Goal: Communication & Community: Answer question/provide support

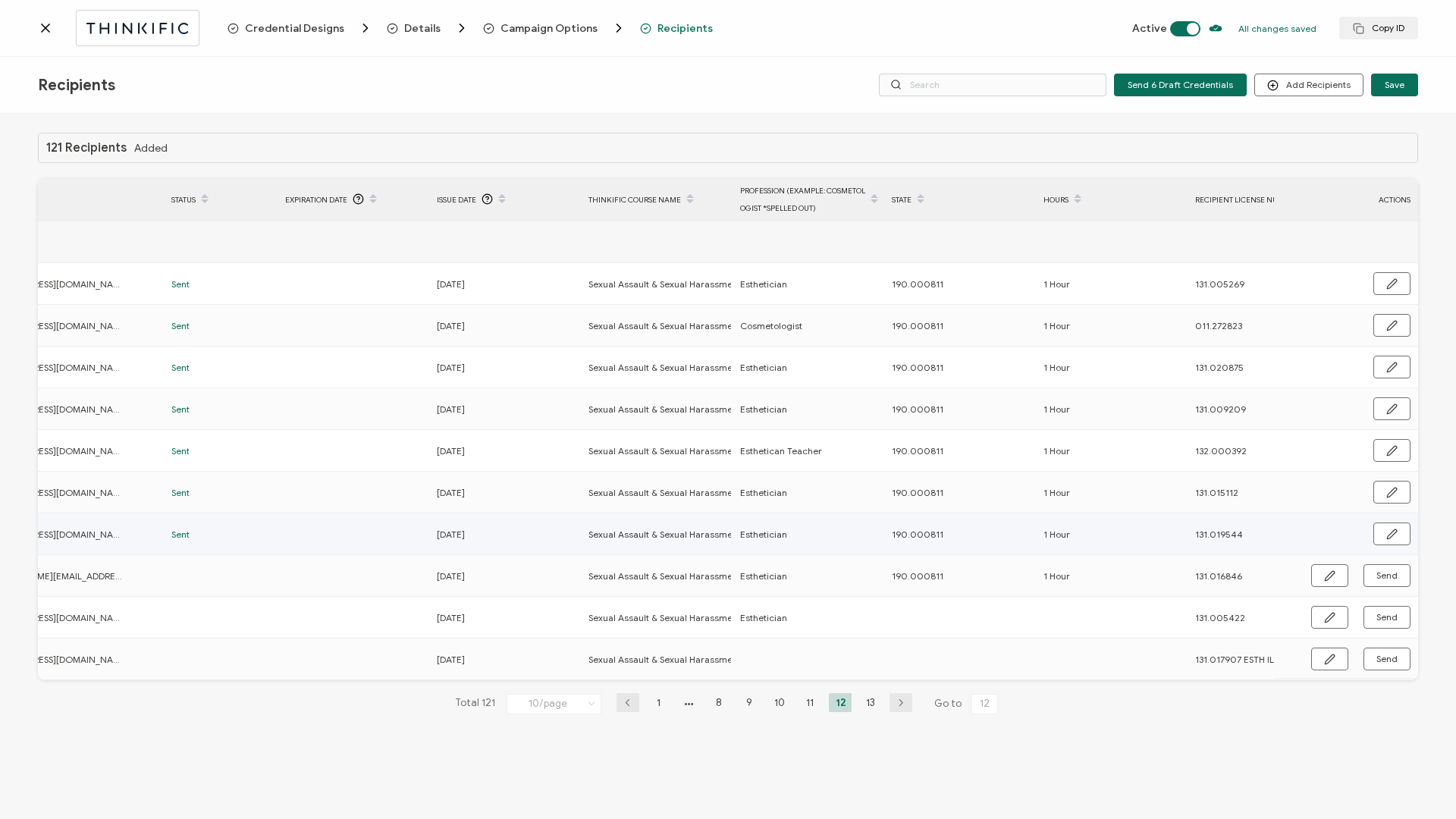
scroll to position [0, 361]
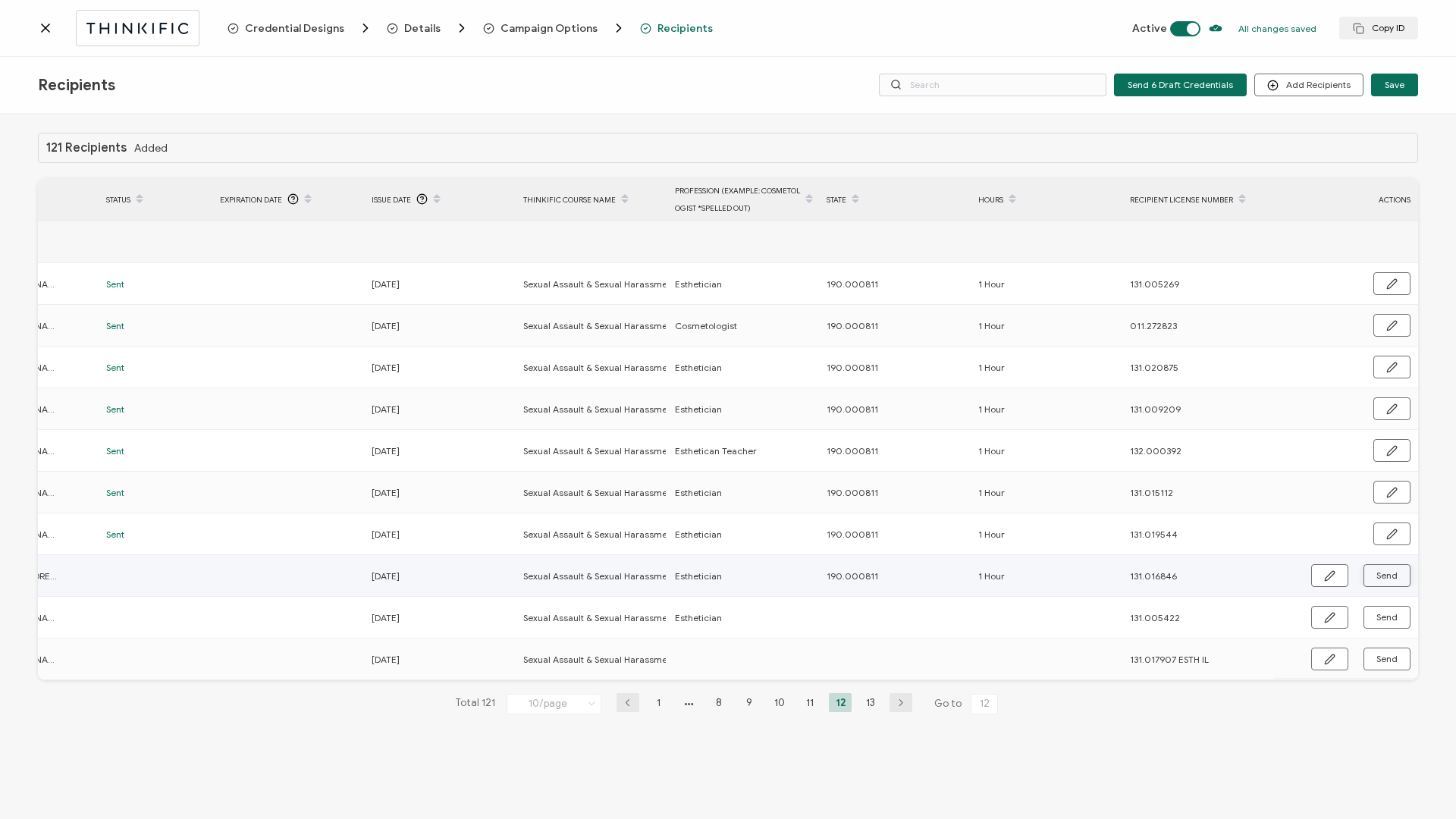
click at [1395, 575] on span "Send" at bounding box center [1386, 575] width 21 height 9
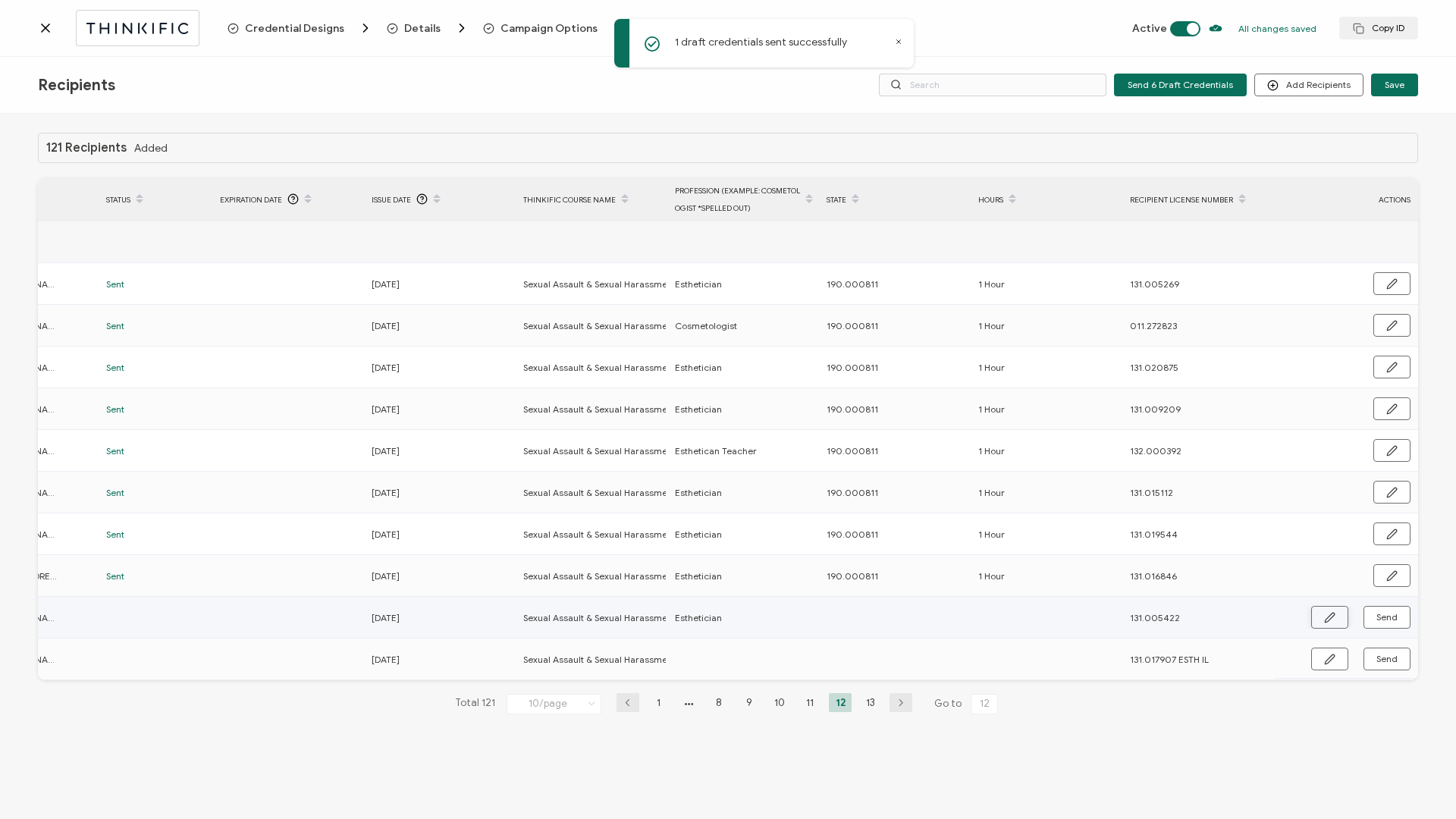
click at [1324, 614] on icon "button" at bounding box center [1329, 617] width 11 height 11
click at [897, 617] on input "text" at bounding box center [893, 617] width 133 height 24
type input "1"
type input "19"
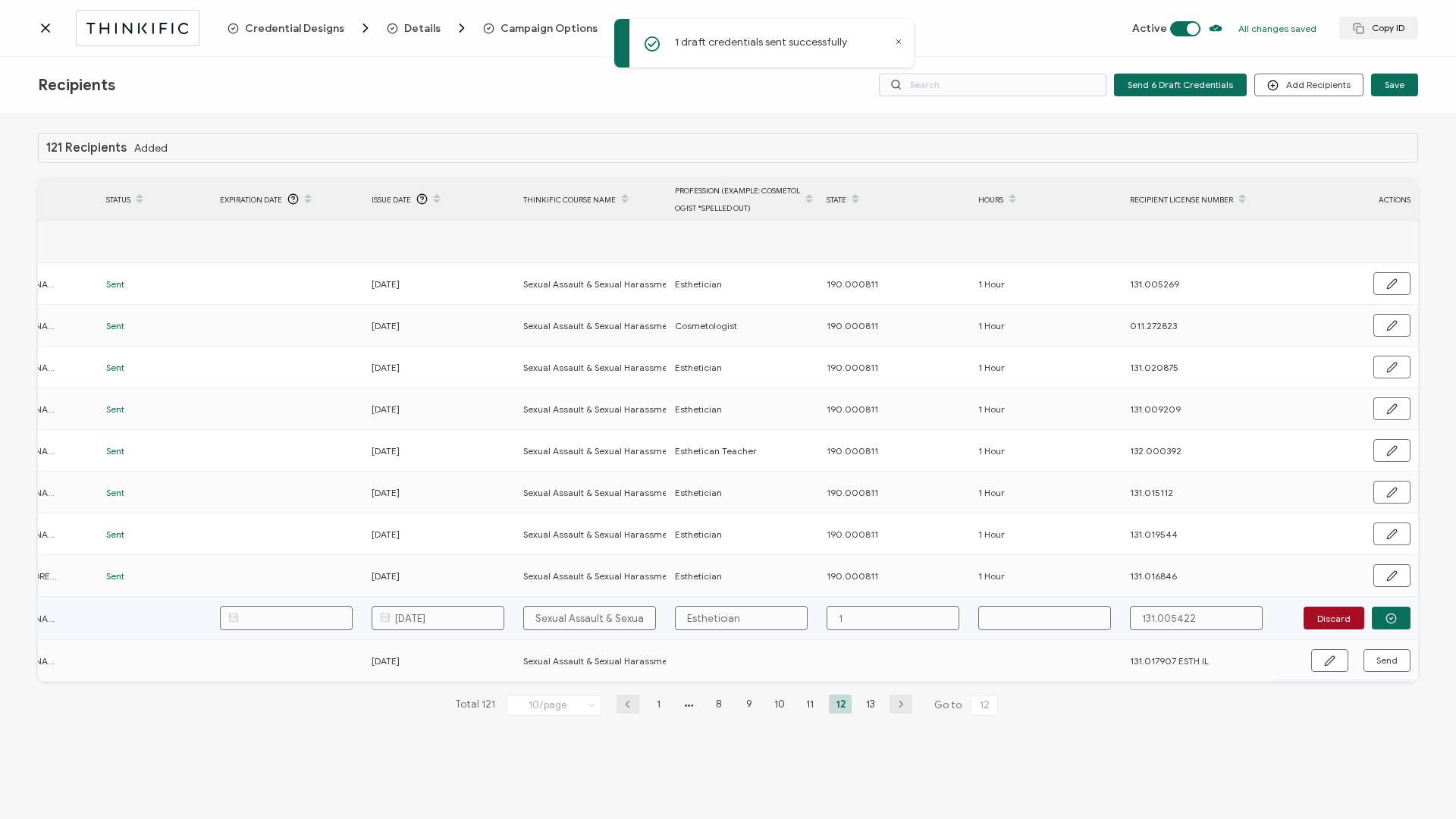
type input "19"
type input "190"
type input "190."
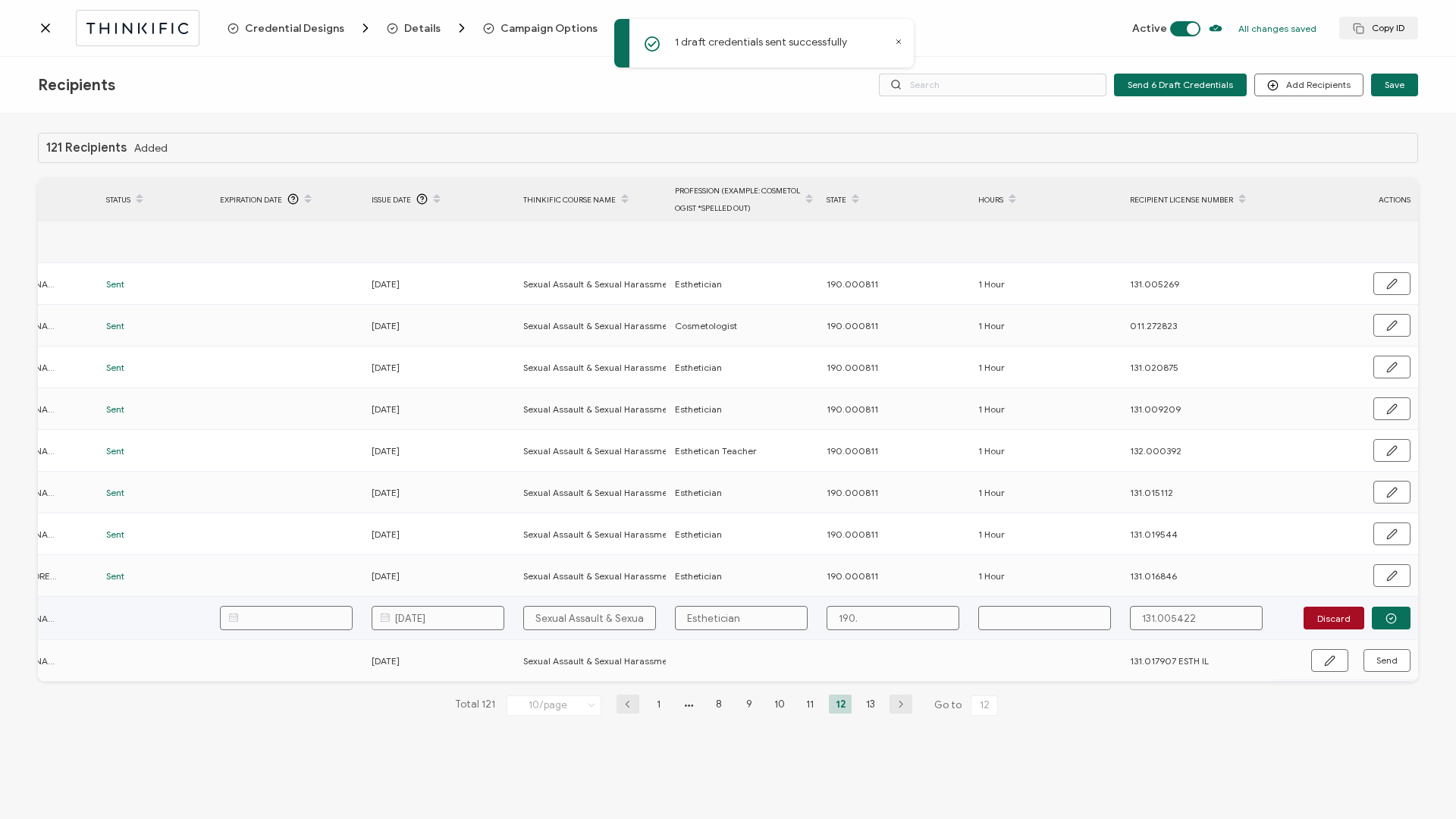
type input "190.0"
type input "190.00"
type input "190.000"
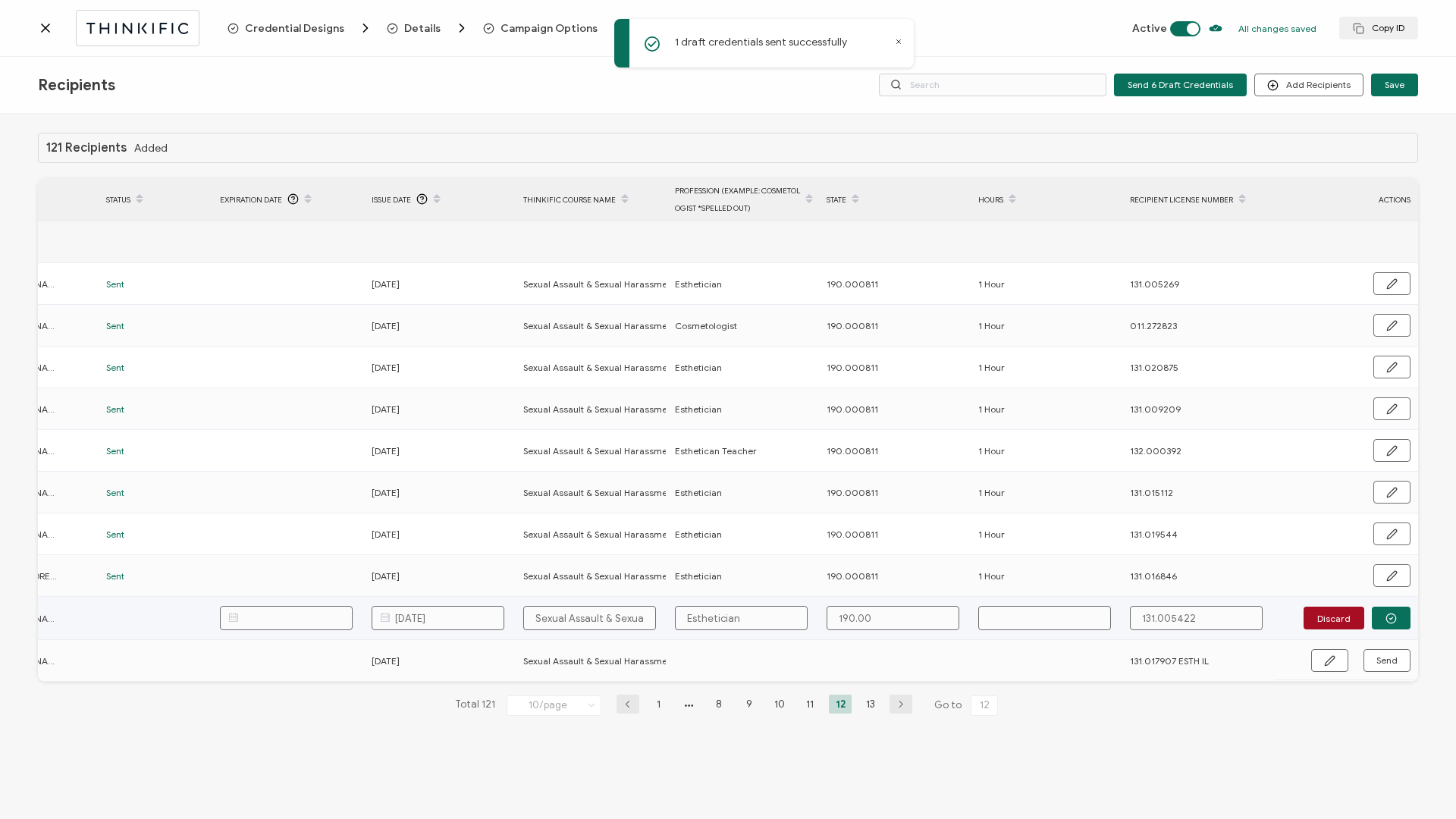
type input "190.000"
type input "190.0008"
type input "190.00081"
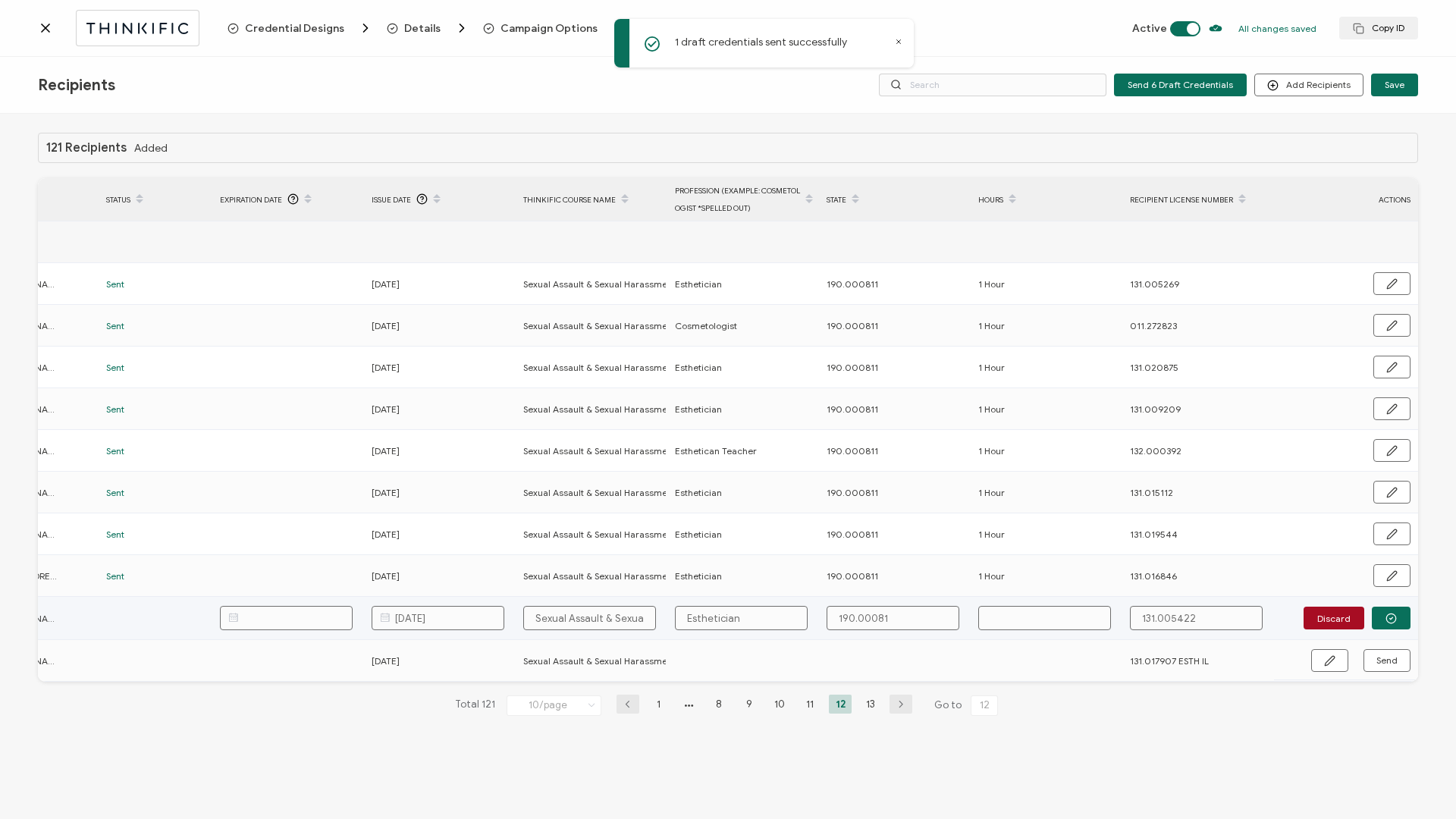
type input "190.000811"
type input "1"
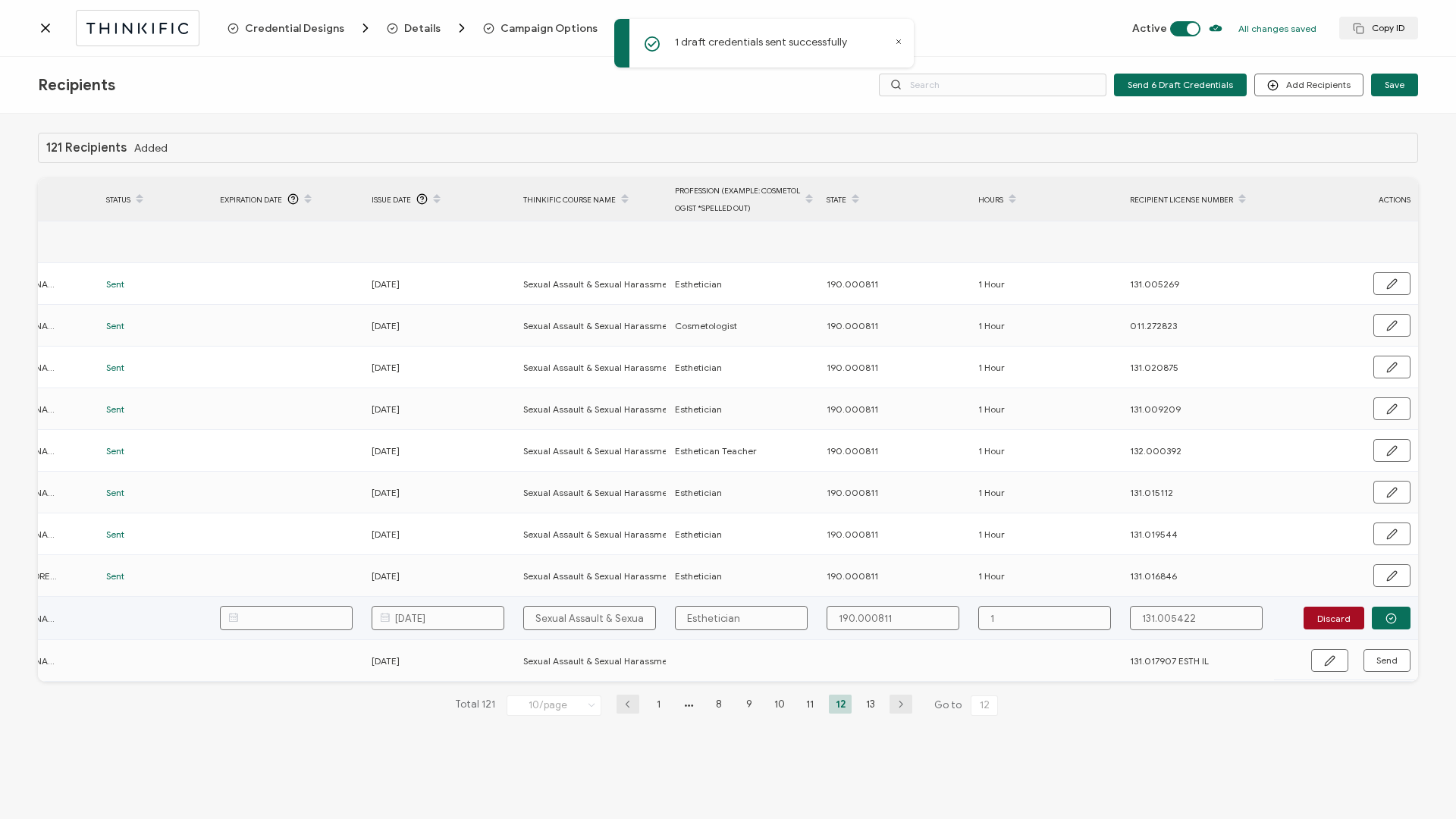
type input "1"
type input "1 H"
type input "1 Ho"
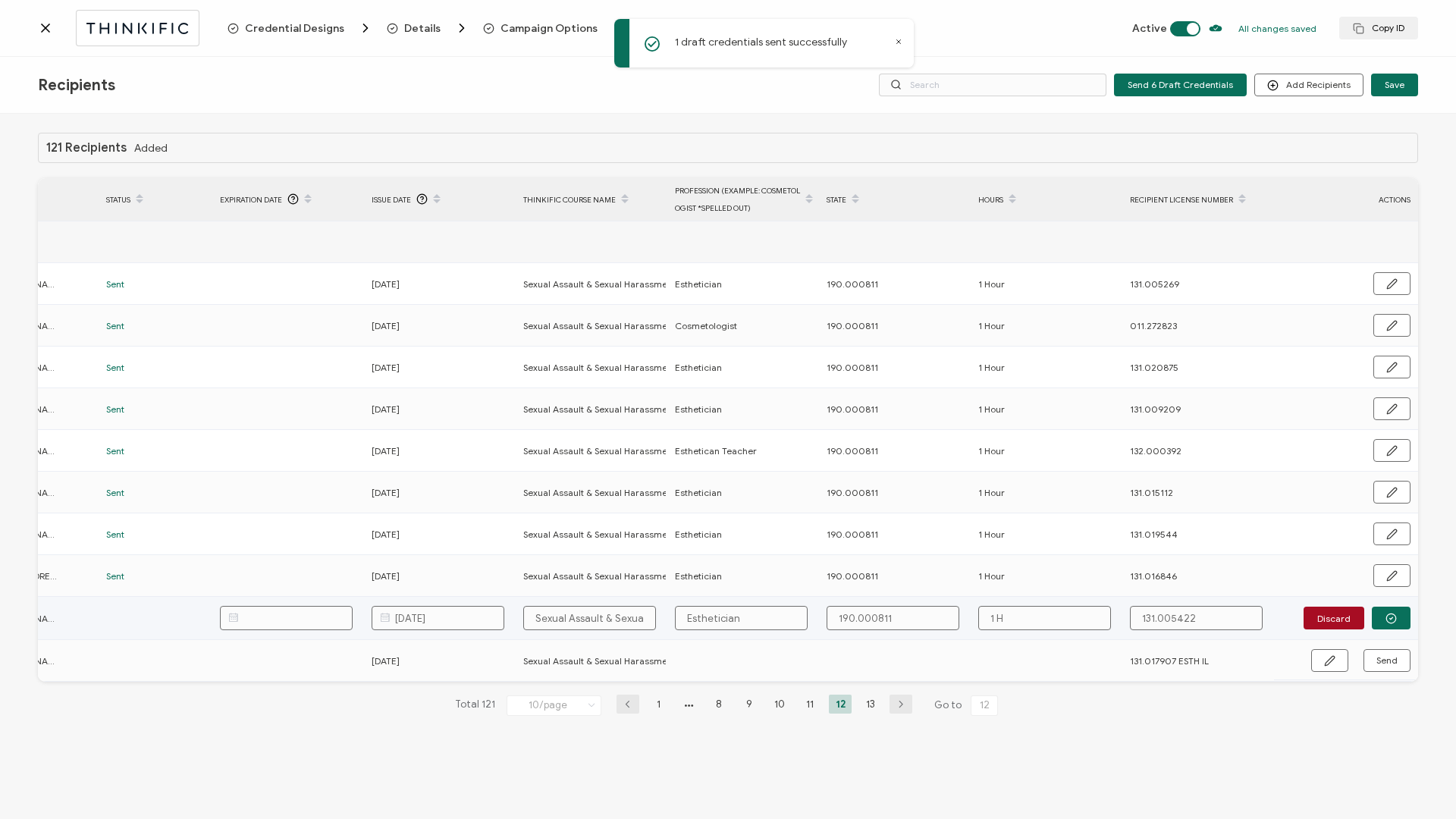
type input "1 Ho"
type input "1 Hou"
type input "1 Hour"
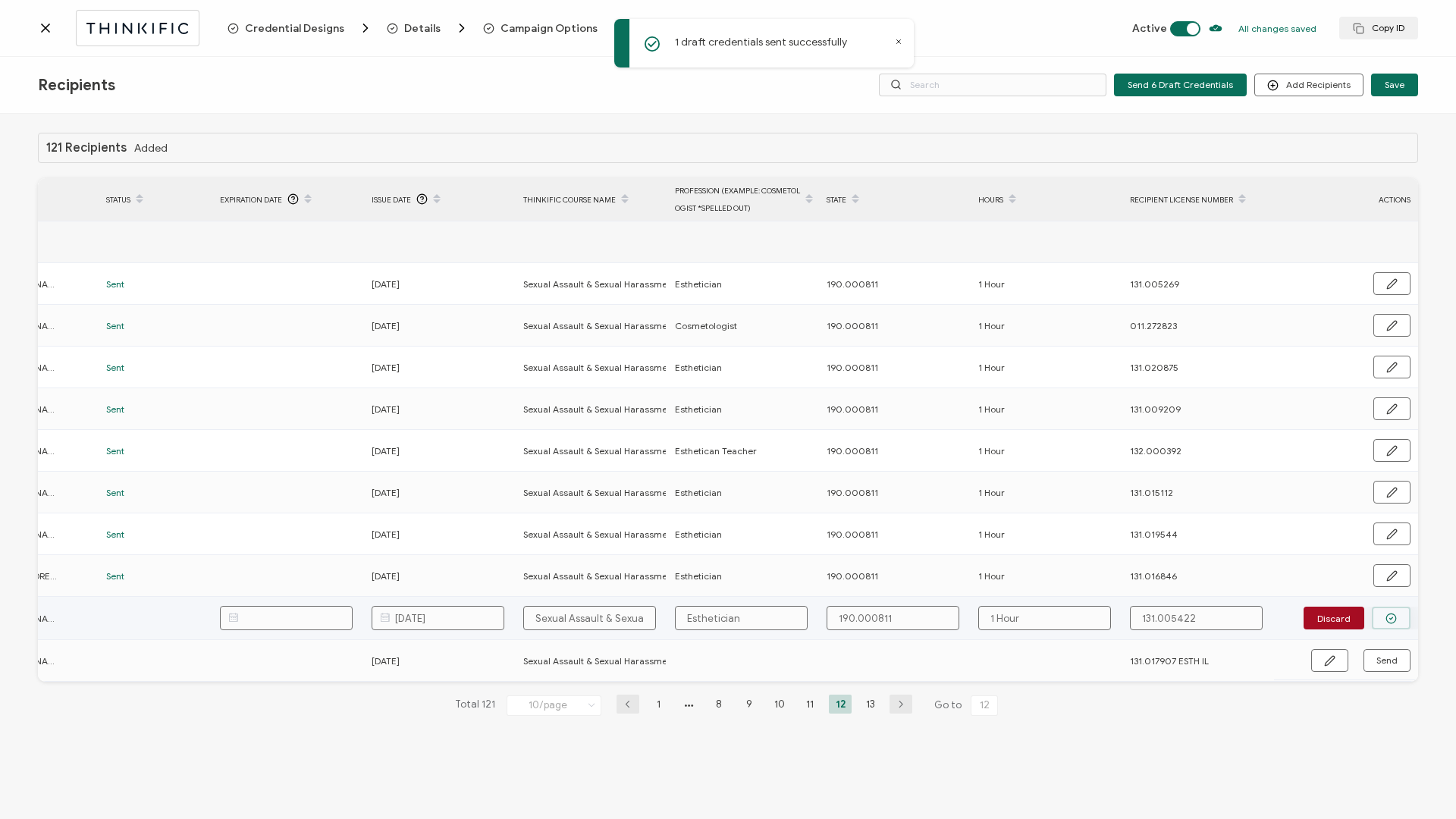
type input "1 Hour"
click at [1377, 613] on button "button" at bounding box center [1391, 617] width 39 height 23
click at [1381, 615] on span "Send" at bounding box center [1386, 617] width 21 height 9
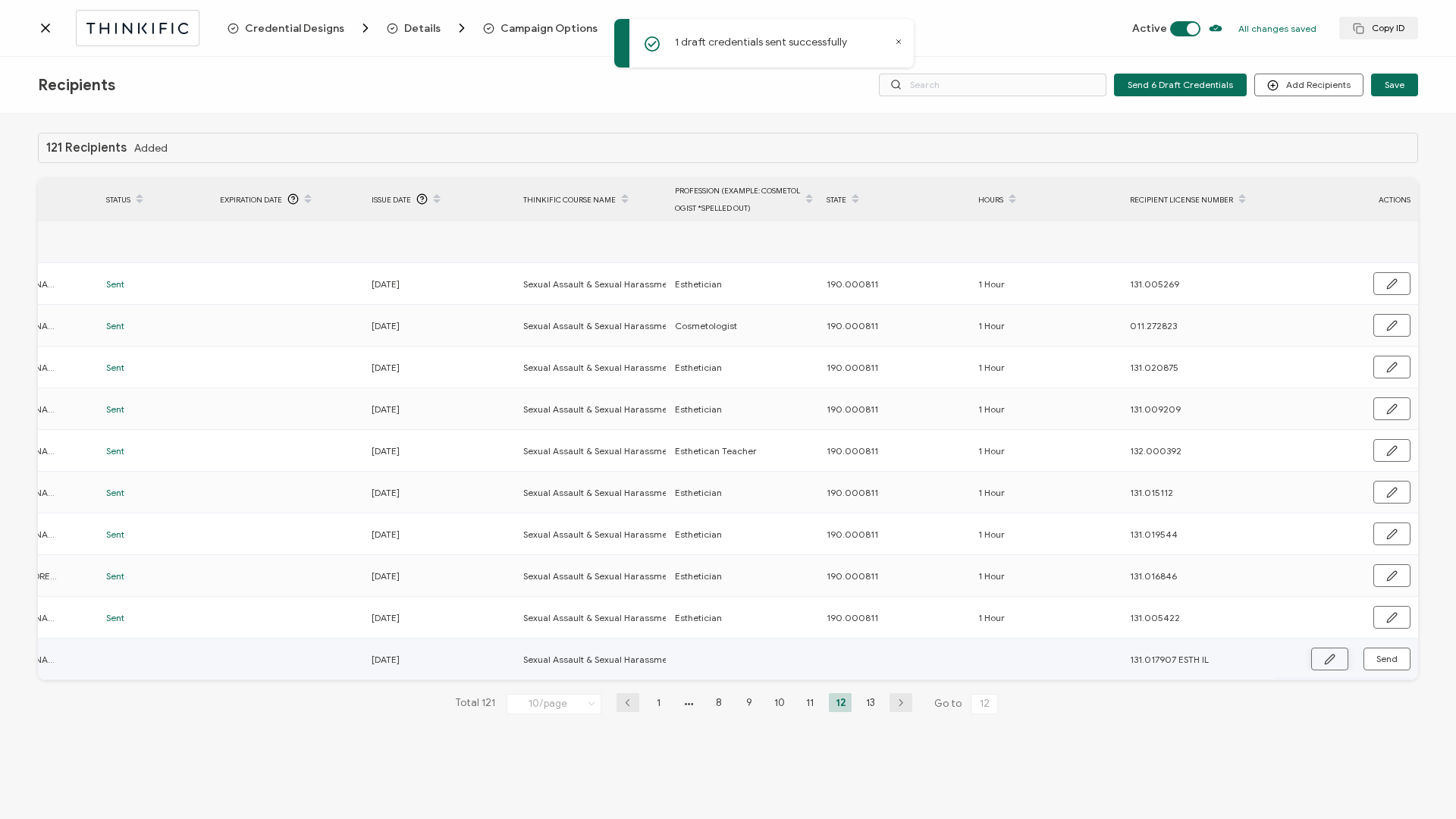
click at [1317, 659] on button "button" at bounding box center [1329, 659] width 38 height 23
click at [748, 661] on input "text" at bounding box center [741, 659] width 133 height 24
type input "E"
type input "Es"
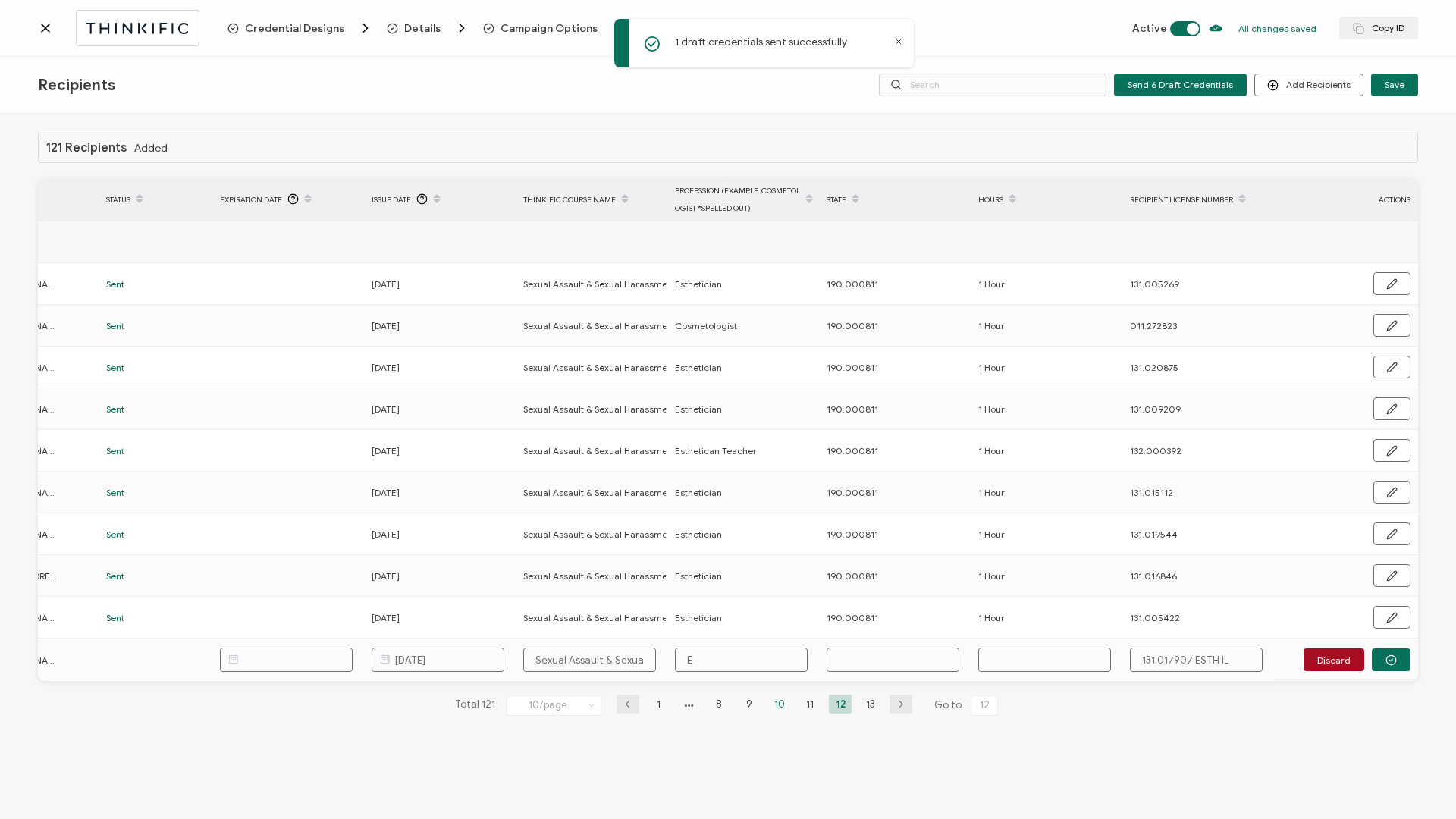
type input "Es"
type input "Est"
type input "Esth"
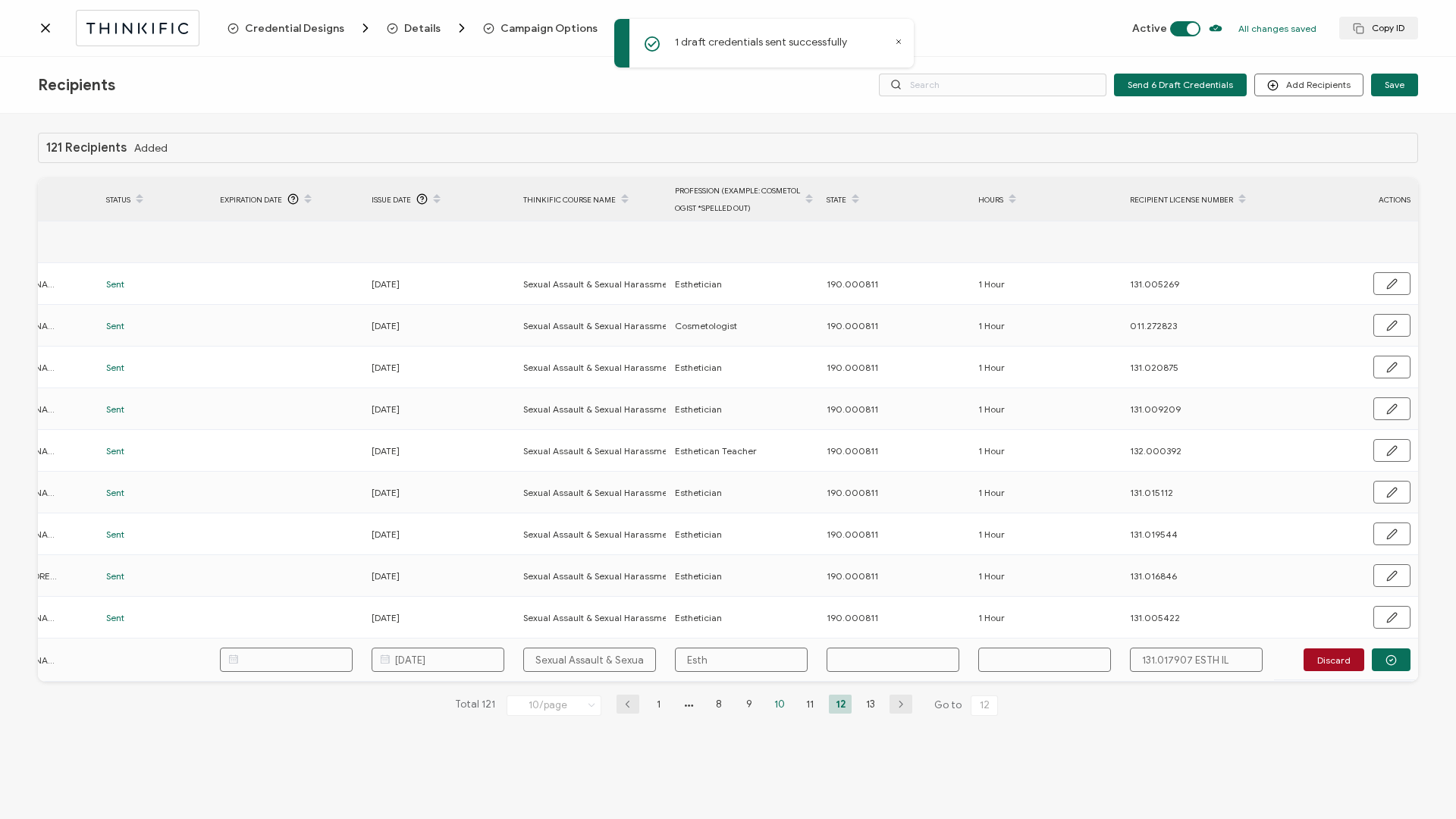
type input "Esthe"
type input "Esthet"
type input "Estheti"
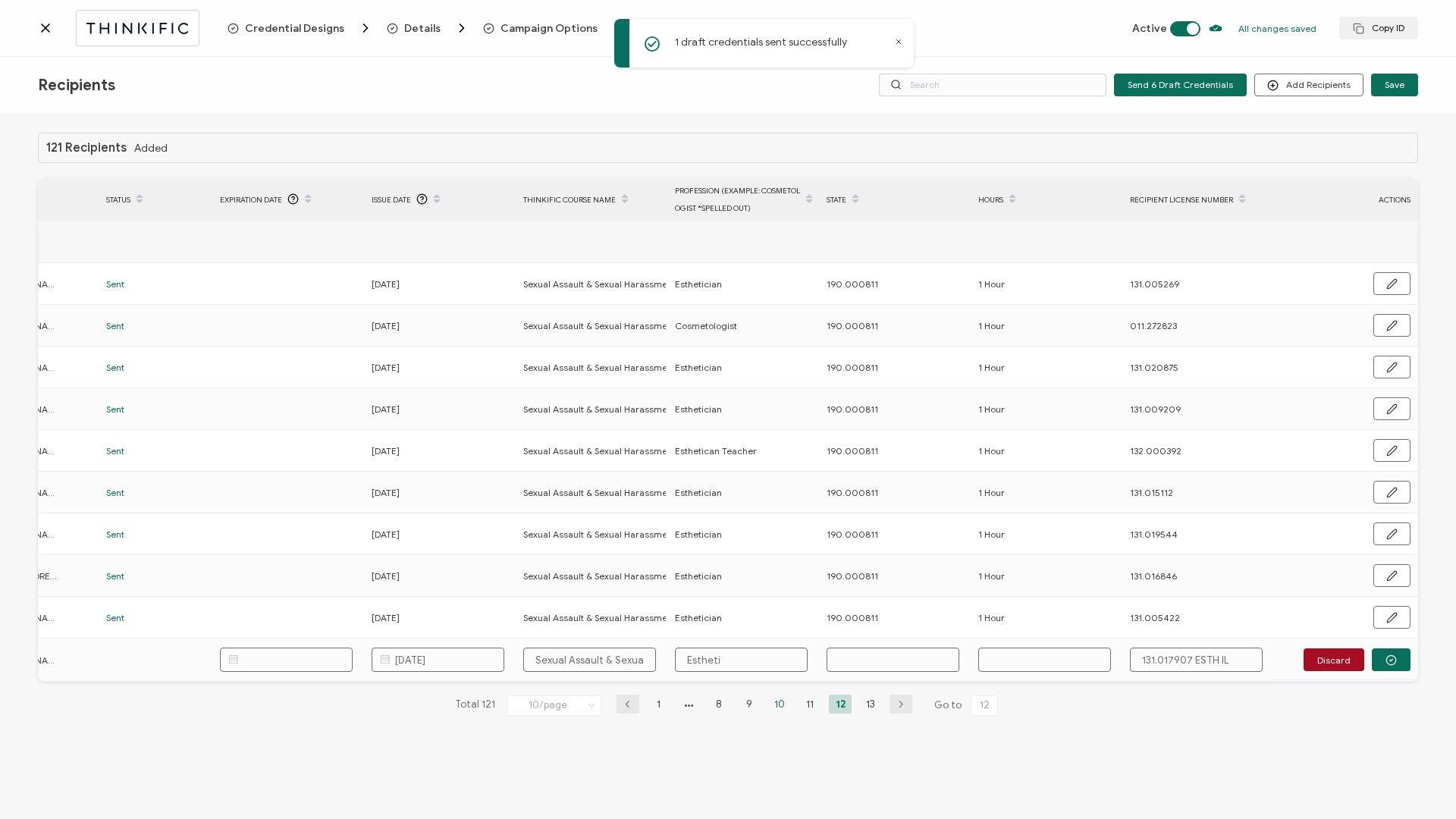
type input "Estheti"
type input "Esthetic"
type input "Esthetici"
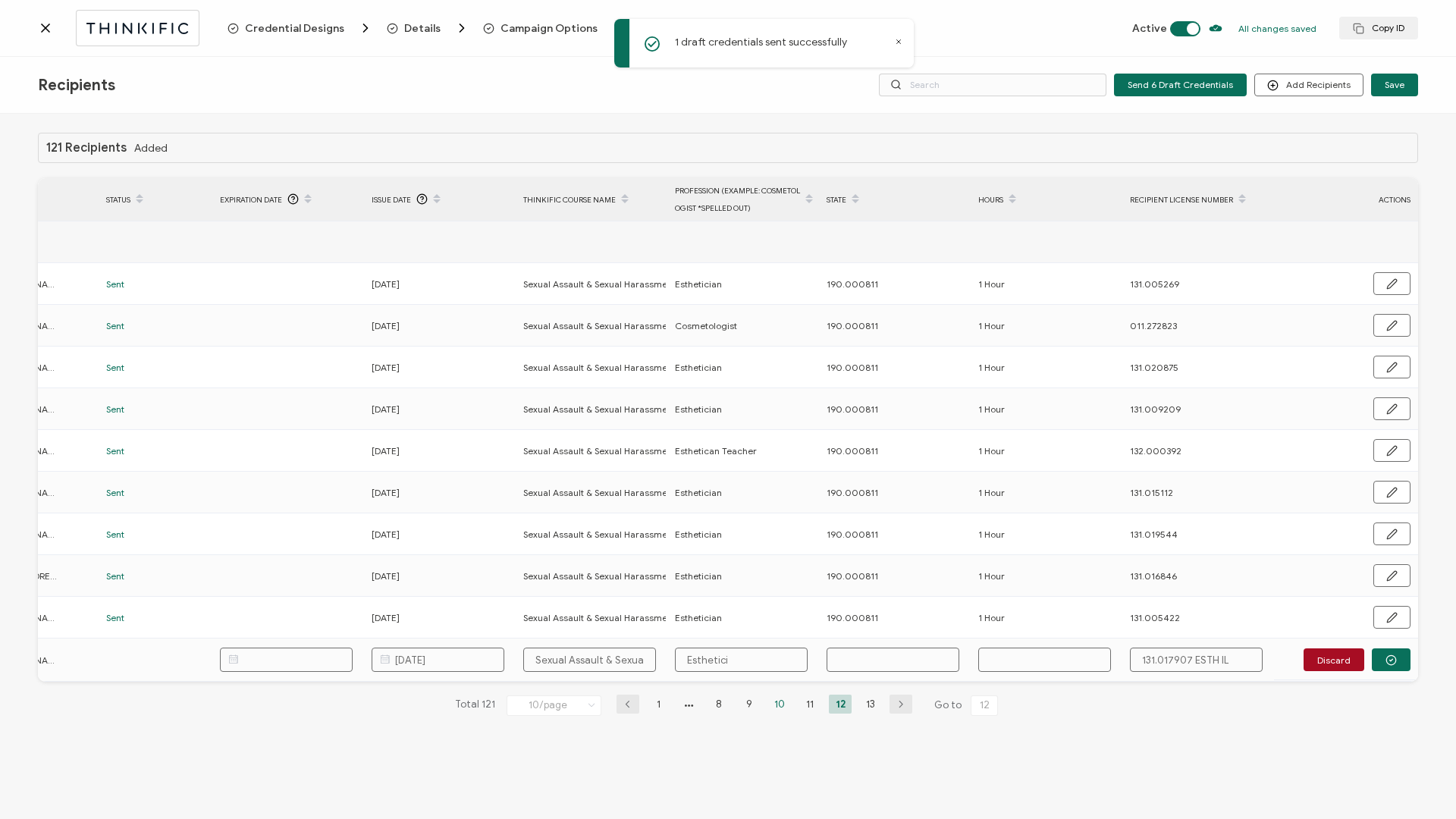
type input "Esthetic"
type input "Estheticc"
type input "Estheticci"
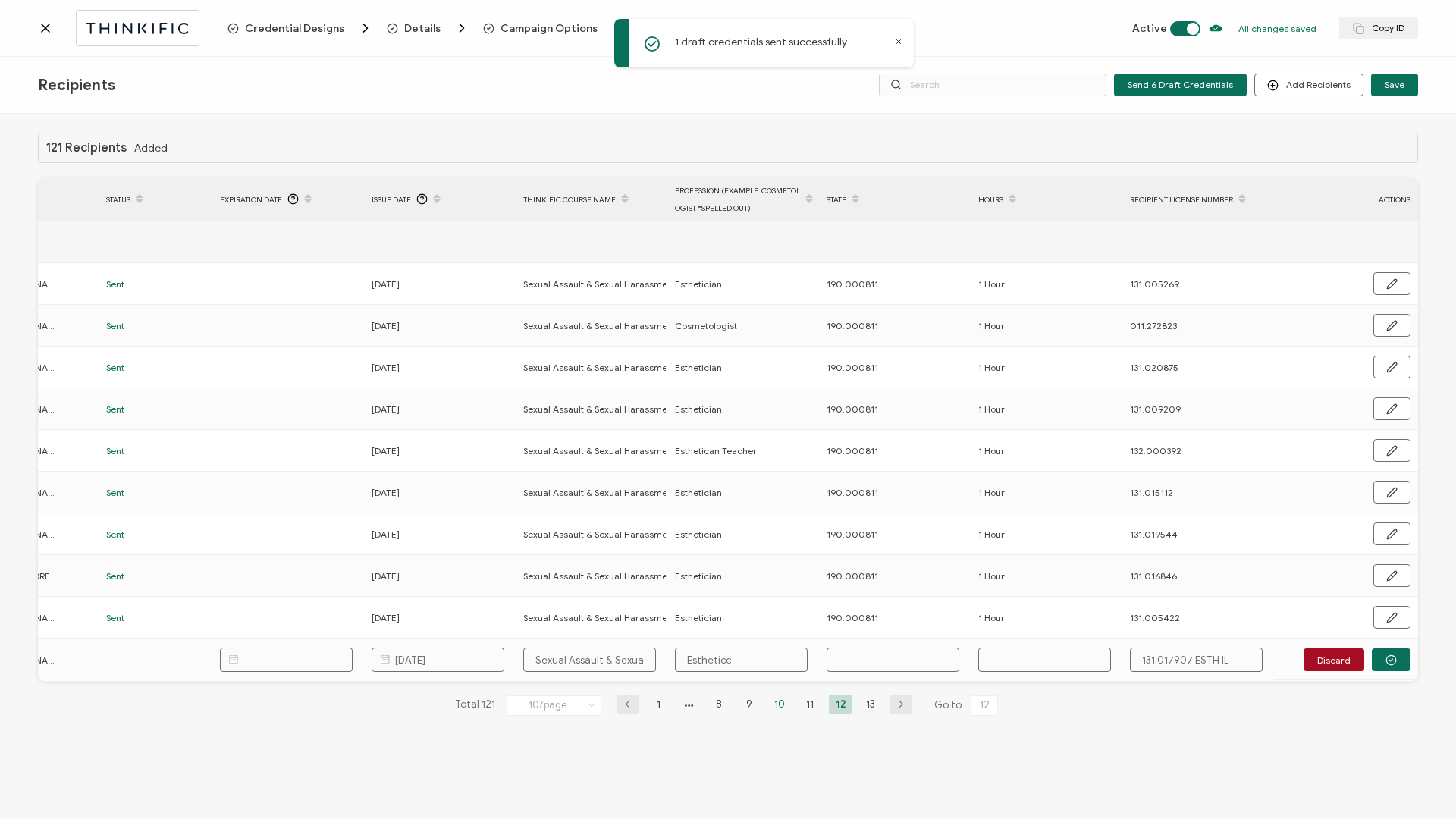
type input "Estheticci"
type input "Estheticc"
type input "Esthetic"
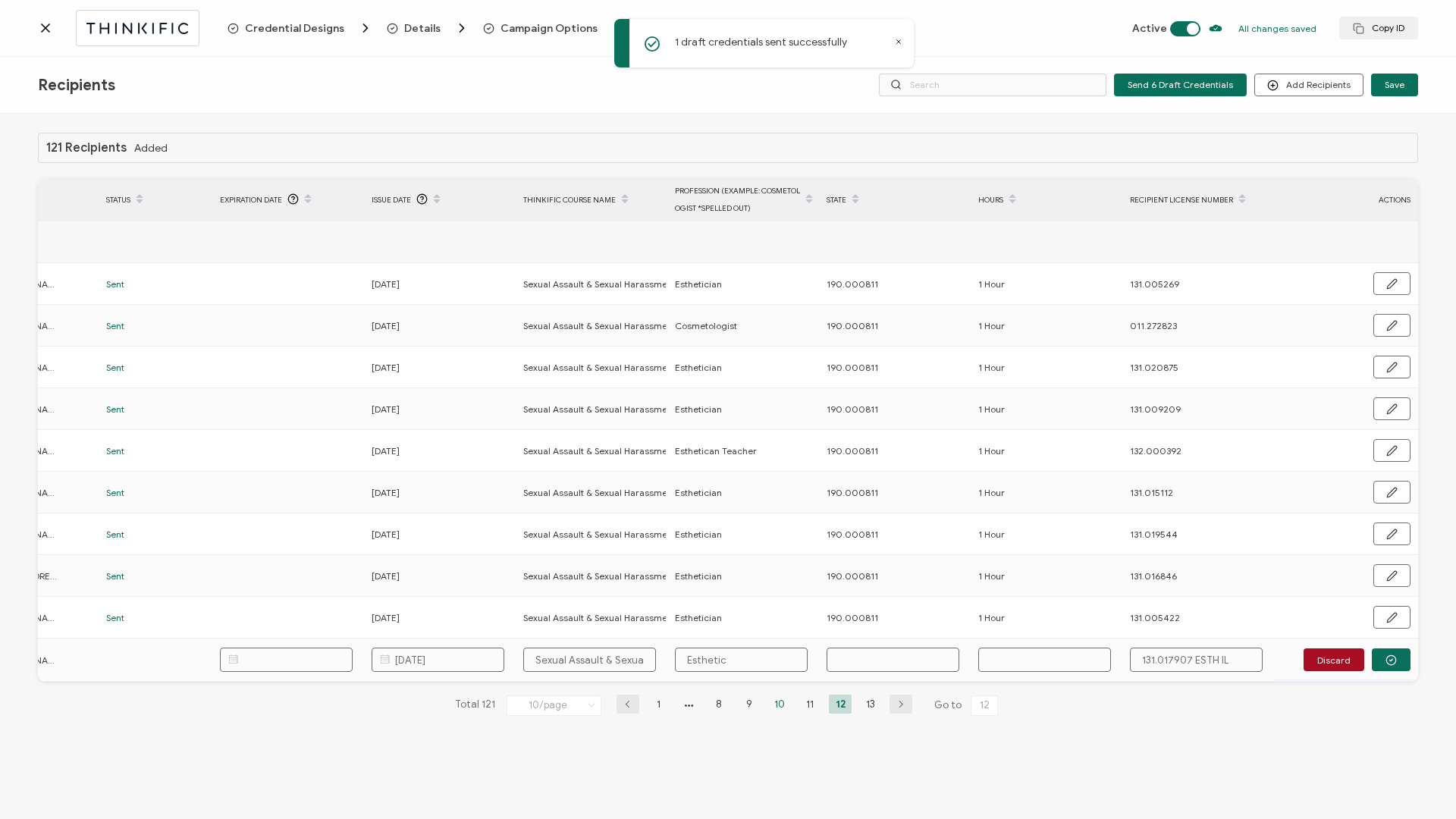
type input "Esthetici"
type input "Estheticia"
type input "Esthetician"
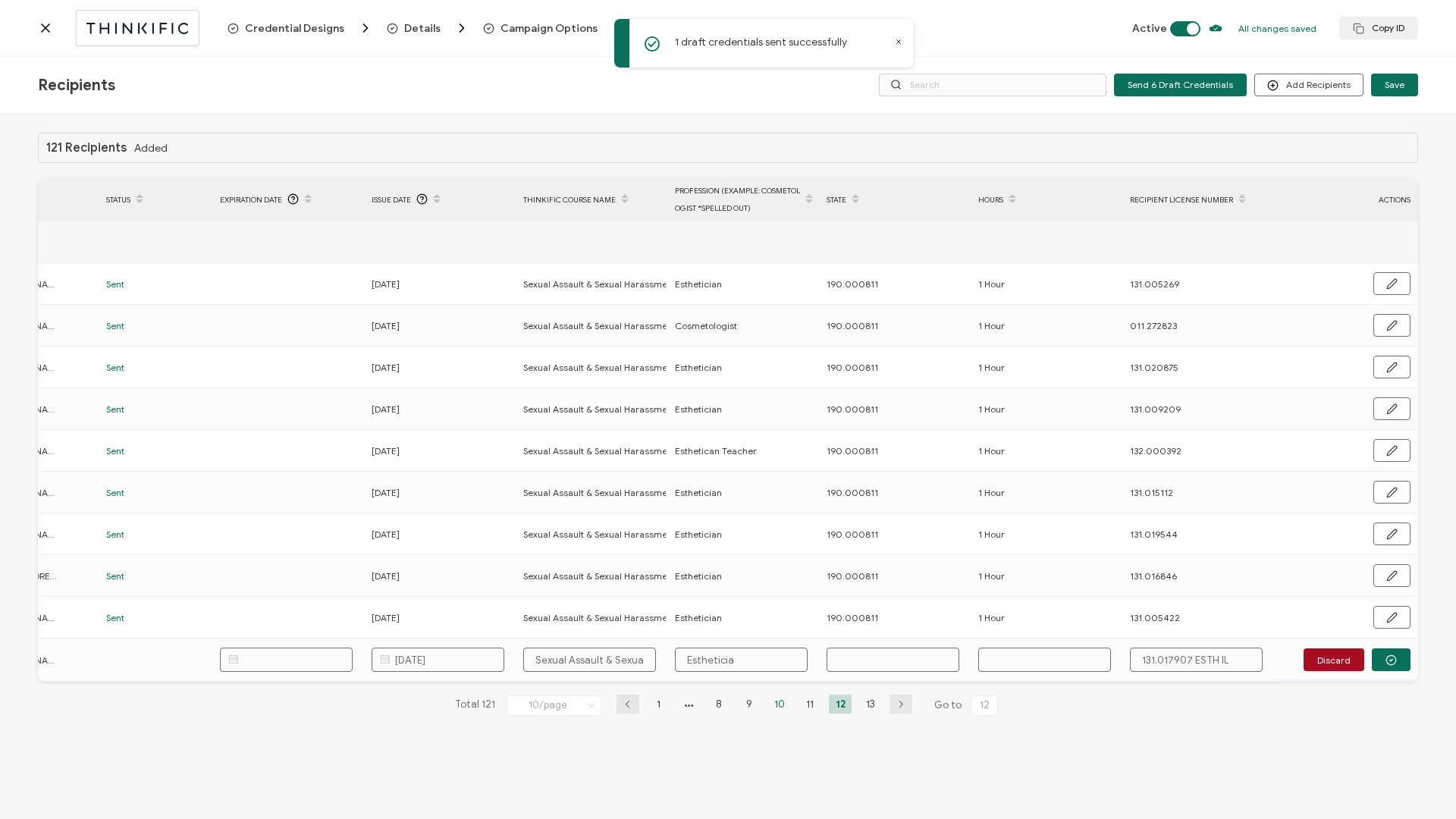
type input "Esthetician"
type input "1"
type input "19"
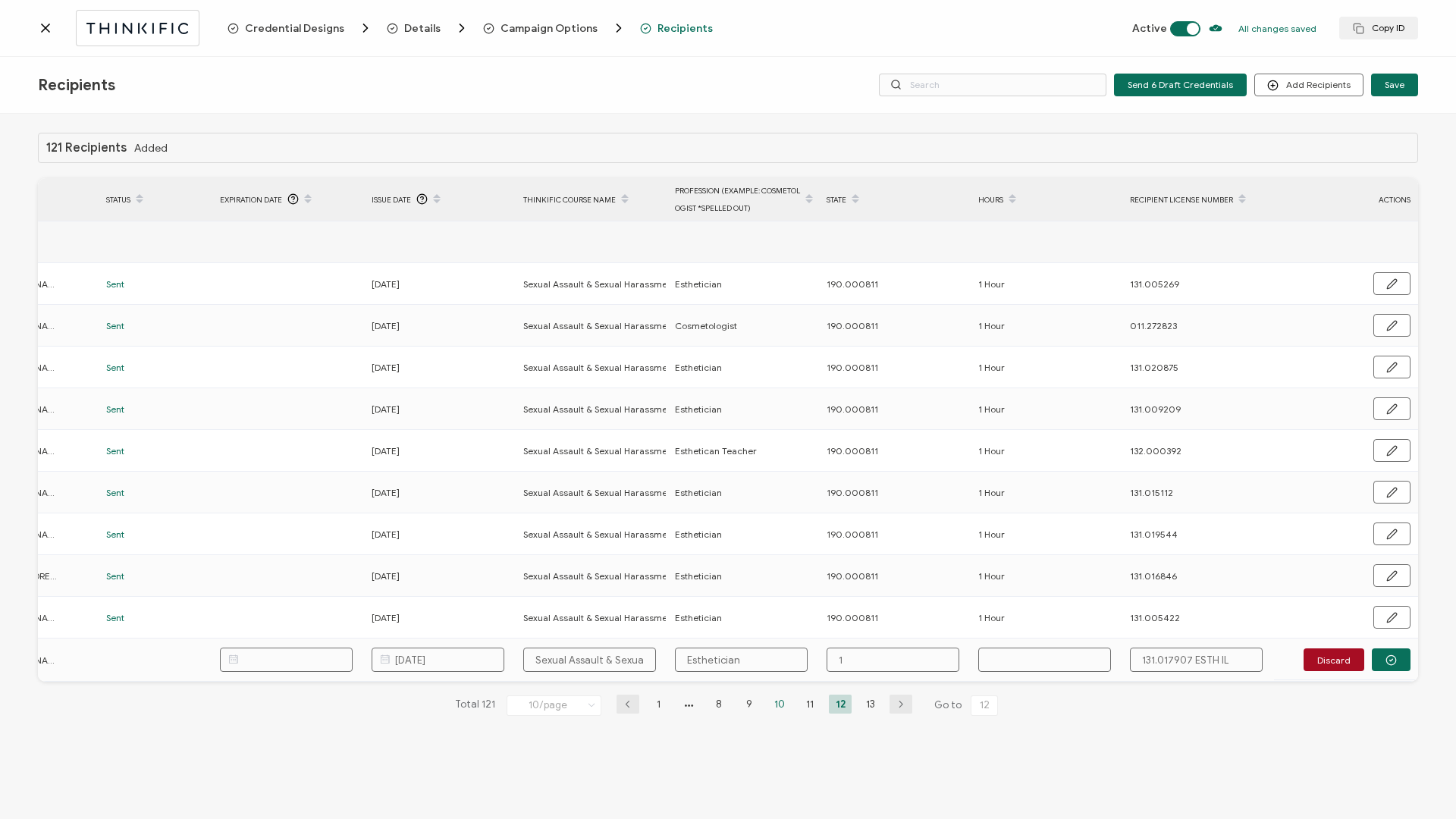
type input "19"
type input "190"
type input "190."
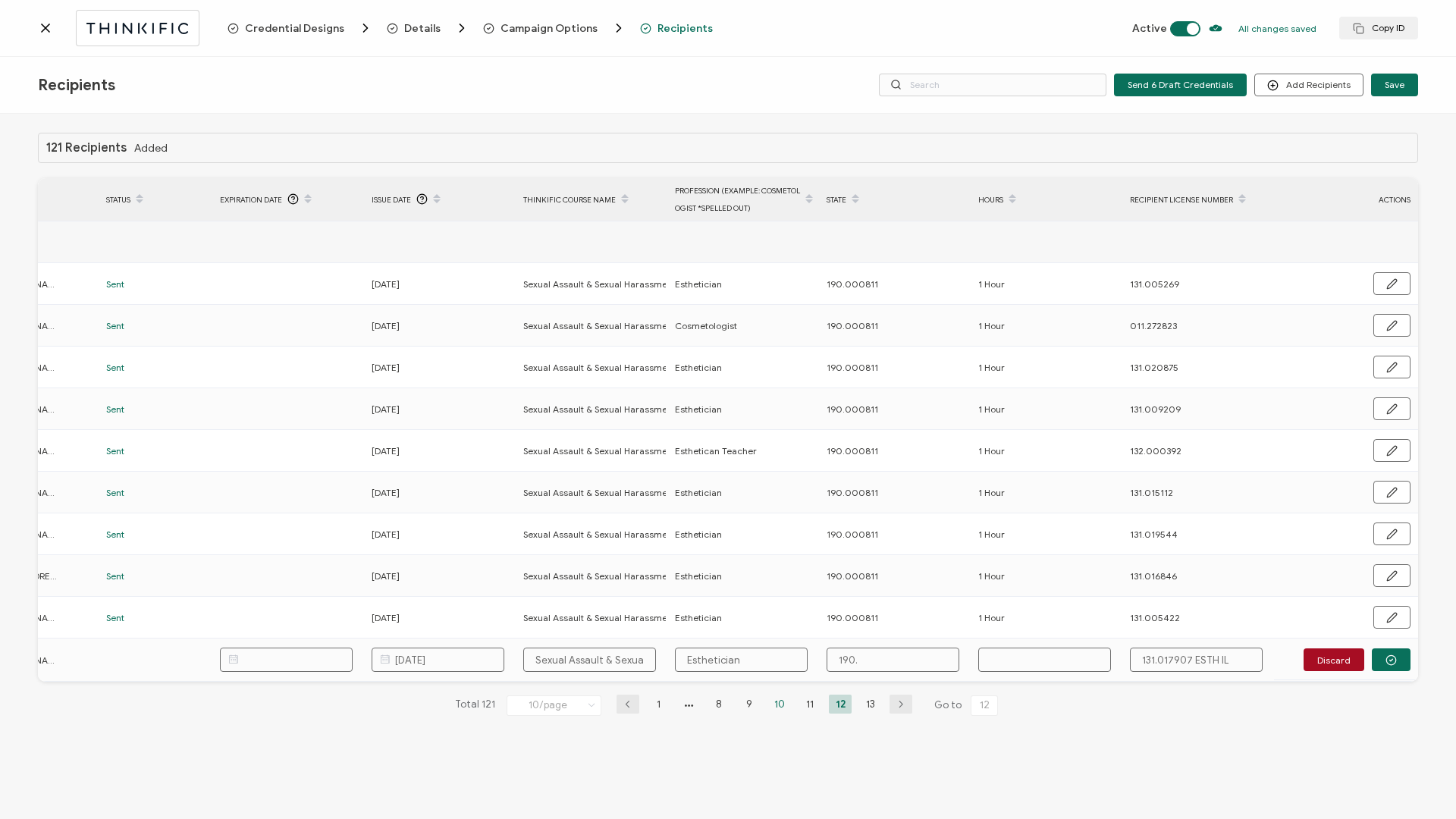
type input "190.0"
type input "190.00"
type input "190.000"
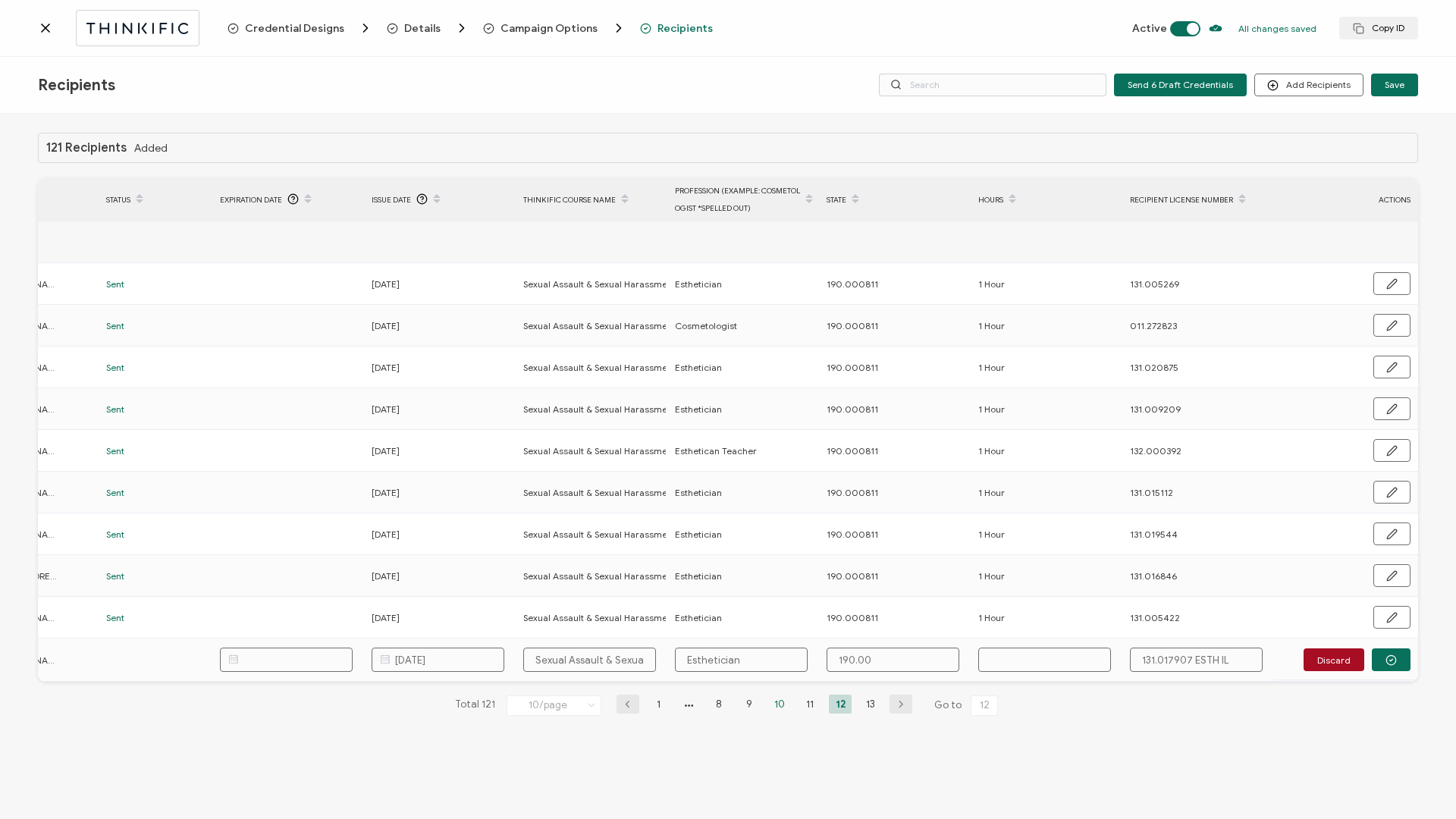
type input "190.000"
type input "190.0008"
type input "190.00081"
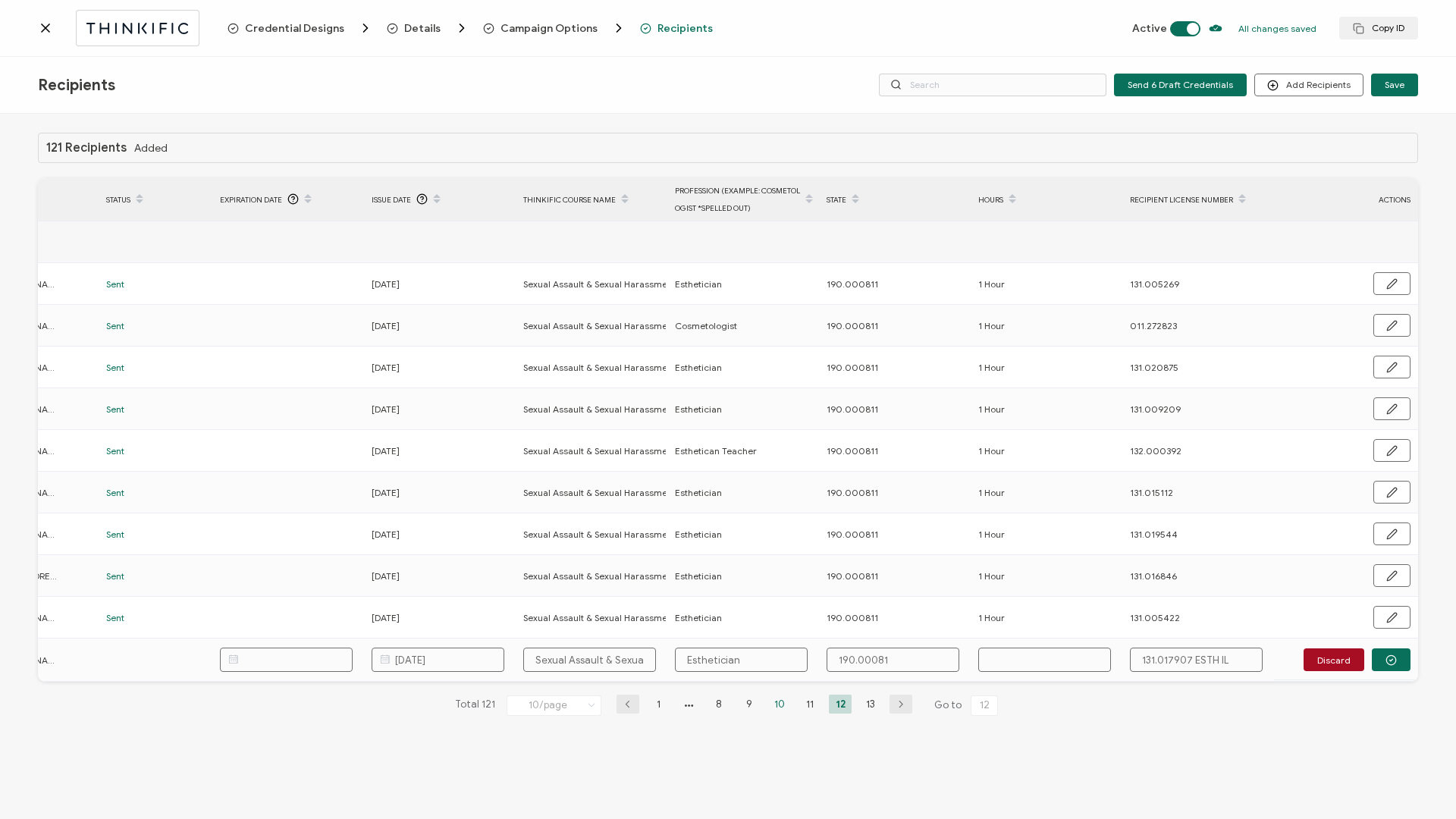
type input "190.000811"
type input "1"
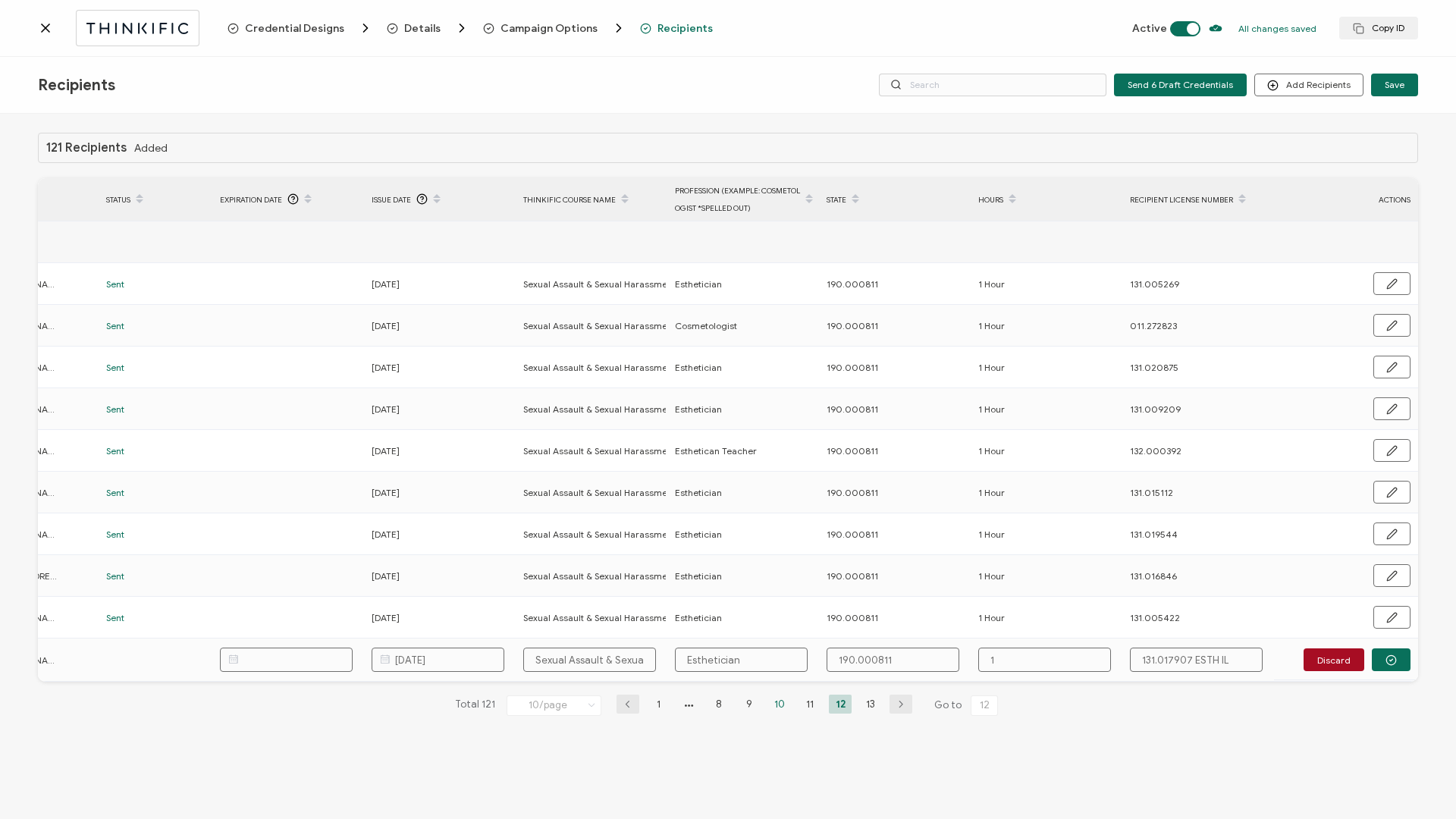
type input "1"
type input "1 H"
type input "1 Ho"
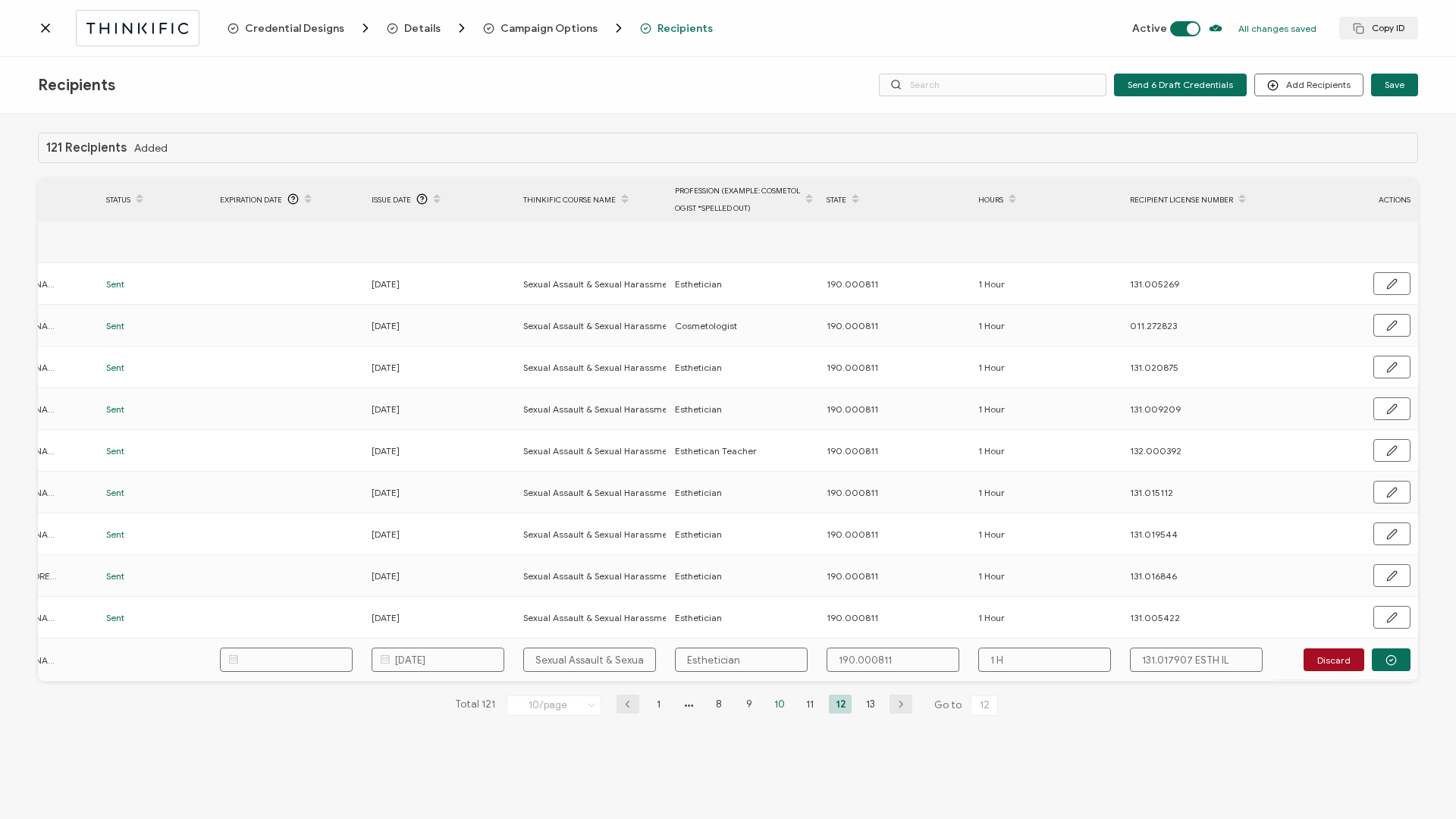
type input "1 Ho"
type input "1 Hou"
type input "1 Hour"
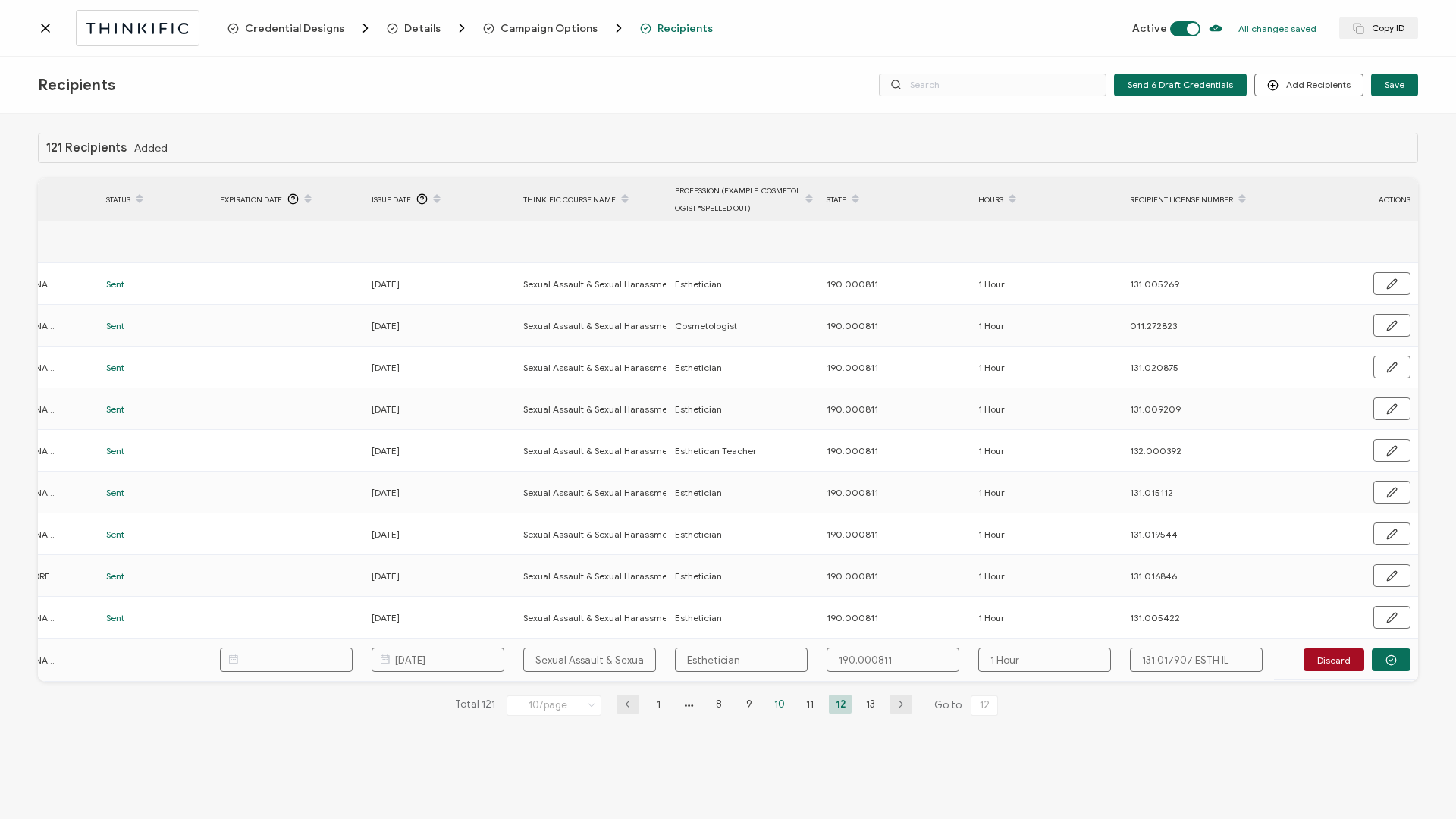
type input "1 Hour"
type input "131.017907 ESTH IL"
type input "131.017907 ESTH I"
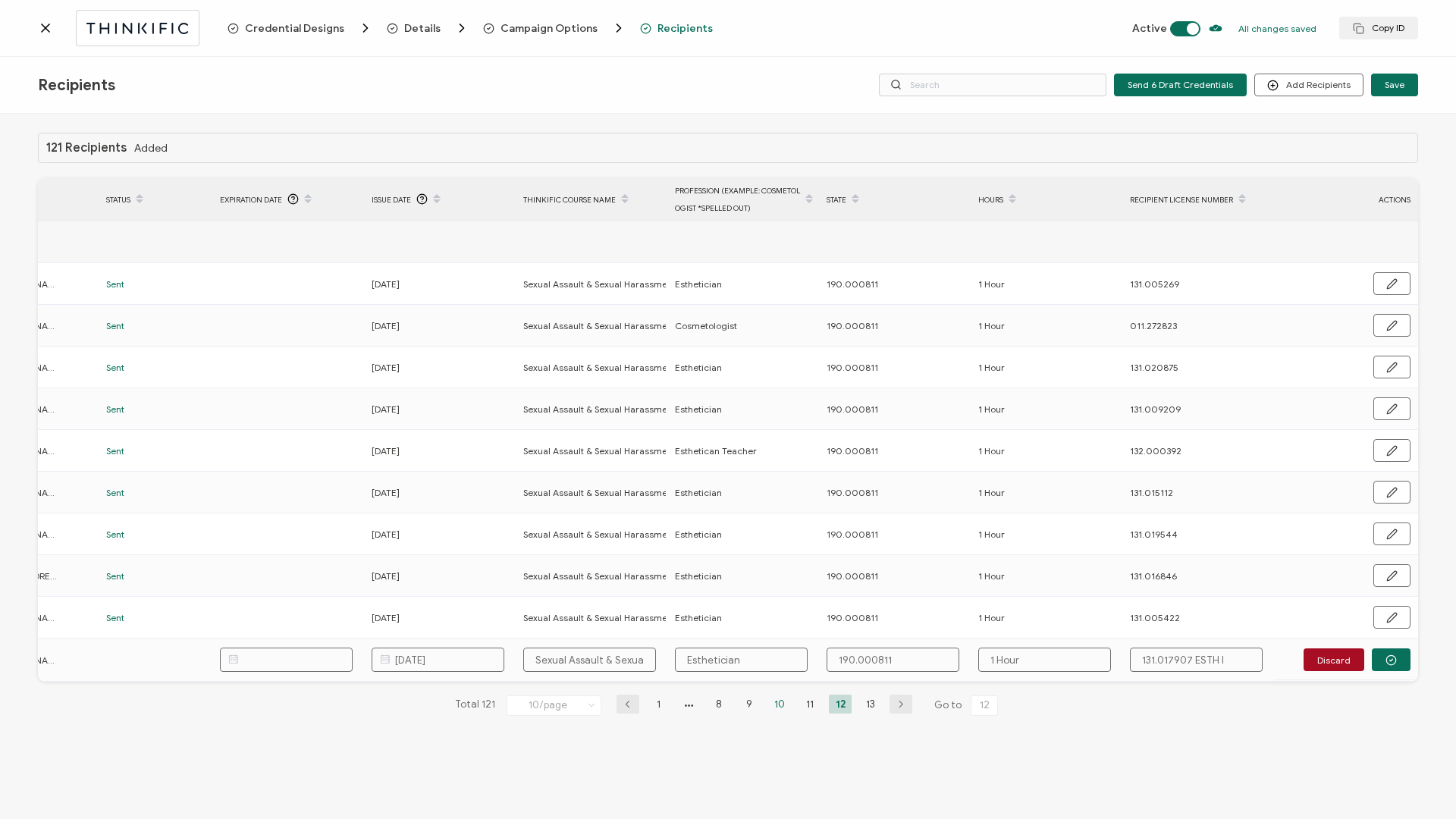
type input "131.017907 ESTH"
type input "131.017907 EST"
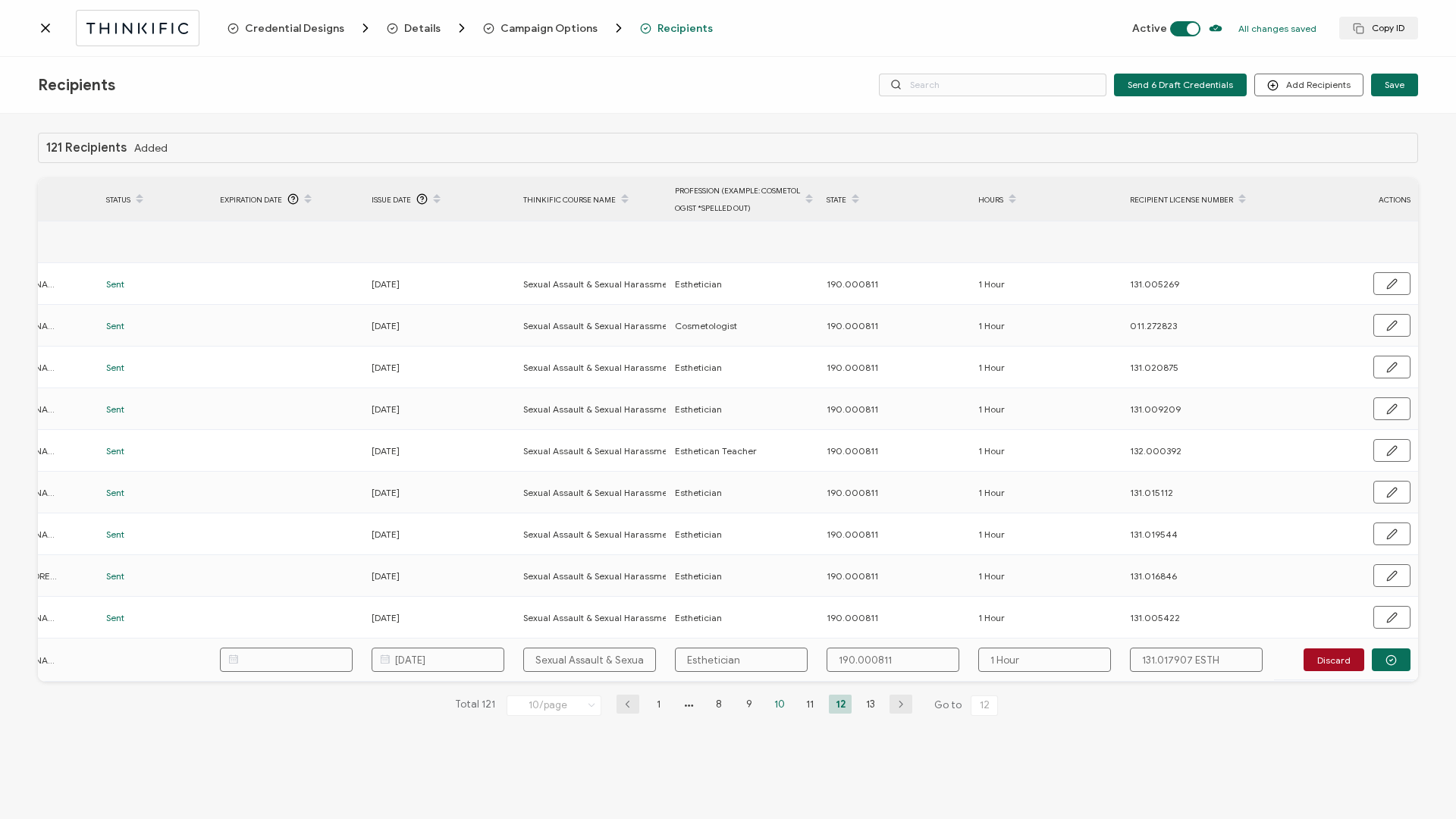
type input "131.017907 EST"
type input "131.017907 ES"
type input "131.017907 E"
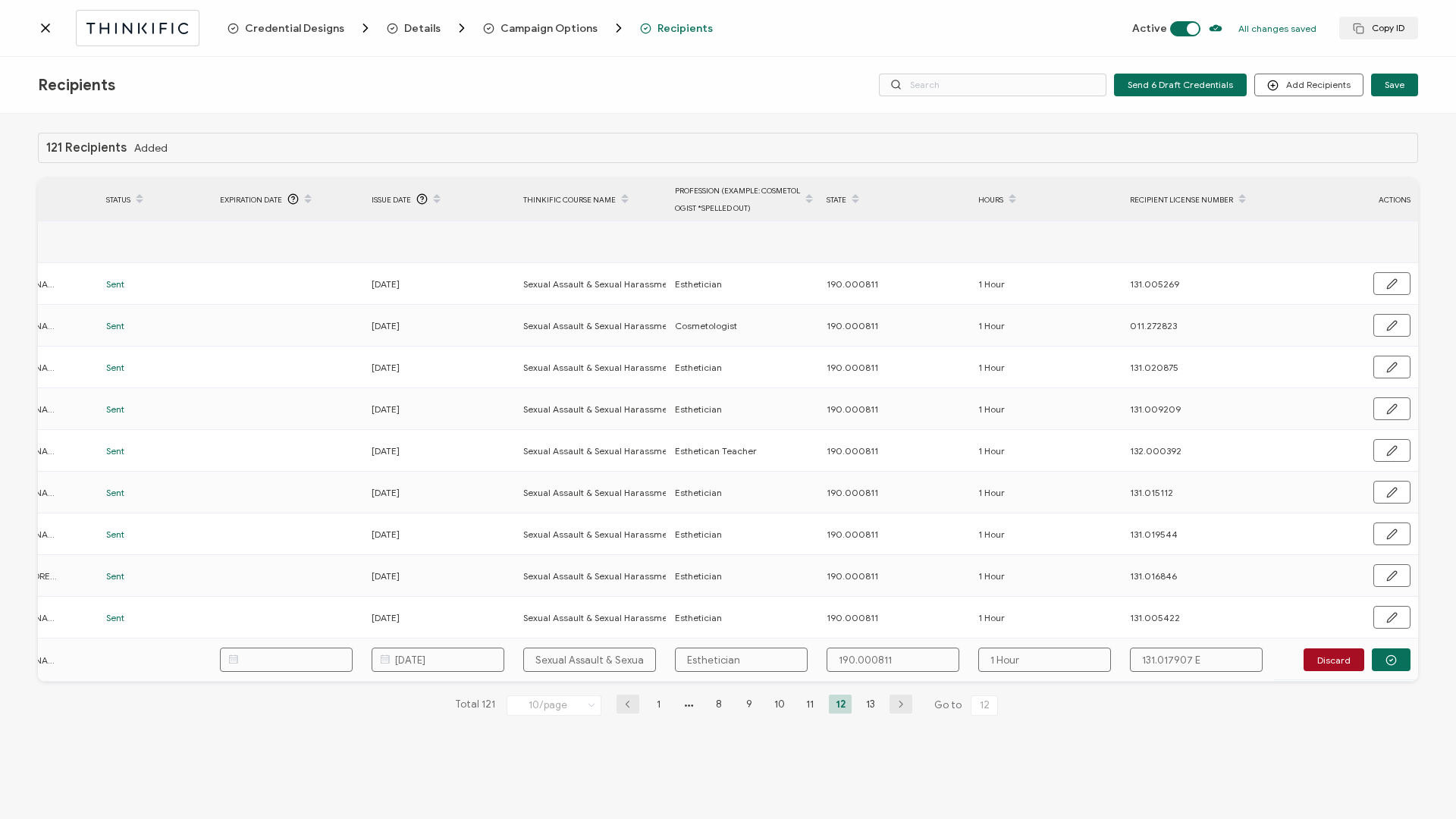
type input "131.017907"
click at [1397, 659] on button "button" at bounding box center [1391, 659] width 39 height 23
click at [1396, 659] on span "Send" at bounding box center [1386, 659] width 21 height 9
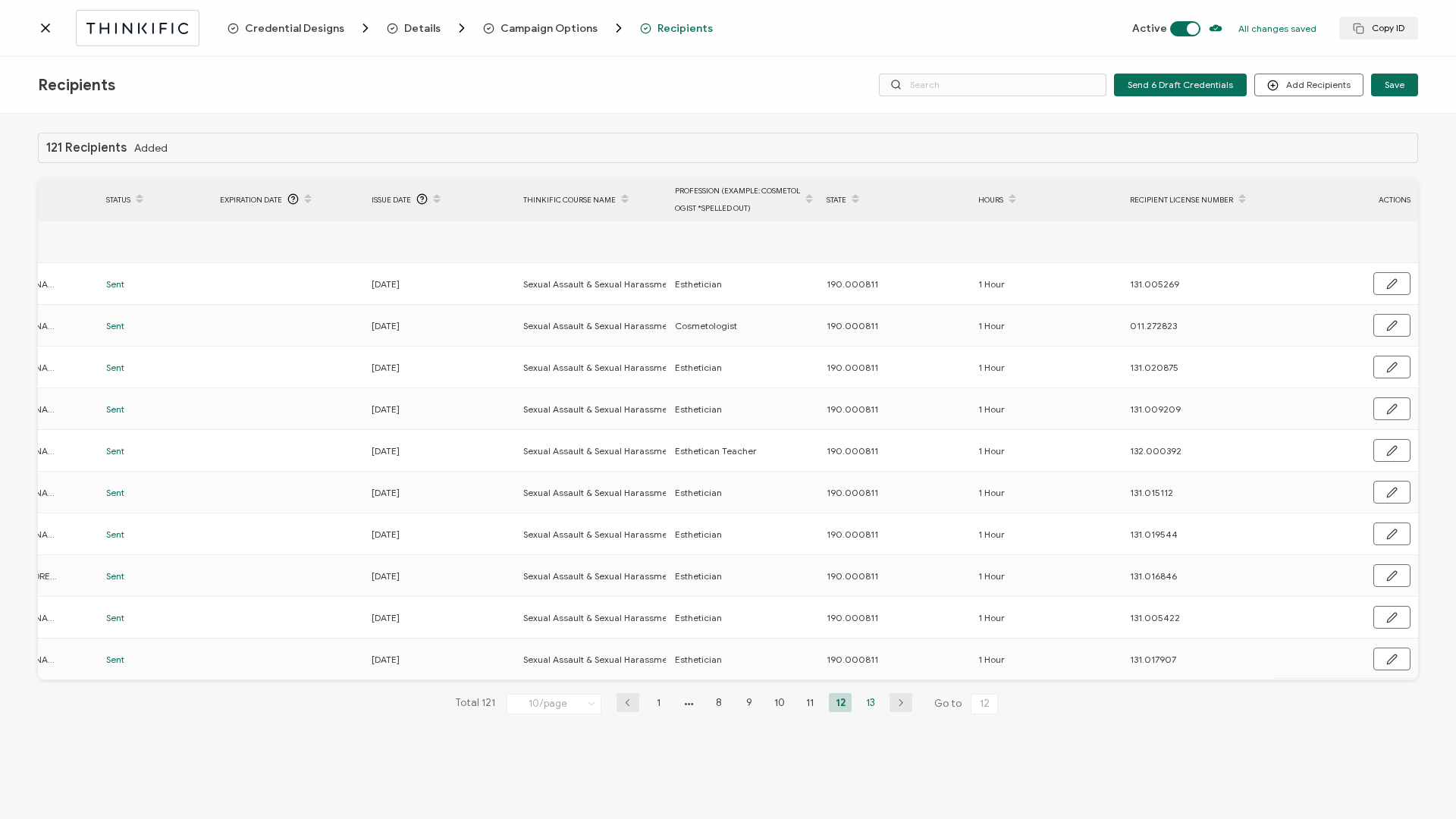
click at [870, 708] on li "13" at bounding box center [871, 703] width 23 height 19
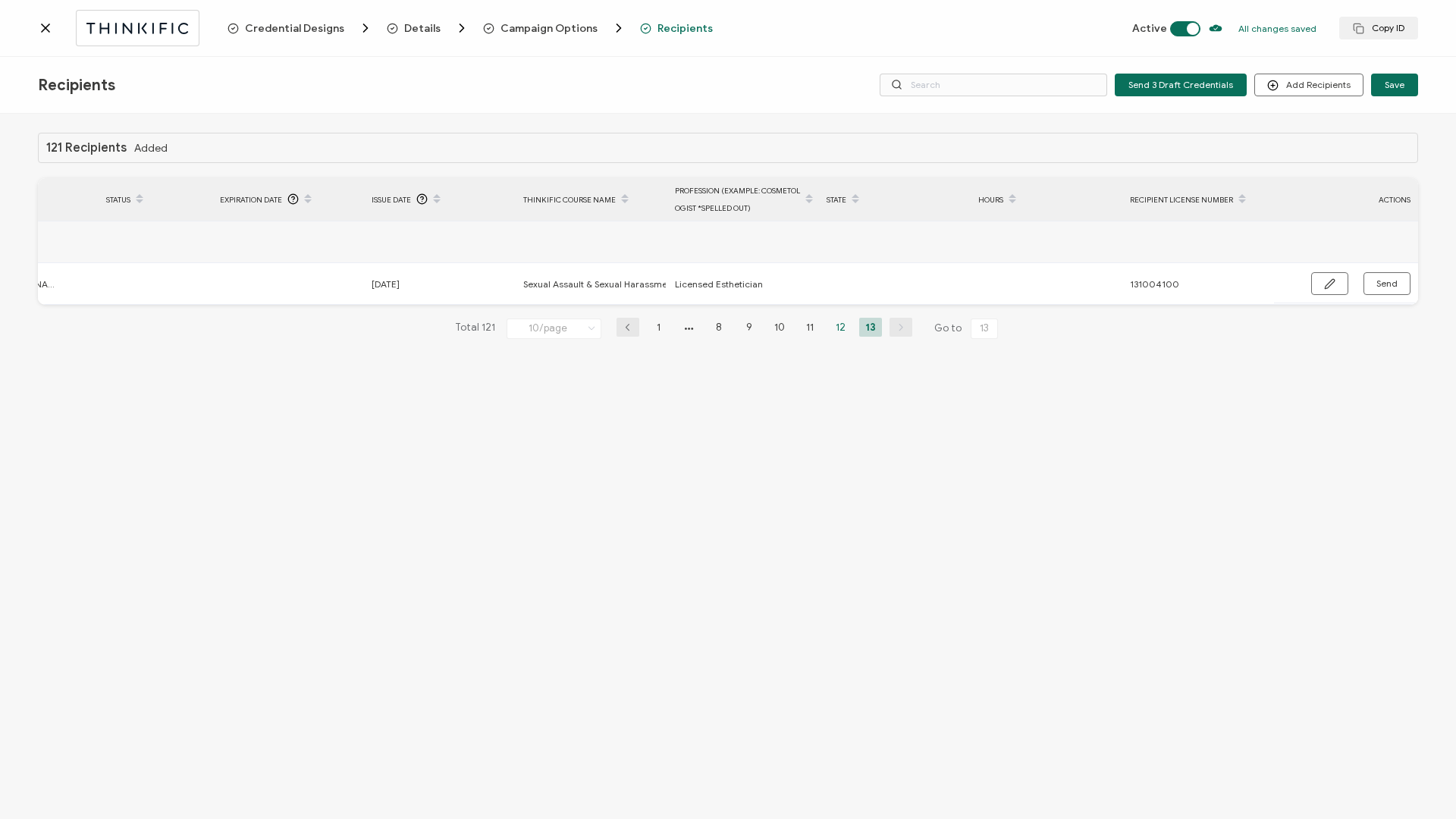
click at [836, 330] on li "12" at bounding box center [840, 326] width 23 height 19
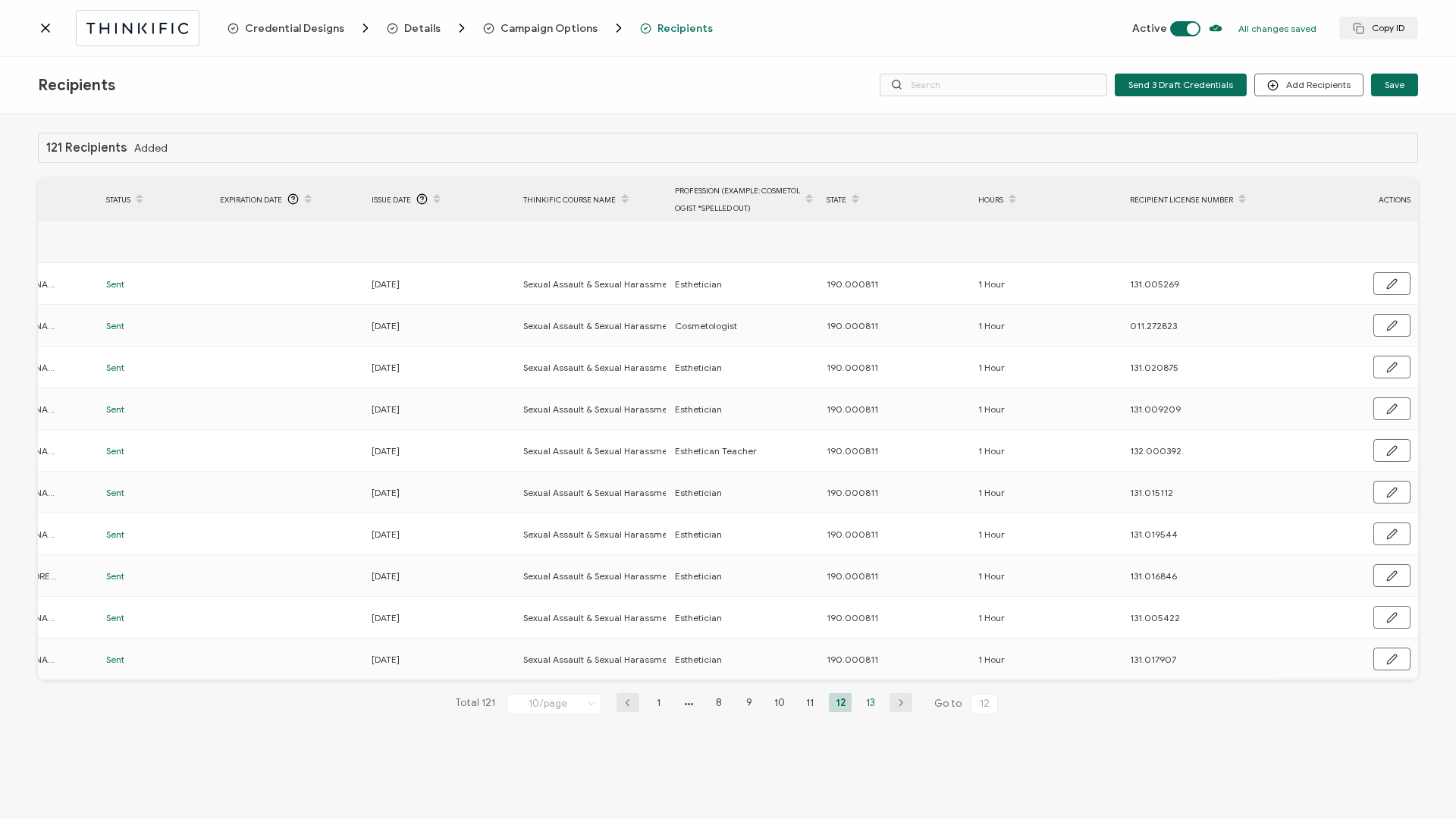
click at [872, 704] on li "13" at bounding box center [871, 703] width 23 height 19
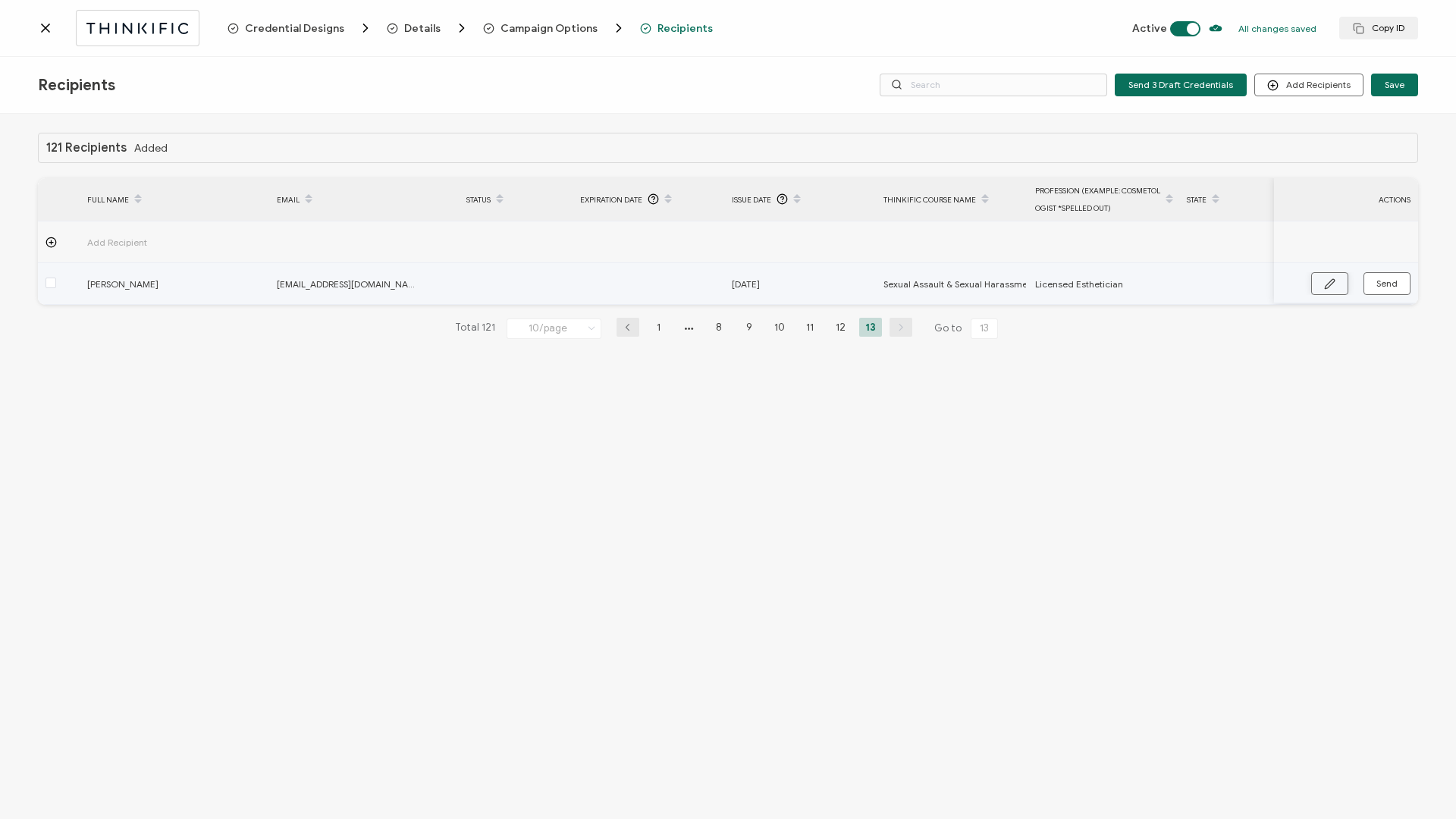
click at [1342, 291] on button "button" at bounding box center [1329, 283] width 38 height 23
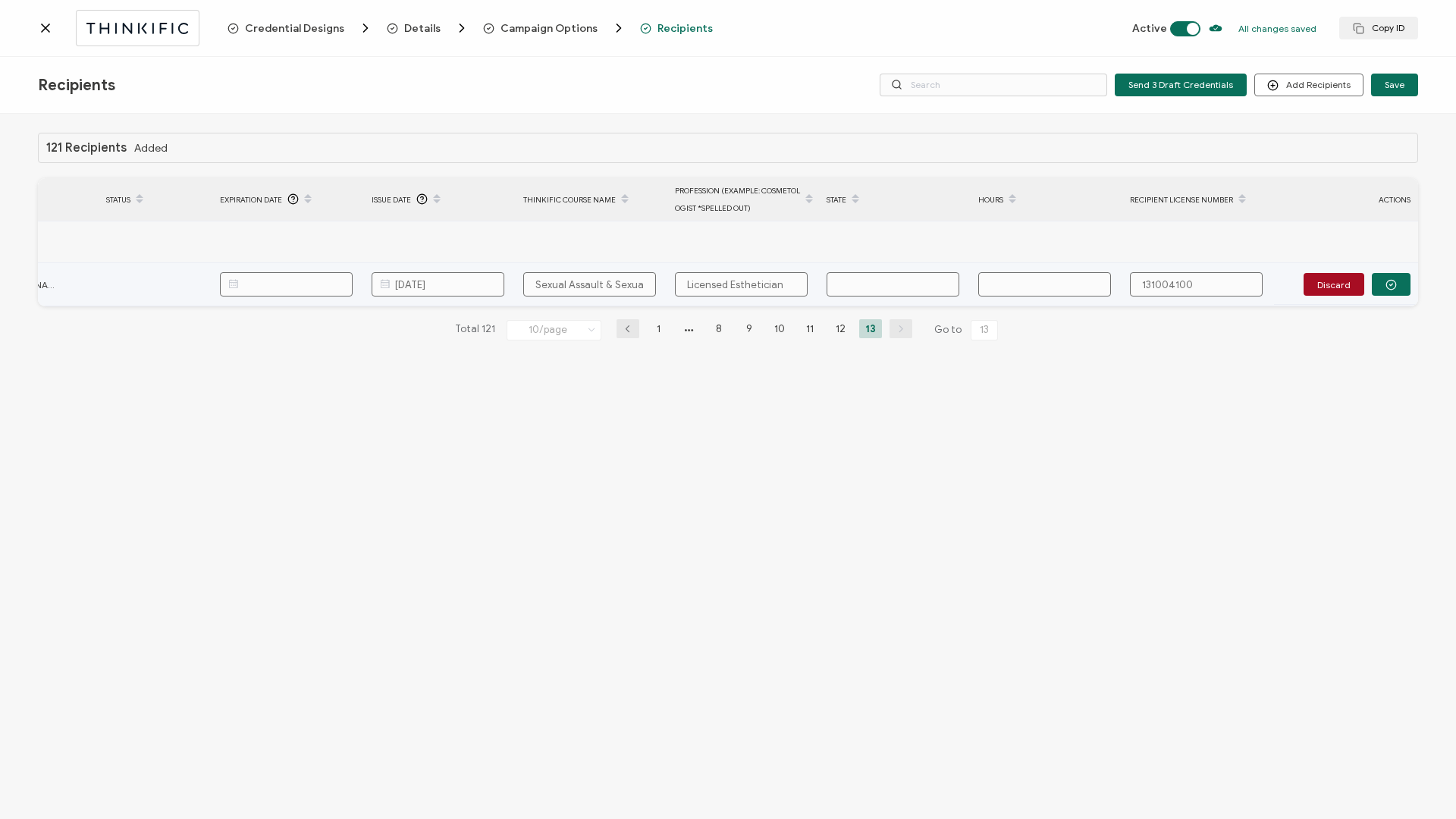
click at [909, 282] on input "text" at bounding box center [893, 284] width 133 height 24
click at [1156, 281] on input "131004100" at bounding box center [1196, 284] width 133 height 24
type input "131.004100"
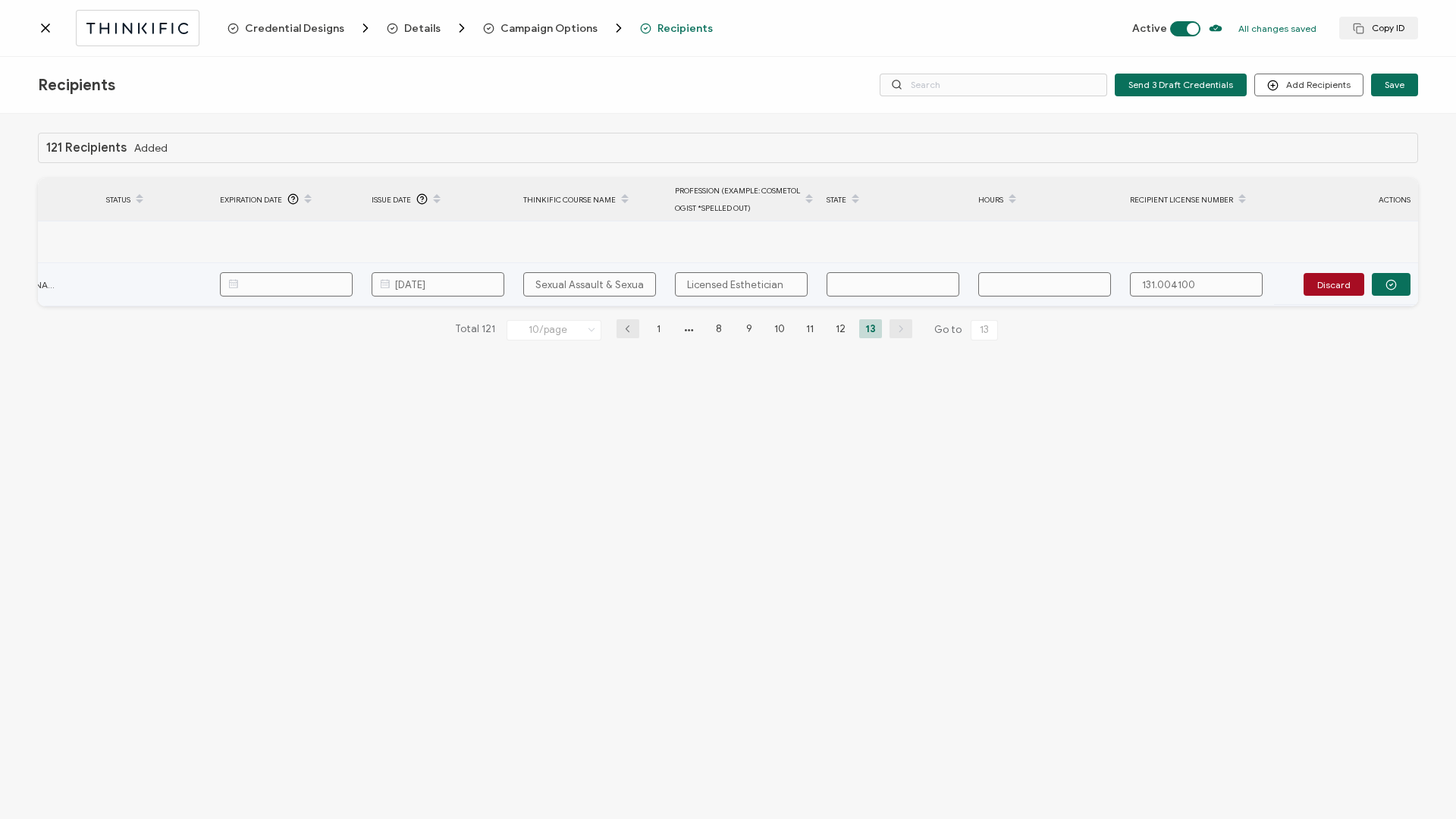
click at [1051, 293] on input "text" at bounding box center [1044, 284] width 133 height 24
type input "1"
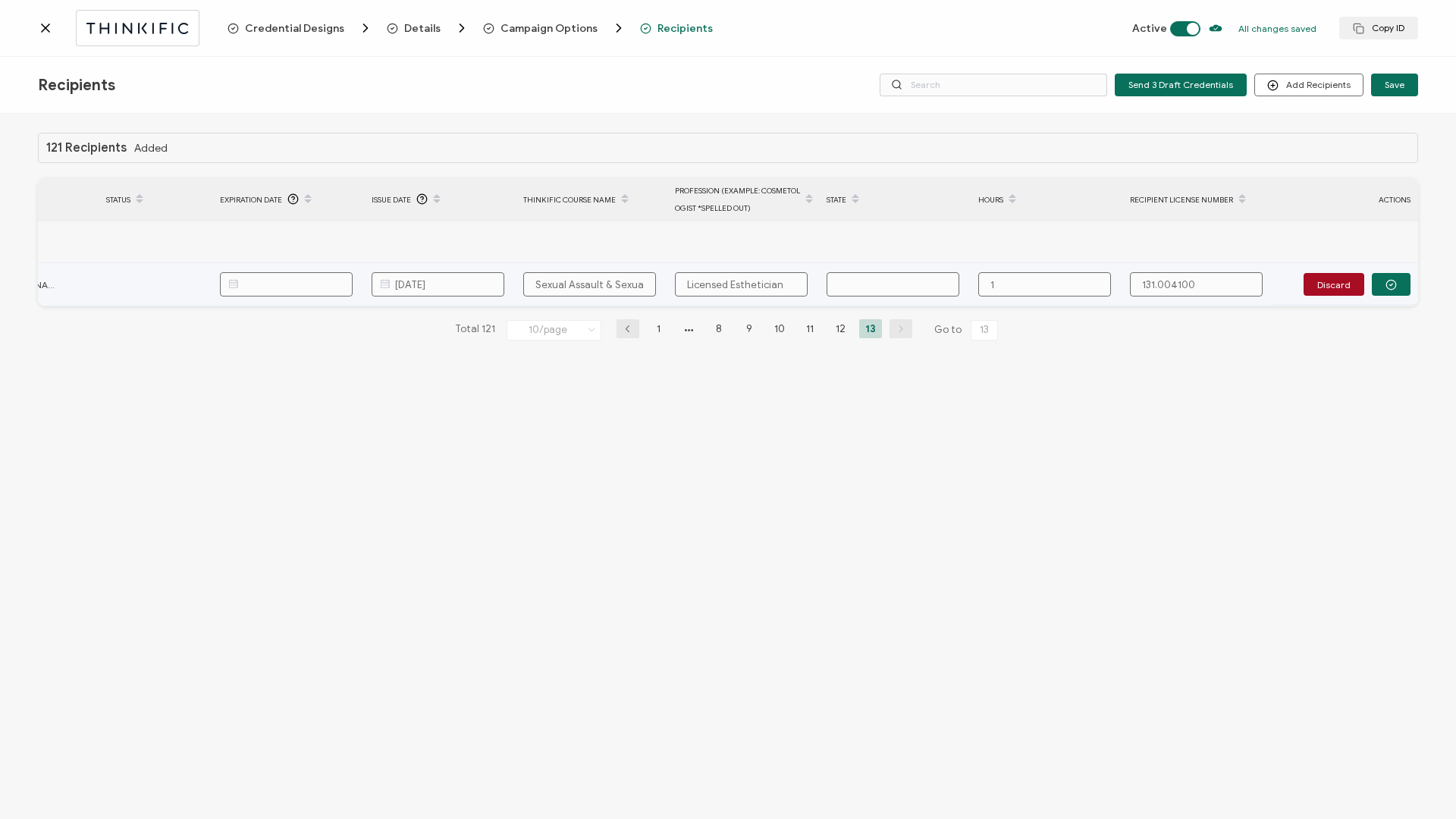
type input "1 H"
type input "1 Ho"
type input "1 Hou"
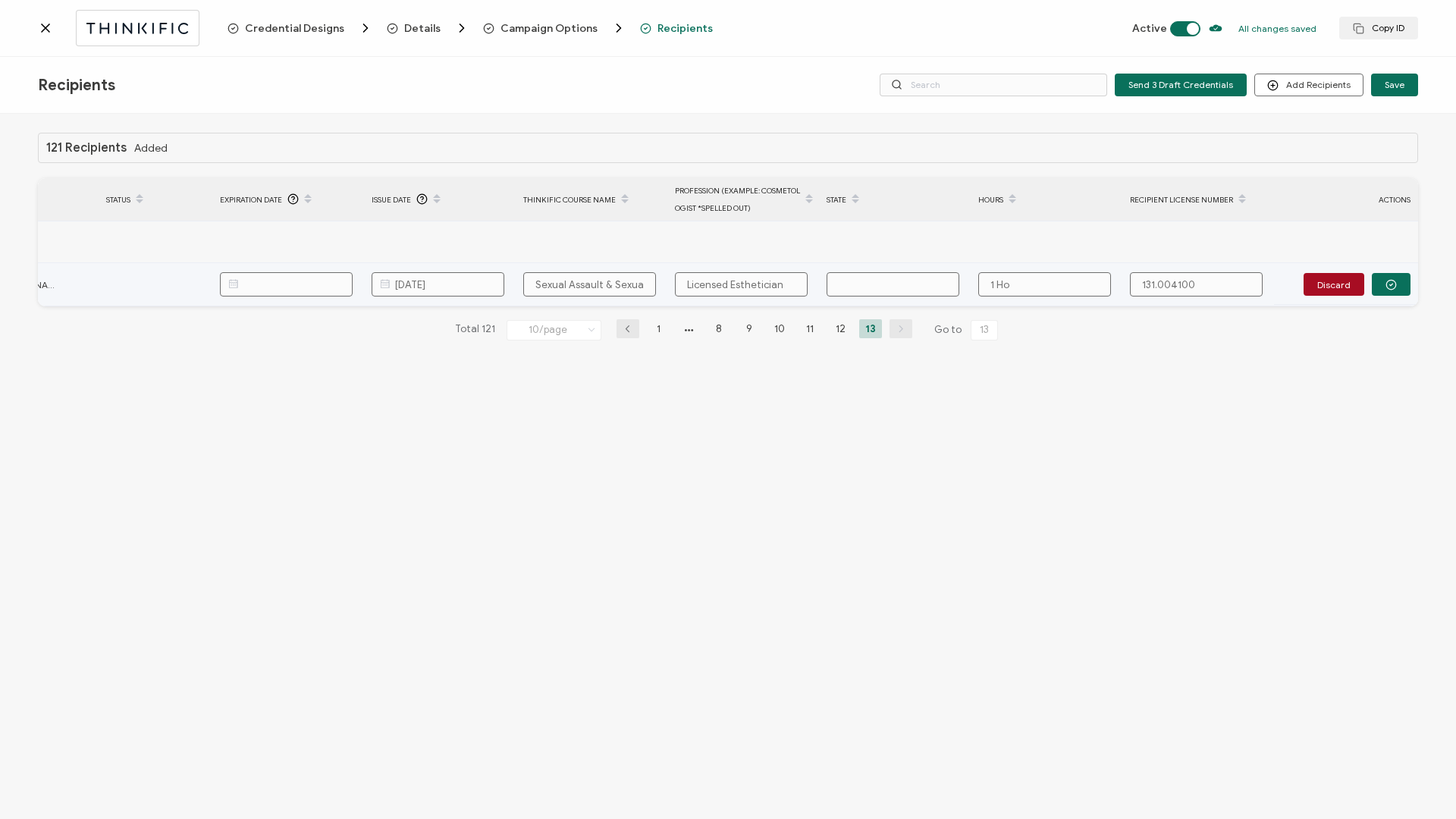
type input "1 Hou"
type input "1 Hour"
click at [870, 288] on input "text" at bounding box center [893, 284] width 133 height 24
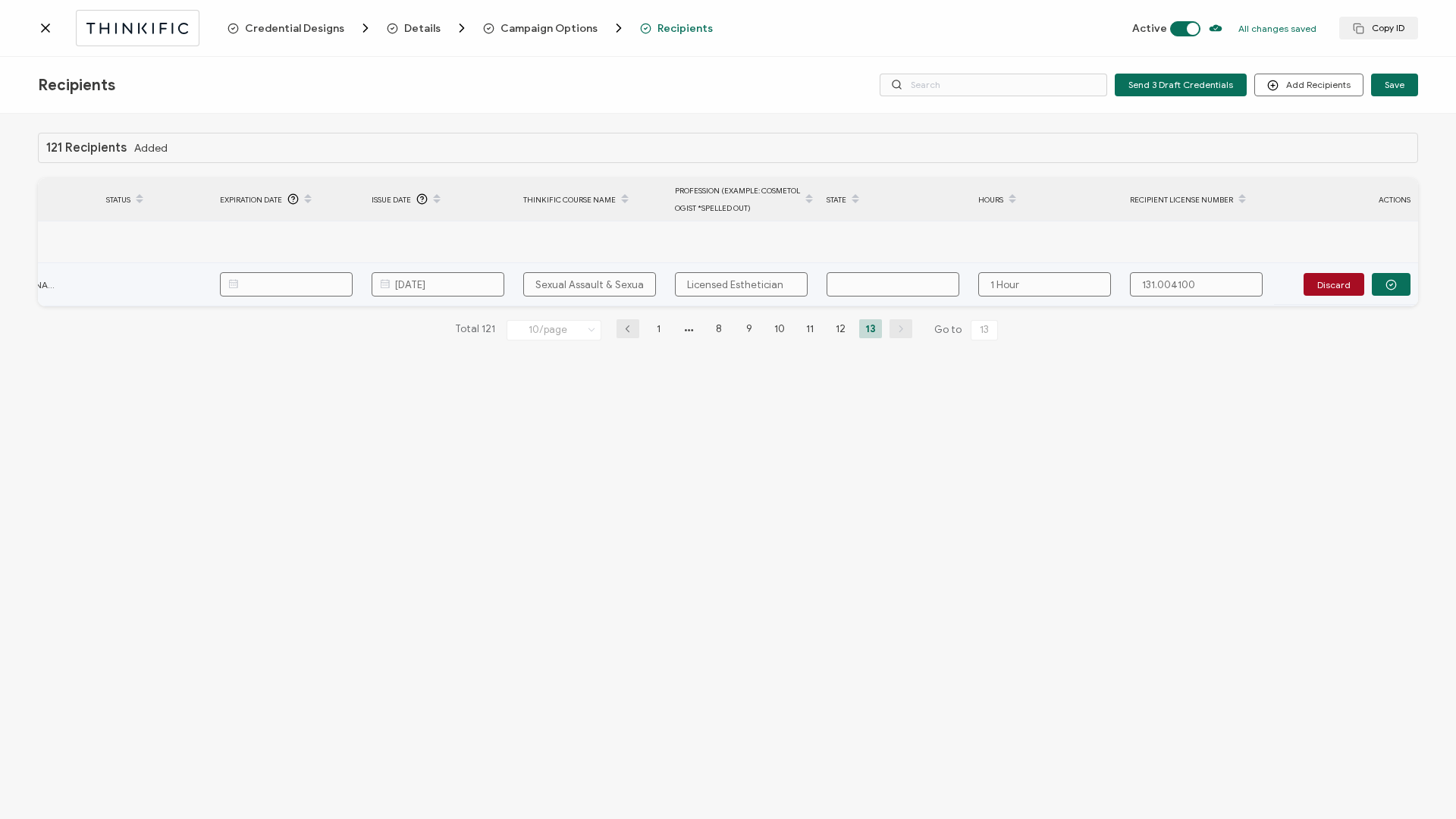
type input "1"
type input "19"
type input "190"
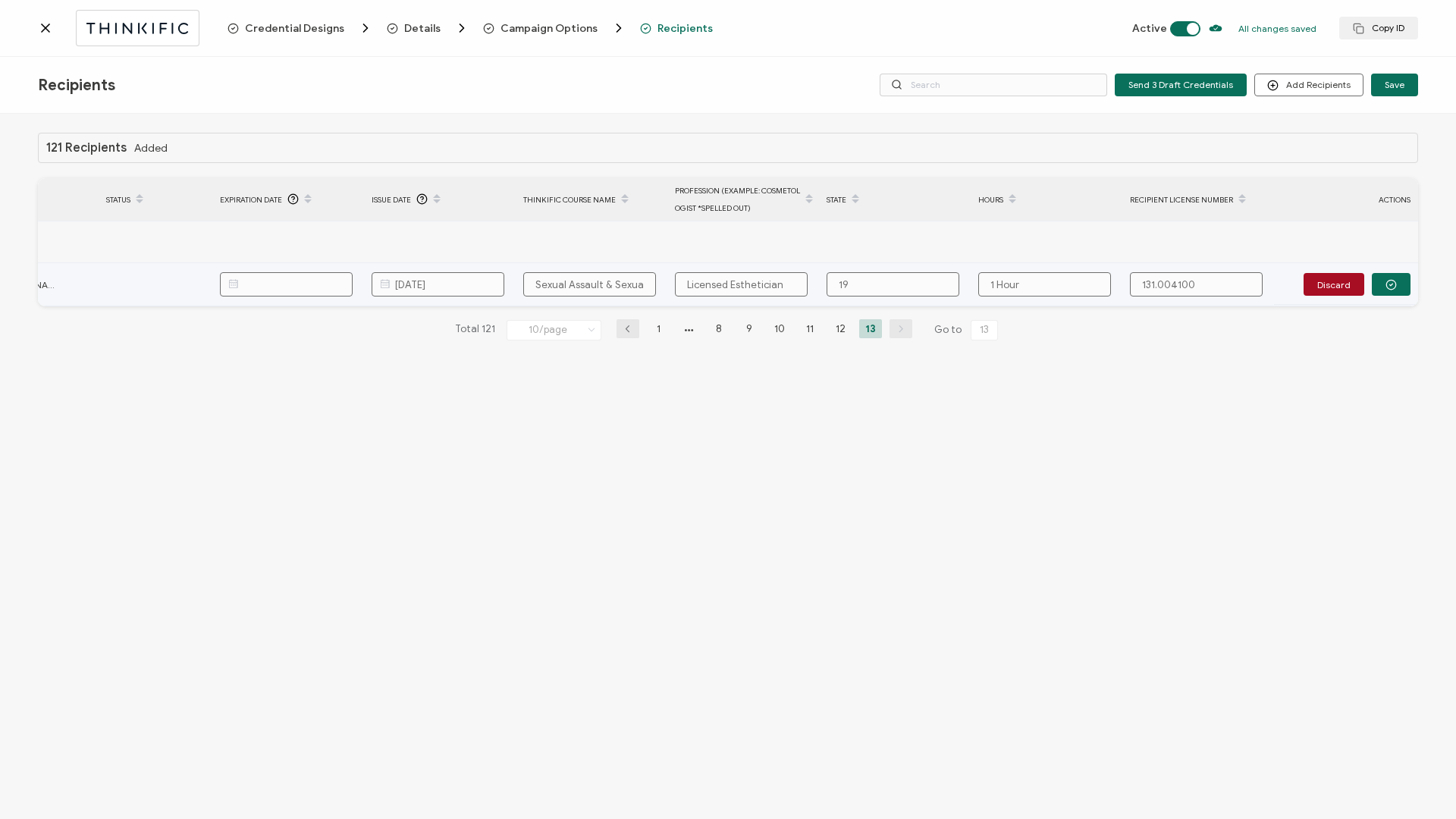
type input "190"
type input "190."
type input "190.0"
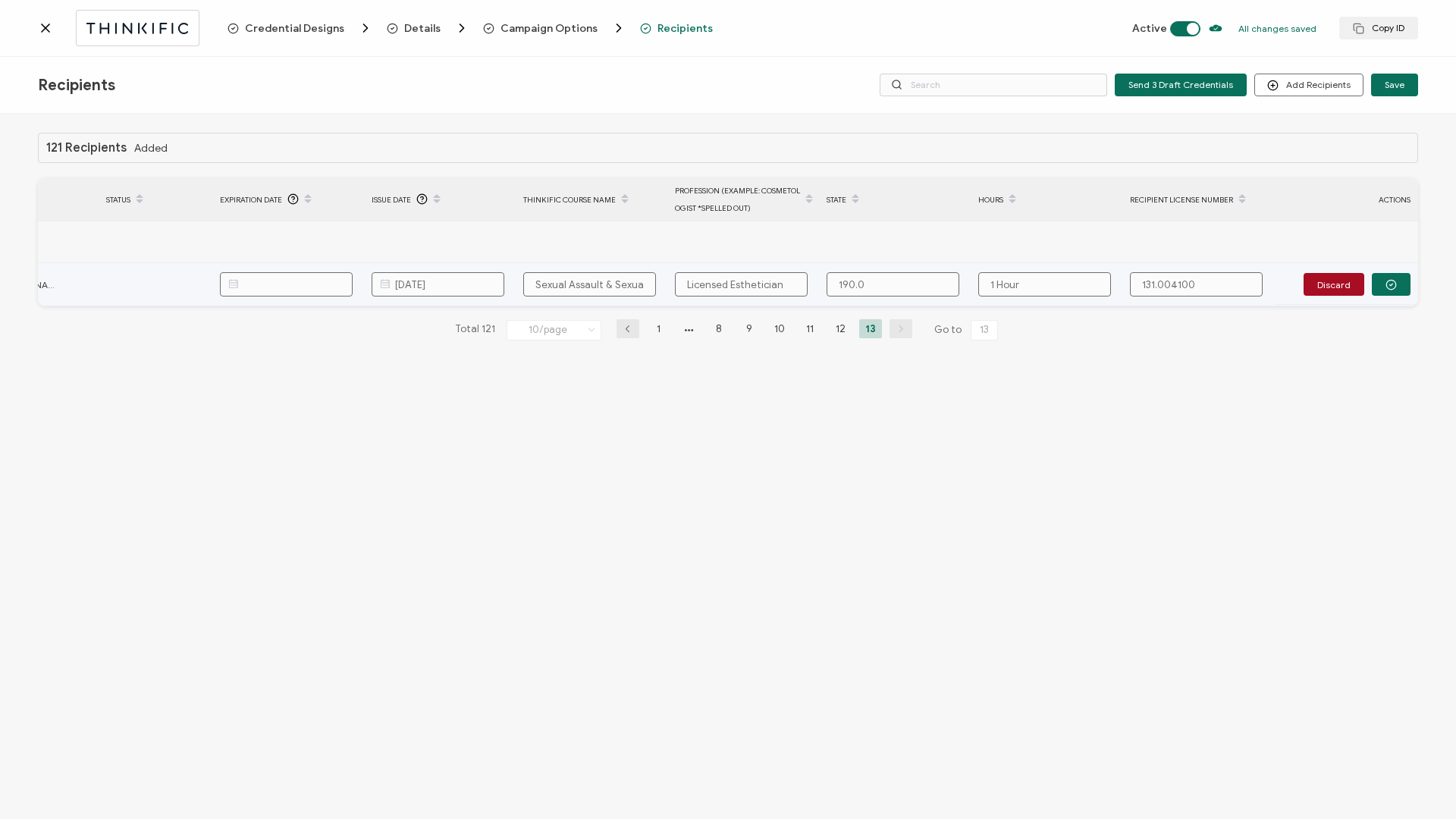
type input "190.00"
type input "190.000"
type input "190.0008"
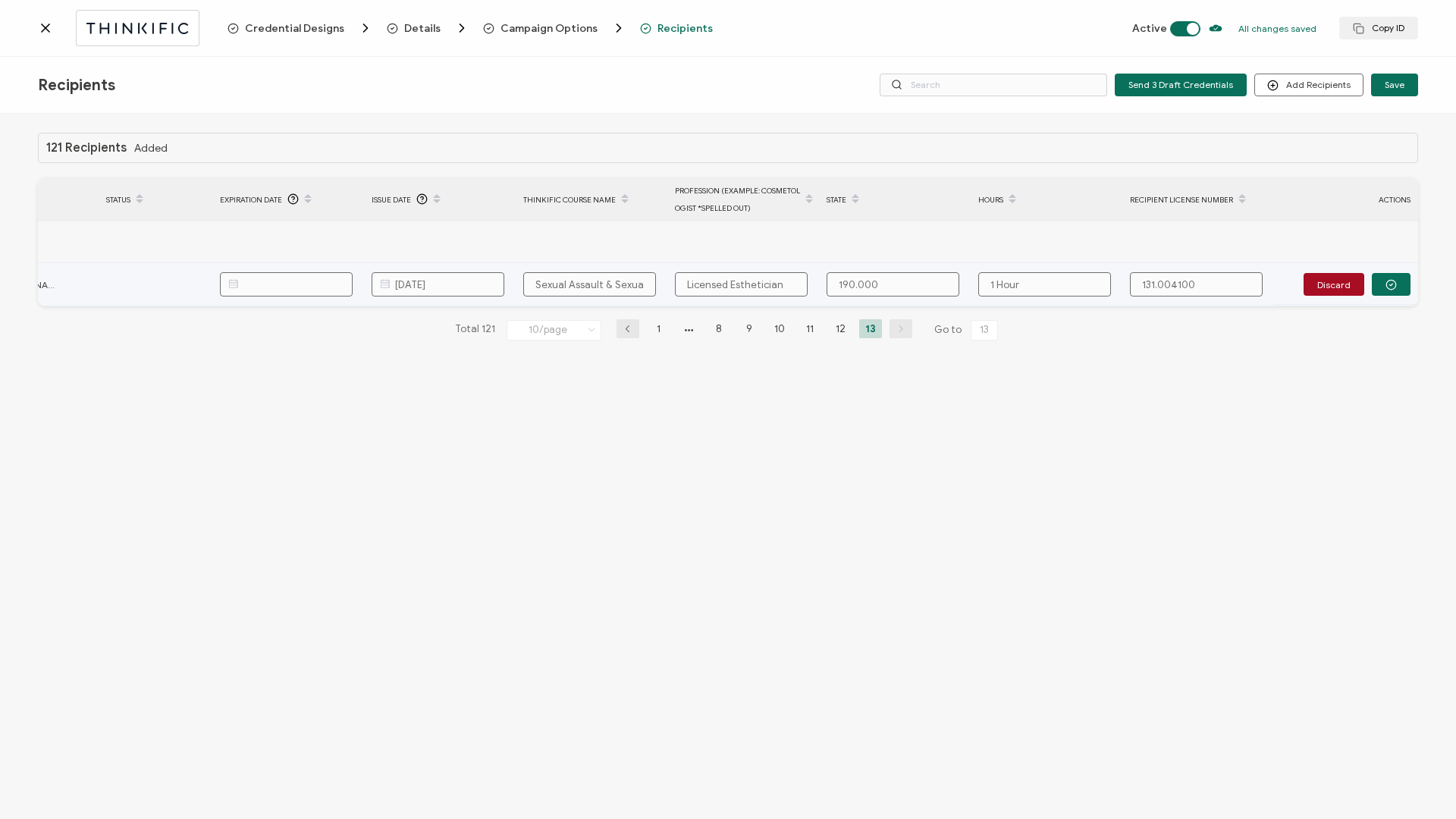
type input "190.0008"
type input "190.00081"
type input "190.000811"
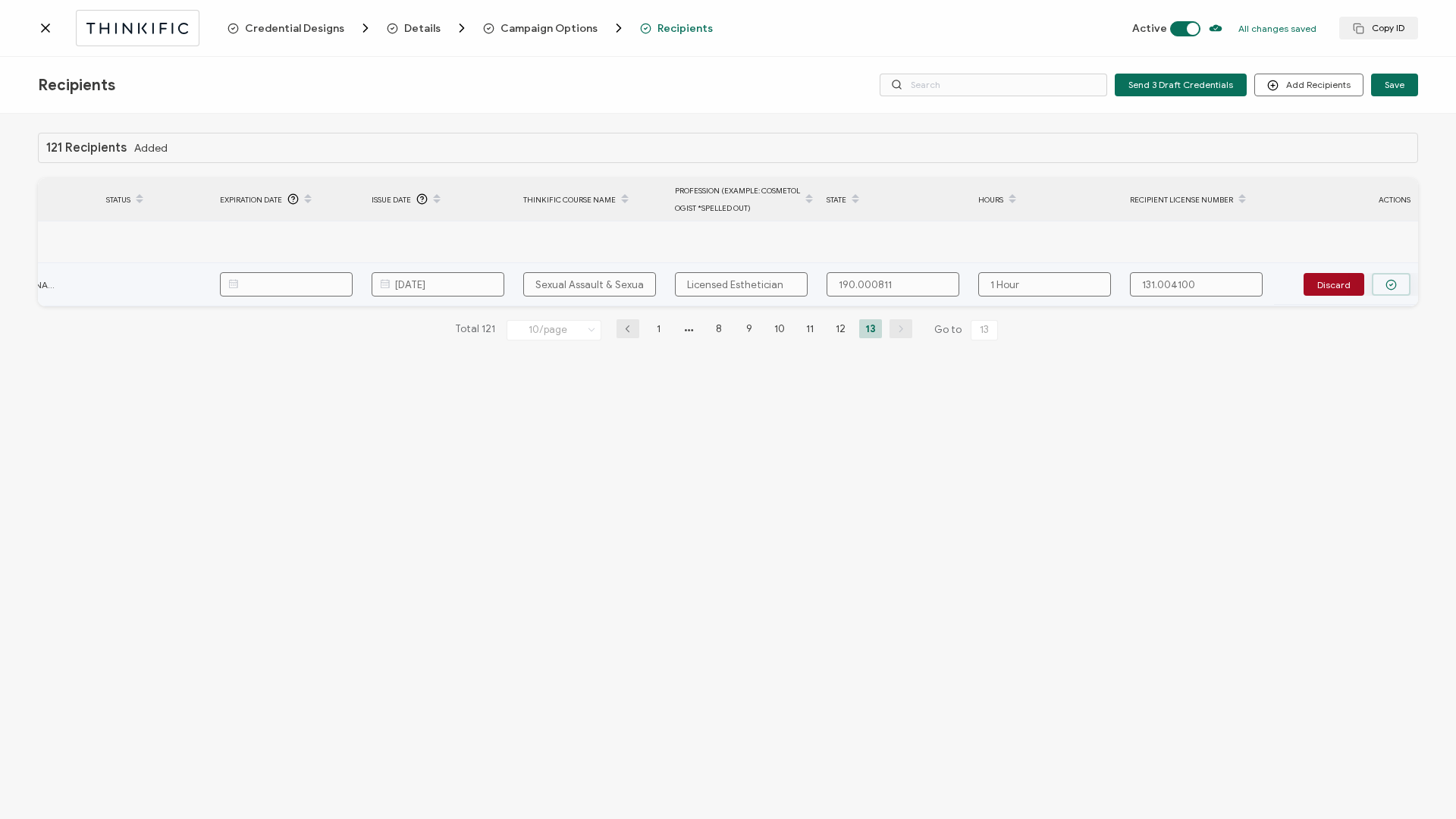
type input "190.000811"
click at [1387, 282] on icon "button" at bounding box center [1391, 284] width 11 height 11
click at [1385, 288] on span "Send" at bounding box center [1386, 283] width 21 height 9
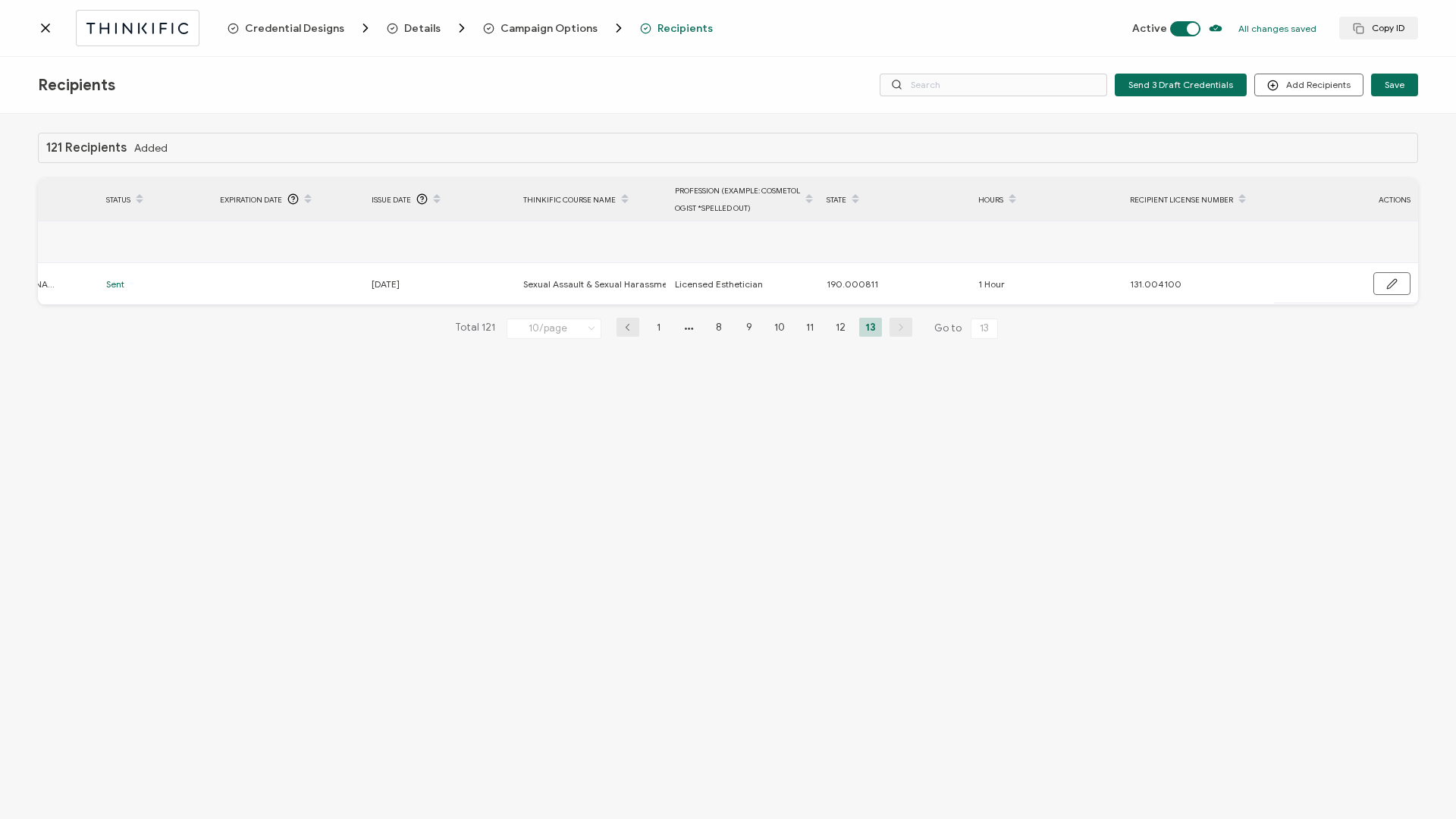
click at [51, 34] on icon at bounding box center [45, 28] width 16 height 16
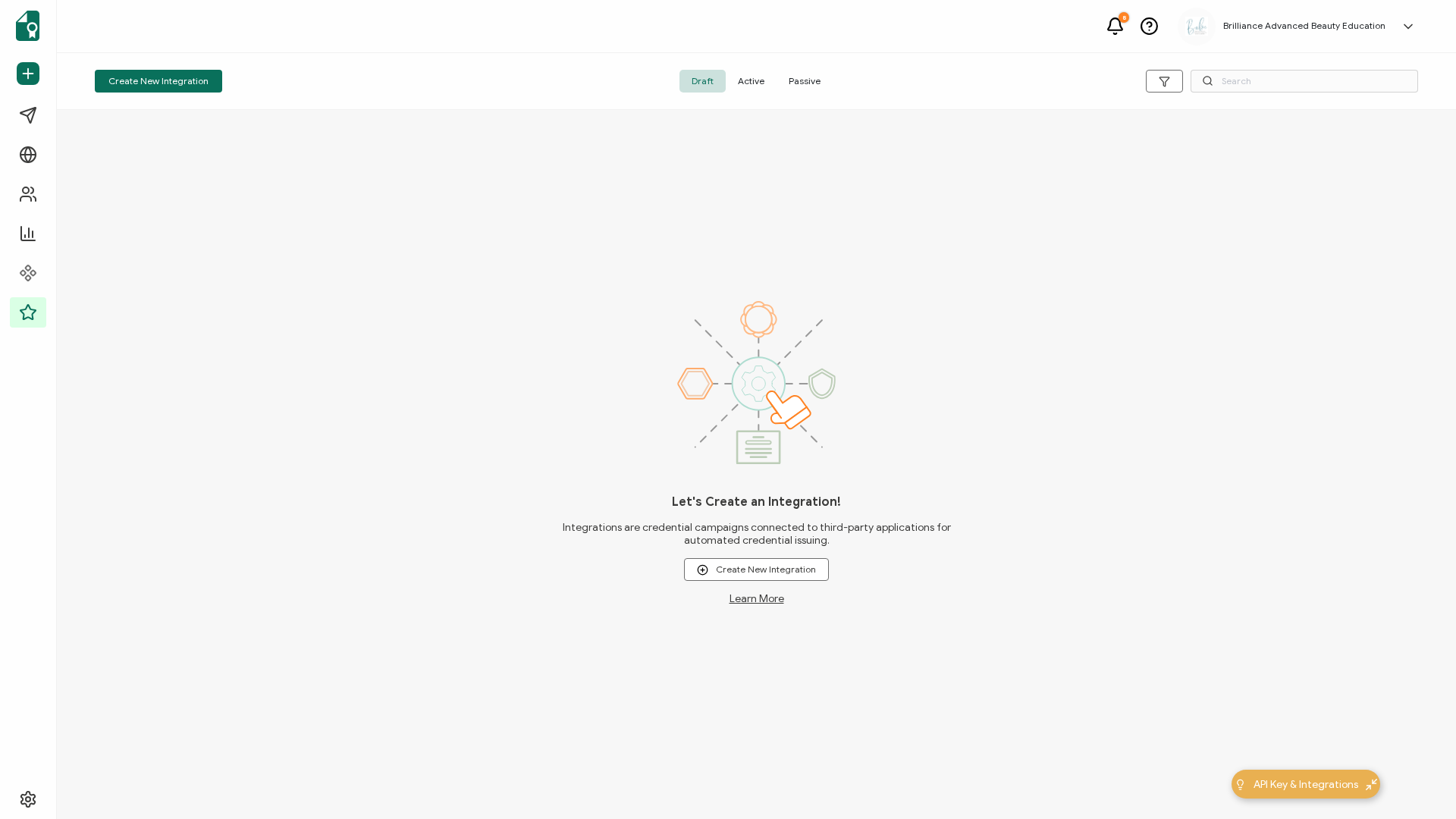
click at [746, 87] on span "Active" at bounding box center [750, 81] width 50 height 23
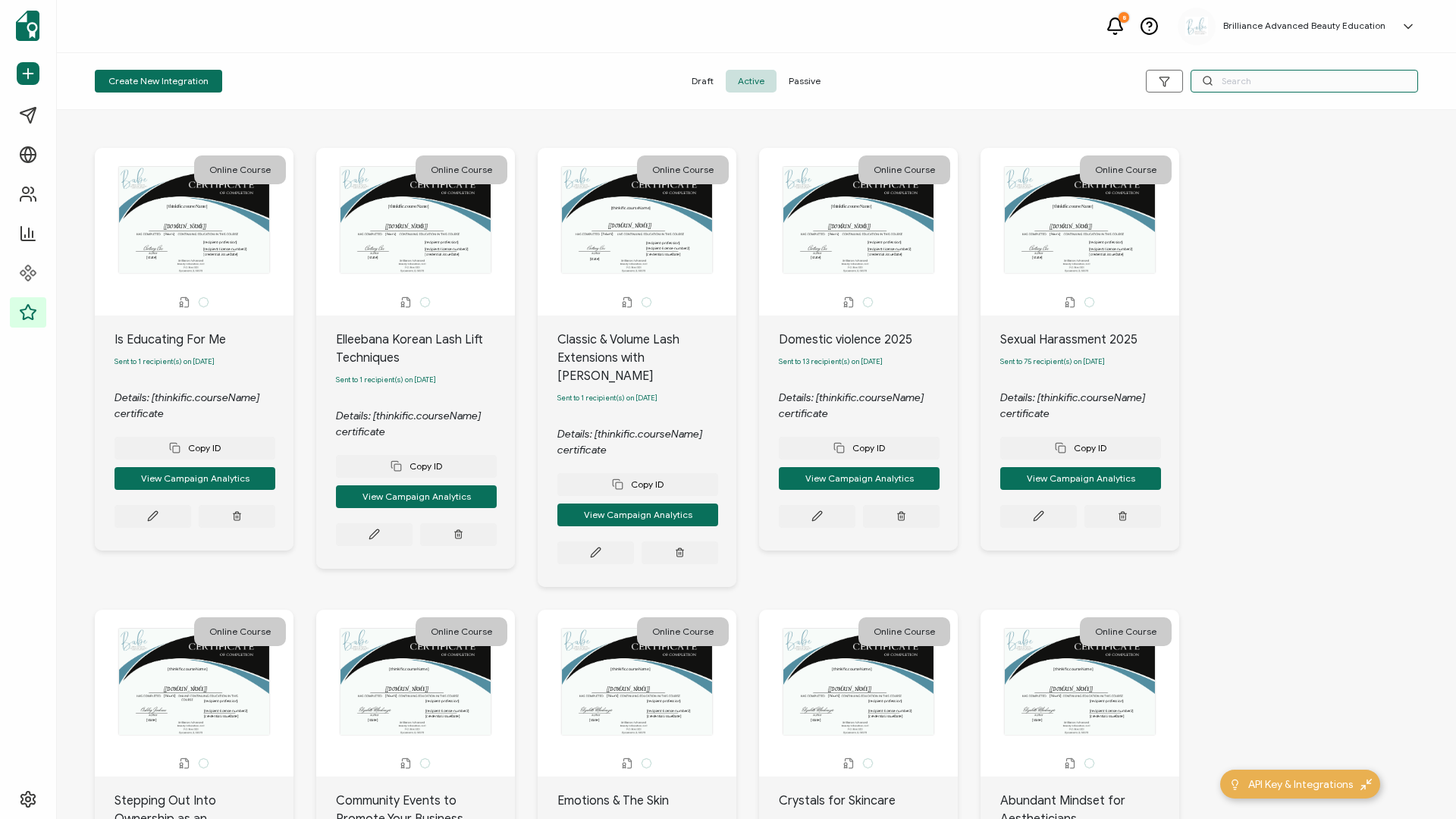
click at [1252, 81] on input "text" at bounding box center [1305, 81] width 228 height 23
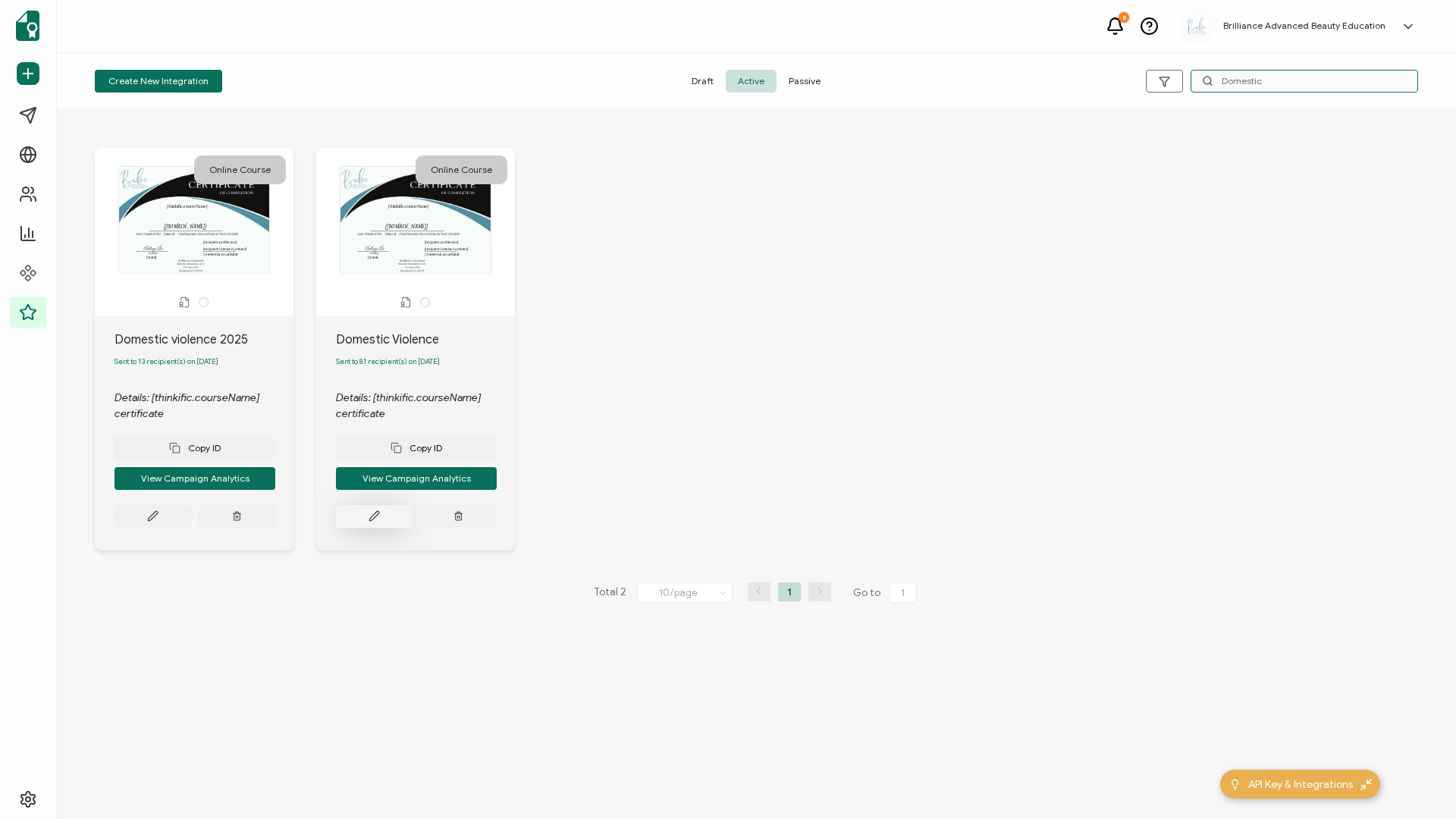
type input "Domestic"
click at [369, 519] on icon at bounding box center [374, 515] width 11 height 11
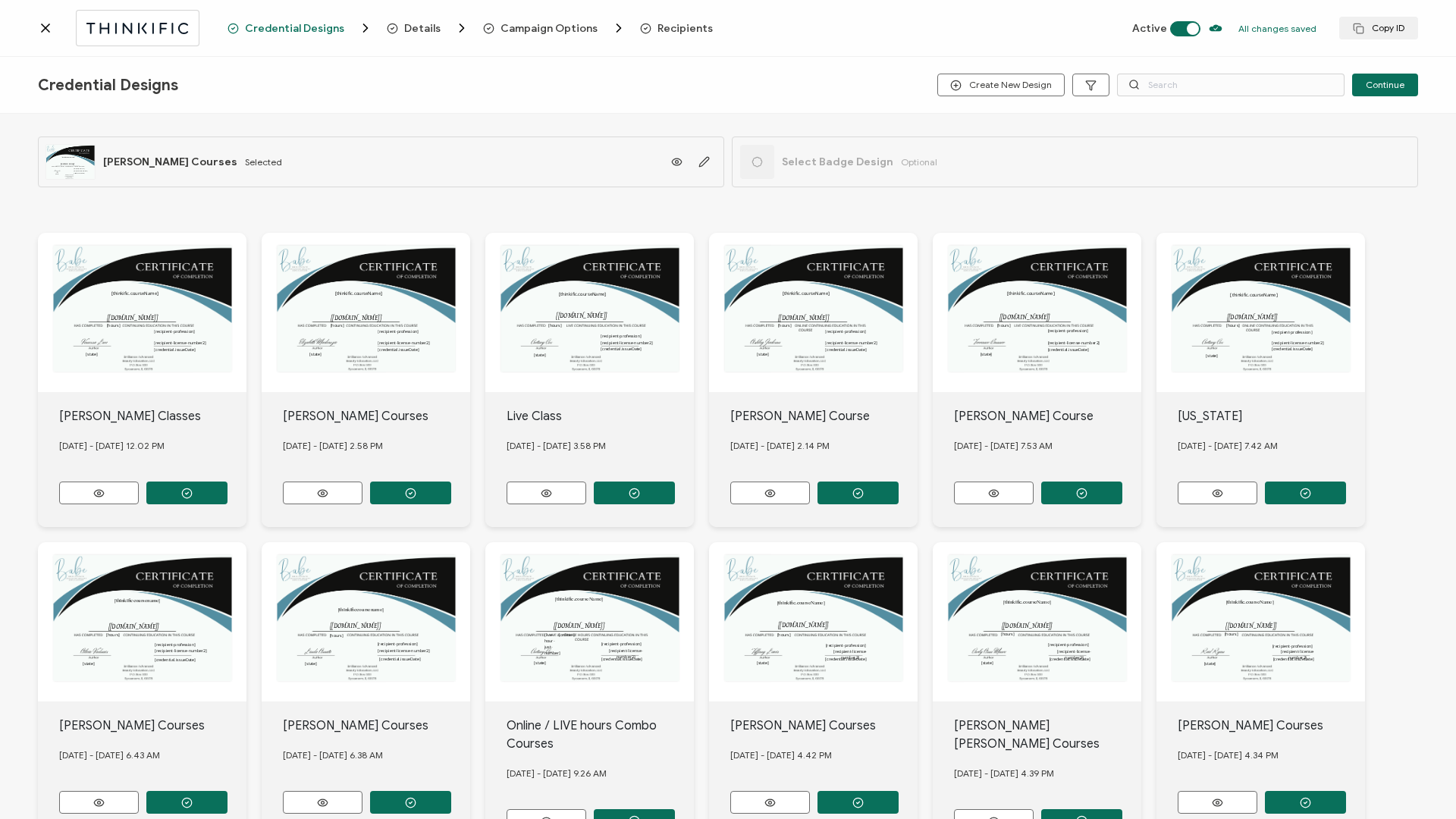
click at [672, 39] on div "Credential Designs Details Campaign Options Recipients Active All changes saved…" at bounding box center [728, 28] width 1456 height 57
click at [672, 35] on span "Recipients" at bounding box center [676, 28] width 72 height 16
click at [660, 33] on span "Recipients" at bounding box center [685, 28] width 55 height 11
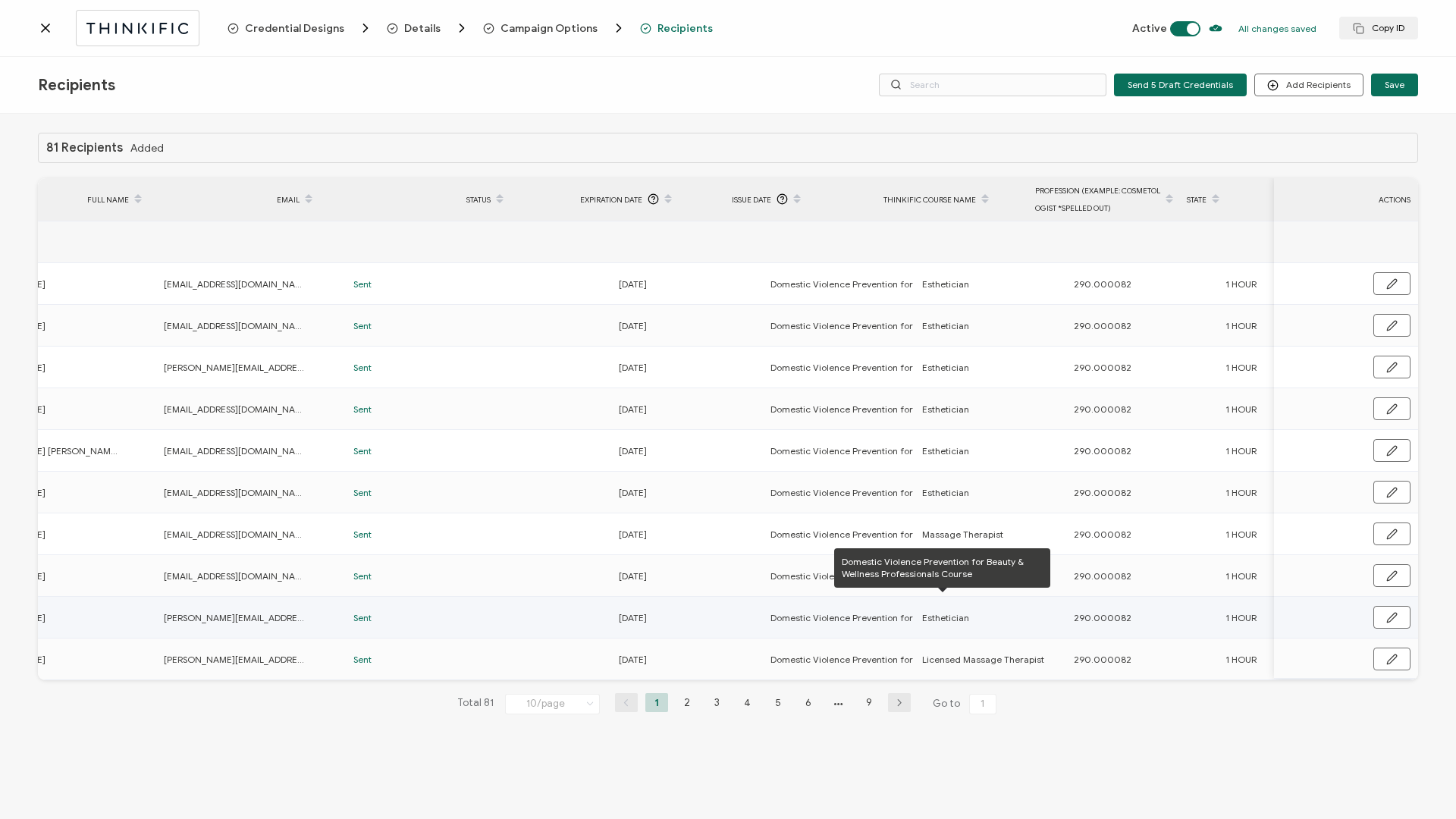
scroll to position [0, 361]
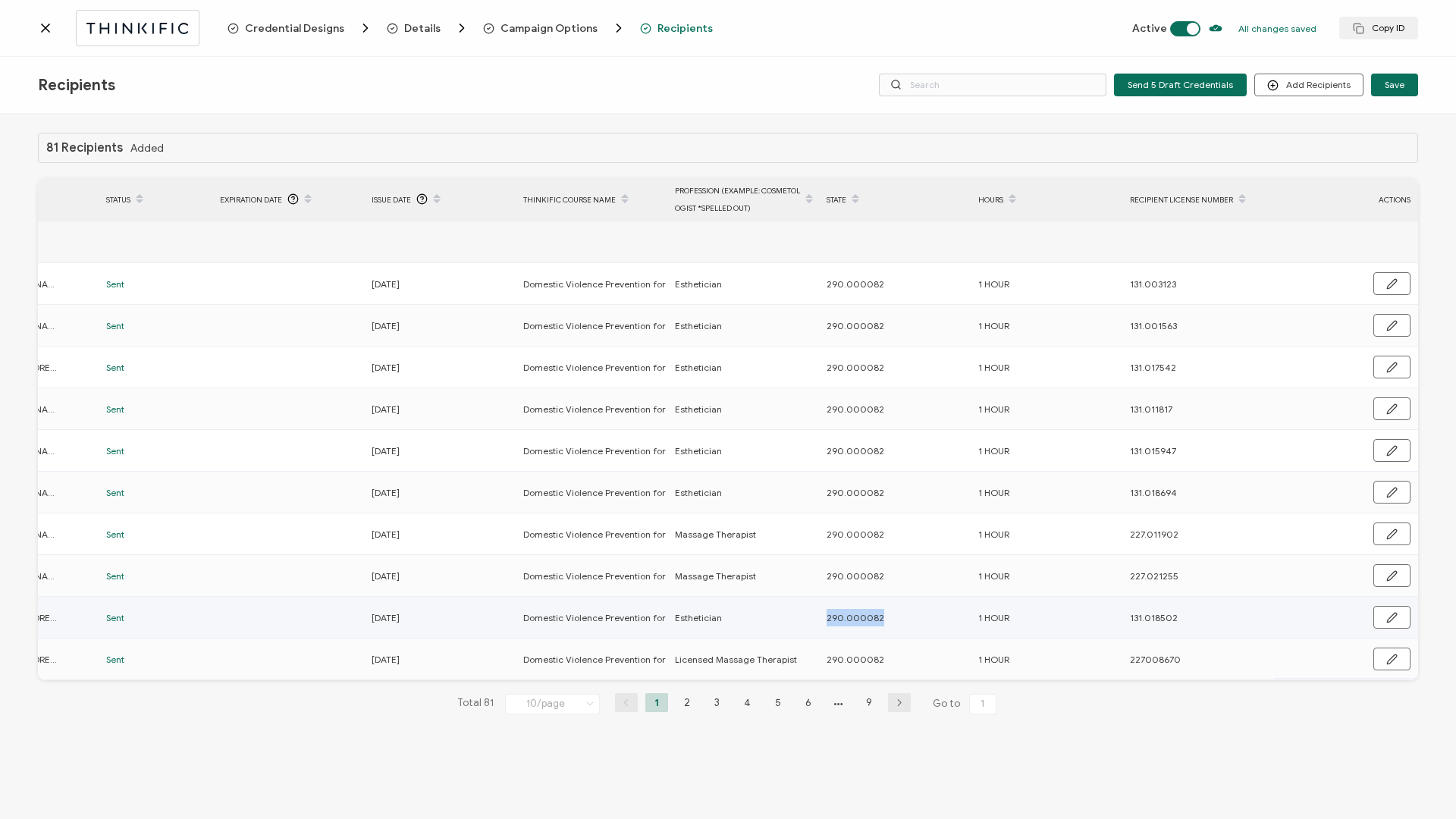
drag, startPoint x: 823, startPoint y: 616, endPoint x: 914, endPoint y: 619, distance: 91.0
click at [914, 619] on div "290.000082" at bounding box center [895, 617] width 150 height 17
copy span "290.000082"
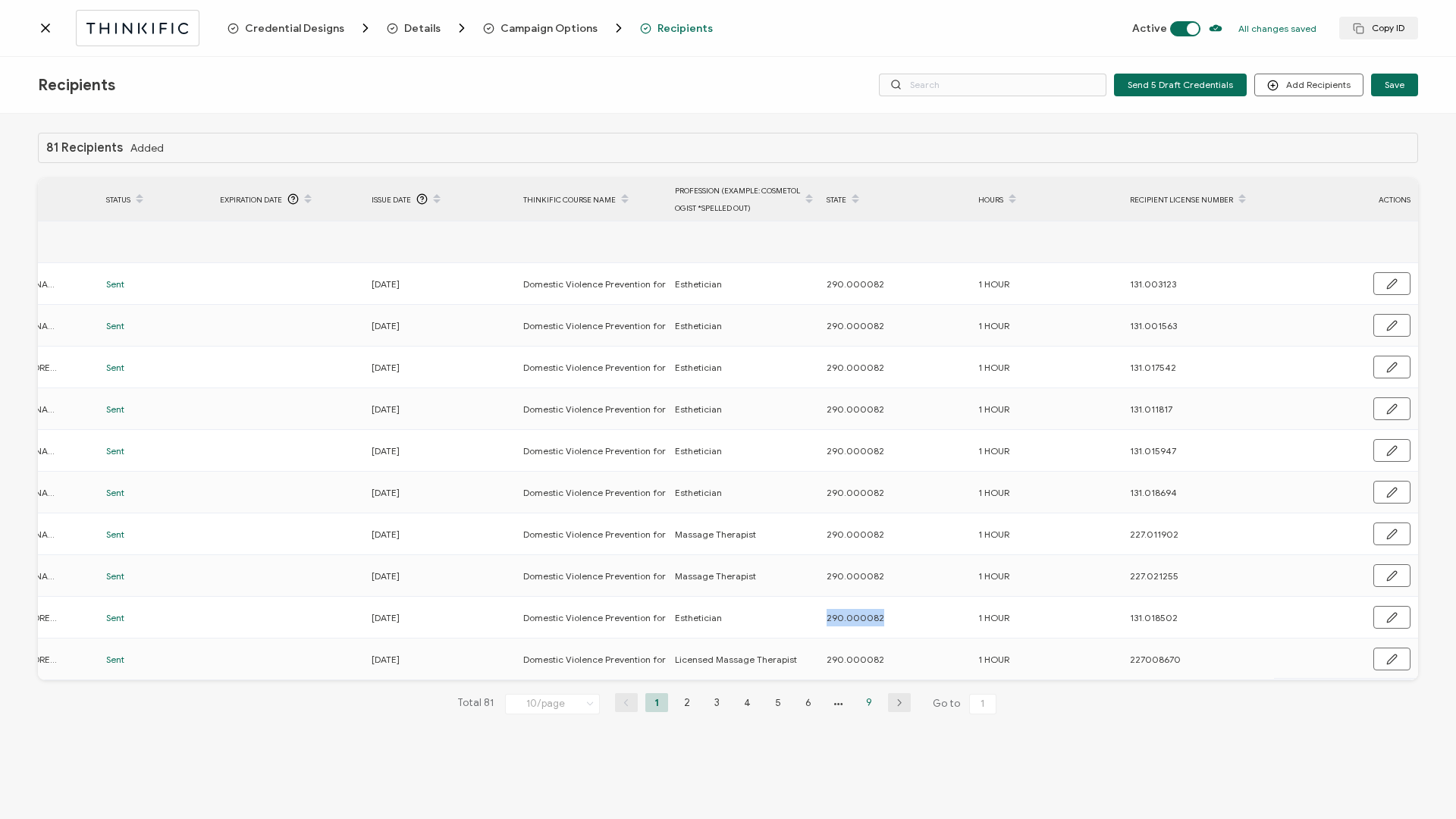
click at [864, 703] on li "9" at bounding box center [869, 703] width 23 height 19
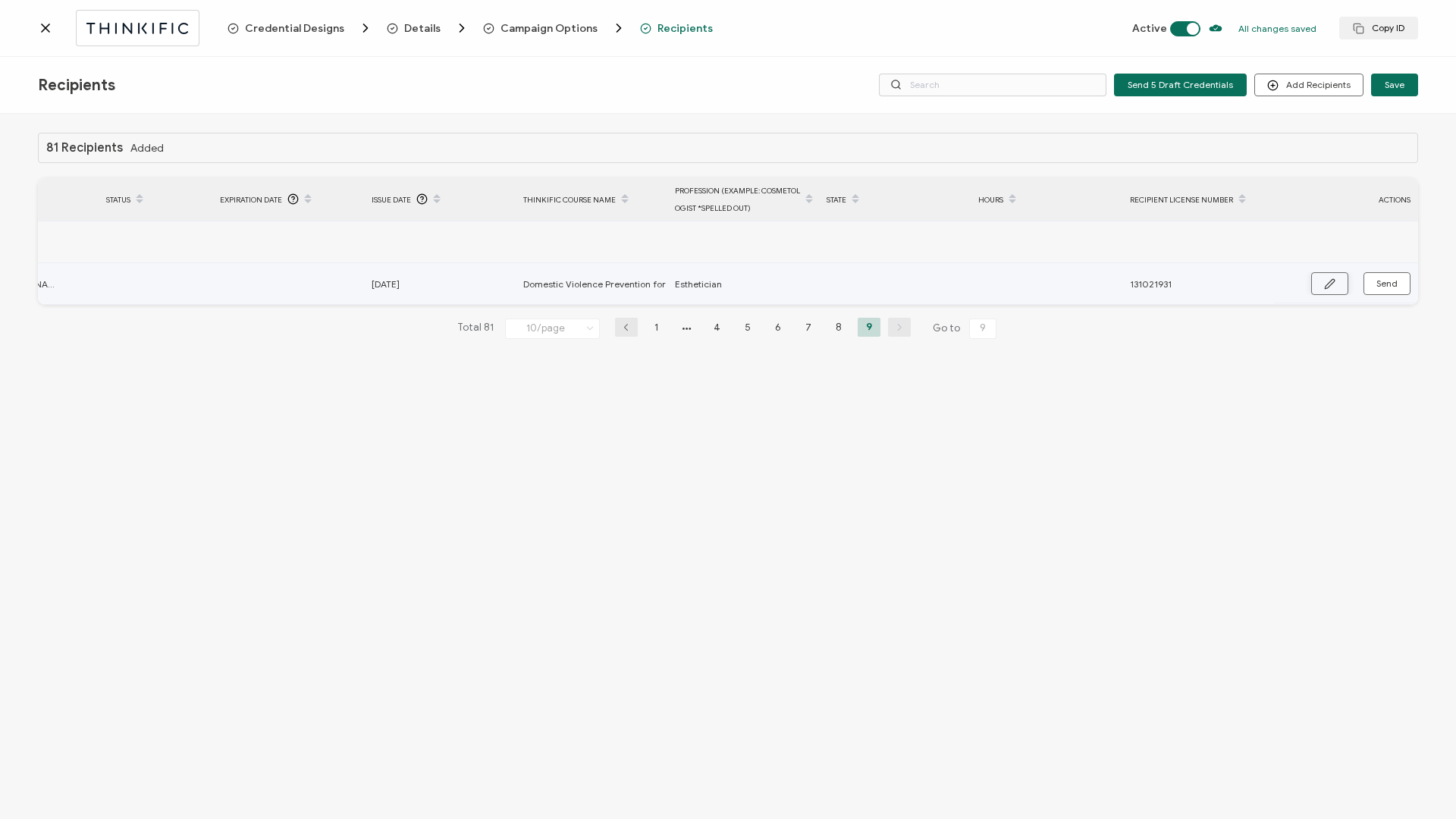
click at [1319, 284] on button "button" at bounding box center [1329, 283] width 38 height 23
click at [897, 286] on input "text" at bounding box center [893, 284] width 133 height 24
paste input "290.000082"
type input "290.000082"
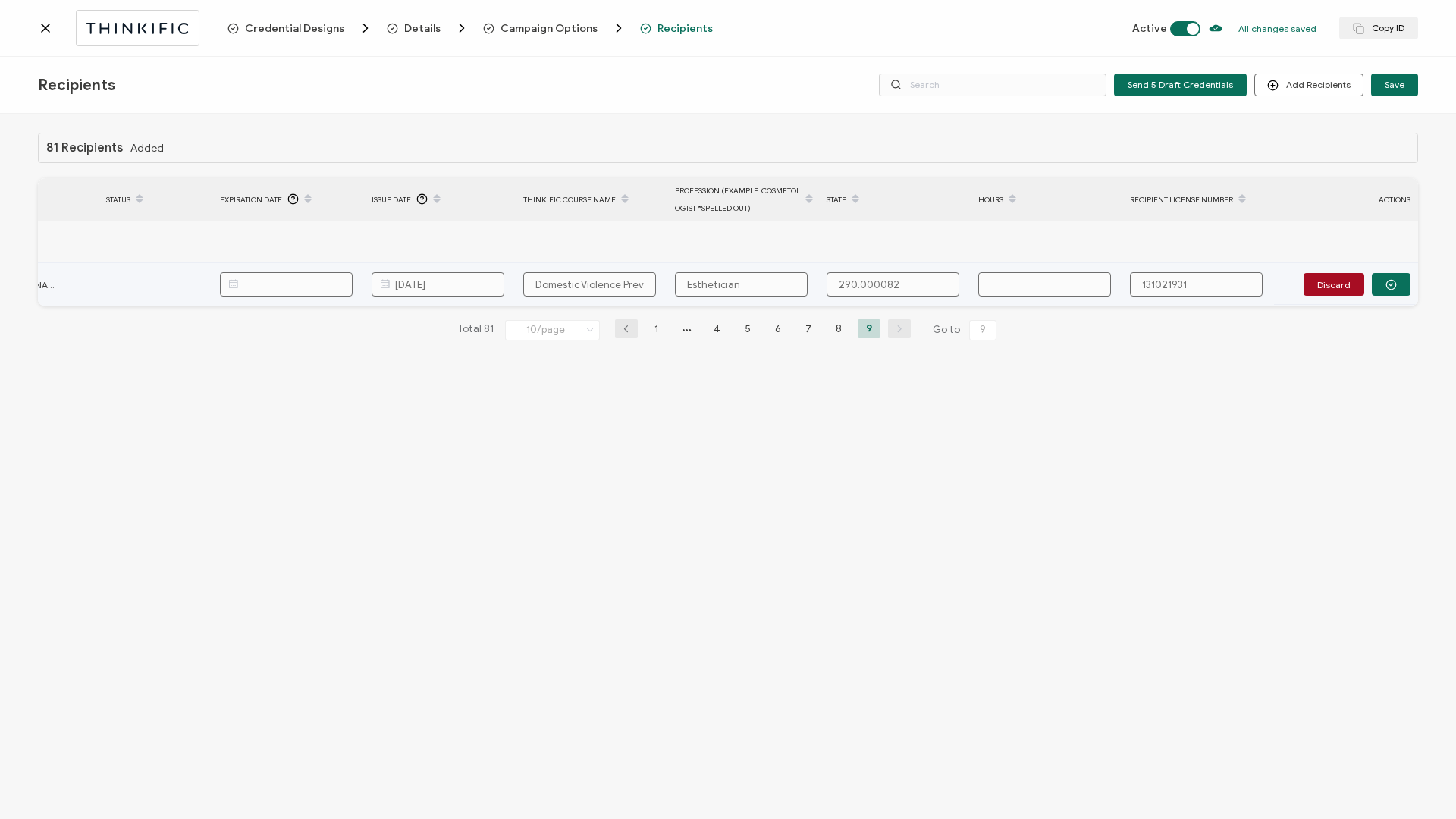
type input "290.000082"
click at [1015, 289] on input "text" at bounding box center [1044, 284] width 133 height 24
type input "1"
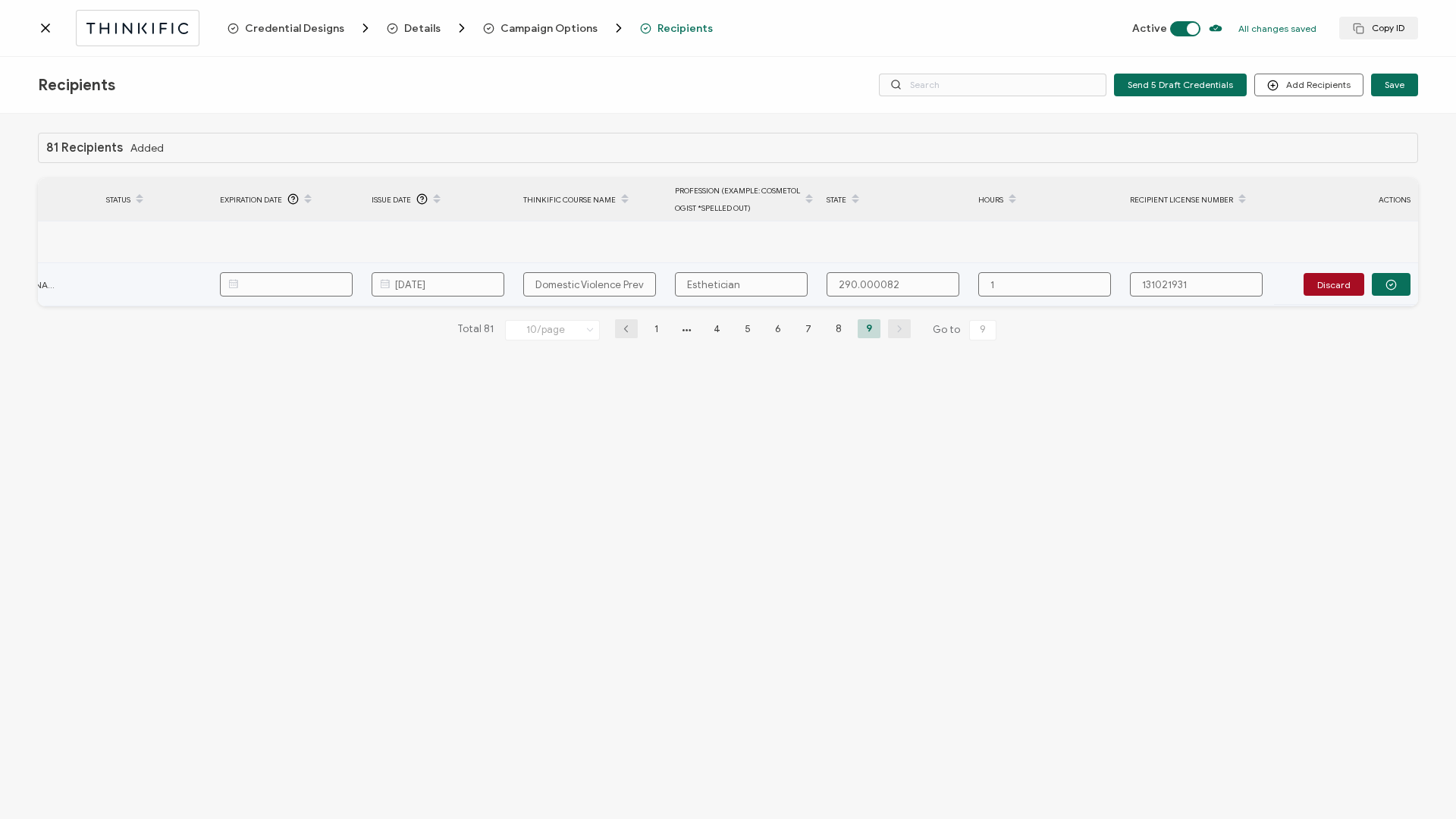
type input "1"
type input "1 H"
type input "1 Ho"
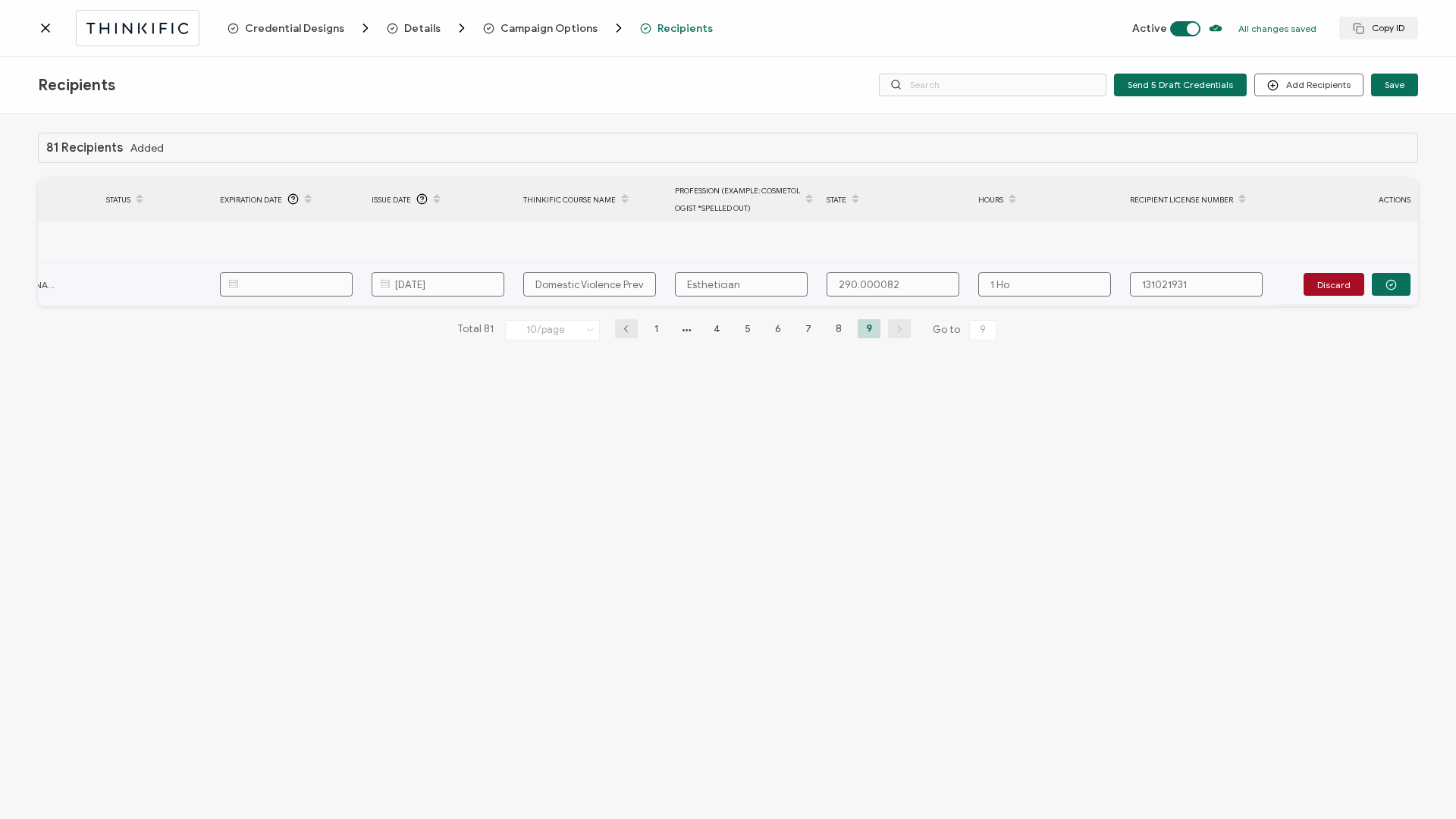
type input "1 Hou"
type input "1 Hour"
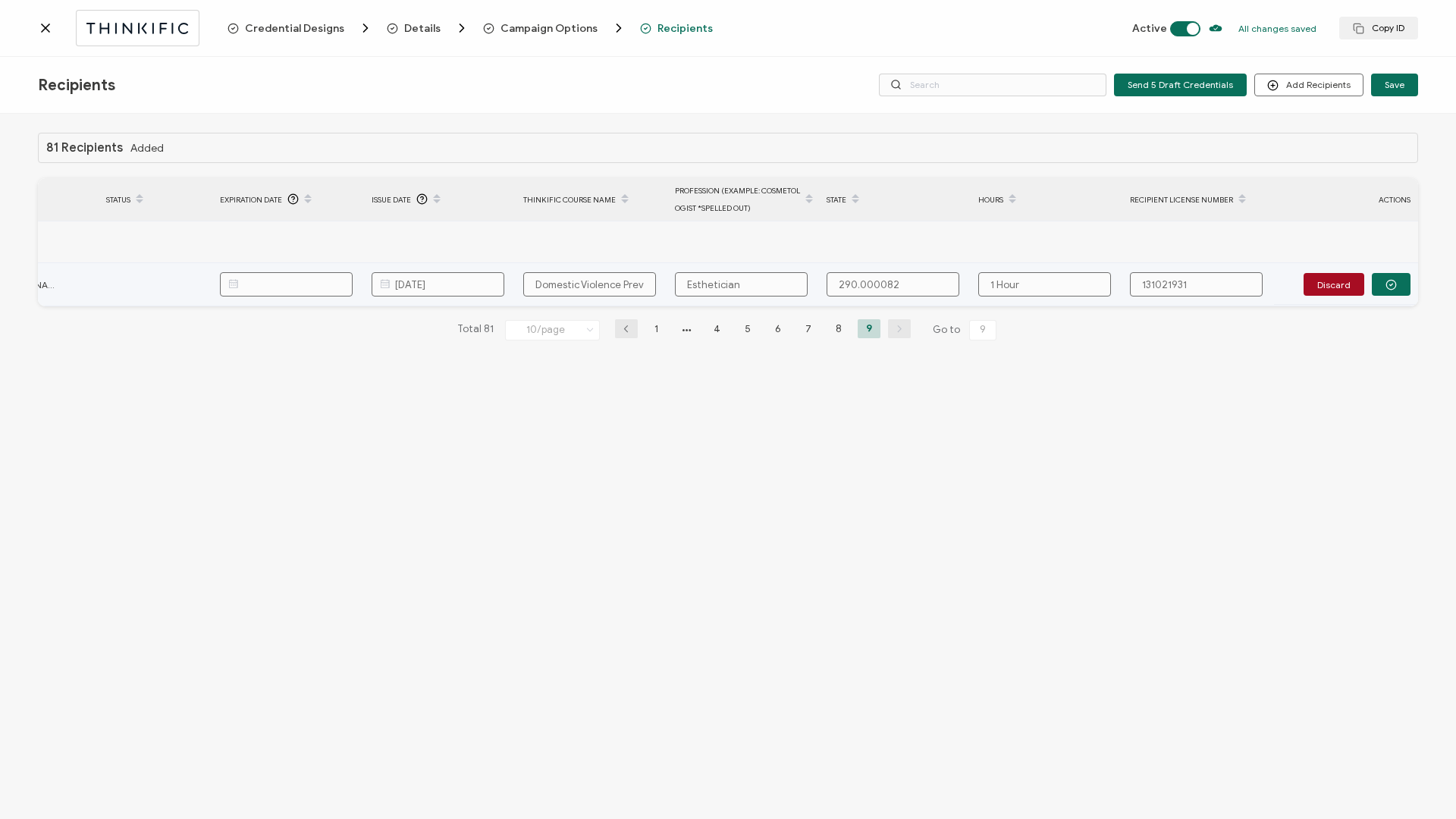
click at [1152, 286] on input "131021931" at bounding box center [1196, 284] width 133 height 24
type input "131.021931"
click at [1389, 282] on icon "button" at bounding box center [1391, 284] width 11 height 11
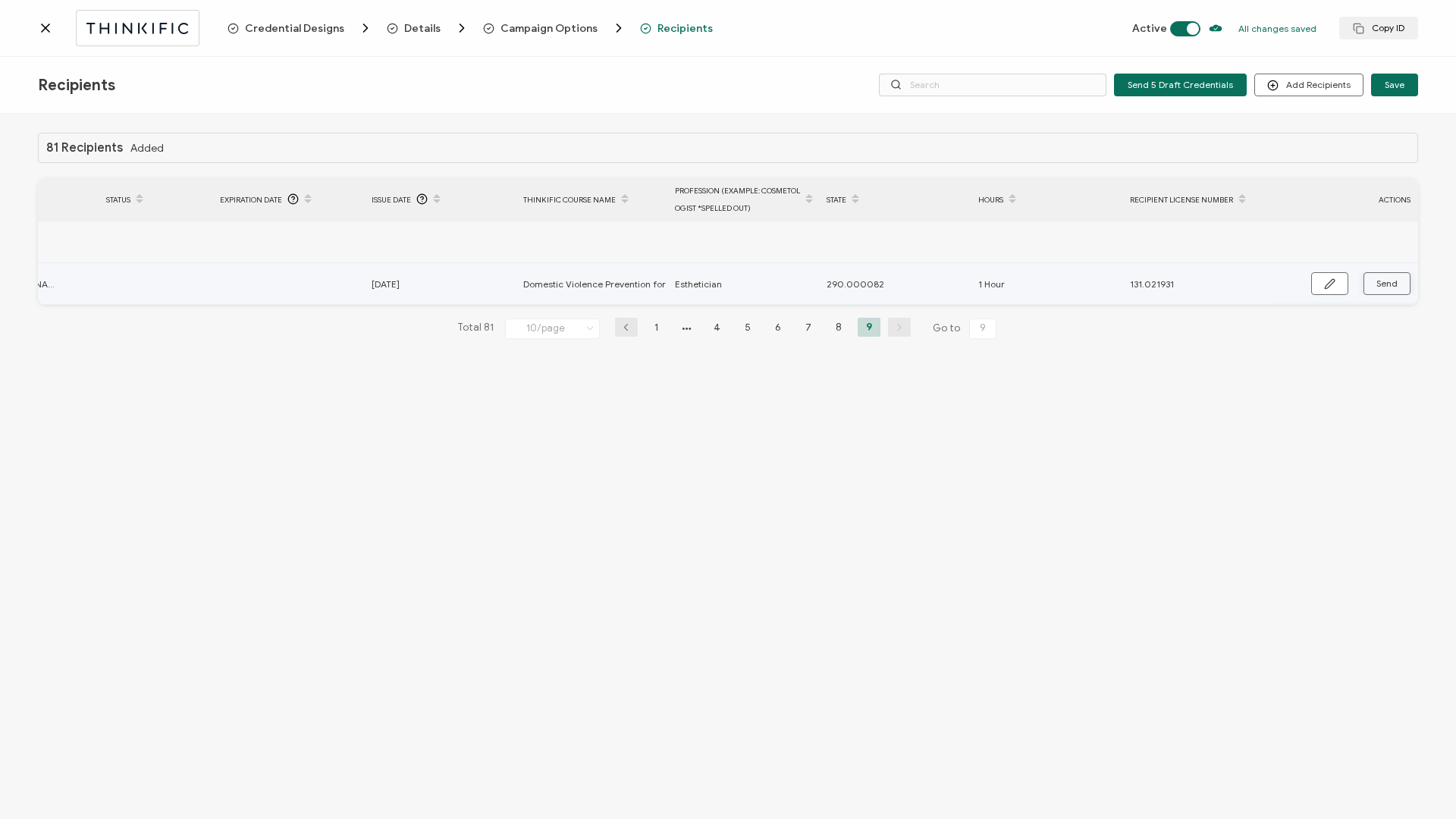
click at [1384, 285] on span "Send" at bounding box center [1386, 283] width 21 height 9
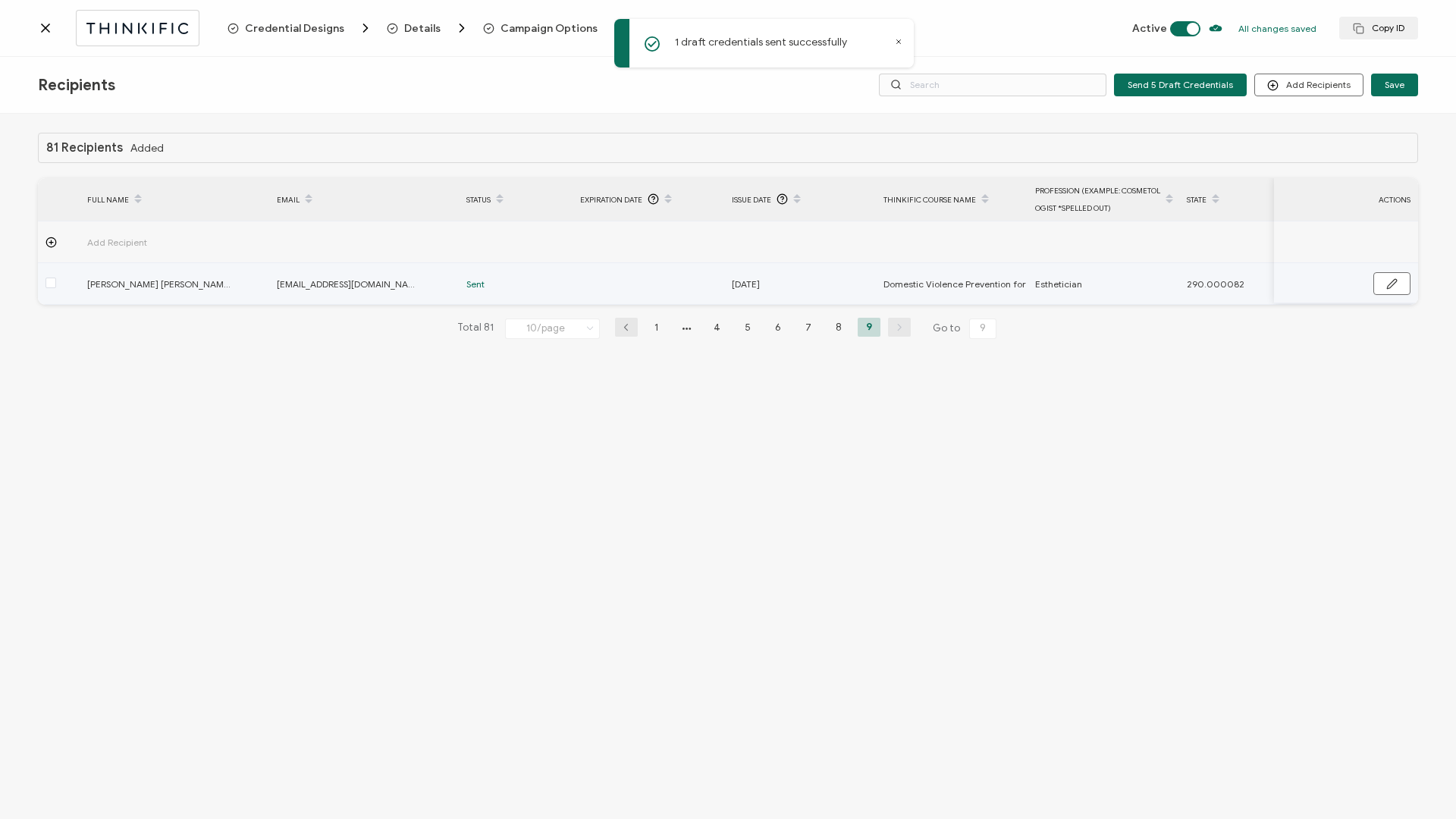
scroll to position [0, 0]
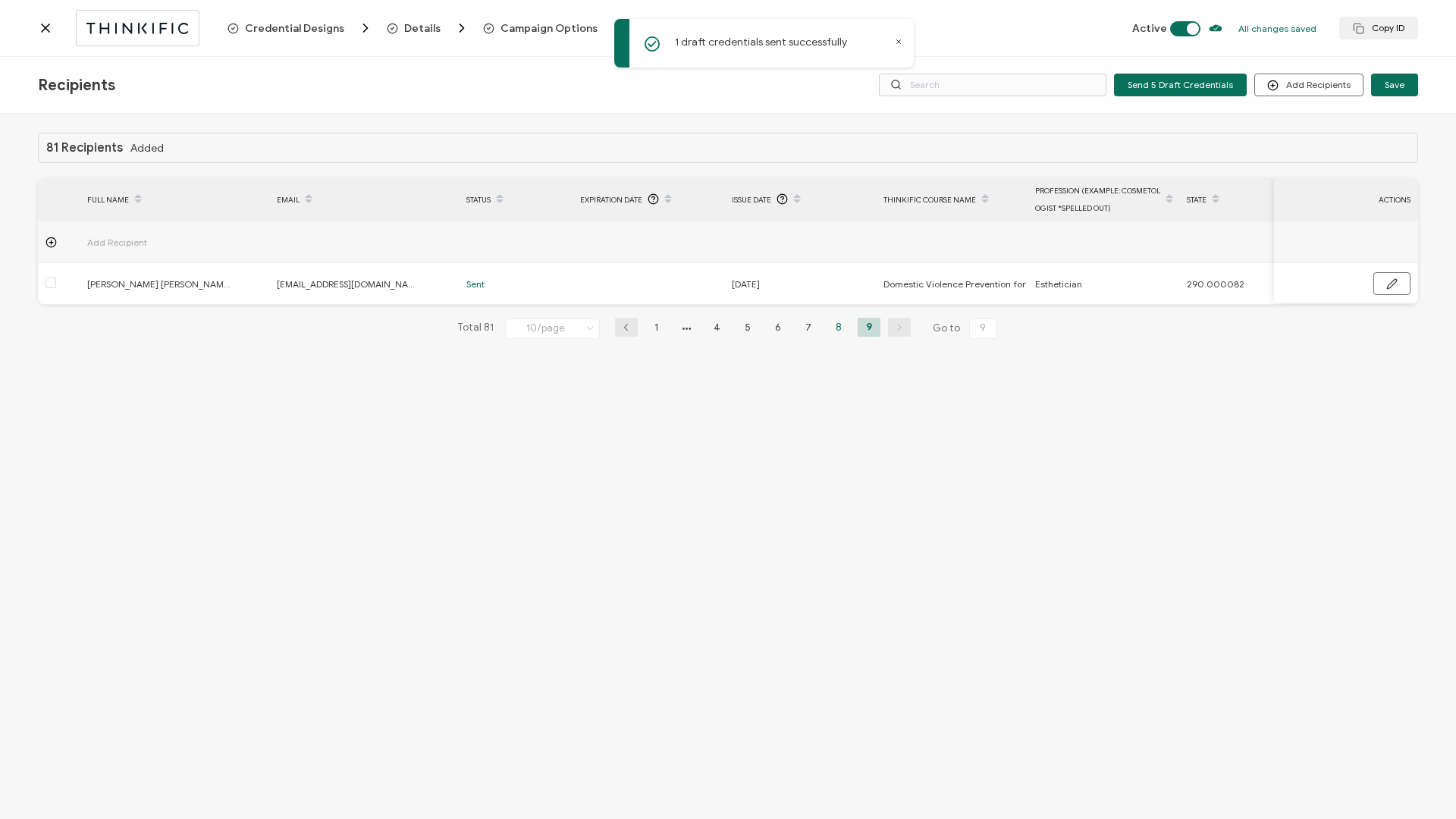
click at [840, 332] on li "8" at bounding box center [839, 326] width 23 height 19
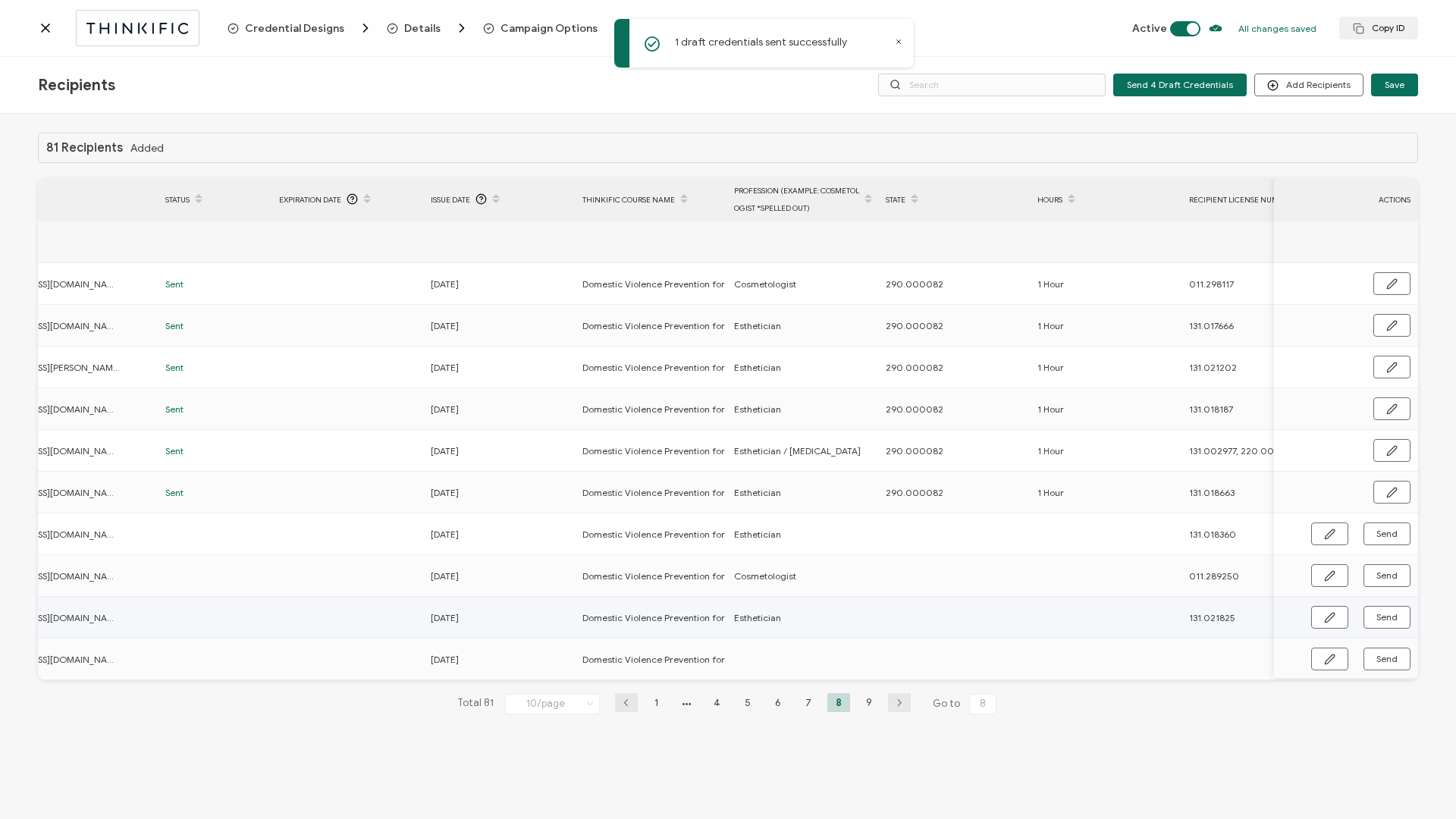
scroll to position [0, 361]
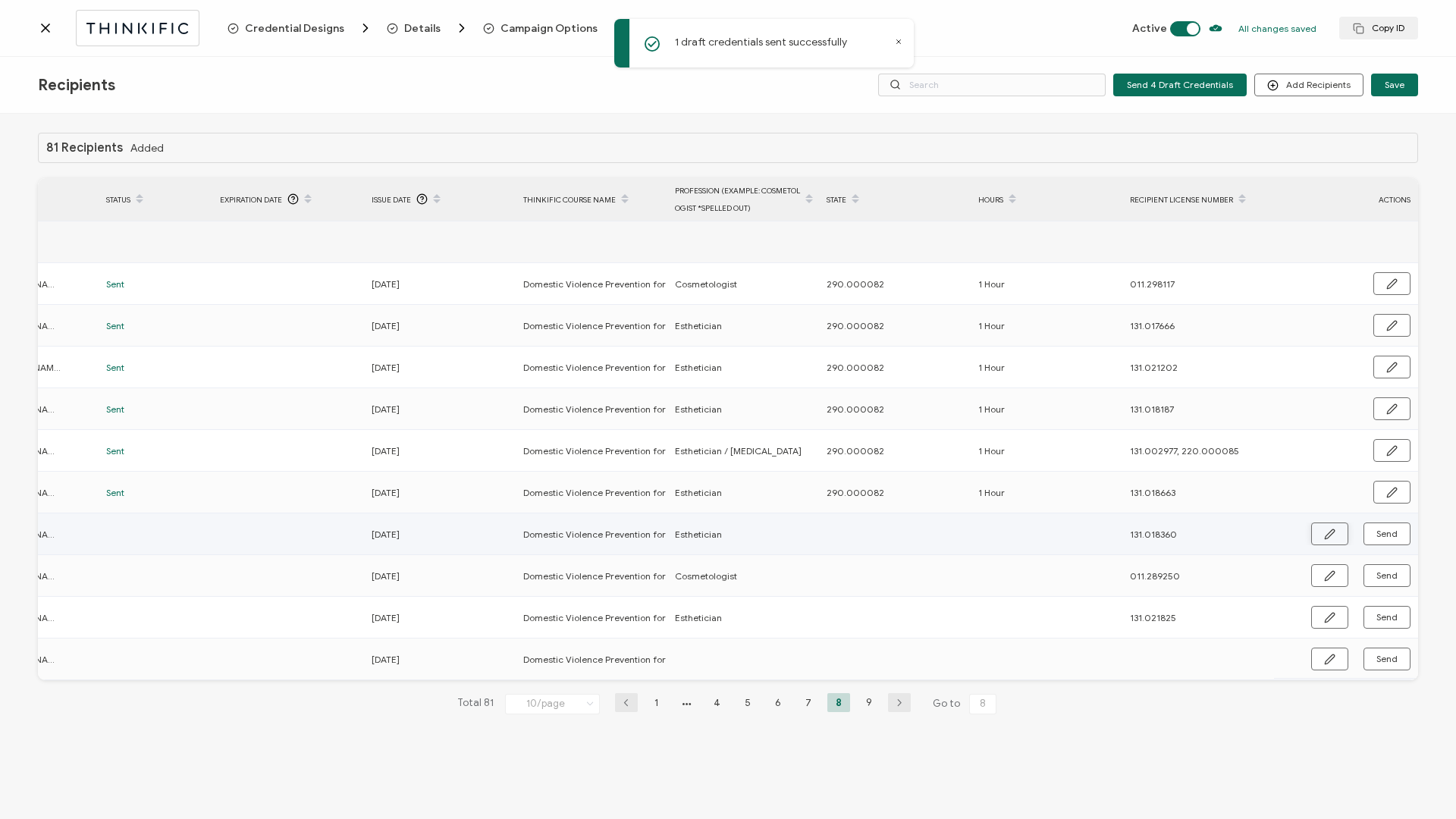
click at [1319, 535] on button "button" at bounding box center [1329, 534] width 38 height 23
click at [888, 537] on input "text" at bounding box center [893, 535] width 133 height 24
paste input "290.000082"
type input "290.000082"
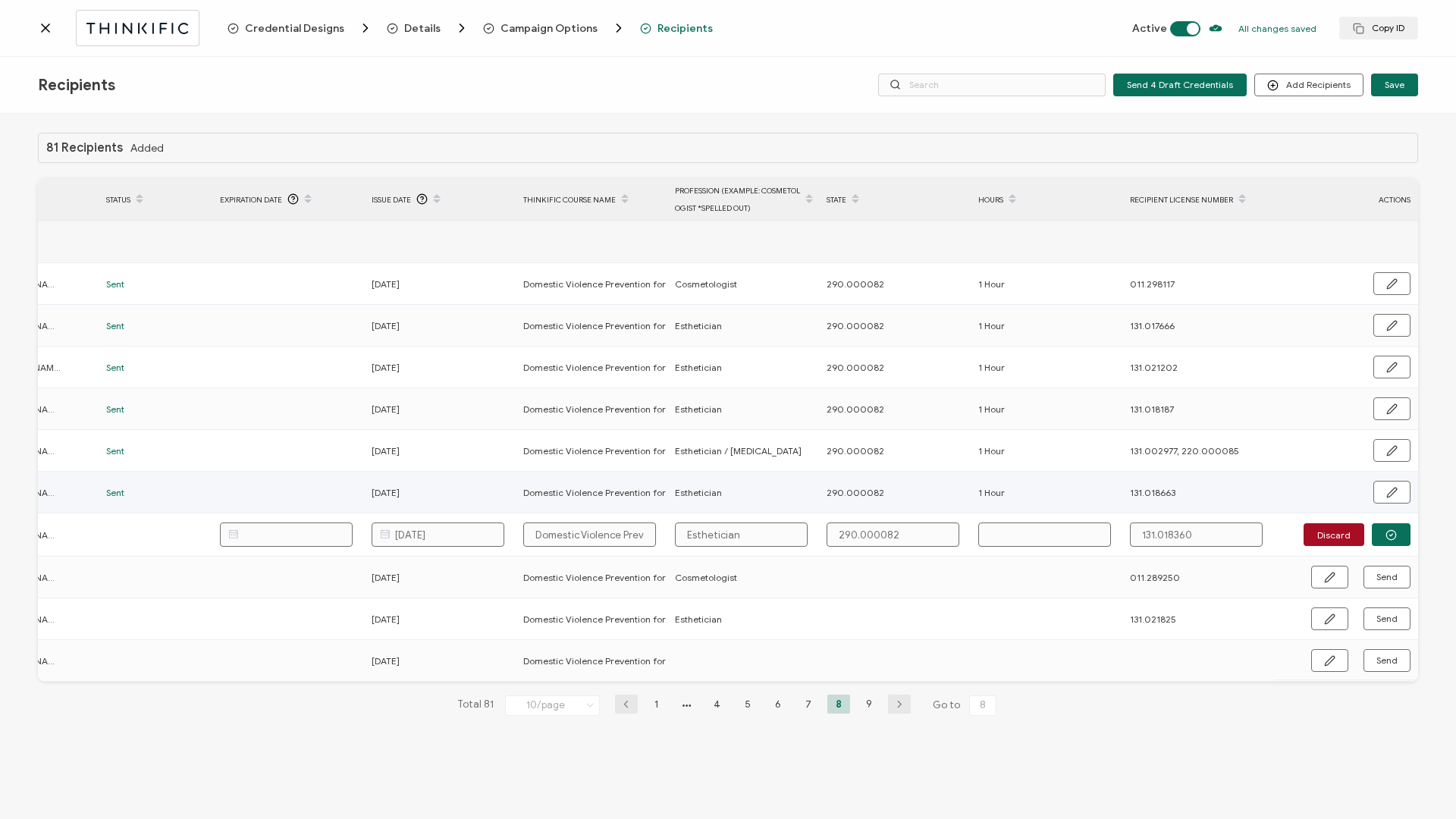
type input "290.000082"
click at [1026, 531] on input "text" at bounding box center [1044, 535] width 133 height 24
type input "1"
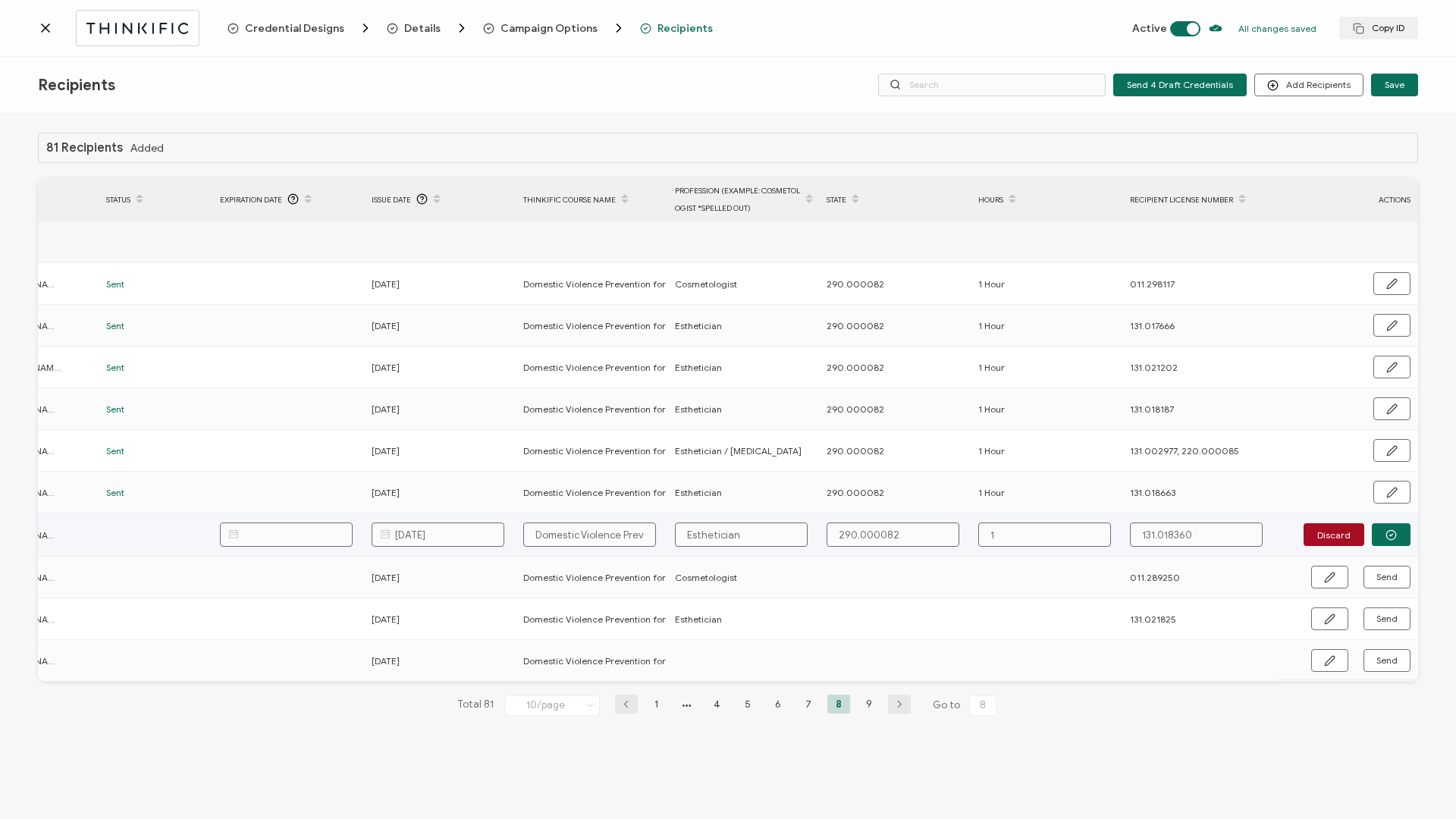
type input "1"
type input "1 H"
type input "1 Ho"
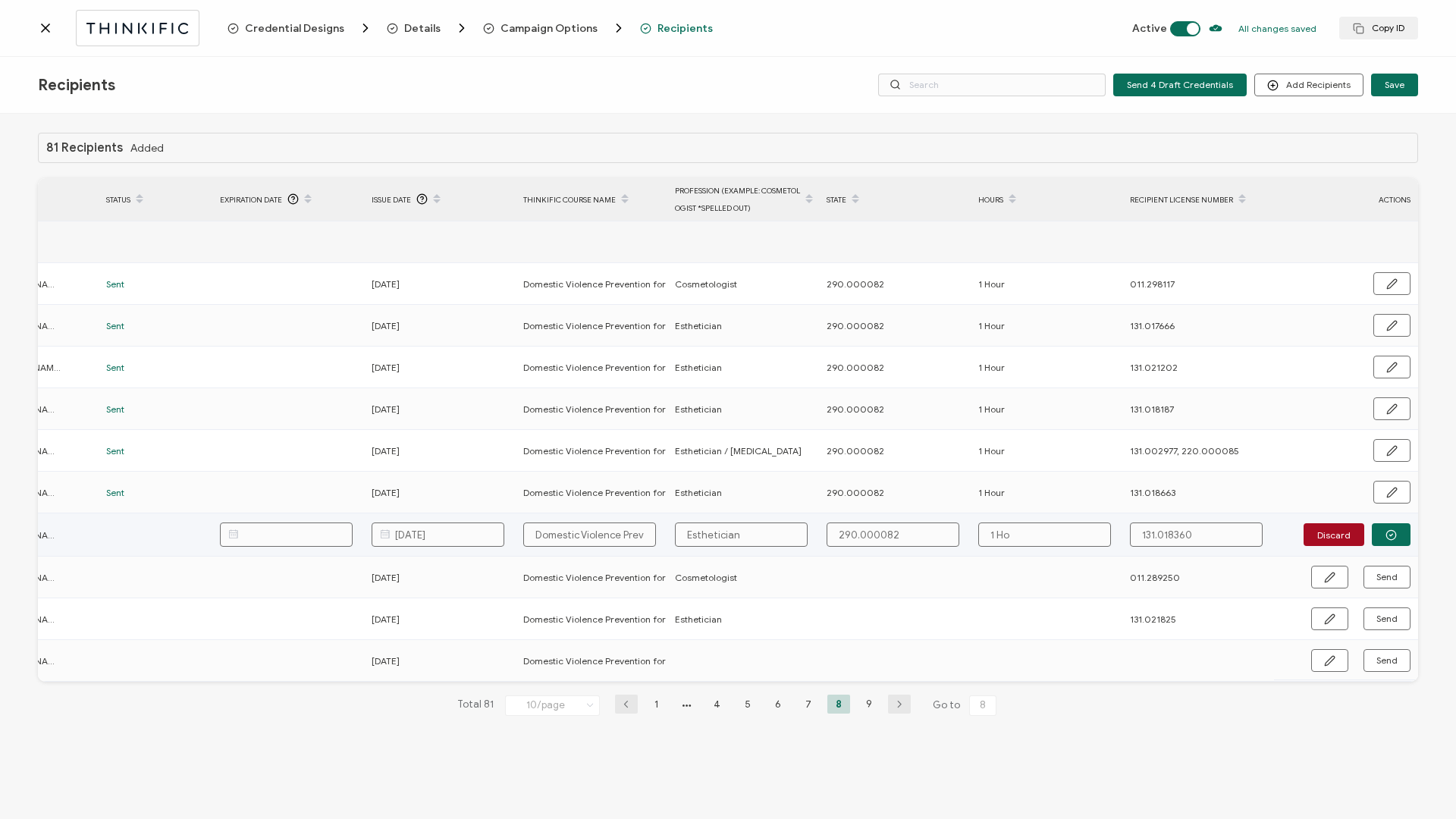
type input "1 Hou"
type input "1 Hour"
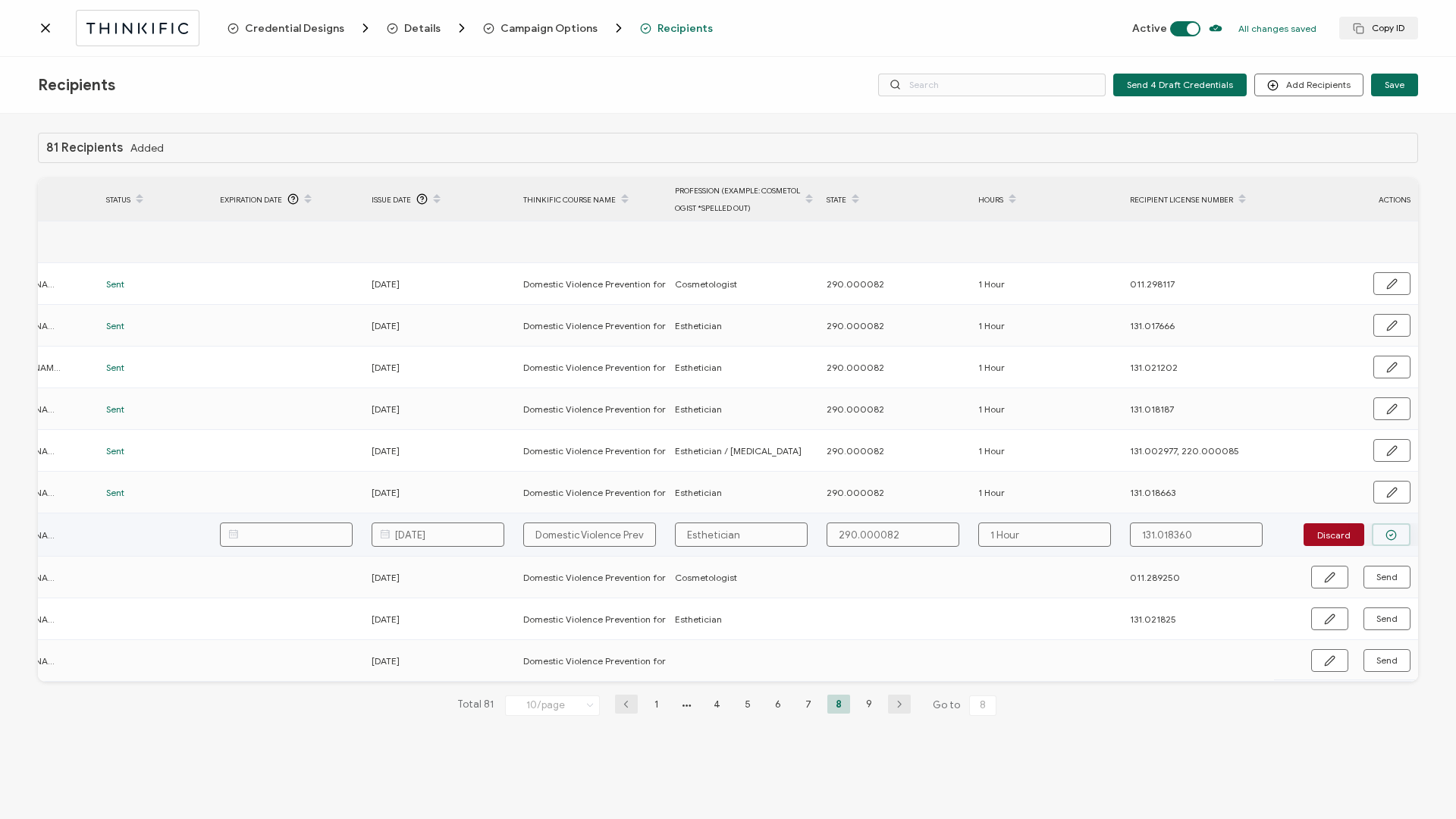
click at [1390, 529] on icon "button" at bounding box center [1391, 535] width 11 height 11
click at [1386, 536] on span "Send" at bounding box center [1386, 534] width 21 height 9
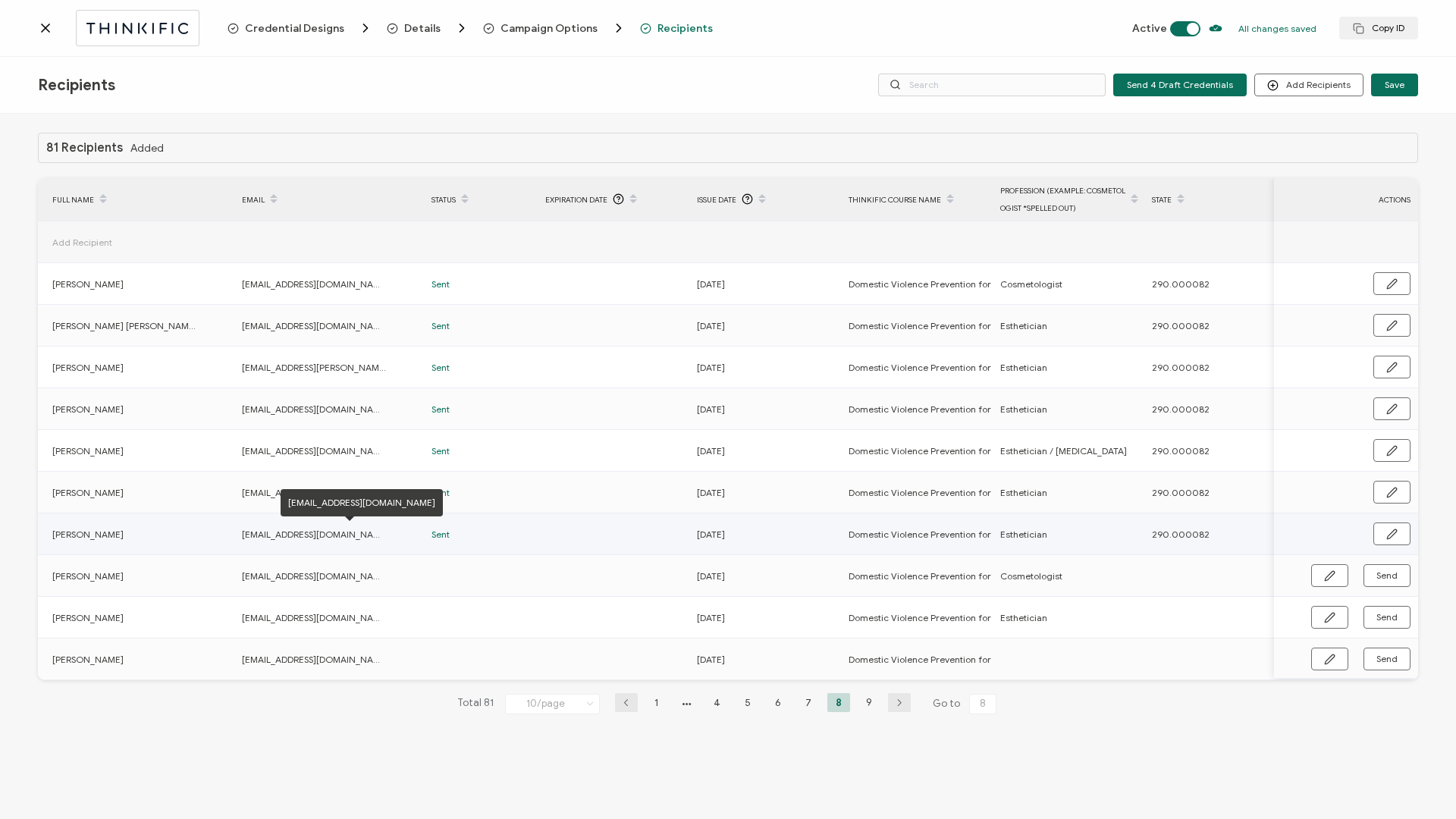
scroll to position [0, 0]
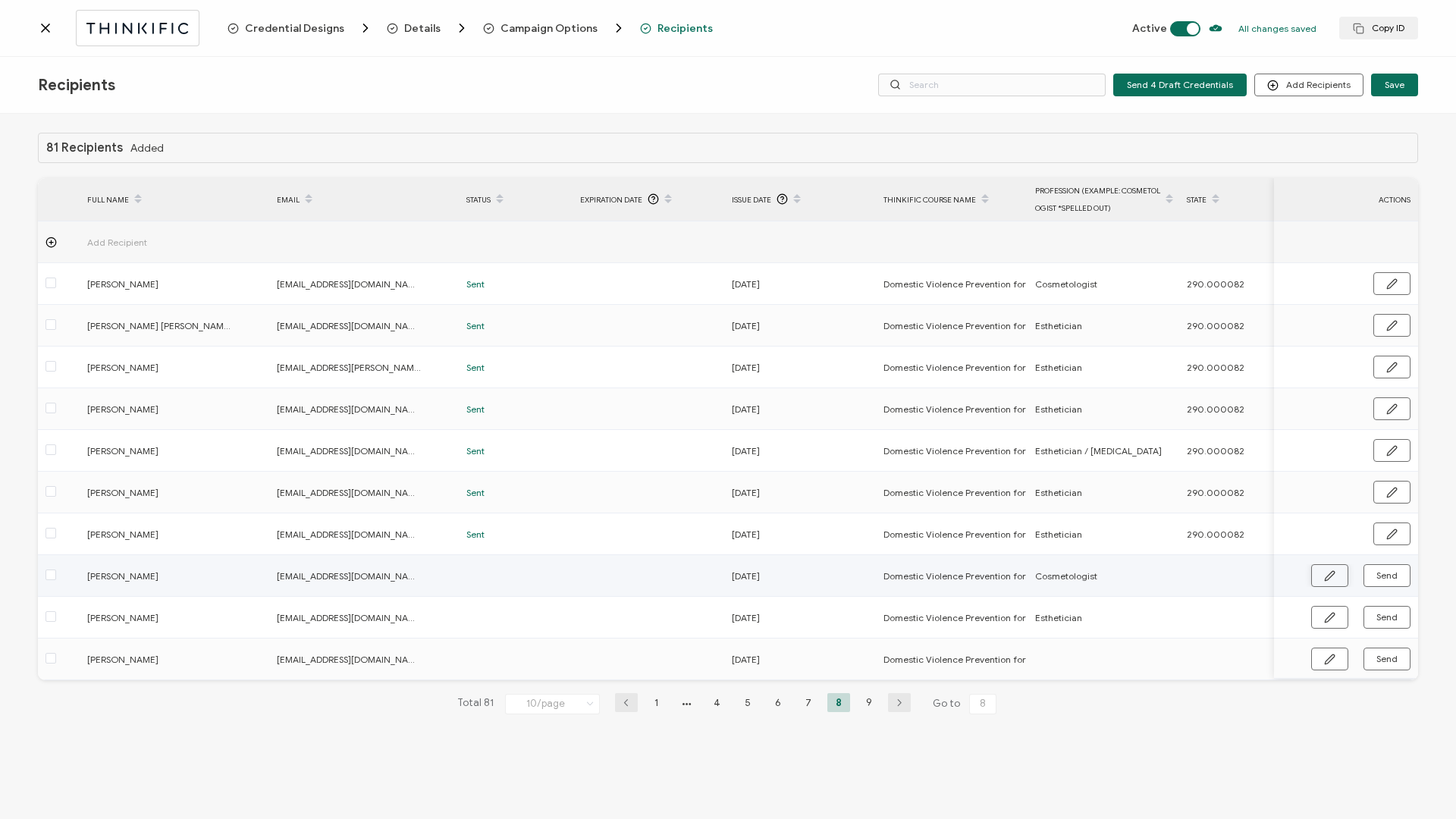
click at [1323, 580] on button "button" at bounding box center [1329, 575] width 38 height 23
click at [1229, 576] on input "text" at bounding box center [1253, 576] width 133 height 24
paste input "290.000082"
type input "290.000082"
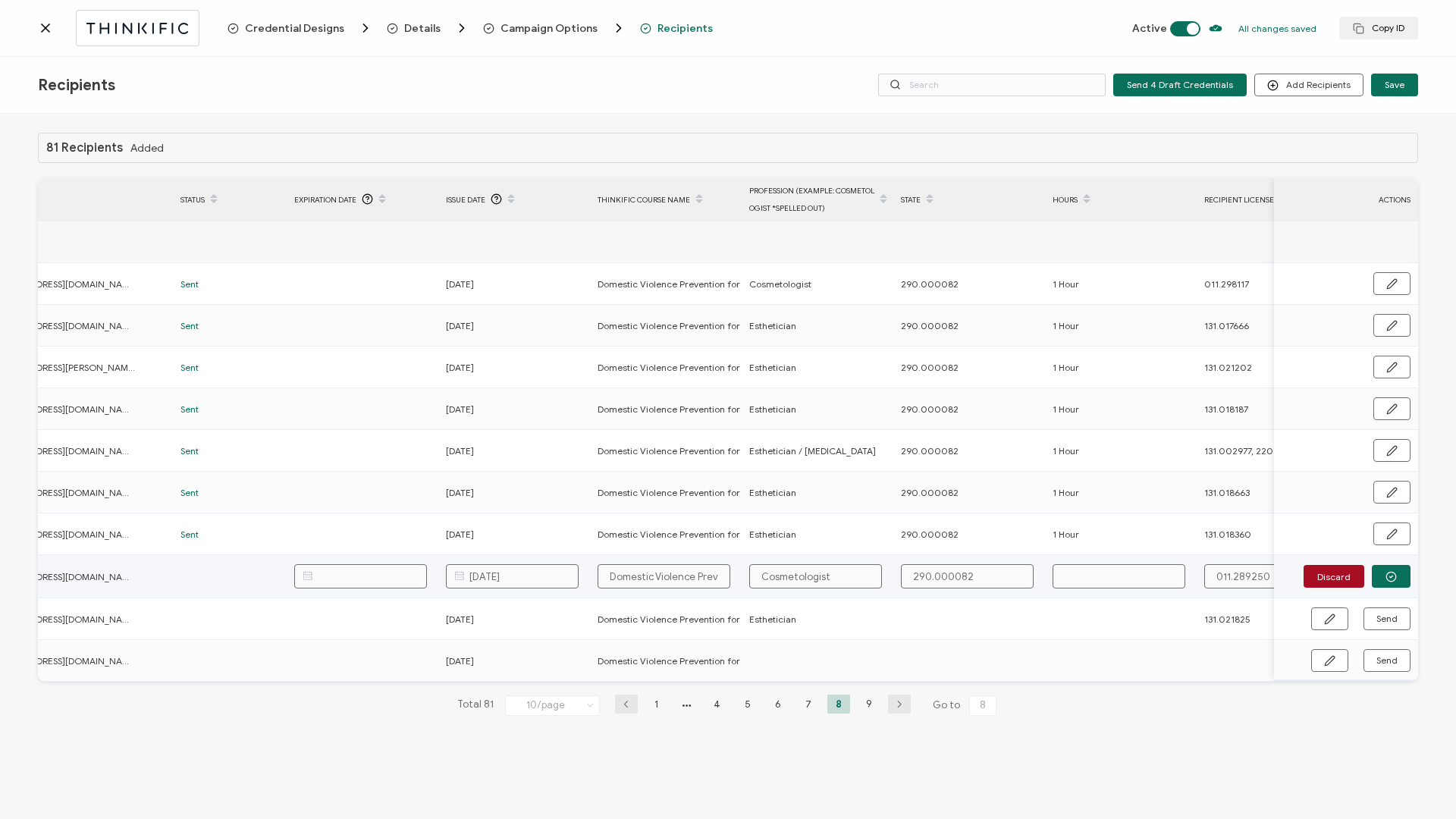
scroll to position [0, 298]
type input "290.000082"
click at [1145, 590] on td at bounding box center [1108, 576] width 151 height 43
click at [1131, 582] on input "text" at bounding box center [1106, 576] width 133 height 24
click at [1404, 579] on button "button" at bounding box center [1391, 576] width 39 height 23
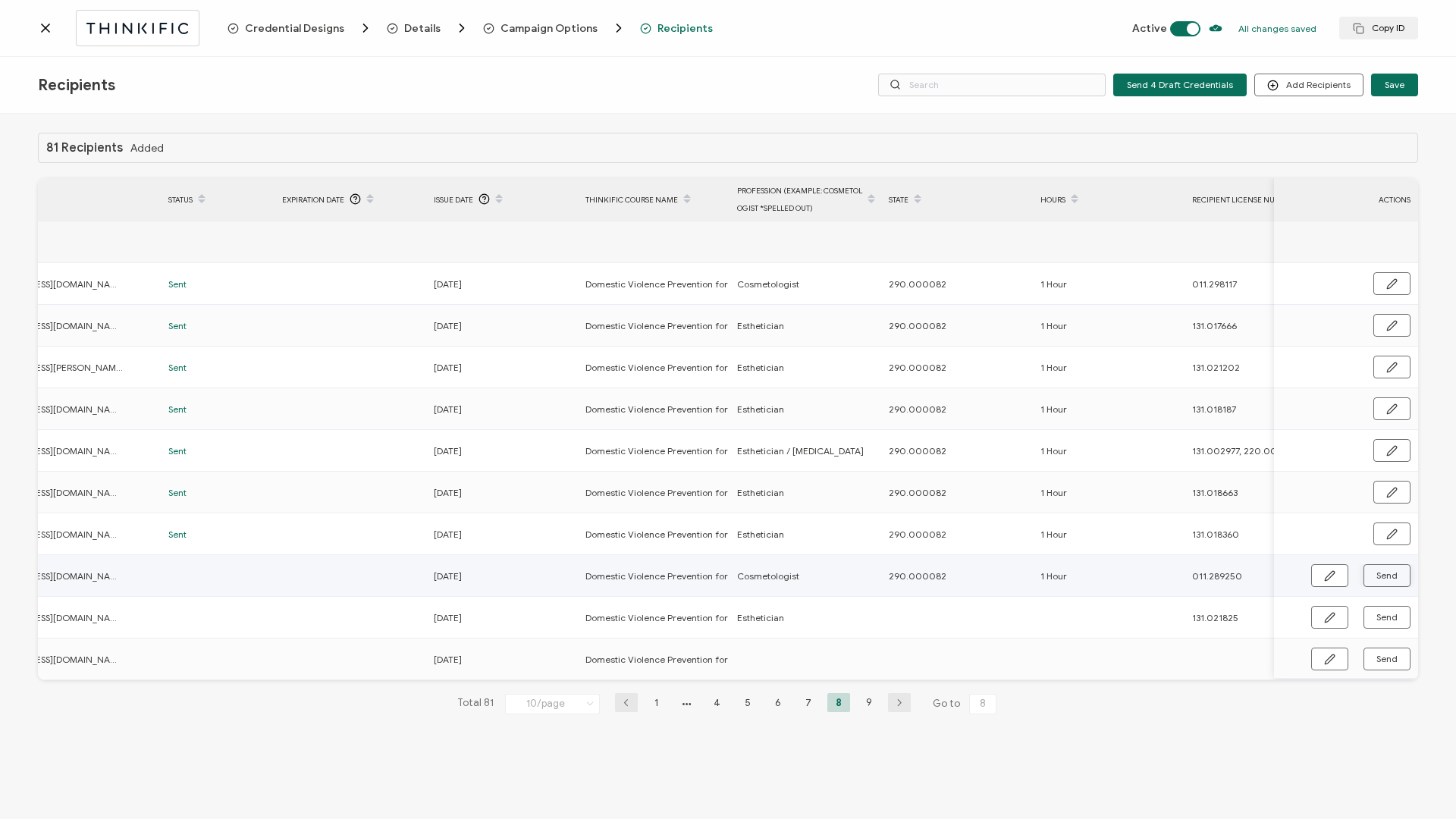
click at [1396, 578] on span "Send" at bounding box center [1386, 575] width 21 height 9
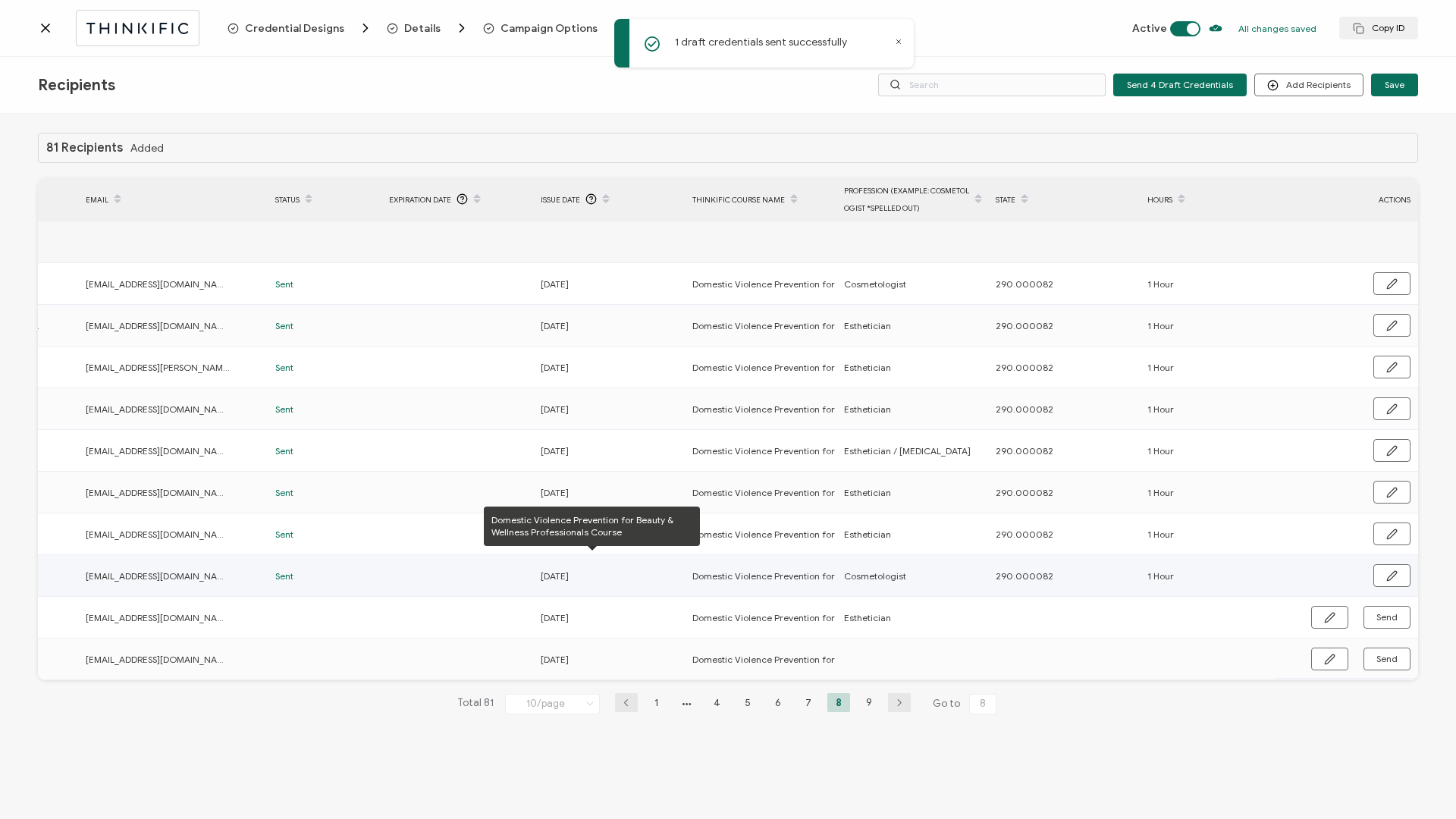
scroll to position [0, 361]
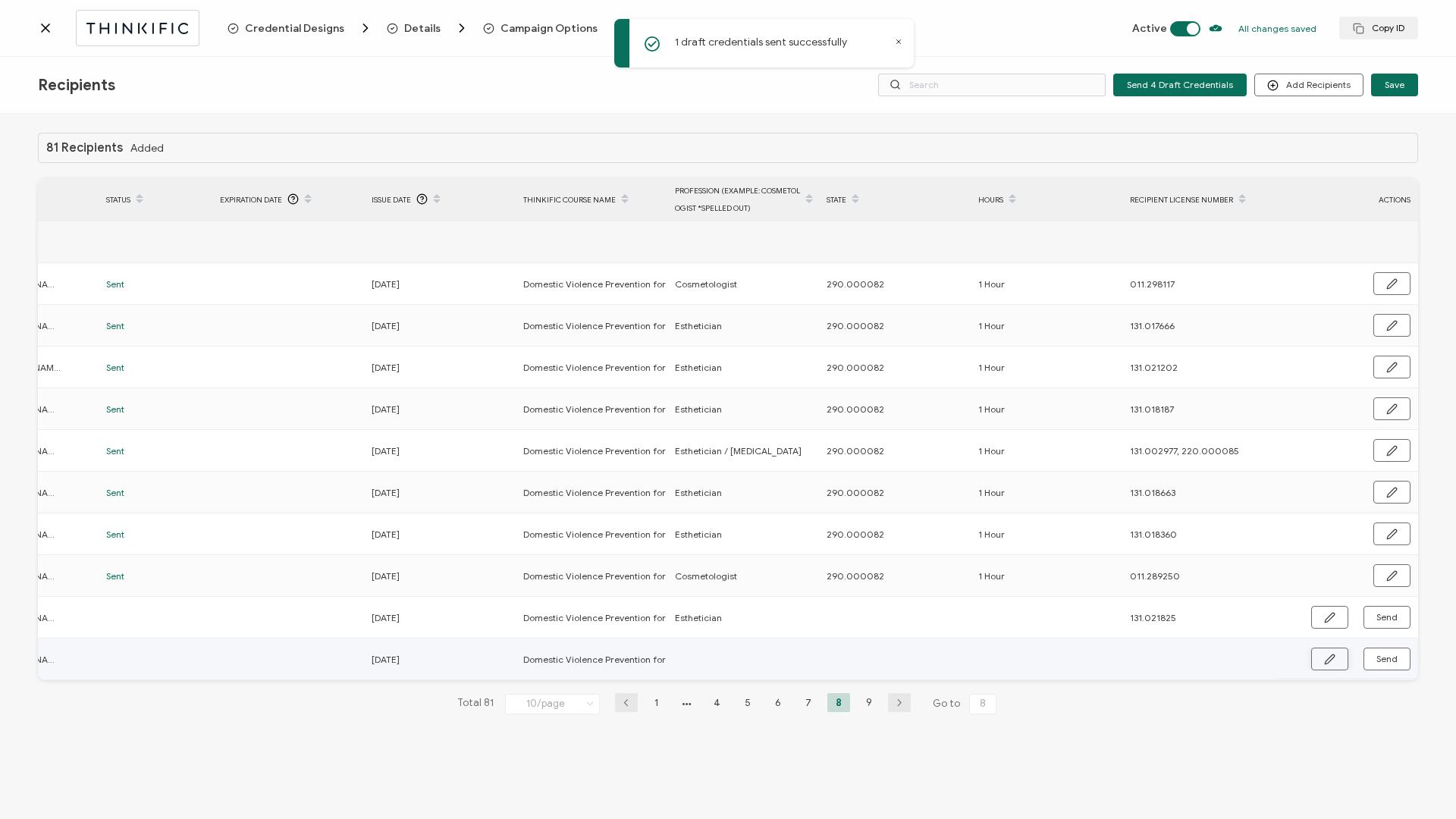
click at [1318, 662] on button "button" at bounding box center [1329, 659] width 38 height 23
click at [880, 666] on input "text" at bounding box center [893, 659] width 133 height 24
paste input "290.000082"
click at [1022, 663] on input "text" at bounding box center [1044, 659] width 133 height 24
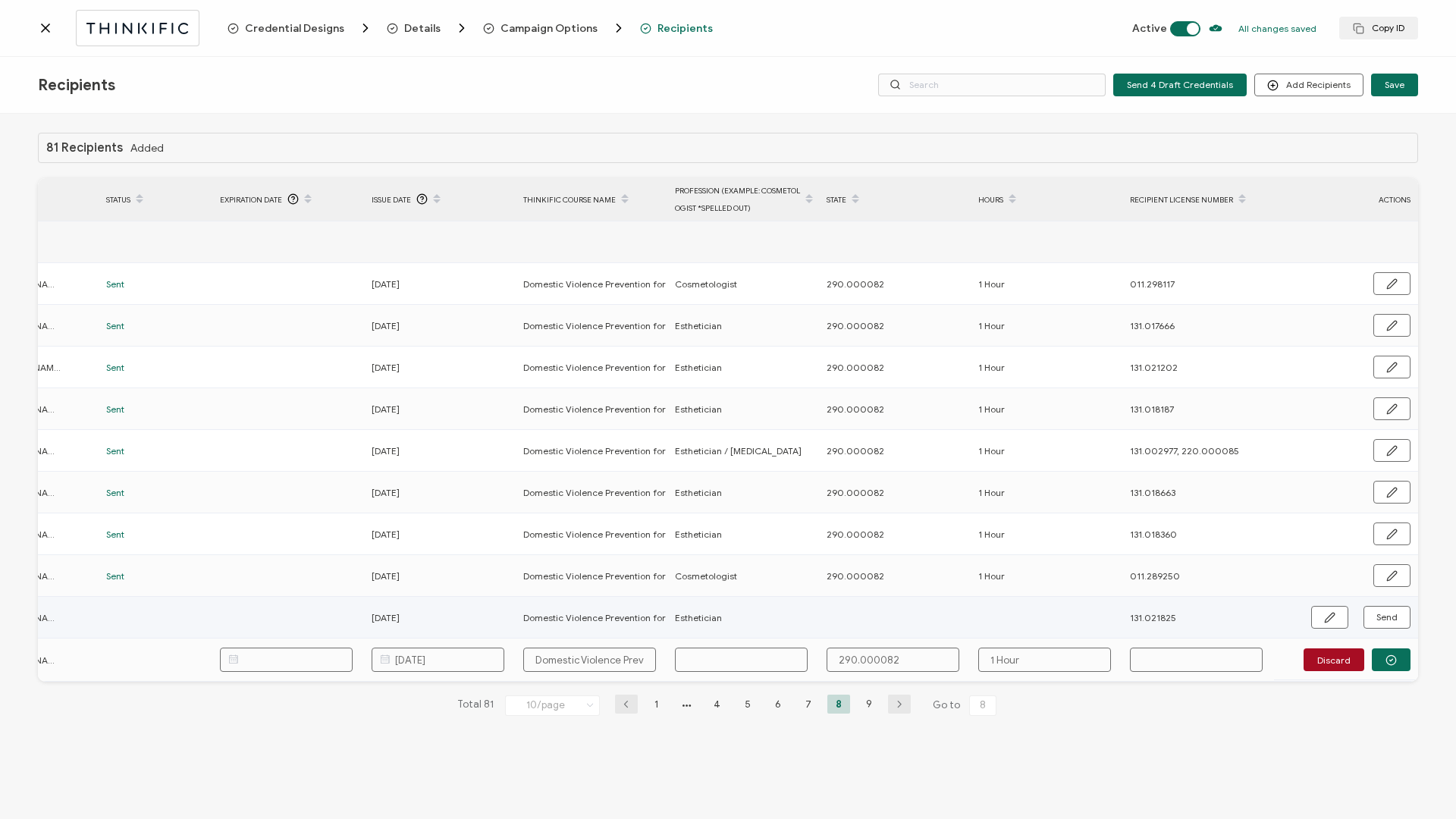
click at [910, 620] on td at bounding box center [895, 617] width 151 height 41
click at [1333, 614] on icon "button" at bounding box center [1329, 617] width 11 height 11
click at [895, 623] on input "text" at bounding box center [893, 617] width 133 height 24
paste input "290.000082"
click at [987, 612] on input "text" at bounding box center [1044, 617] width 133 height 24
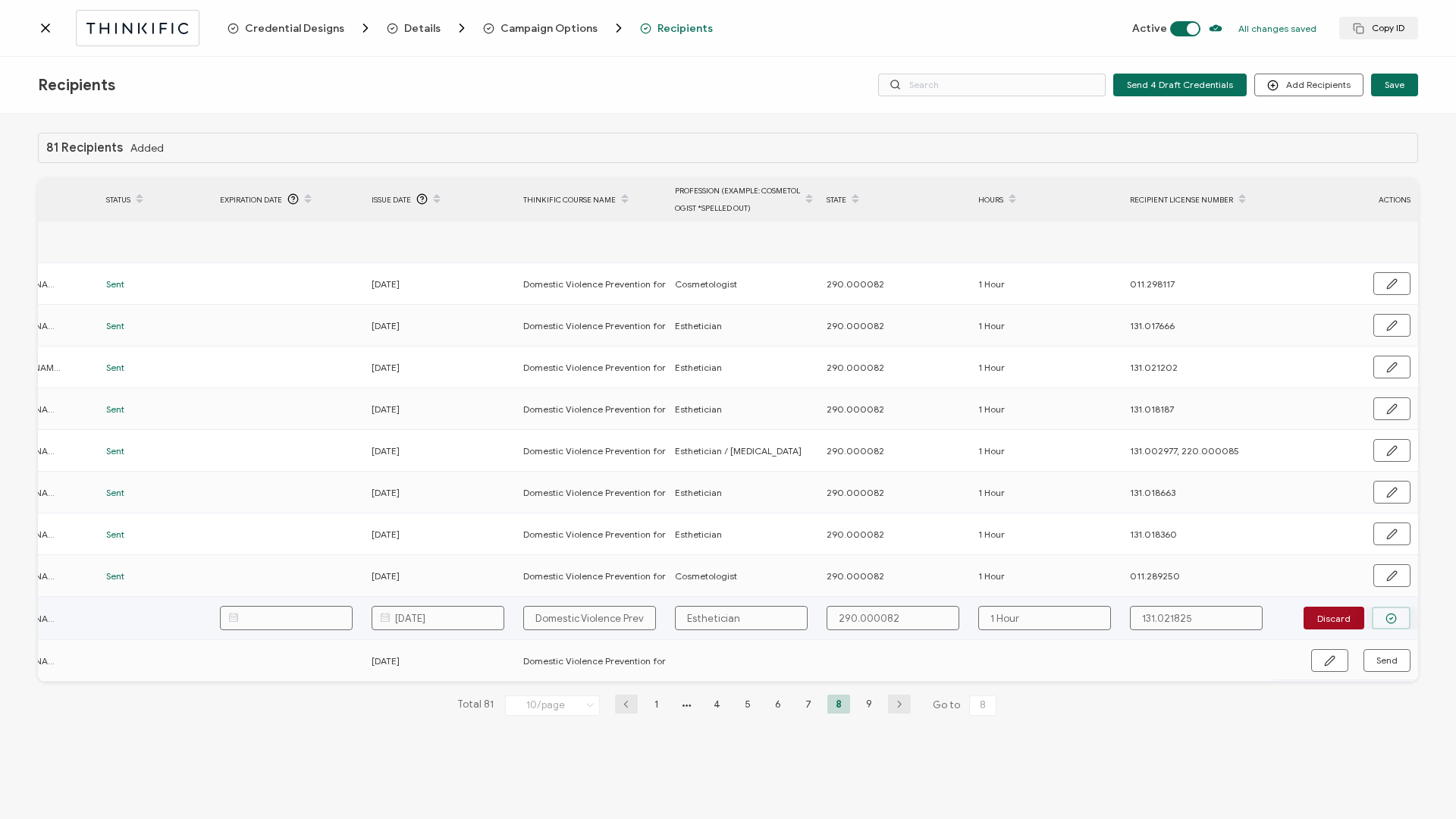
click at [1401, 612] on button "button" at bounding box center [1391, 617] width 39 height 23
click at [1394, 618] on span "Send" at bounding box center [1386, 617] width 21 height 9
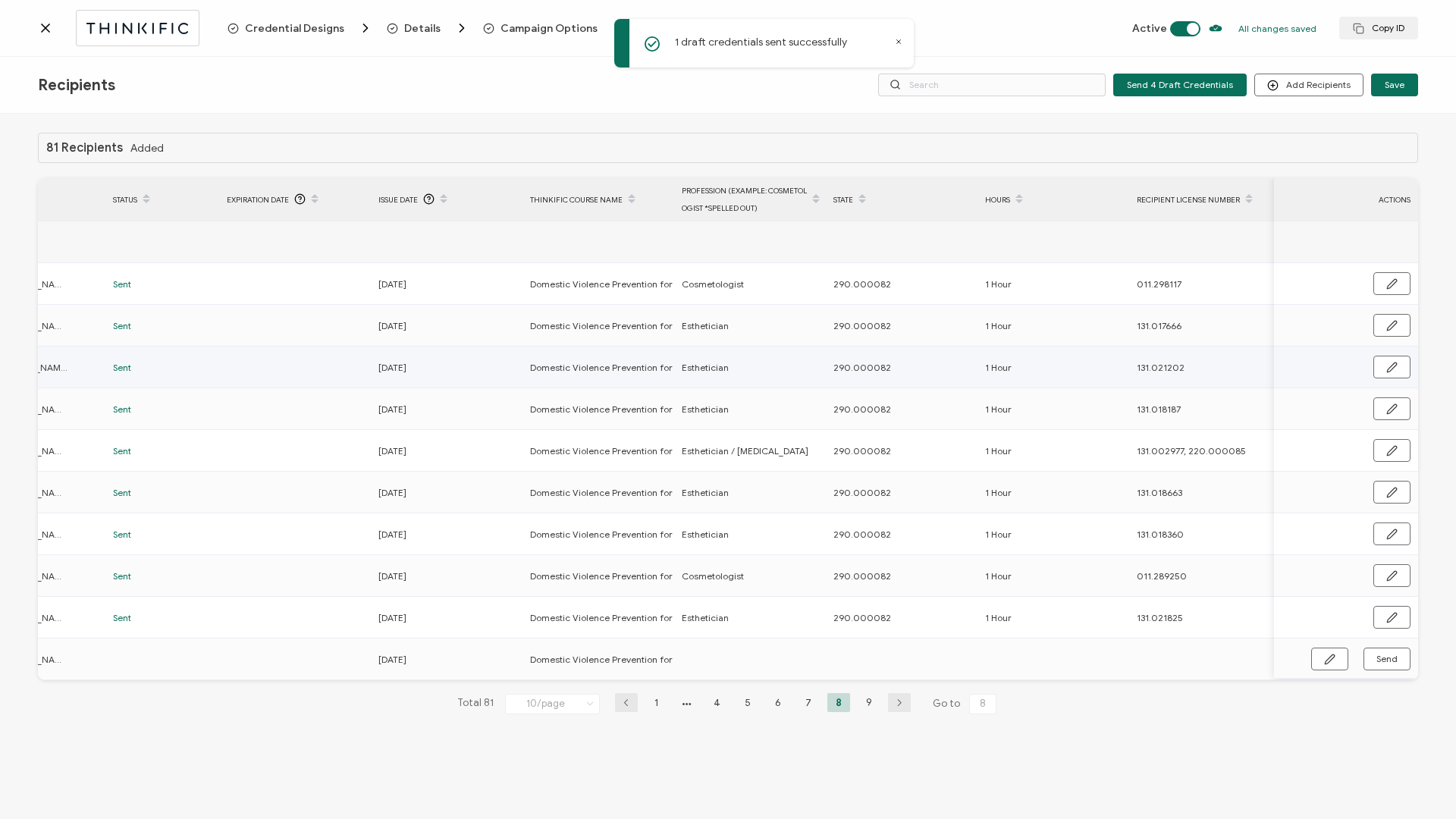
scroll to position [0, 353]
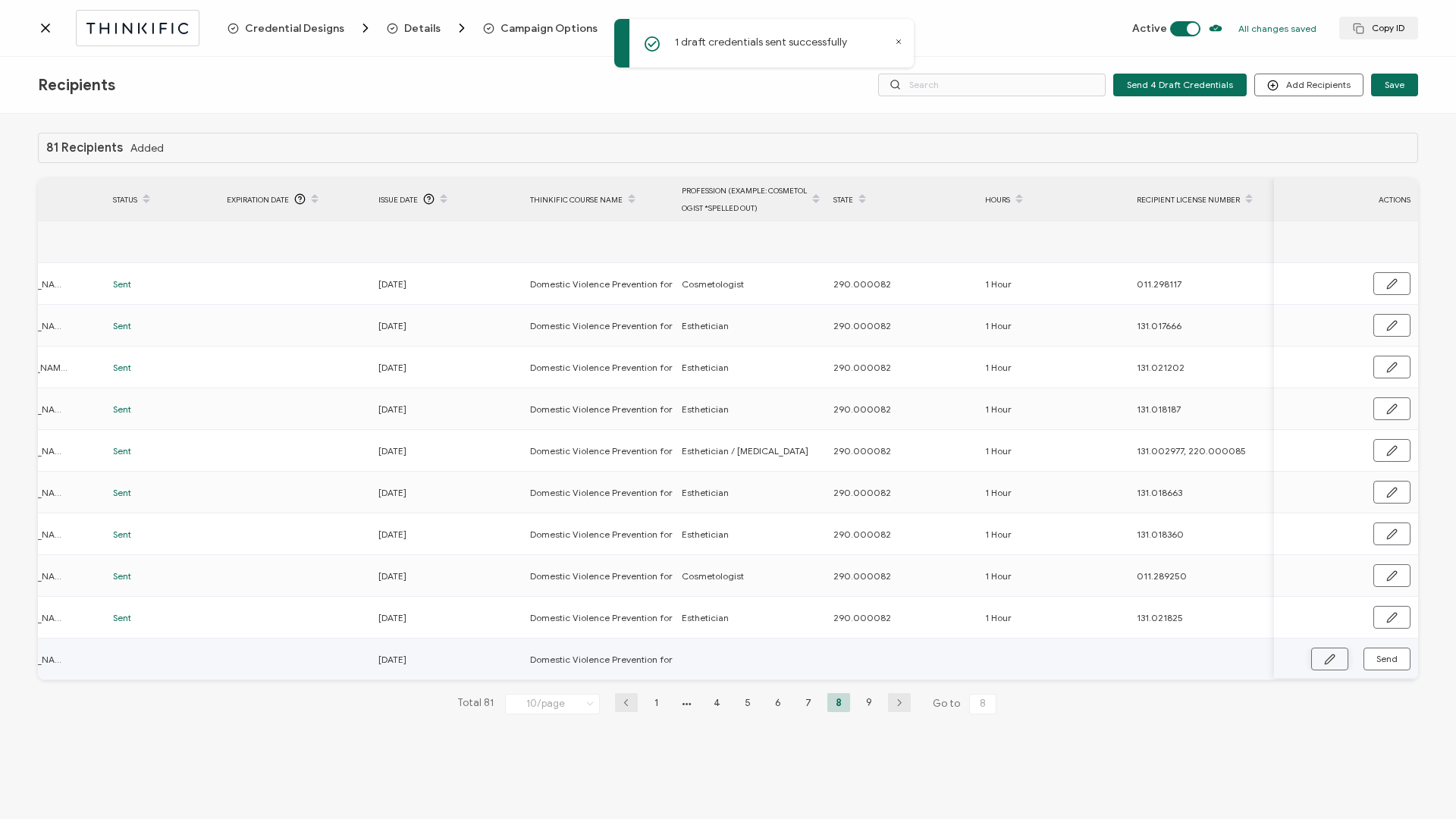
click at [1327, 656] on icon "button" at bounding box center [1329, 659] width 11 height 11
click at [892, 657] on input "text" at bounding box center [899, 659] width 133 height 24
paste input "290.000082"
click at [1030, 656] on input "text" at bounding box center [1051, 659] width 133 height 24
click at [1397, 656] on button "button" at bounding box center [1391, 659] width 39 height 23
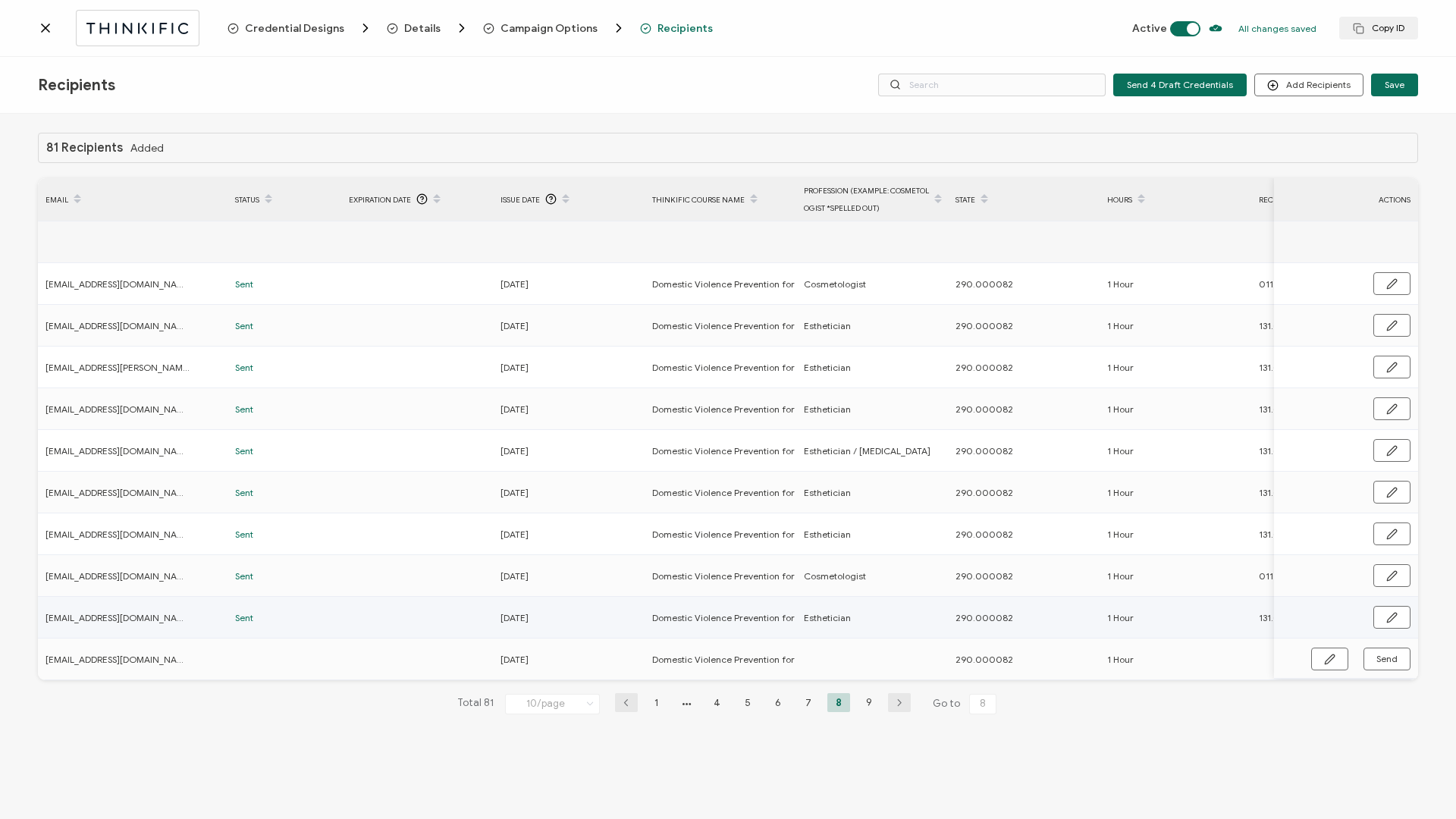
scroll to position [0, 0]
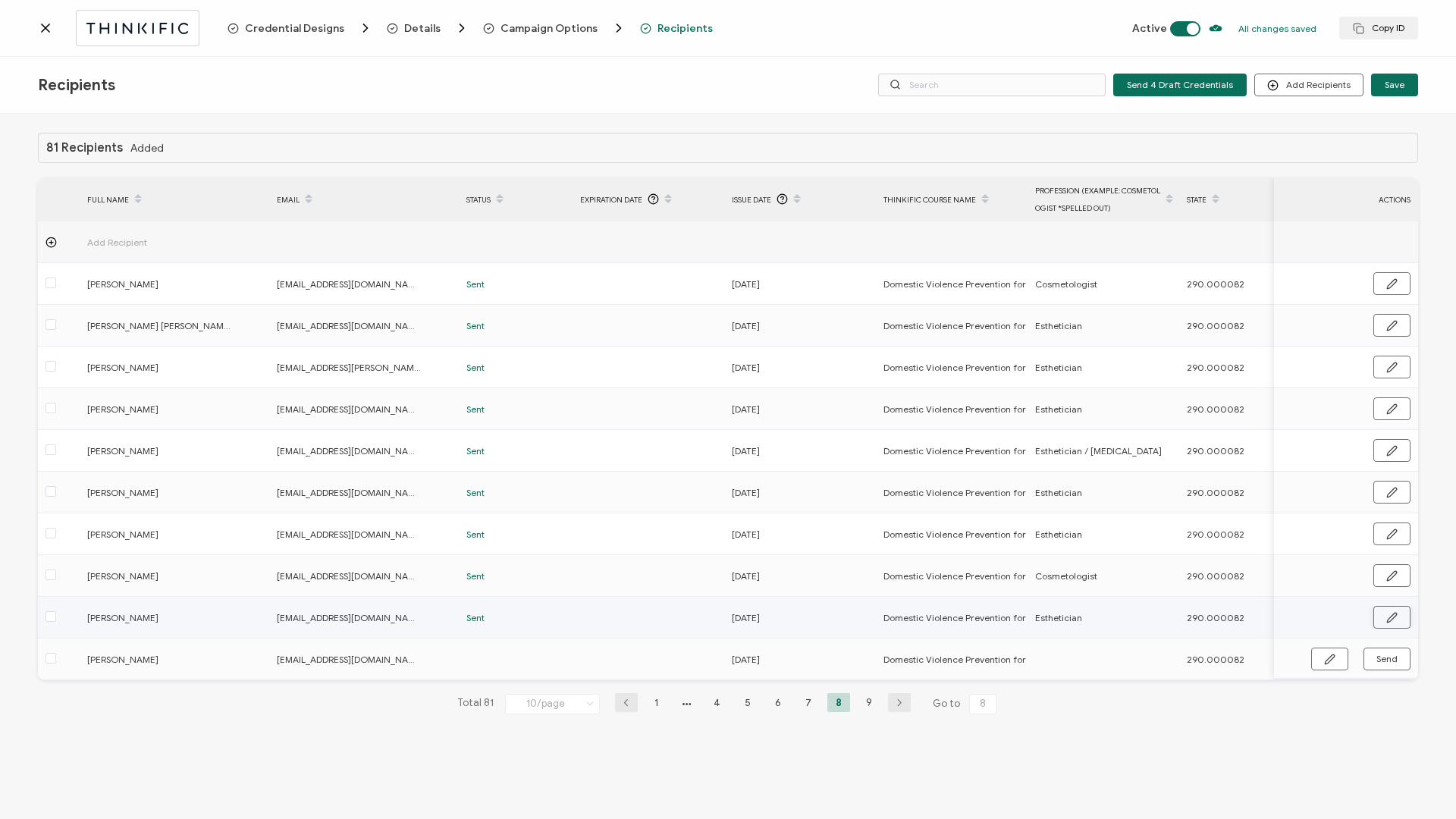
click at [1387, 621] on icon "button" at bounding box center [1392, 617] width 9 height 9
click at [148, 622] on input "samantha serrano" at bounding box center [153, 617] width 133 height 24
click at [1375, 623] on button "button" at bounding box center [1391, 617] width 39 height 23
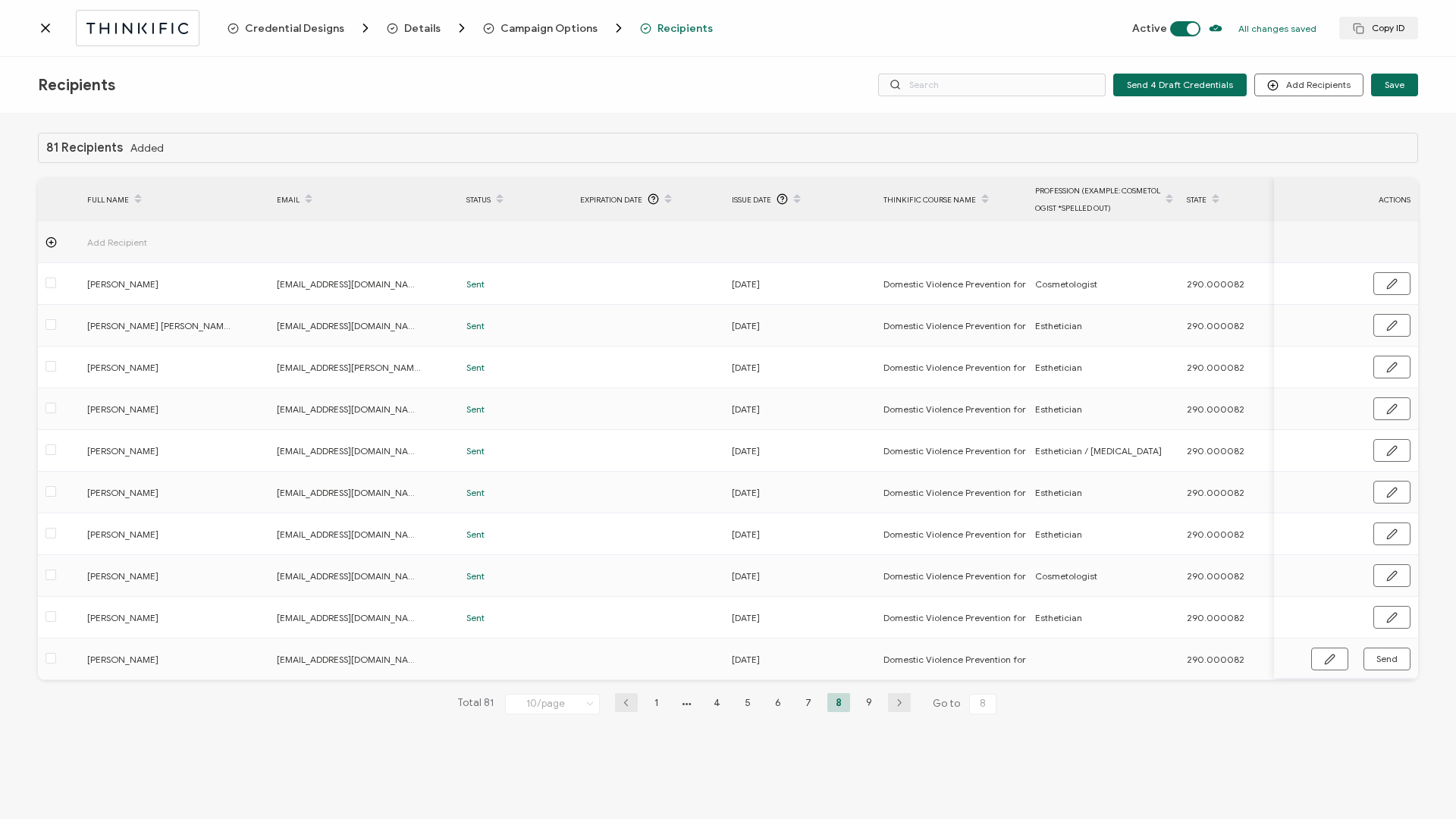
click at [50, 32] on icon at bounding box center [45, 28] width 16 height 16
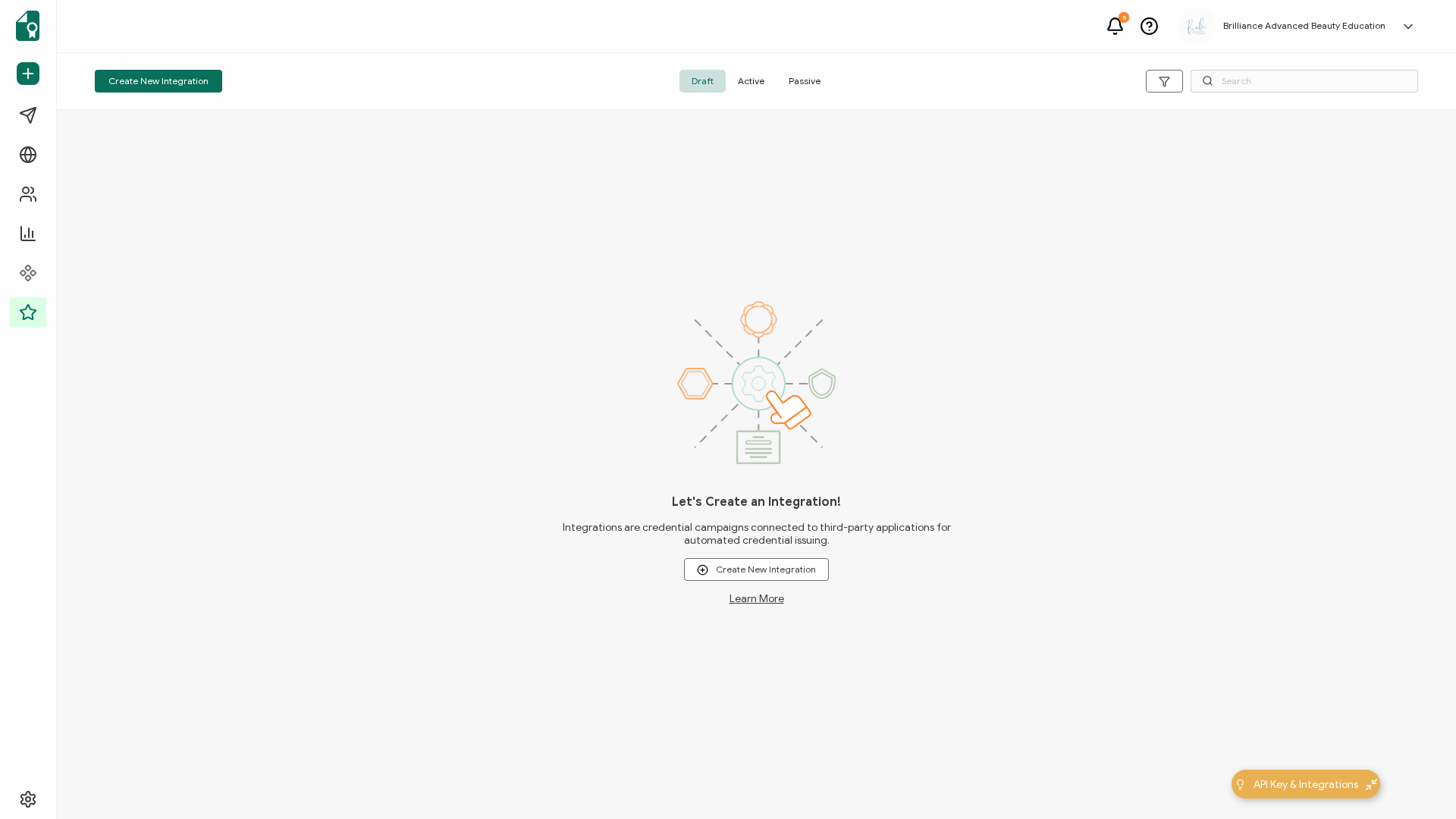
click at [738, 83] on span "Active" at bounding box center [750, 81] width 50 height 23
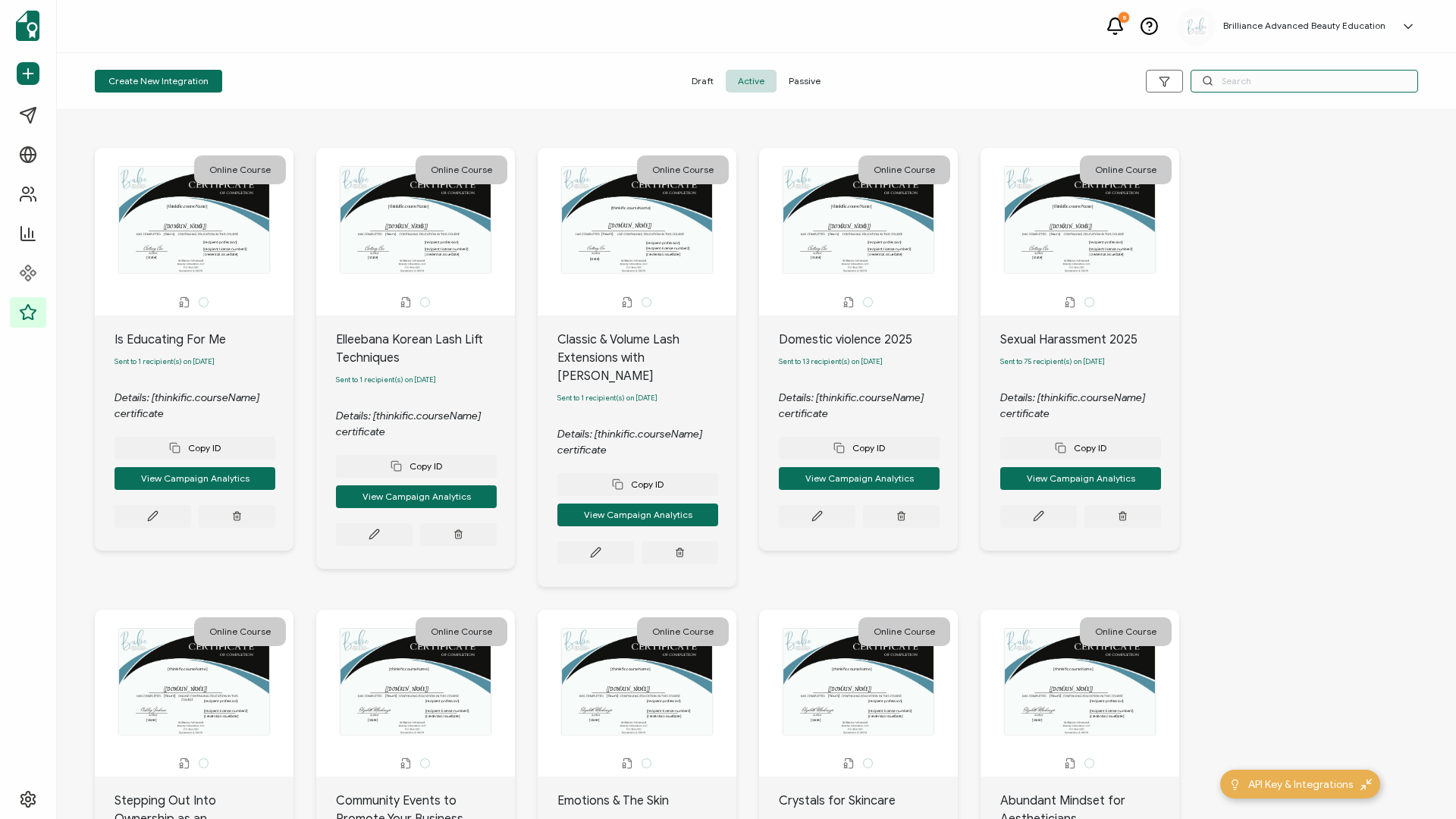
click at [1226, 81] on input "text" at bounding box center [1305, 81] width 228 height 23
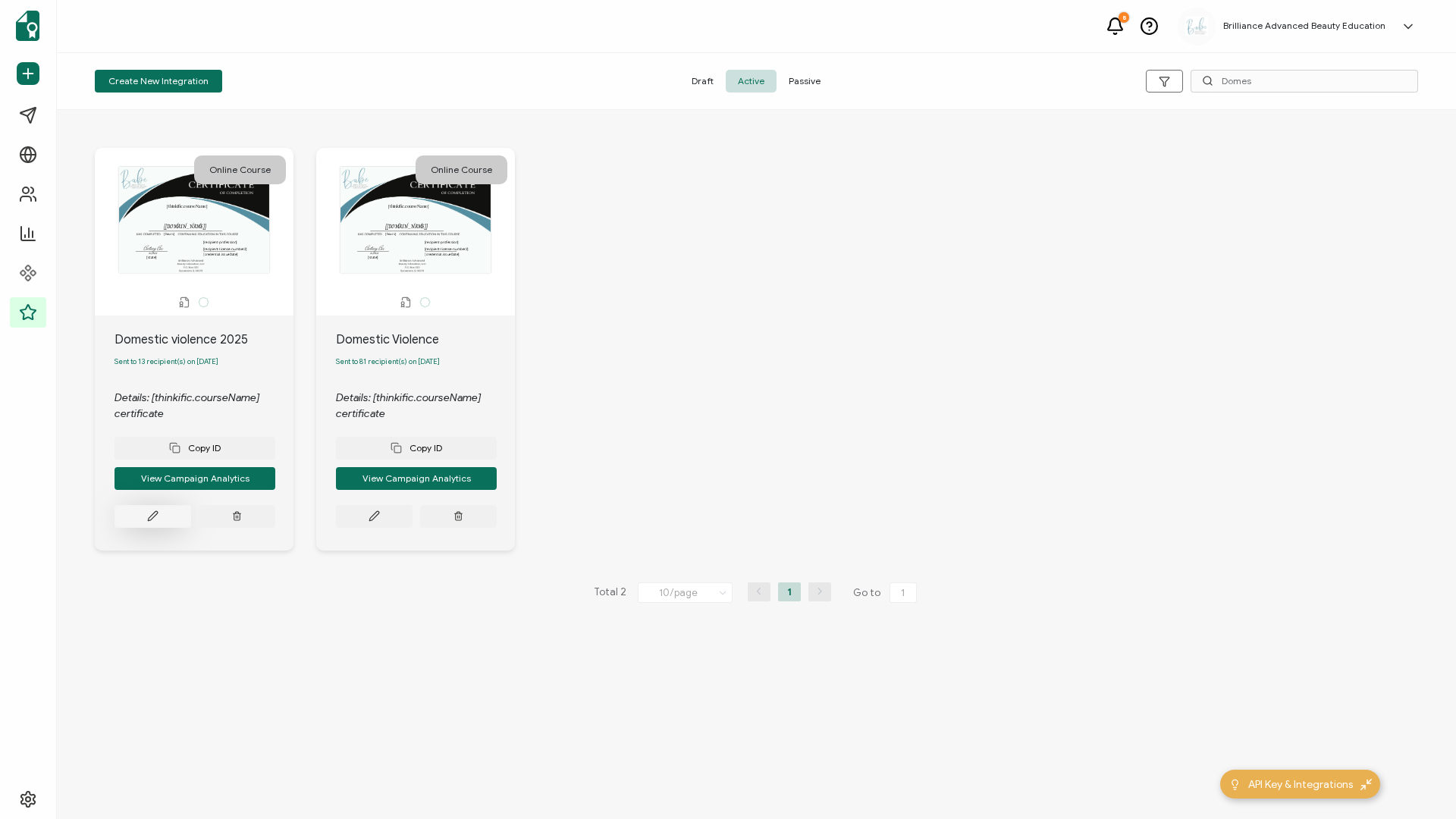
click at [149, 527] on button at bounding box center [152, 516] width 76 height 23
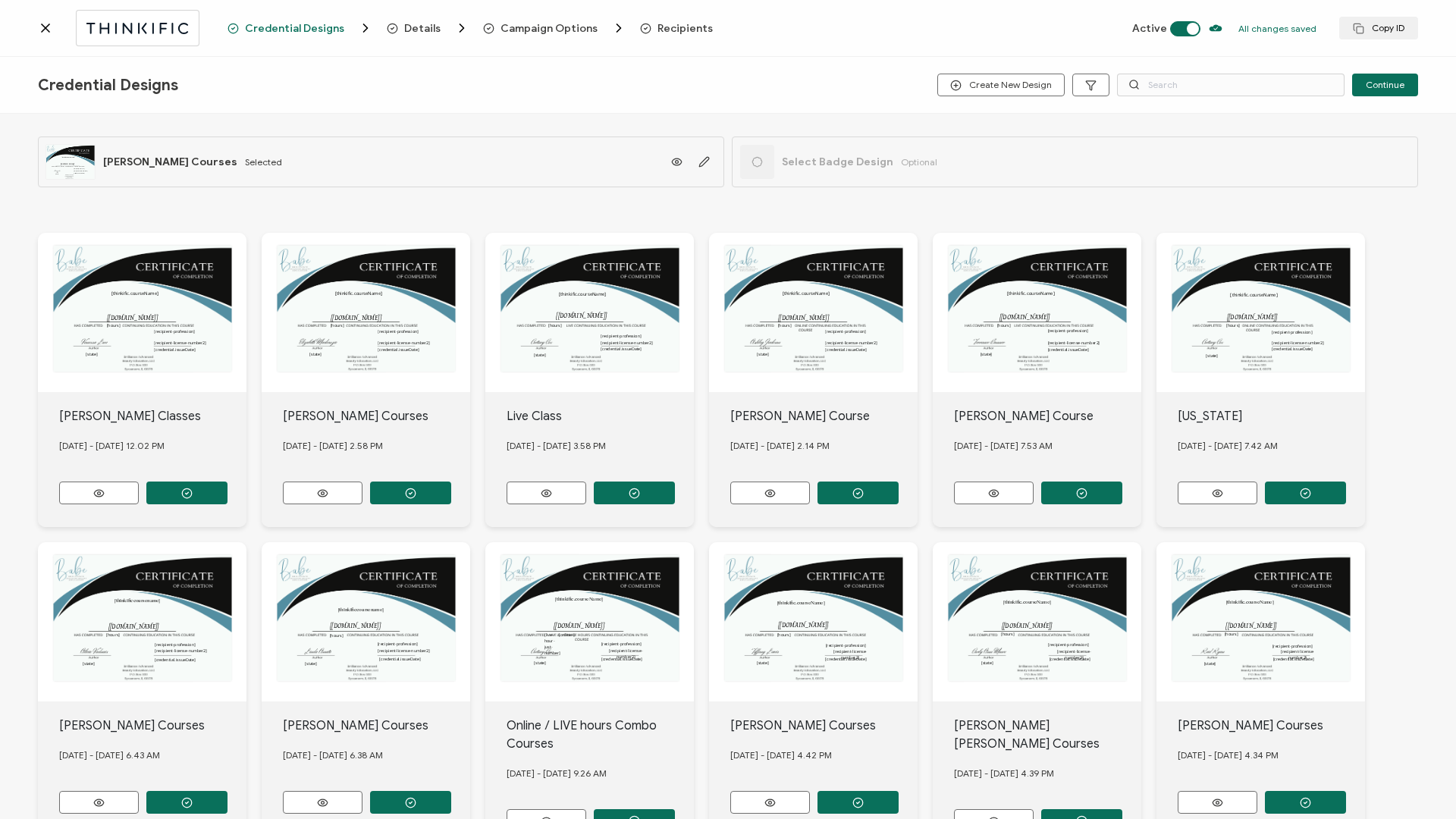
click at [658, 28] on span "Recipients" at bounding box center [685, 28] width 55 height 11
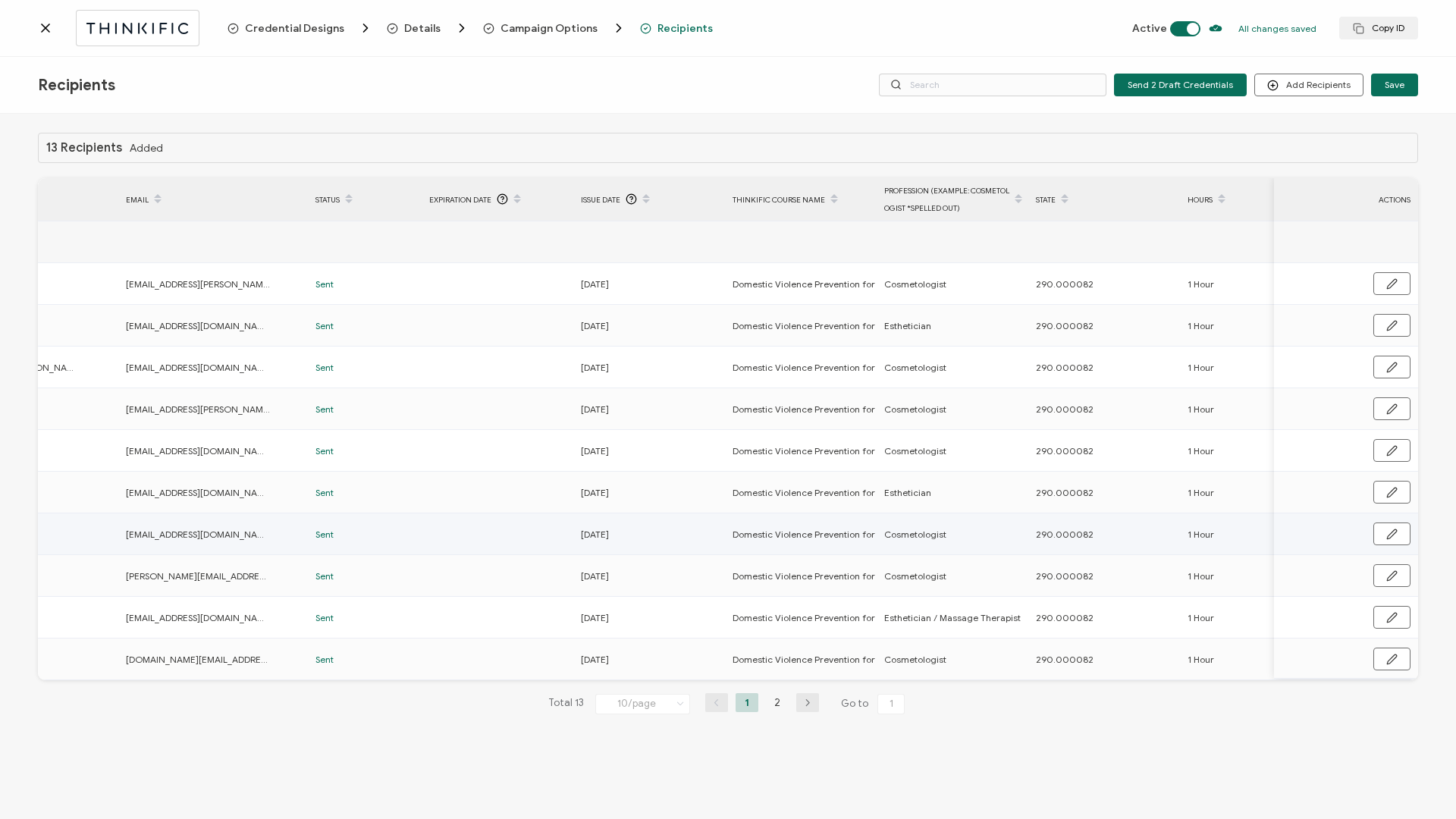
scroll to position [0, 361]
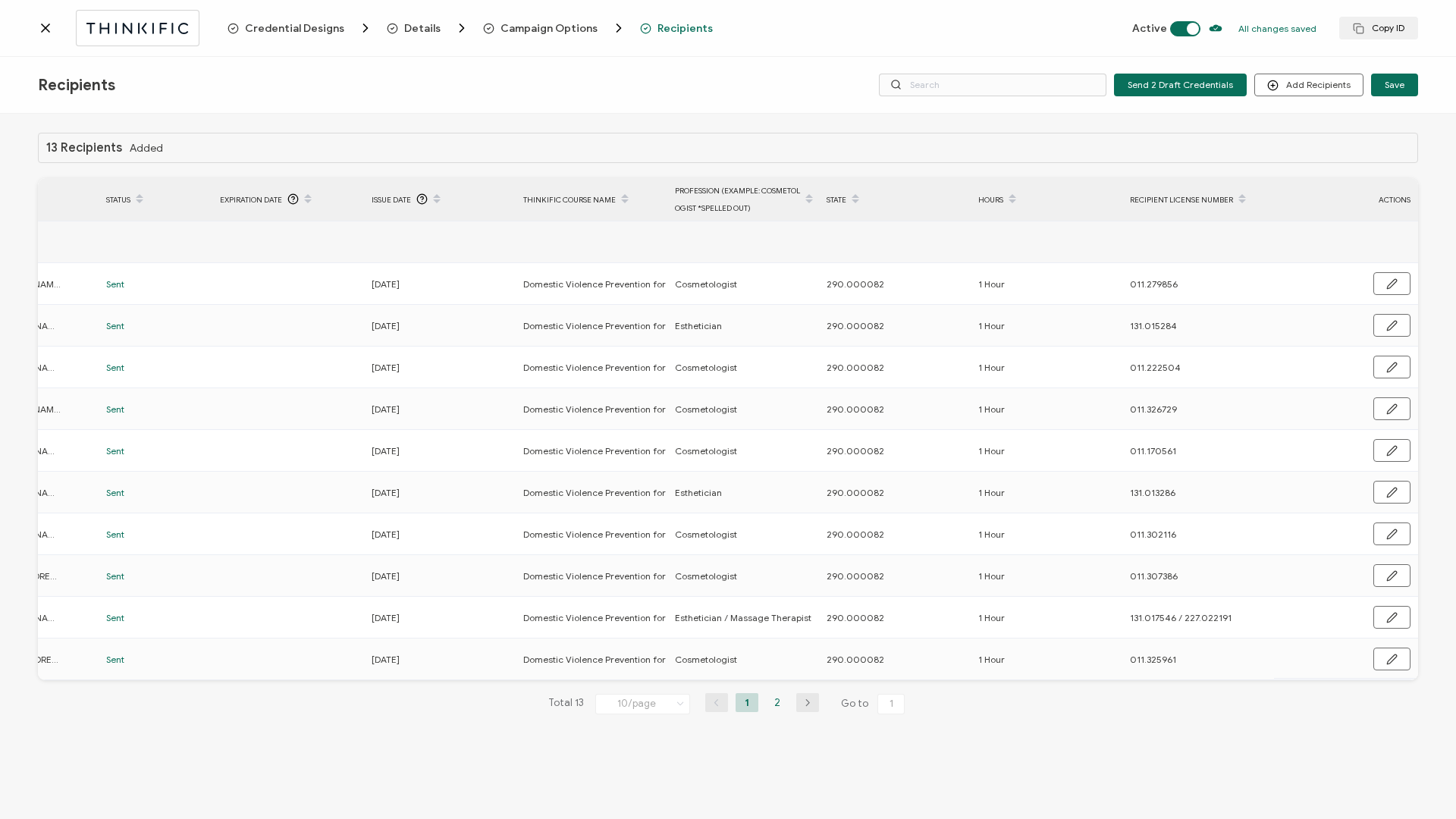
click at [777, 709] on li "2" at bounding box center [777, 703] width 23 height 19
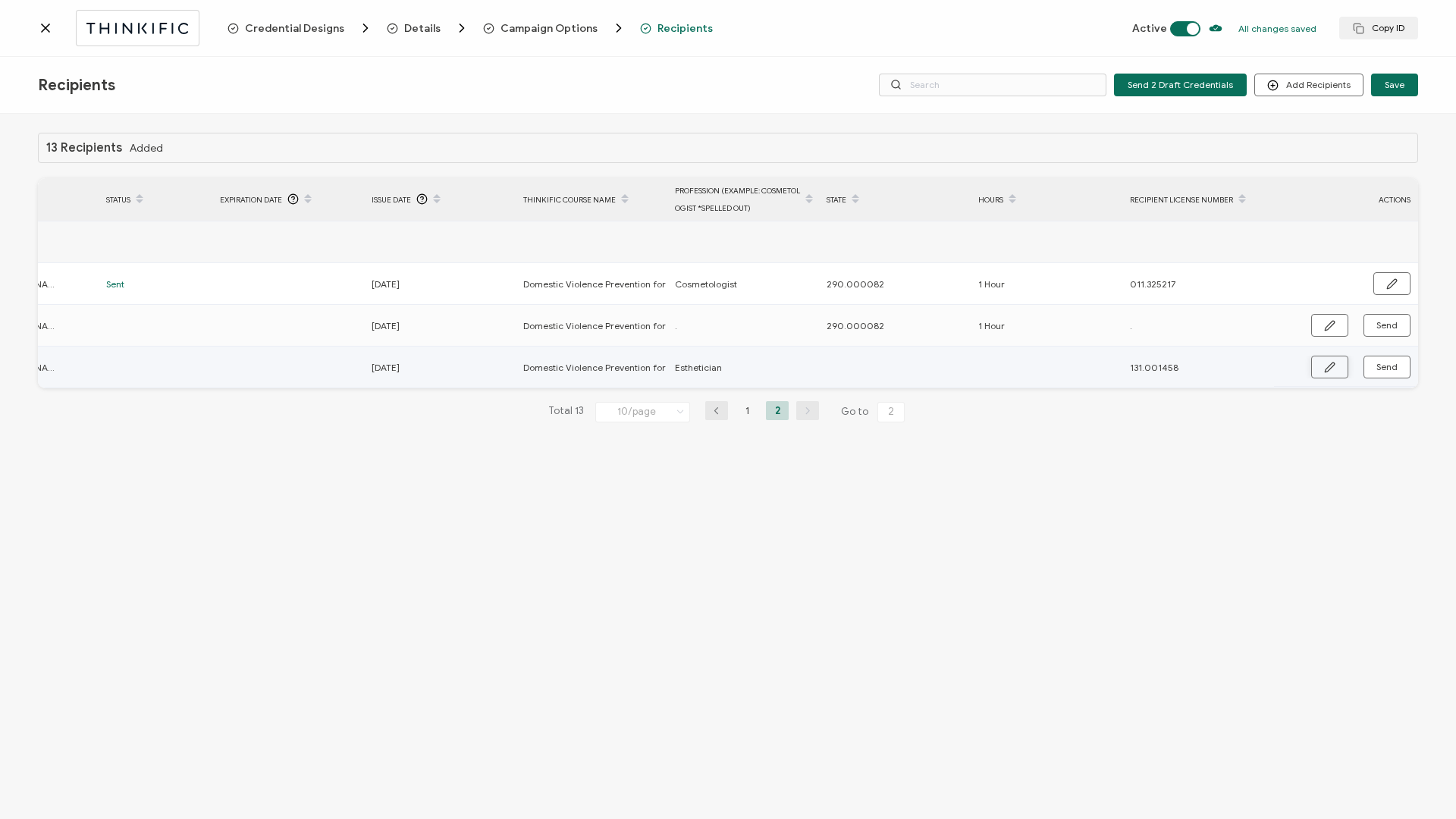
click at [1338, 364] on button "button" at bounding box center [1329, 367] width 38 height 23
click at [882, 372] on input "text" at bounding box center [893, 368] width 133 height 24
paste input "290.000082"
click at [1033, 367] on input "text" at bounding box center [1044, 368] width 133 height 24
click at [1378, 370] on button "button" at bounding box center [1391, 368] width 39 height 23
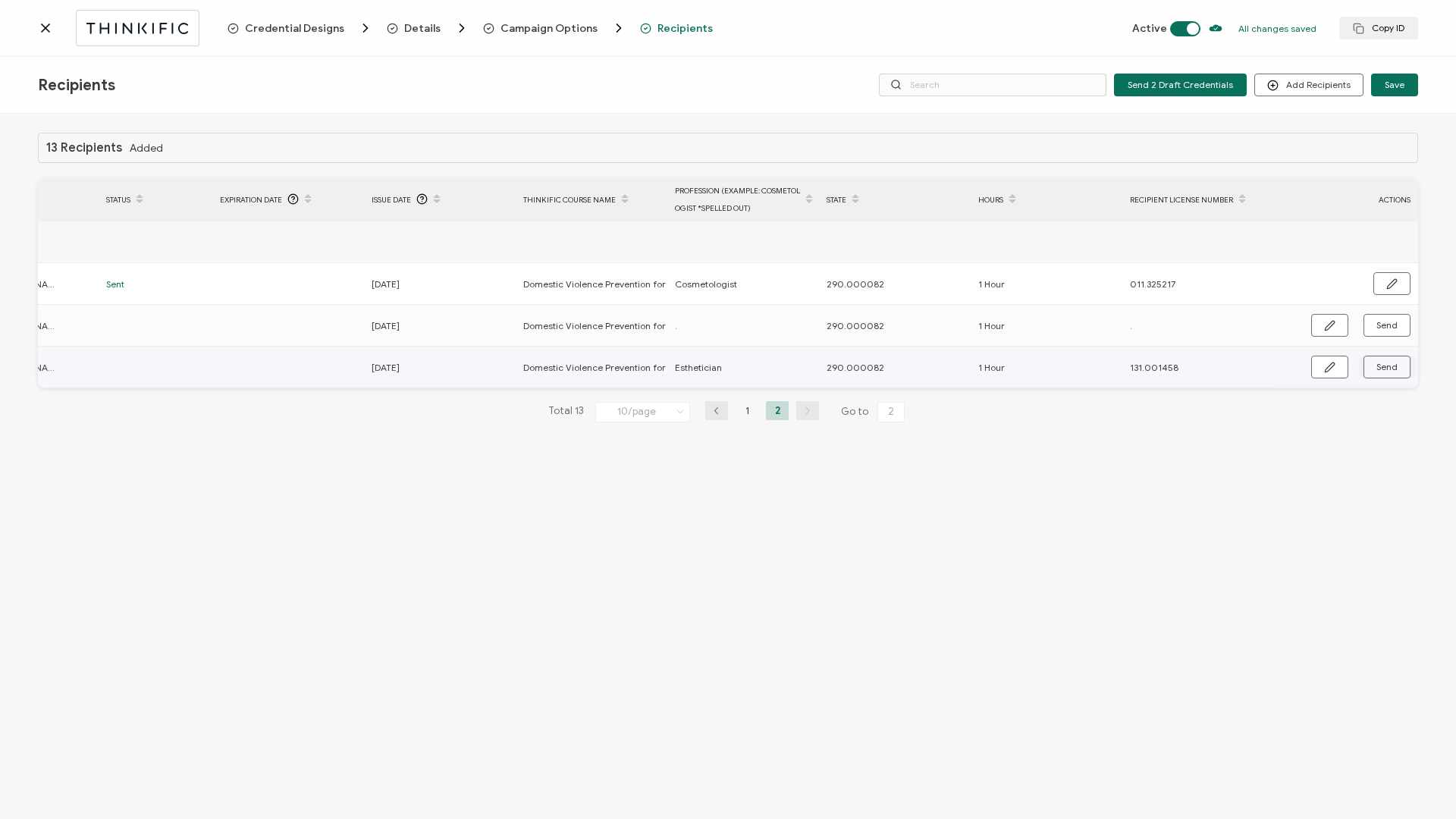
click at [1380, 370] on span "Send" at bounding box center [1386, 367] width 21 height 9
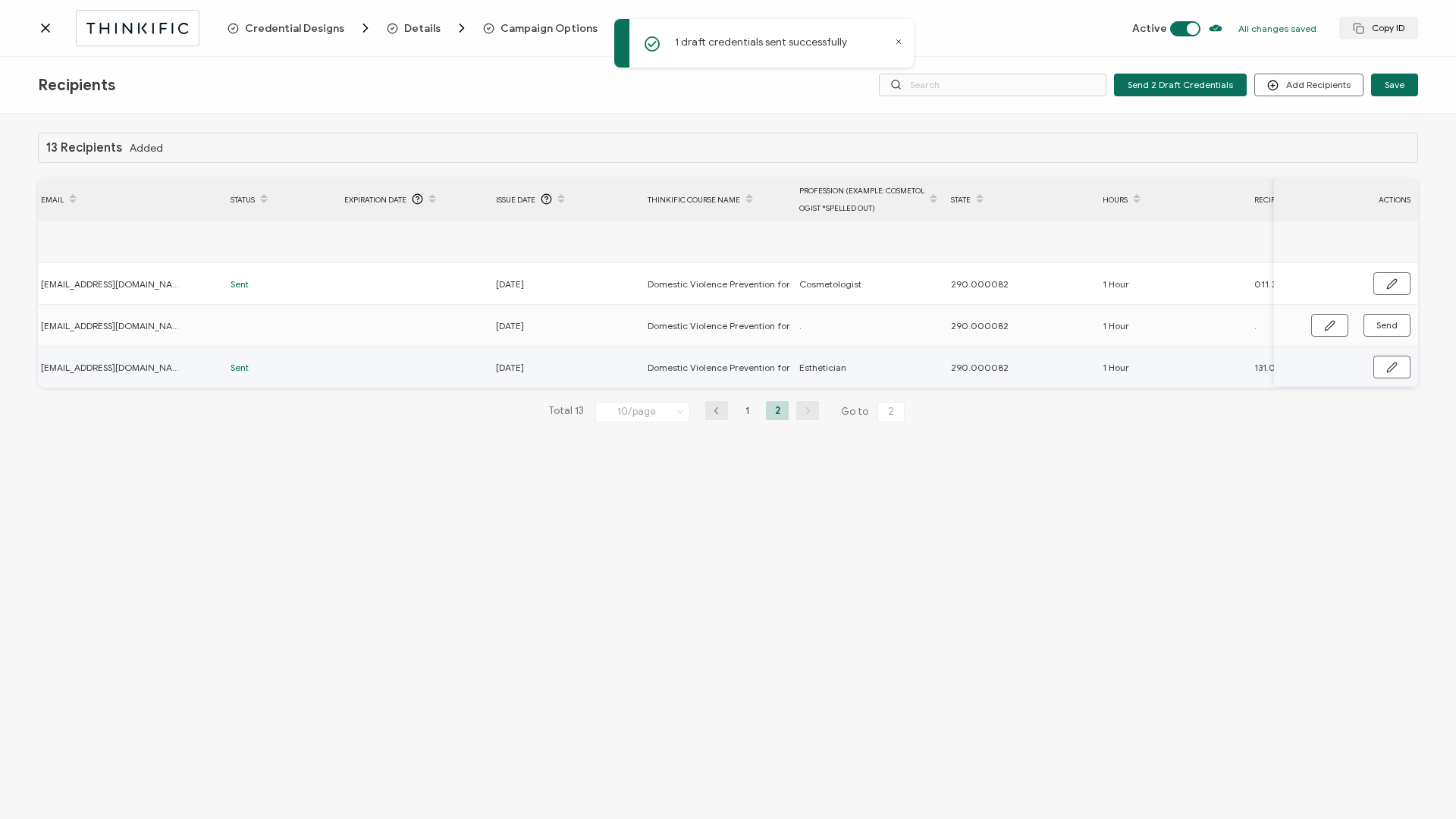
scroll to position [0, 0]
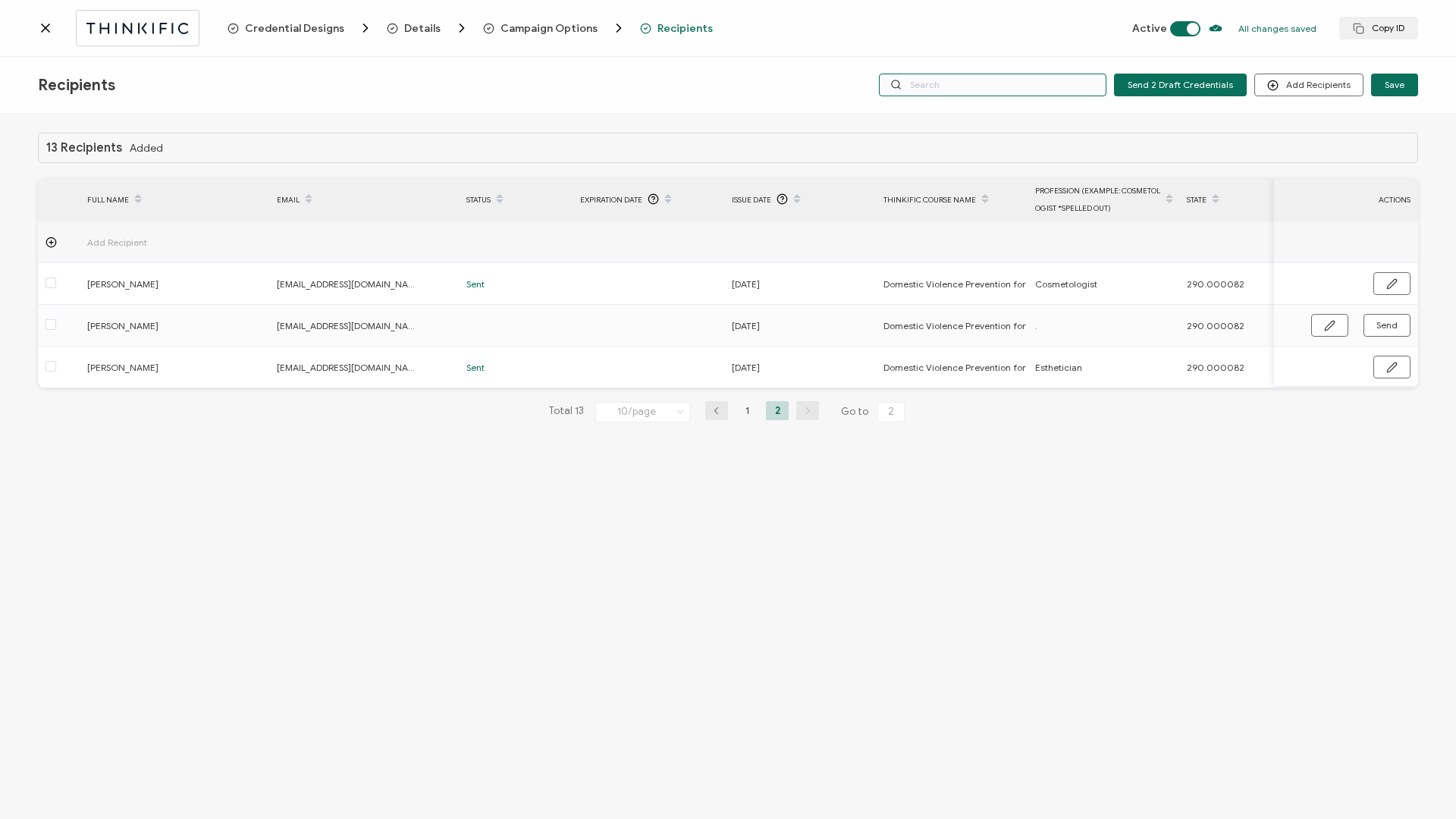
click at [947, 85] on input "text" at bounding box center [993, 84] width 228 height 23
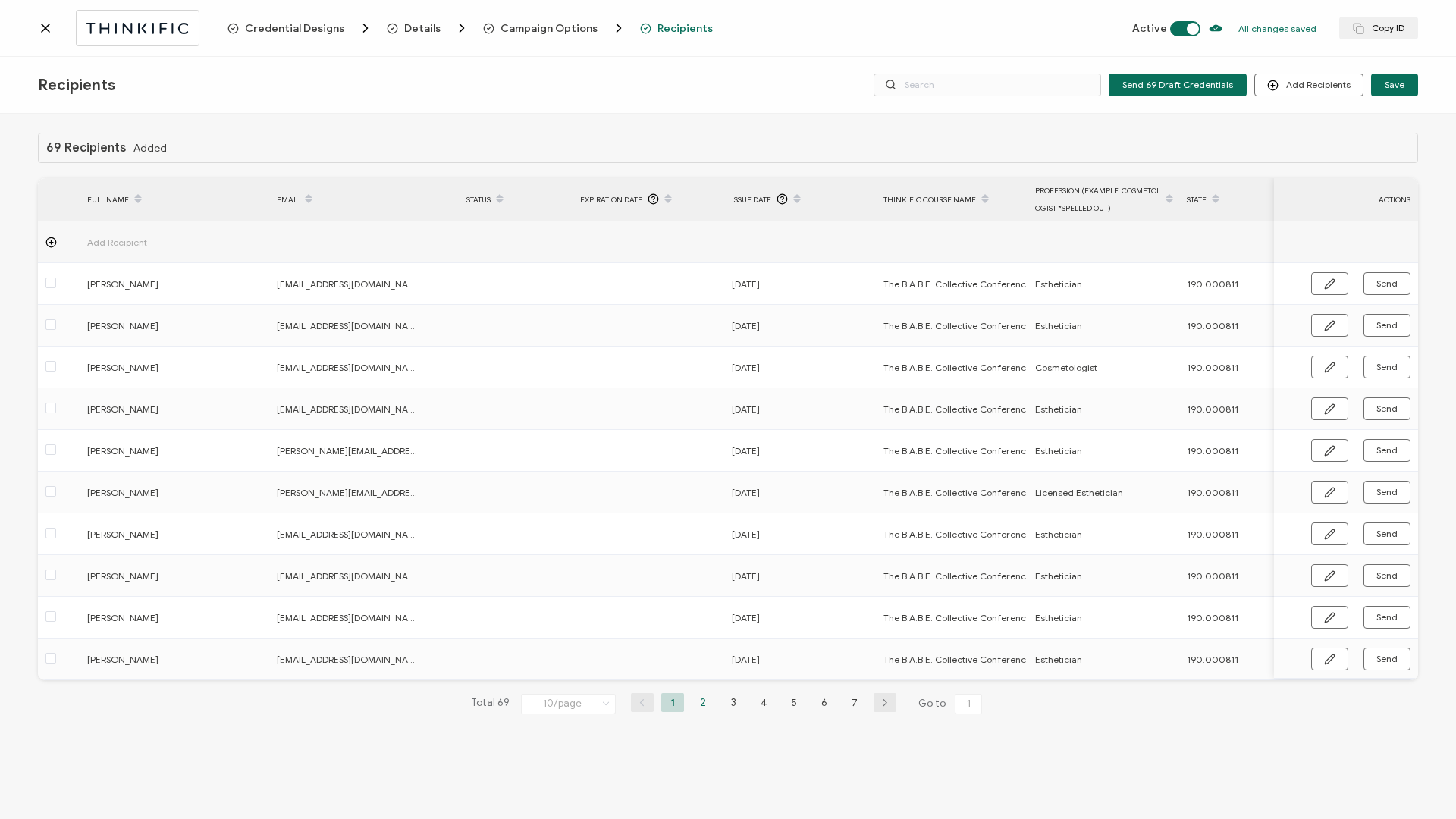
click at [700, 708] on li "2" at bounding box center [703, 703] width 23 height 19
click at [725, 706] on li "3" at bounding box center [733, 703] width 23 height 19
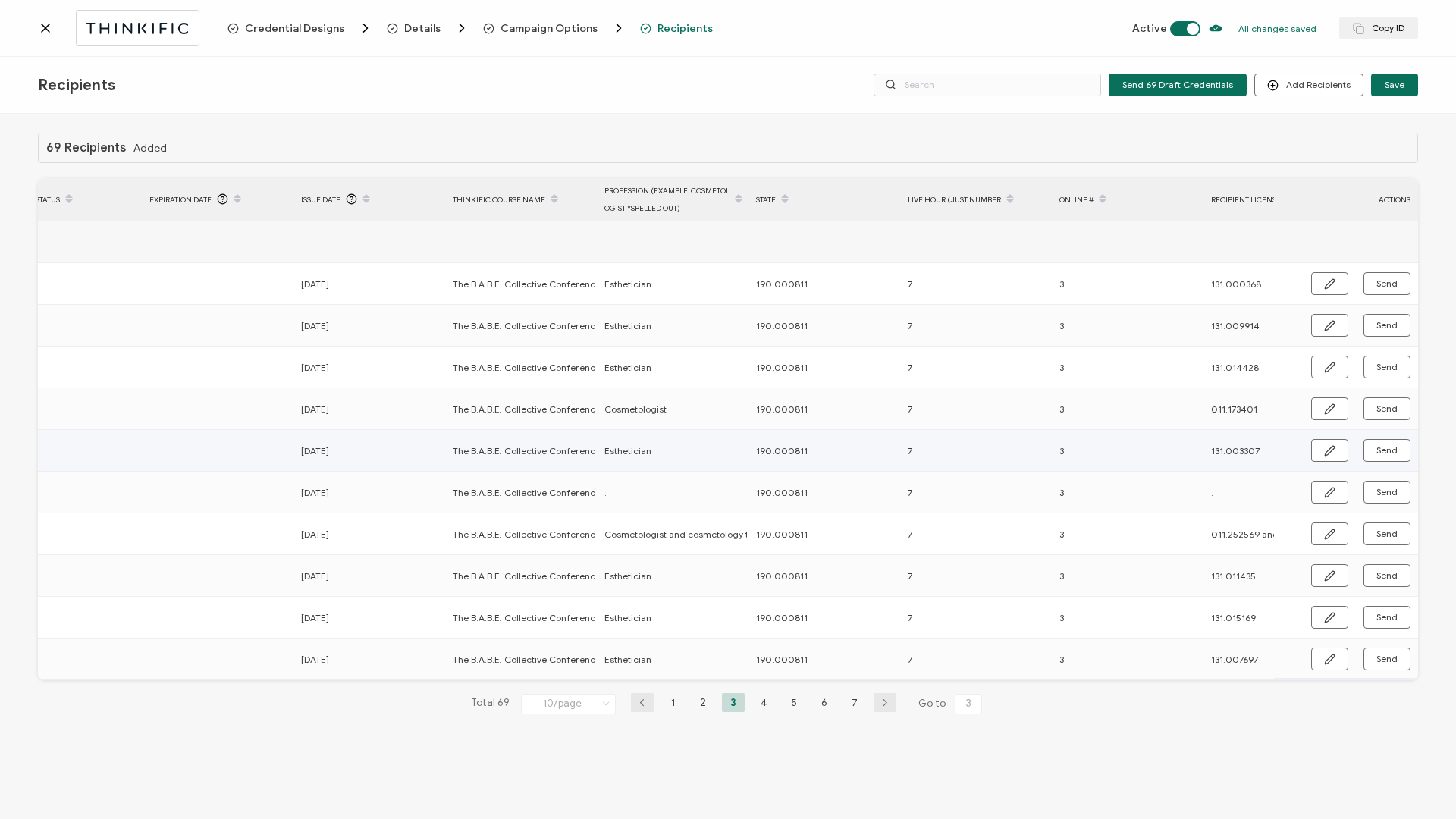
scroll to position [0, 512]
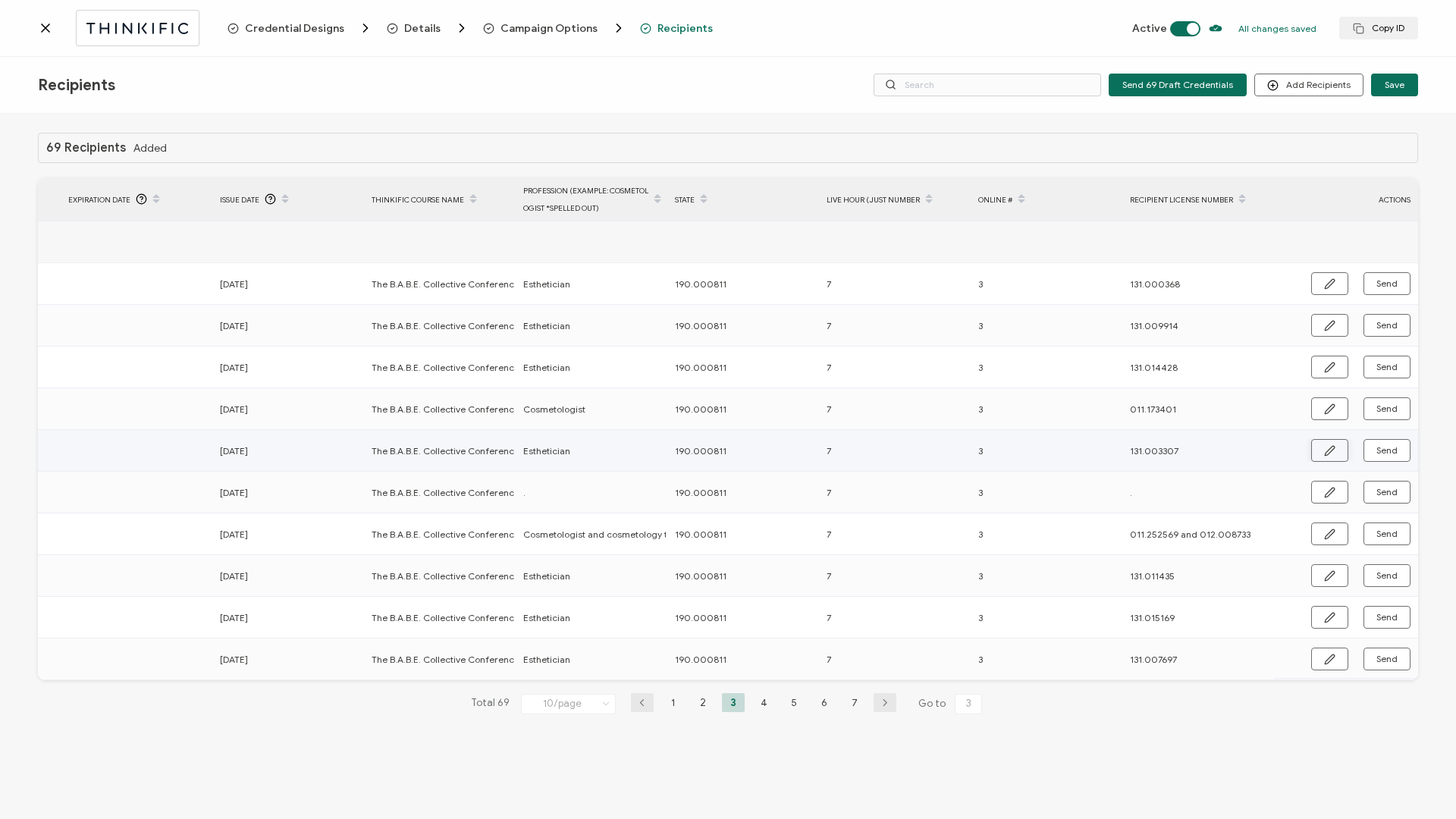
click at [1334, 448] on icon "button" at bounding box center [1329, 450] width 9 height 9
click at [916, 453] on input "7" at bounding box center [893, 451] width 133 height 24
type input "6.5"
click at [1380, 457] on button "button" at bounding box center [1391, 450] width 39 height 23
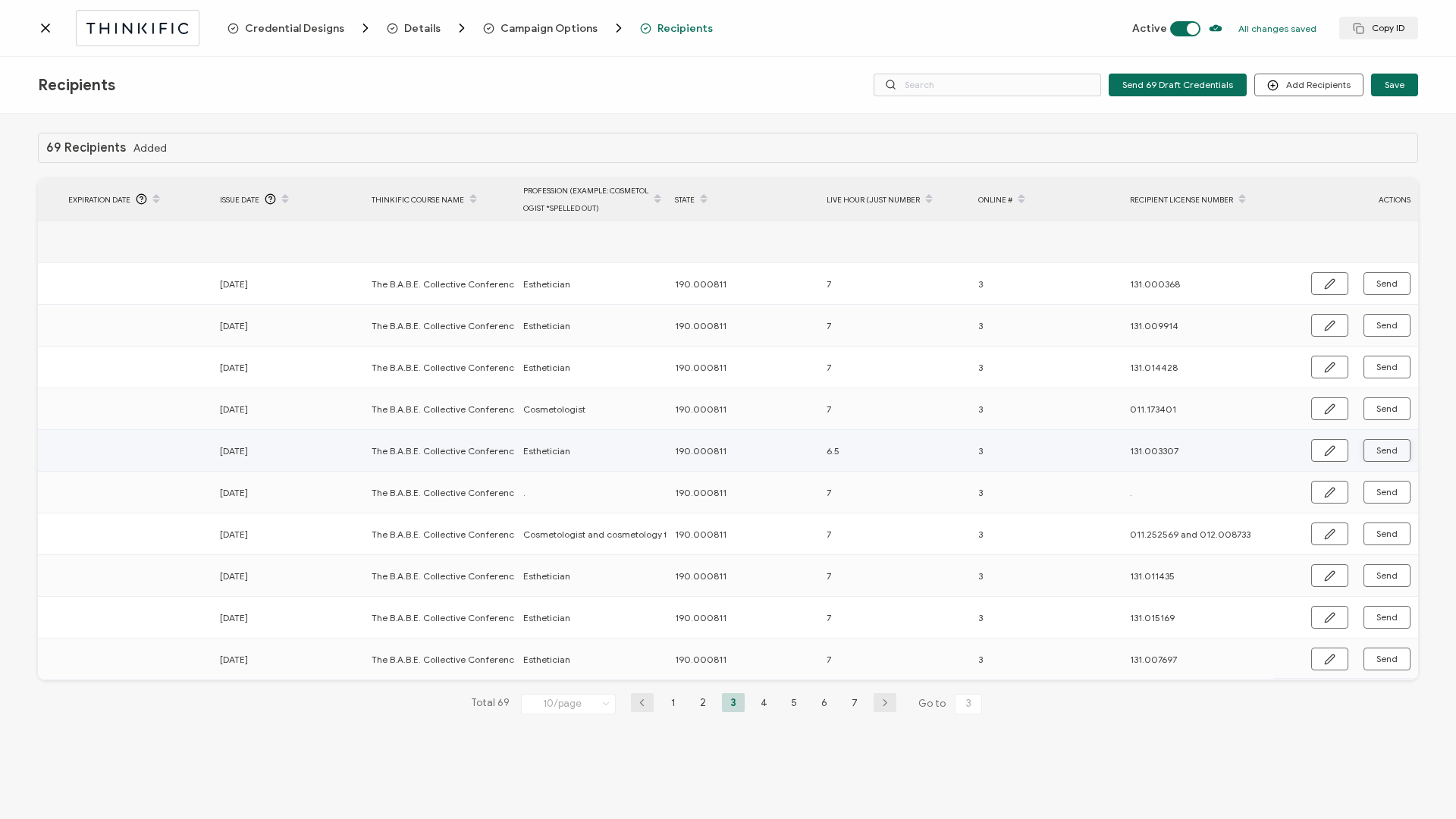
click at [1382, 455] on span "Send" at bounding box center [1386, 450] width 21 height 9
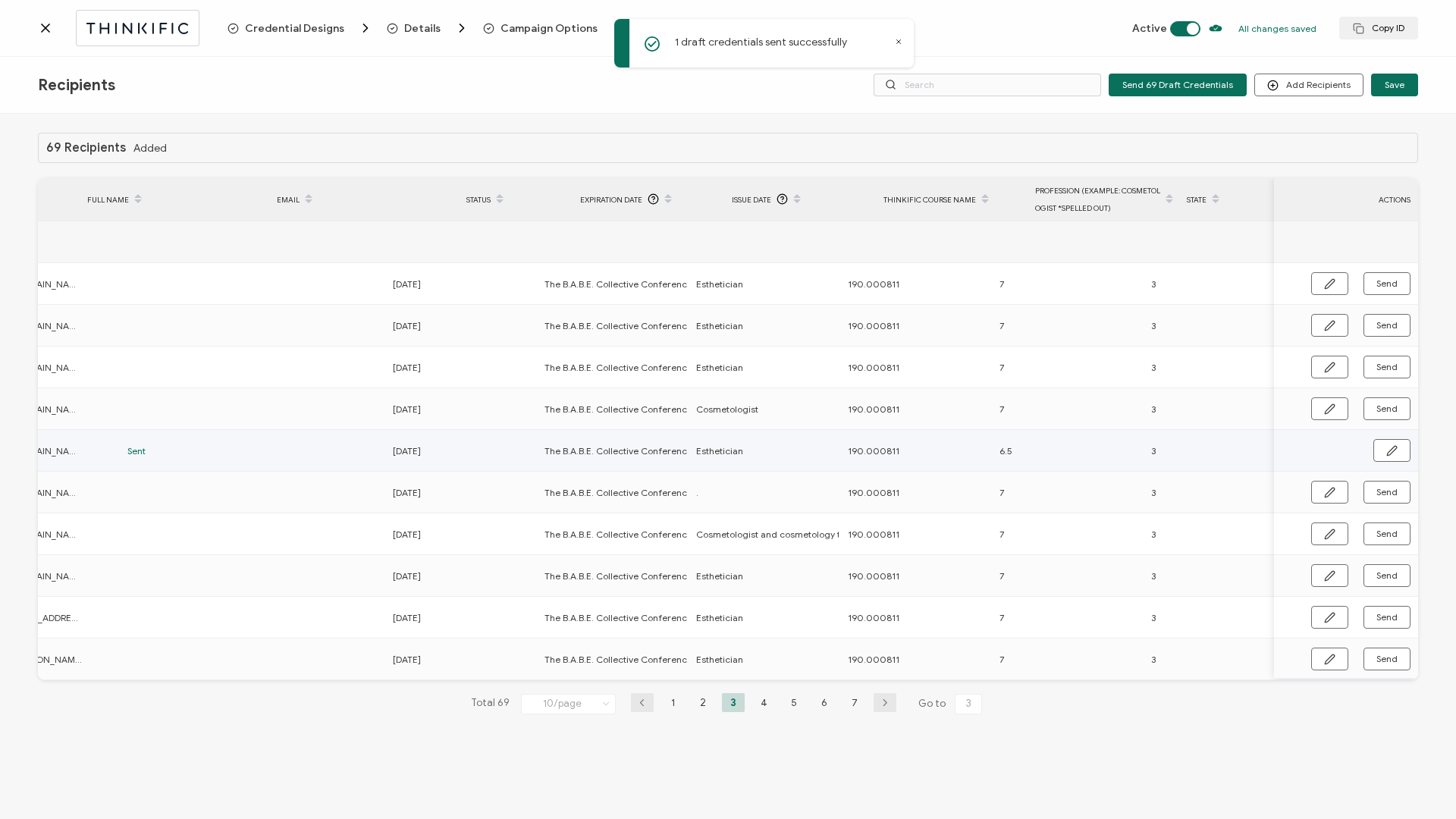
scroll to position [0, 0]
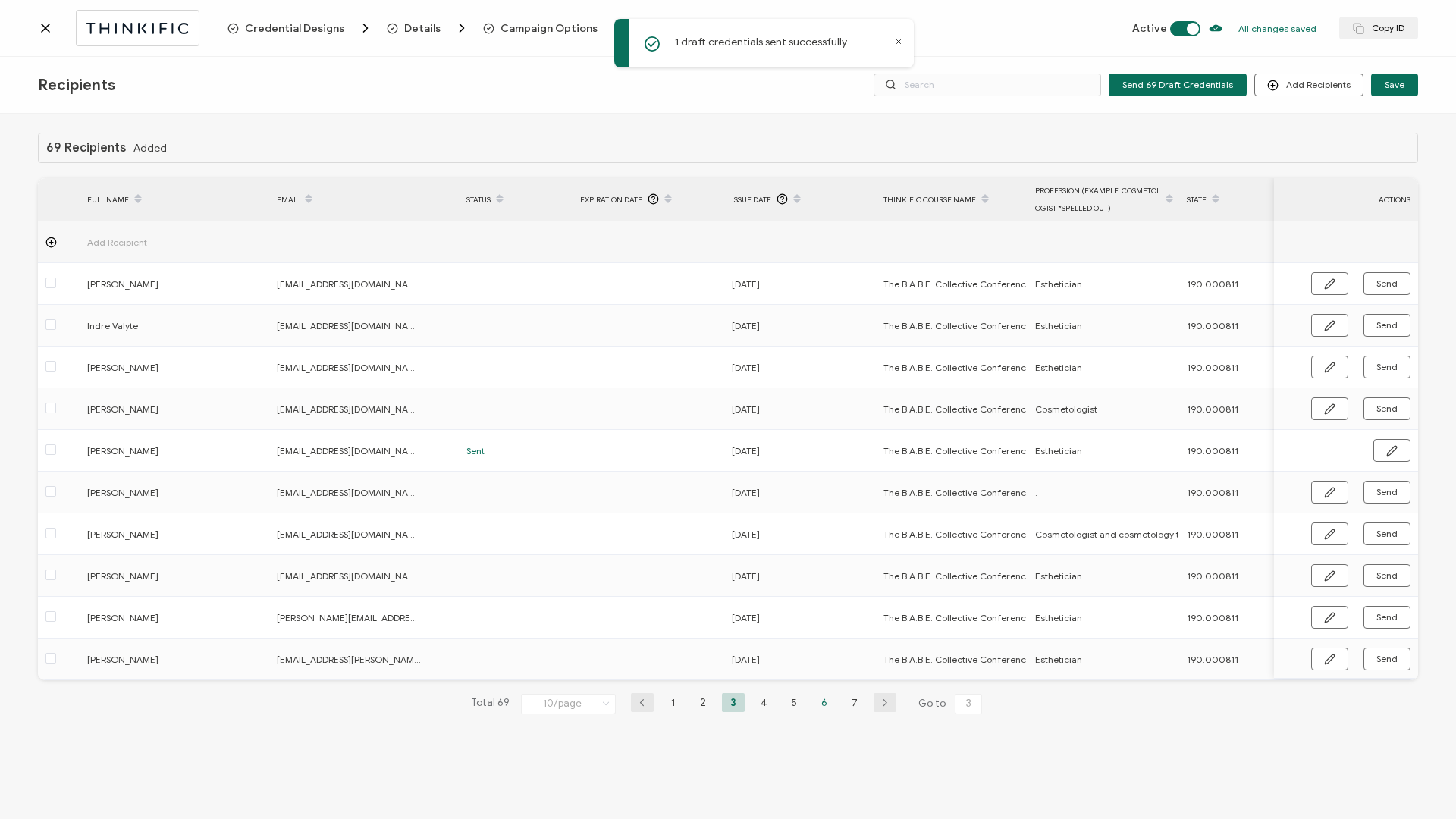
click at [825, 709] on li "6" at bounding box center [824, 703] width 23 height 19
click at [793, 706] on li "5" at bounding box center [794, 703] width 23 height 19
click at [991, 87] on input "text" at bounding box center [987, 84] width 228 height 23
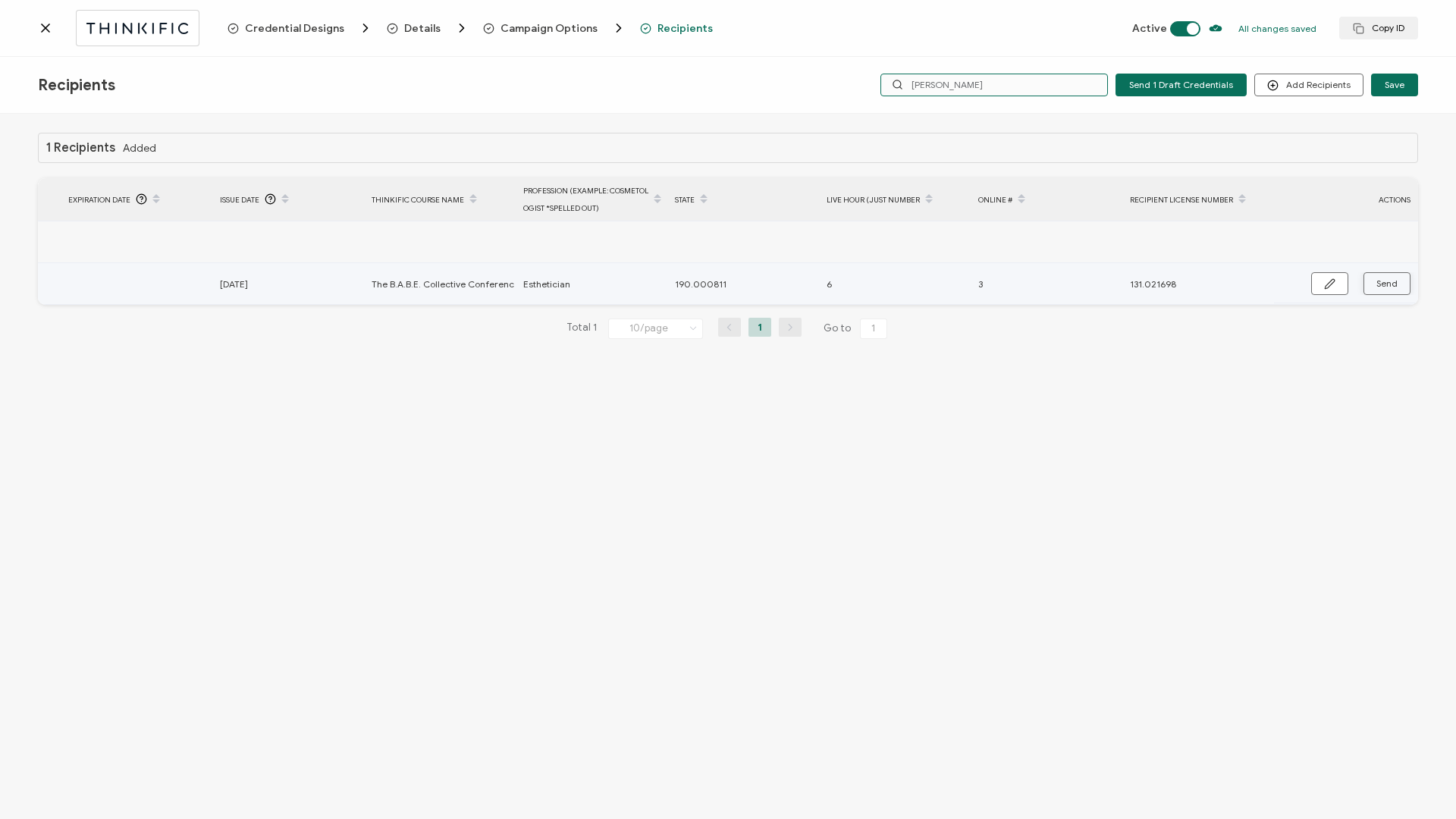
type input "[PERSON_NAME]"
click at [1395, 283] on span "Send" at bounding box center [1386, 283] width 21 height 9
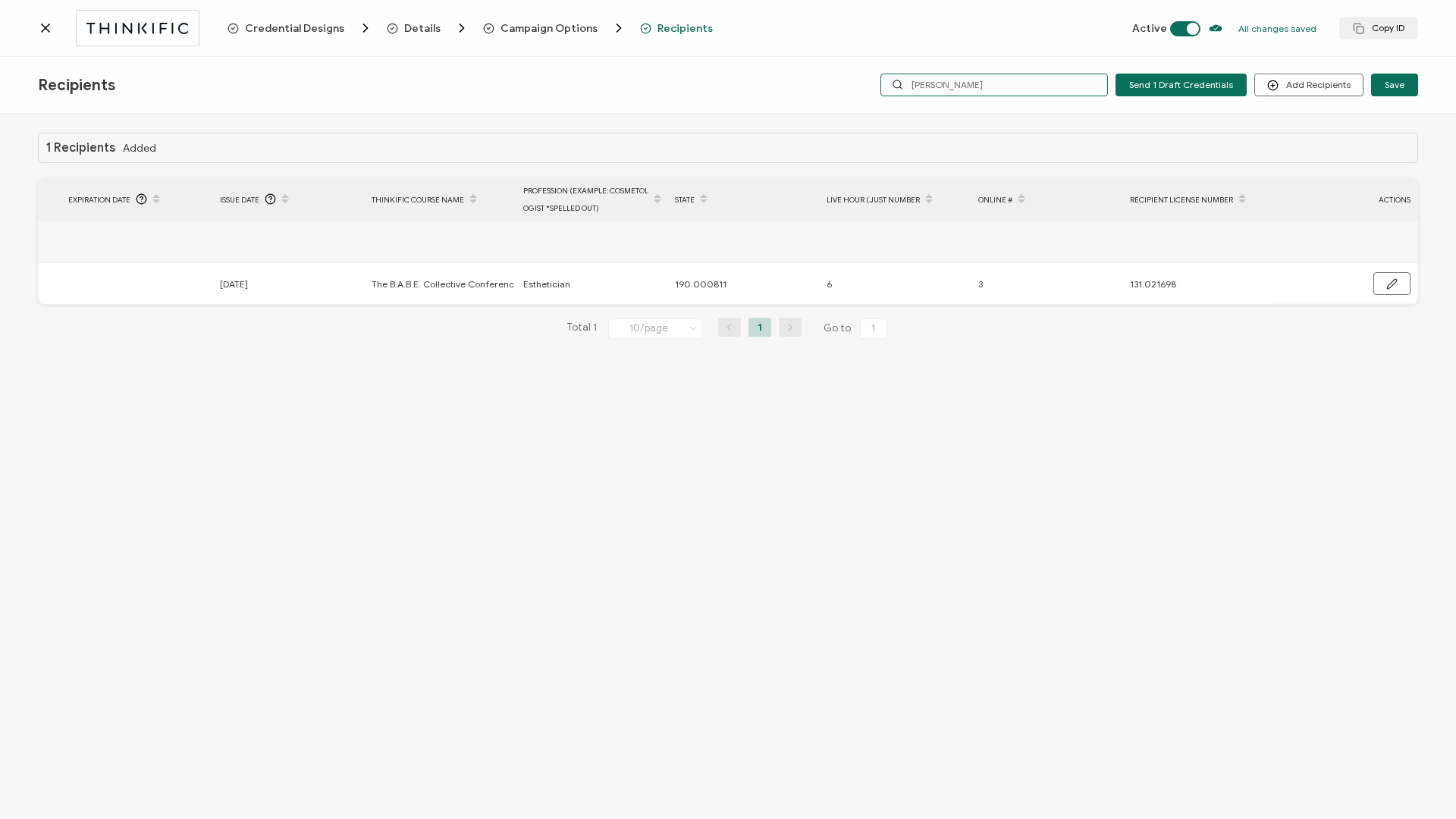
click at [969, 82] on input "[PERSON_NAME]" at bounding box center [995, 84] width 228 height 23
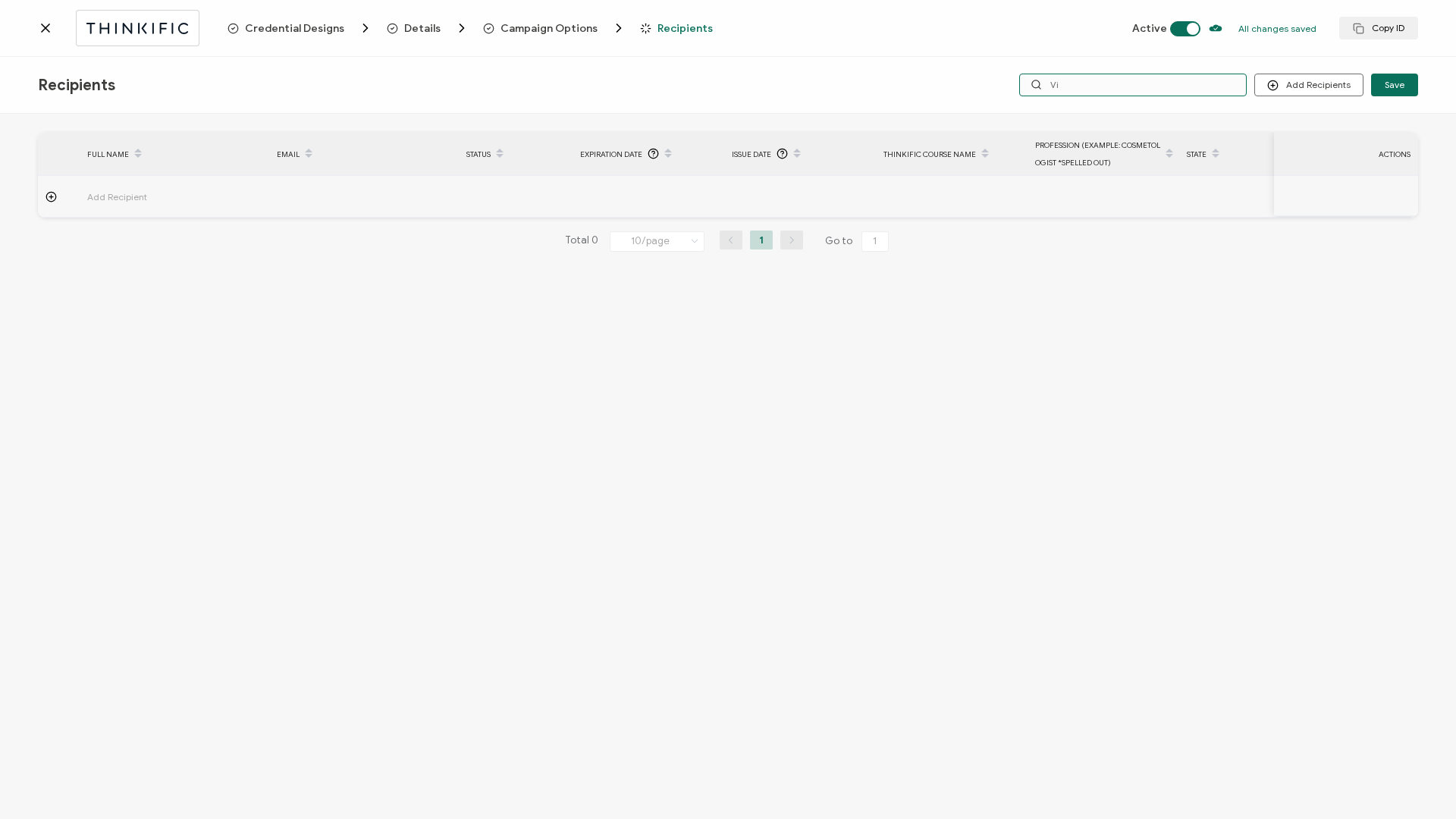
type input "V"
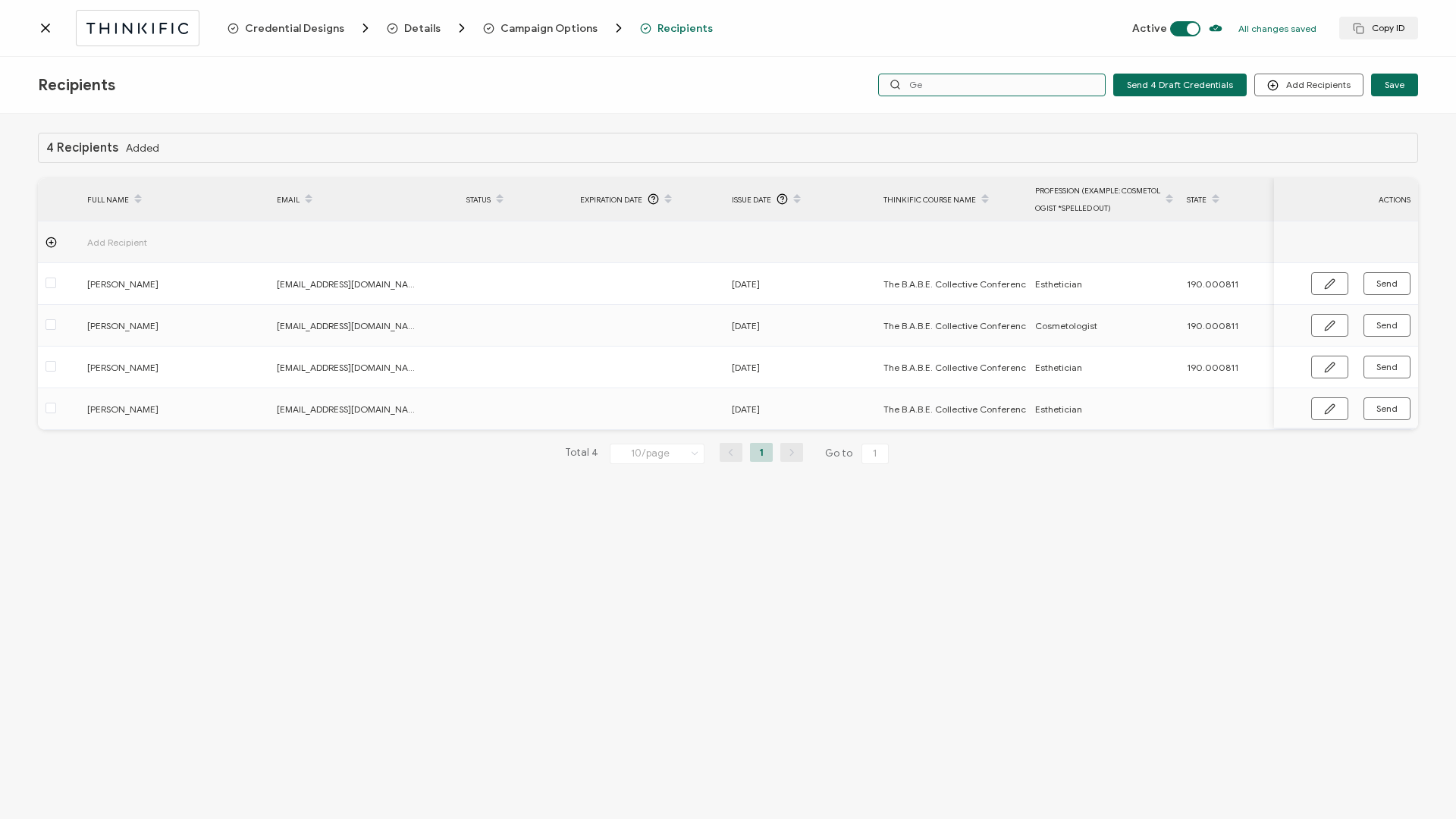
type input "G"
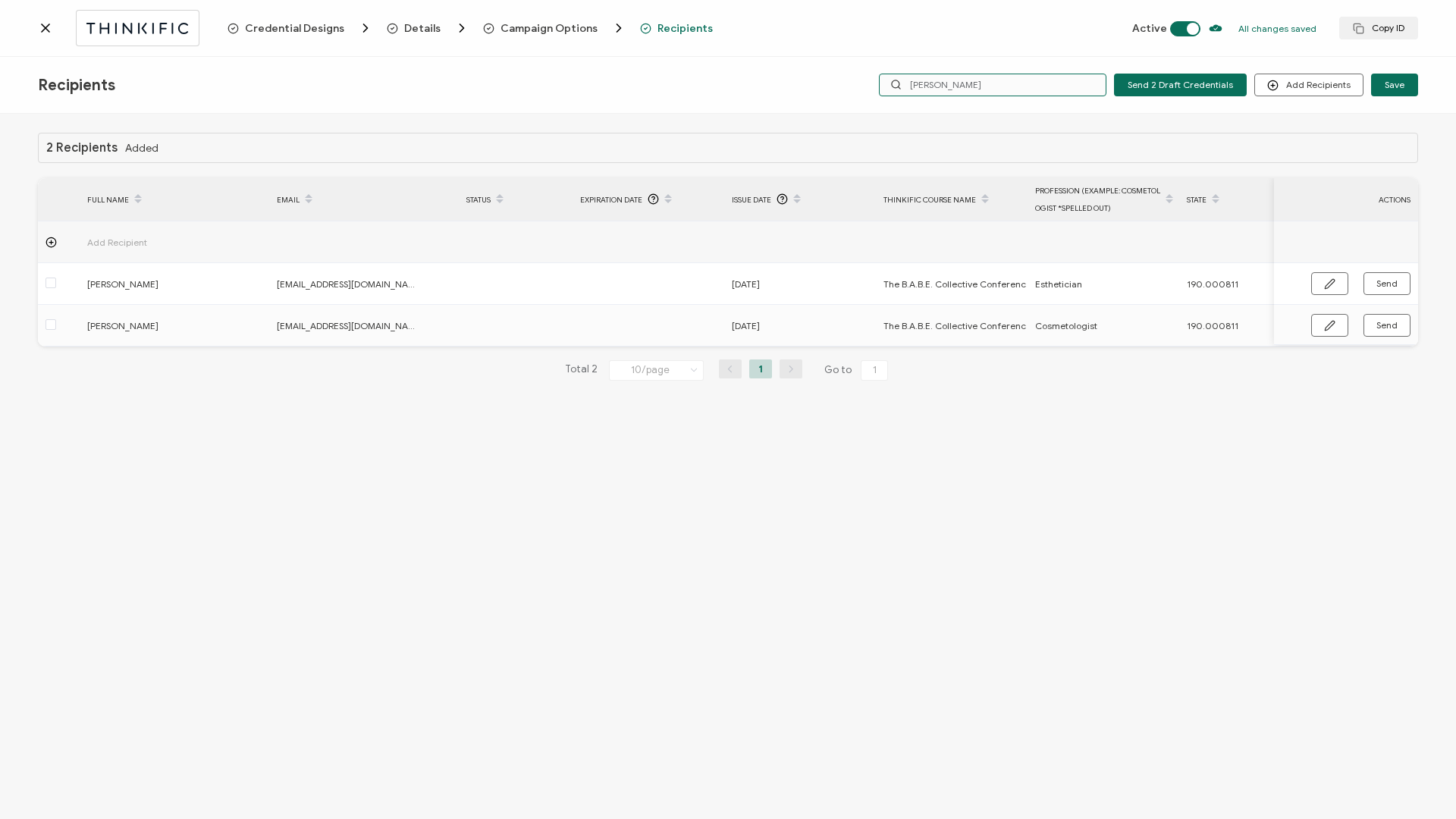
click at [980, 88] on input "[PERSON_NAME]" at bounding box center [993, 84] width 228 height 23
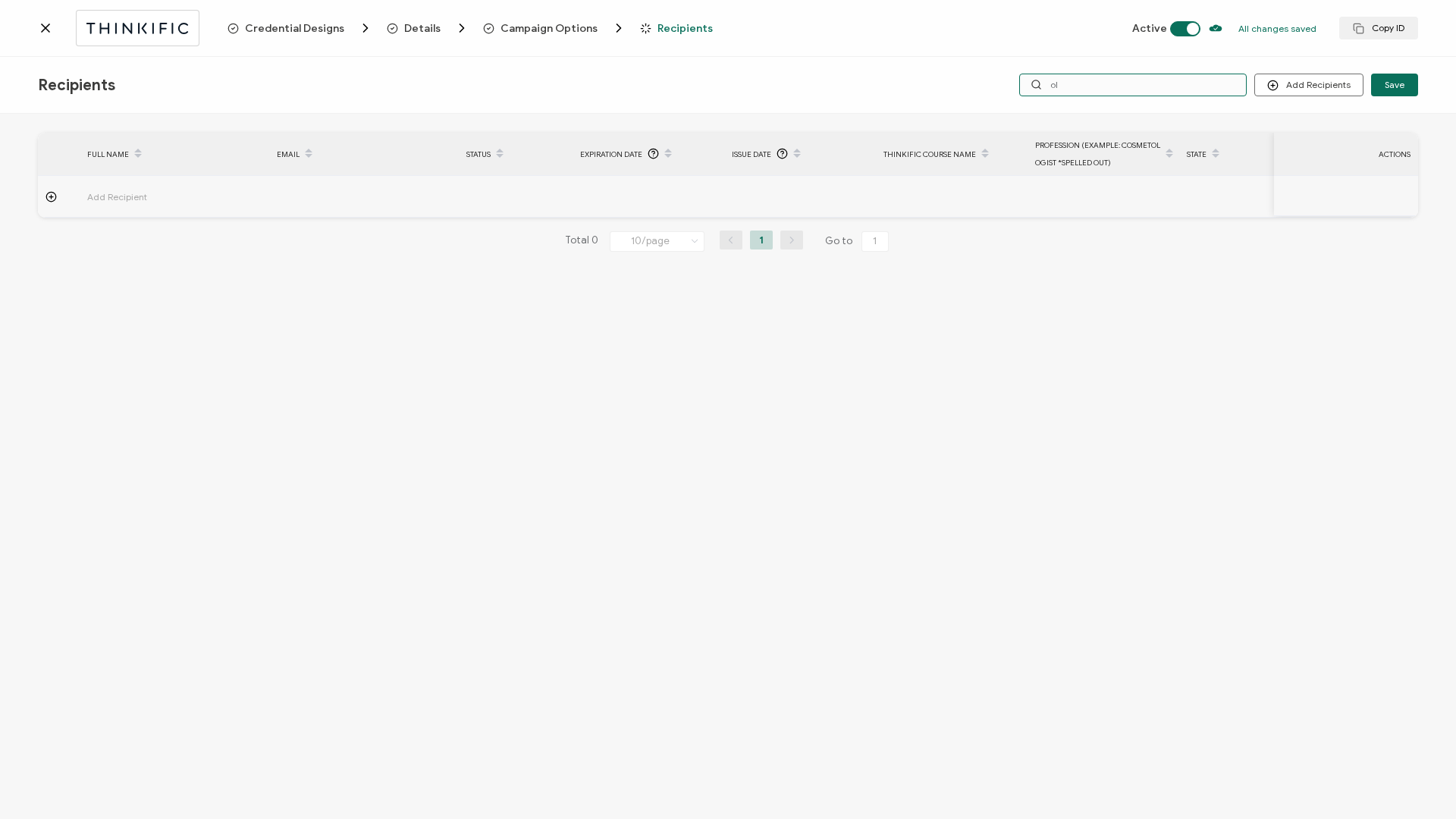
type input "o"
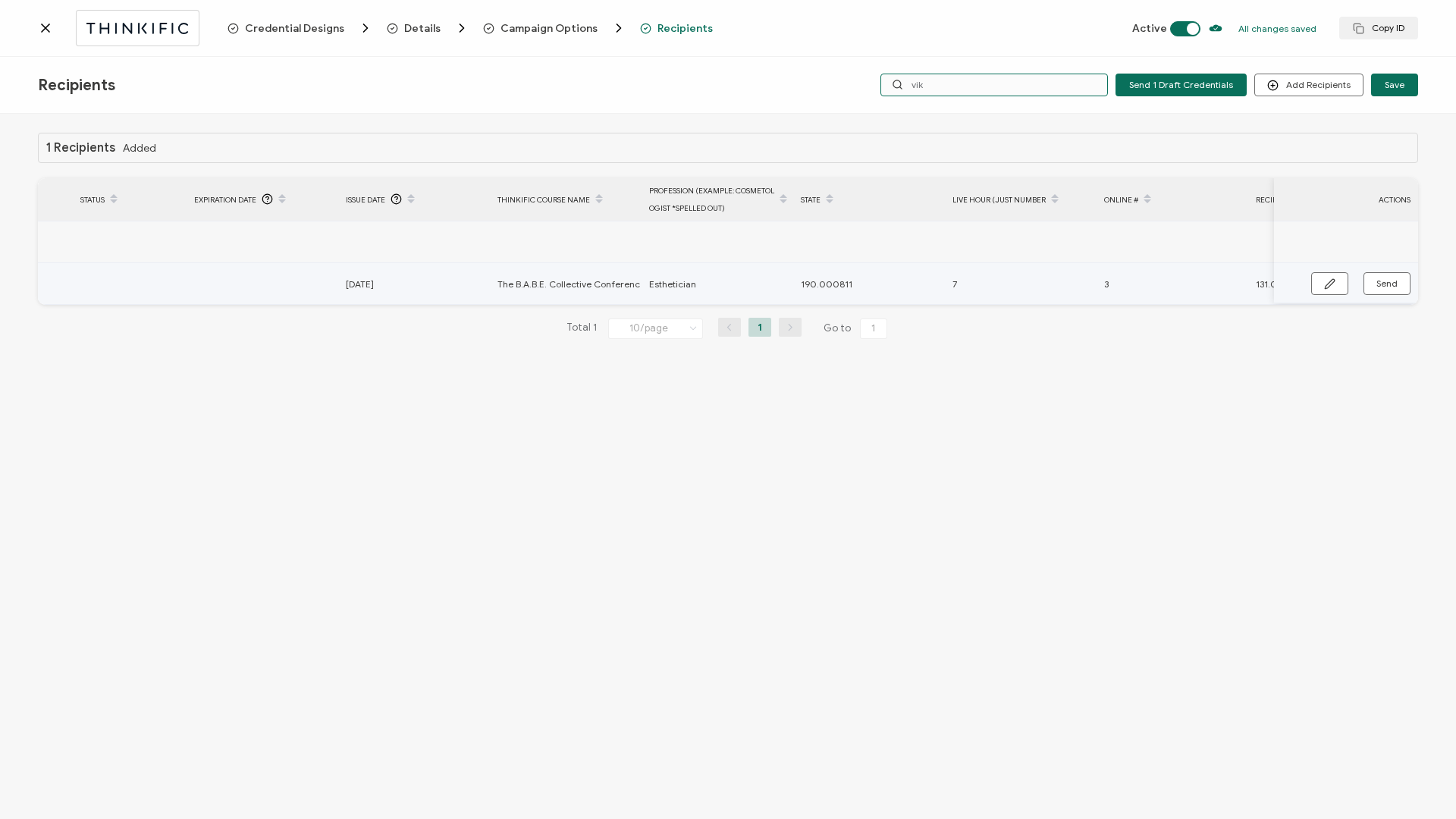
scroll to position [0, 512]
click at [1373, 286] on button "Send" at bounding box center [1386, 283] width 47 height 23
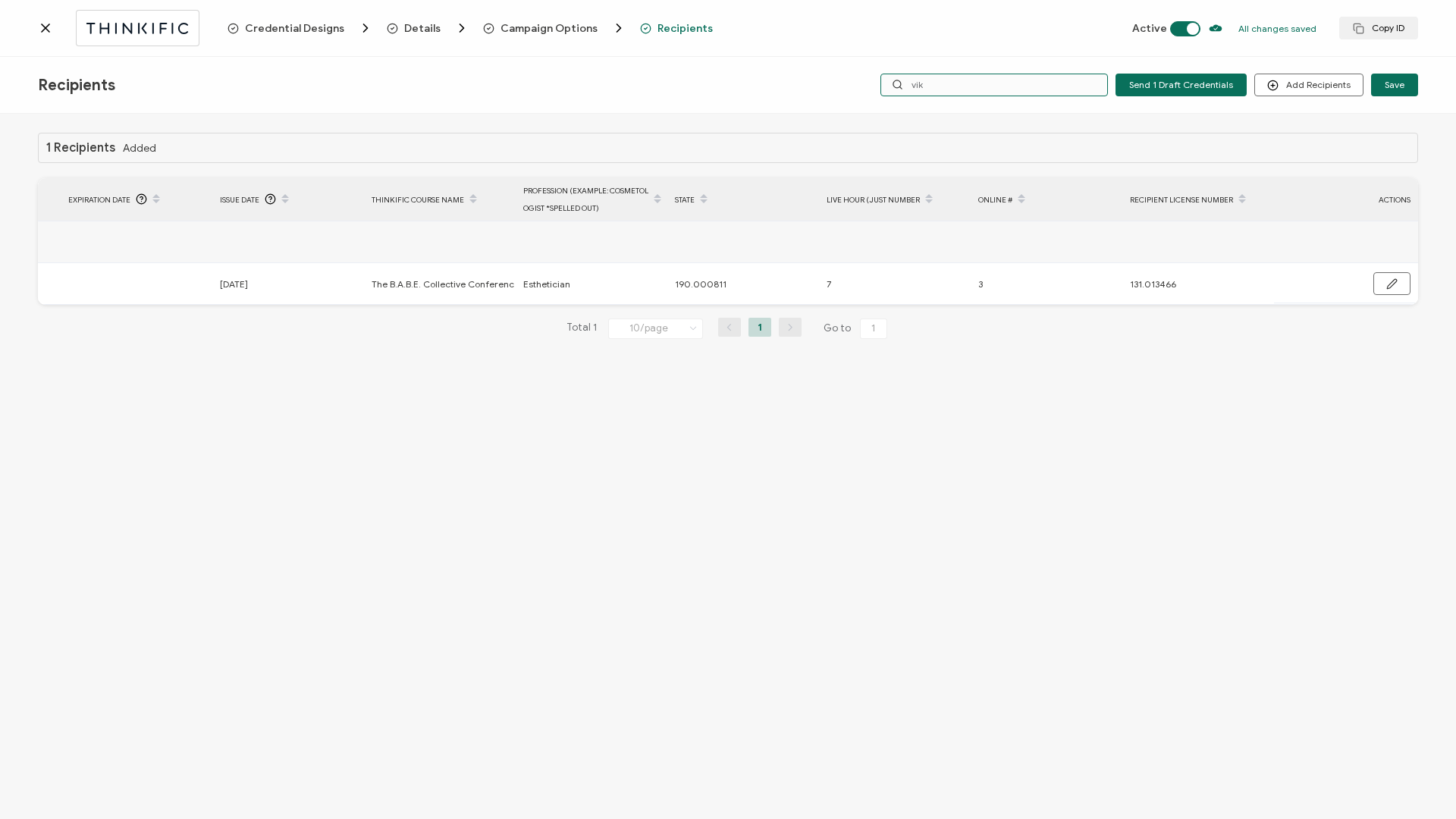
click at [984, 86] on input "vik" at bounding box center [995, 84] width 228 height 23
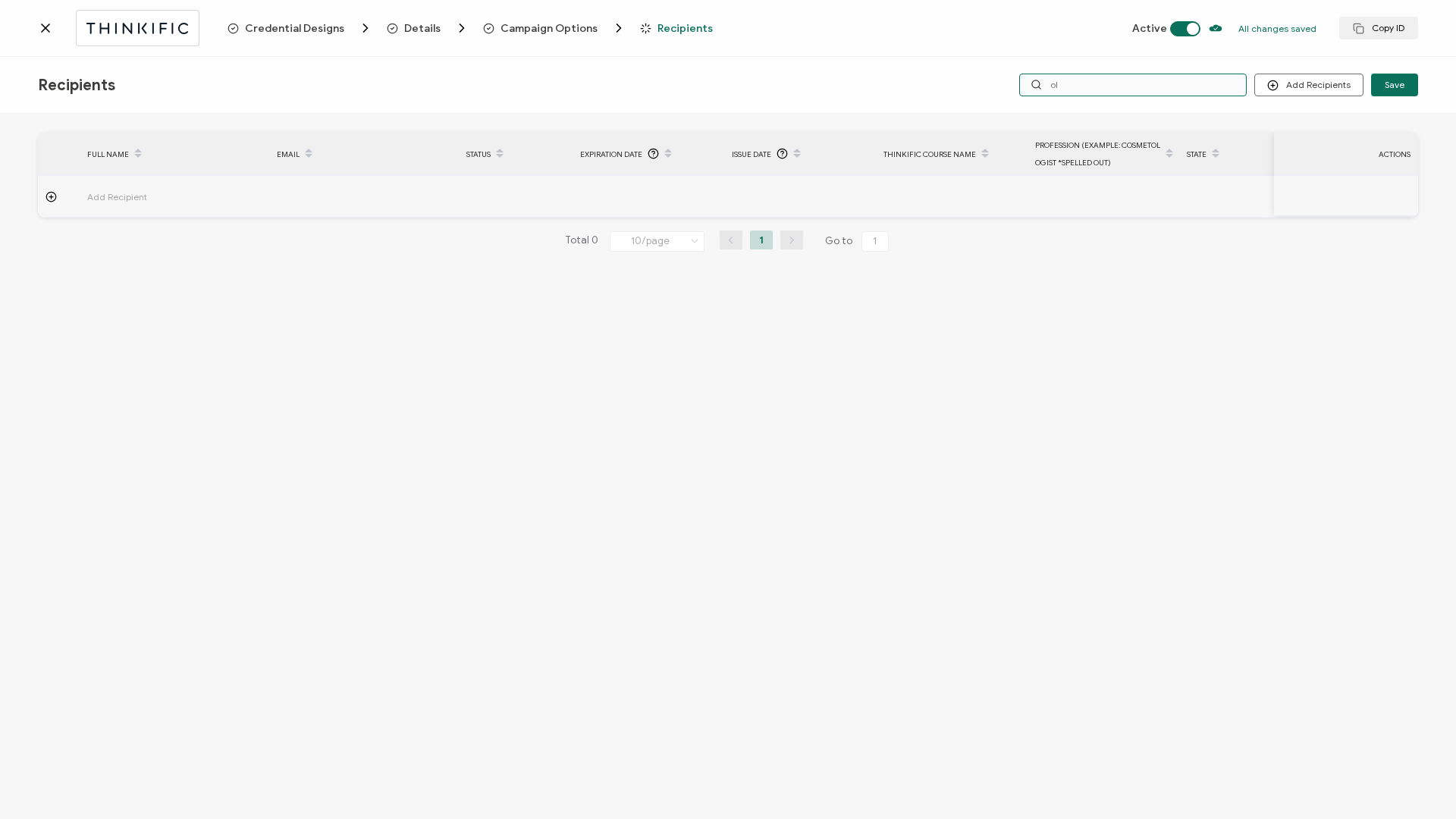
type input "o"
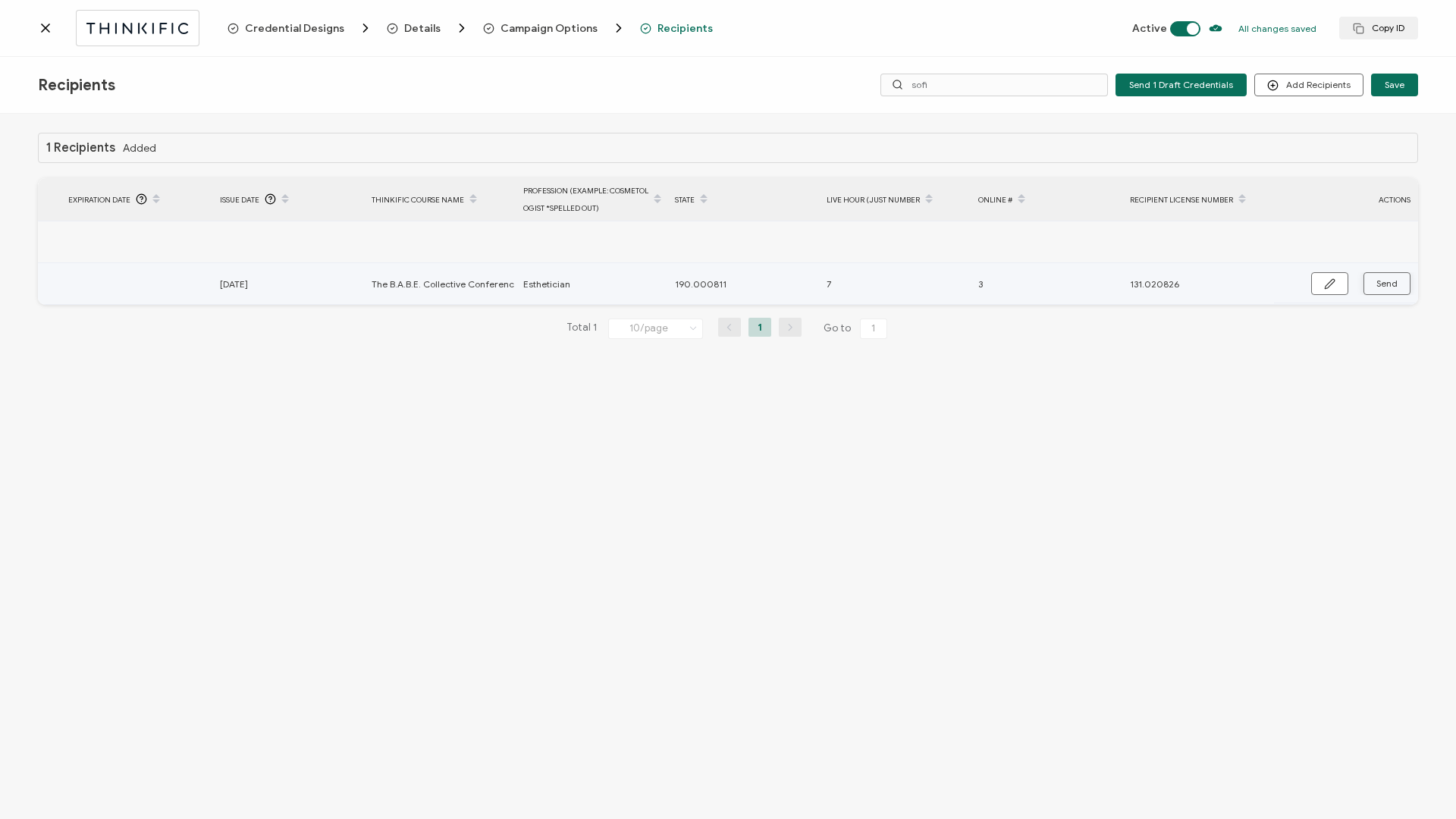
click at [1378, 286] on span "Send" at bounding box center [1386, 283] width 21 height 9
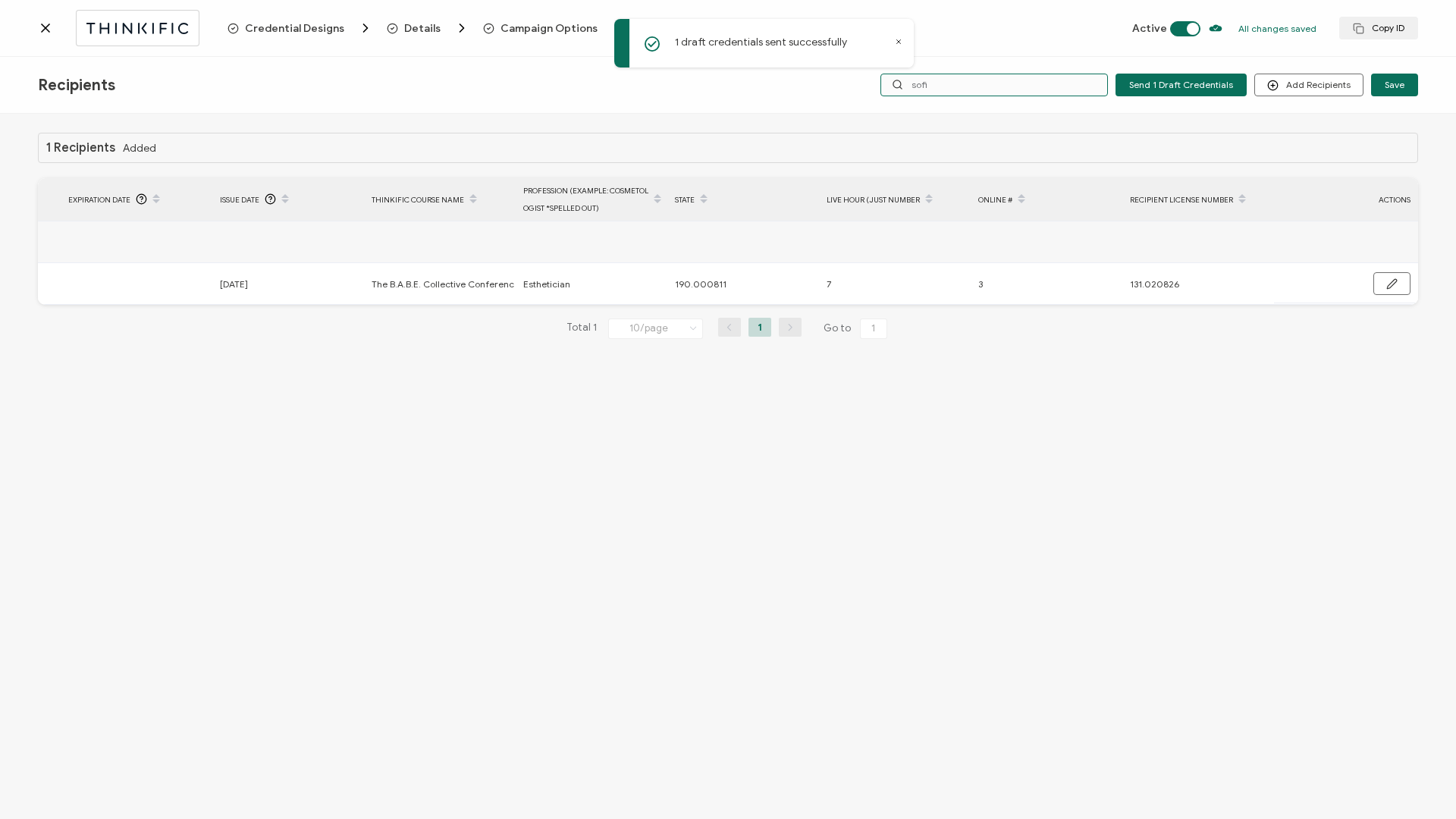
click at [997, 89] on input "sofi" at bounding box center [995, 84] width 228 height 23
drag, startPoint x: 946, startPoint y: 83, endPoint x: 869, endPoint y: 85, distance: 77.0
click at [869, 85] on div "Send 1 Draft Credentials Add Recipients Upload Recipients Import From Recipient…" at bounding box center [1120, 84] width 595 height 23
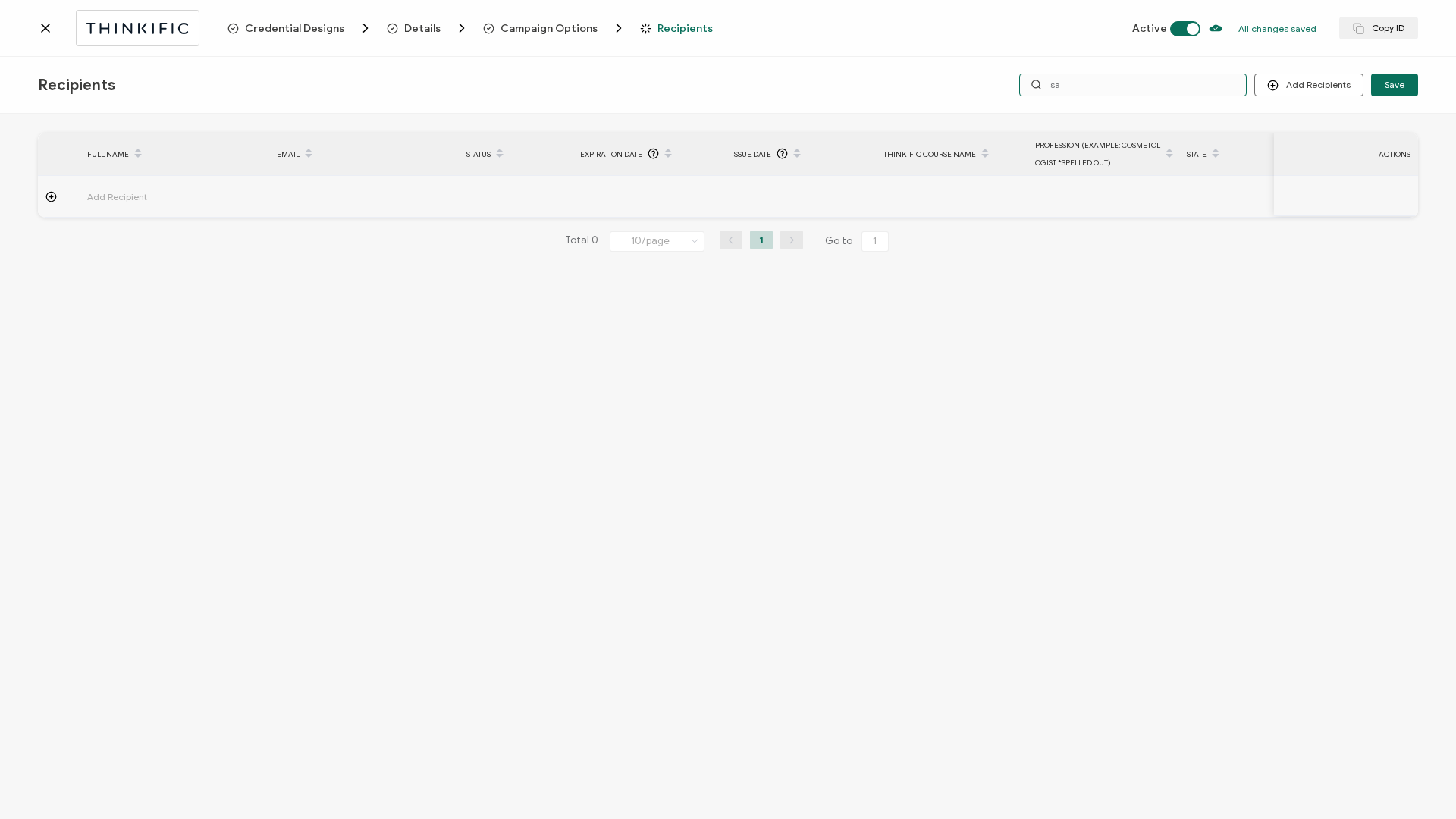
type input "s"
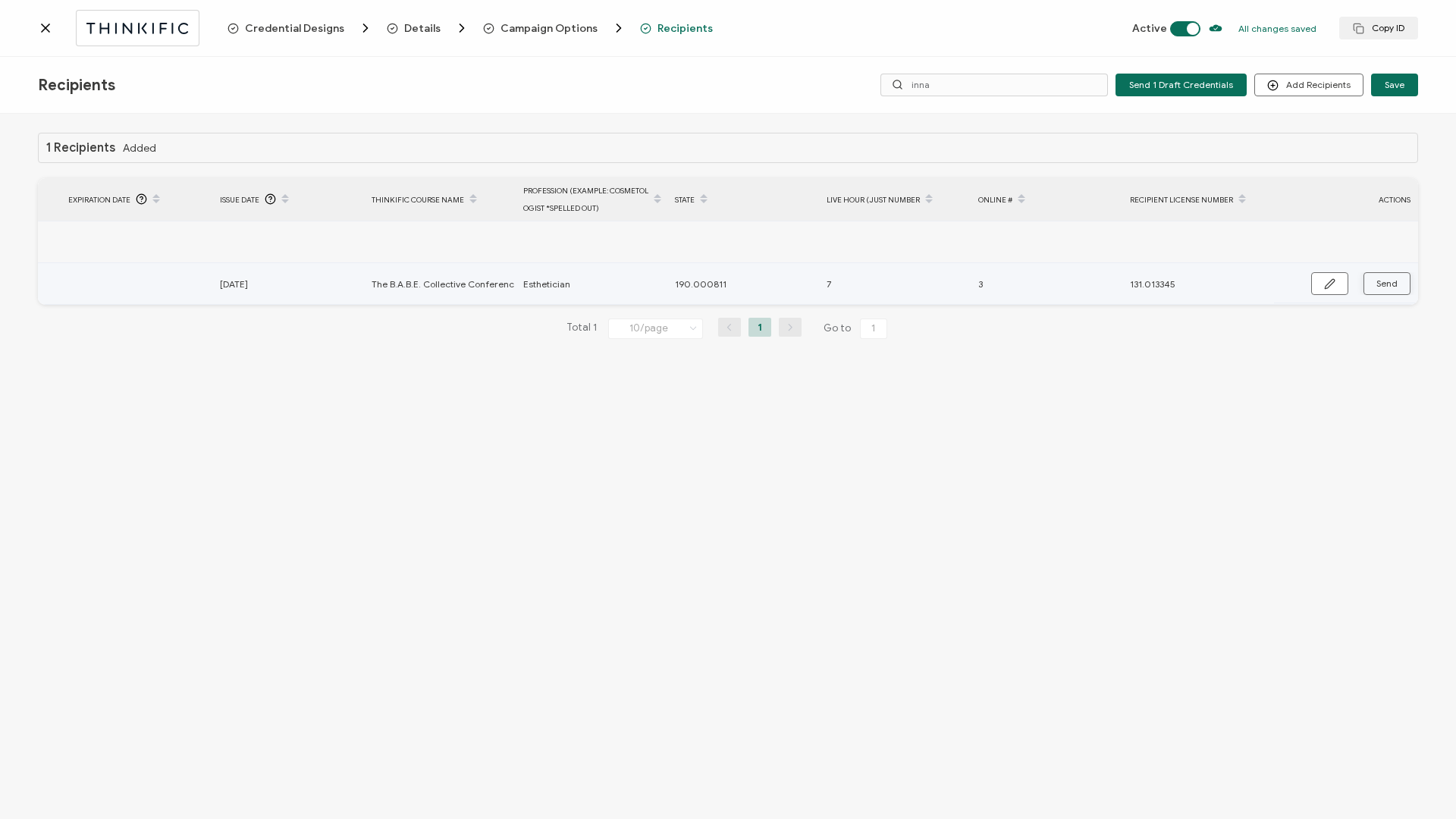
click at [1394, 279] on span "Send" at bounding box center [1386, 283] width 21 height 9
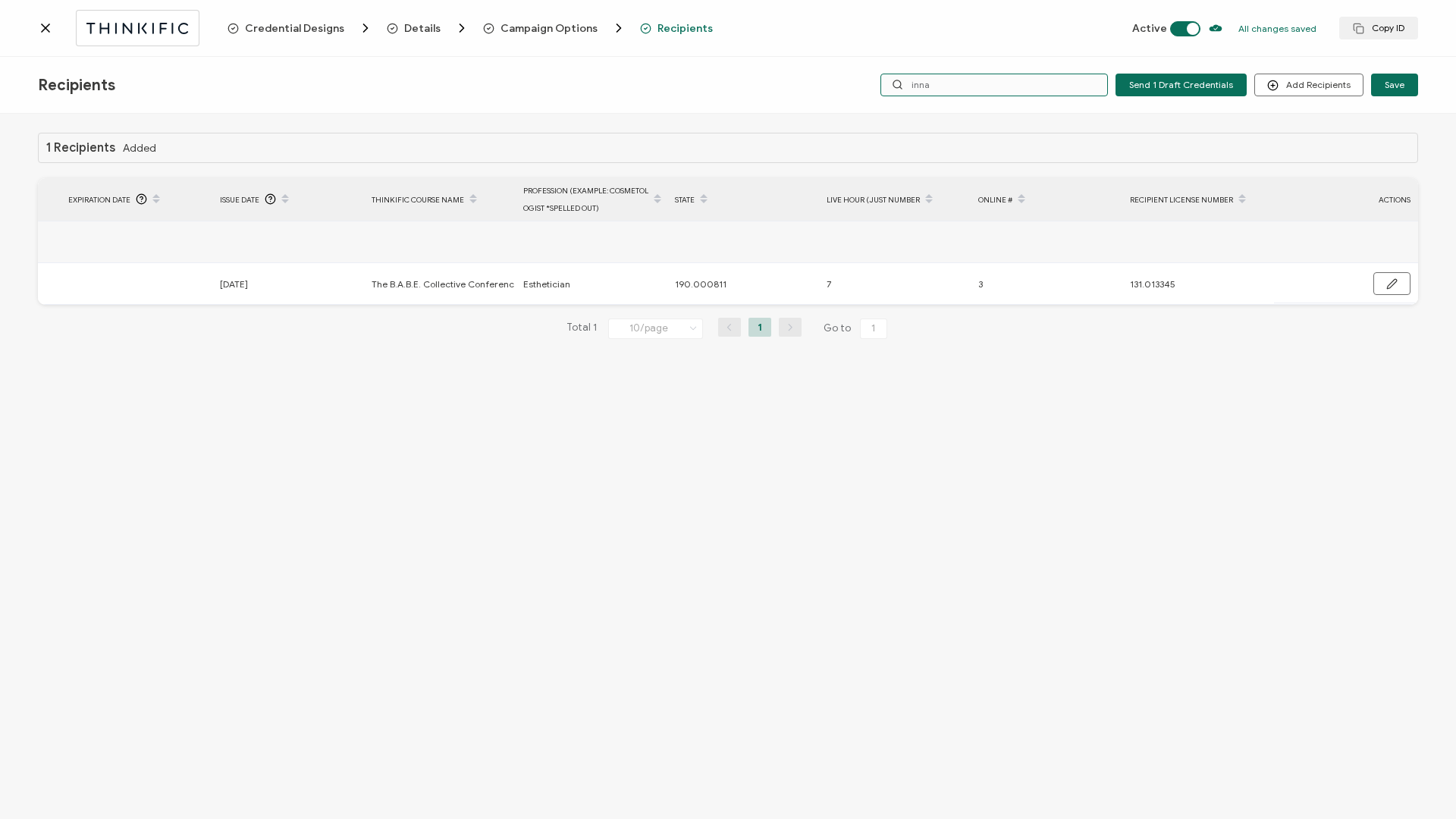
click at [996, 85] on input "inna" at bounding box center [995, 84] width 228 height 23
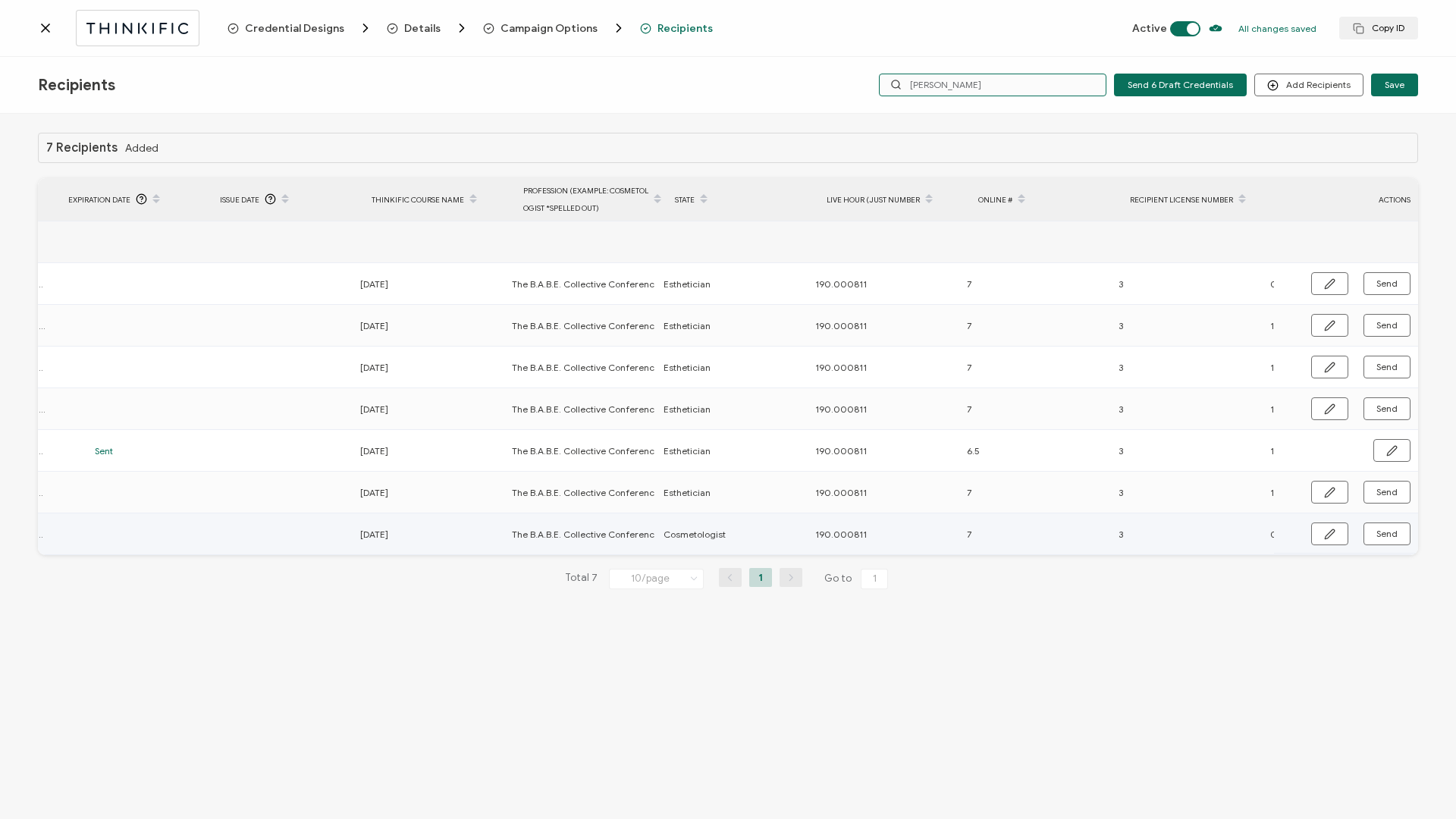
scroll to position [0, 512]
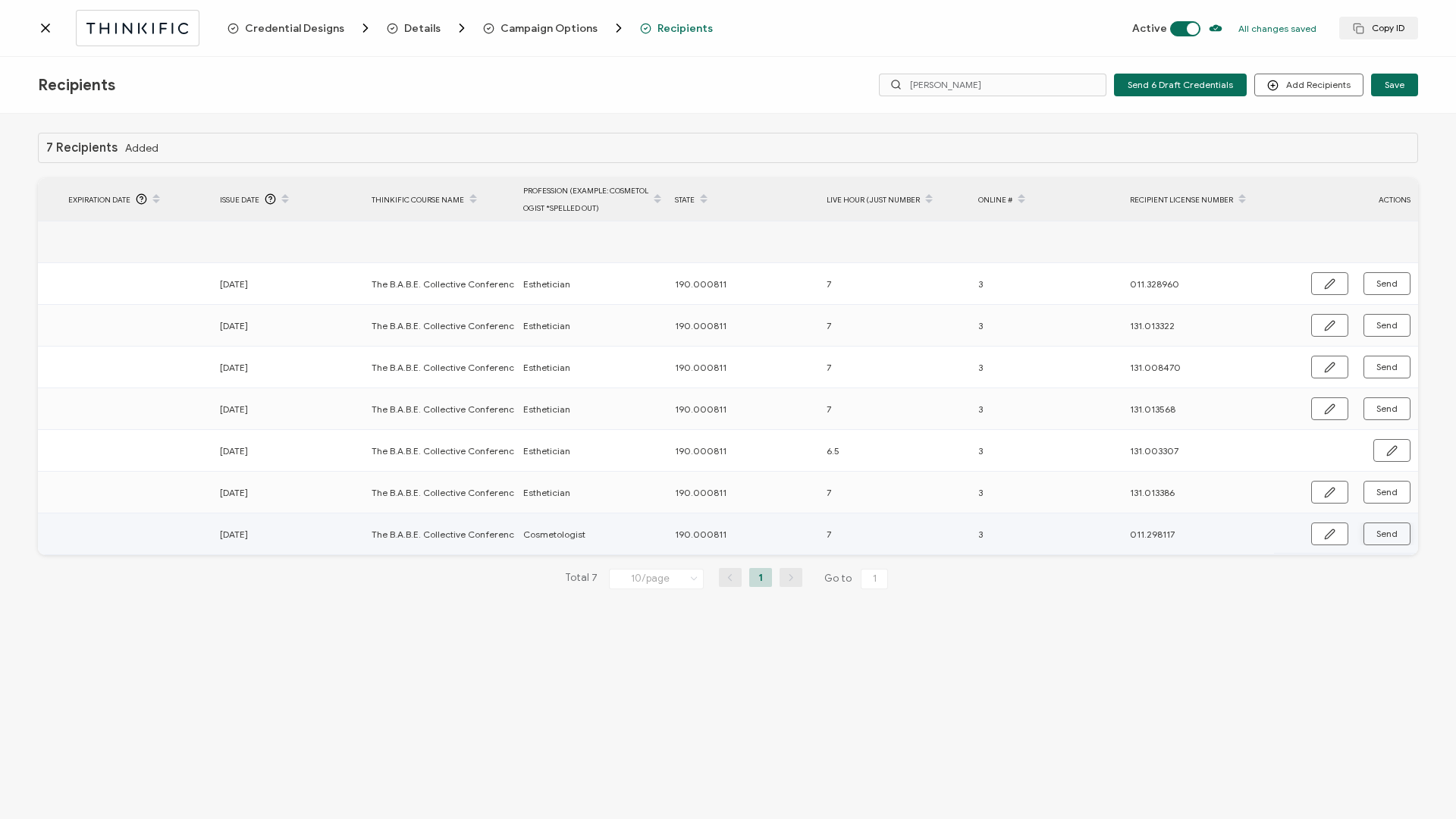
click at [1381, 536] on span "Send" at bounding box center [1386, 534] width 21 height 9
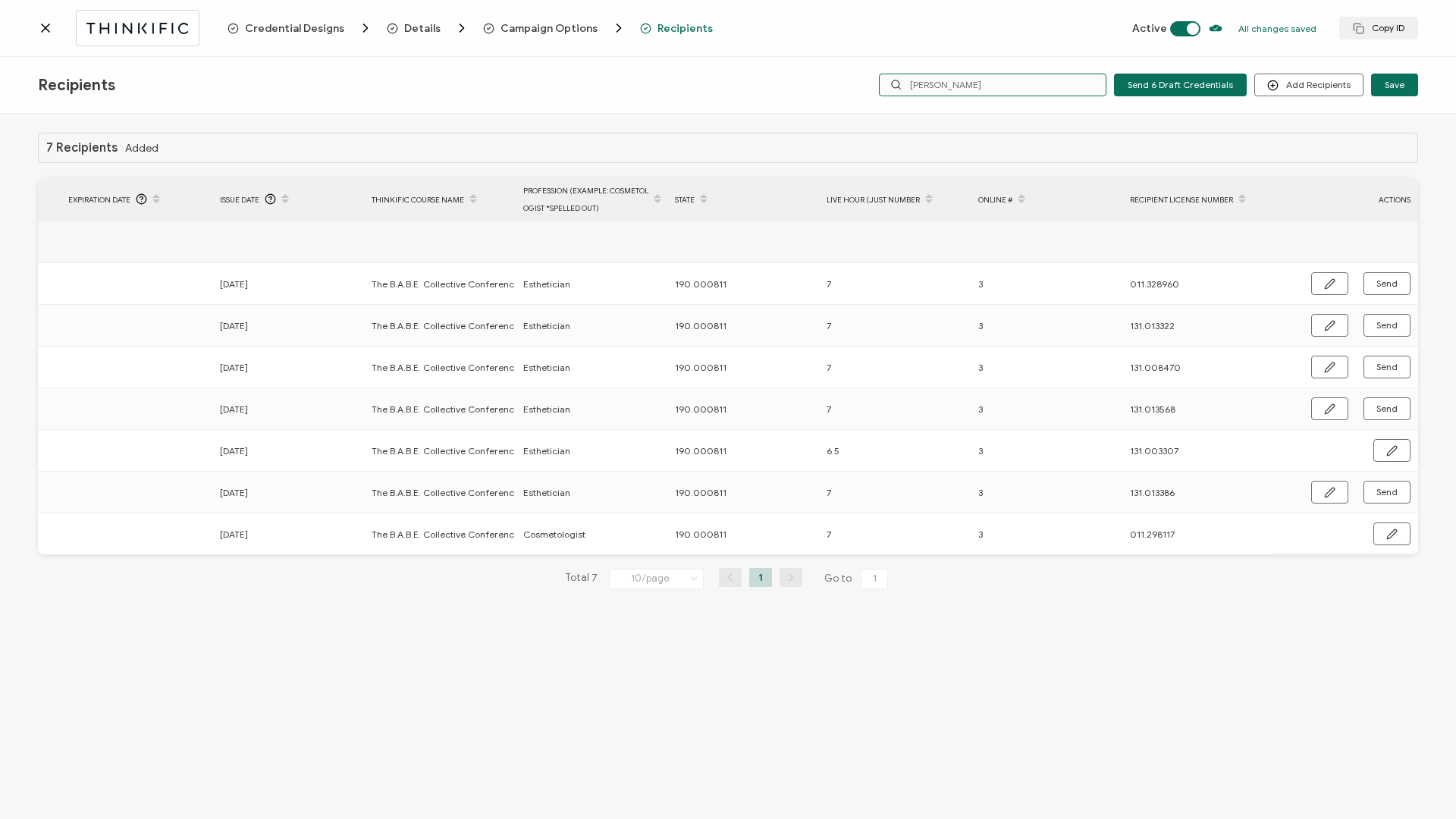
click at [973, 84] on input "[PERSON_NAME]" at bounding box center [993, 84] width 228 height 23
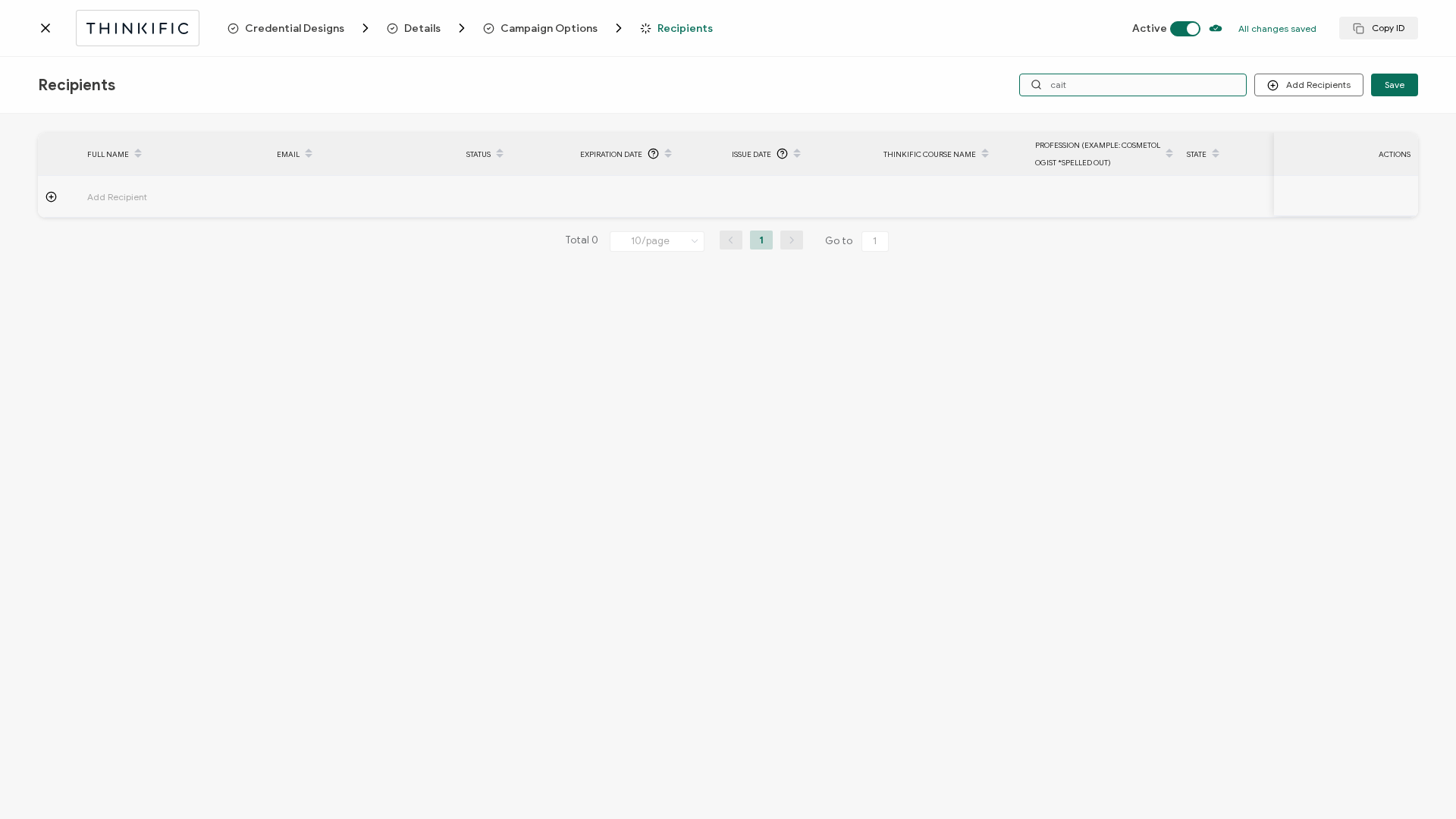
click at [1129, 86] on input "cait" at bounding box center [1133, 84] width 228 height 23
click at [1081, 83] on input "soli" at bounding box center [1133, 84] width 228 height 23
drag, startPoint x: 1100, startPoint y: 87, endPoint x: 1013, endPoint y: 80, distance: 87.3
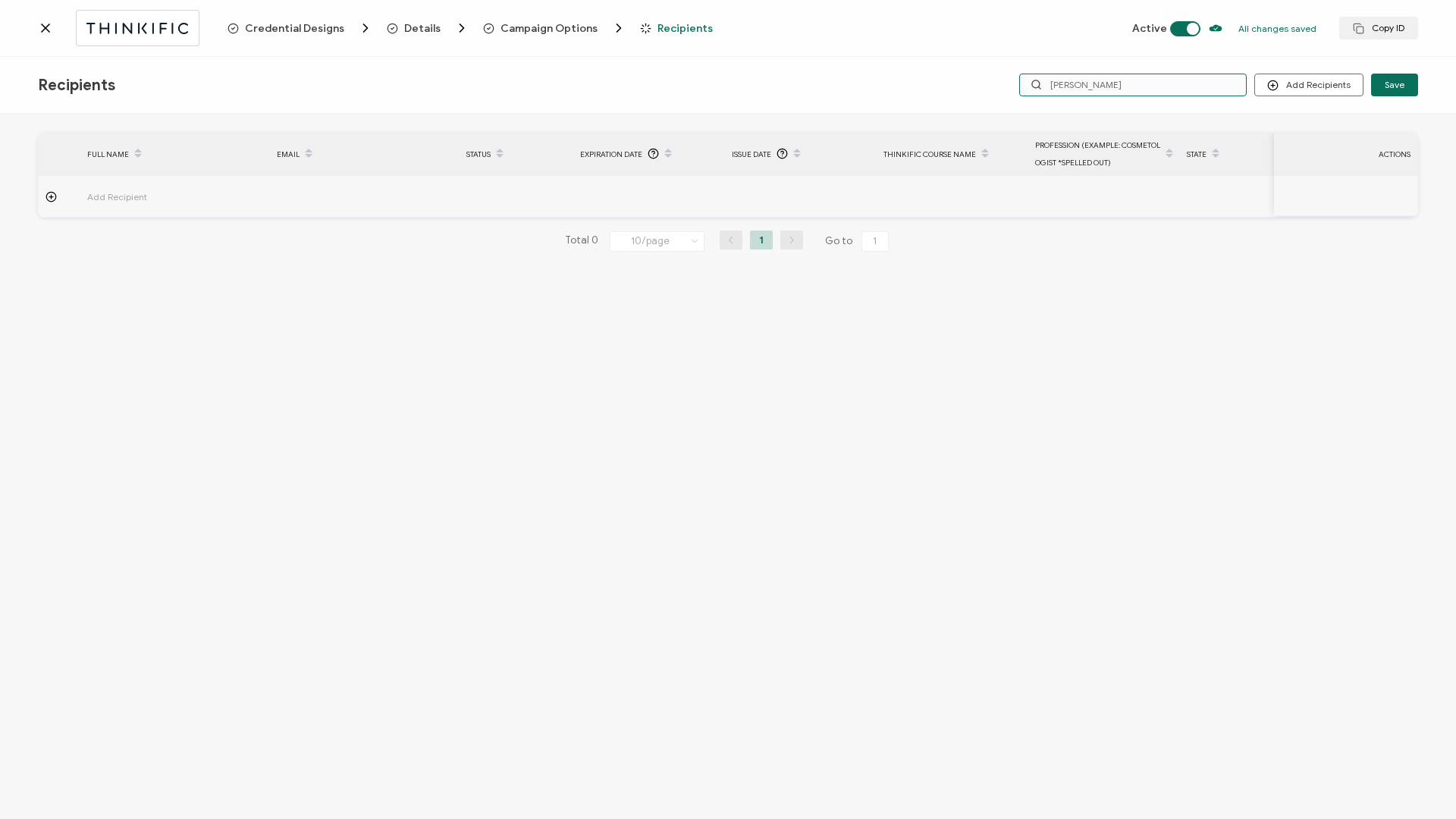
click at [1013, 80] on div "Add Recipients Upload Recipients Import From Recipients Import From List Save […" at bounding box center [1120, 84] width 595 height 23
click at [1095, 86] on input "monik" at bounding box center [1133, 84] width 228 height 23
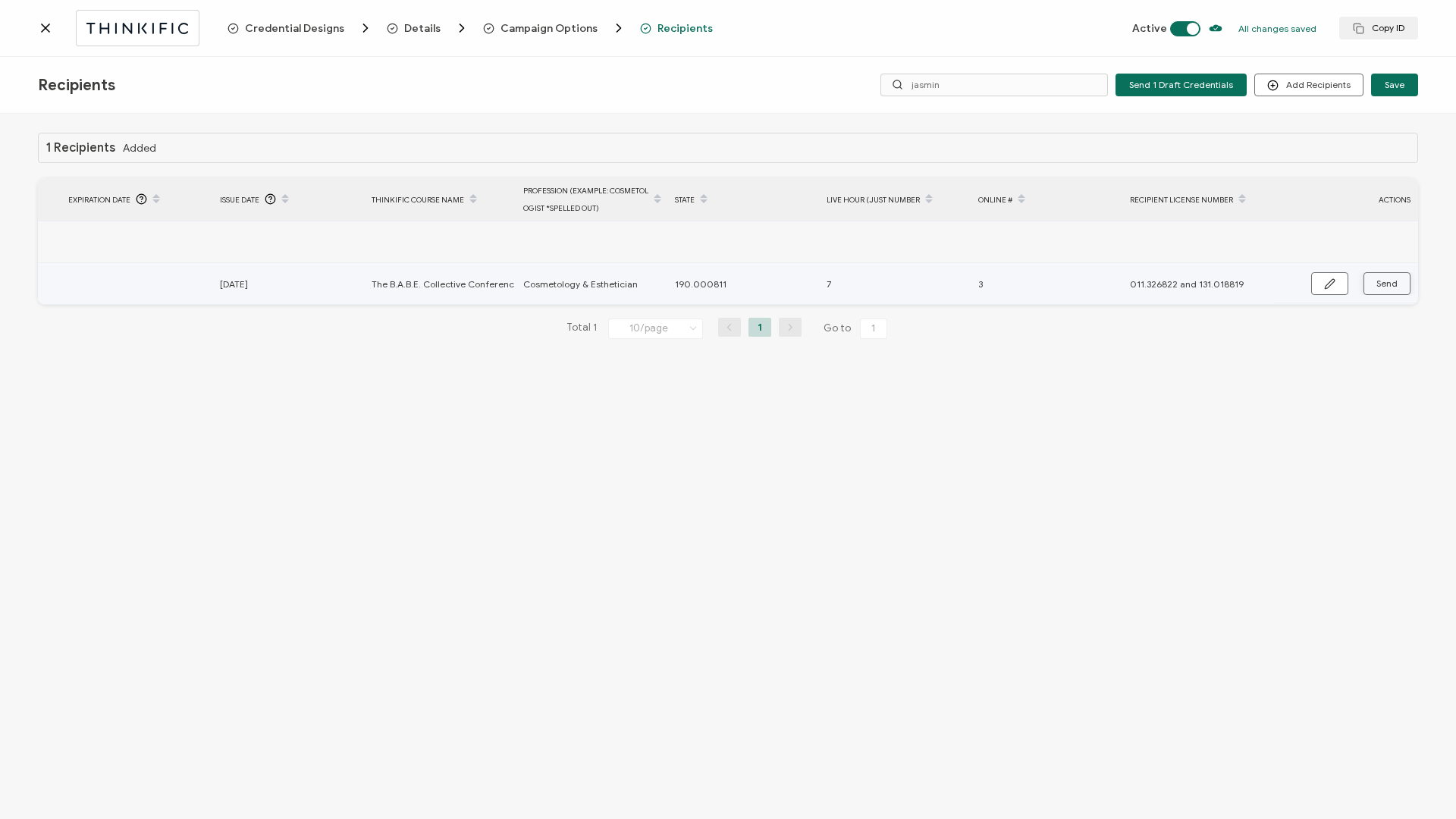
click at [1377, 280] on span "Send" at bounding box center [1386, 283] width 21 height 9
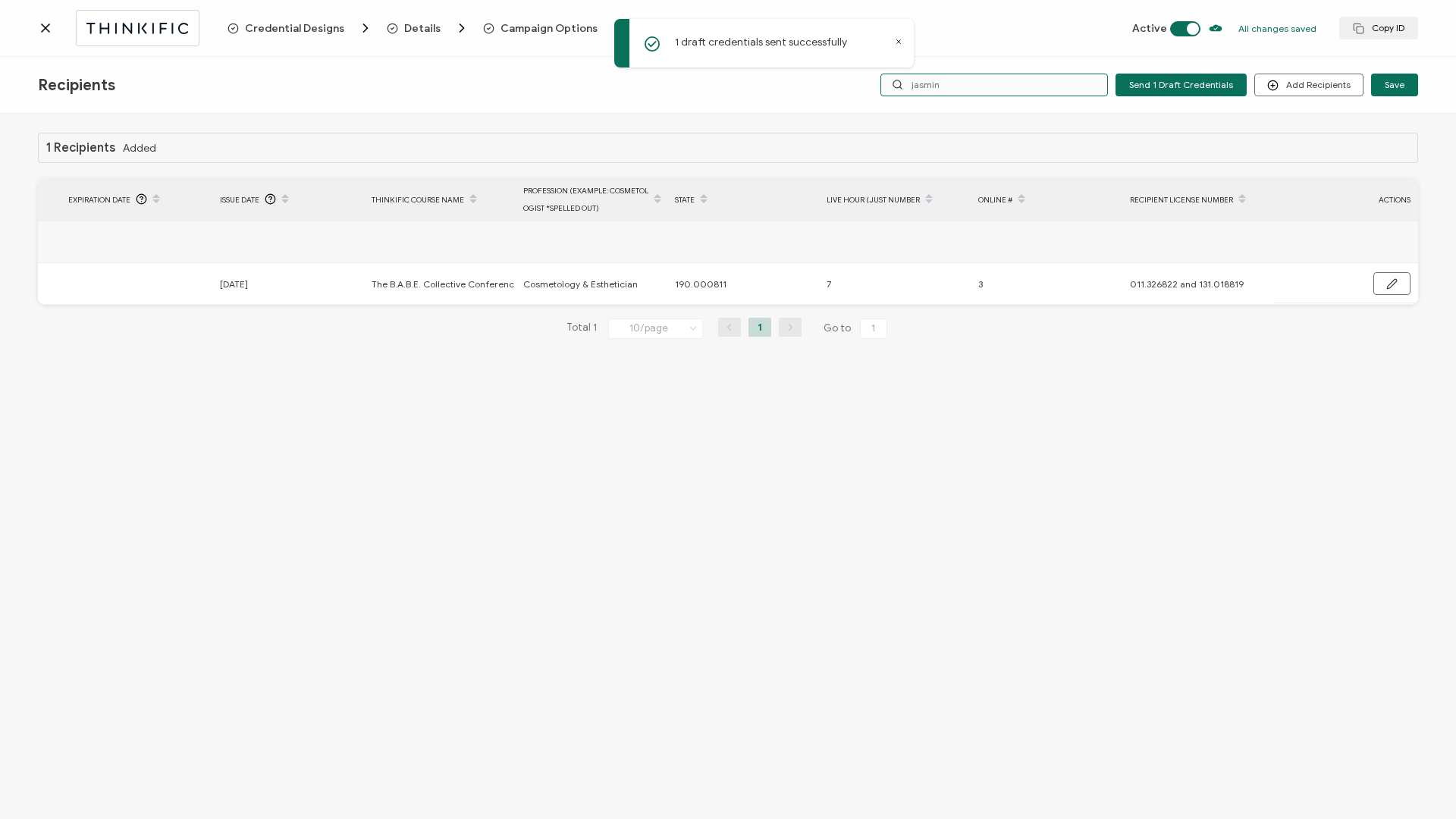
click at [969, 83] on input "jasmin" at bounding box center [995, 84] width 228 height 23
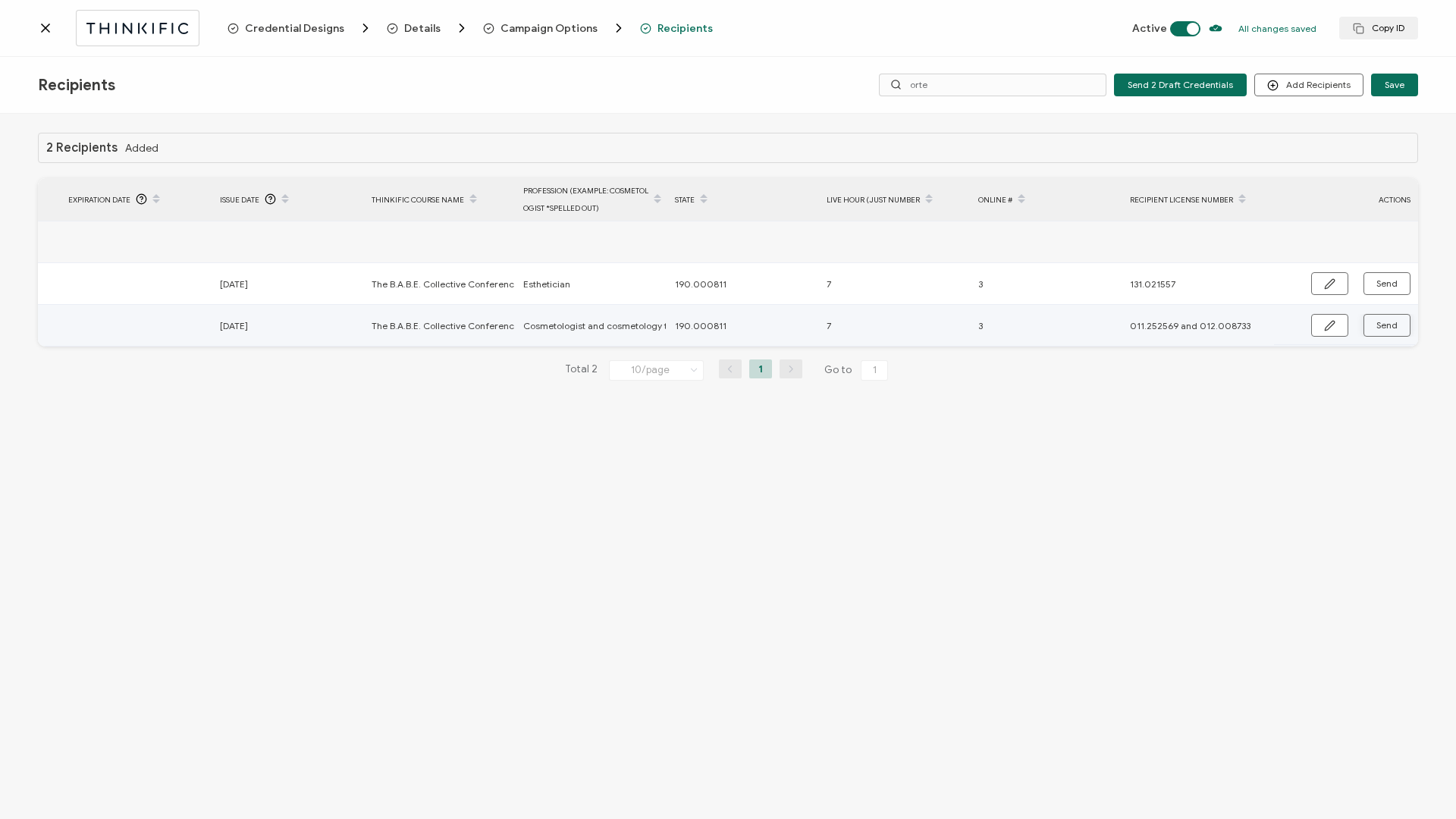
click at [1366, 325] on button "Send" at bounding box center [1386, 325] width 47 height 23
click at [954, 84] on input "orte" at bounding box center [993, 84] width 228 height 23
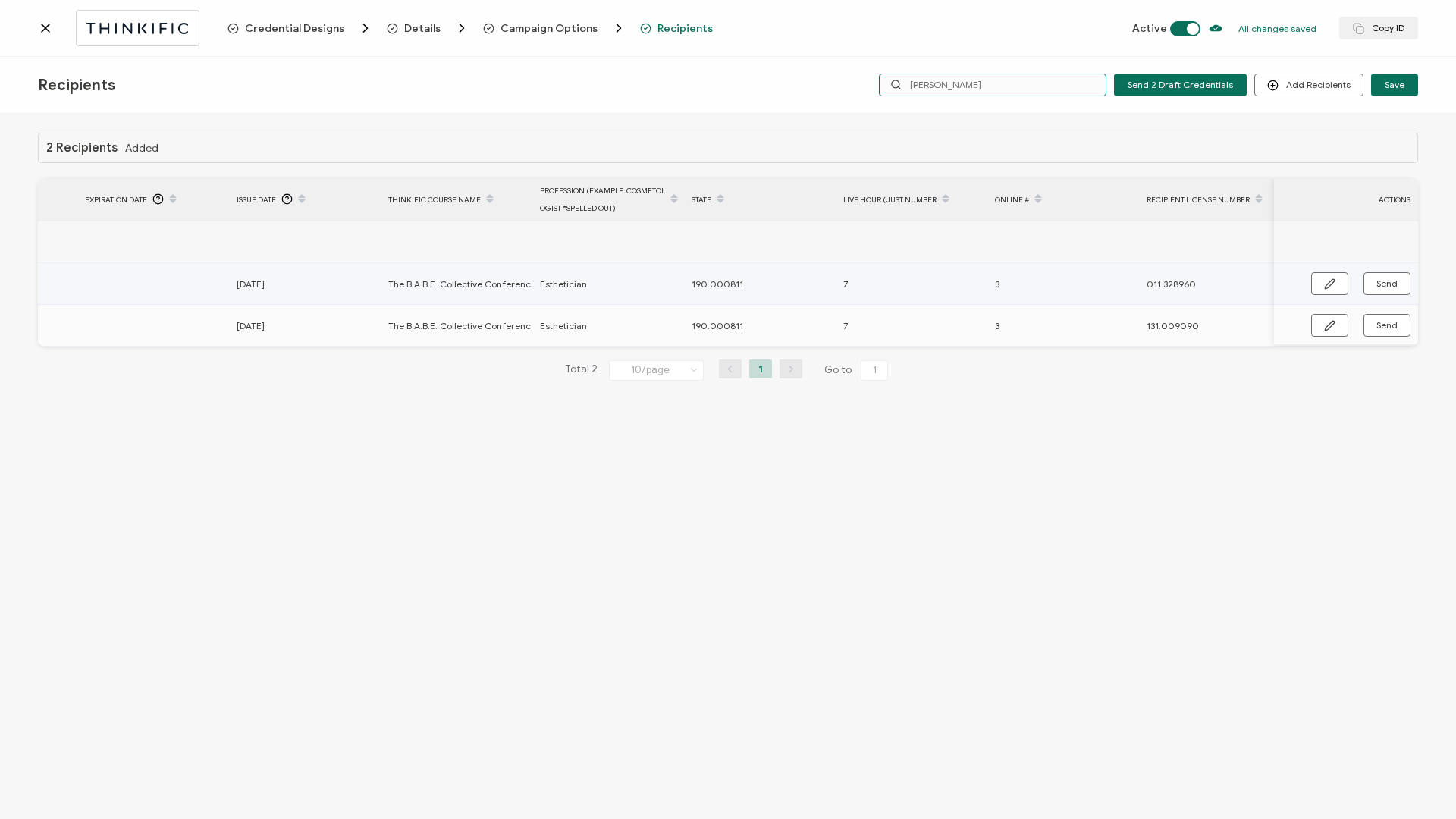
scroll to position [0, 512]
click at [1384, 287] on span "Send" at bounding box center [1386, 283] width 21 height 9
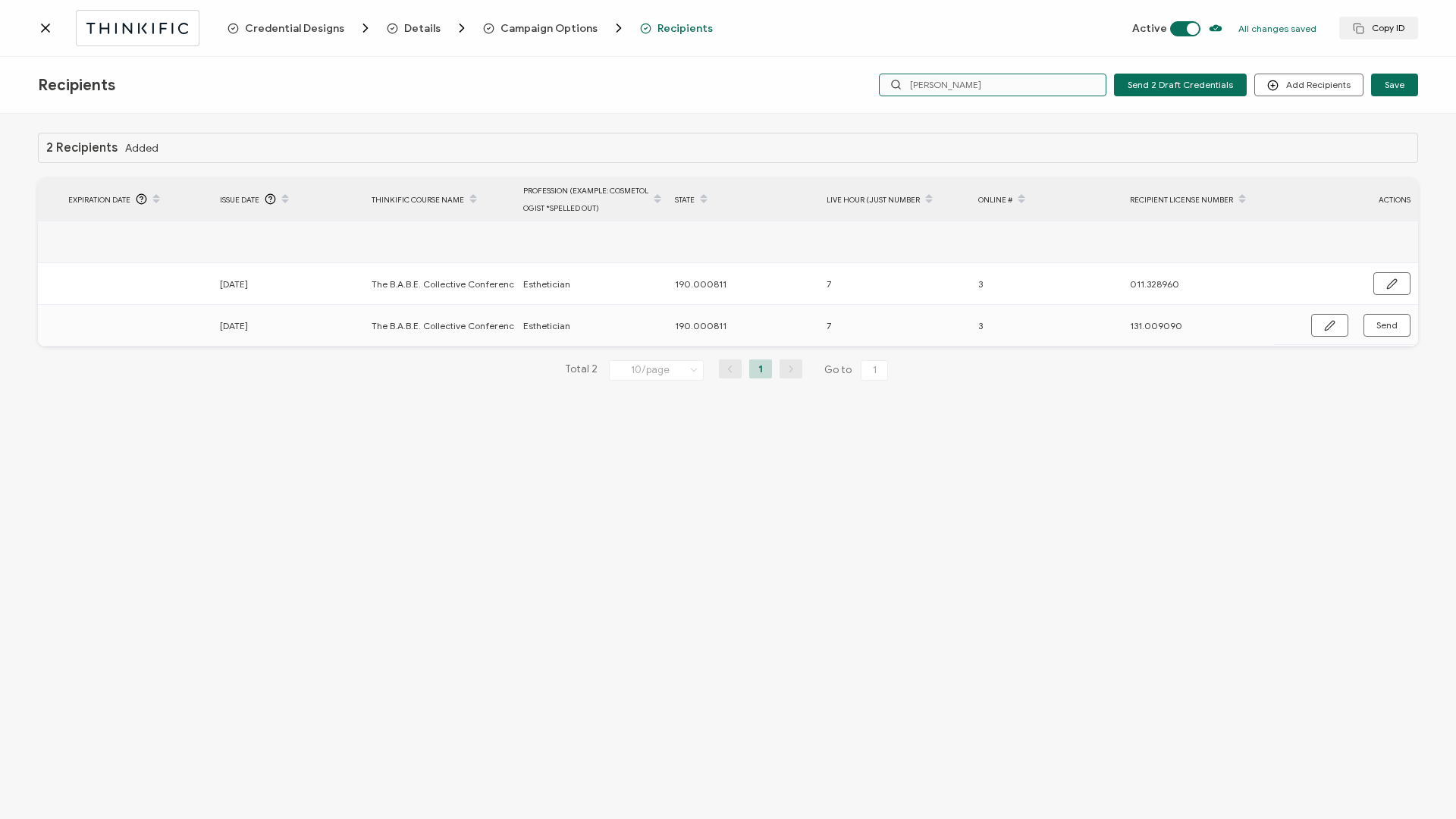
click at [990, 86] on input "[PERSON_NAME]" at bounding box center [993, 84] width 228 height 23
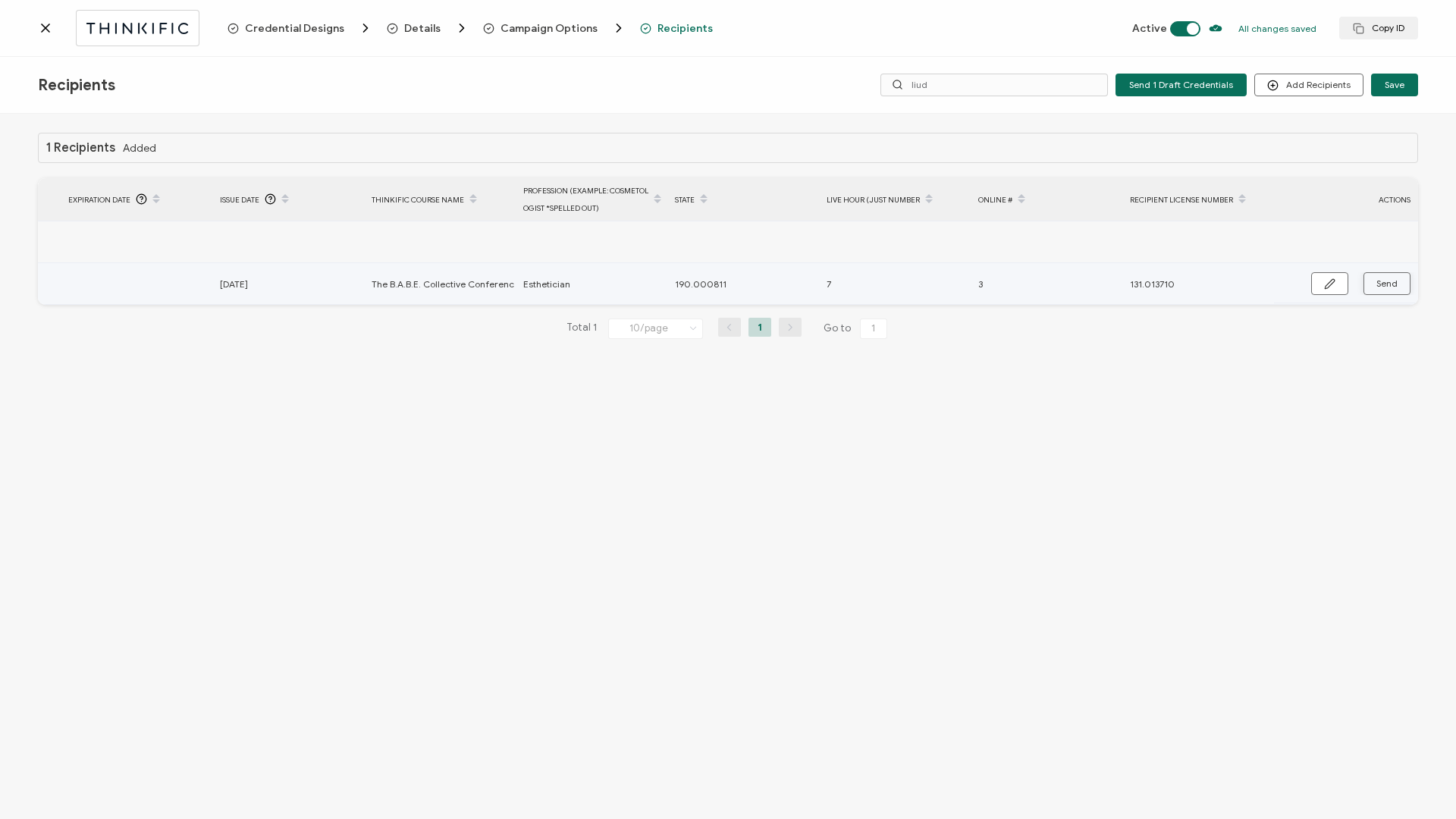
click at [1373, 285] on button "Send" at bounding box center [1386, 283] width 47 height 23
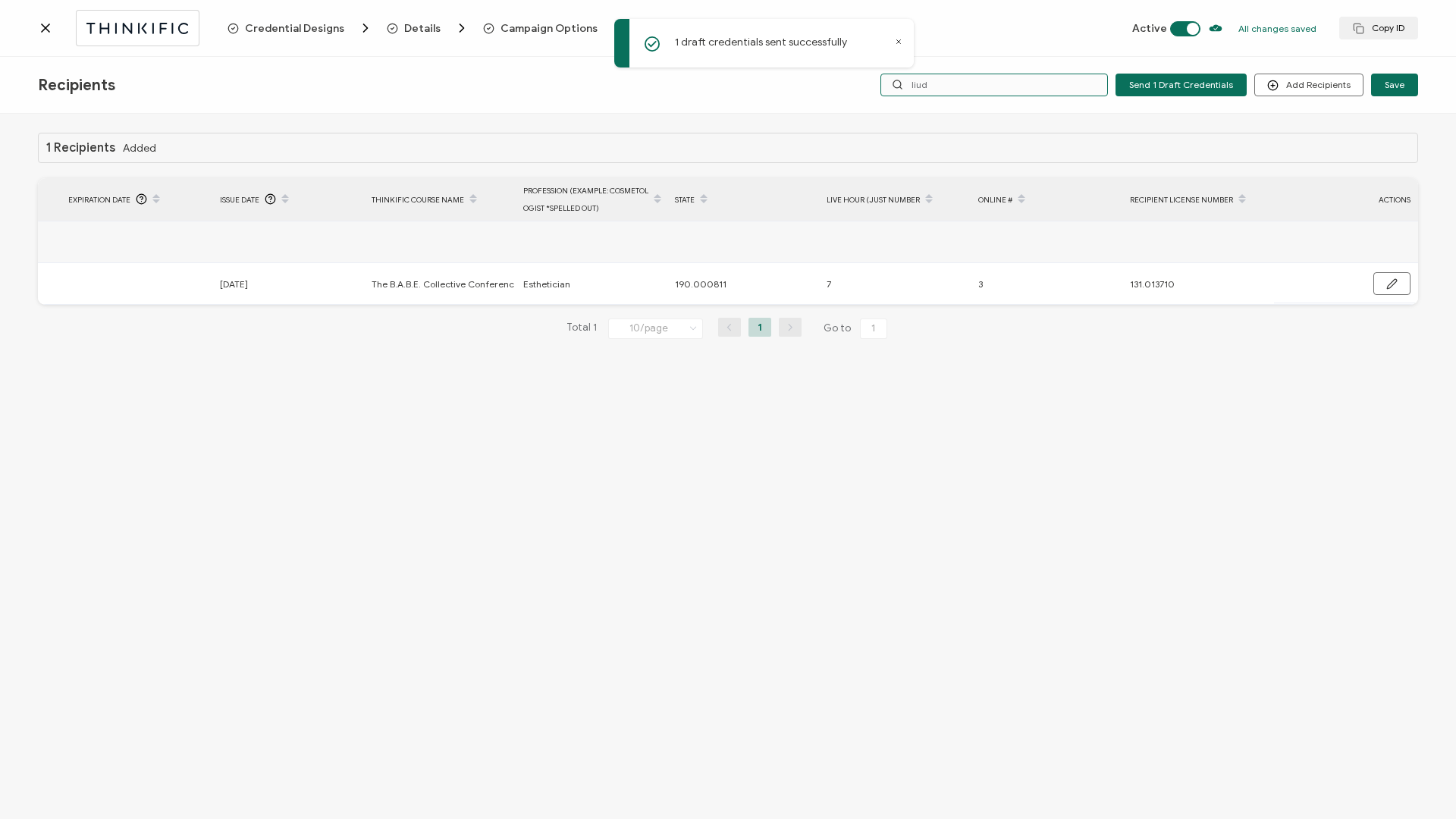
click at [956, 85] on input "liud" at bounding box center [995, 84] width 228 height 23
click at [953, 85] on input "yola" at bounding box center [995, 84] width 228 height 23
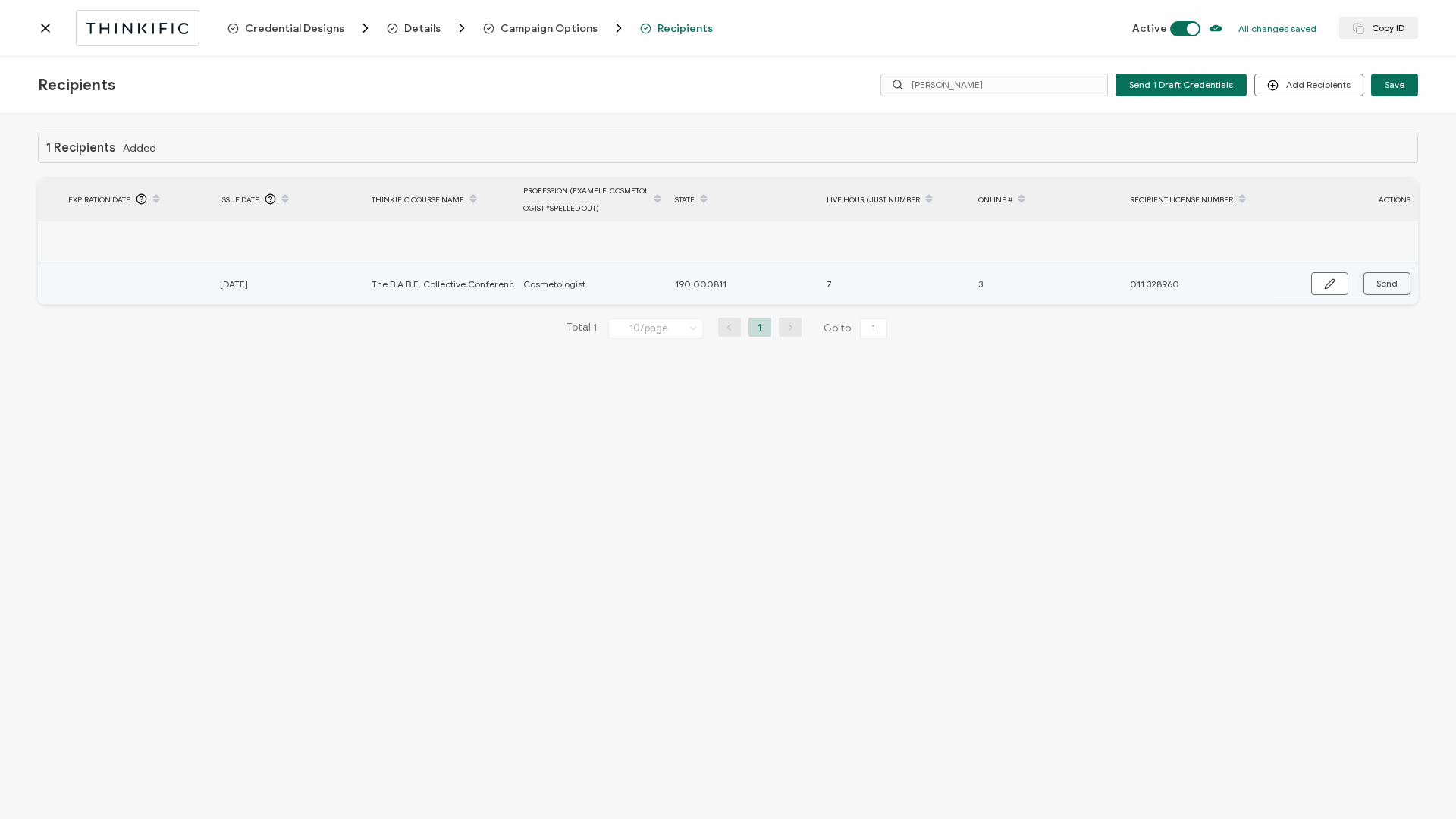
click at [1384, 290] on button "Send" at bounding box center [1386, 283] width 47 height 23
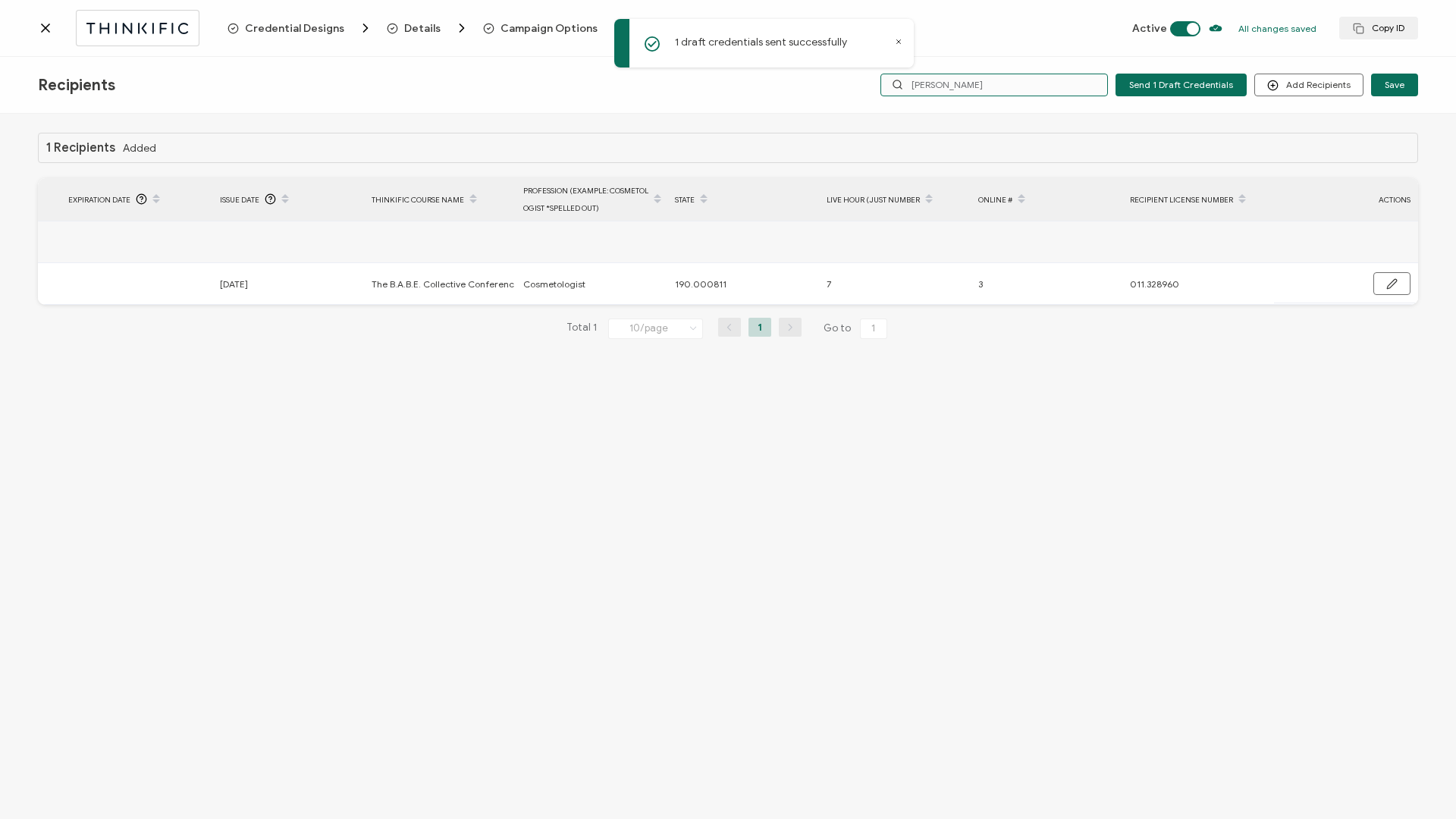
click at [968, 85] on input "[PERSON_NAME]" at bounding box center [995, 84] width 228 height 23
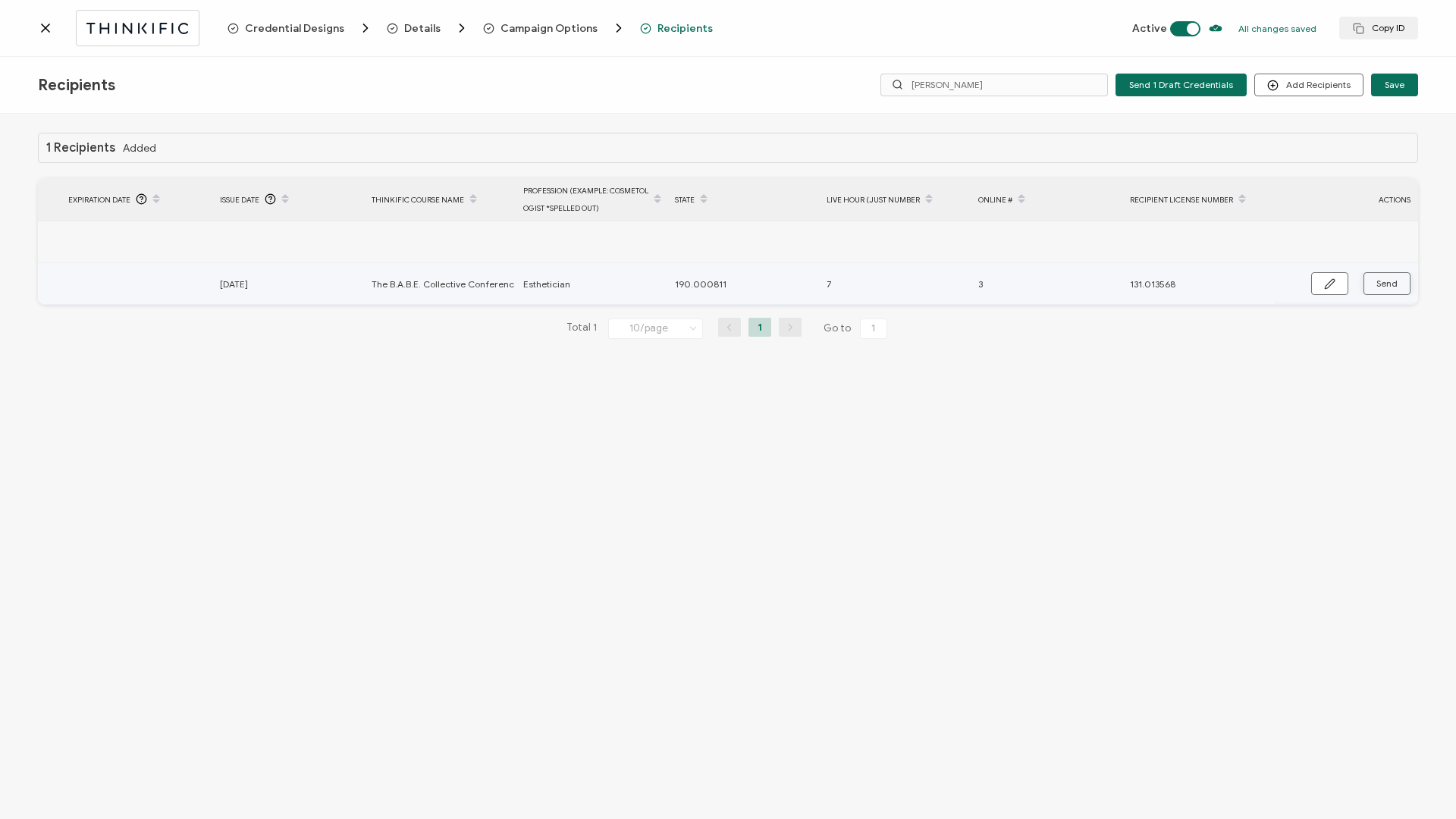
click at [1373, 282] on button "Send" at bounding box center [1386, 283] width 47 height 23
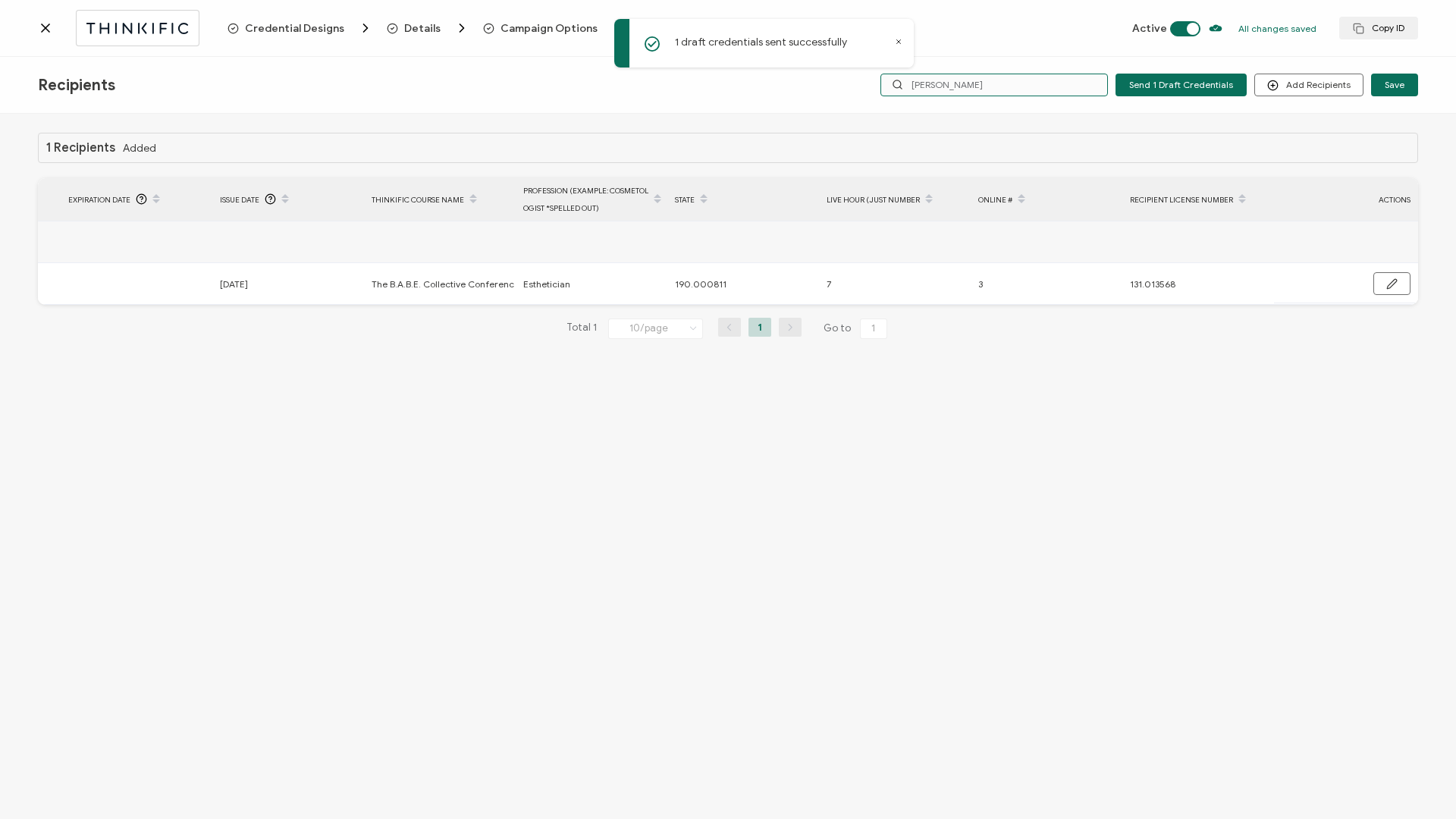
click at [1009, 89] on input "[PERSON_NAME]" at bounding box center [995, 84] width 228 height 23
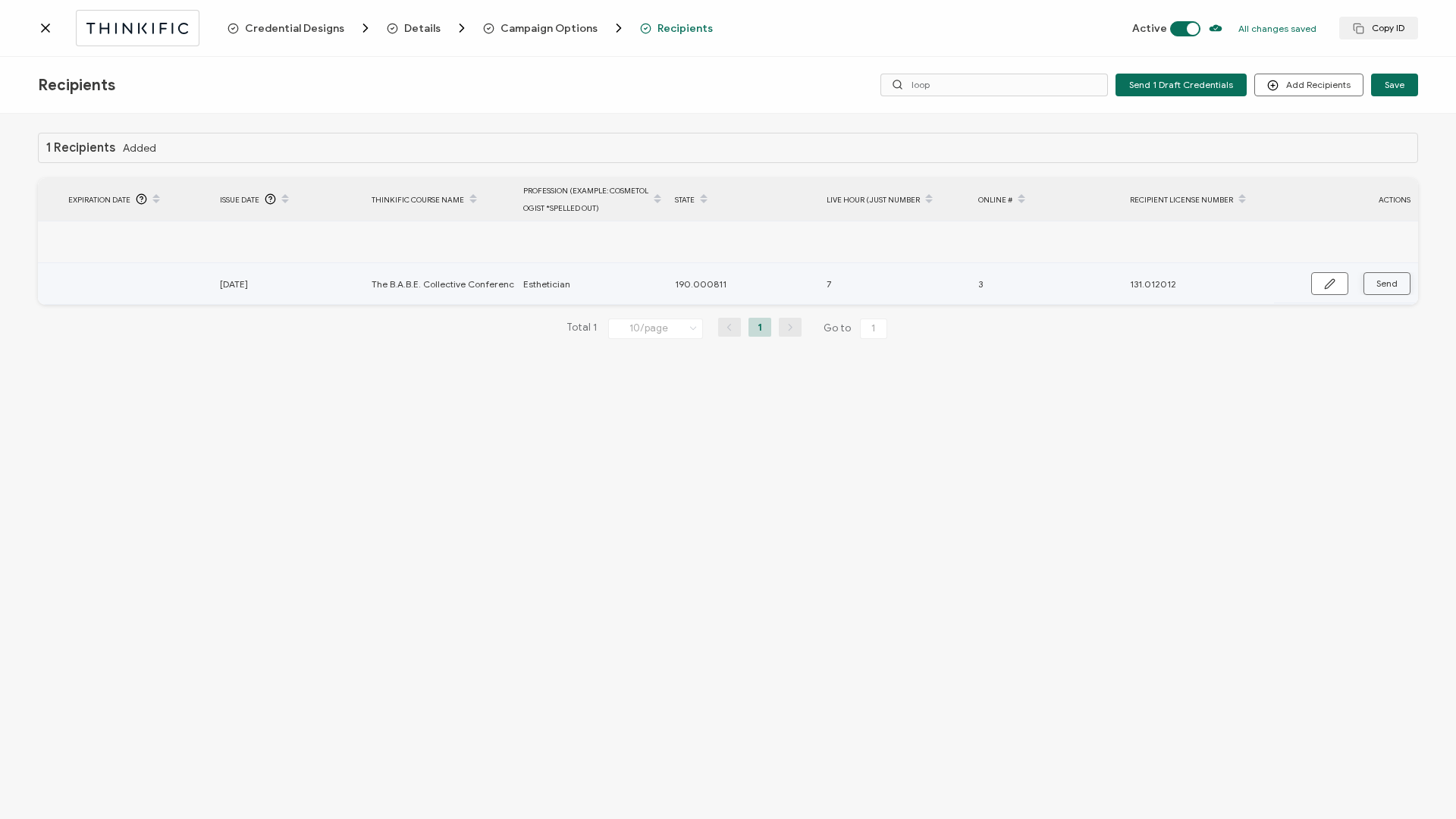
click at [1380, 282] on span "Send" at bounding box center [1386, 283] width 21 height 9
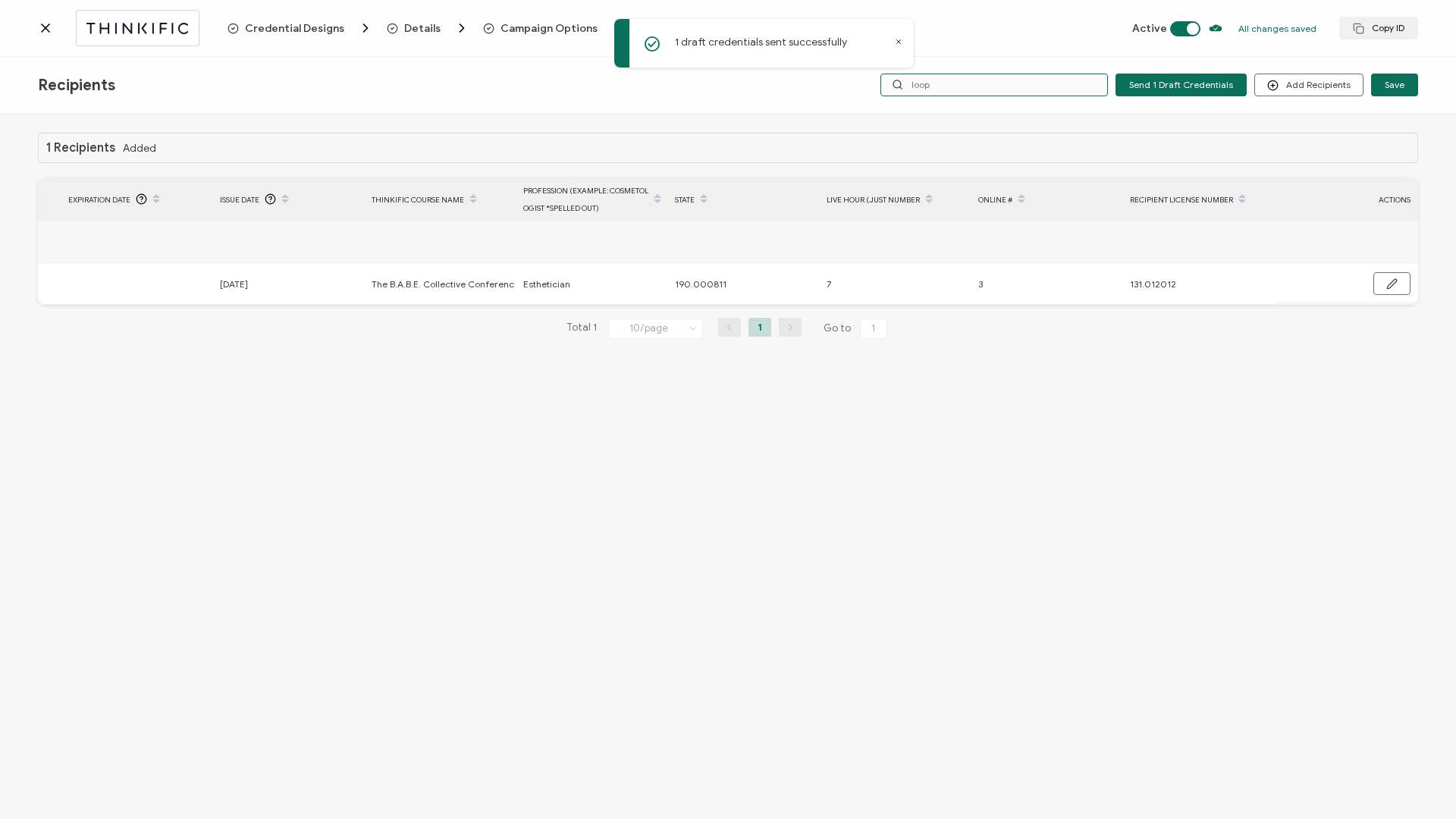
click at [1018, 81] on input "loop" at bounding box center [995, 84] width 228 height 23
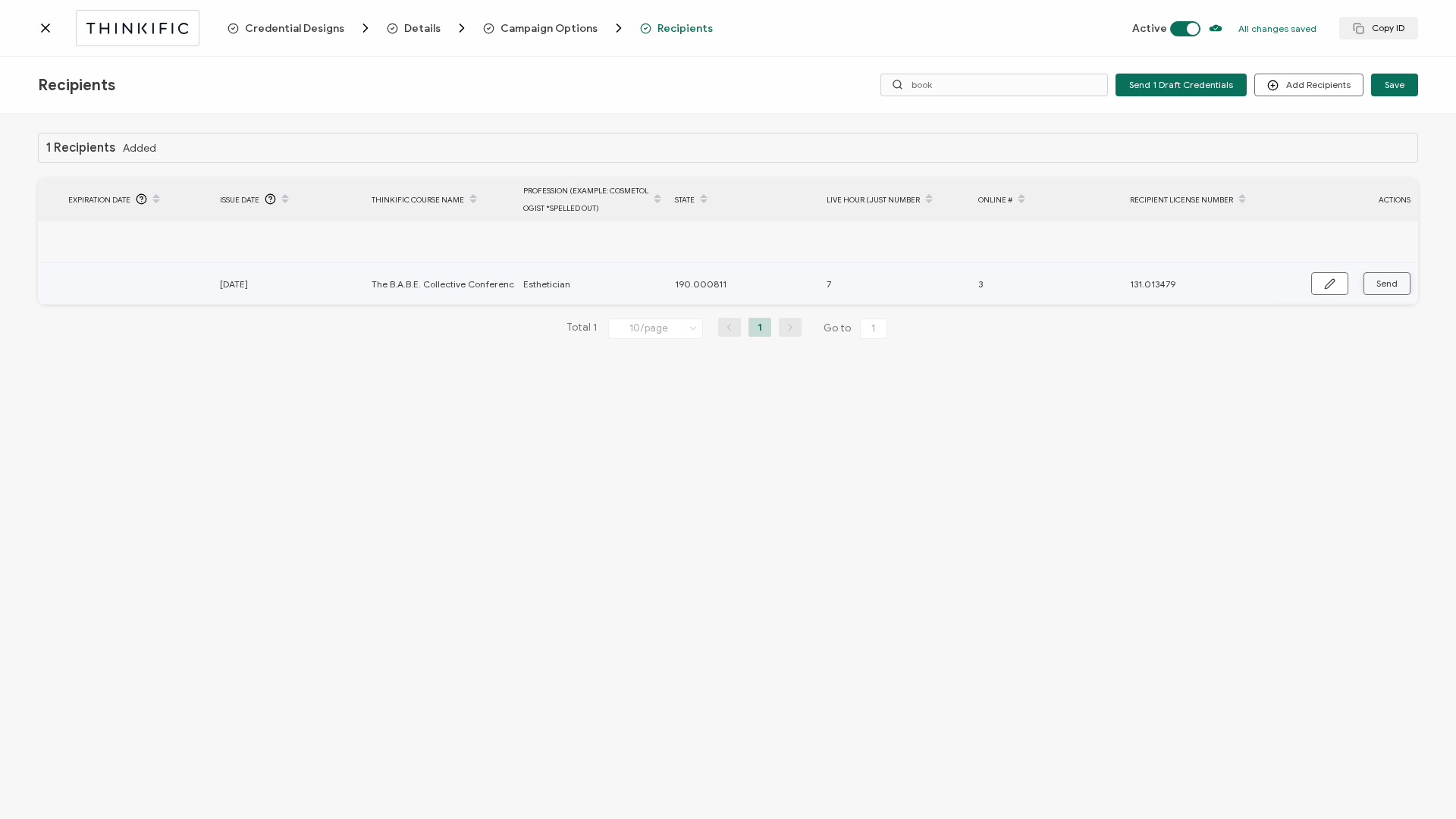
click at [1374, 286] on button "Send" at bounding box center [1386, 283] width 47 height 23
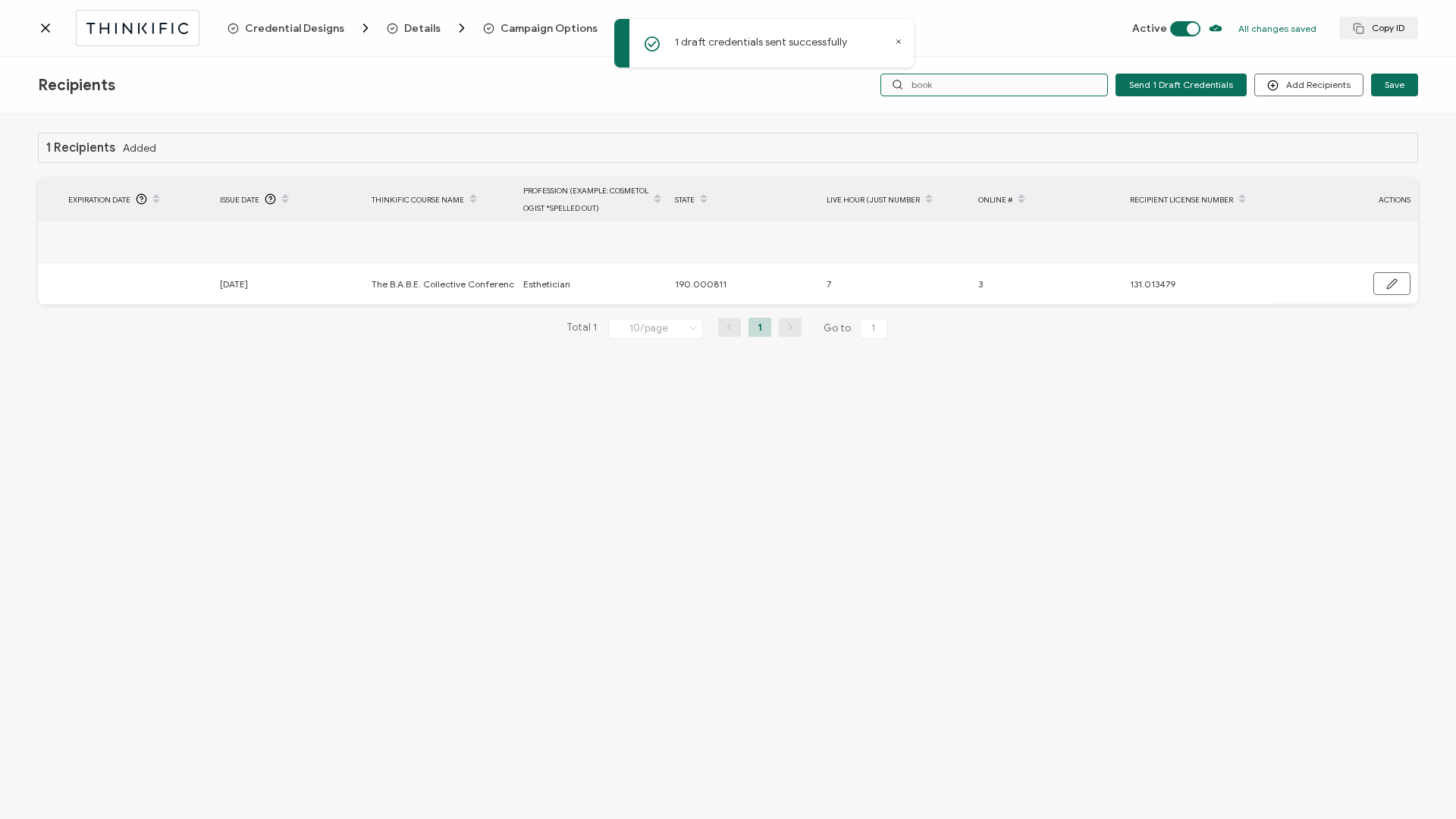
click at [973, 79] on input "book" at bounding box center [995, 84] width 228 height 23
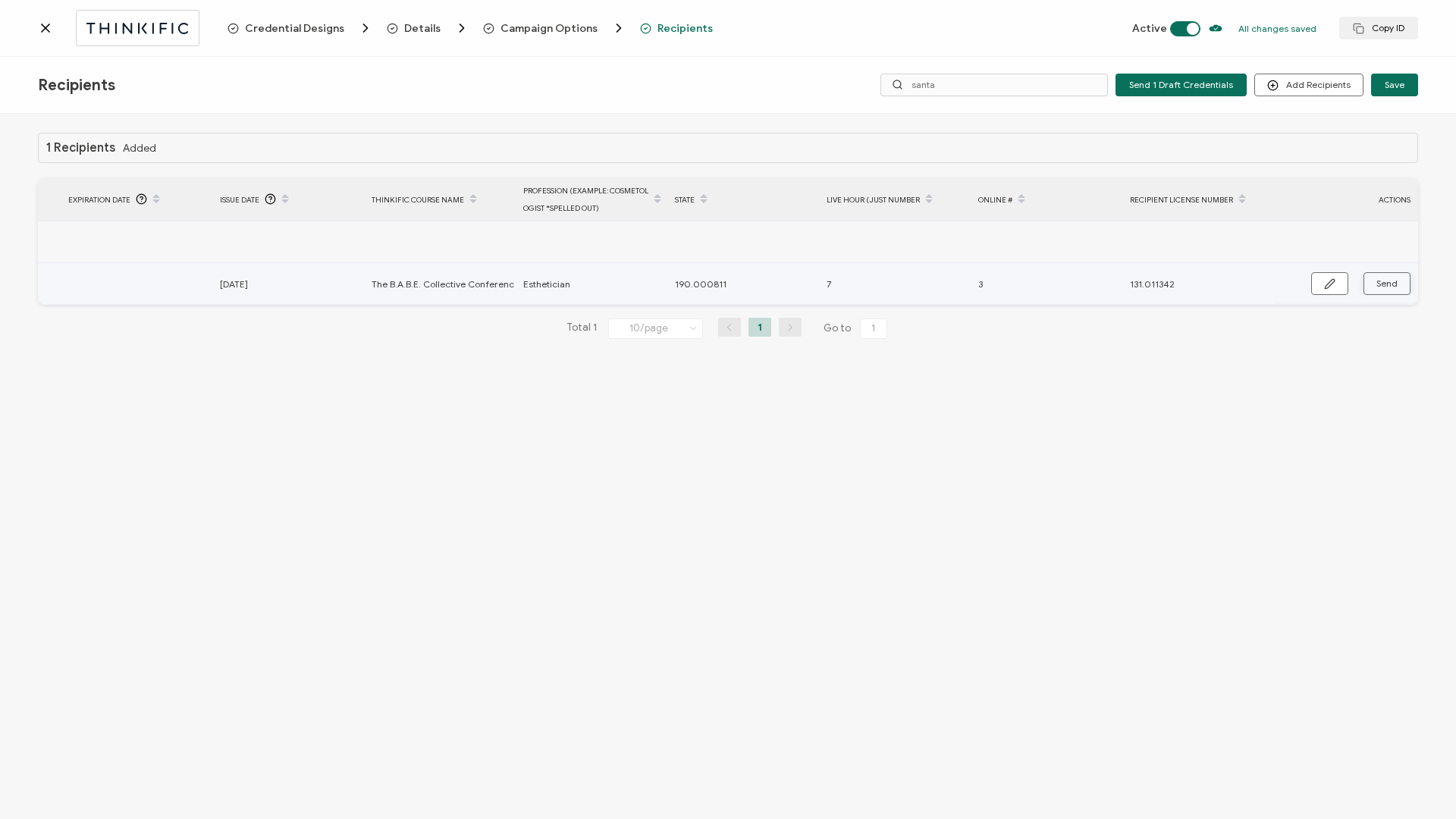
click at [1384, 284] on span "Send" at bounding box center [1386, 283] width 21 height 9
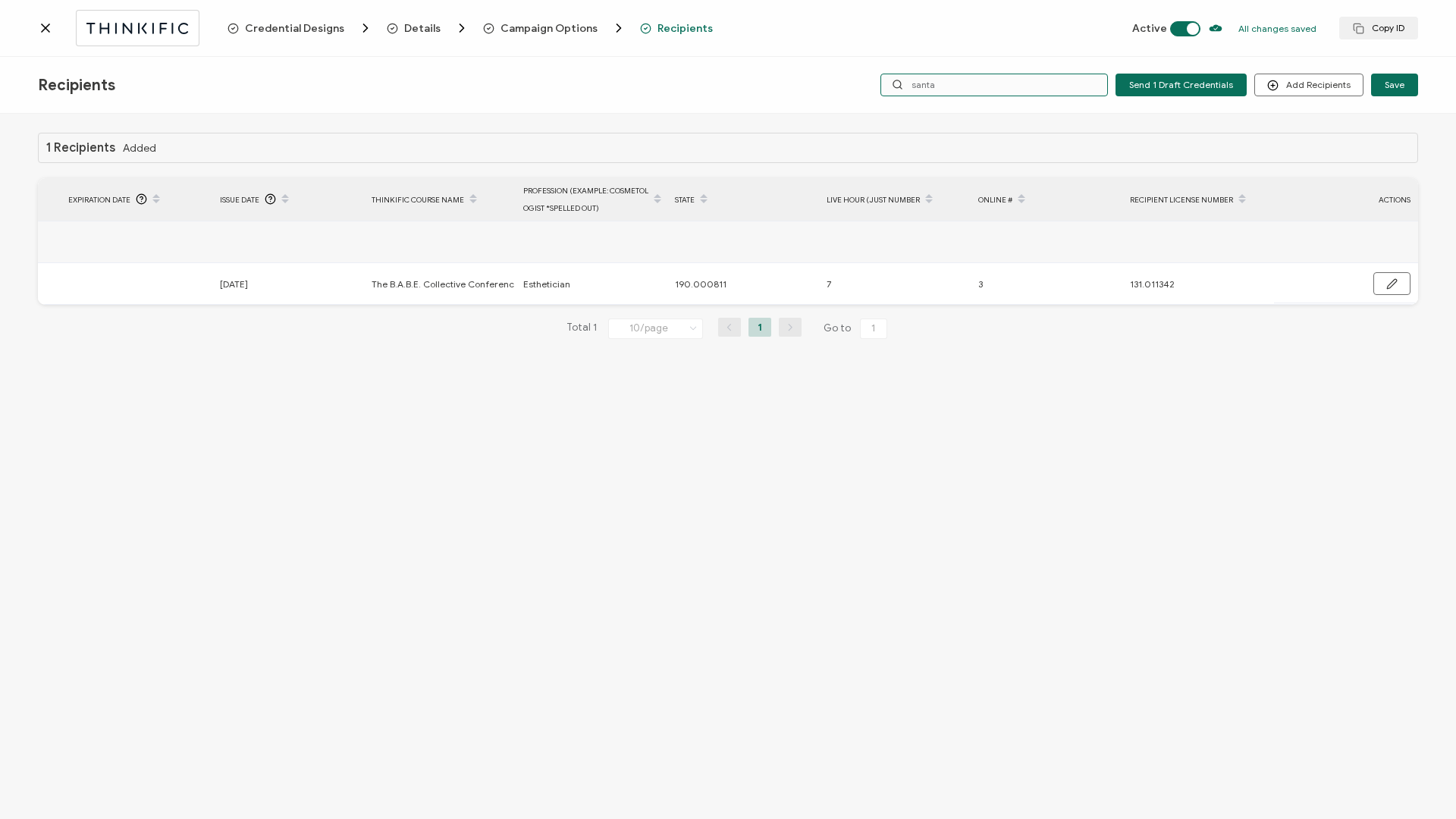
click at [979, 83] on input "santa" at bounding box center [995, 84] width 228 height 23
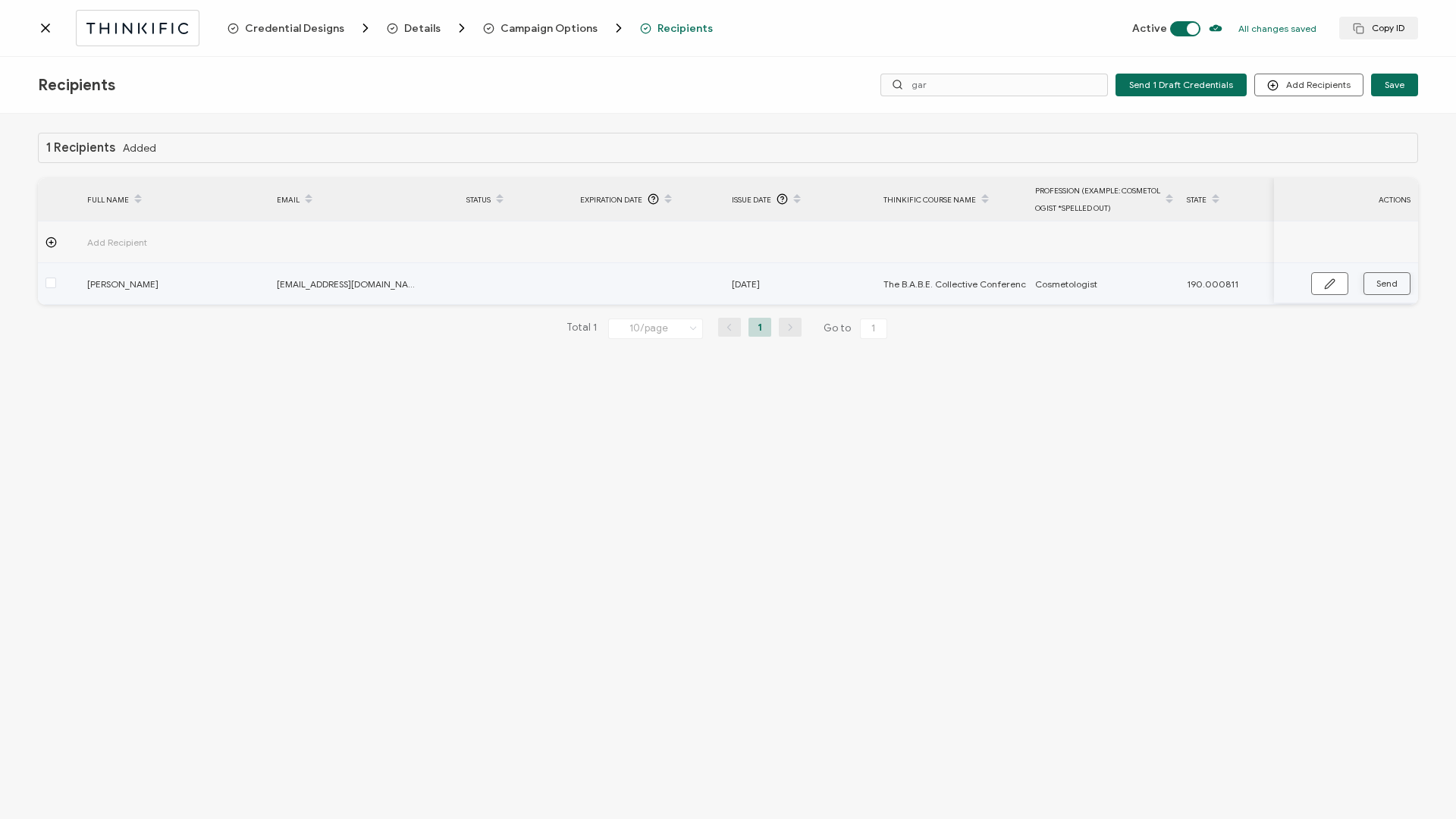
click at [1392, 282] on span "Send" at bounding box center [1386, 283] width 21 height 9
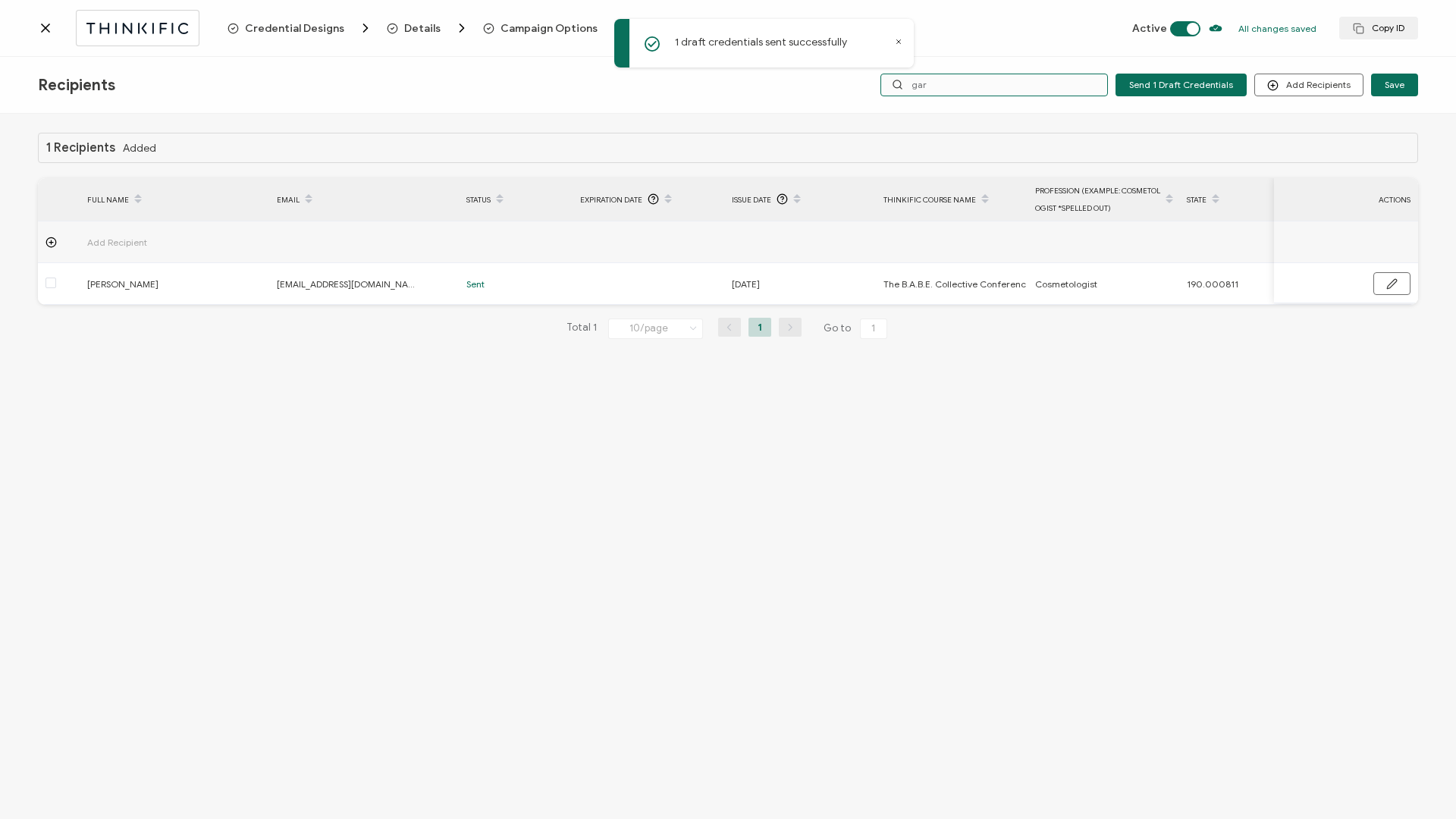
click at [975, 89] on input "gar" at bounding box center [995, 84] width 228 height 23
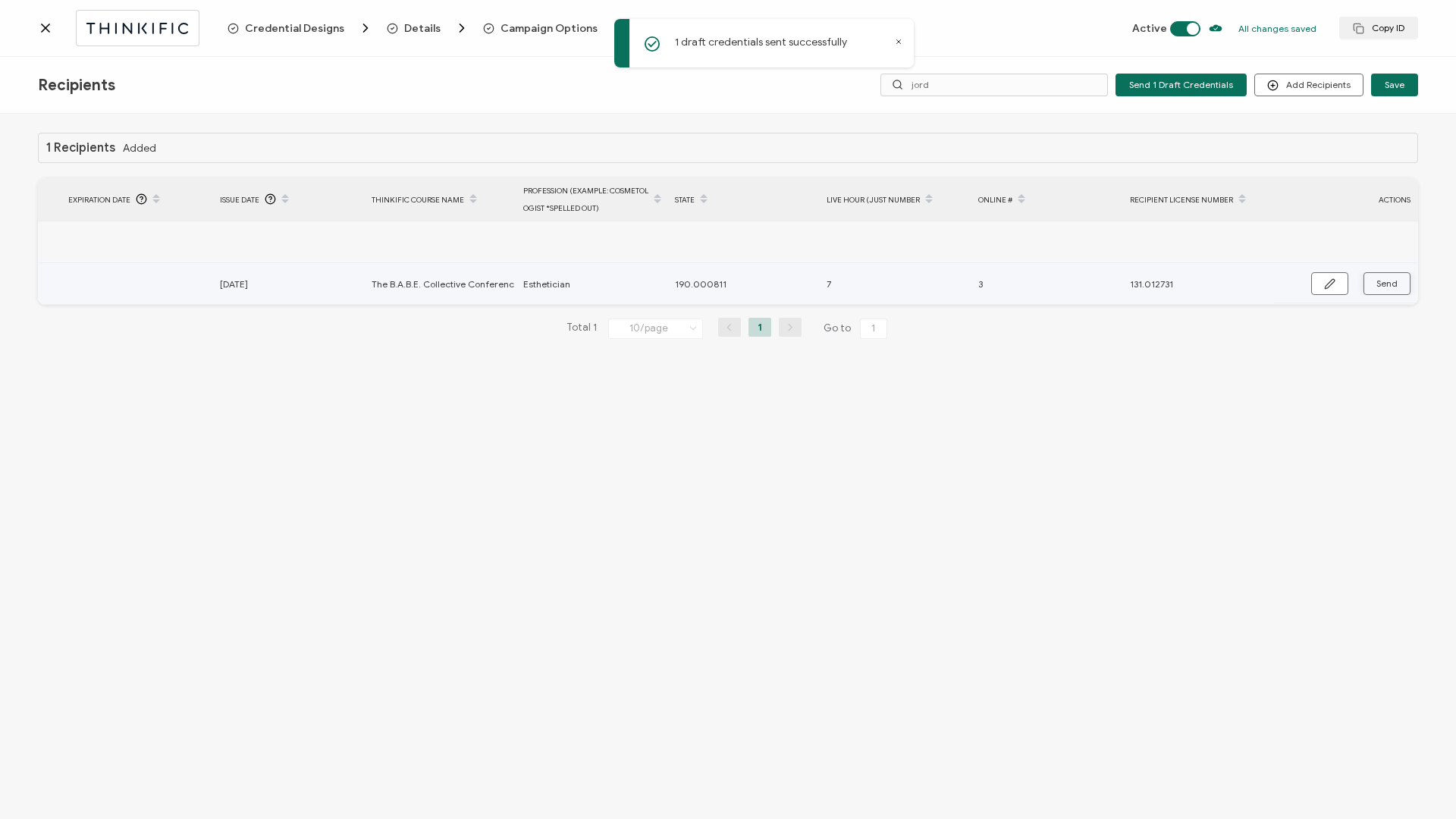
click at [1385, 286] on span "Send" at bounding box center [1386, 283] width 21 height 9
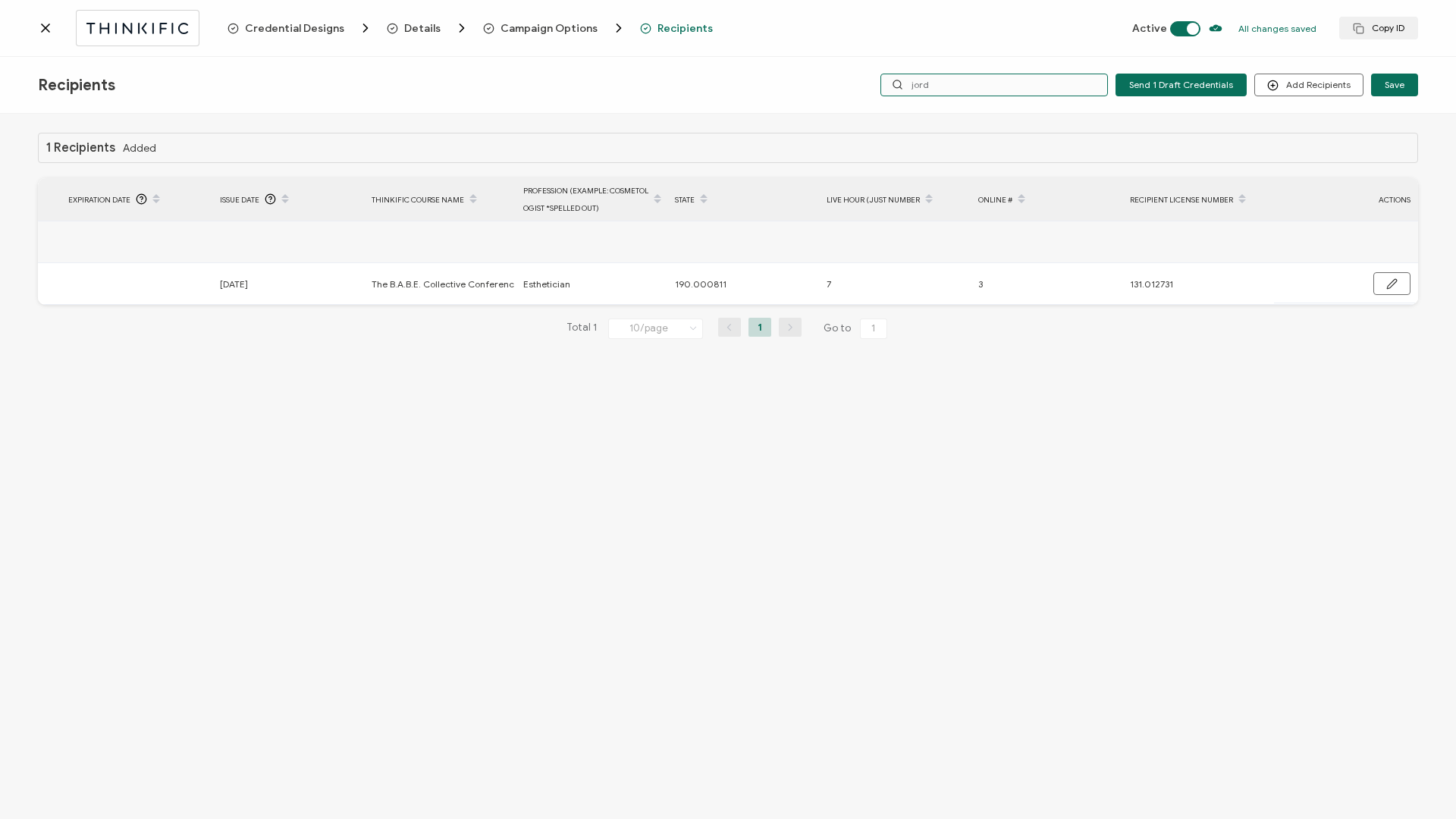
click at [949, 85] on input "jord" at bounding box center [995, 84] width 228 height 23
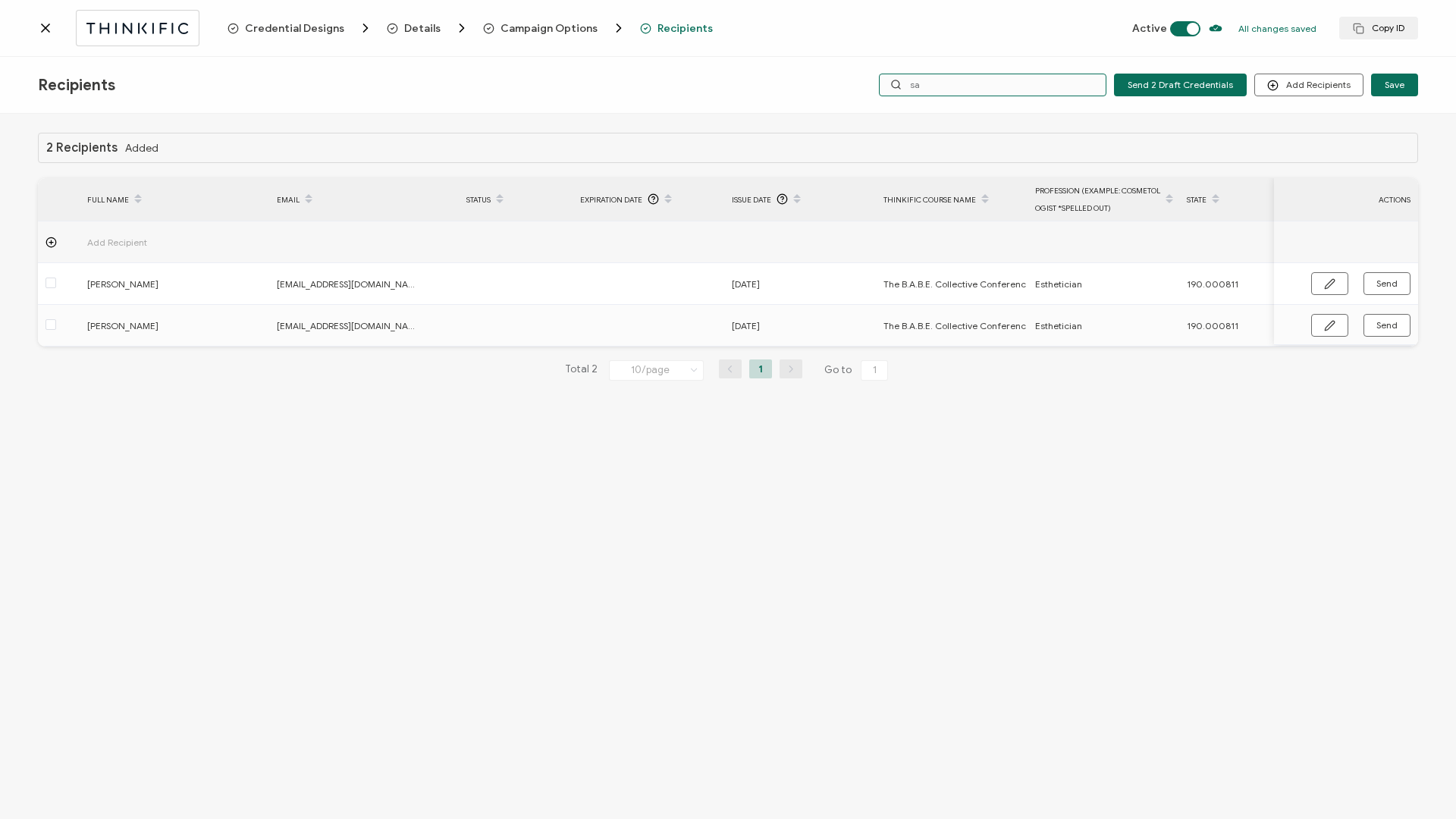
type input "s"
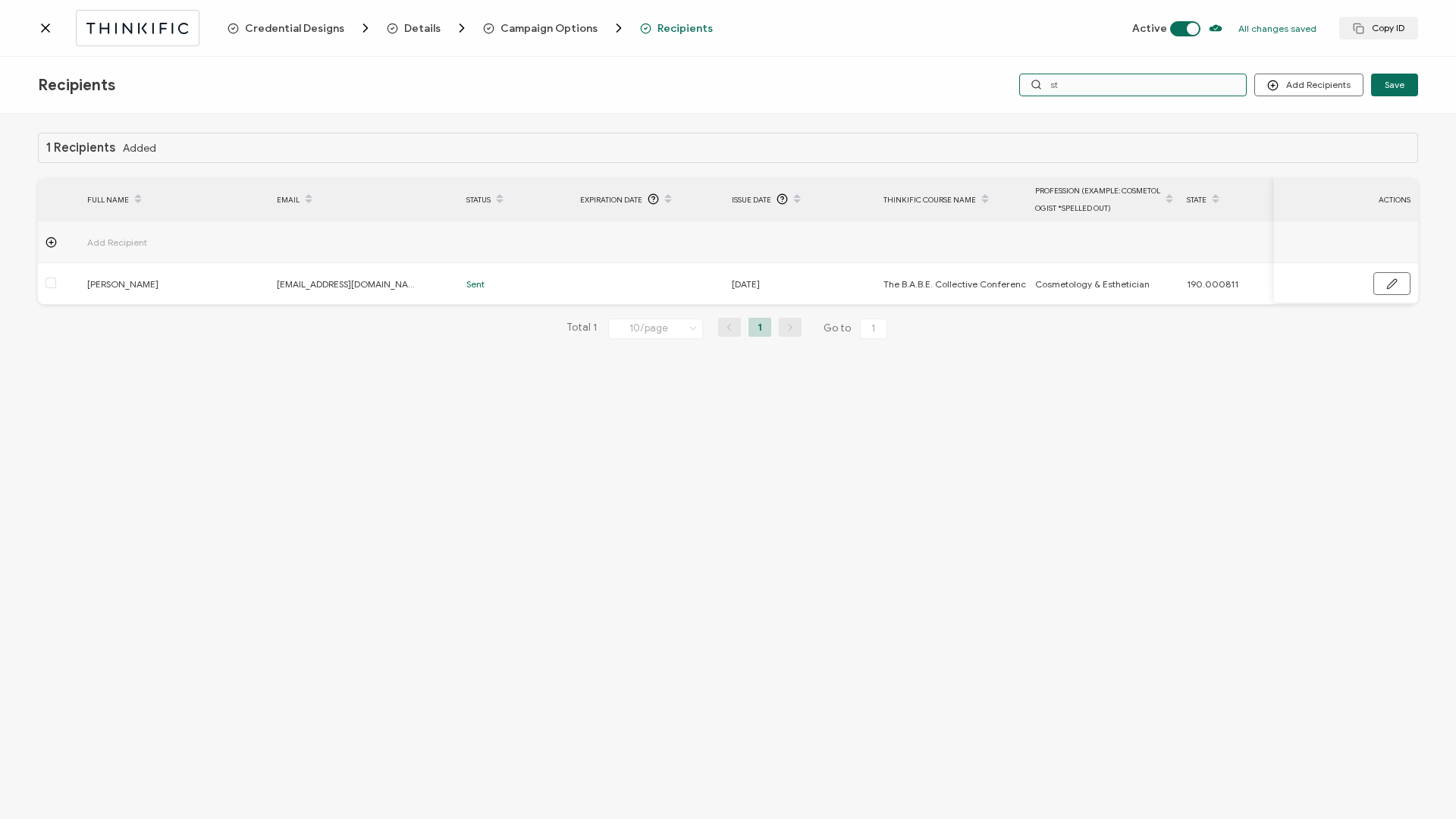
type input "s"
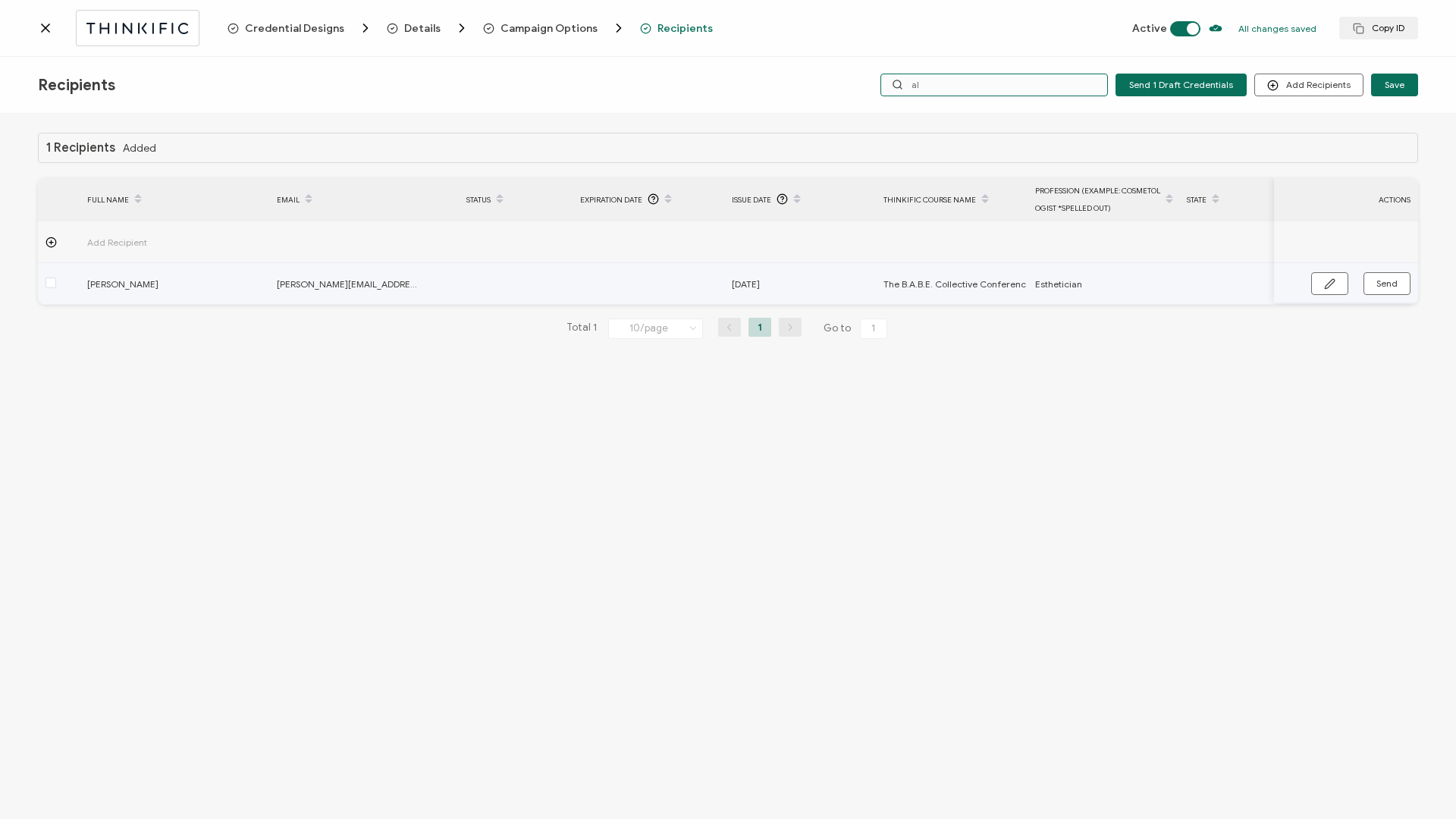
type input "a"
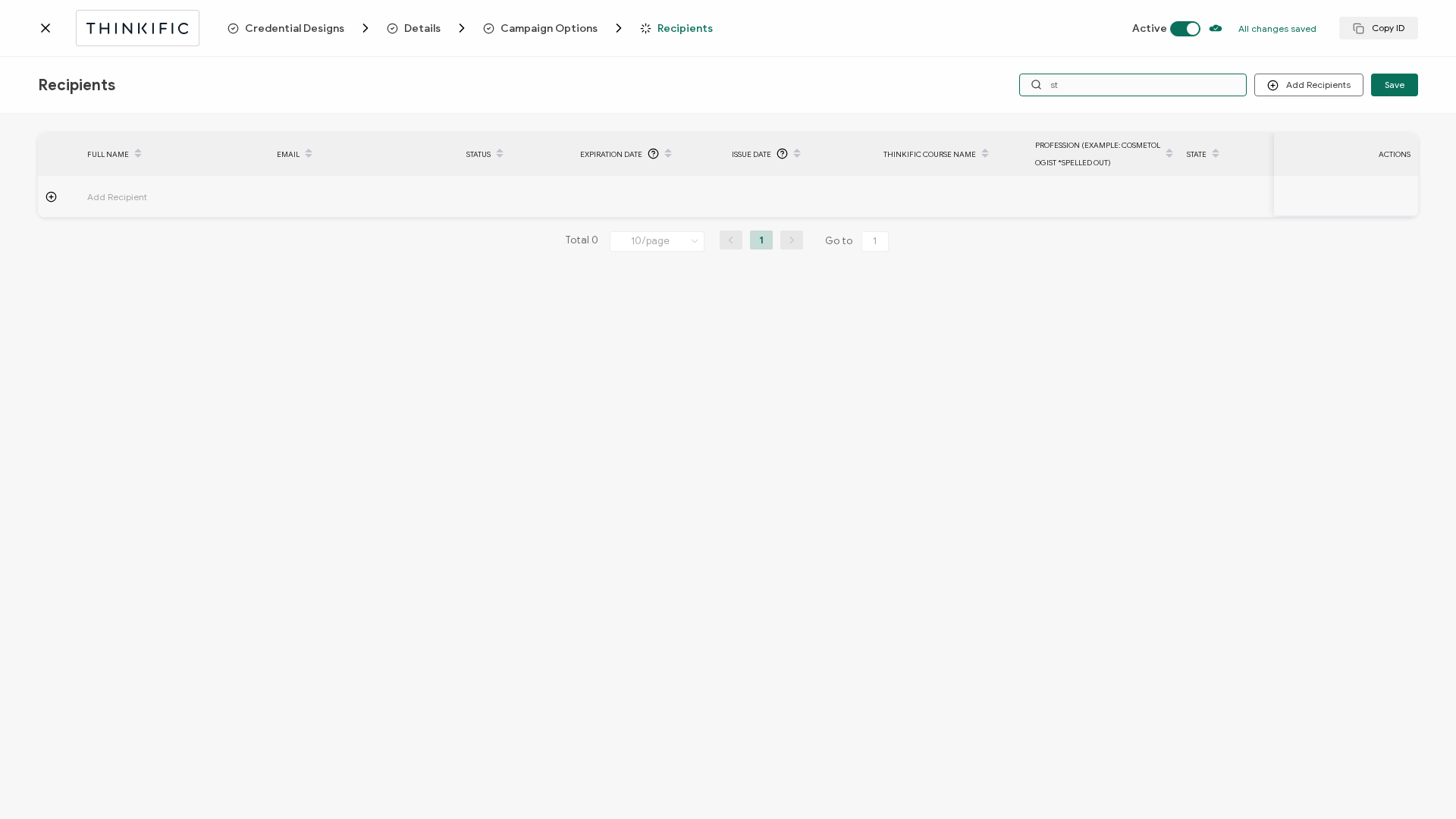
type input "s"
drag, startPoint x: 1084, startPoint y: 79, endPoint x: 1043, endPoint y: 80, distance: 41.0
click at [1043, 80] on div "mont" at bounding box center [1133, 84] width 228 height 23
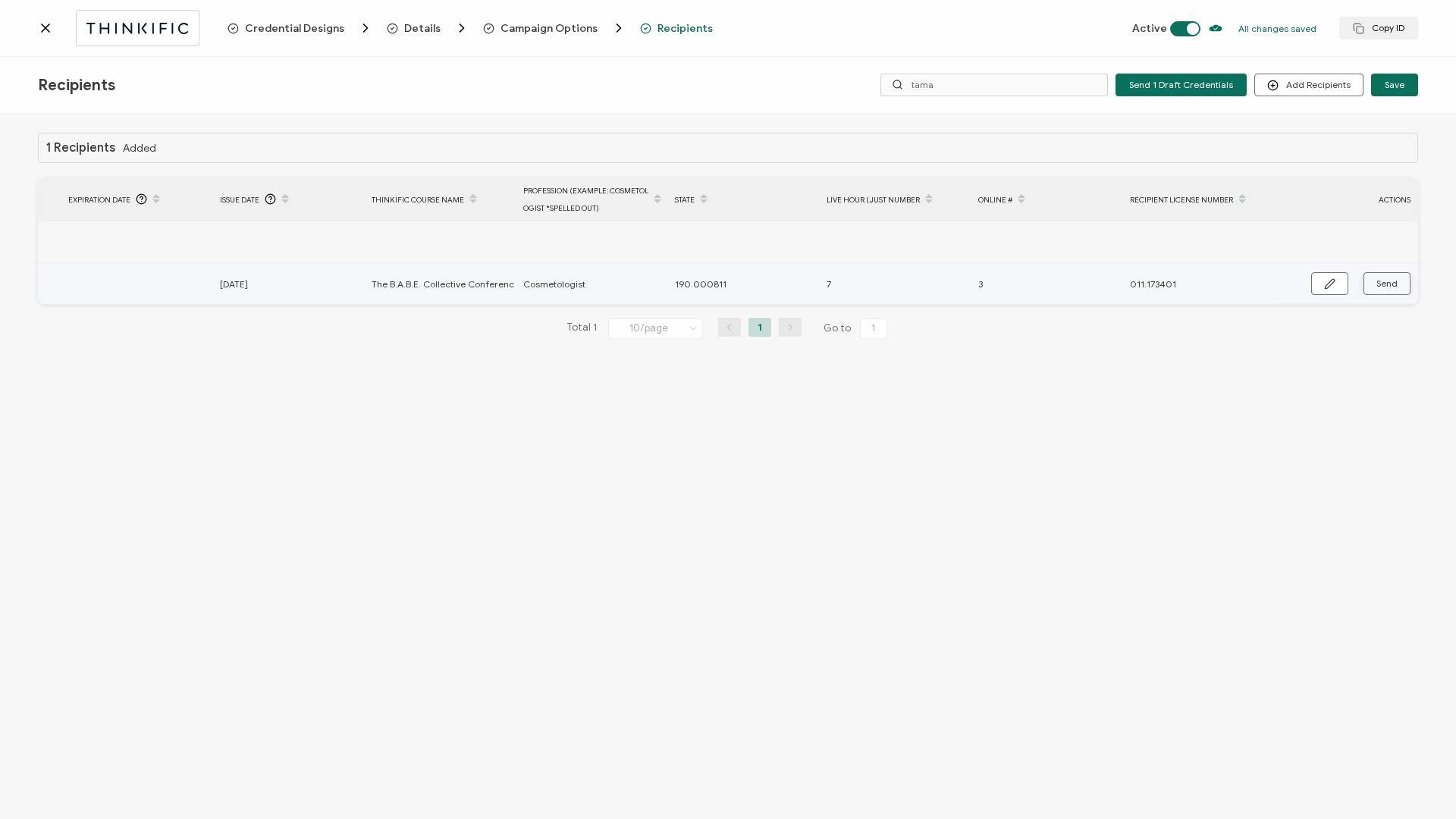
click at [1377, 286] on span "Send" at bounding box center [1386, 283] width 21 height 9
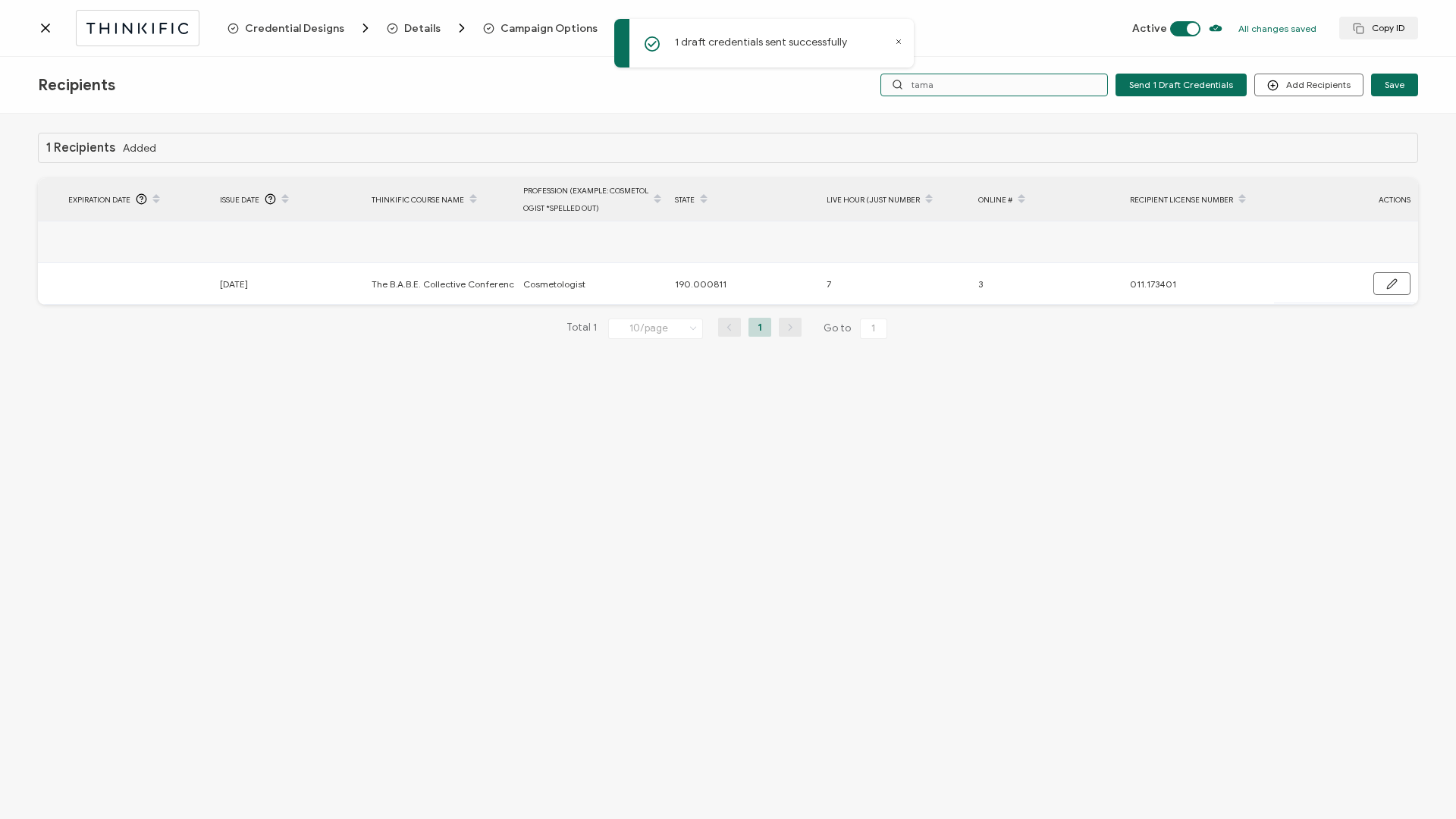
click at [956, 83] on input "tama" at bounding box center [995, 84] width 228 height 23
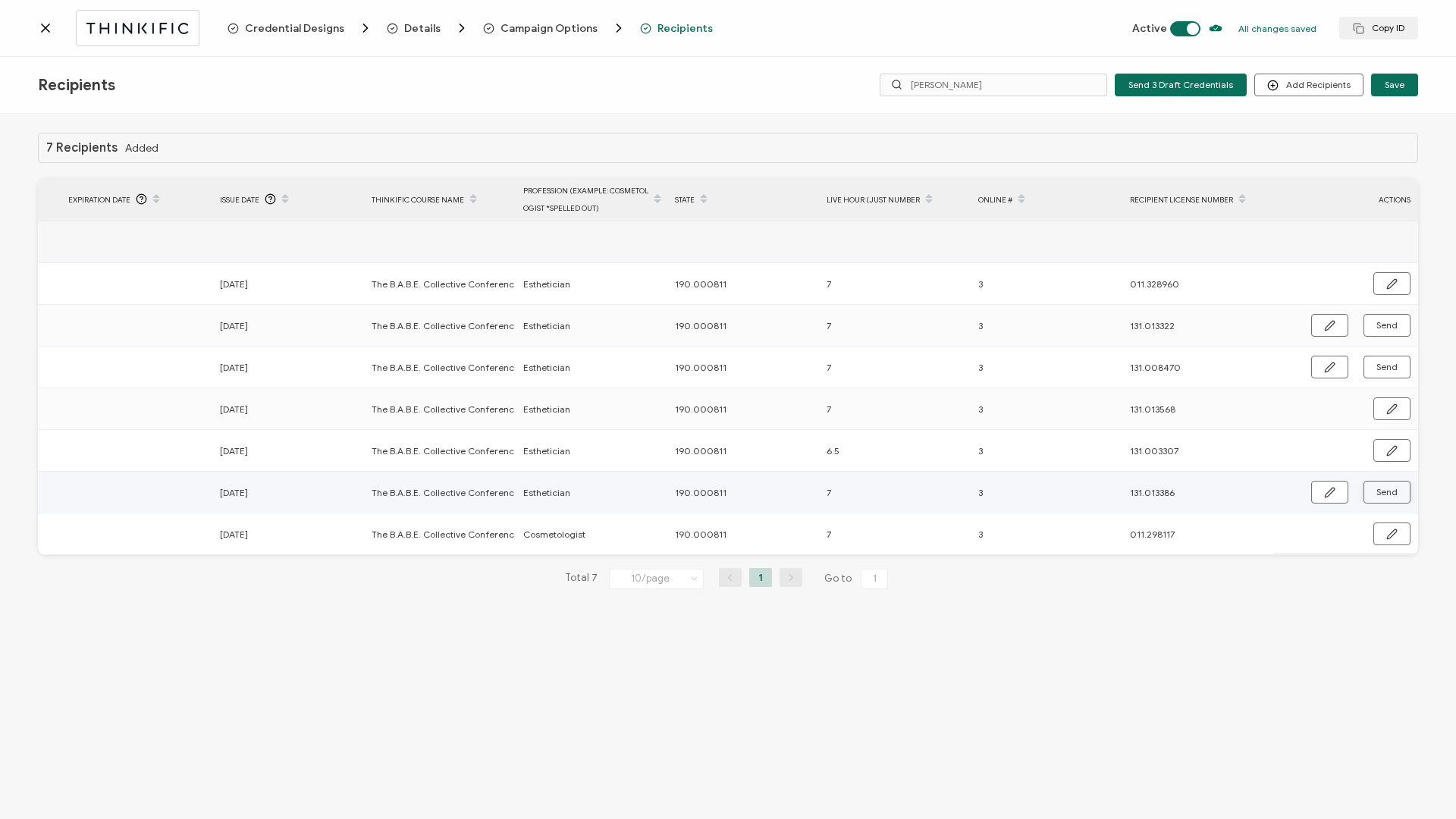
click at [1395, 490] on span "Send" at bounding box center [1386, 493] width 21 height 9
click at [973, 91] on input "[PERSON_NAME]" at bounding box center [994, 84] width 228 height 23
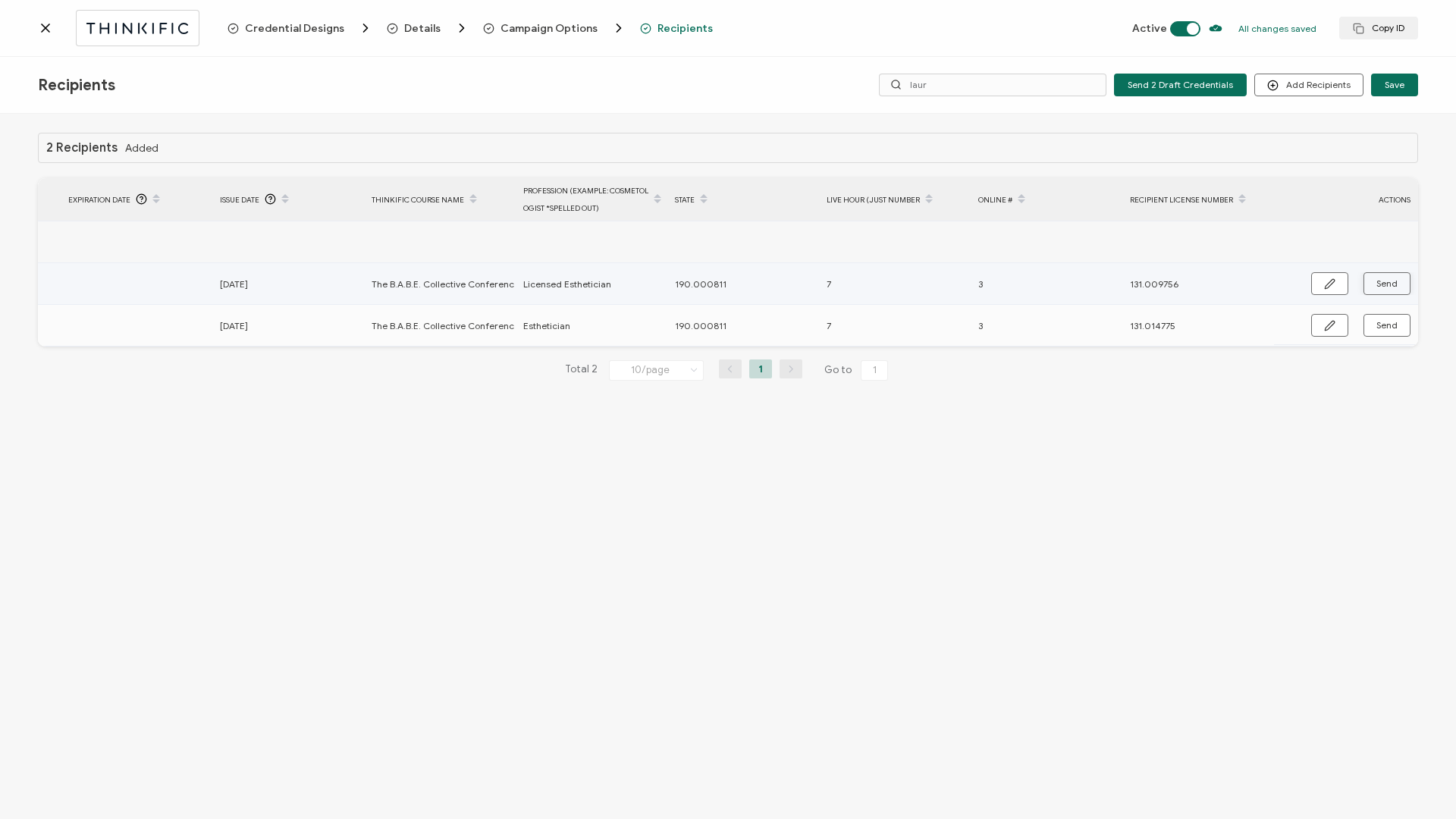
click at [1389, 282] on span "Send" at bounding box center [1386, 283] width 21 height 9
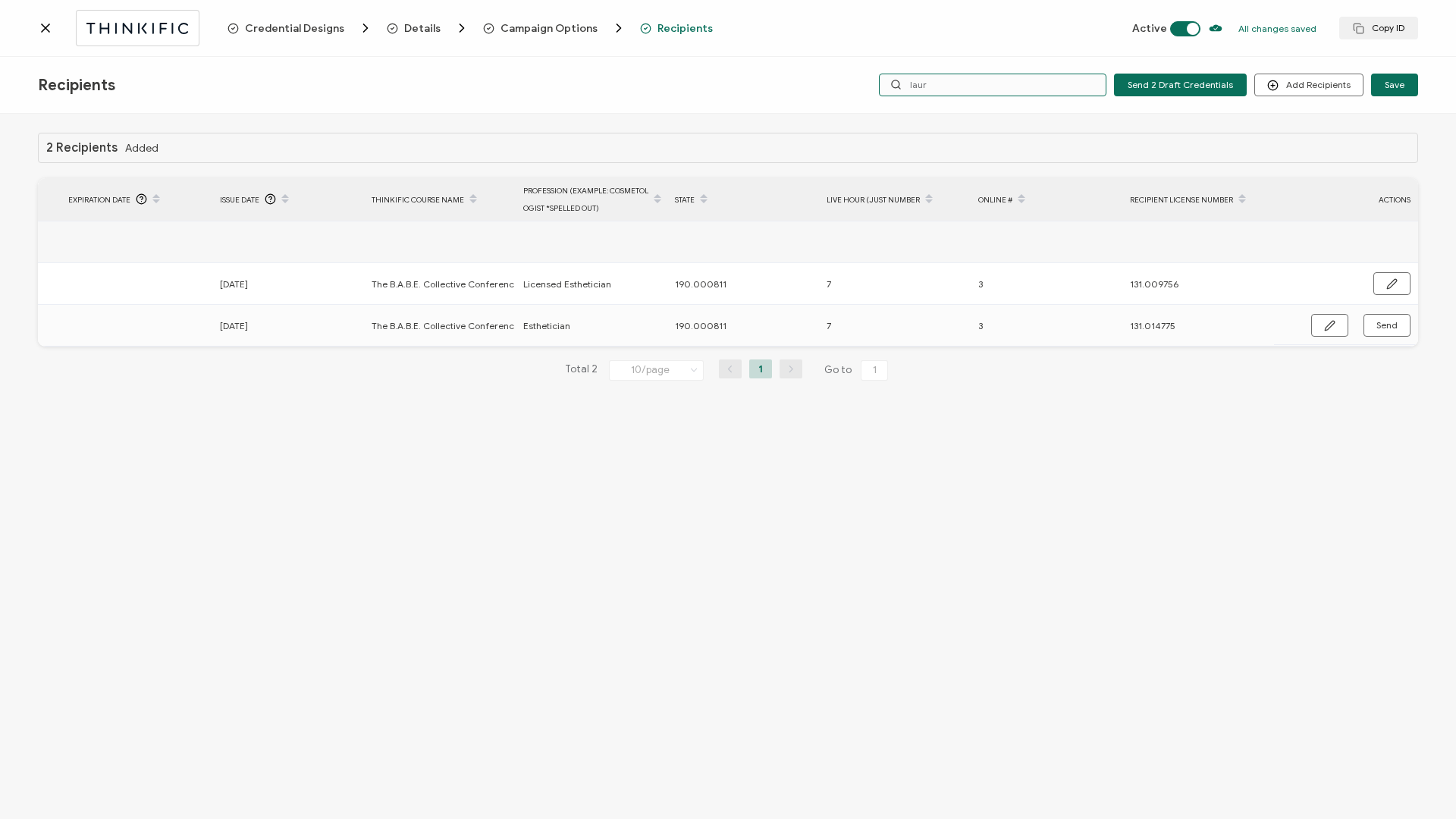
click at [1019, 87] on input "laur" at bounding box center [993, 84] width 228 height 23
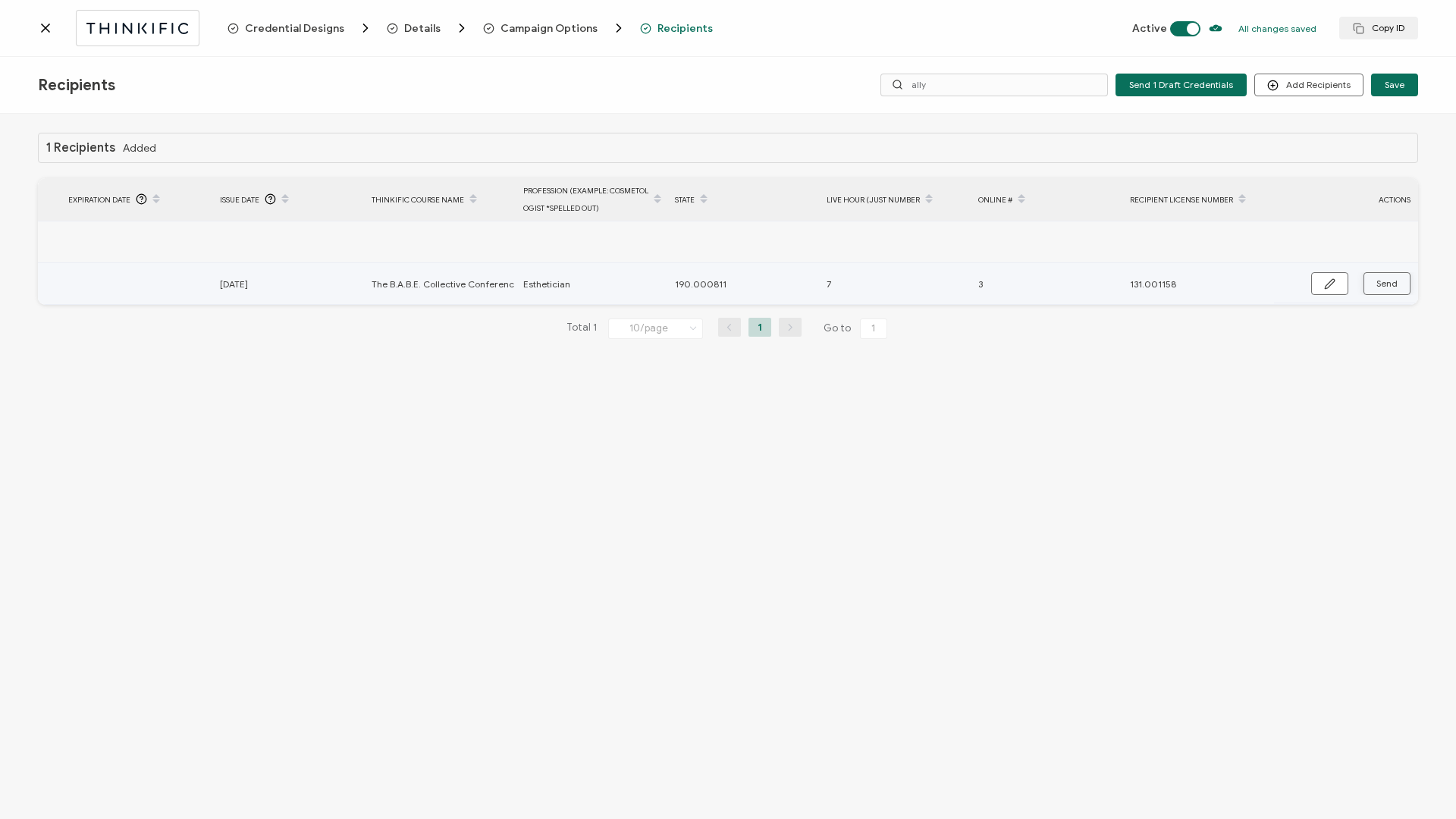
click at [1384, 286] on span "Send" at bounding box center [1386, 283] width 21 height 9
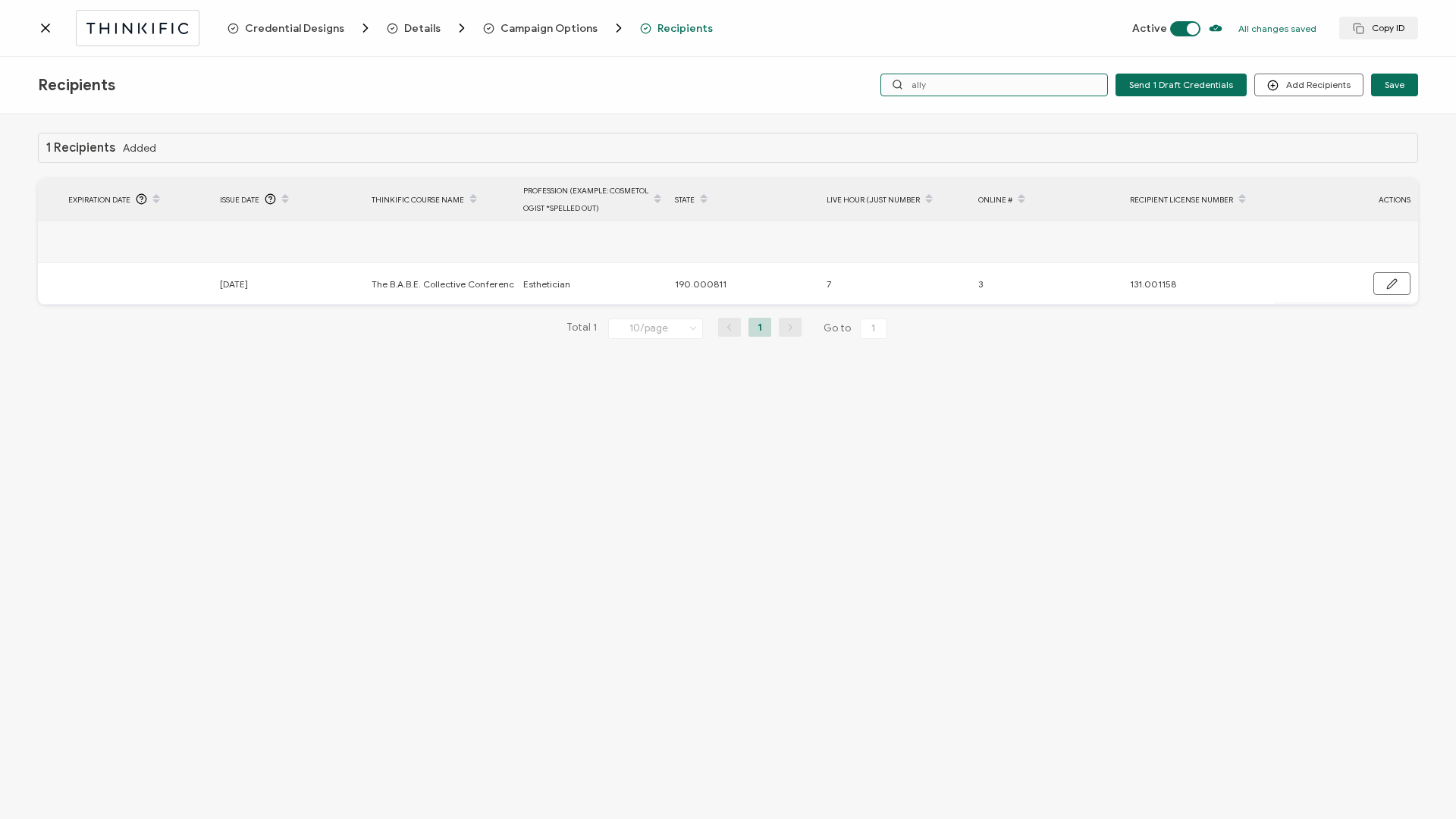
click at [955, 88] on input "ally" at bounding box center [995, 84] width 228 height 23
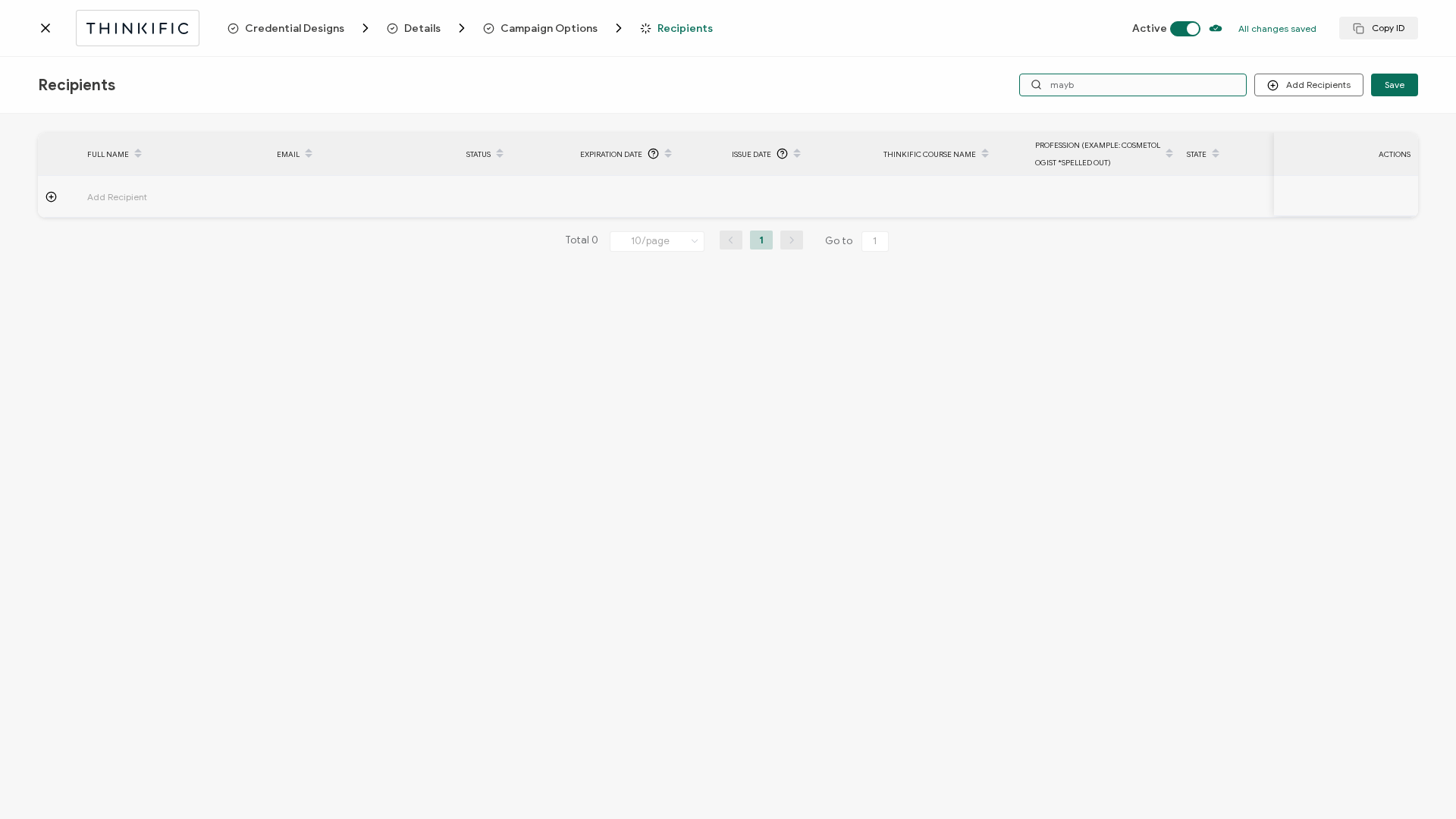
drag, startPoint x: 1078, startPoint y: 82, endPoint x: 1014, endPoint y: 81, distance: 64.0
click at [1014, 81] on div "Add Recipients Upload Recipients Import From Recipients Import From List Save m…" at bounding box center [1120, 84] width 595 height 23
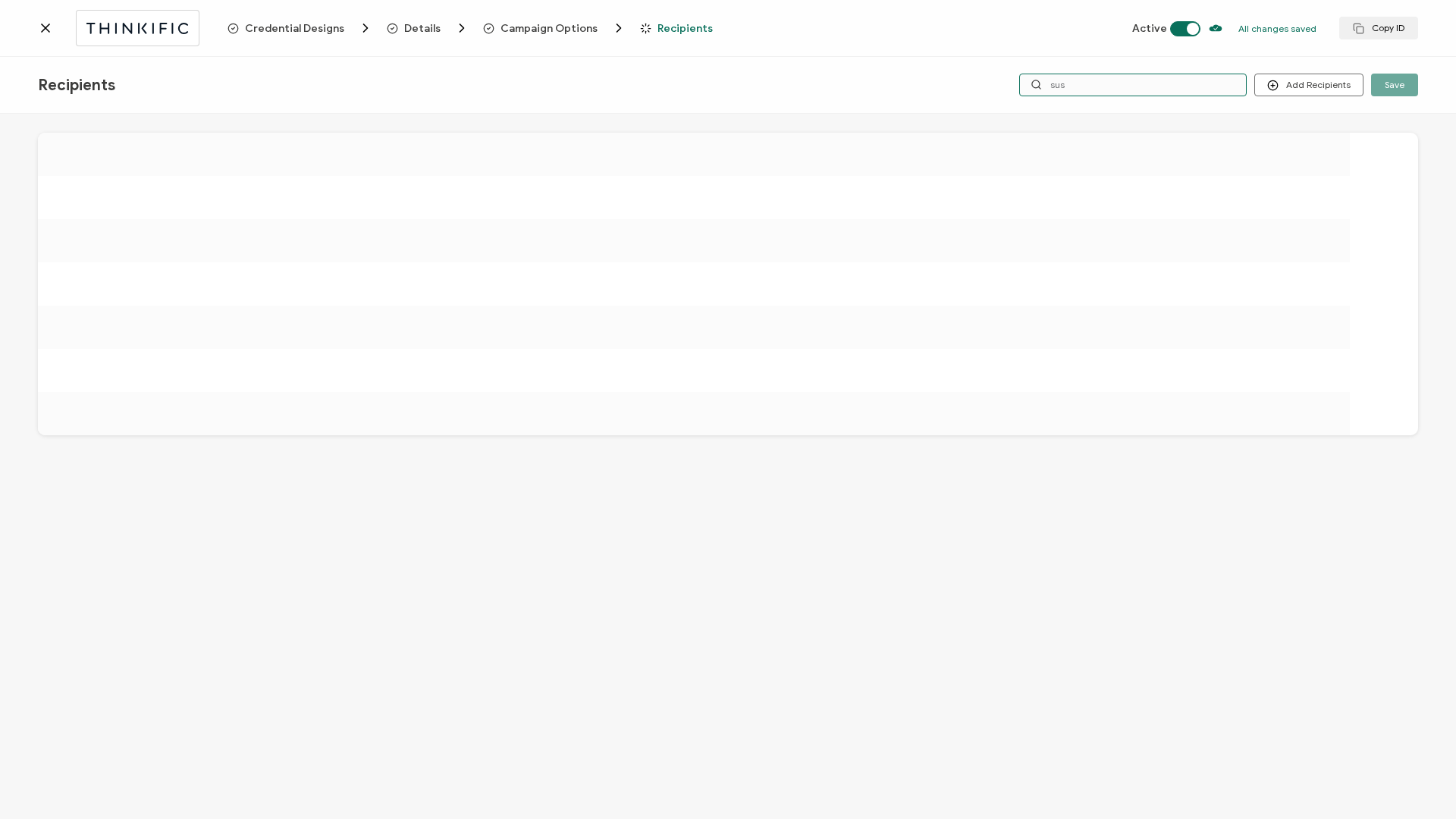
type input "susa"
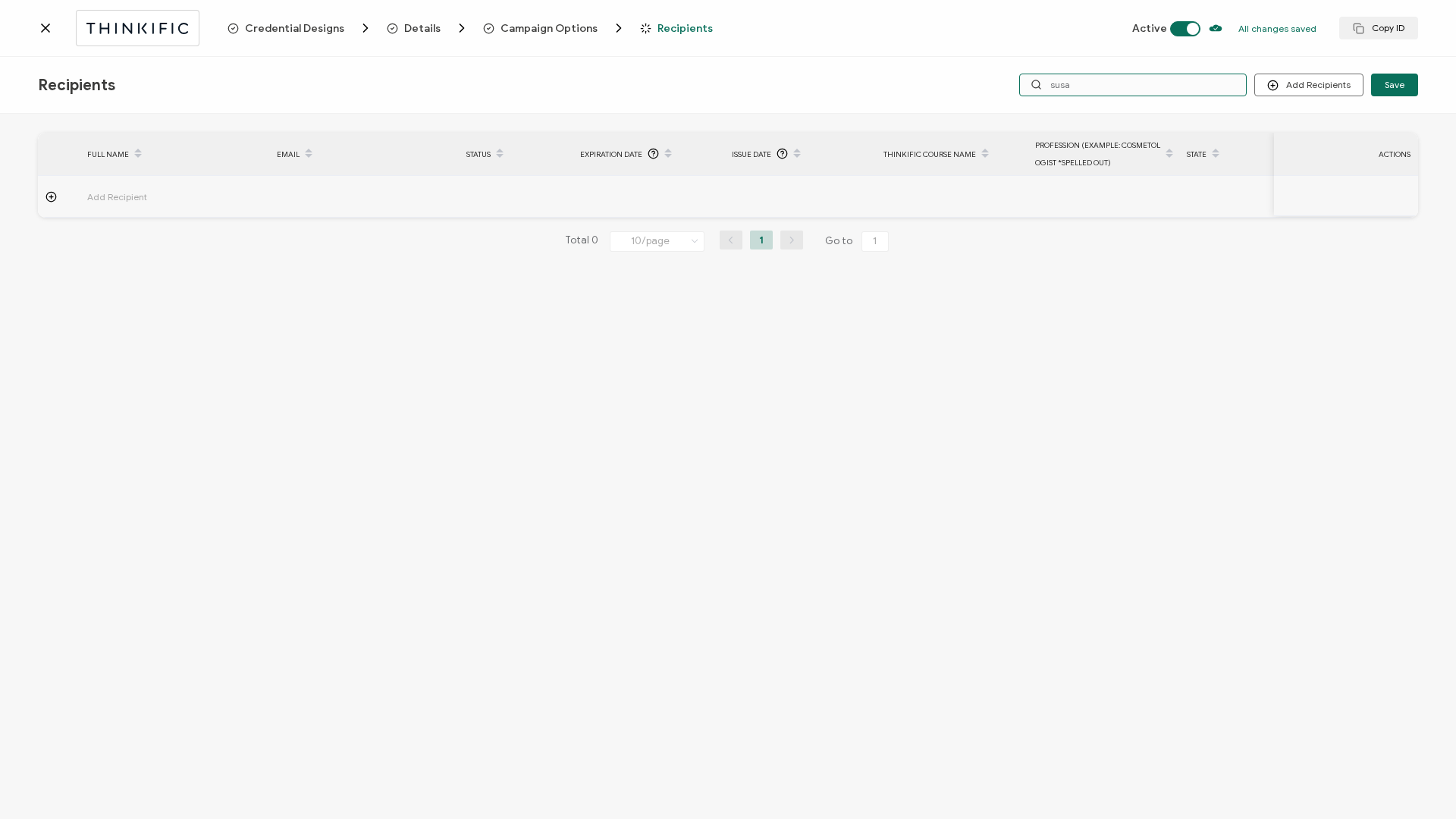
click at [1103, 88] on input "susa" at bounding box center [1133, 84] width 228 height 23
click at [1107, 88] on input "[PERSON_NAME]" at bounding box center [1133, 84] width 228 height 23
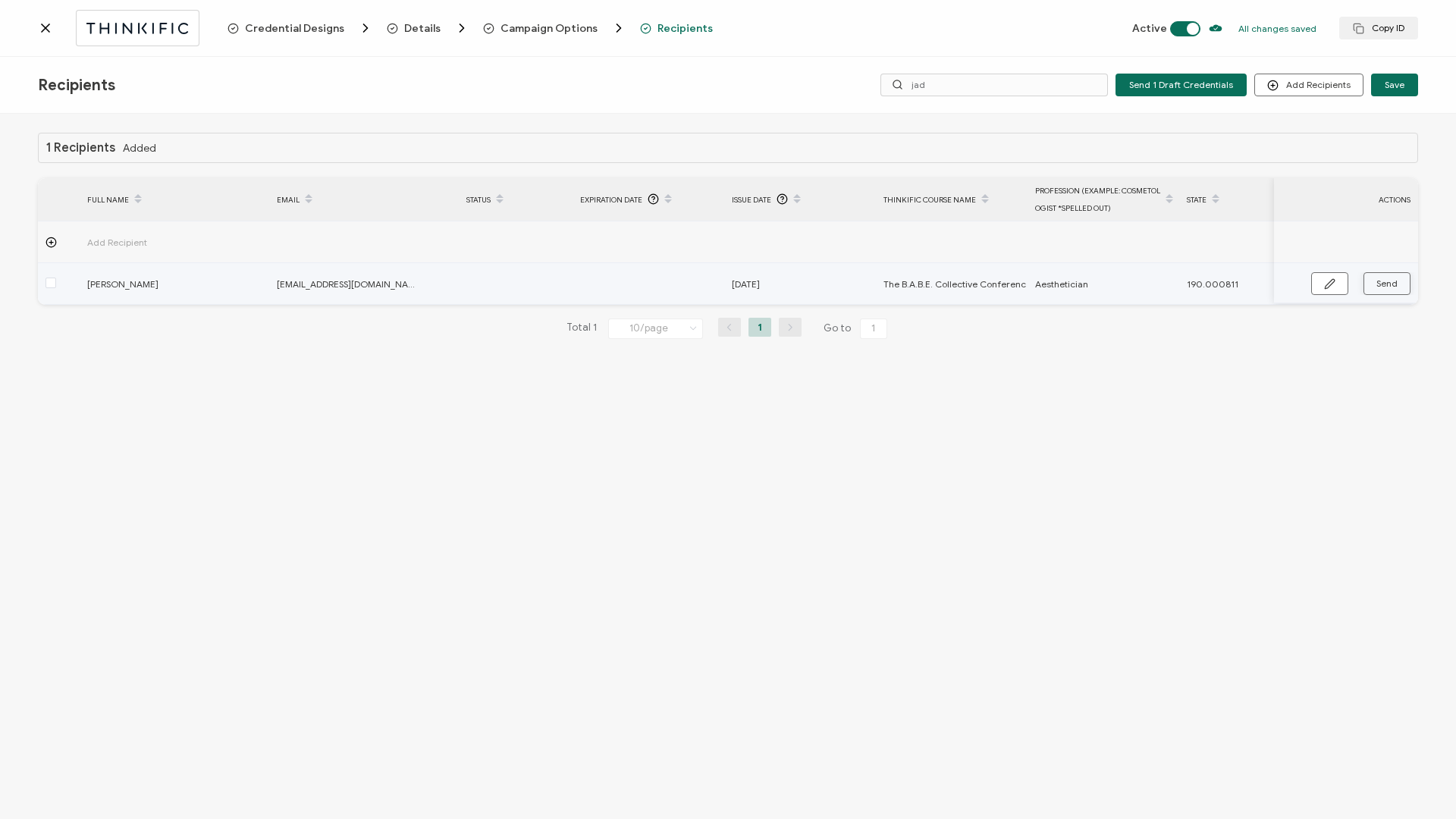
click at [1382, 287] on span "Send" at bounding box center [1386, 283] width 21 height 9
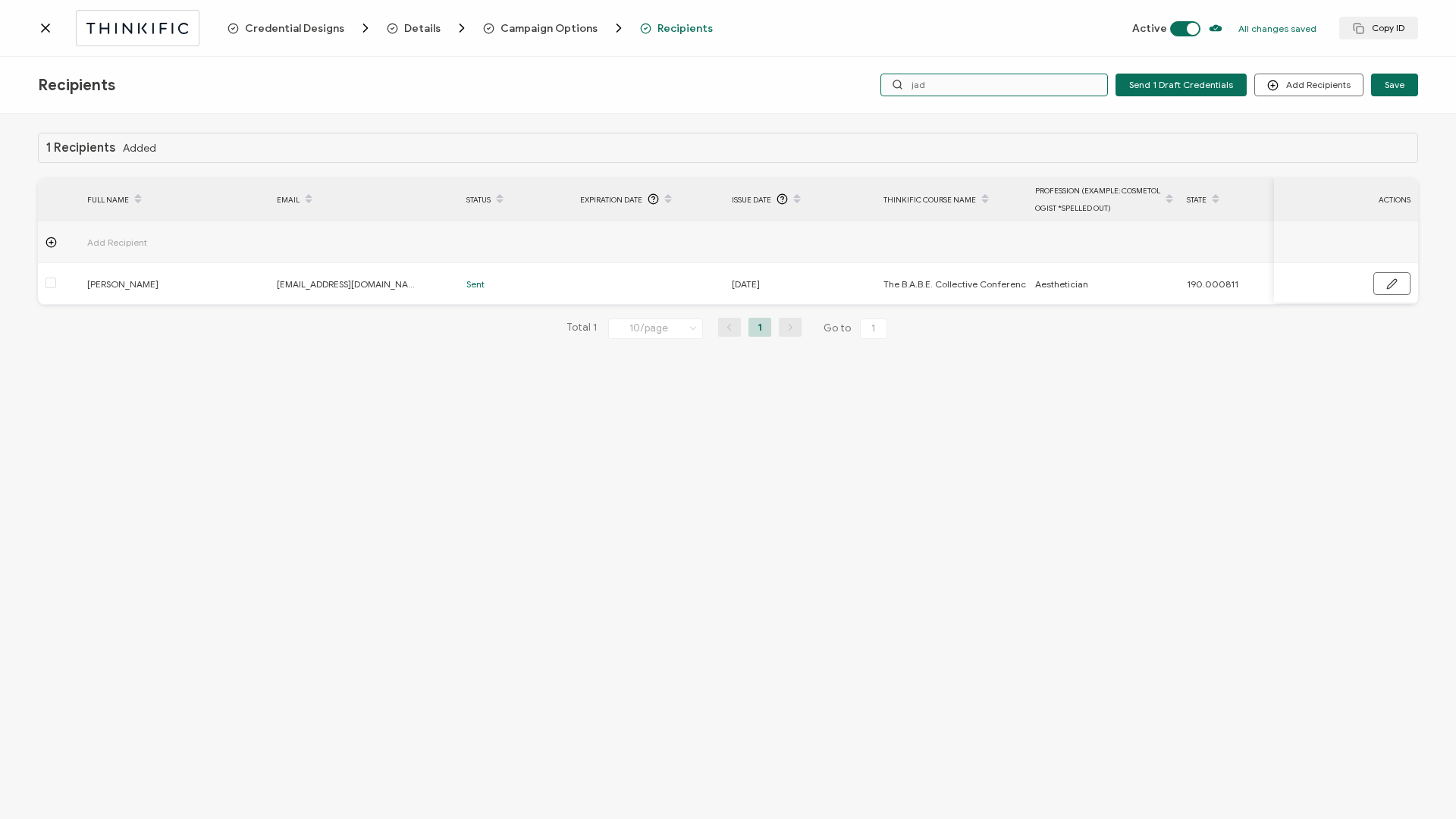
click at [1012, 81] on input "jad" at bounding box center [995, 84] width 228 height 23
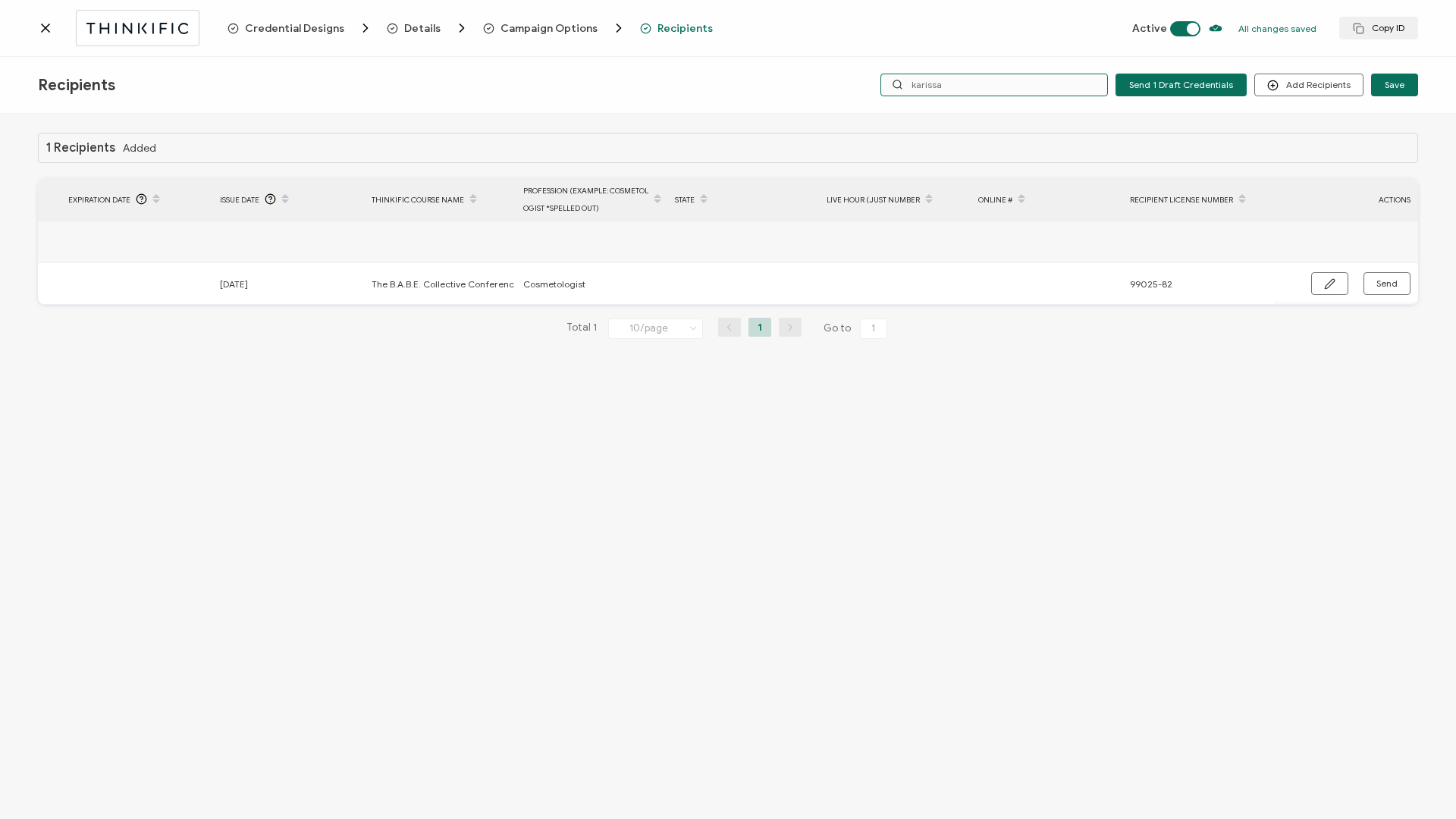
type input "karissa"
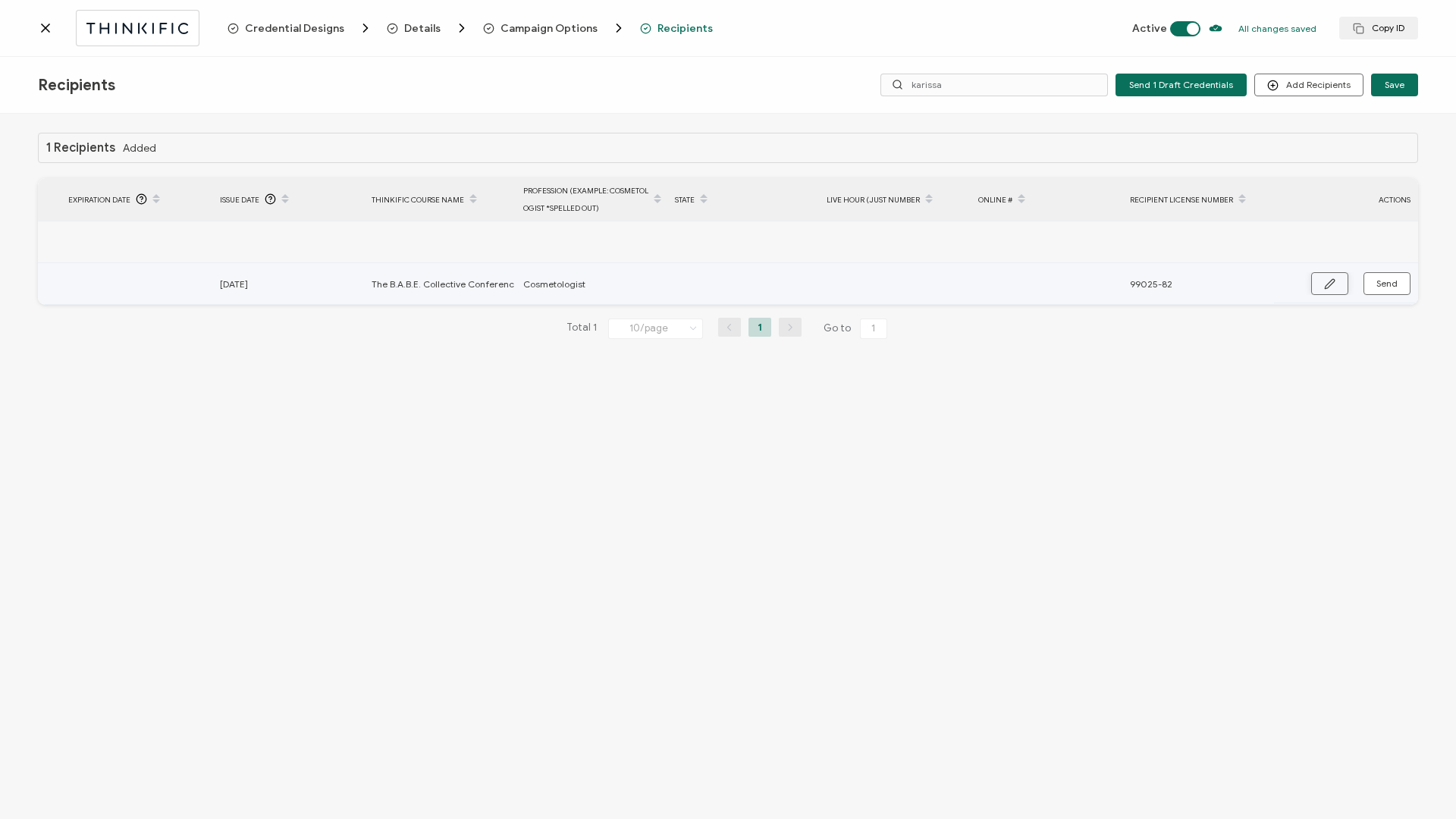
click at [1323, 287] on button "button" at bounding box center [1329, 283] width 38 height 23
click at [741, 292] on input "text" at bounding box center [741, 284] width 133 height 24
type input "1"
type input "19"
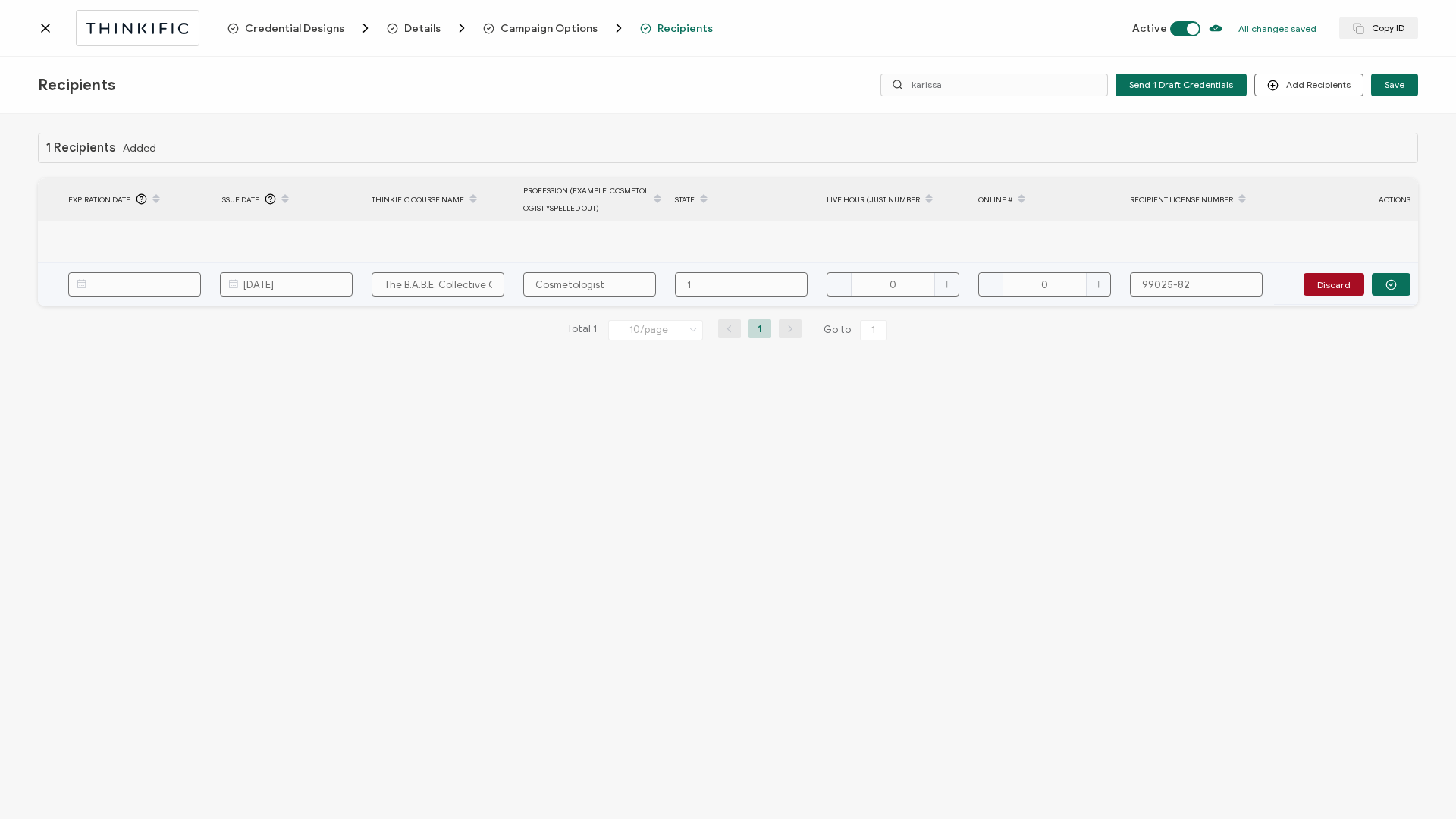
type input "19"
type input "190"
type input "190."
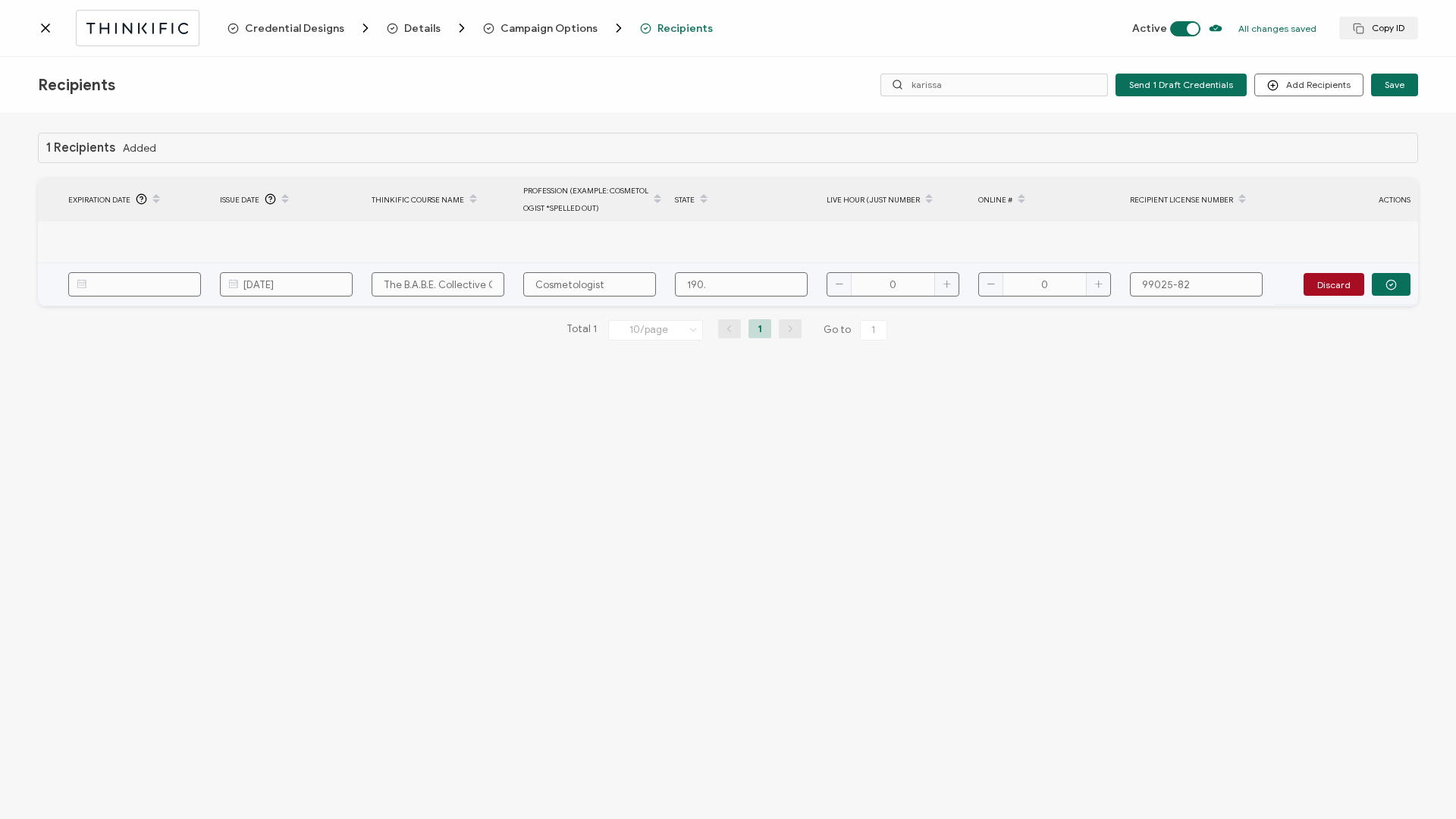
type input "190.0"
type input "190.00"
type input "190.000"
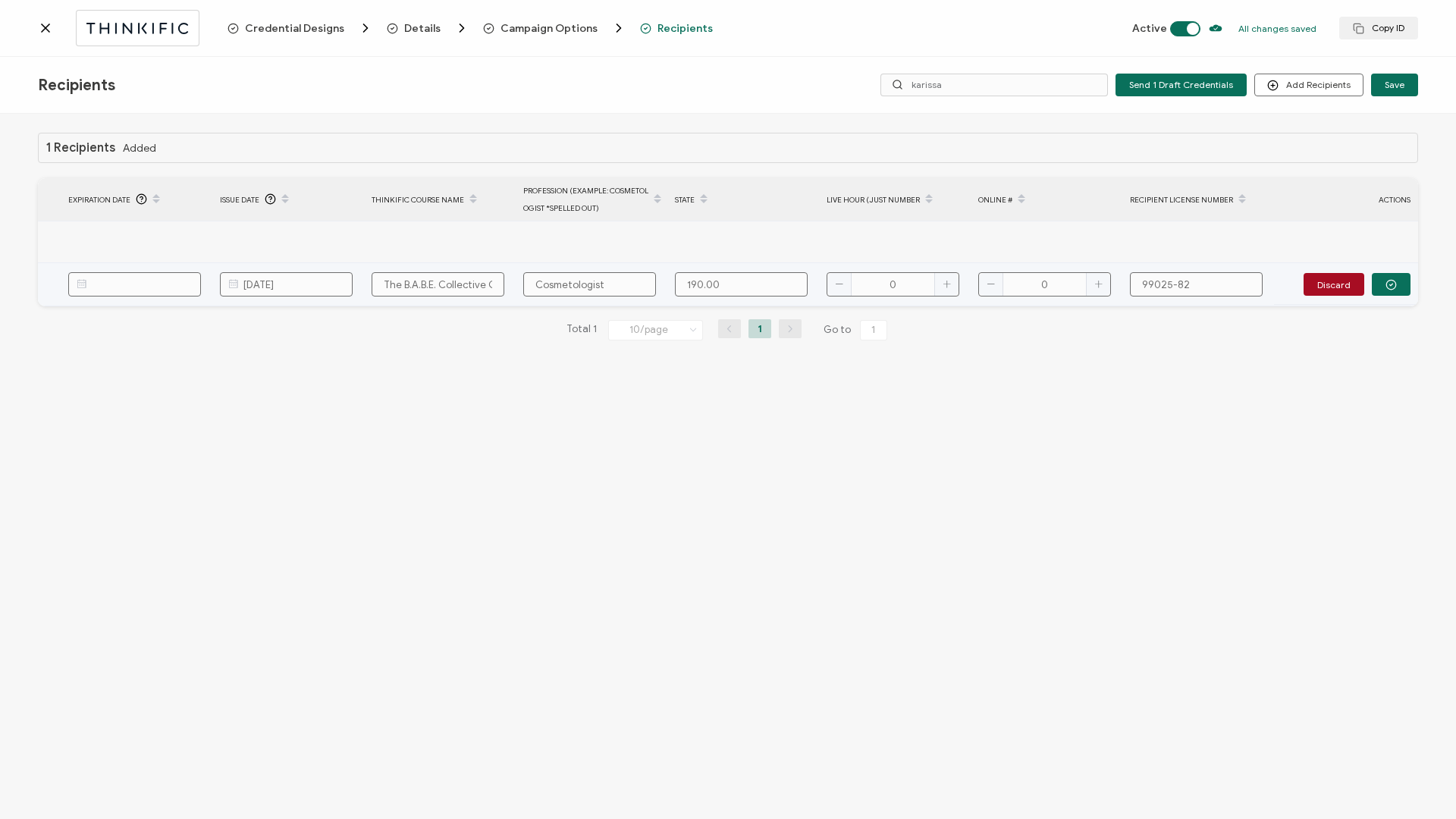
type input "190.000"
type input "190.0008"
type input "190.00081"
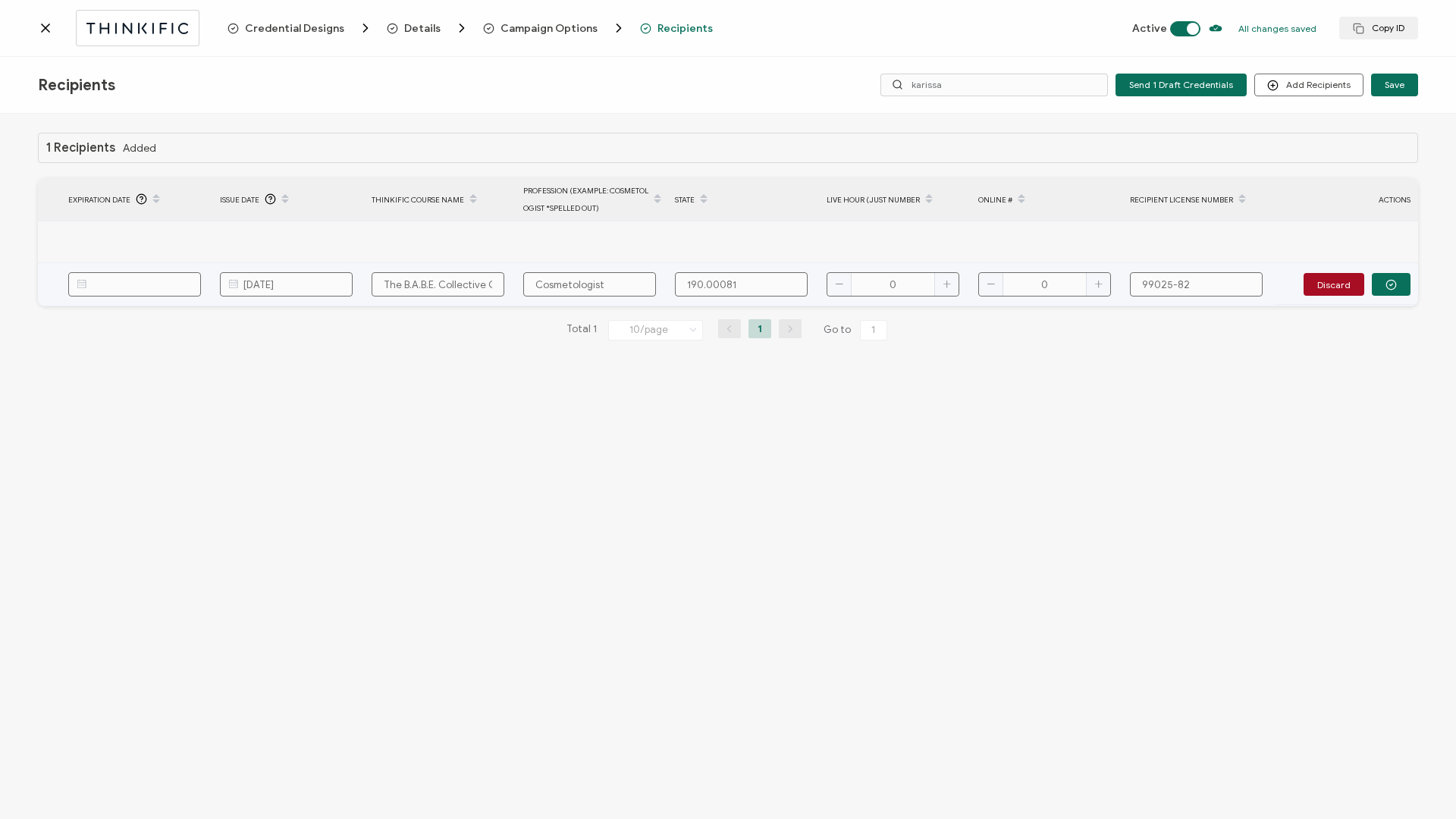
type input "190.000811"
click at [909, 278] on input "0" at bounding box center [893, 284] width 133 height 24
type input "7"
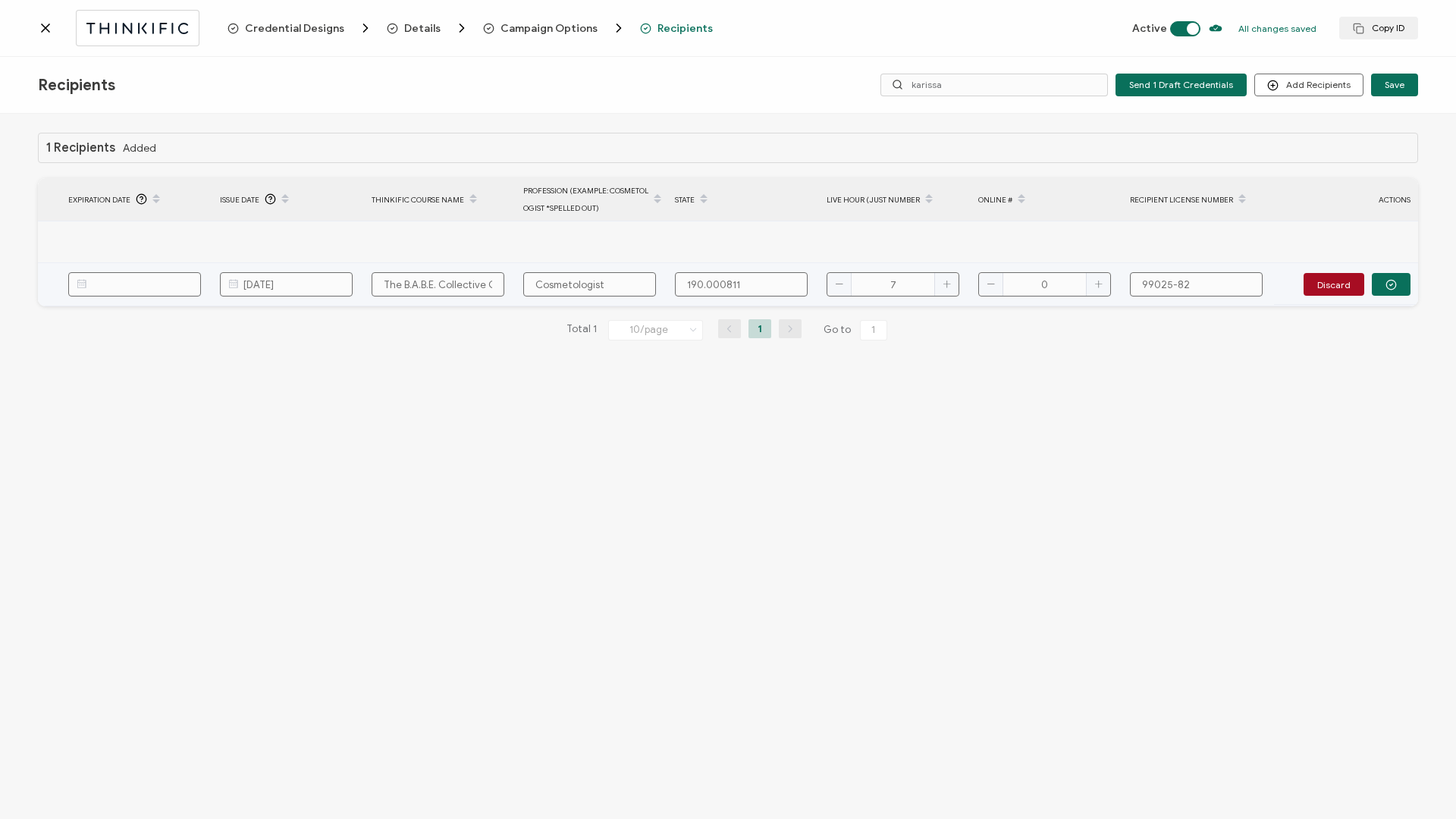
type input "7"
type input "3"
click at [1394, 291] on button "button" at bounding box center [1391, 284] width 39 height 23
click at [1395, 291] on button "Send" at bounding box center [1386, 283] width 47 height 23
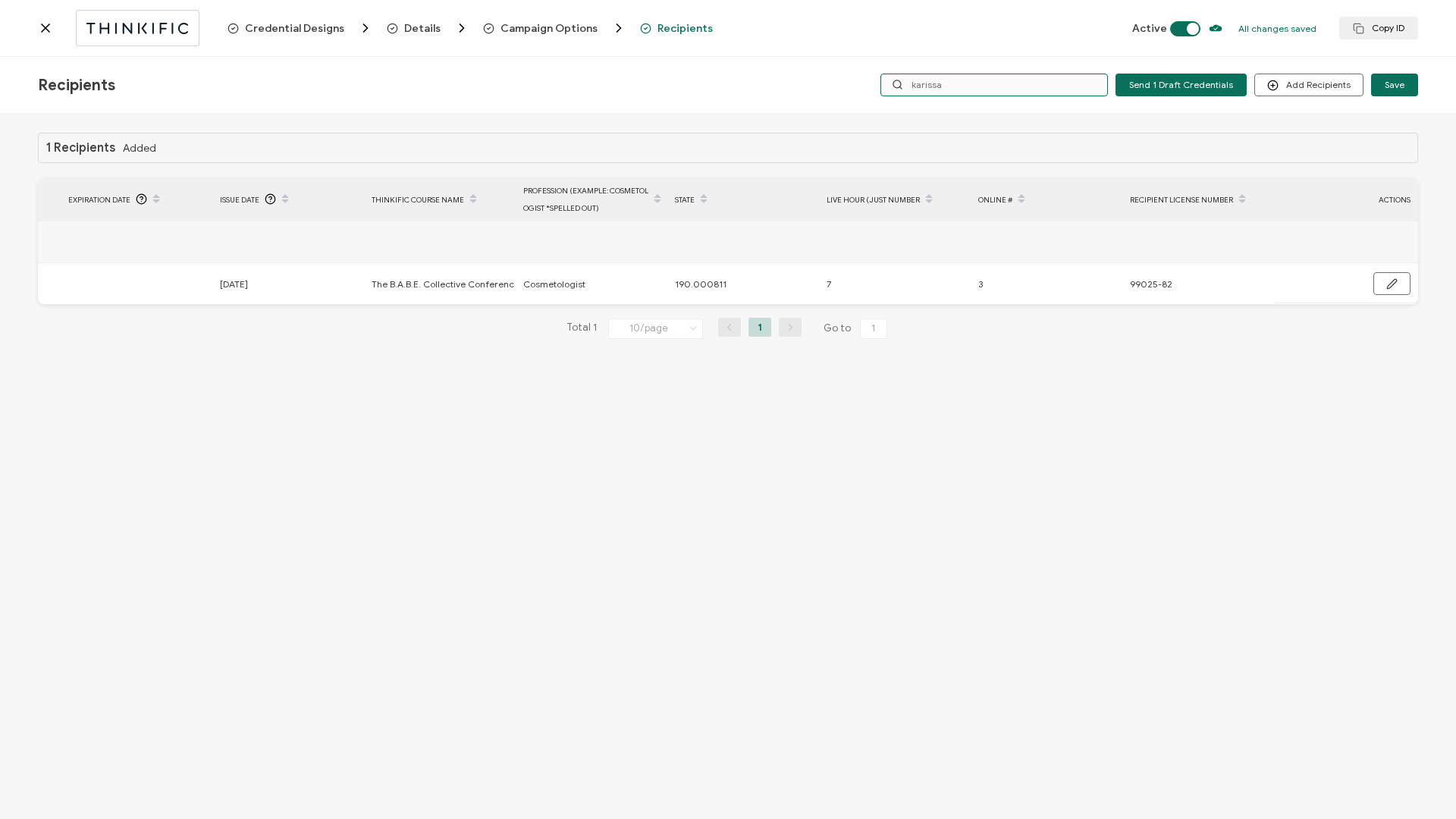
drag, startPoint x: 967, startPoint y: 88, endPoint x: 925, endPoint y: 85, distance: 42.1
click at [925, 85] on input "karissa" at bounding box center [995, 84] width 228 height 23
type input "k"
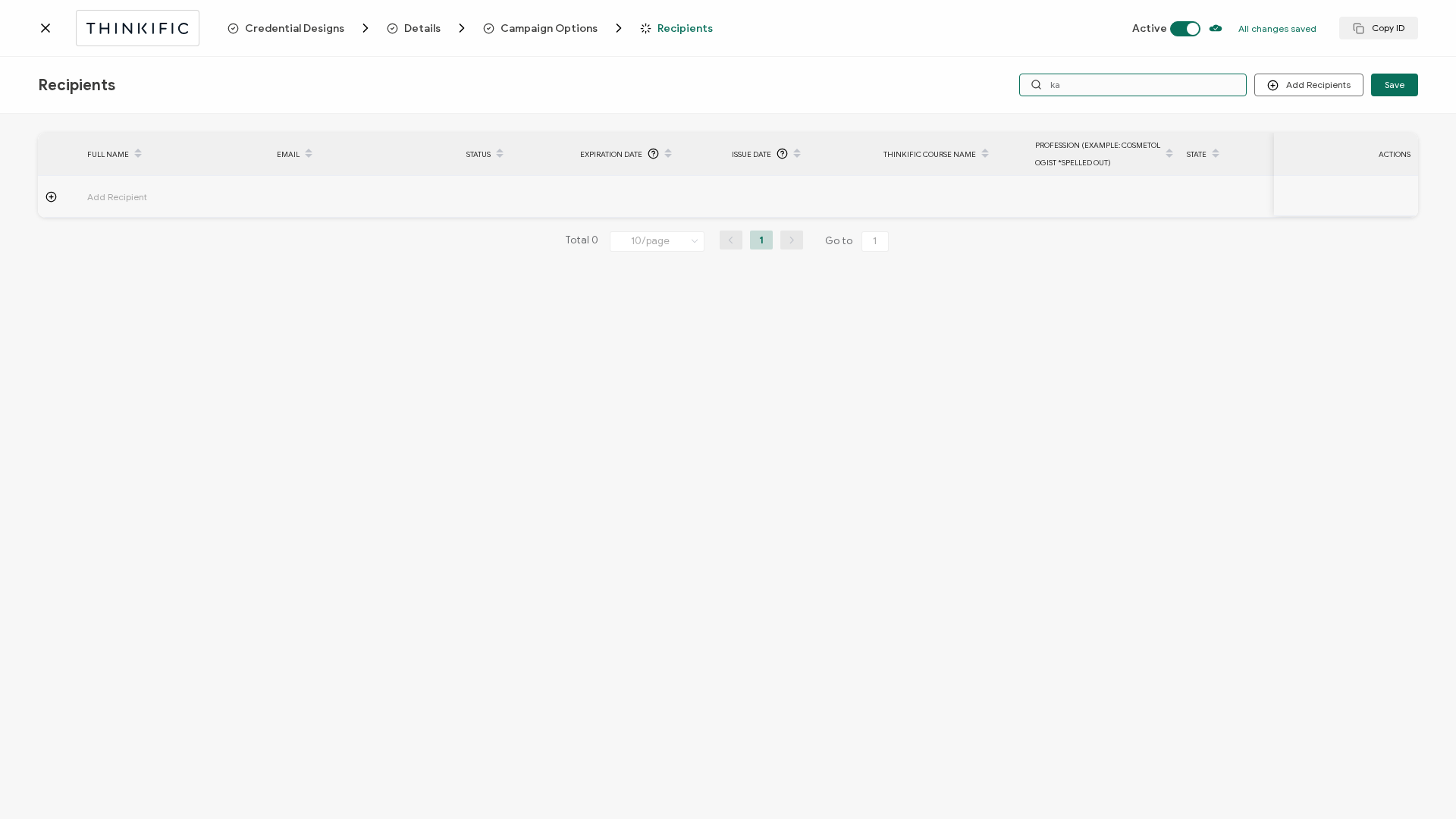
type input "k"
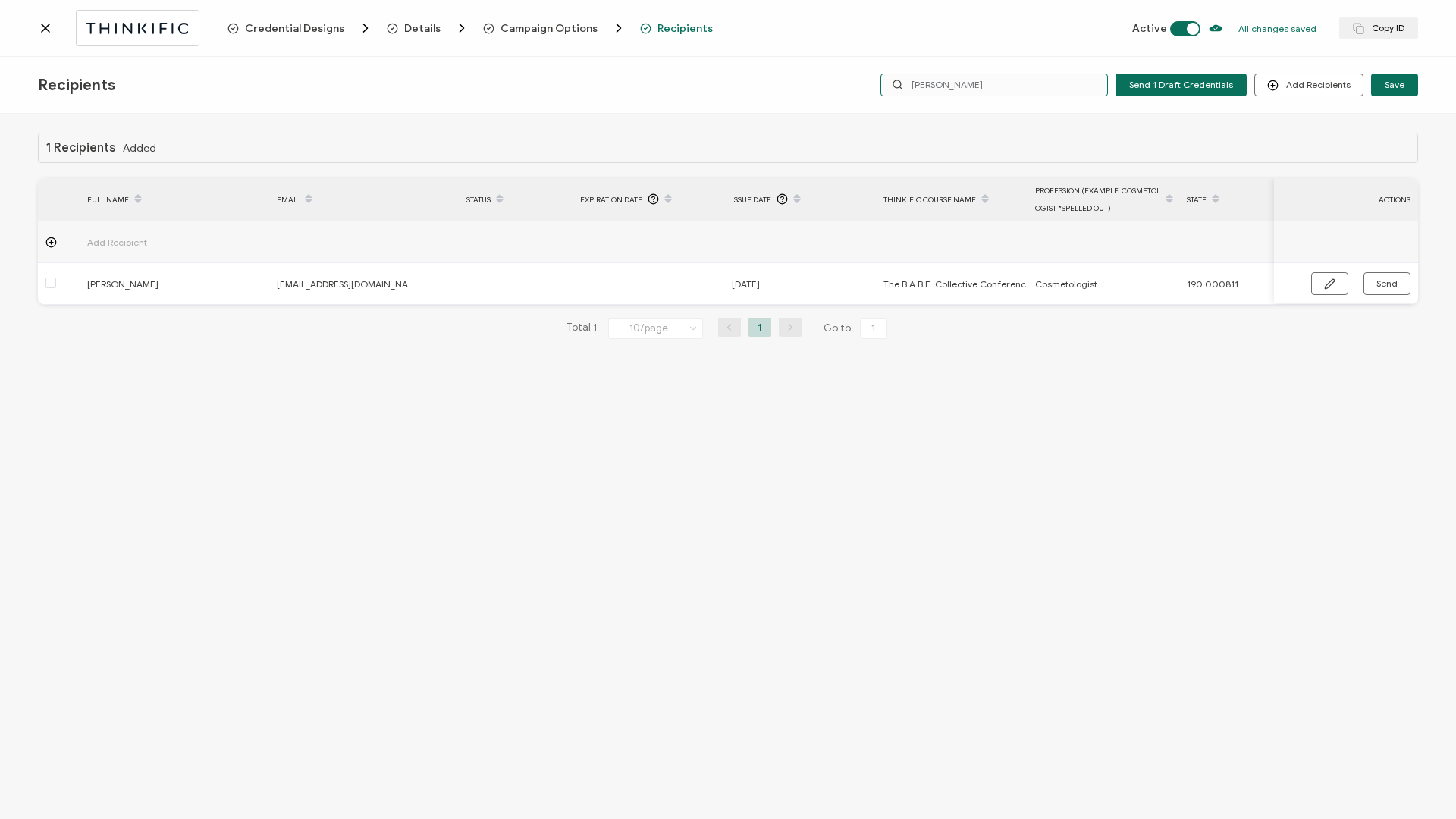
drag, startPoint x: 967, startPoint y: 90, endPoint x: 910, endPoint y: 89, distance: 57.0
click at [910, 89] on div "[PERSON_NAME]" at bounding box center [995, 84] width 228 height 23
drag, startPoint x: 951, startPoint y: 84, endPoint x: 905, endPoint y: 81, distance: 46.1
click at [905, 81] on div "[PERSON_NAME]" at bounding box center [995, 84] width 228 height 23
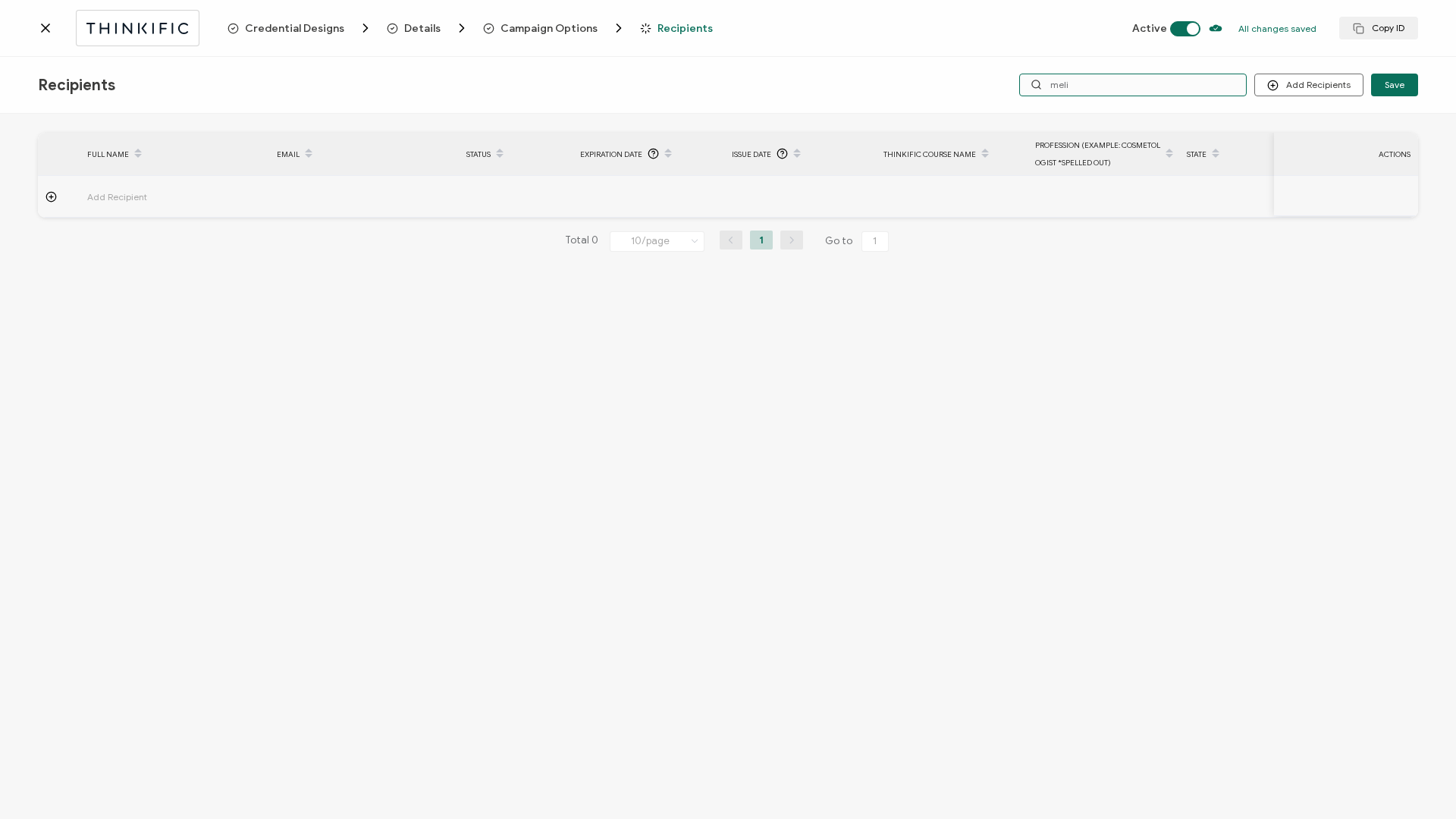
drag, startPoint x: 1096, startPoint y: 85, endPoint x: 951, endPoint y: 85, distance: 145.0
click at [951, 85] on div "Add Recipients Upload Recipients Import From Recipients Import From List Save m…" at bounding box center [1120, 84] width 595 height 23
drag, startPoint x: 1084, startPoint y: 83, endPoint x: 1024, endPoint y: 81, distance: 60.0
click at [1024, 81] on input "miri" at bounding box center [1133, 84] width 228 height 23
type input "y"
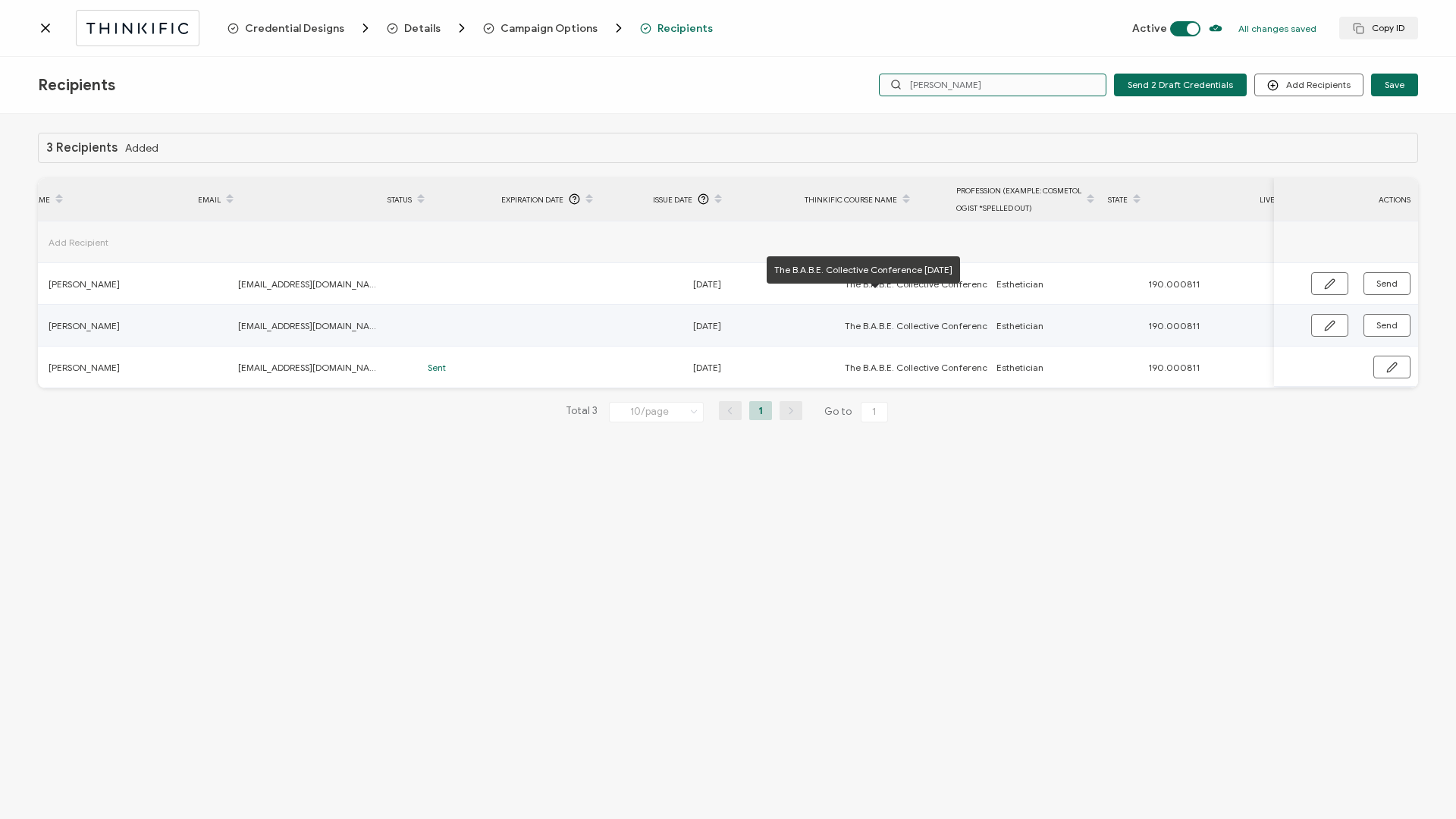
scroll to position [0, 0]
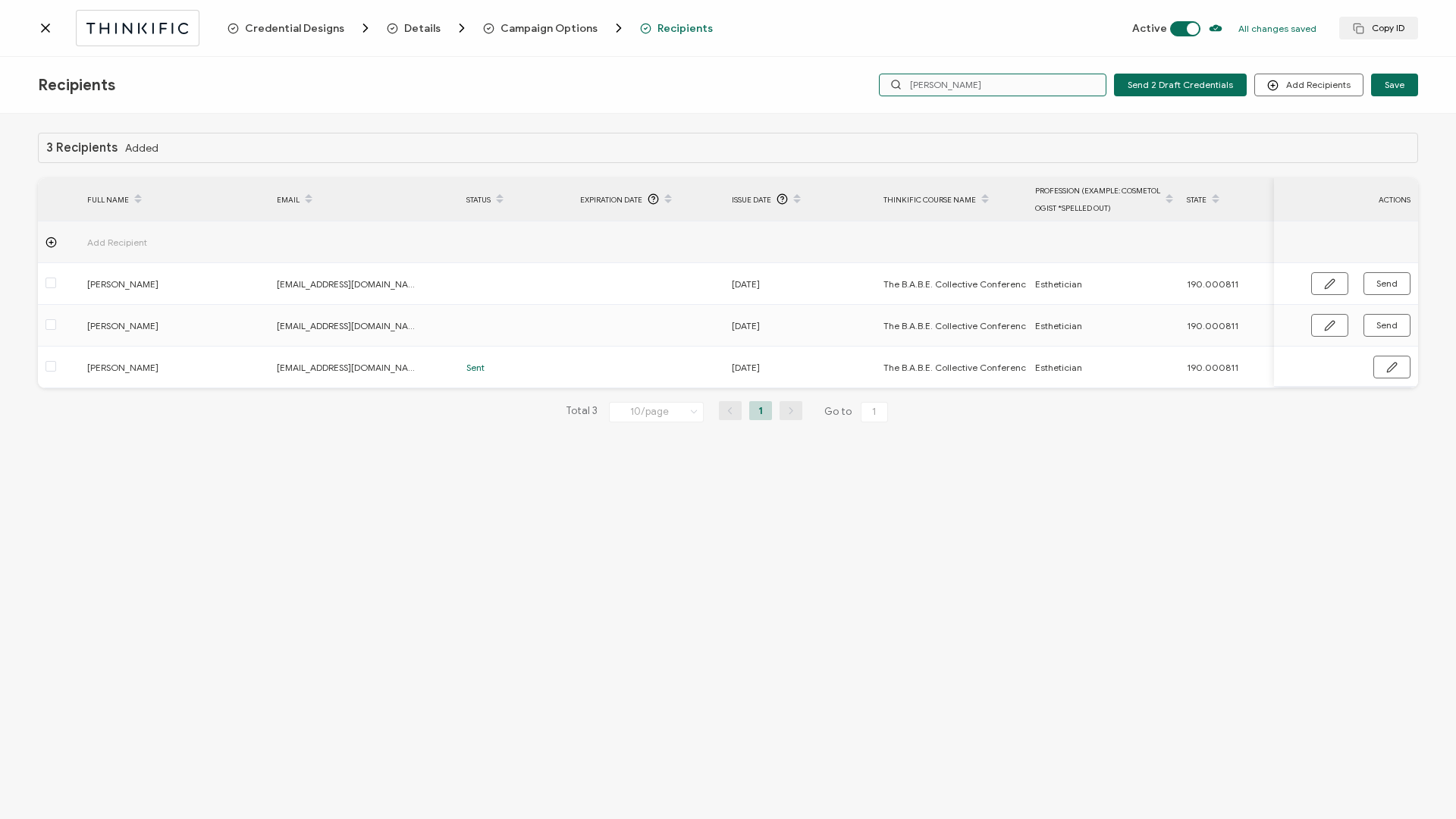
drag, startPoint x: 951, startPoint y: 87, endPoint x: 881, endPoint y: 84, distance: 70.1
click at [881, 84] on div "Send 2 Draft Credentials Add Recipients Upload Recipients Import From Recipient…" at bounding box center [1120, 84] width 595 height 23
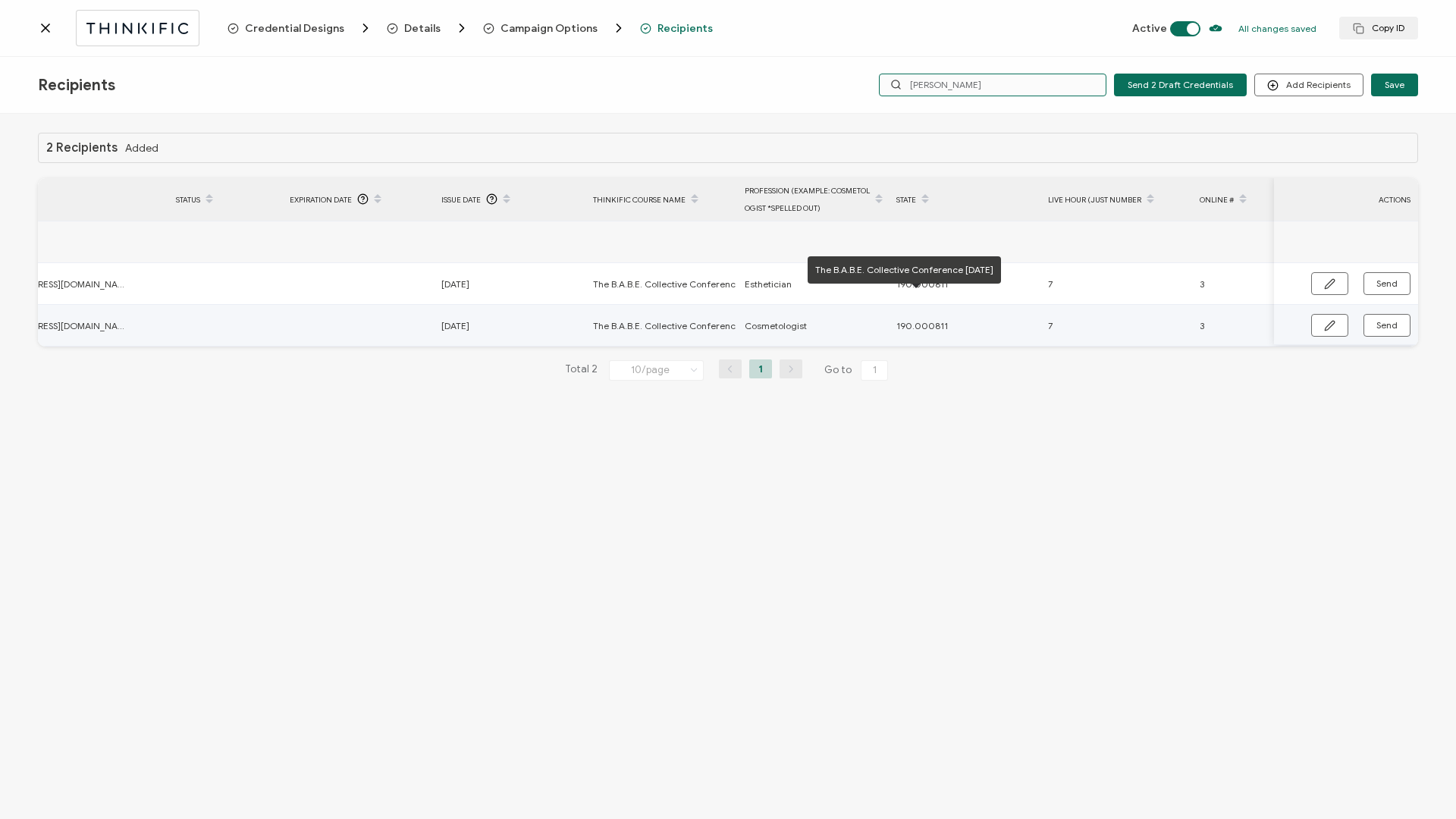
scroll to position [0, 512]
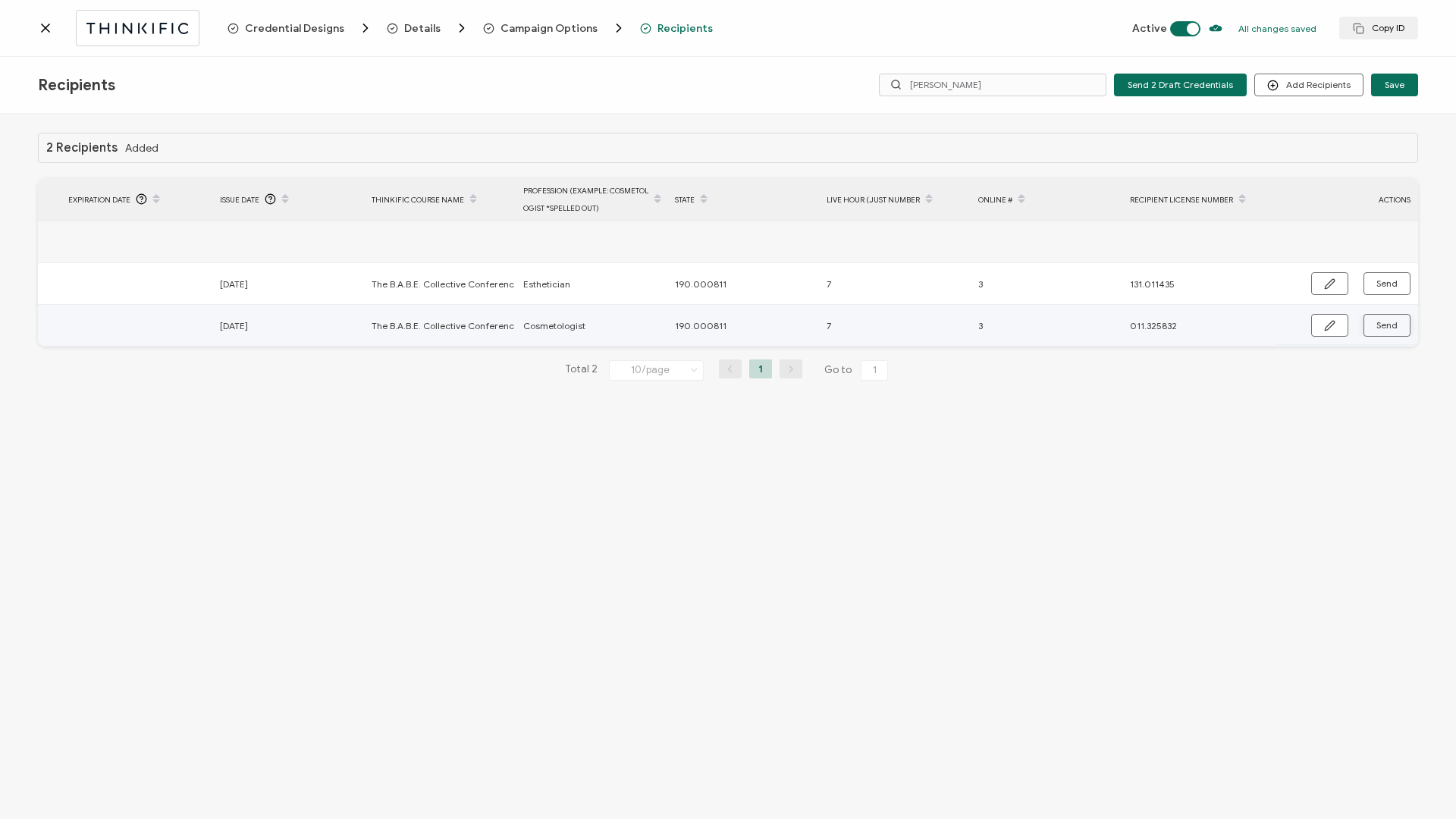
click at [1378, 330] on span "Send" at bounding box center [1386, 326] width 21 height 9
click at [1005, 90] on input "[PERSON_NAME]" at bounding box center [993, 84] width 228 height 23
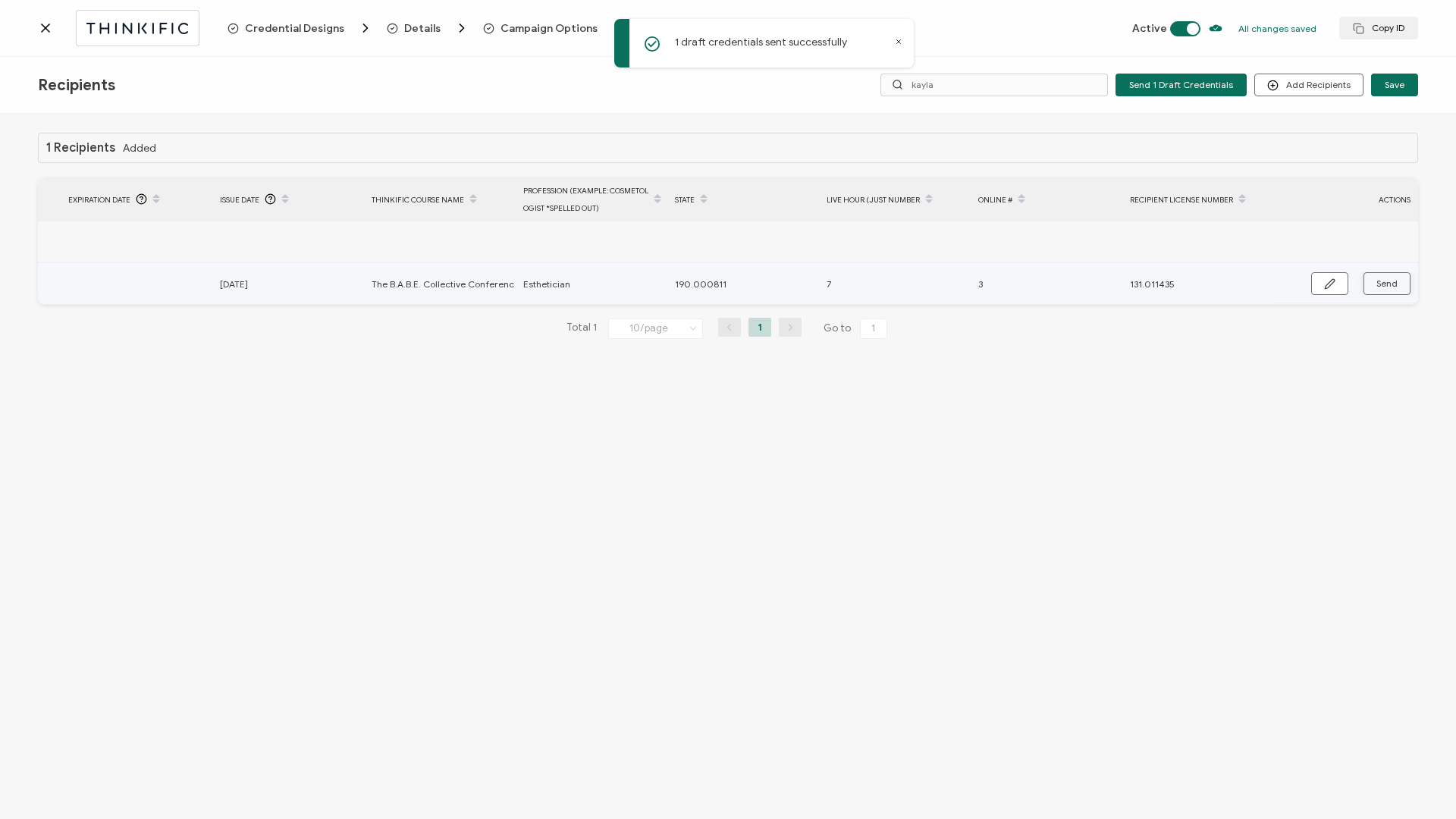
click at [1388, 288] on span "Send" at bounding box center [1386, 283] width 21 height 9
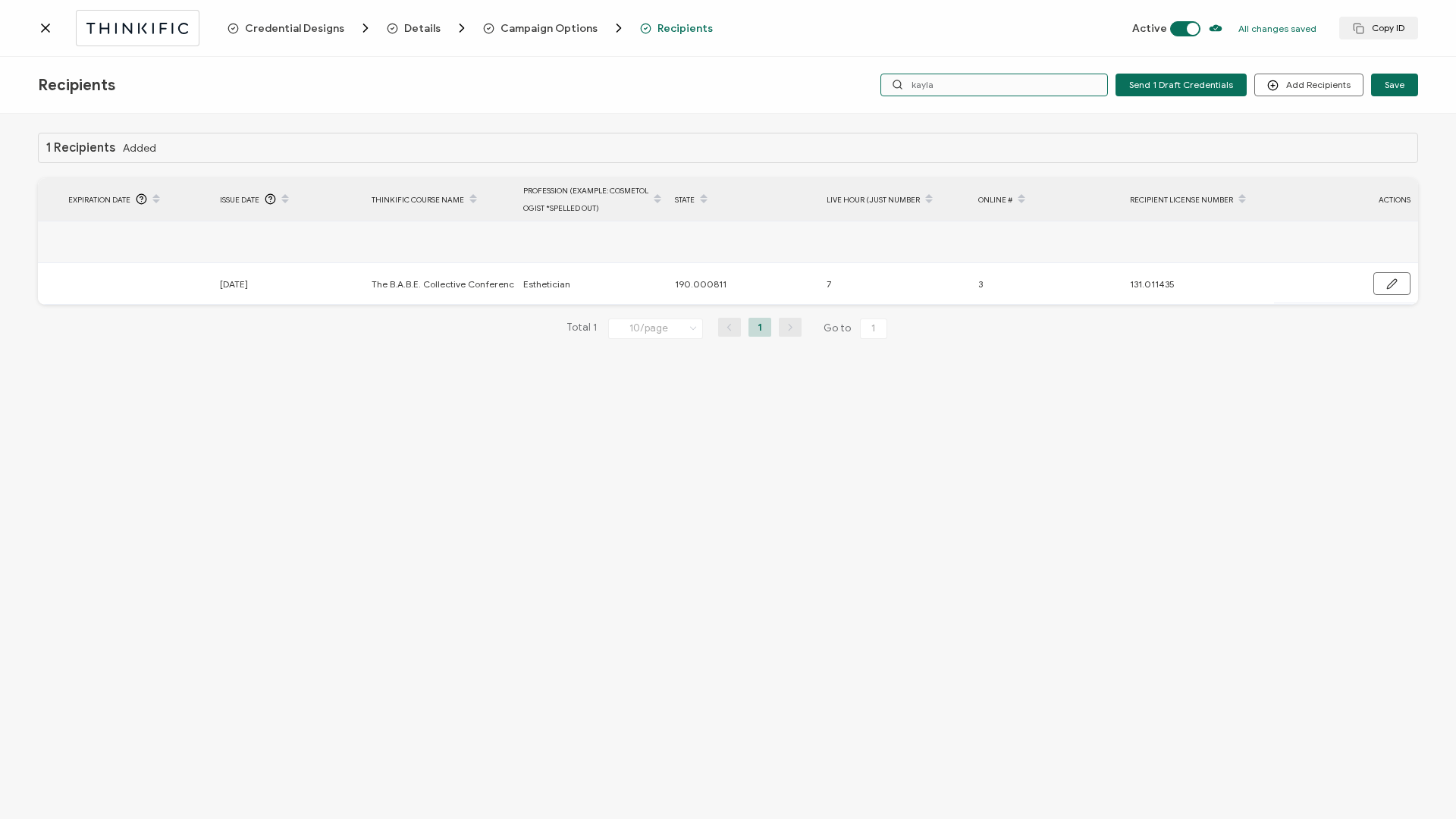
click at [995, 81] on input "kayla" at bounding box center [995, 84] width 228 height 23
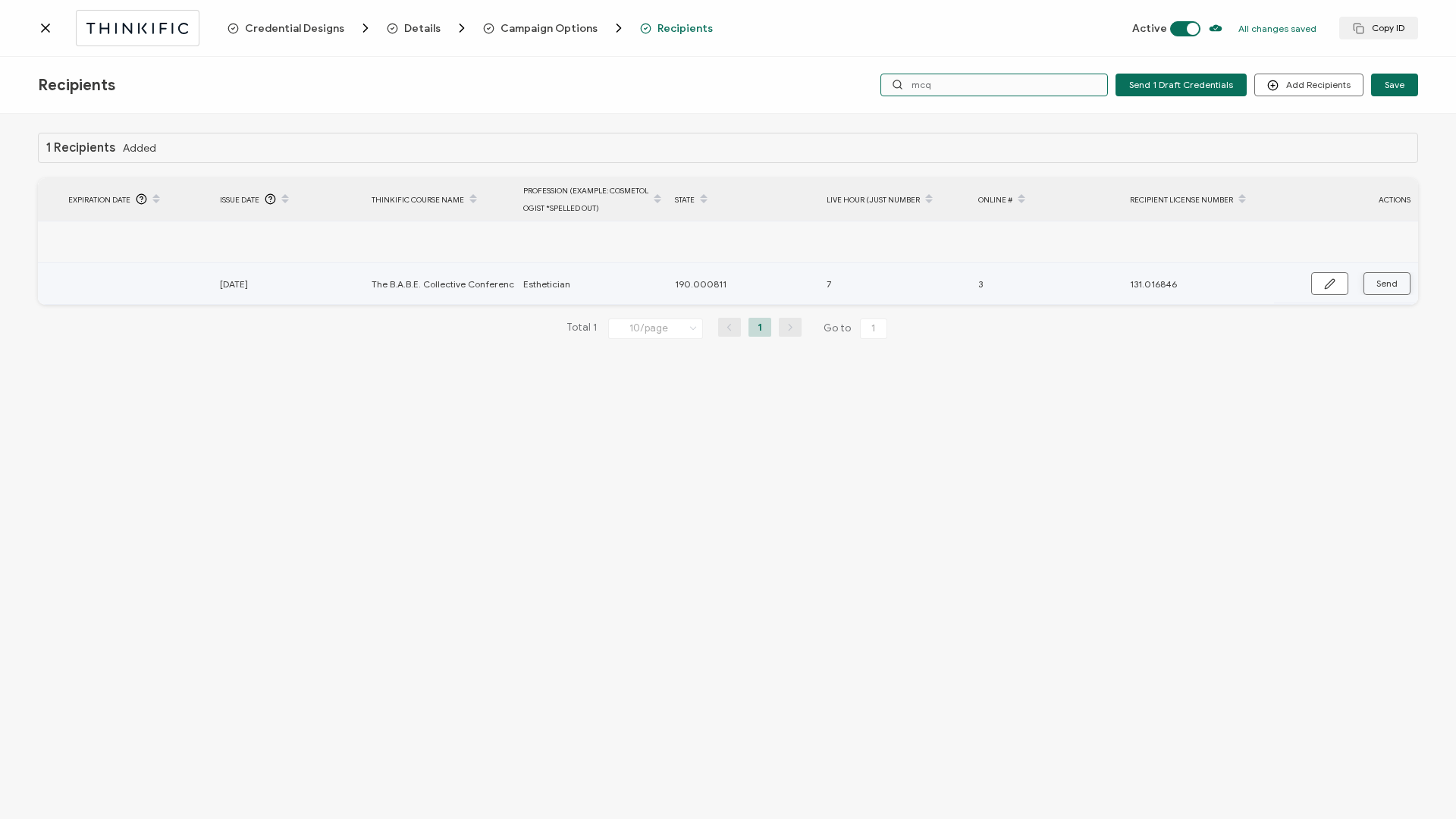
type input "mcq"
click at [1392, 282] on span "Send" at bounding box center [1386, 283] width 21 height 9
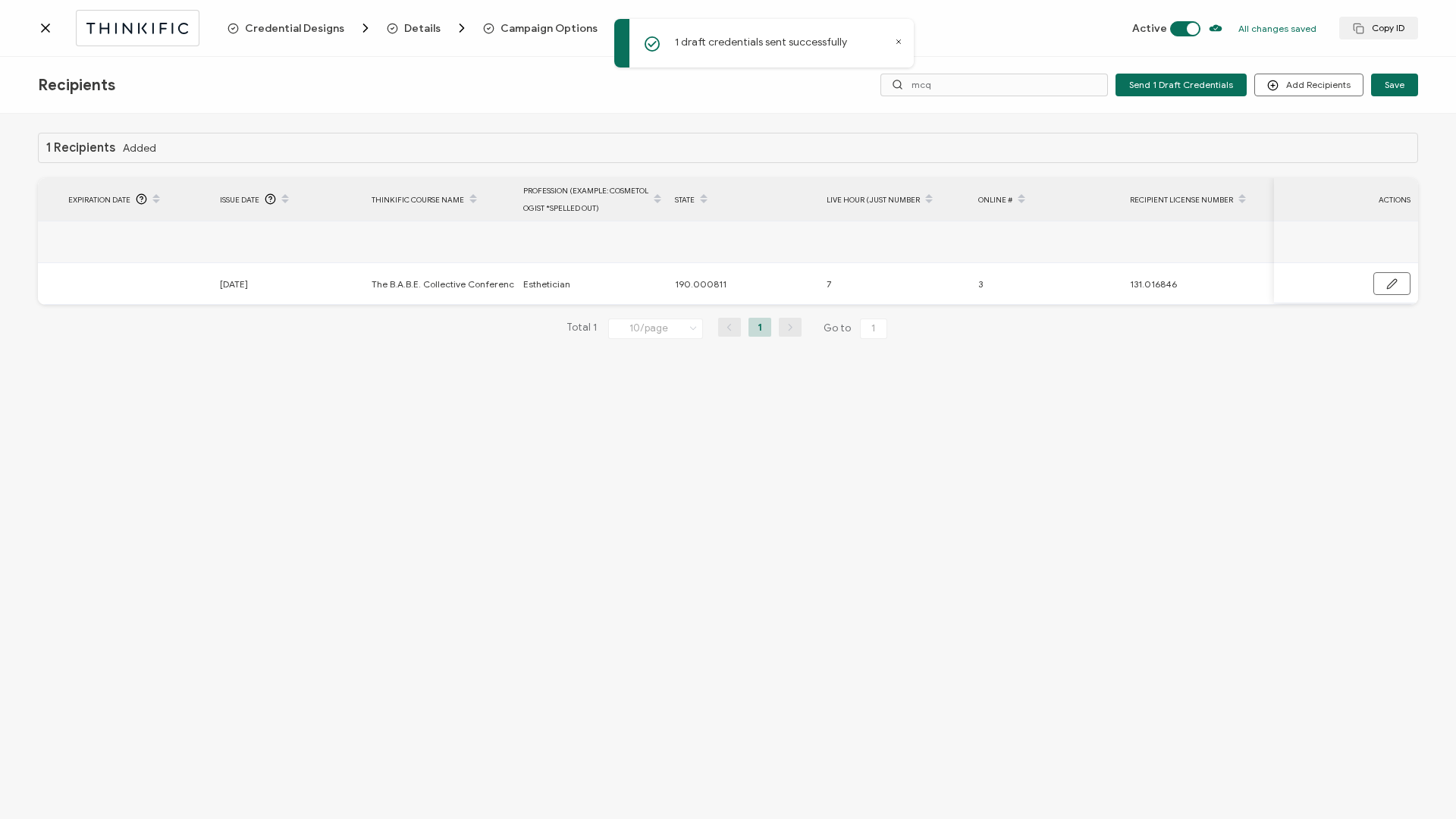
scroll to position [0, 507]
click at [983, 85] on input "mcq" at bounding box center [995, 84] width 228 height 23
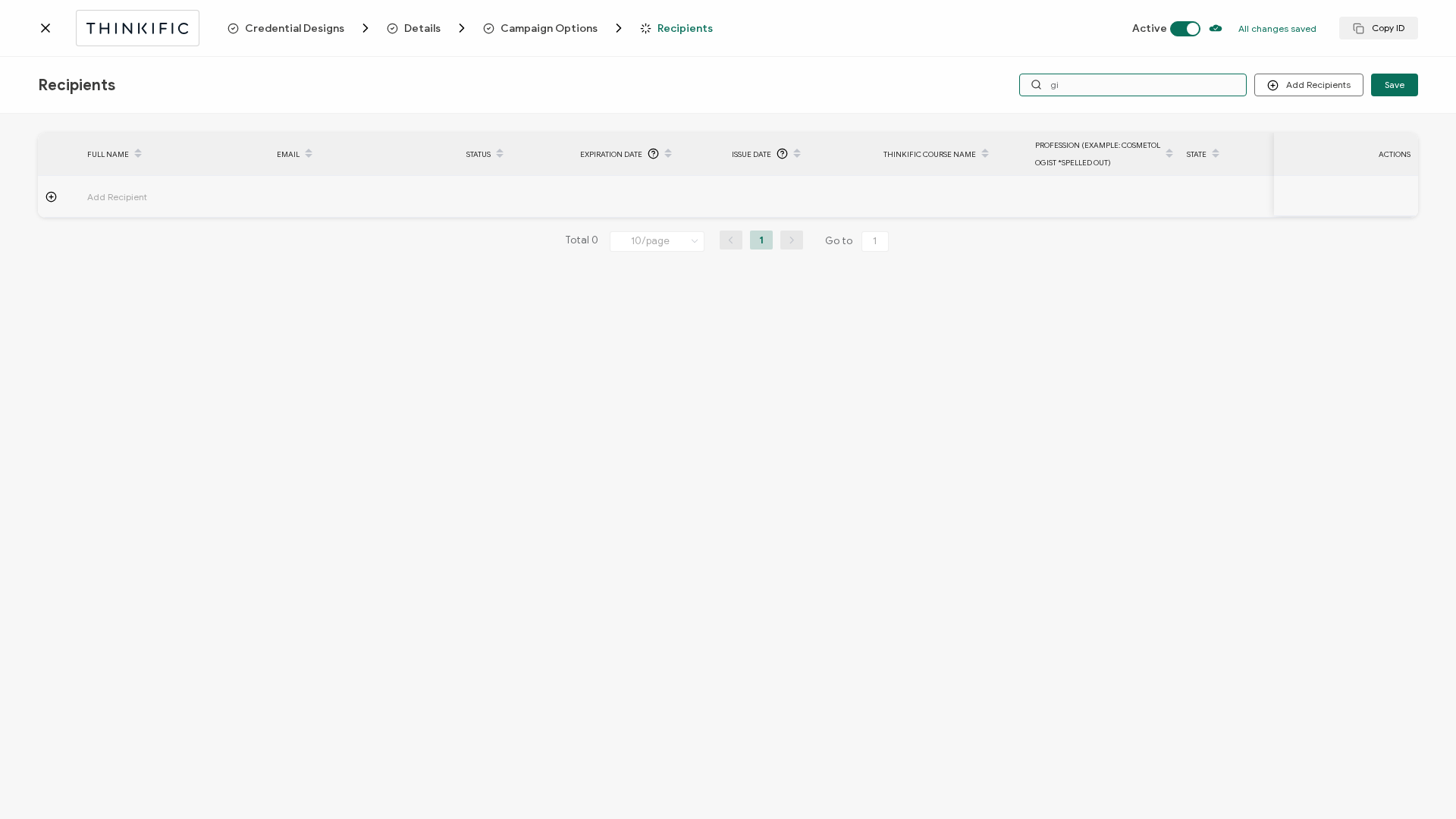
type input "g"
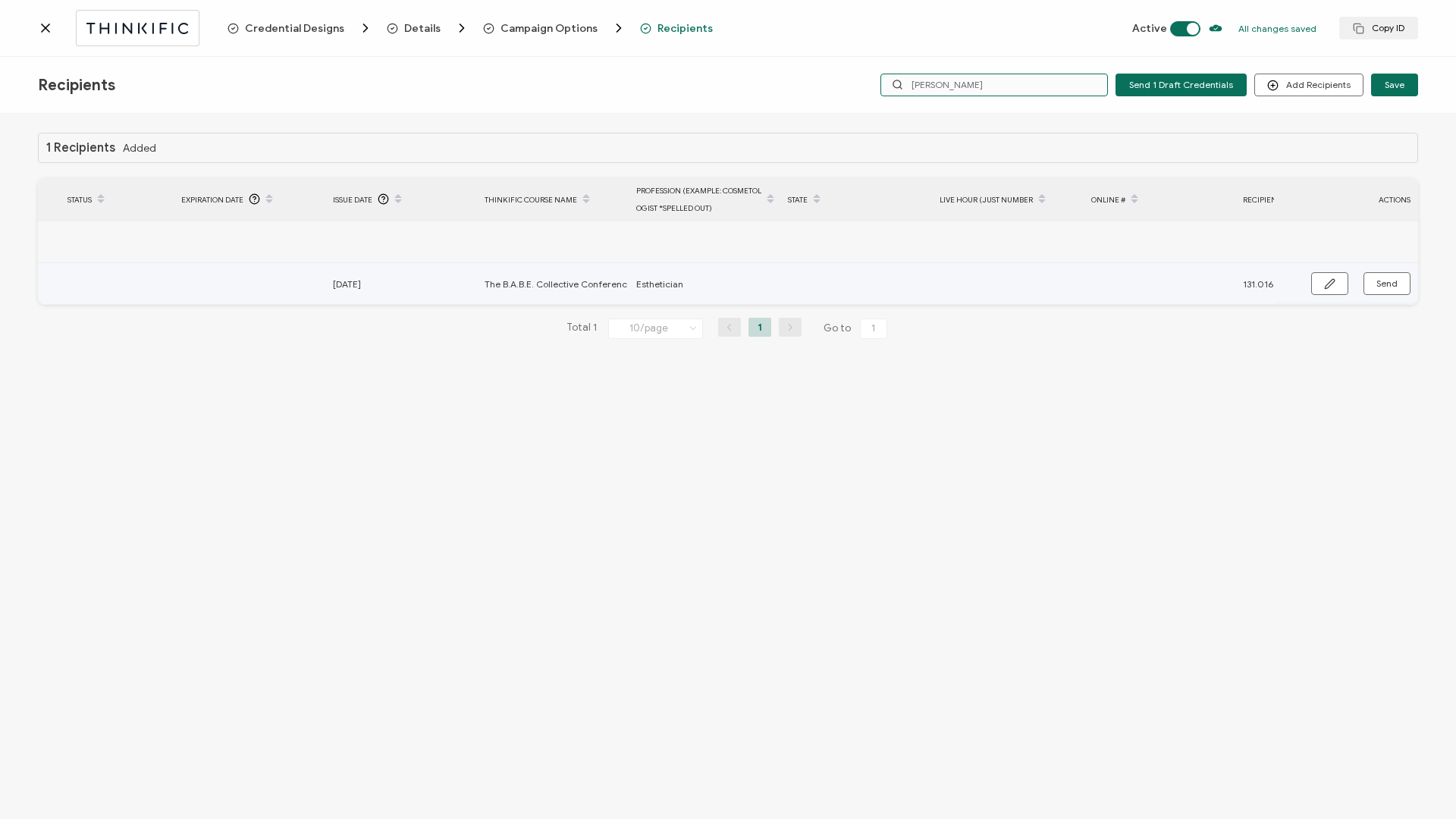
scroll to position [0, 512]
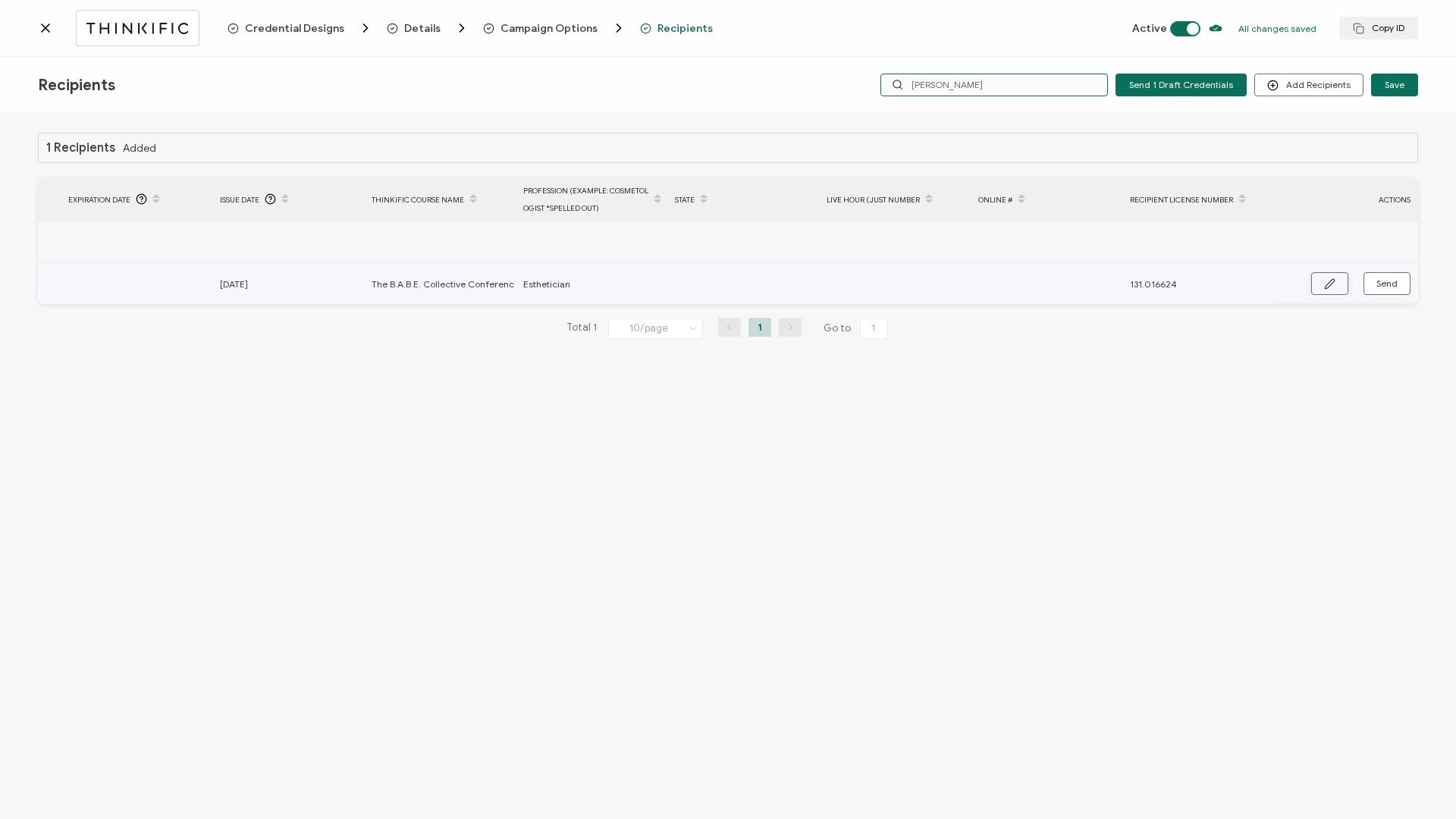
type input "[PERSON_NAME]"
click at [1317, 284] on button "button" at bounding box center [1329, 283] width 38 height 23
click at [763, 282] on input "text" at bounding box center [741, 284] width 133 height 24
type input "1"
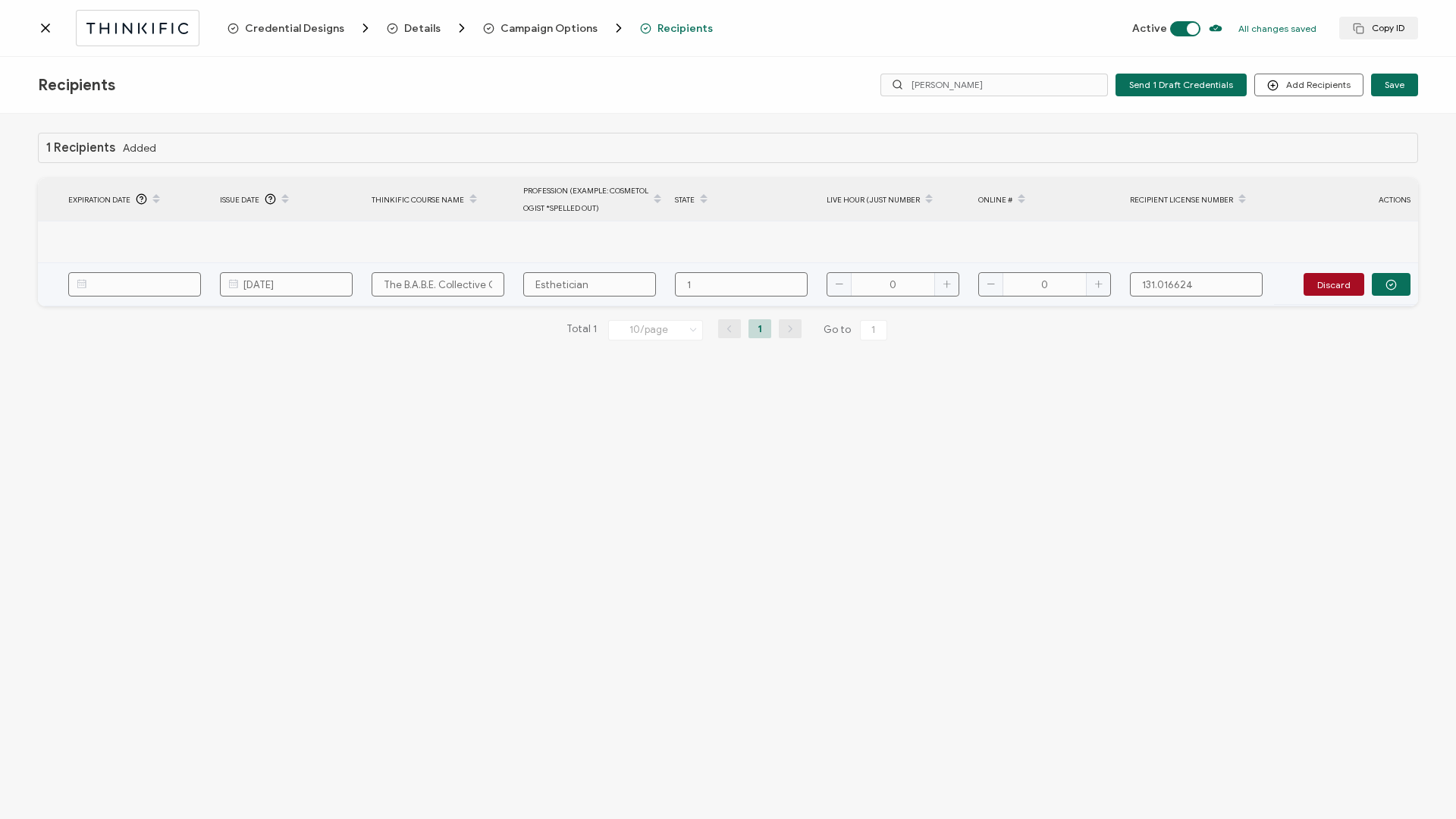
type input "18"
type input "1"
type input "19"
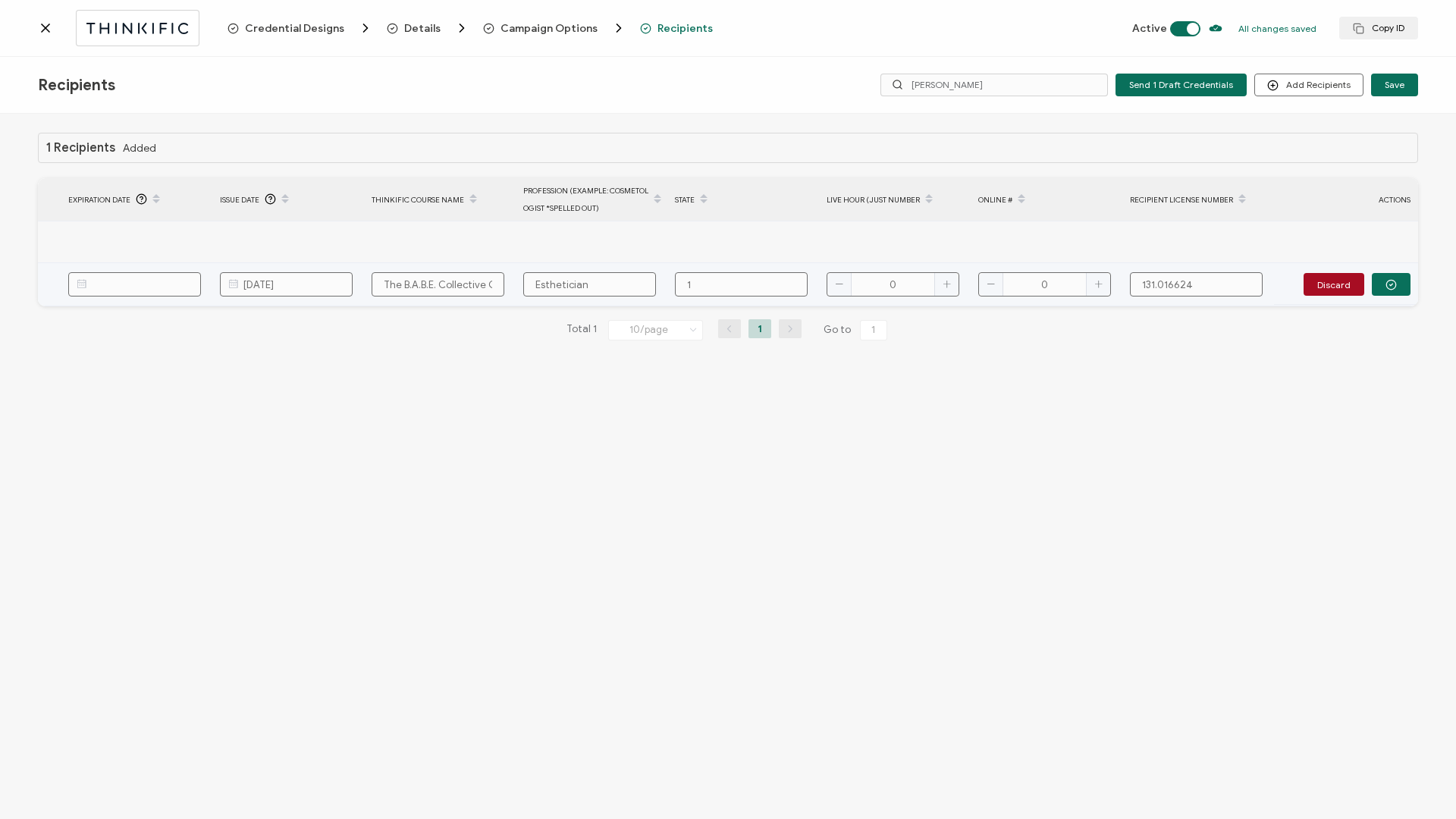
type input "19"
type input "190"
type input "190."
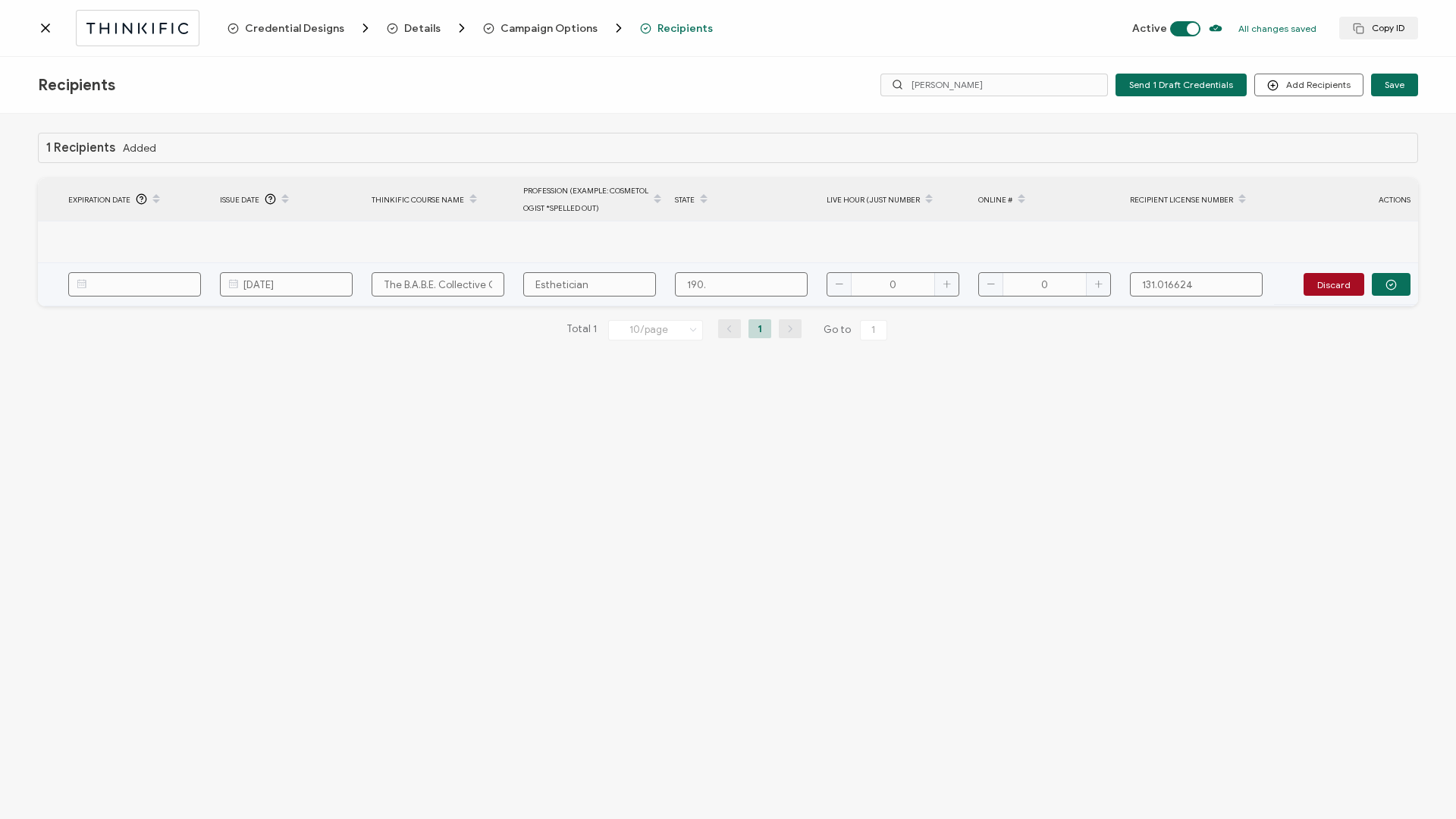
type input "190.0"
type input "190.00"
type input "190.000"
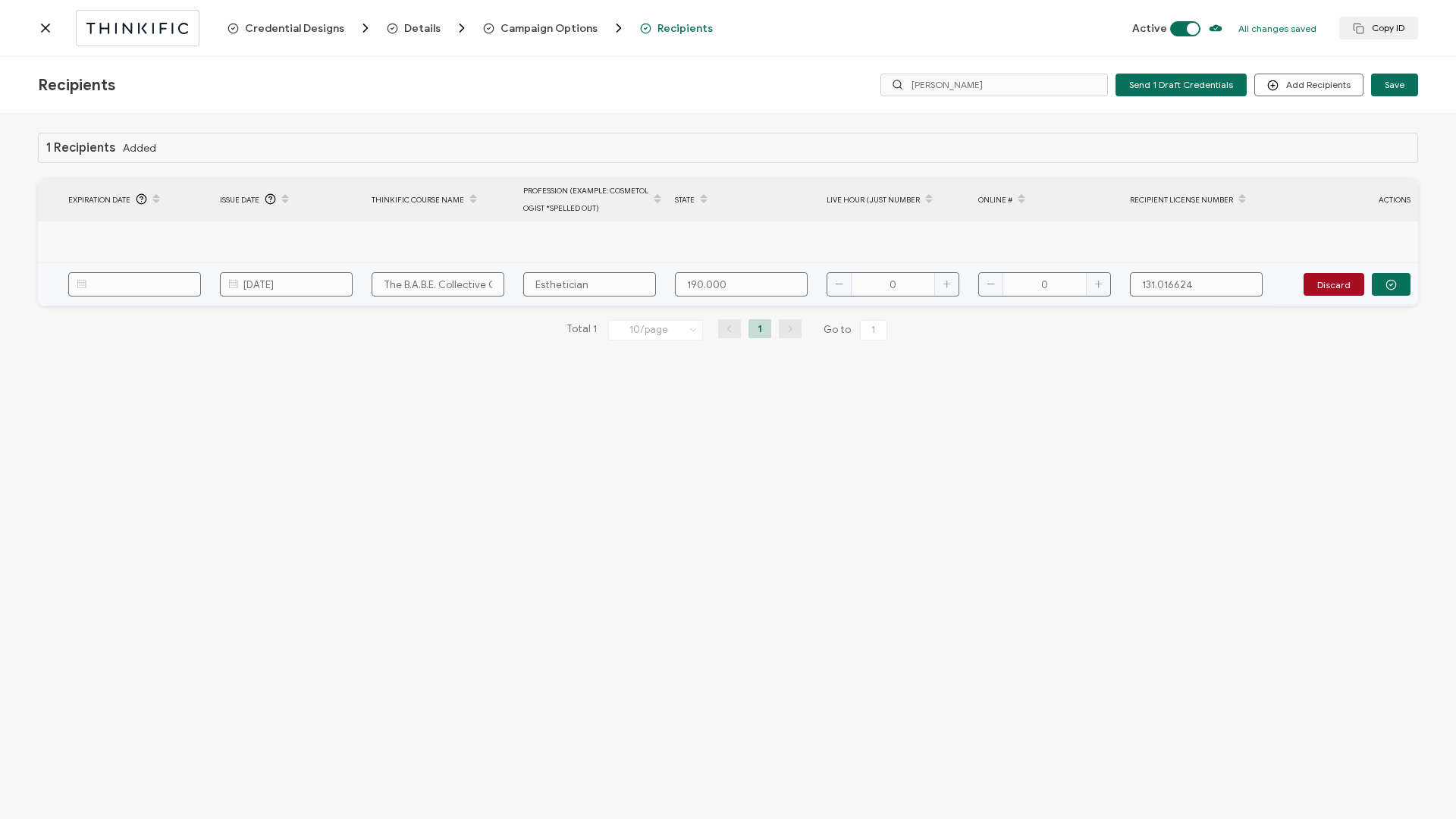
type input "190.000"
type input "190.0008"
type input "190.00081"
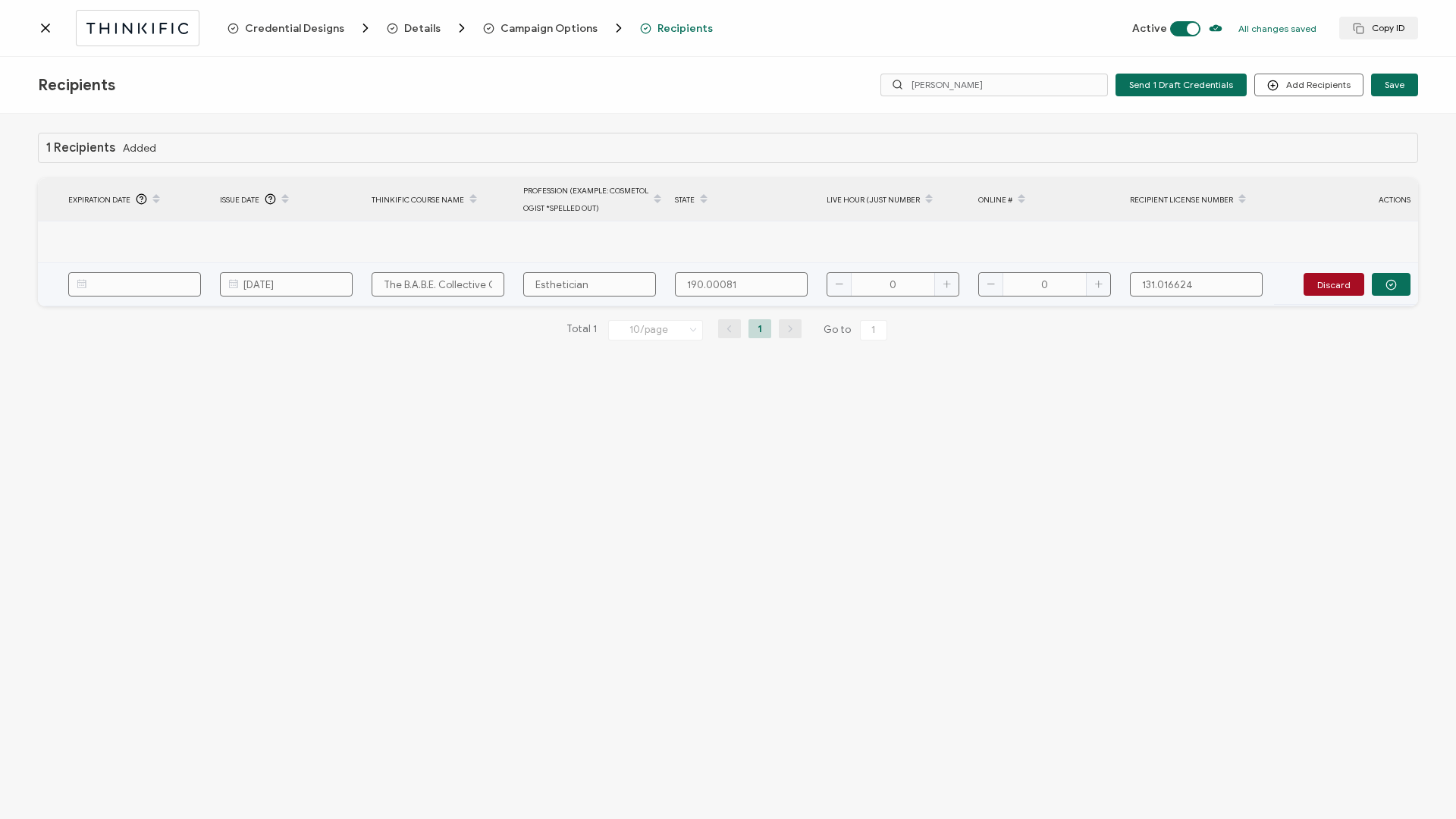
type input "190.000811"
type input "7"
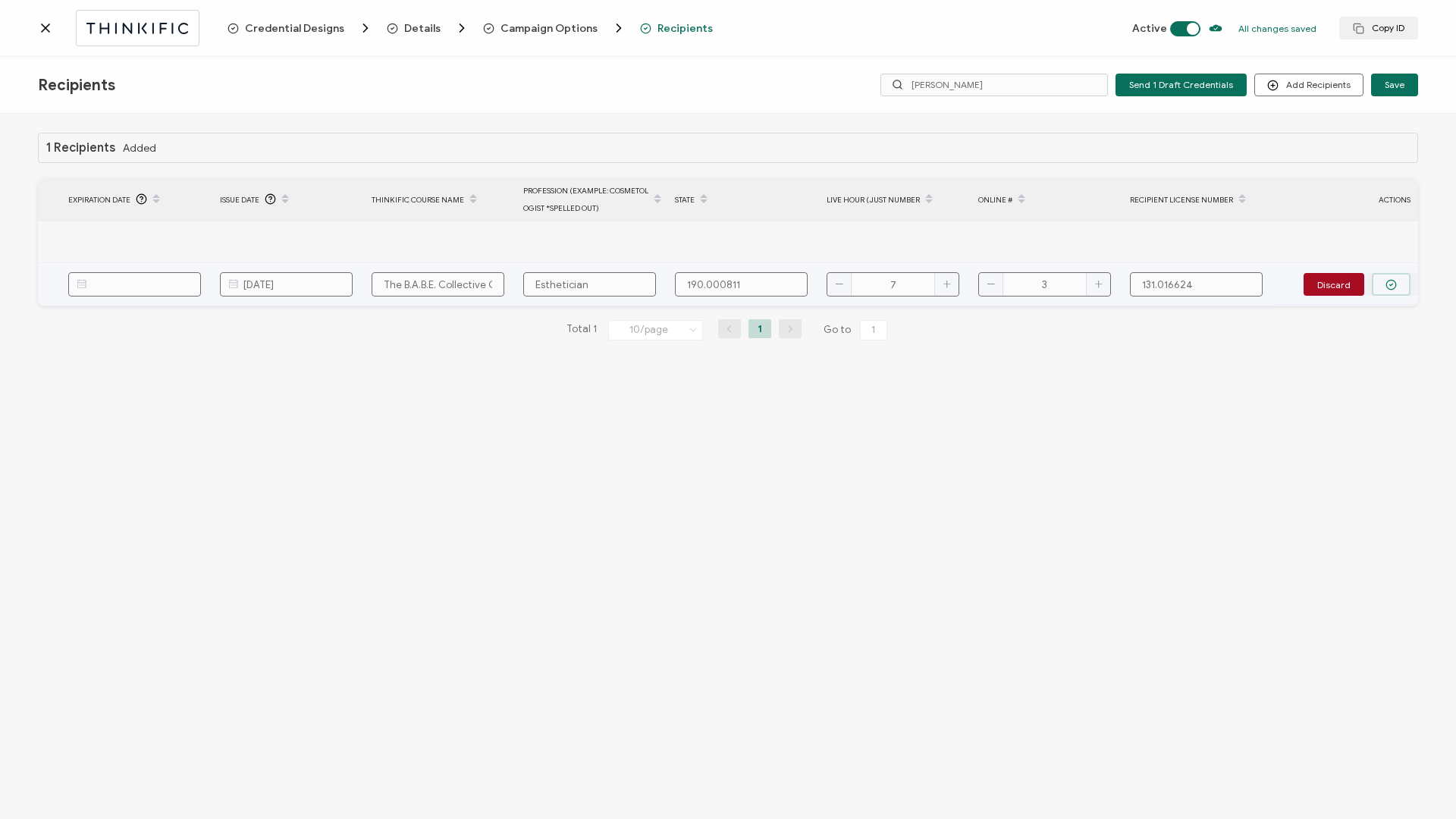
type input "3"
click at [1399, 289] on button "button" at bounding box center [1391, 284] width 39 height 23
click at [1397, 288] on button "Send" at bounding box center [1386, 283] width 47 height 23
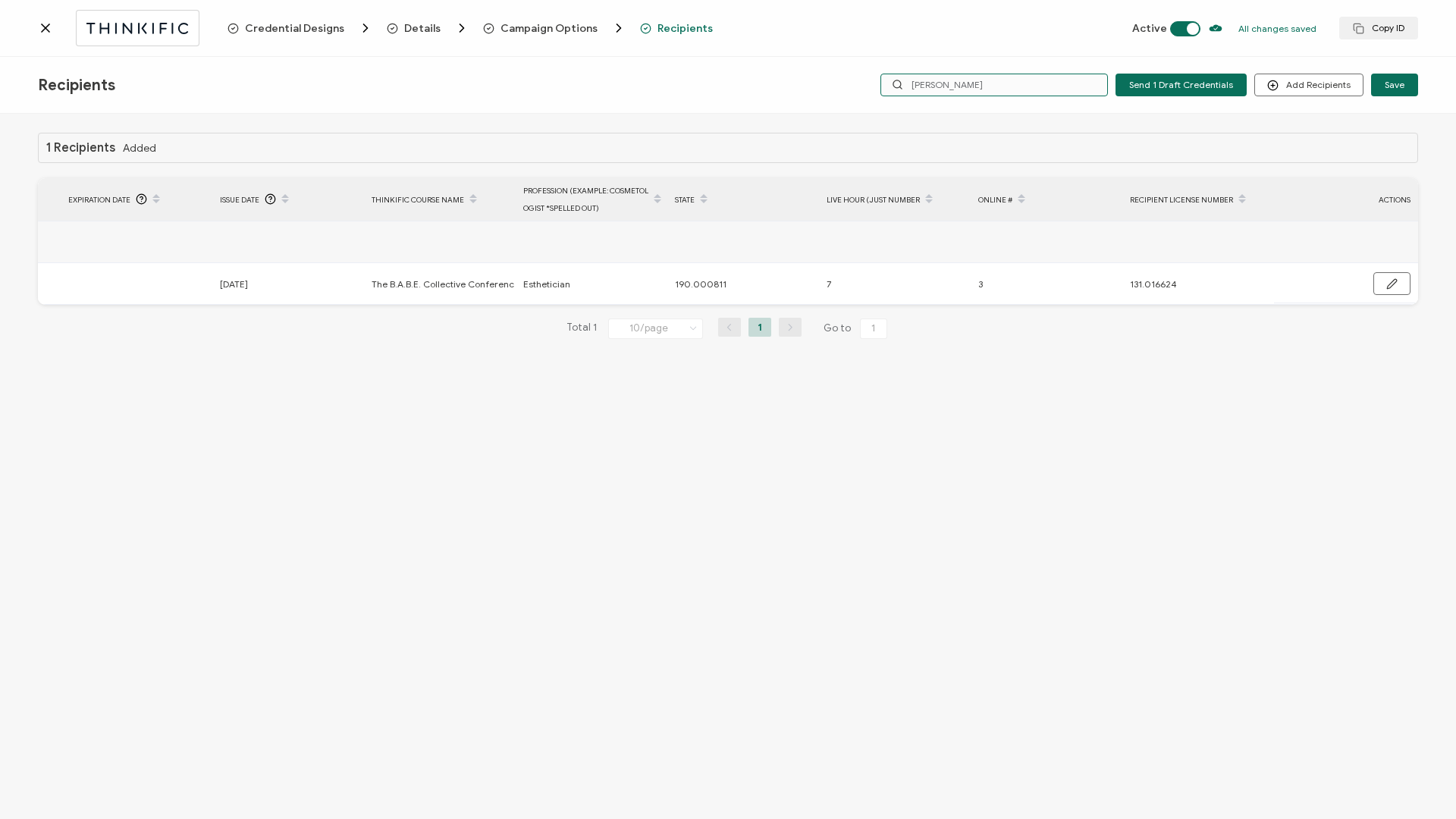
click at [1025, 90] on input "[PERSON_NAME]" at bounding box center [995, 84] width 228 height 23
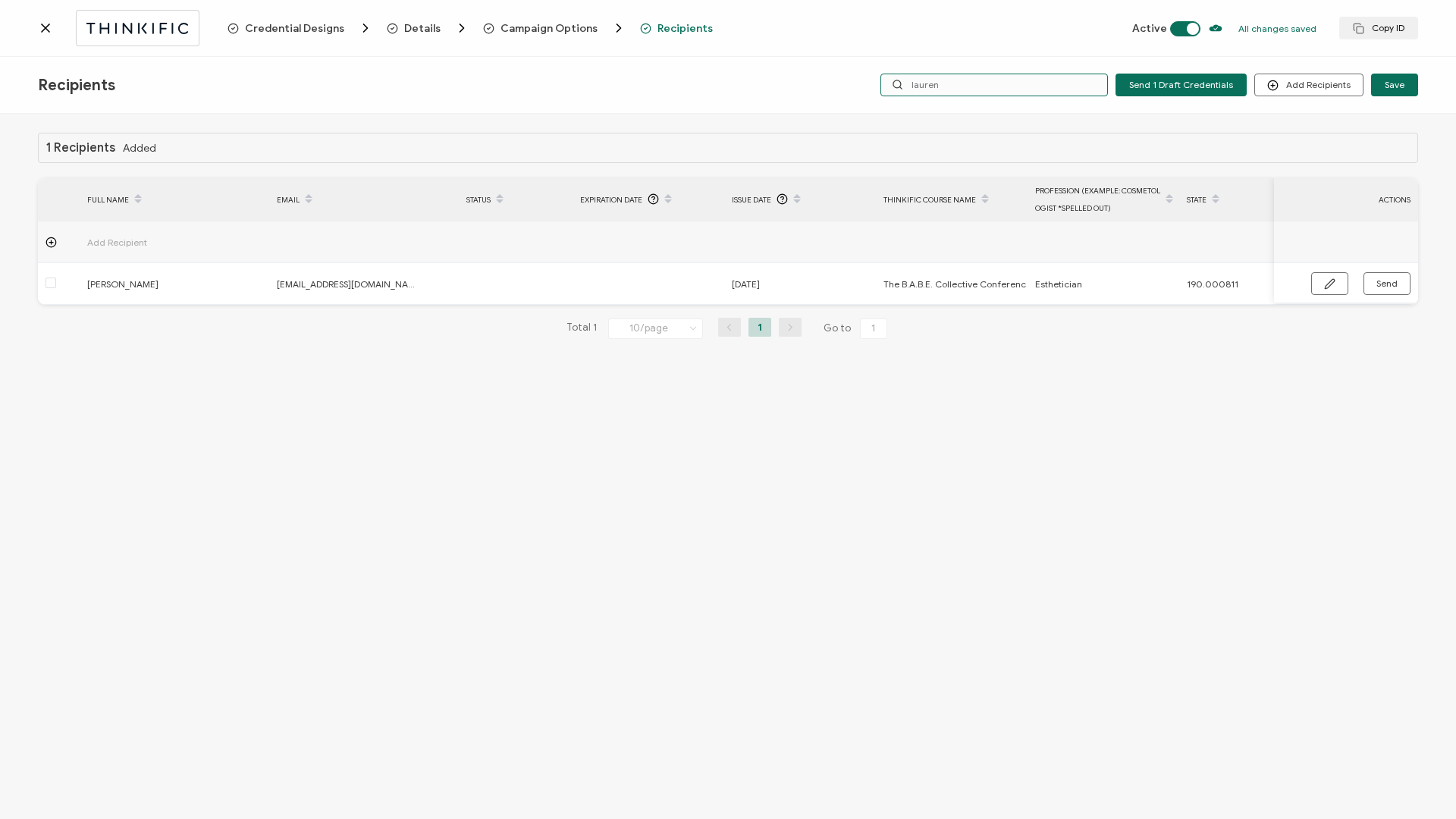
click at [1004, 84] on input "lauren" at bounding box center [995, 84] width 228 height 23
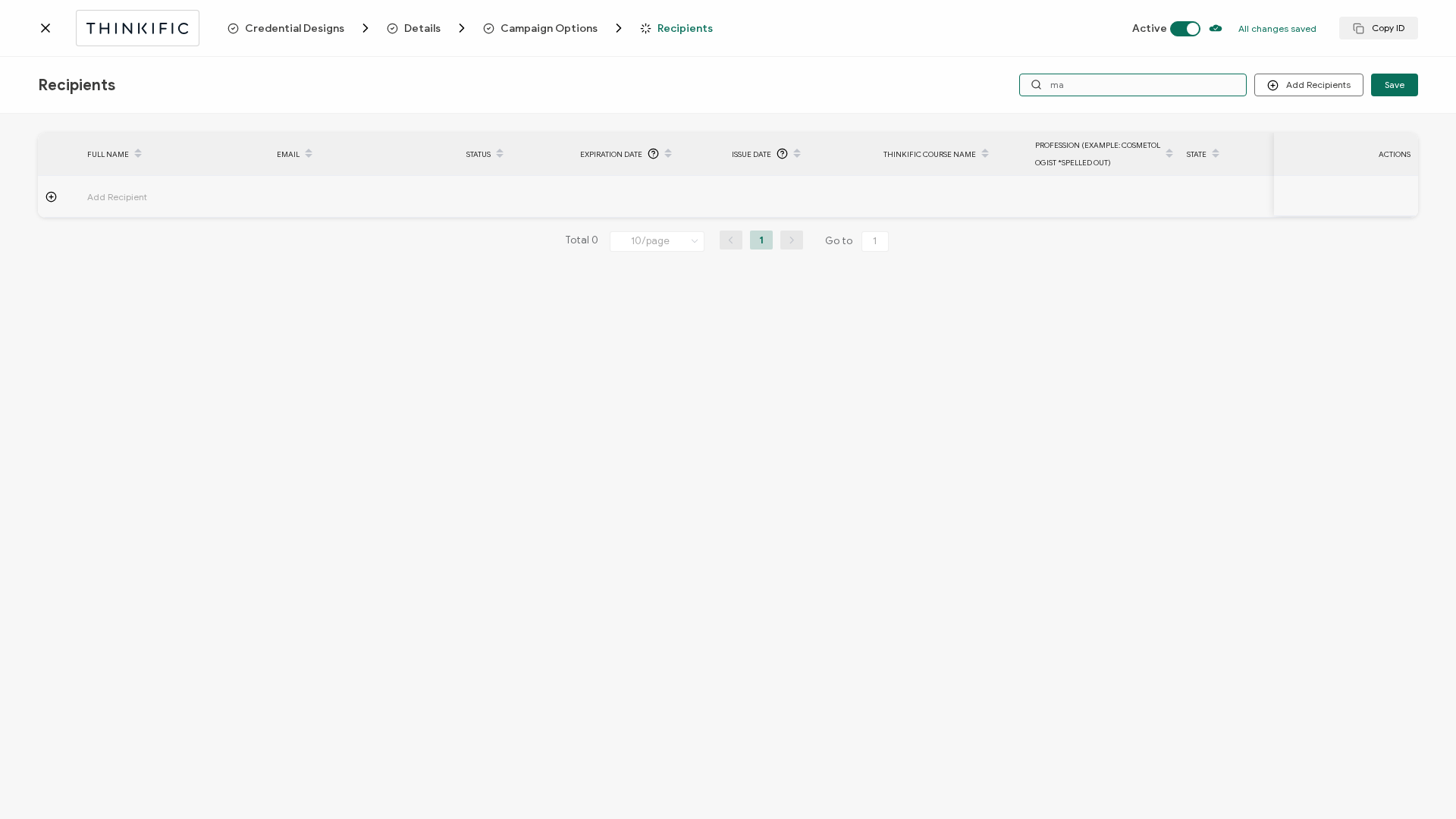
type input "m"
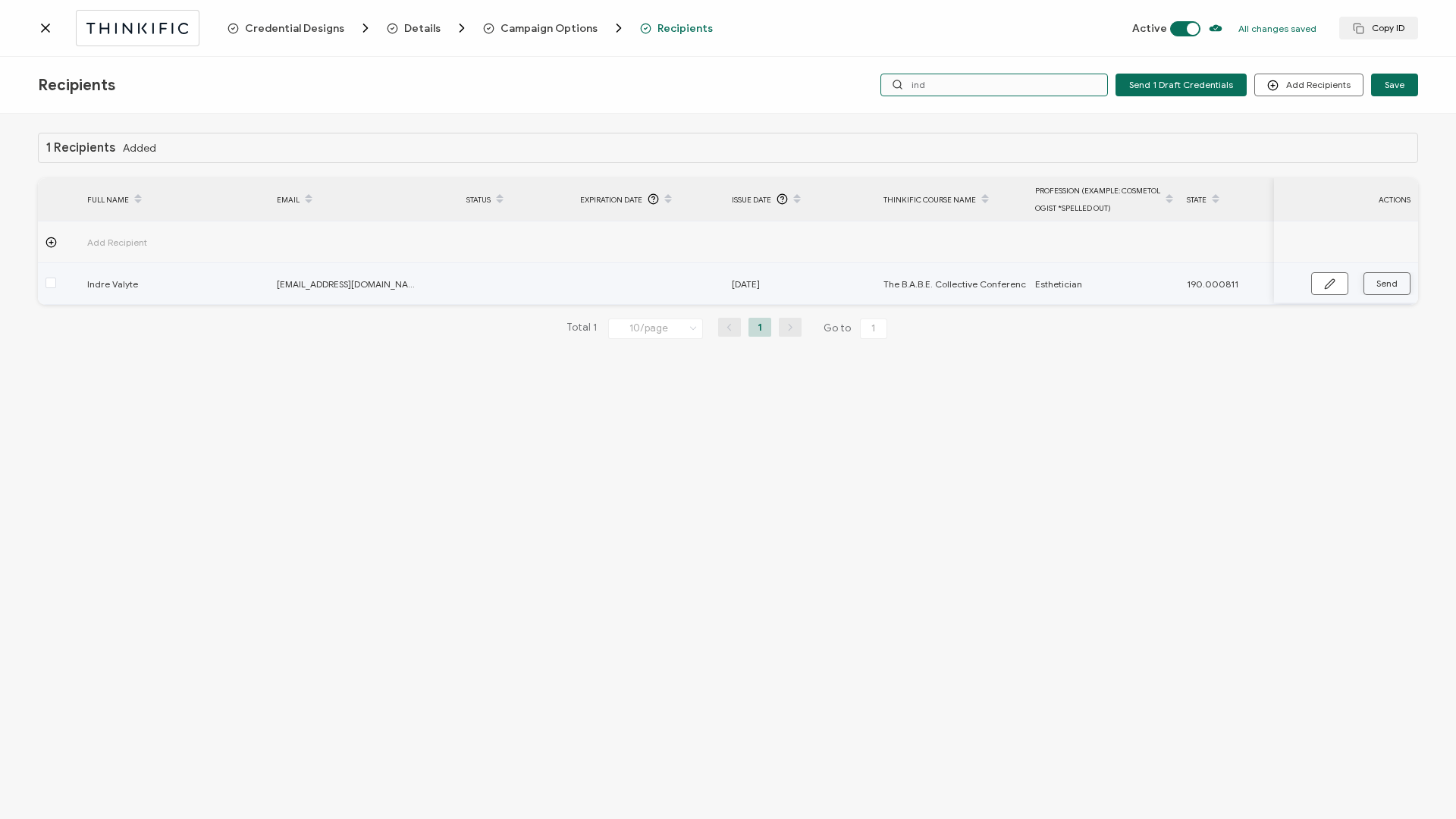
type input "ind"
click at [1392, 286] on span "Send" at bounding box center [1386, 283] width 21 height 9
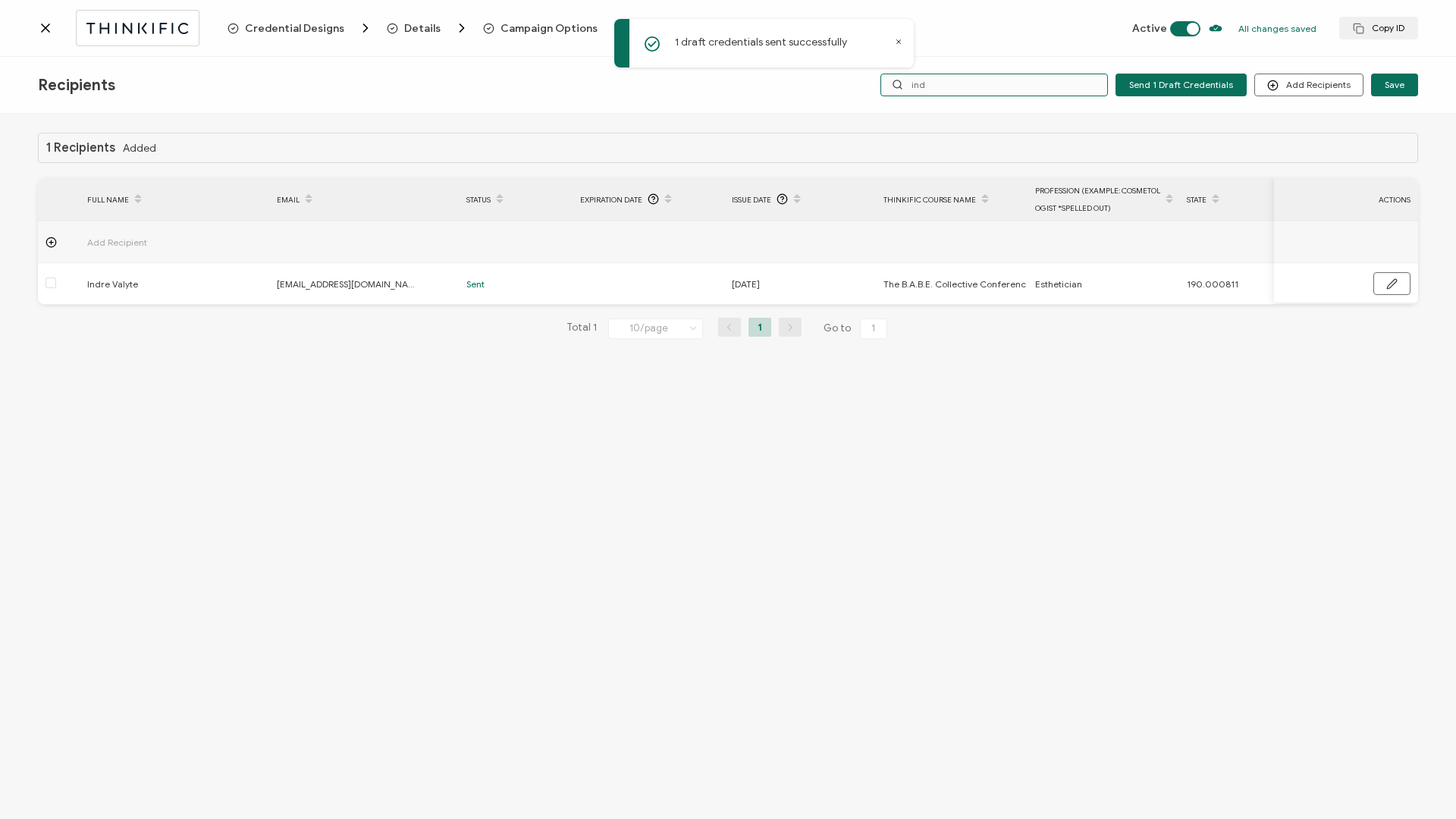
click at [994, 86] on input "ind" at bounding box center [995, 84] width 228 height 23
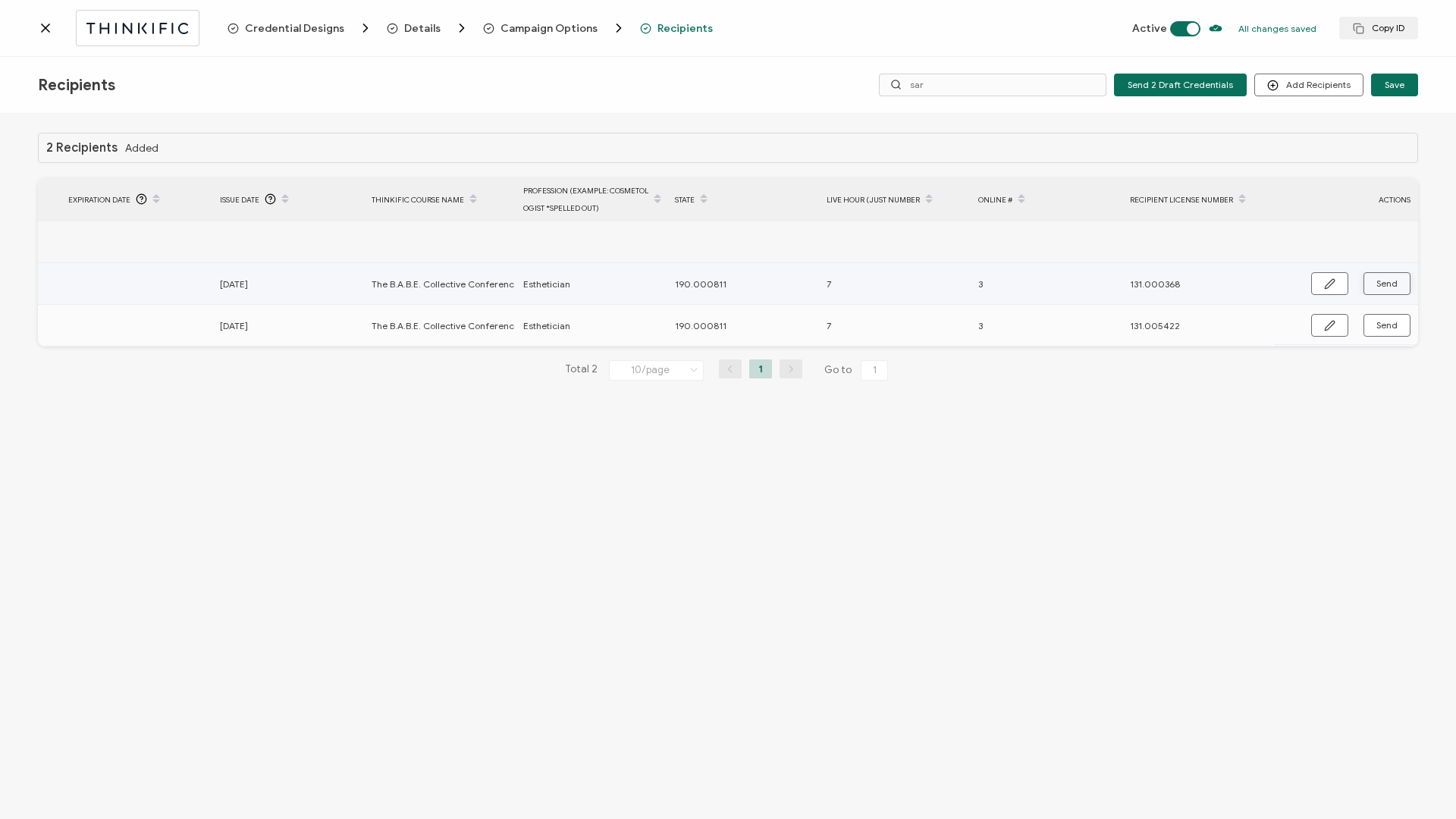
click at [1384, 282] on span "Send" at bounding box center [1386, 283] width 21 height 9
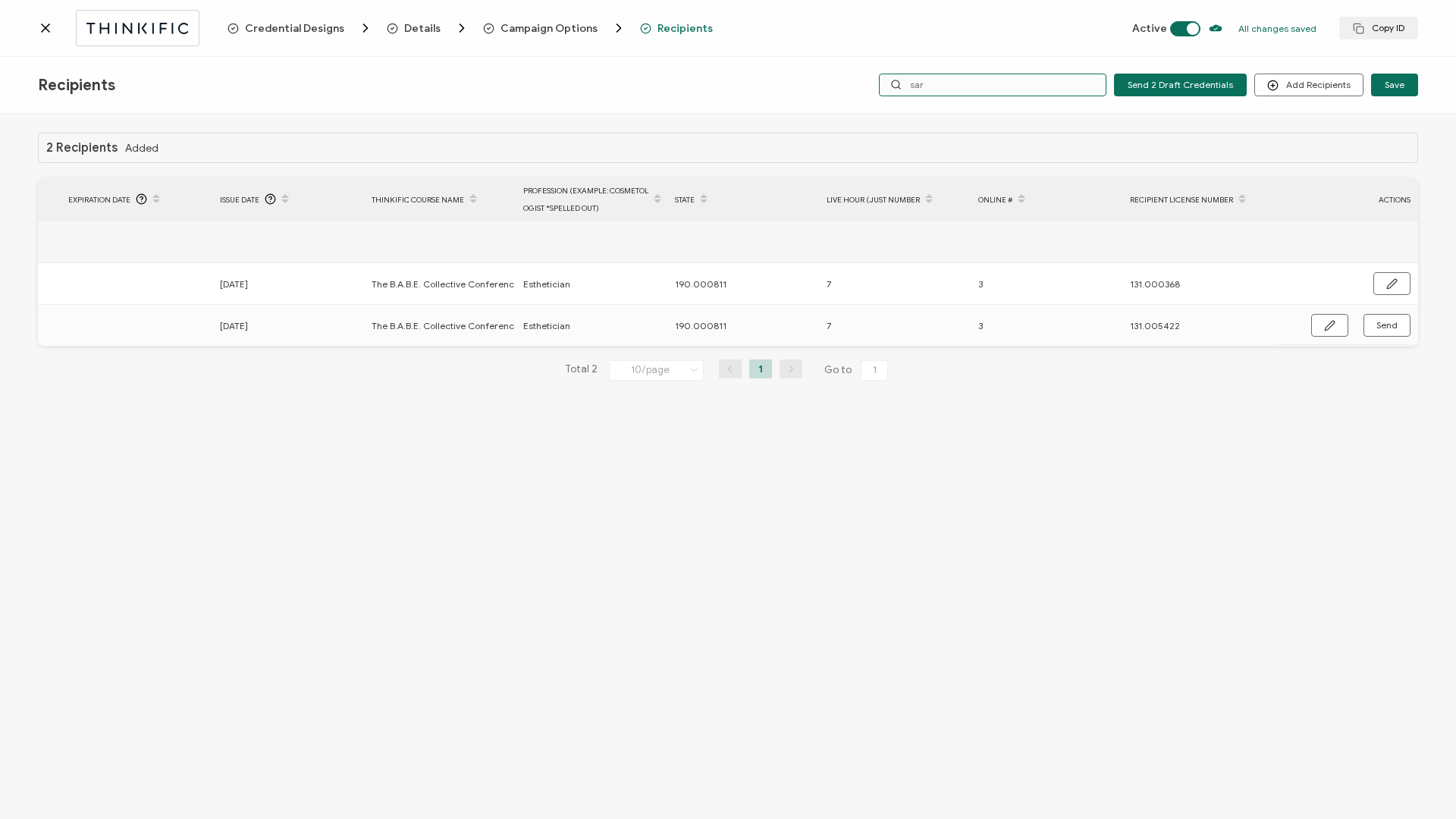
click at [976, 84] on input "sar" at bounding box center [993, 84] width 228 height 23
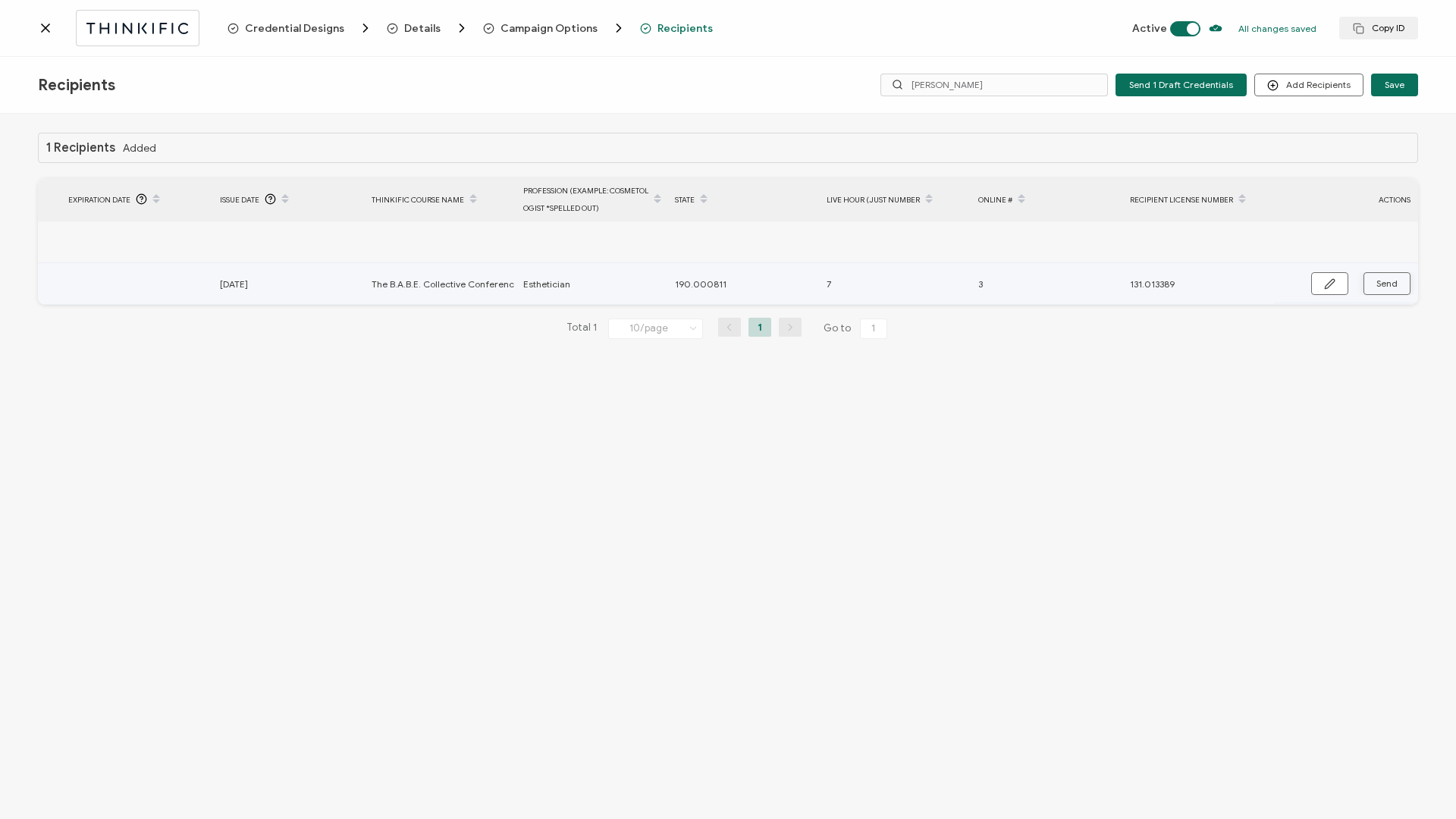
click at [1388, 287] on span "Send" at bounding box center [1386, 283] width 21 height 9
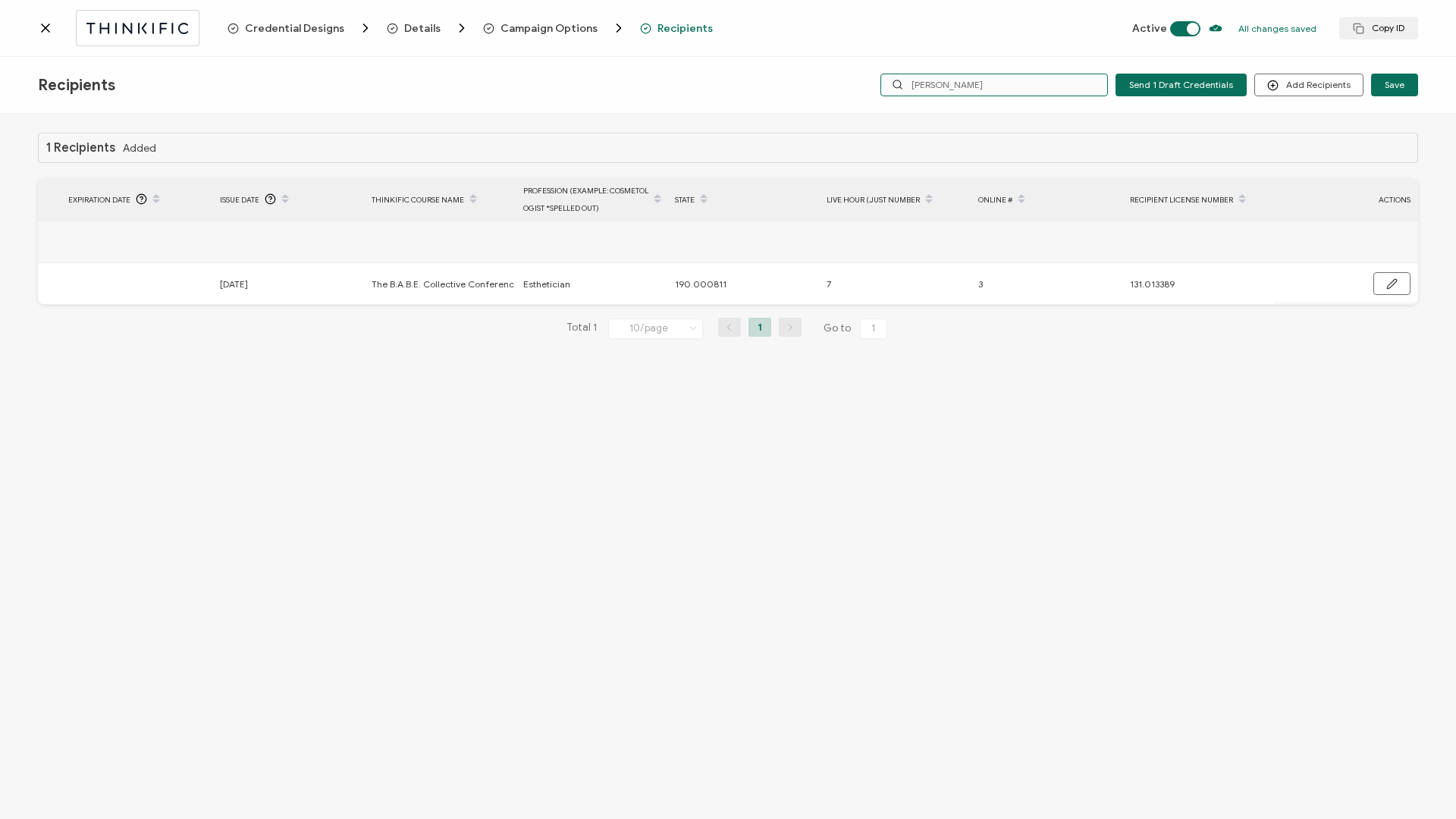
click at [986, 76] on input "[PERSON_NAME]" at bounding box center [995, 84] width 228 height 23
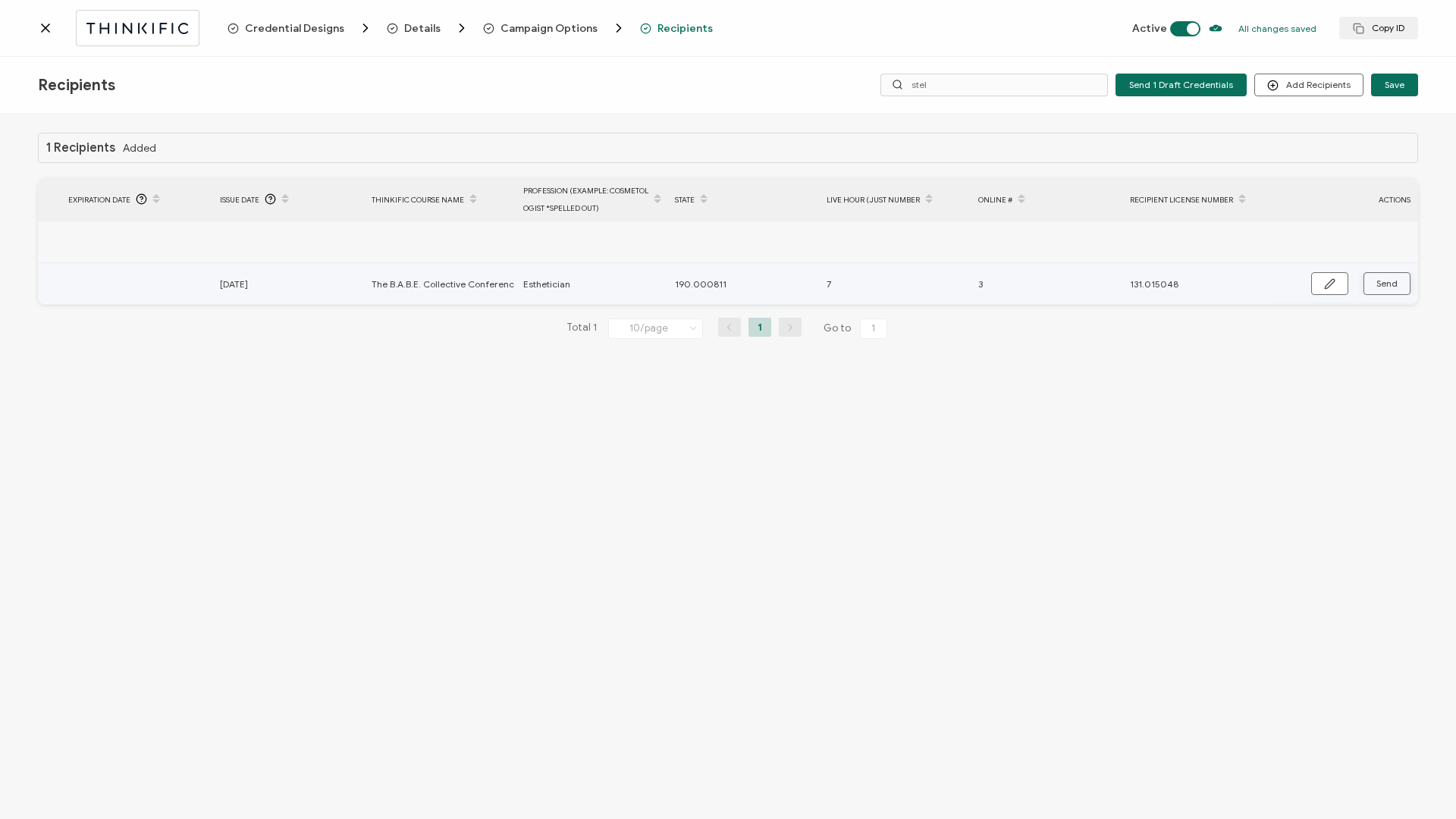
click at [1394, 290] on button "Send" at bounding box center [1386, 283] width 47 height 23
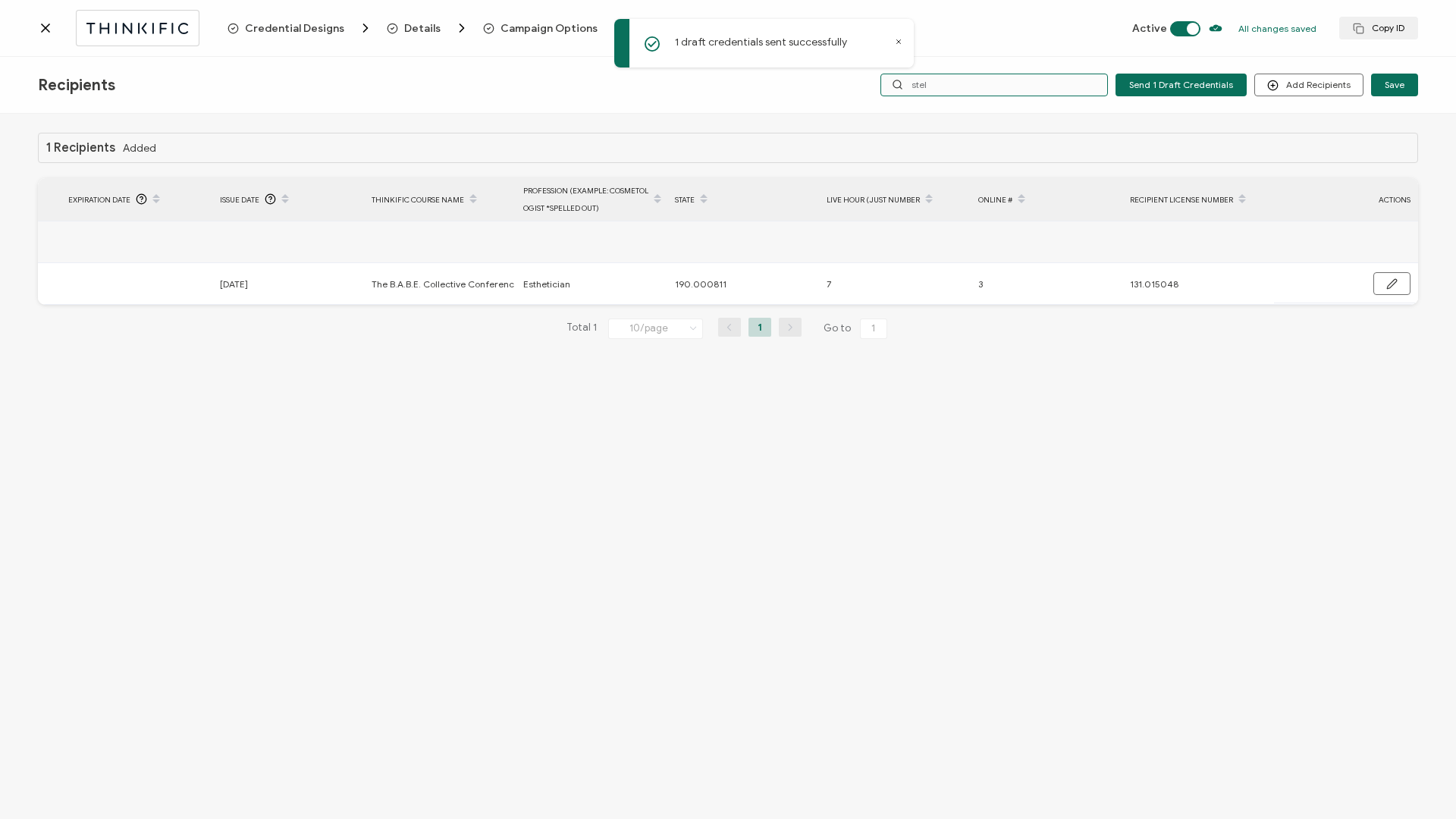
click at [995, 92] on input "stel" at bounding box center [995, 84] width 228 height 23
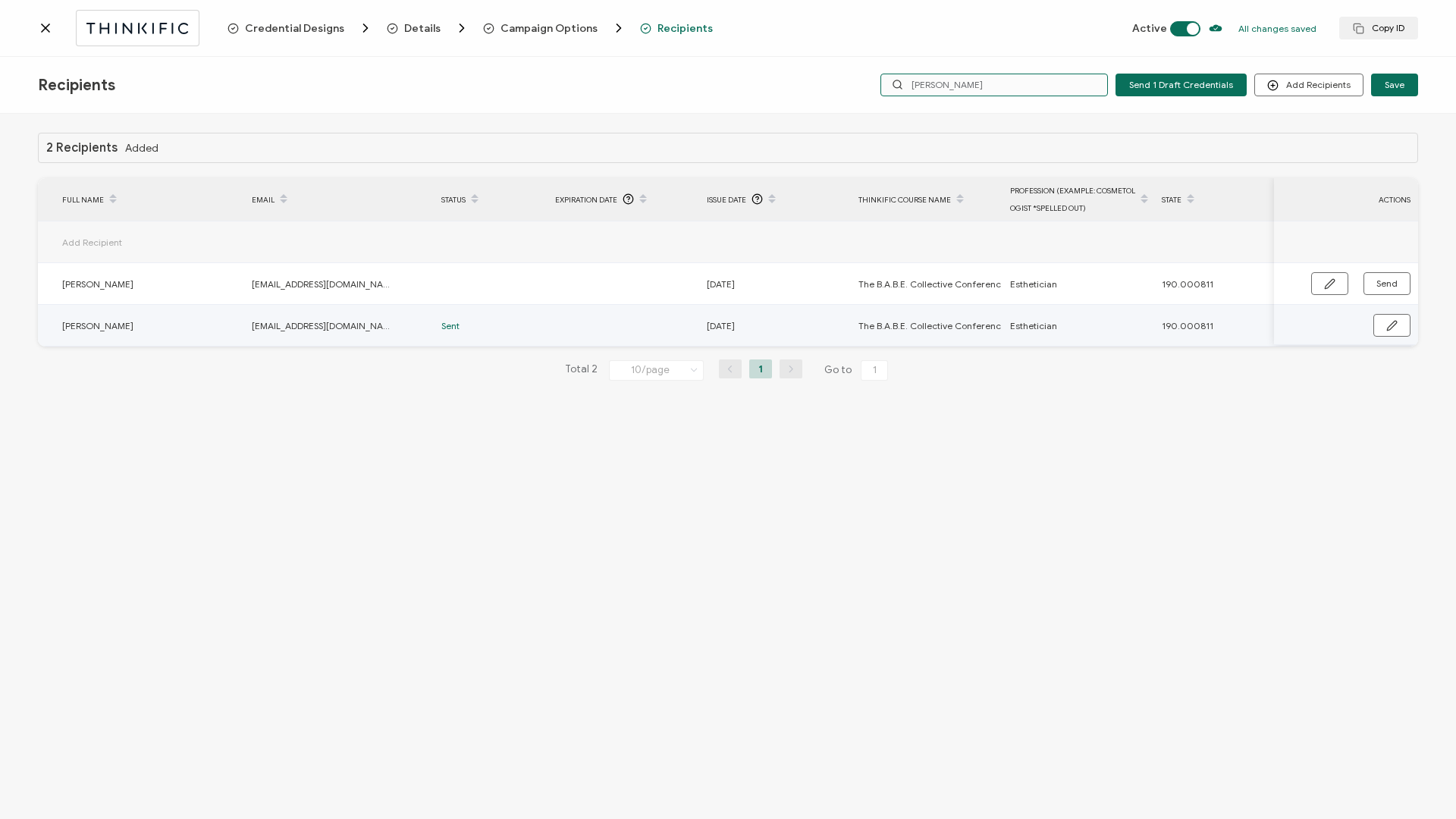
scroll to position [0, 0]
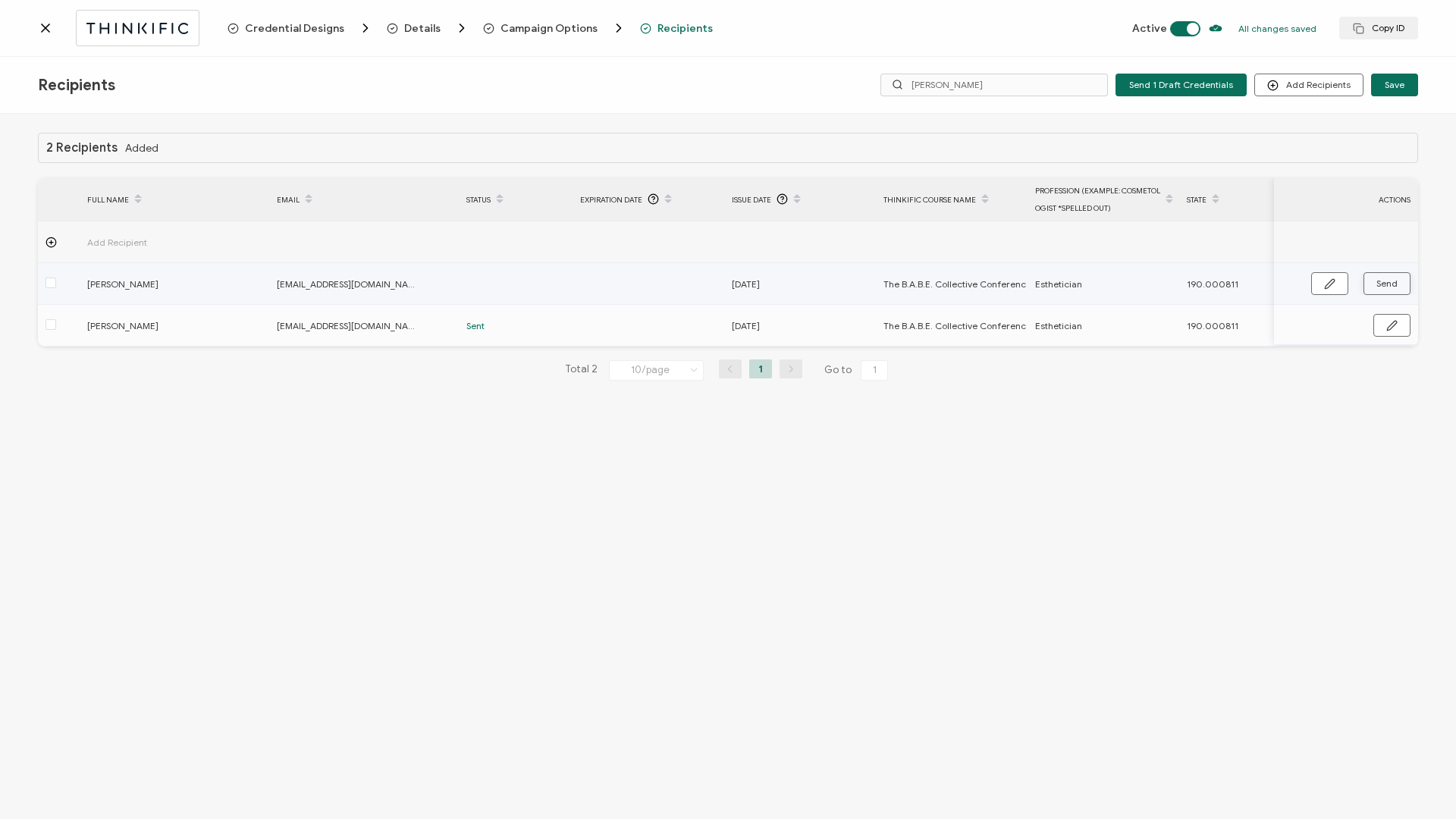
click at [1392, 285] on span "Send" at bounding box center [1386, 283] width 21 height 9
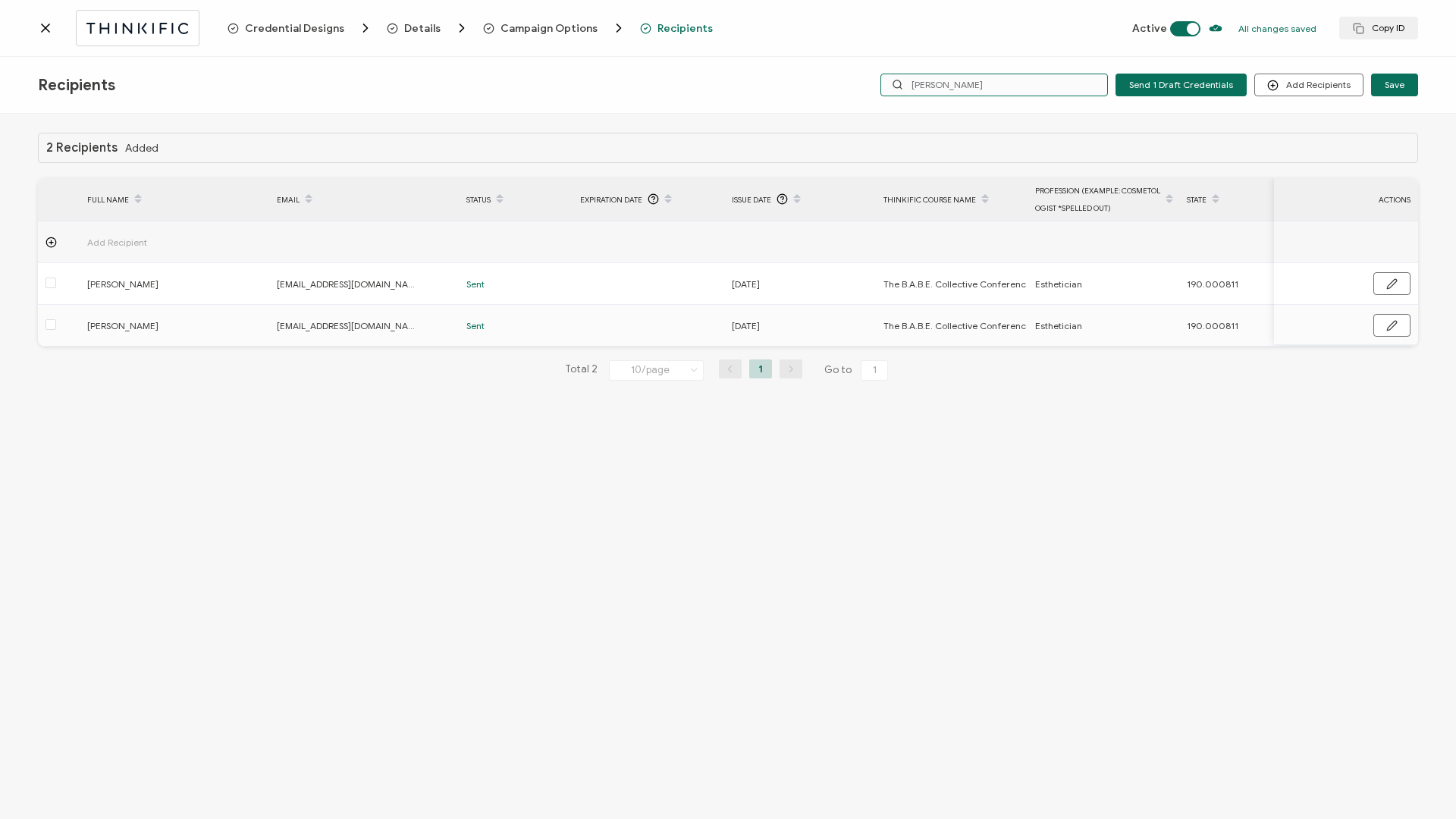
click at [999, 90] on input "[PERSON_NAME]" at bounding box center [995, 84] width 228 height 23
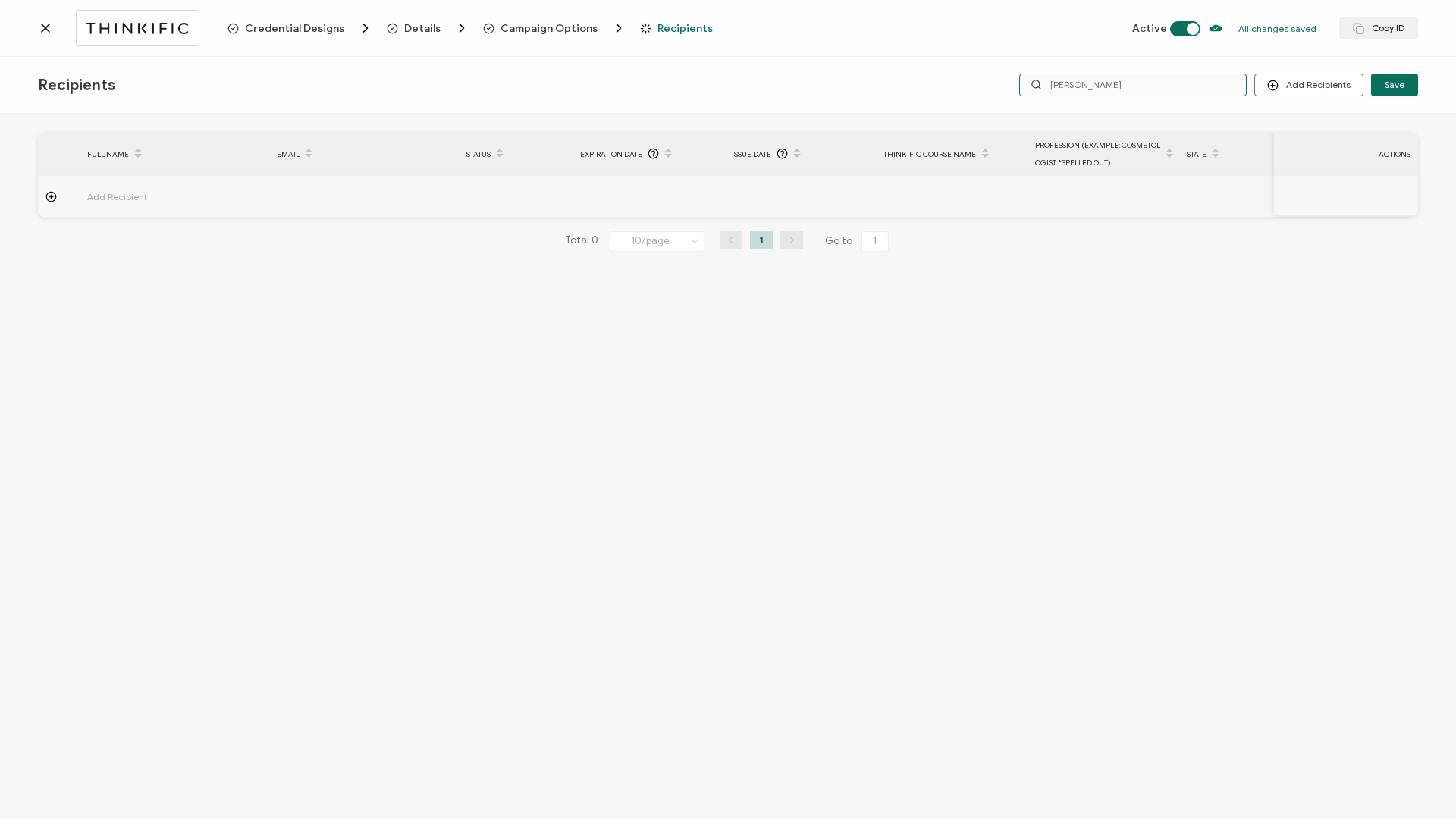
click at [1099, 91] on input "[PERSON_NAME]" at bounding box center [1133, 84] width 228 height 23
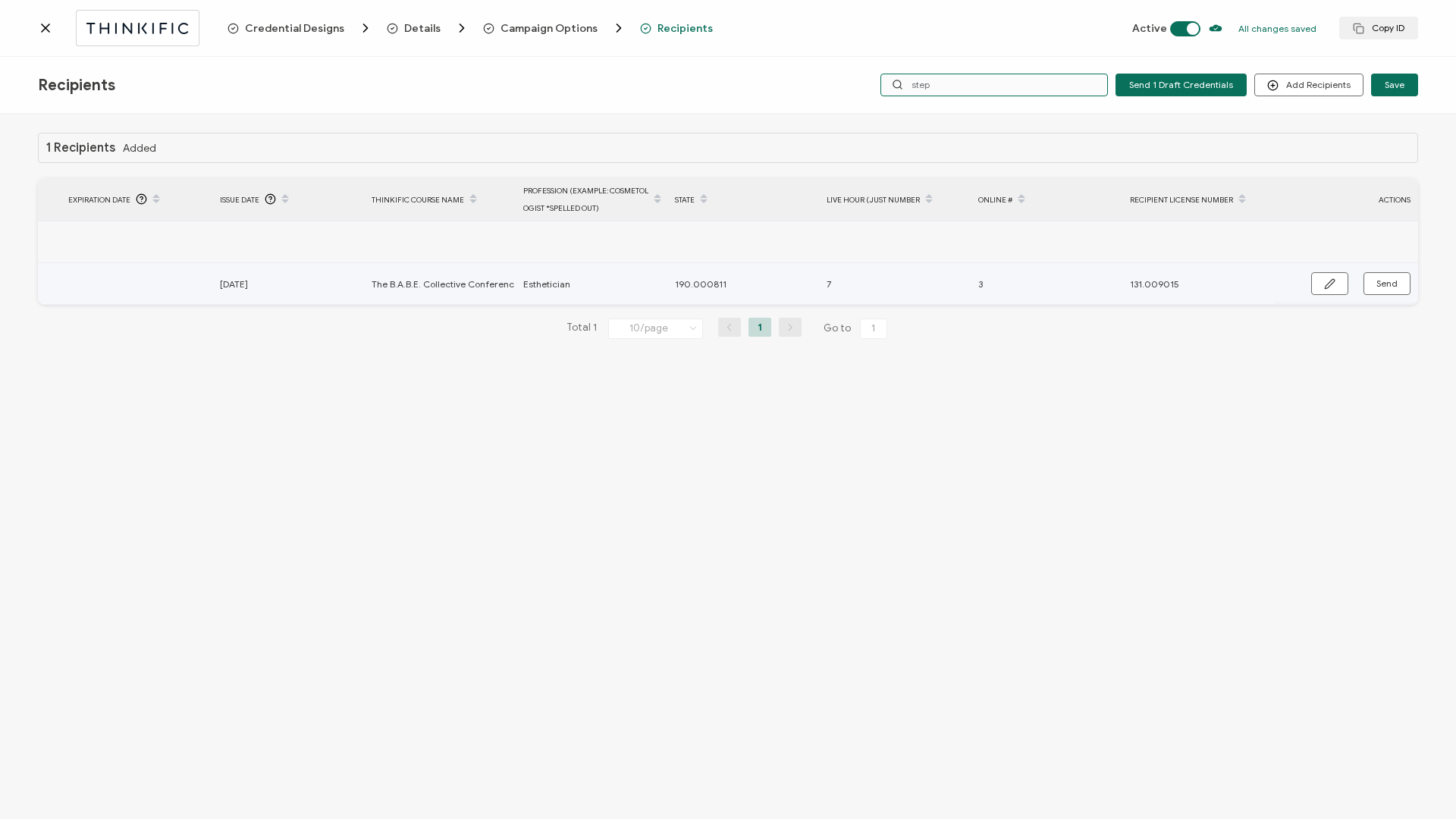
scroll to position [0, 512]
click at [1383, 282] on span "Send" at bounding box center [1386, 283] width 21 height 9
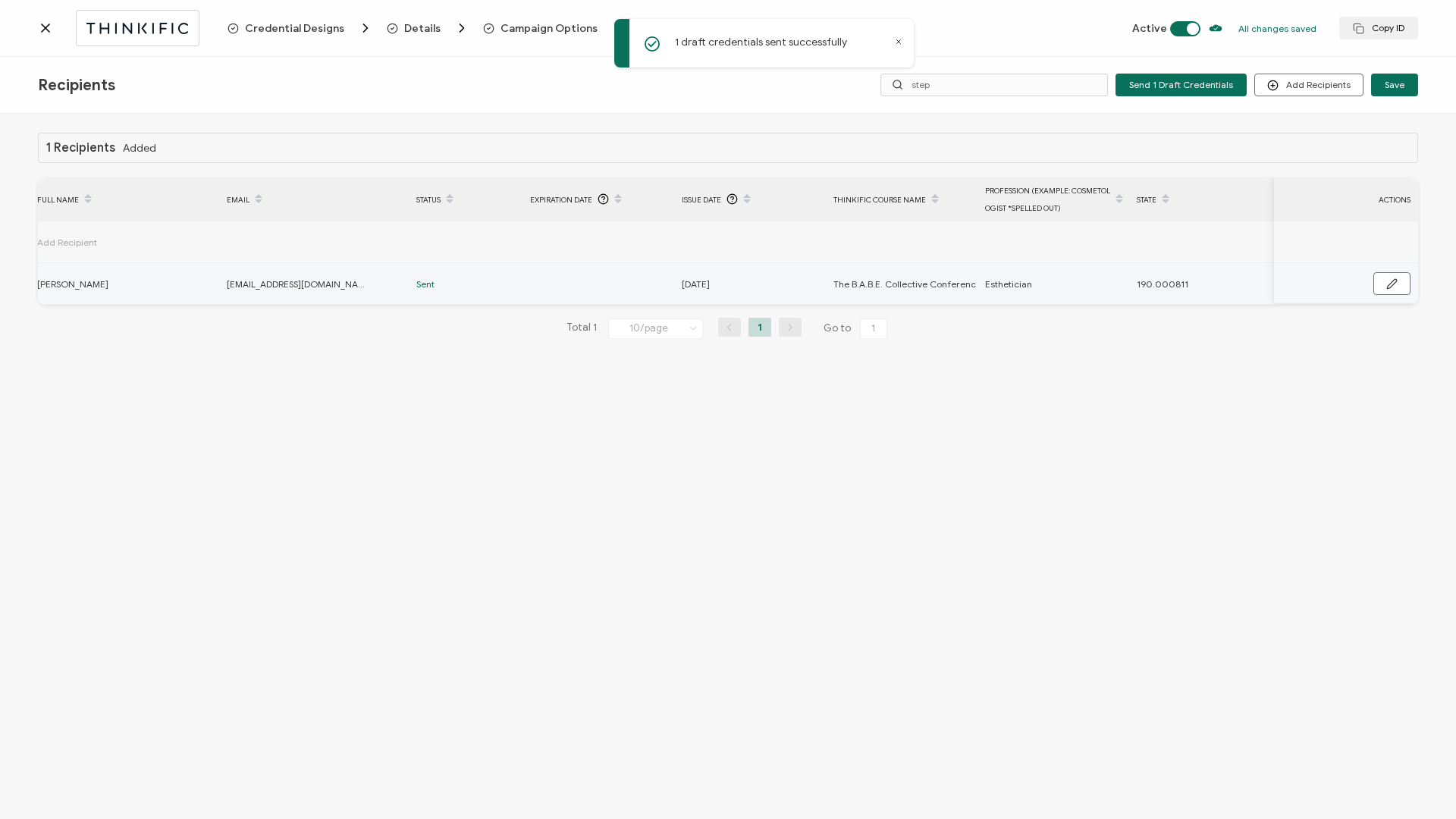
scroll to position [0, 0]
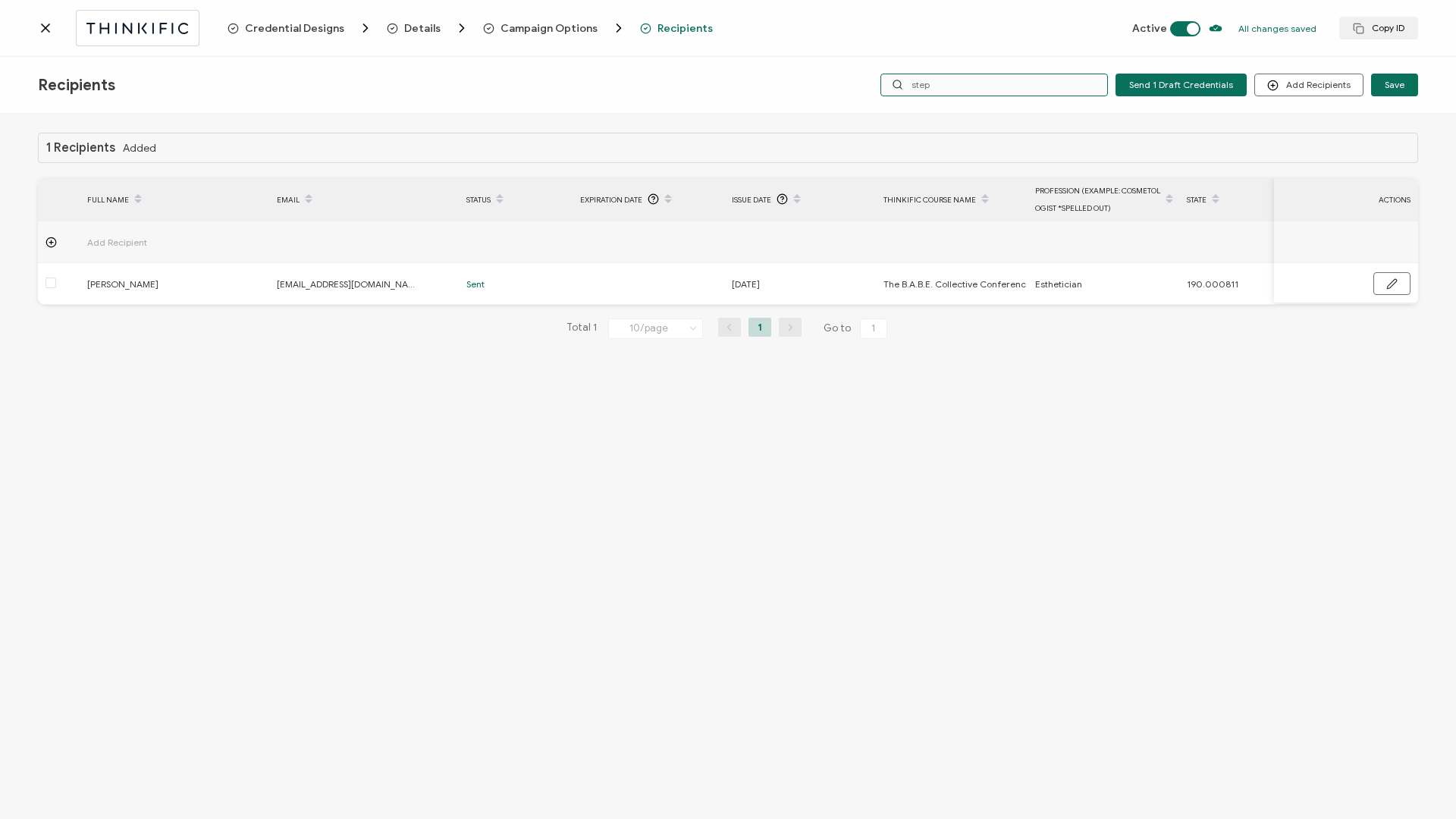
click at [964, 79] on input "step" at bounding box center [995, 84] width 228 height 23
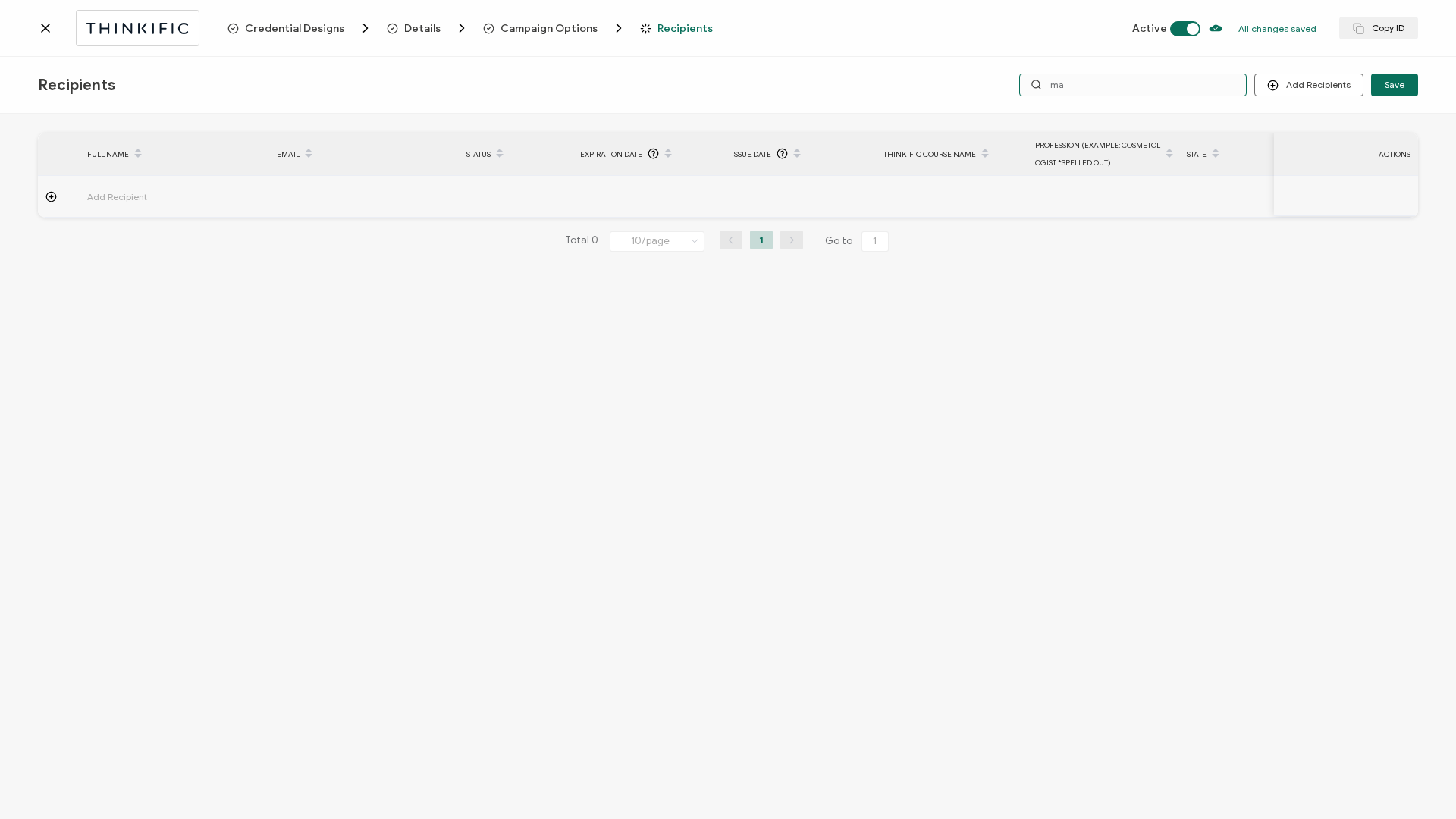
type input "m"
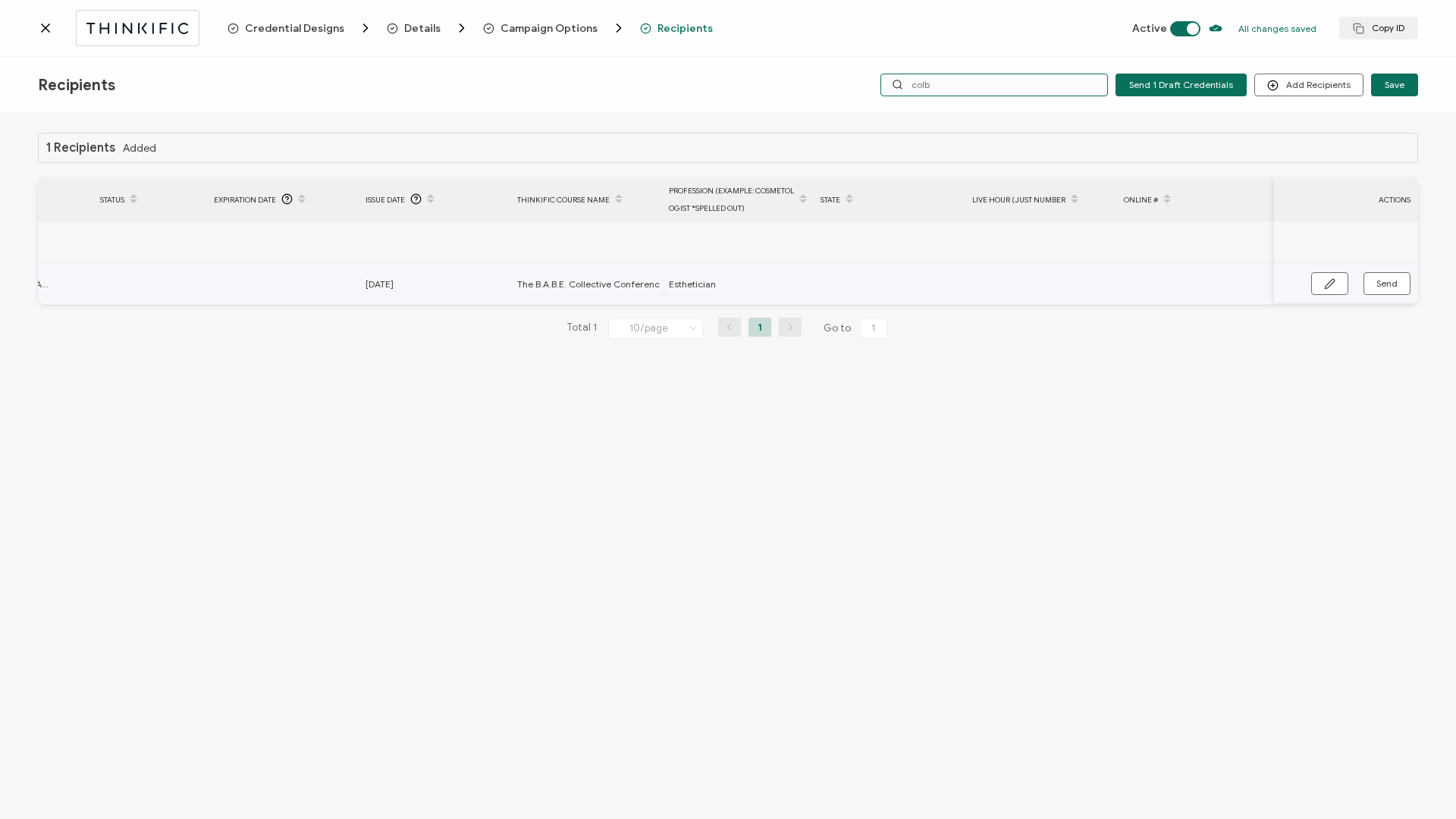
scroll to position [0, 512]
type input "colb"
click at [1326, 280] on icon "button" at bounding box center [1329, 283] width 11 height 11
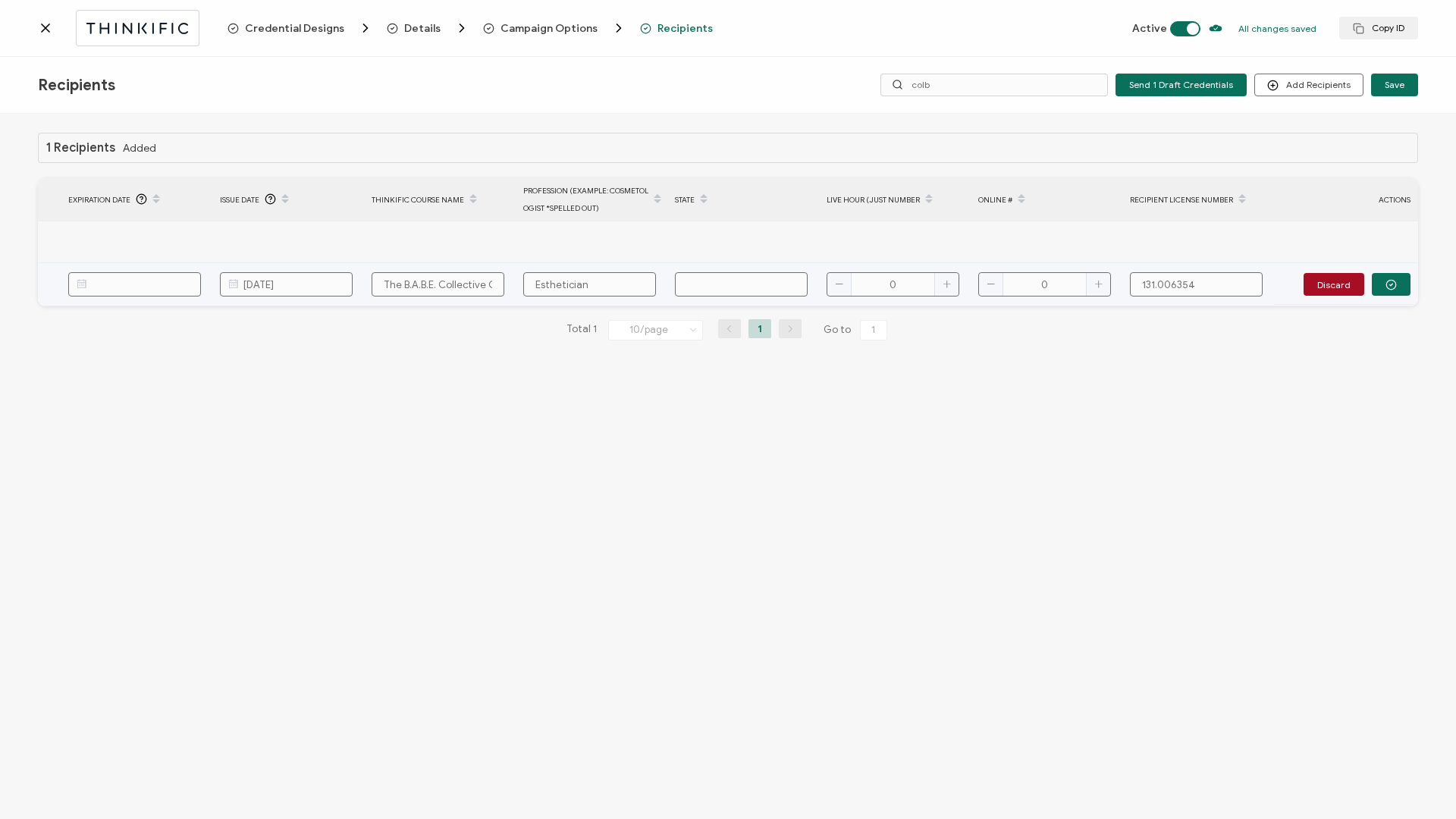
click at [784, 286] on input "text" at bounding box center [741, 284] width 133 height 24
type input "1"
type input "19"
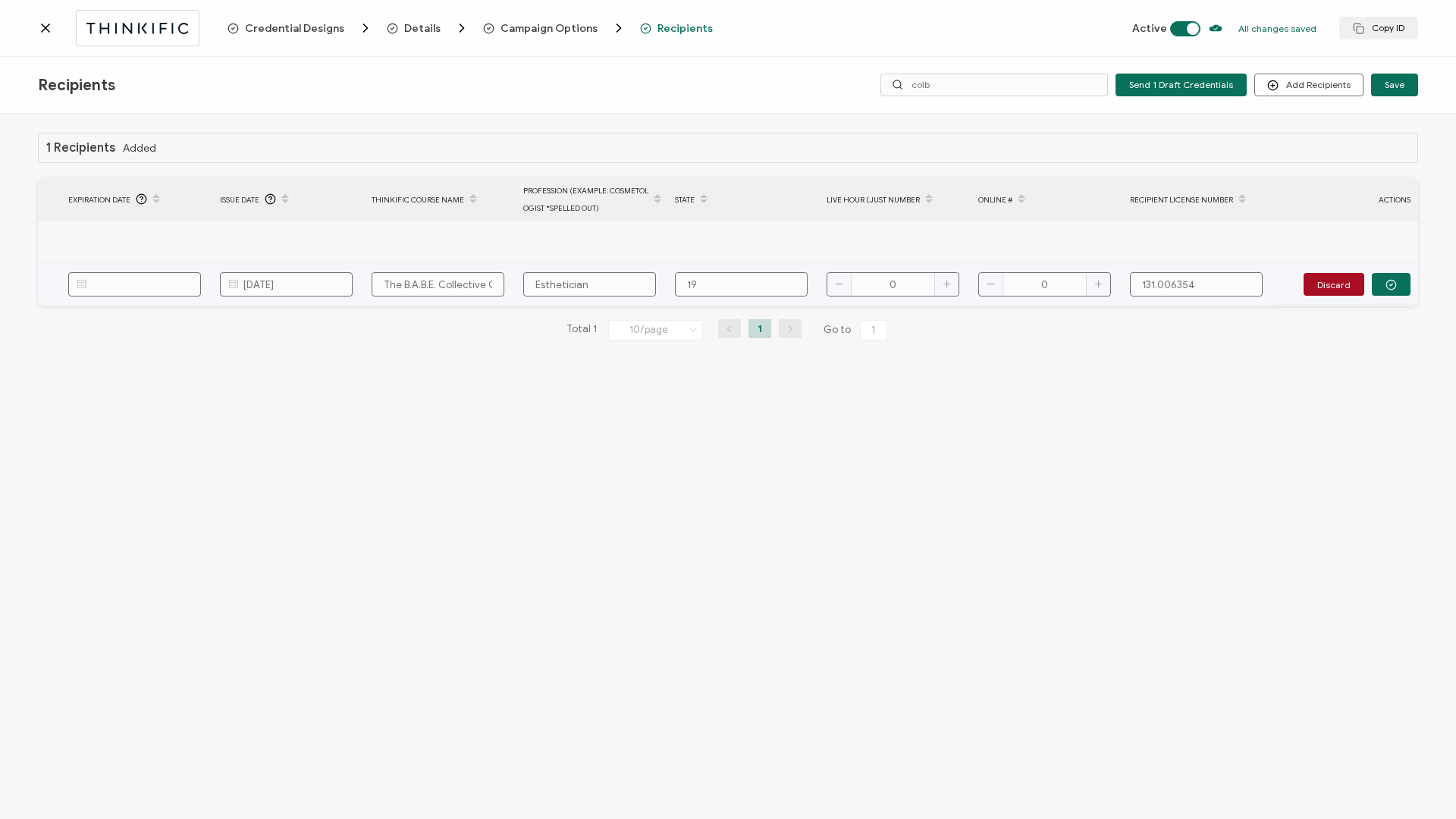
type input "190"
type input "190."
type input "190.0"
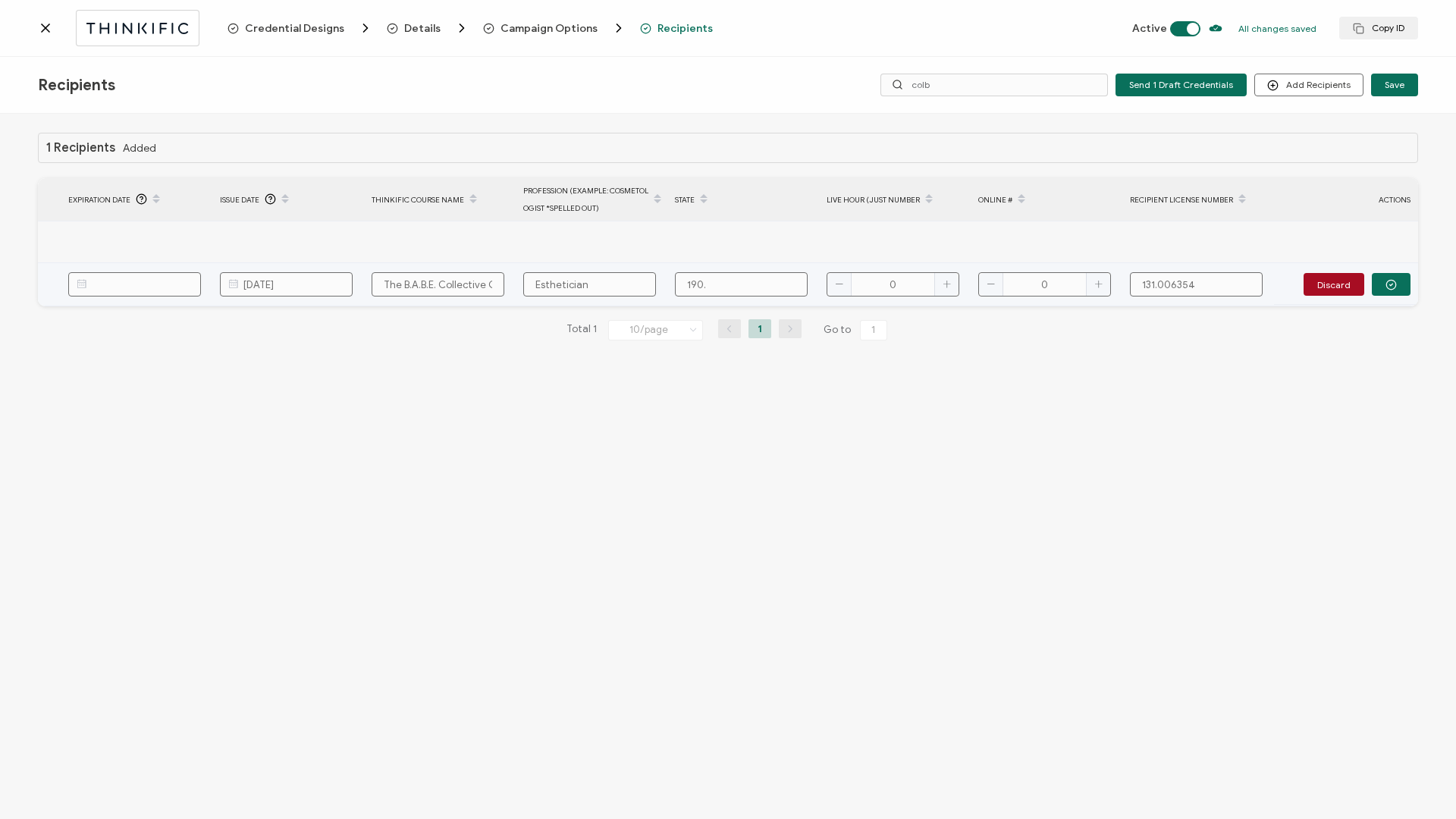
type input "190.0"
type input "190.00"
type input "190.000"
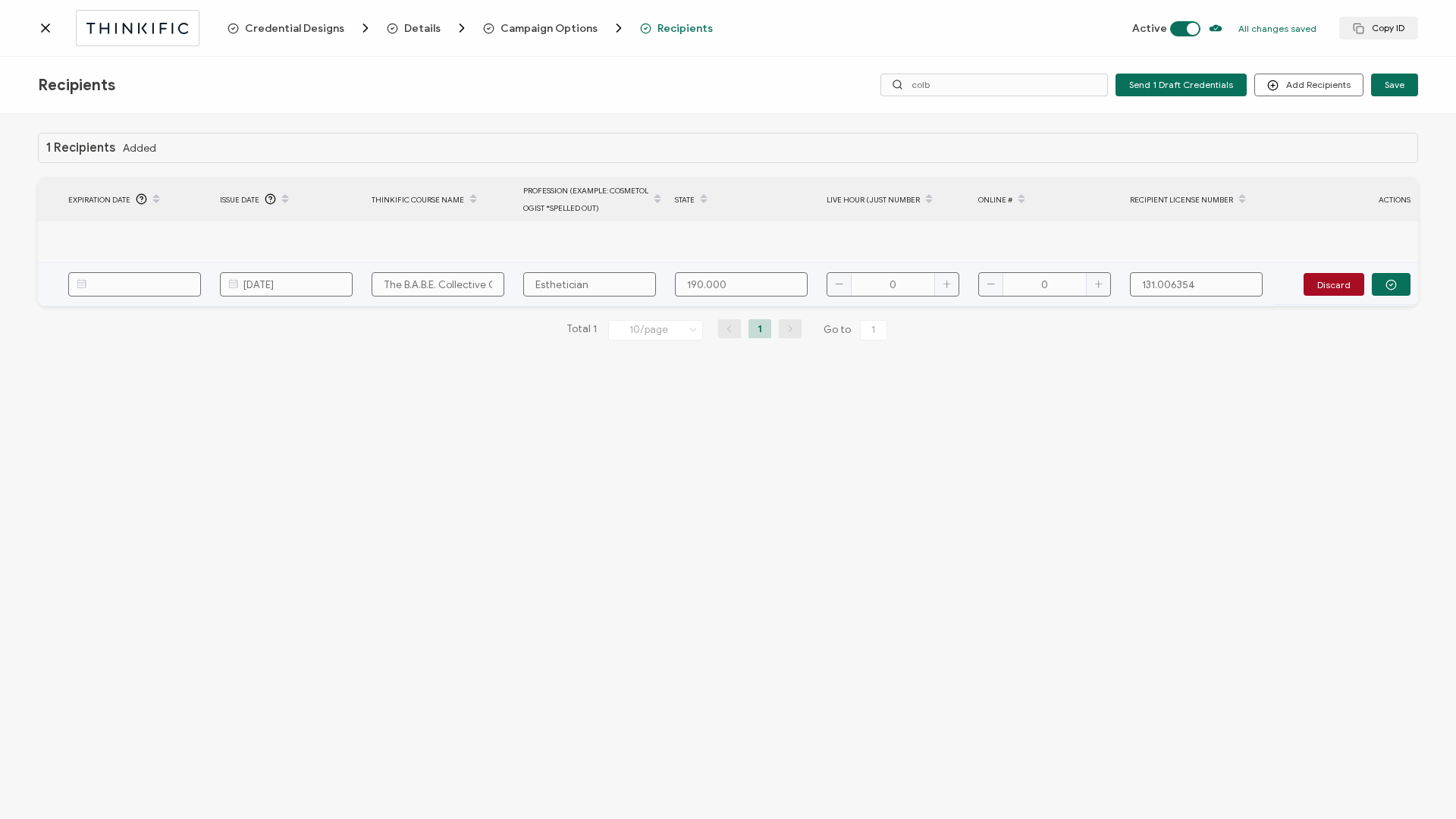
type input "190.0008"
type input "190.00081"
type input "190.000811"
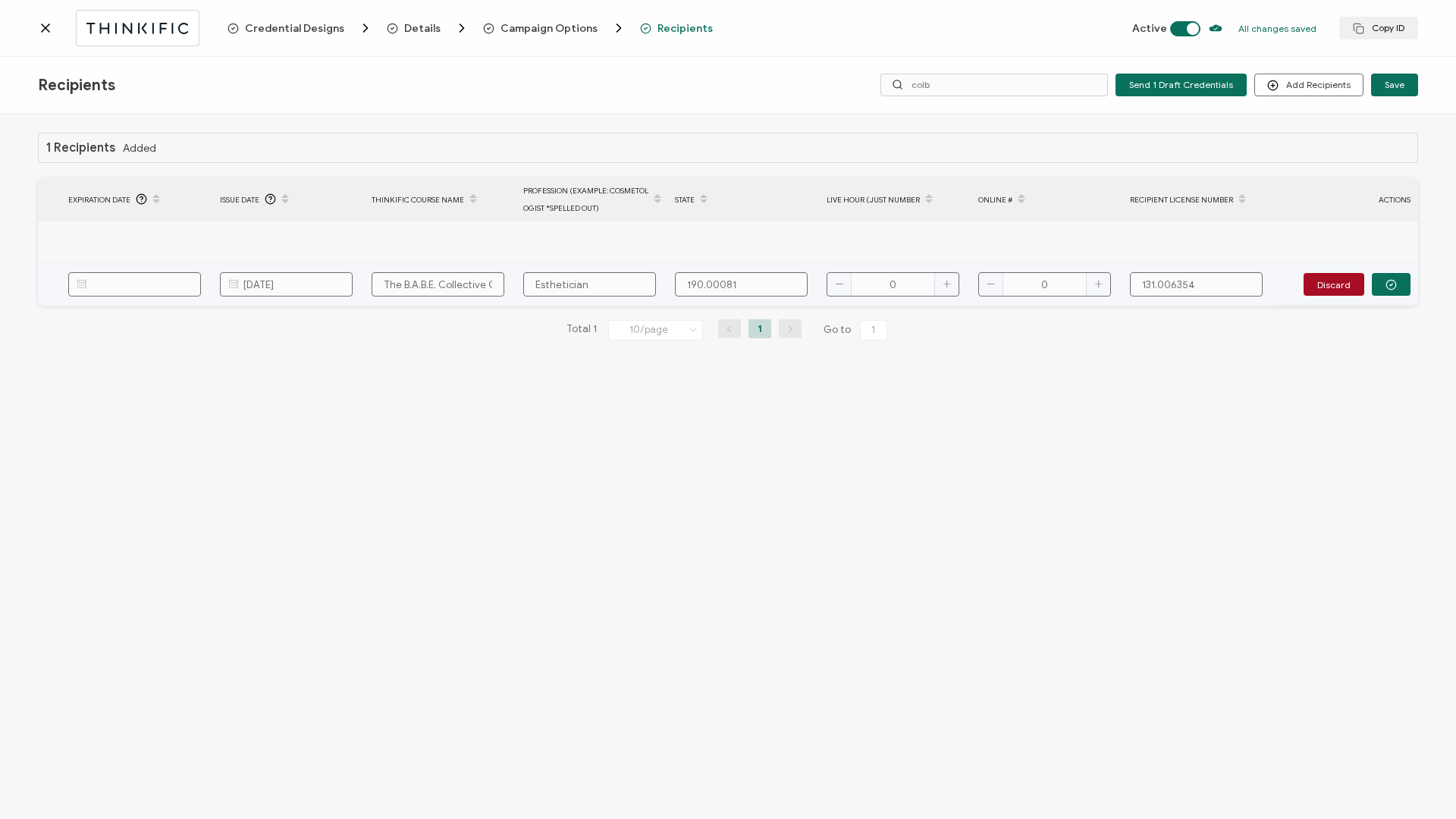
type input "190.000811"
type input "7"
type input "3"
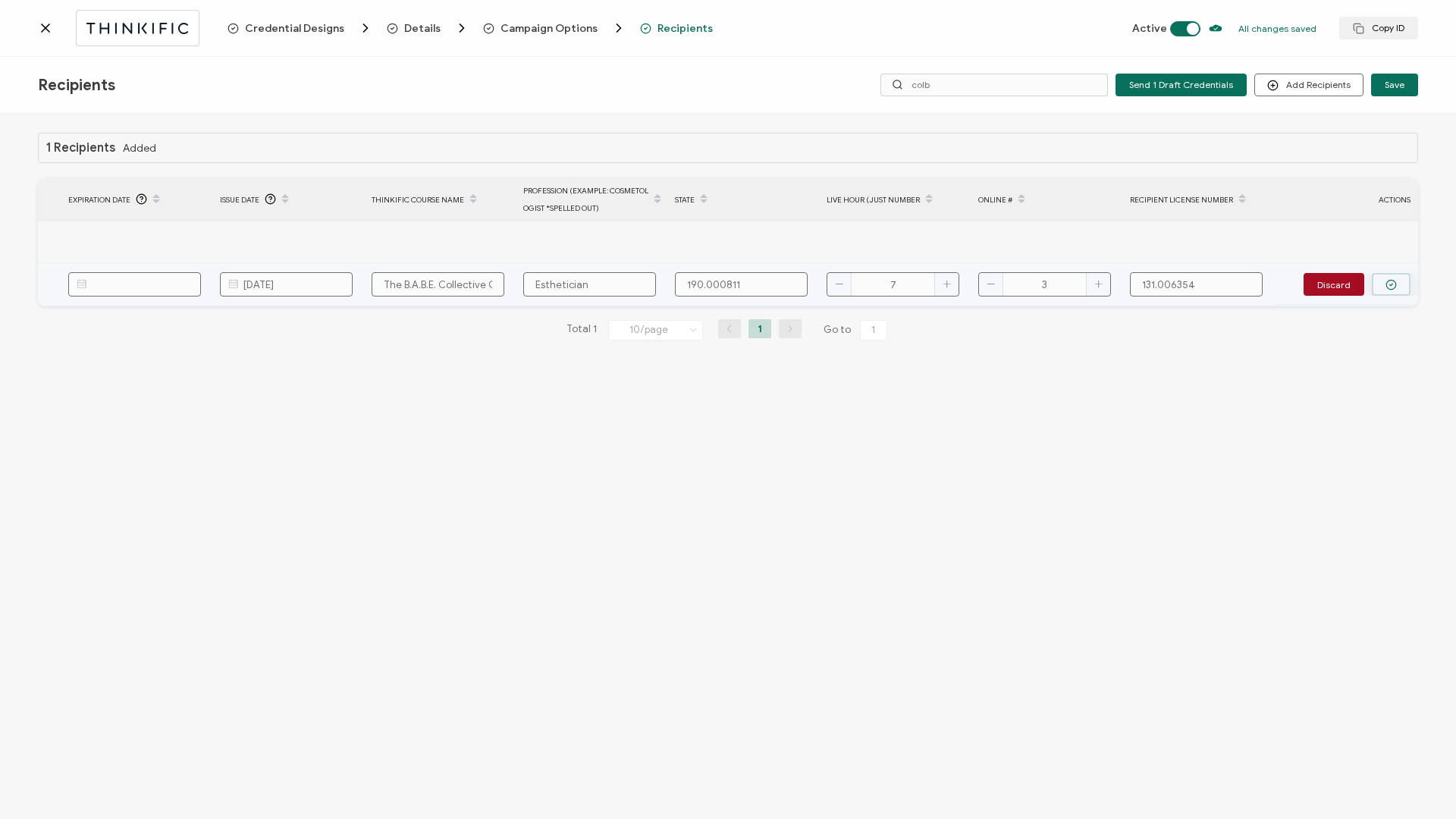
type input "3"
click at [1393, 289] on circle "button" at bounding box center [1391, 284] width 10 height 10
click at [1393, 288] on span "Send" at bounding box center [1386, 283] width 21 height 9
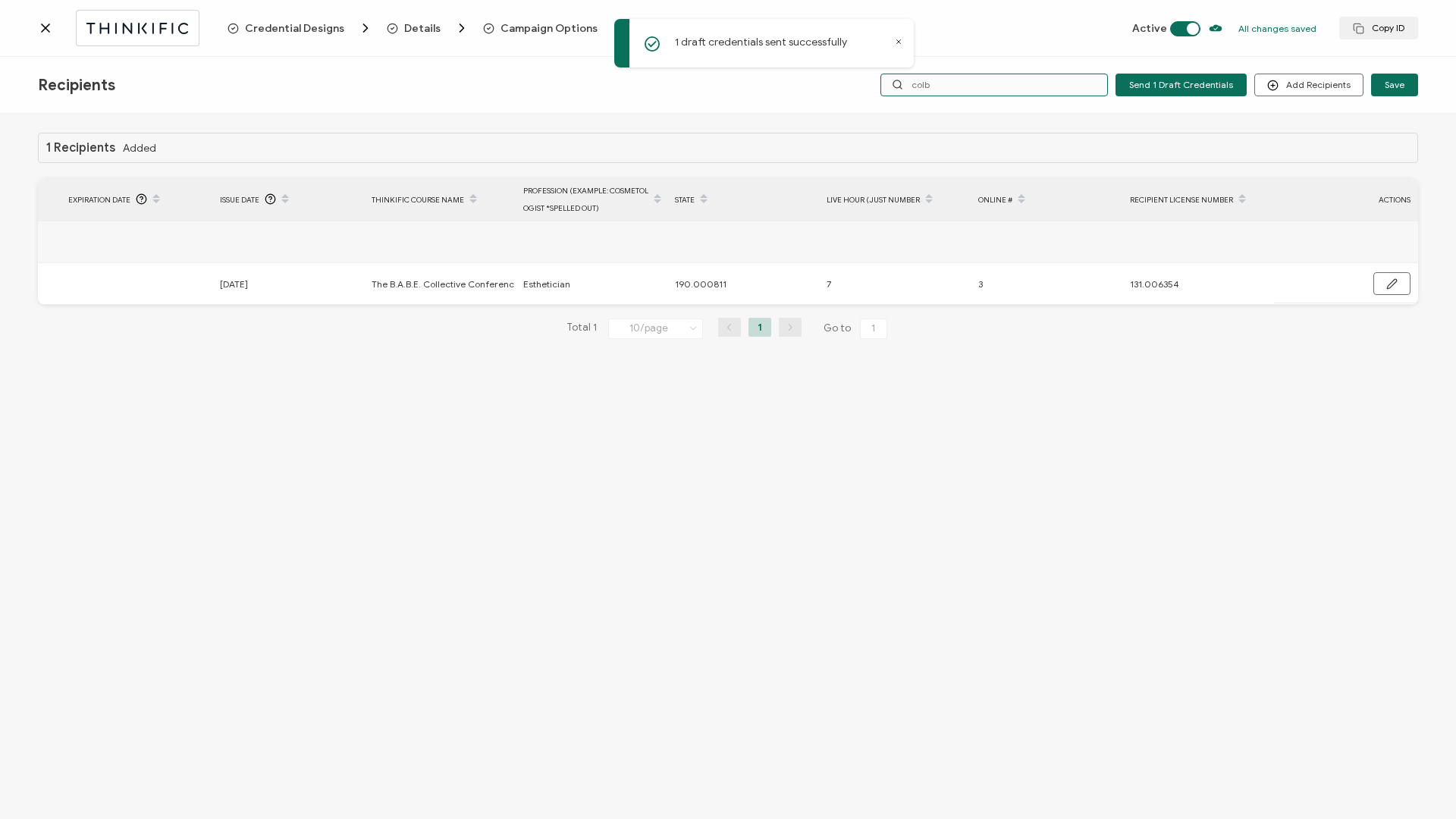
click at [942, 88] on input "colb" at bounding box center [995, 84] width 228 height 23
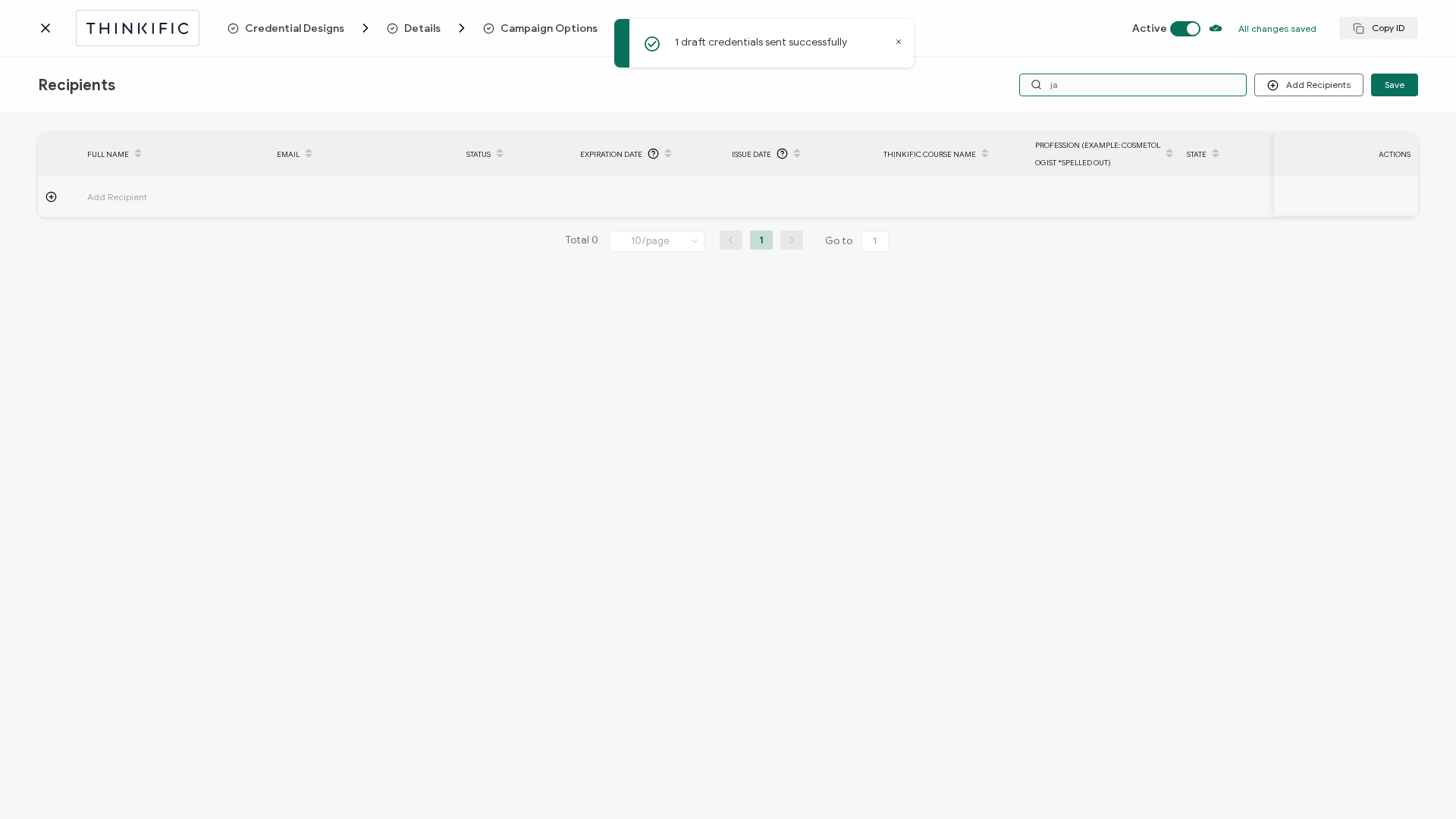
type input "j"
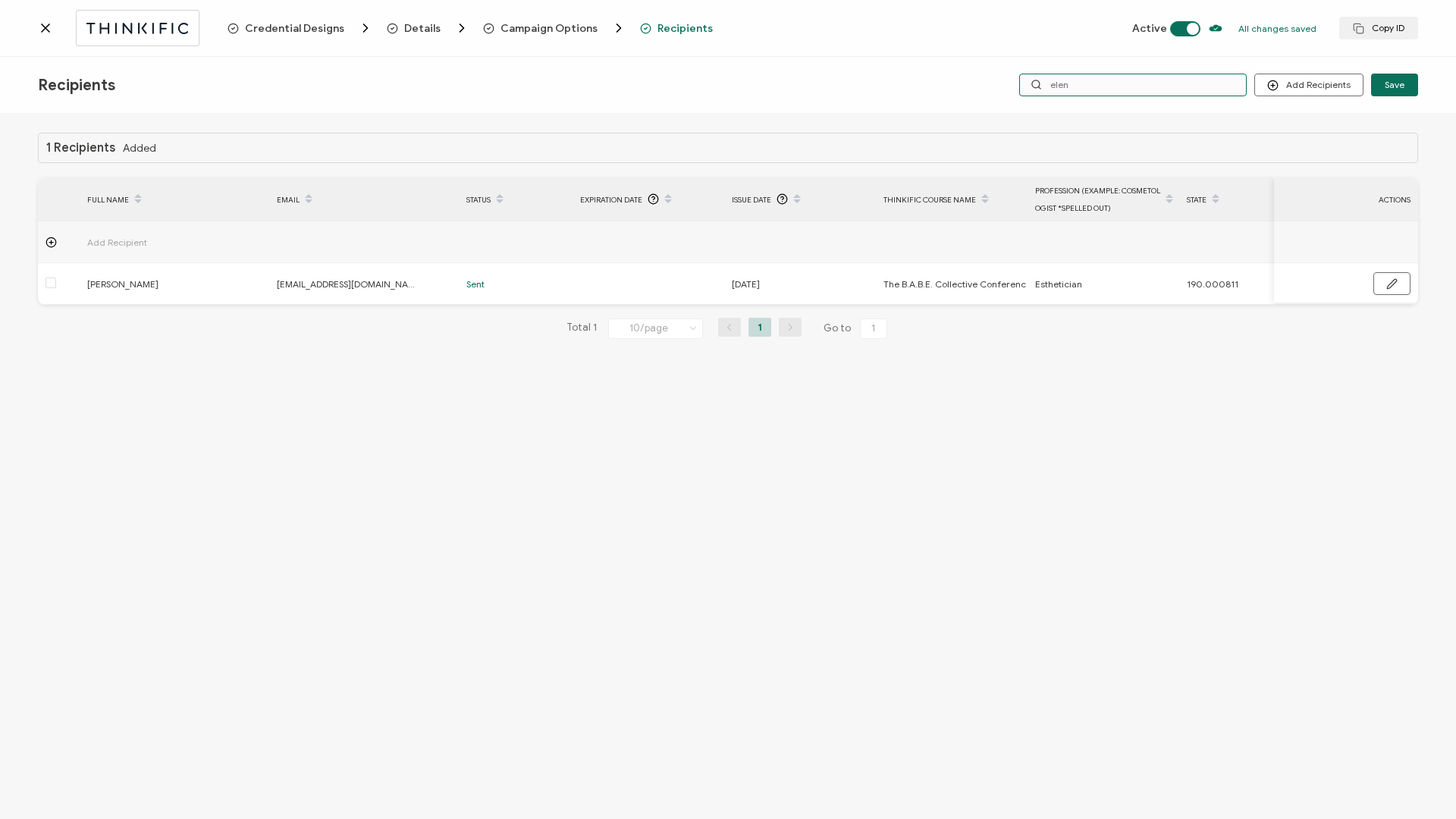
click at [1097, 86] on input "elen" at bounding box center [1133, 84] width 228 height 23
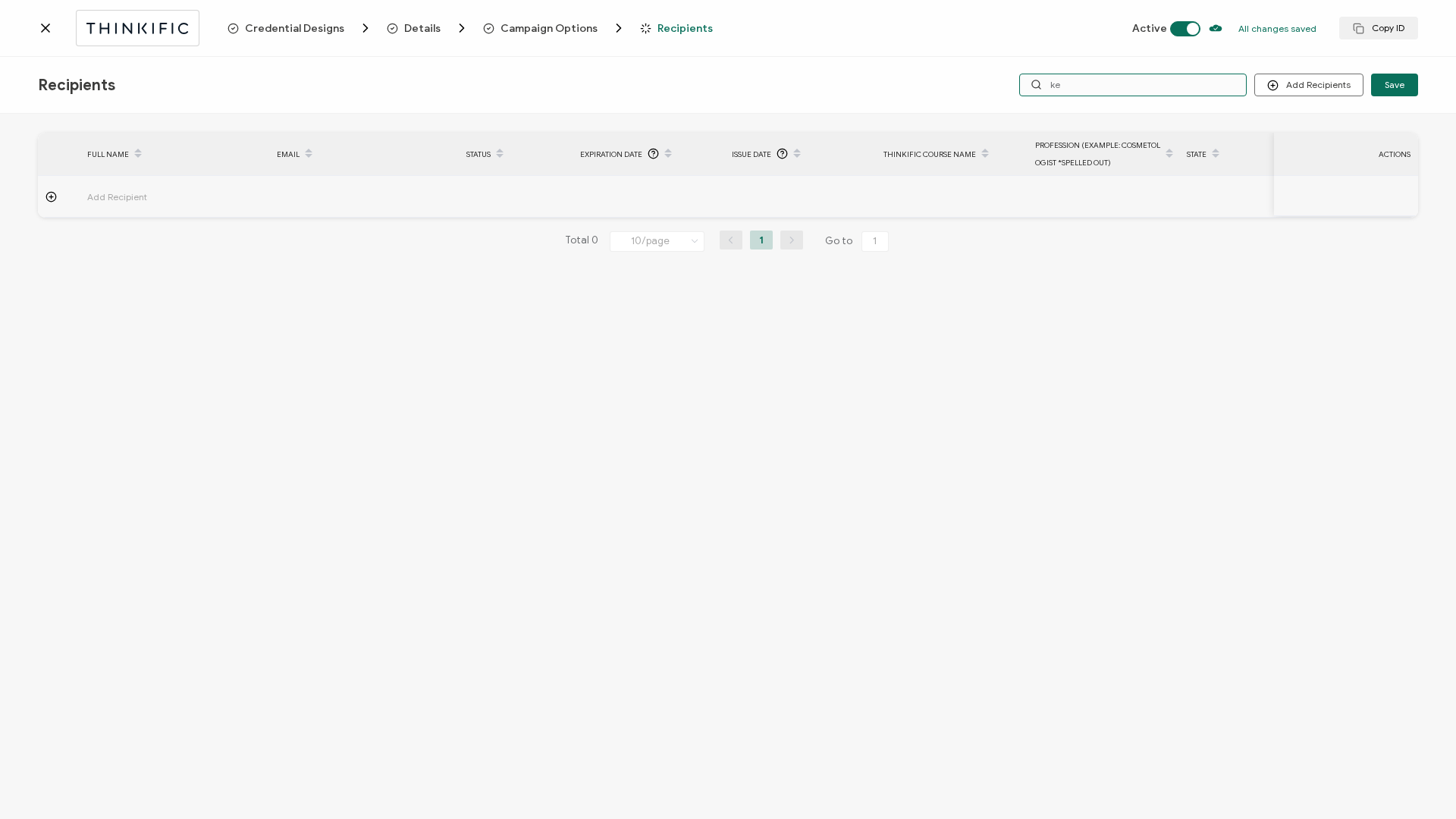
type input "k"
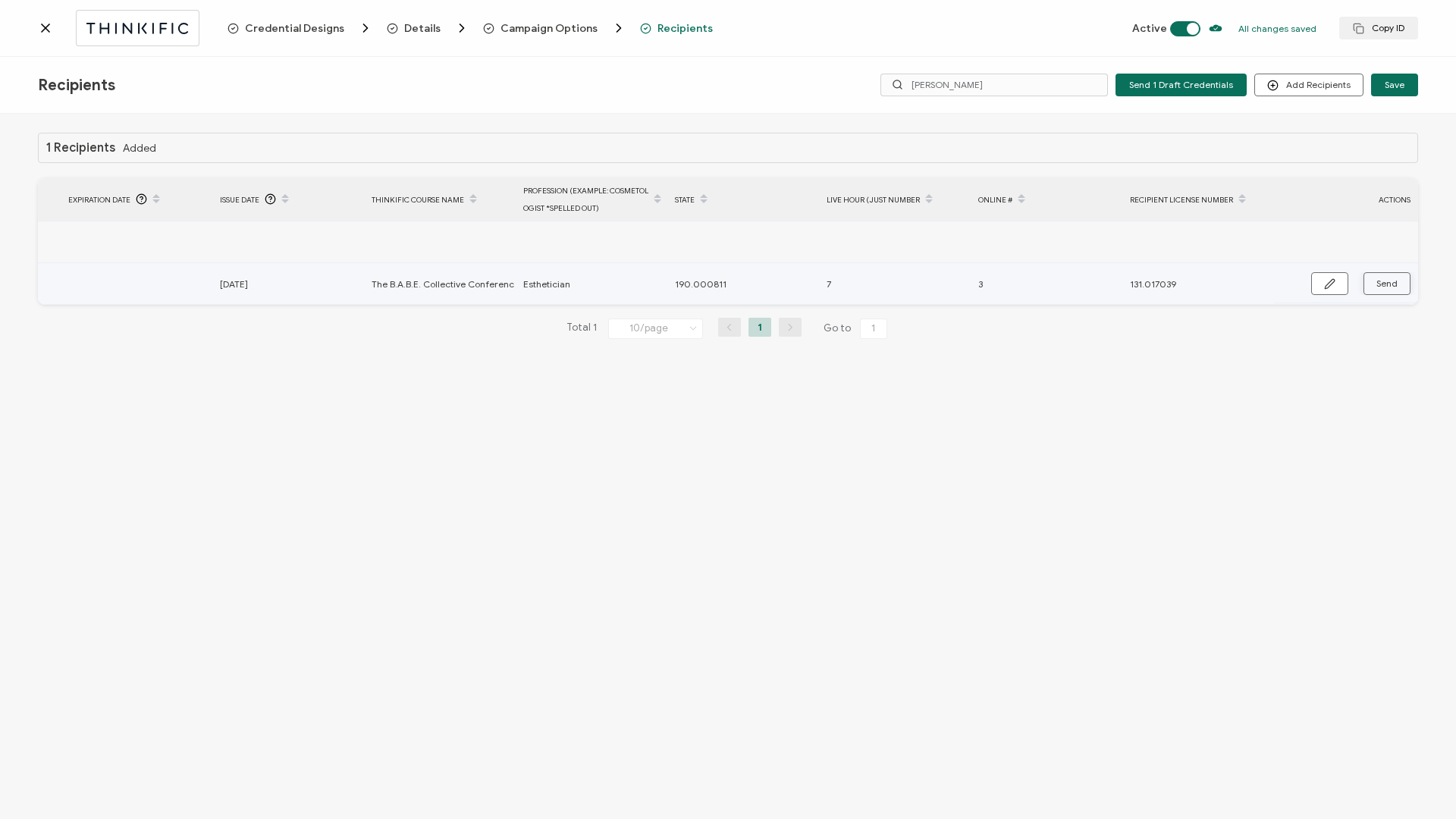
click at [1398, 289] on button "Send" at bounding box center [1386, 283] width 47 height 23
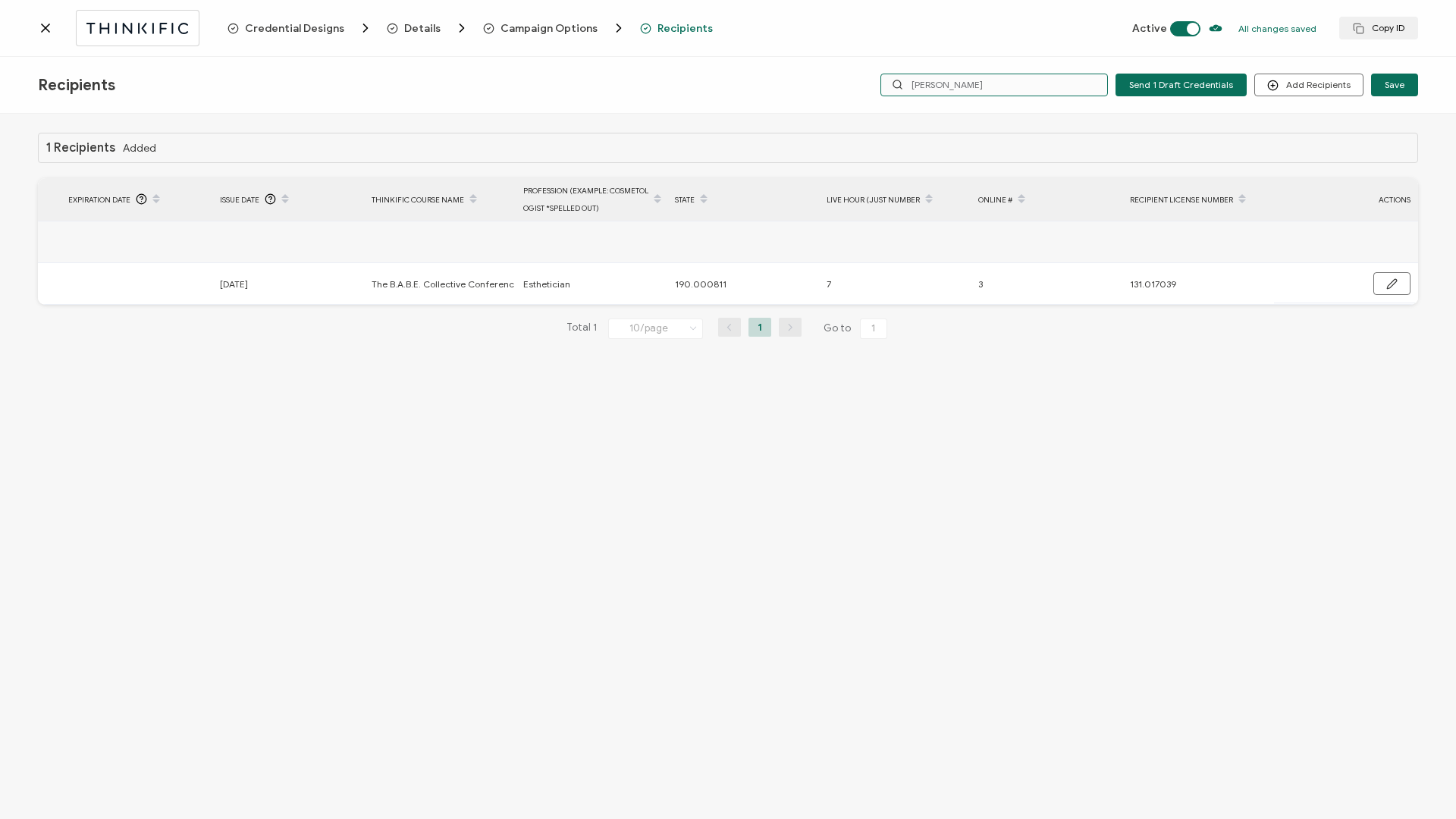
click at [982, 81] on input "[PERSON_NAME]" at bounding box center [995, 84] width 228 height 23
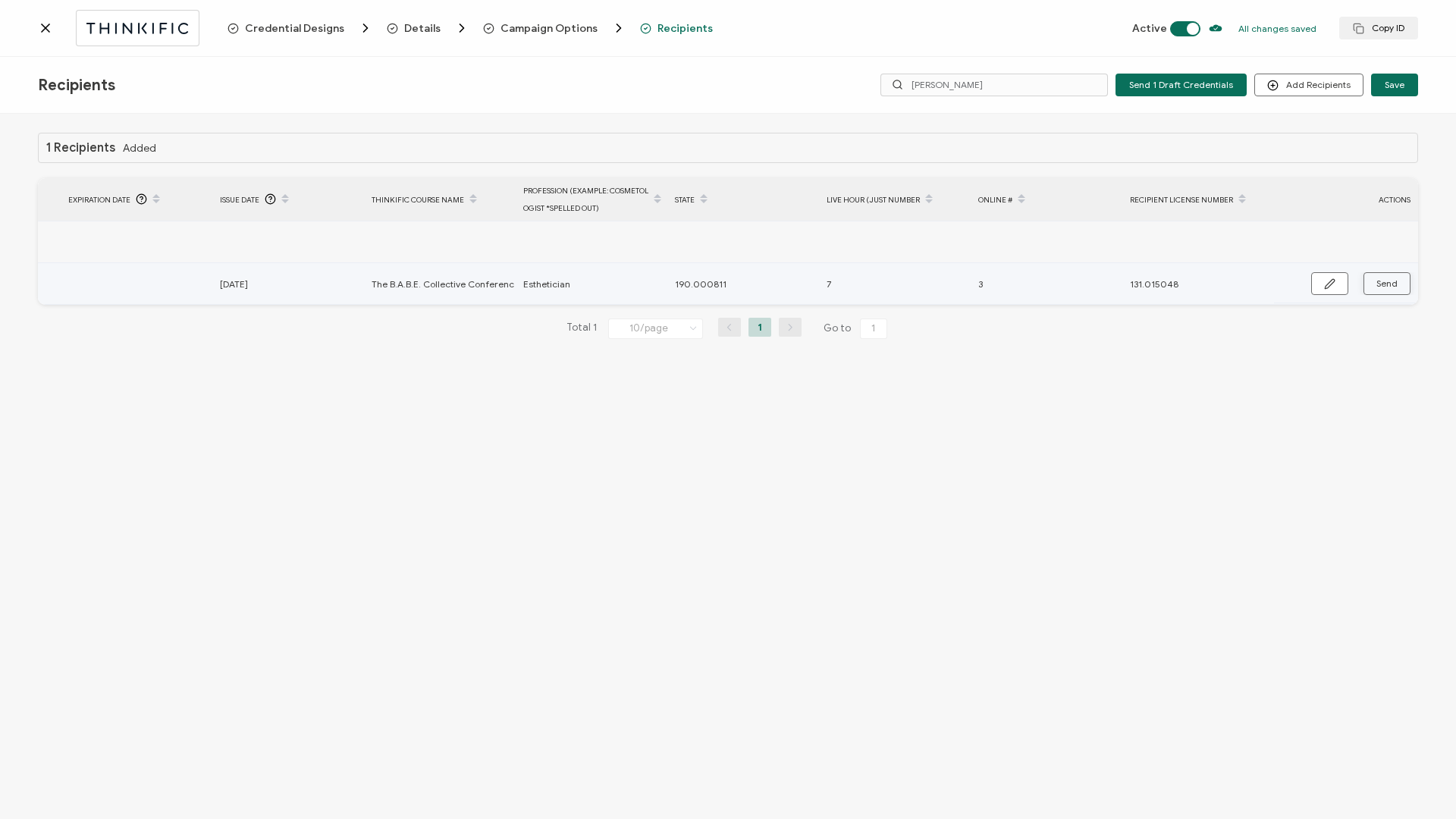
click at [1392, 287] on span "Send" at bounding box center [1386, 283] width 21 height 9
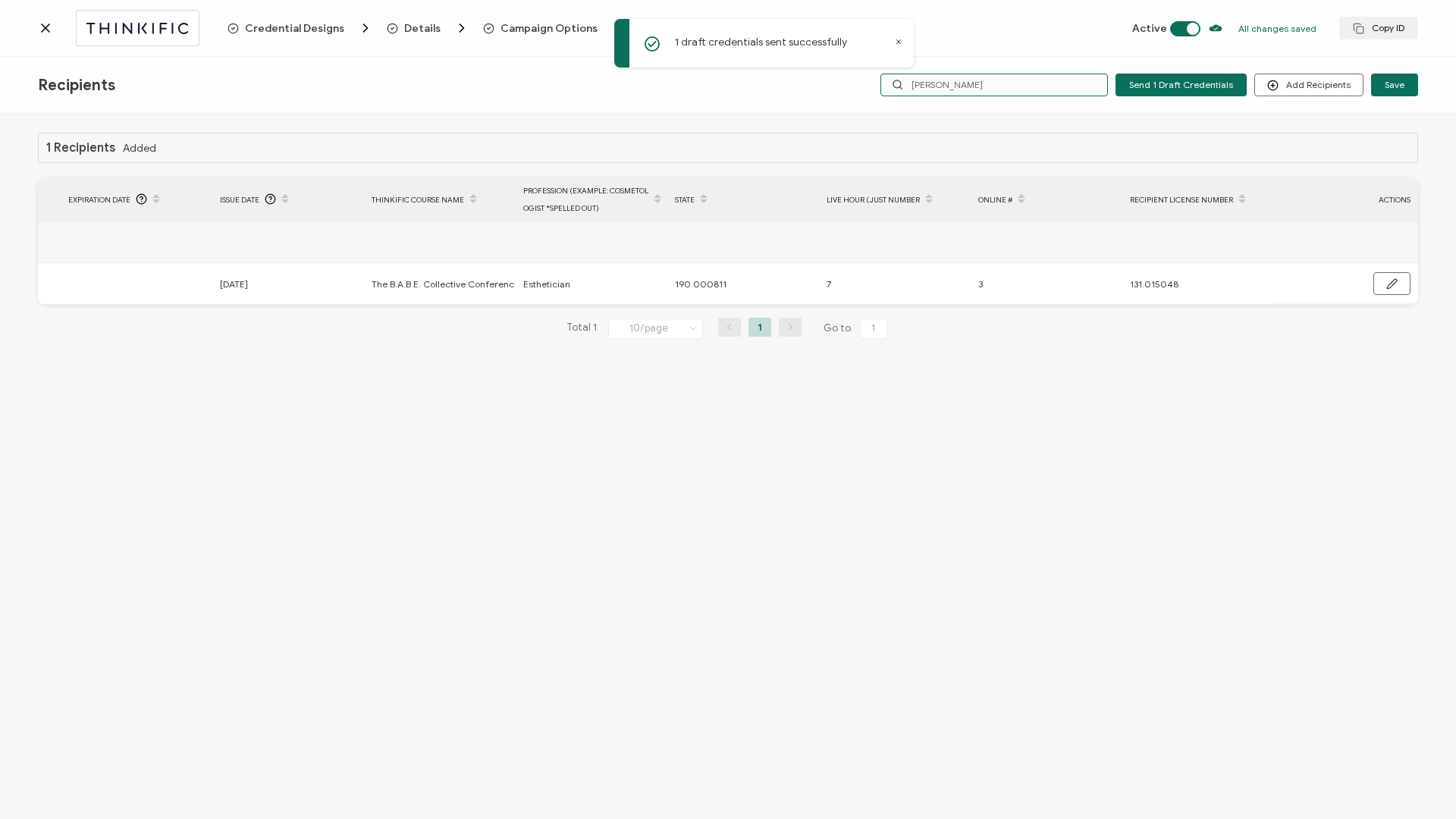
click at [973, 90] on input "[PERSON_NAME]" at bounding box center [995, 84] width 228 height 23
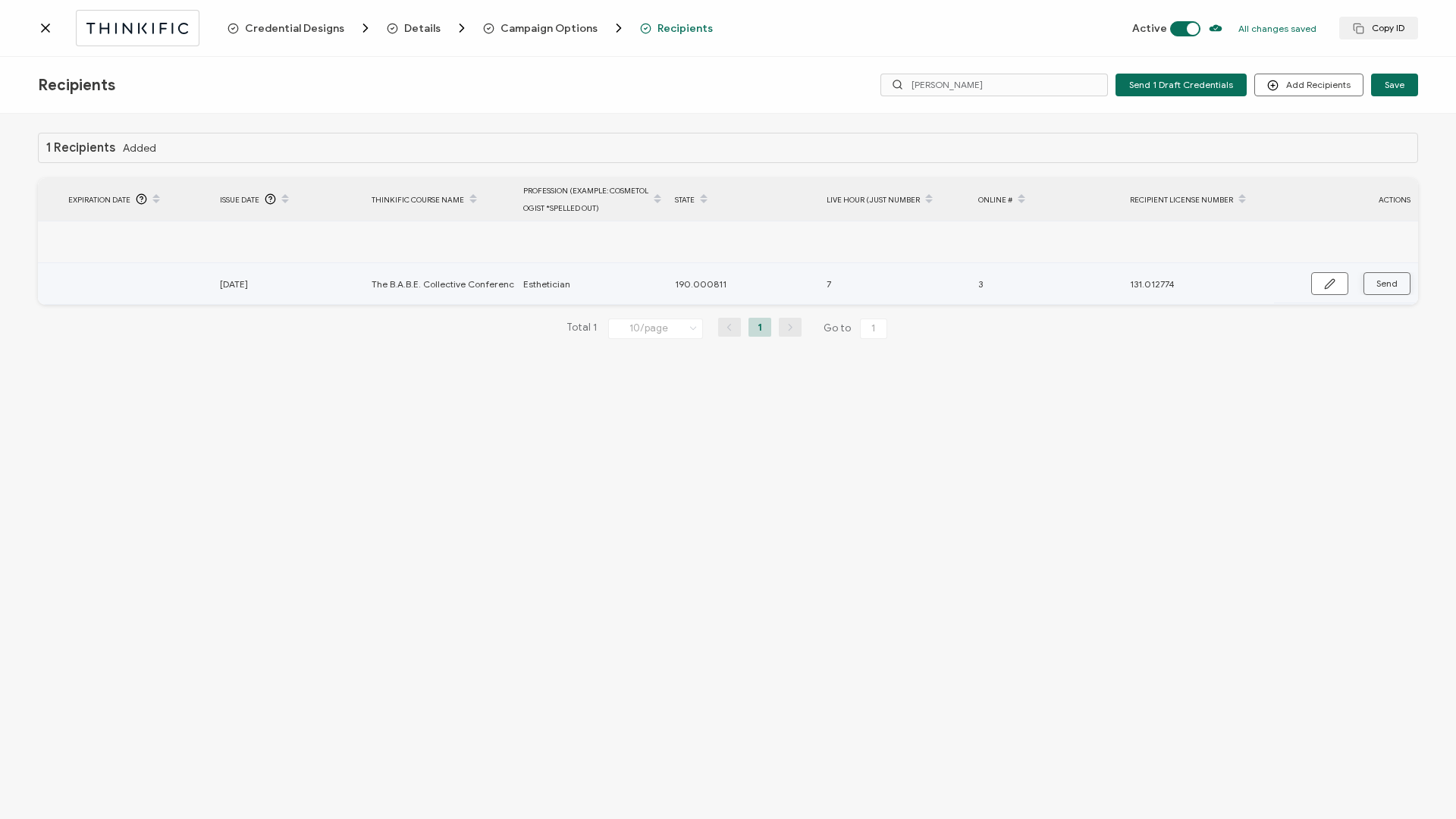
click at [1397, 282] on span "Send" at bounding box center [1386, 283] width 21 height 9
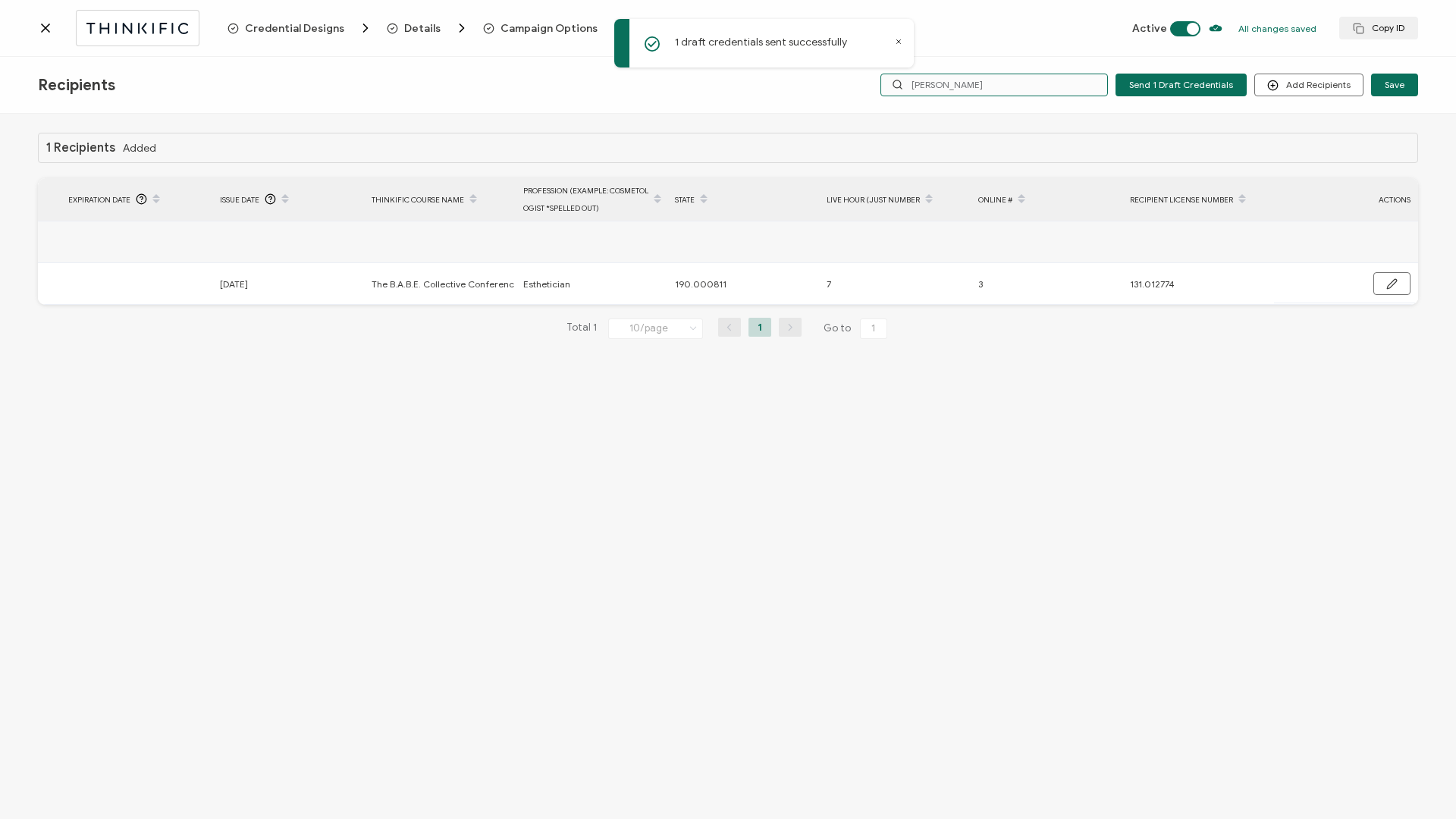
click at [1026, 85] on input "[PERSON_NAME]" at bounding box center [995, 84] width 228 height 23
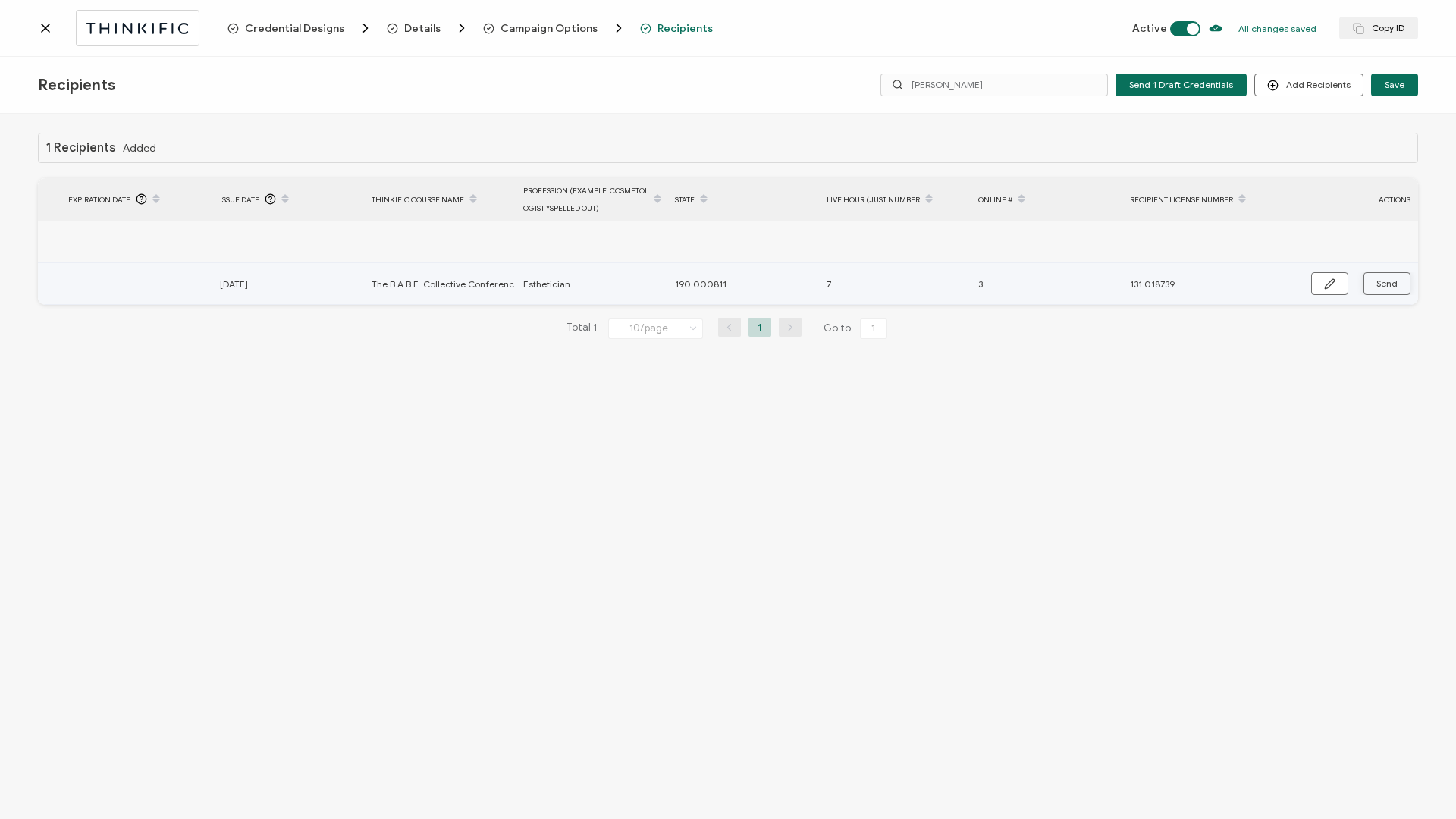
click at [1399, 282] on button "Send" at bounding box center [1386, 283] width 47 height 23
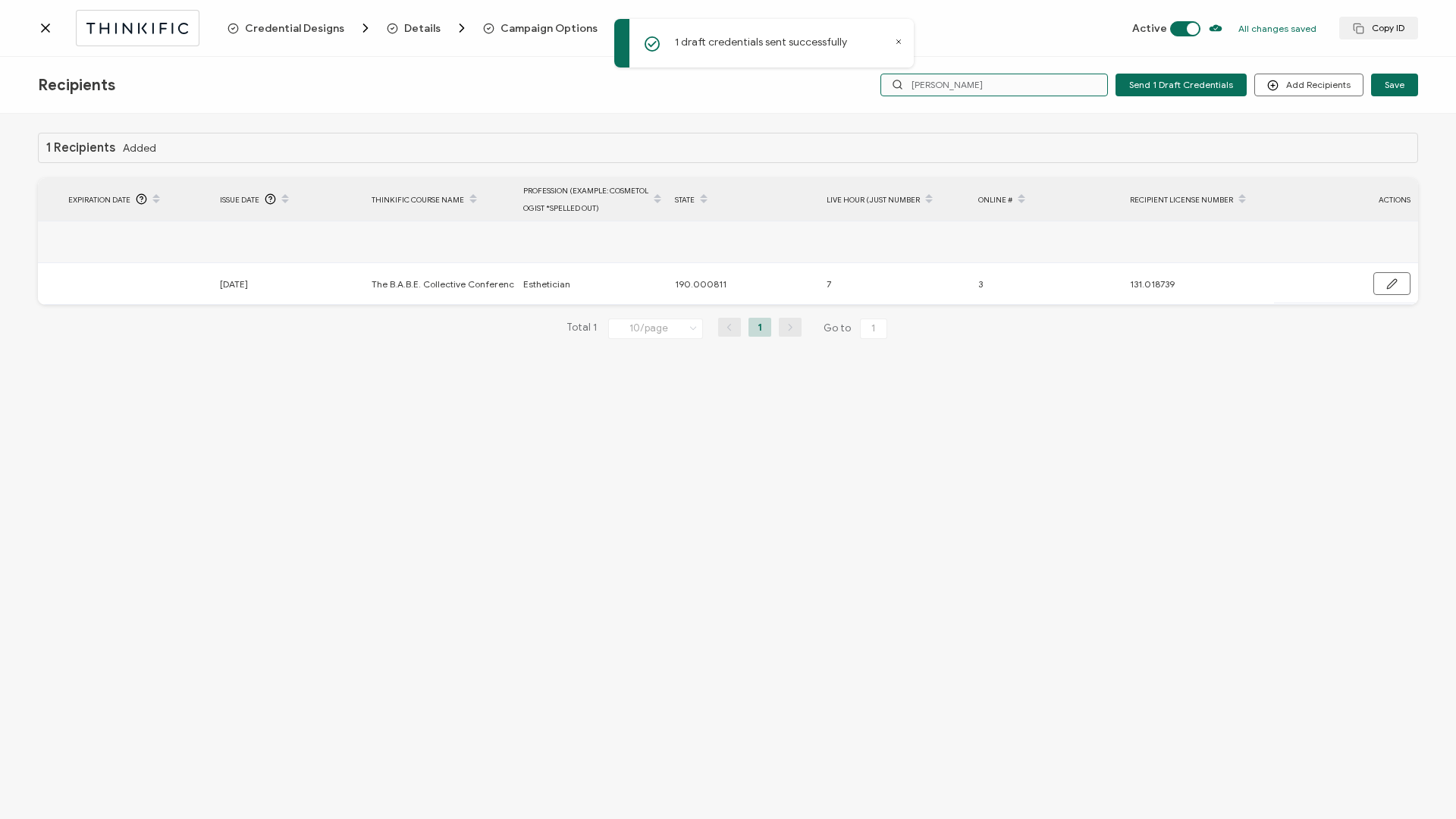
click at [981, 85] on input "[PERSON_NAME]" at bounding box center [995, 84] width 228 height 23
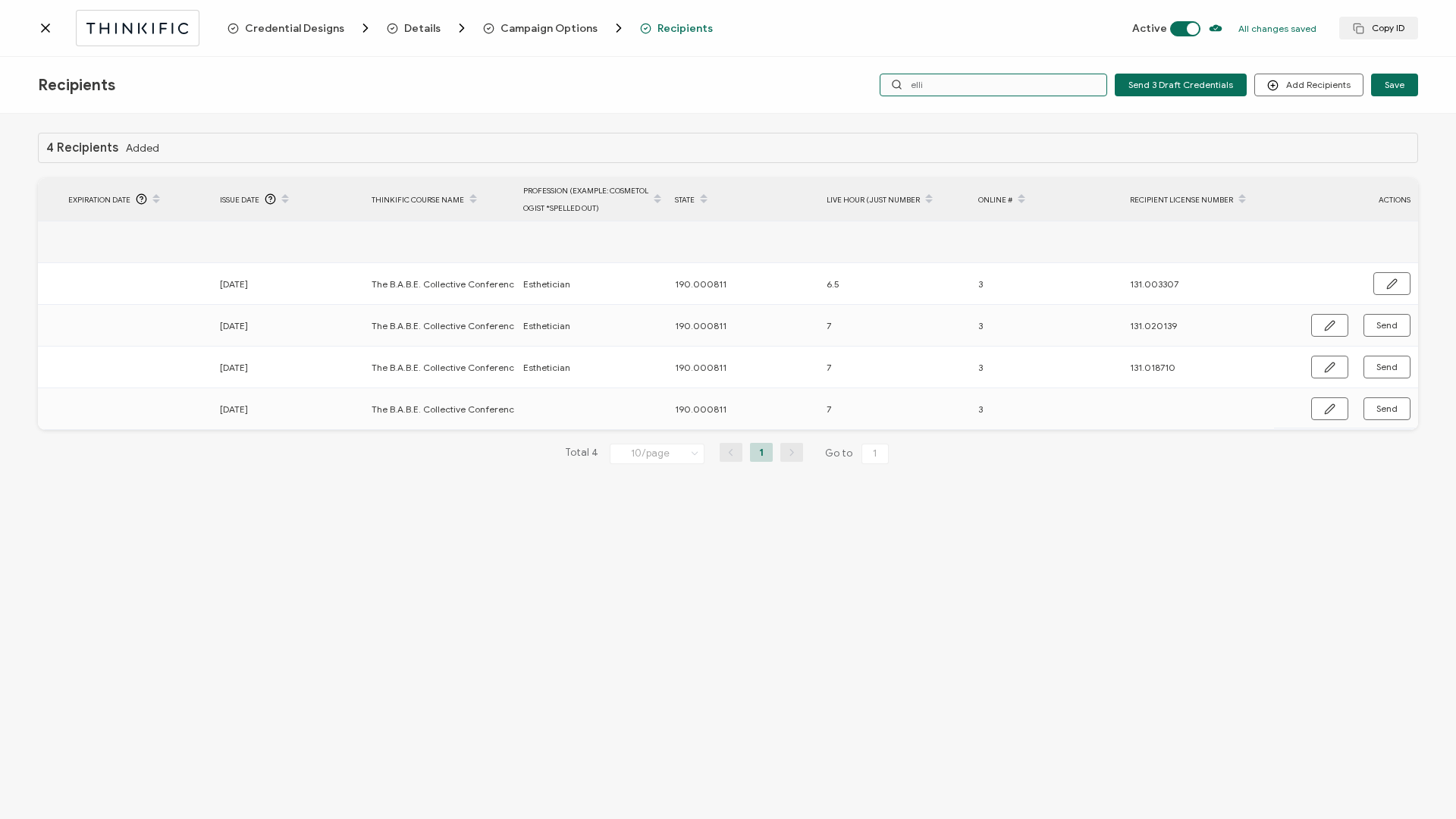
click at [948, 81] on input "elli" at bounding box center [994, 84] width 228 height 23
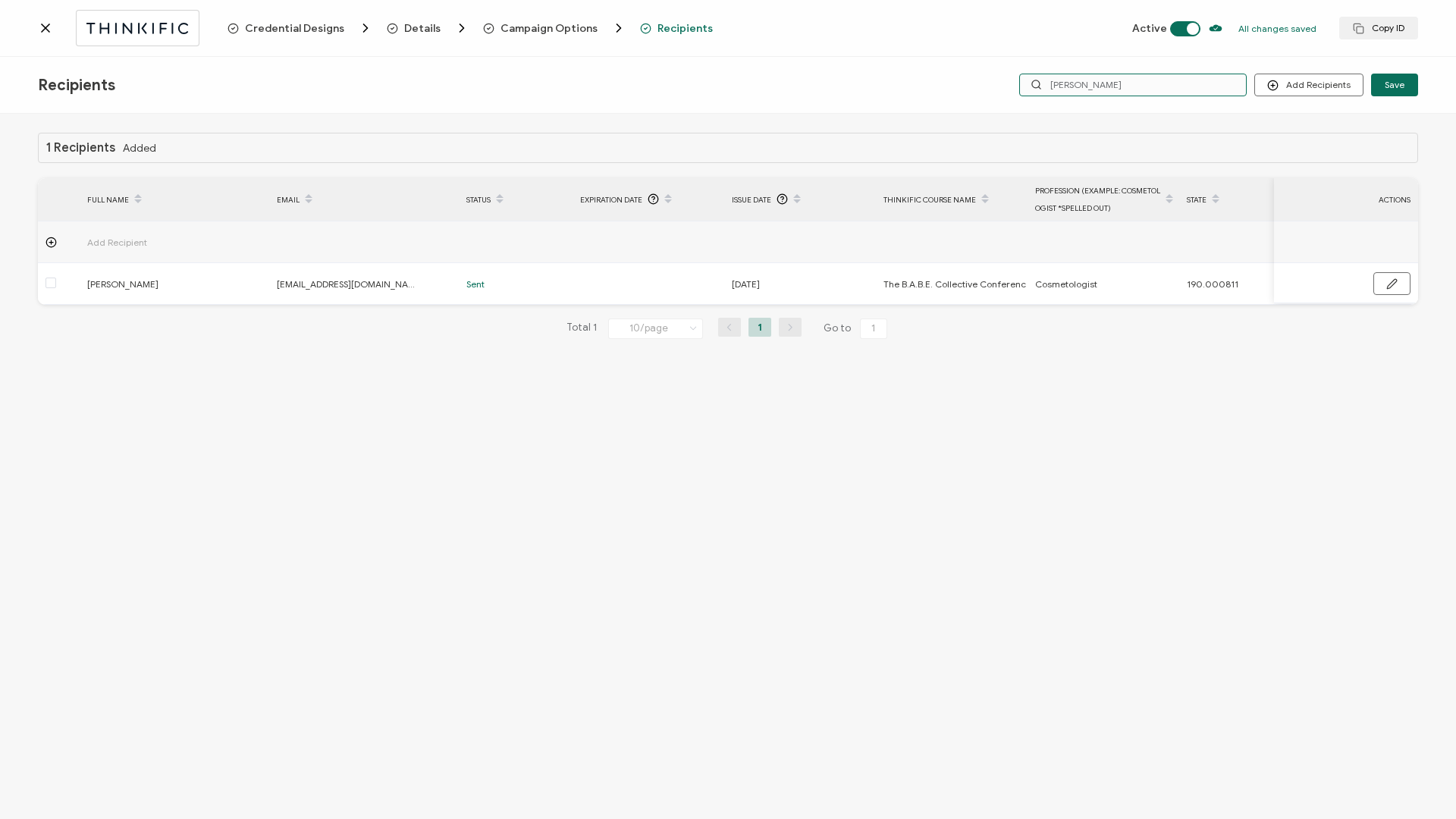
click at [1083, 87] on input "[PERSON_NAME]" at bounding box center [1133, 84] width 228 height 23
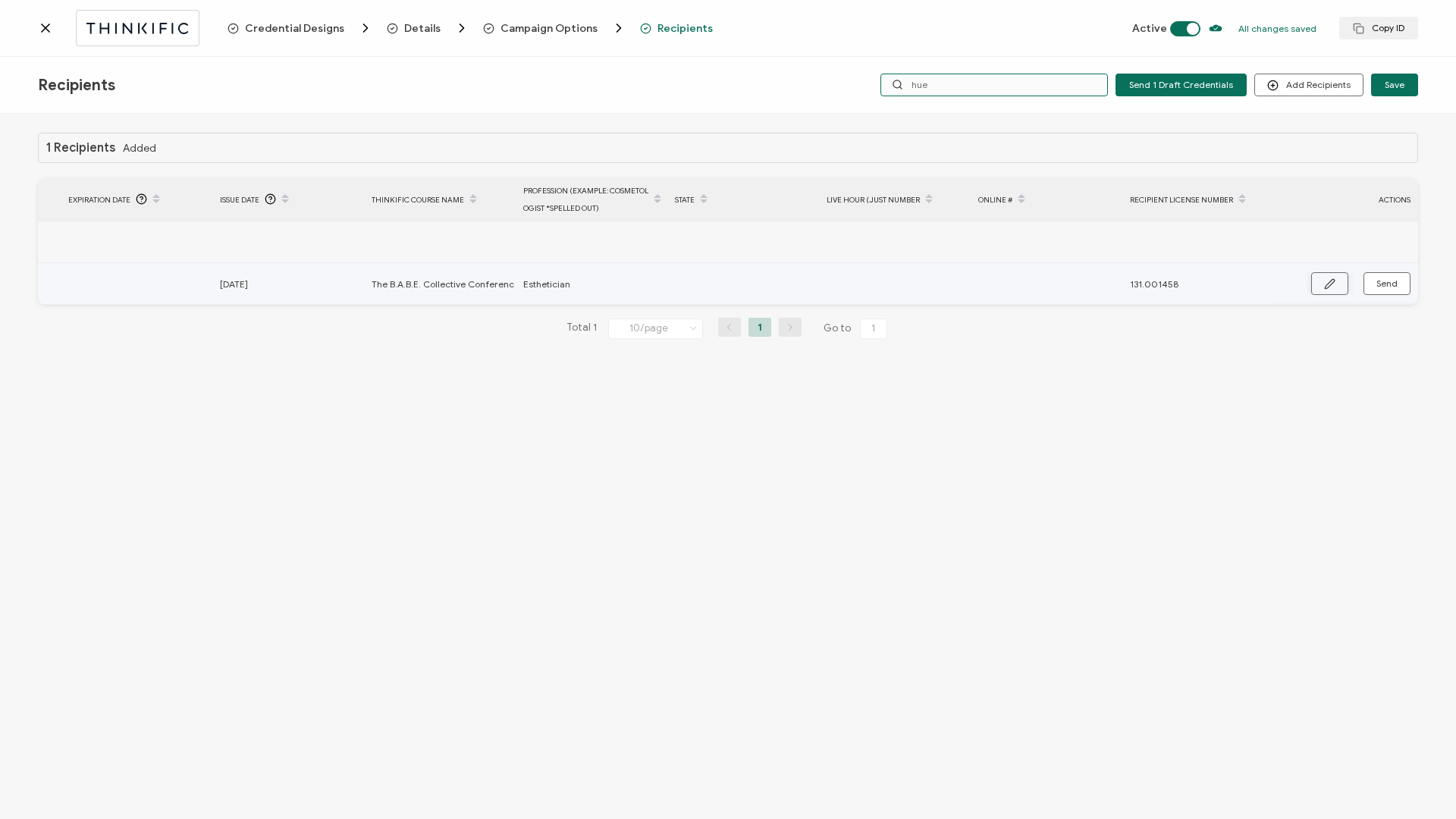
type input "hue"
click at [1333, 285] on icon "button" at bounding box center [1329, 283] width 11 height 11
click at [772, 285] on input "text" at bounding box center [741, 284] width 133 height 24
type input "1"
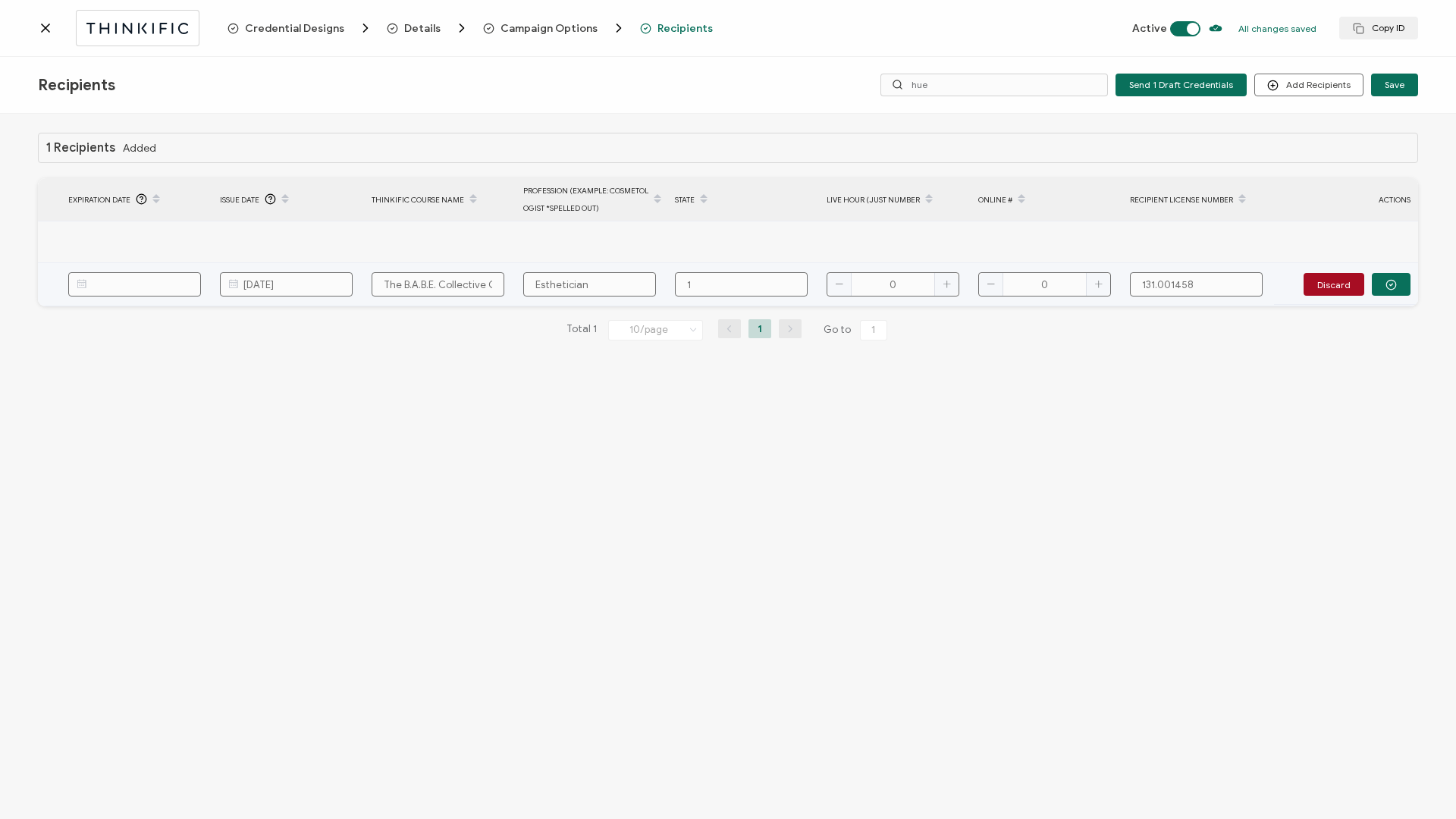
type input "19"
type input "190"
type input "190."
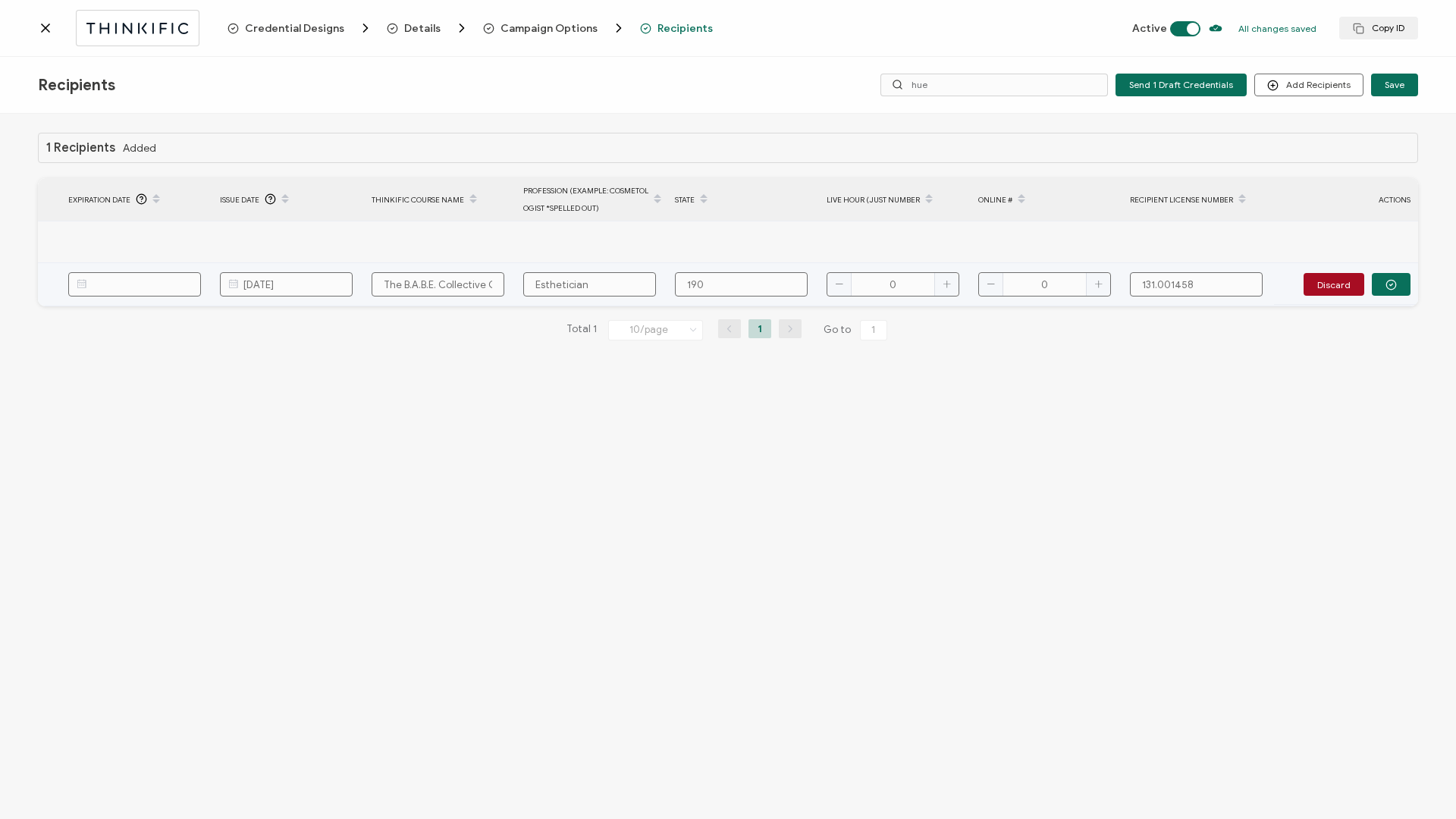
type input "190."
type input "190.0"
type input "190.00"
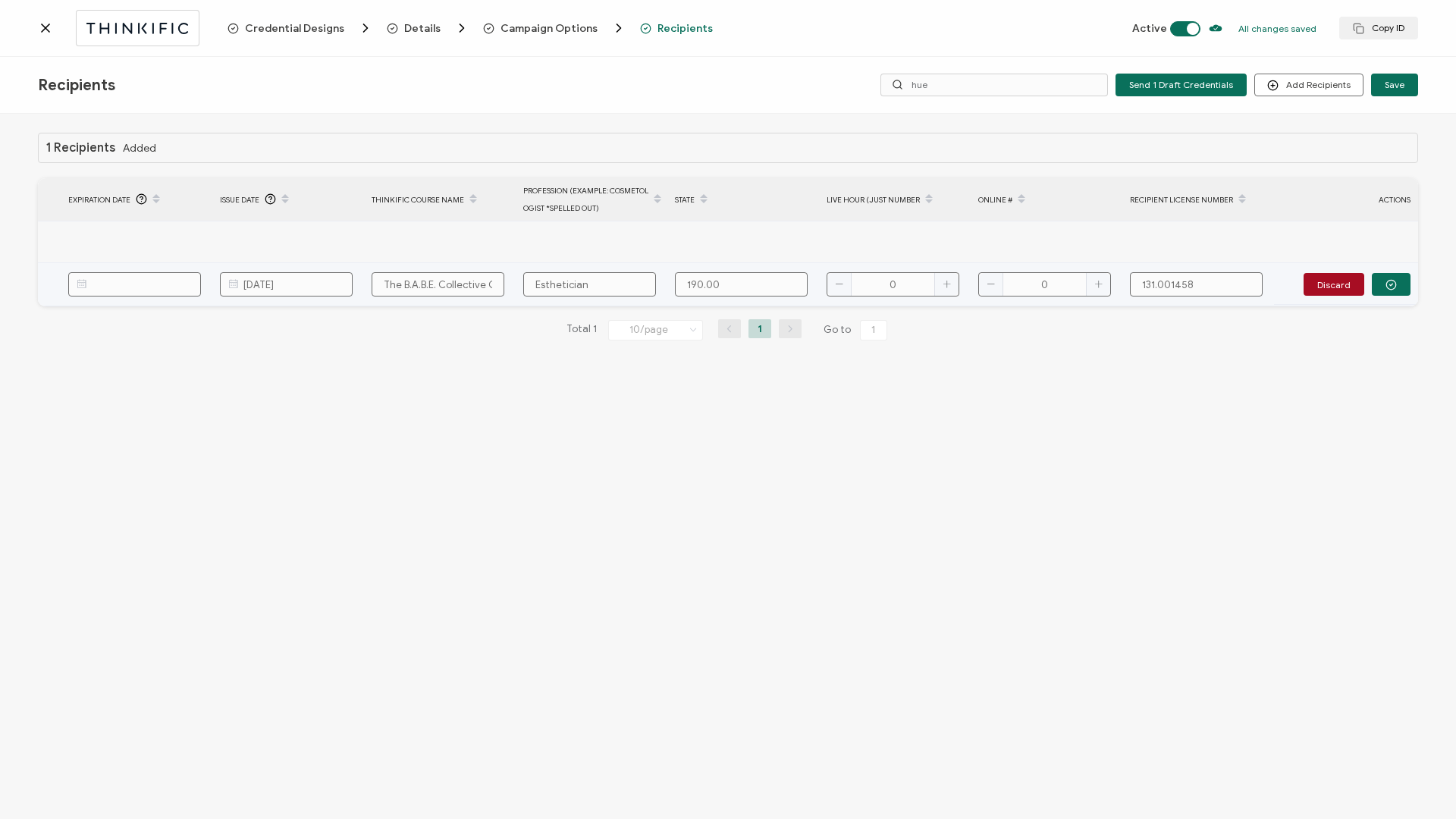
type input "190.000"
type input "190.0008"
type input "190.00081"
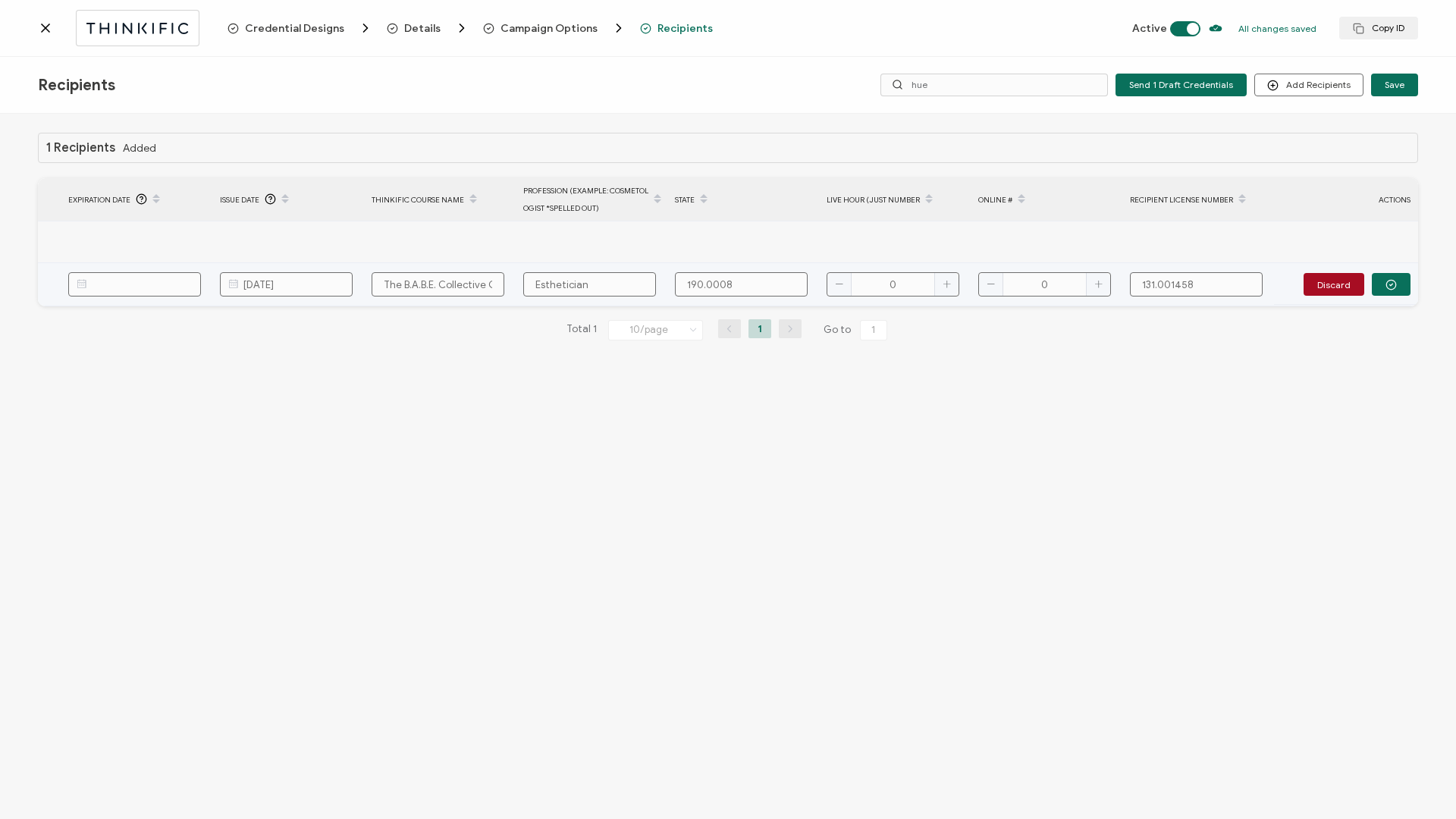
type input "190.00081"
type input "190.000811"
type input "7"
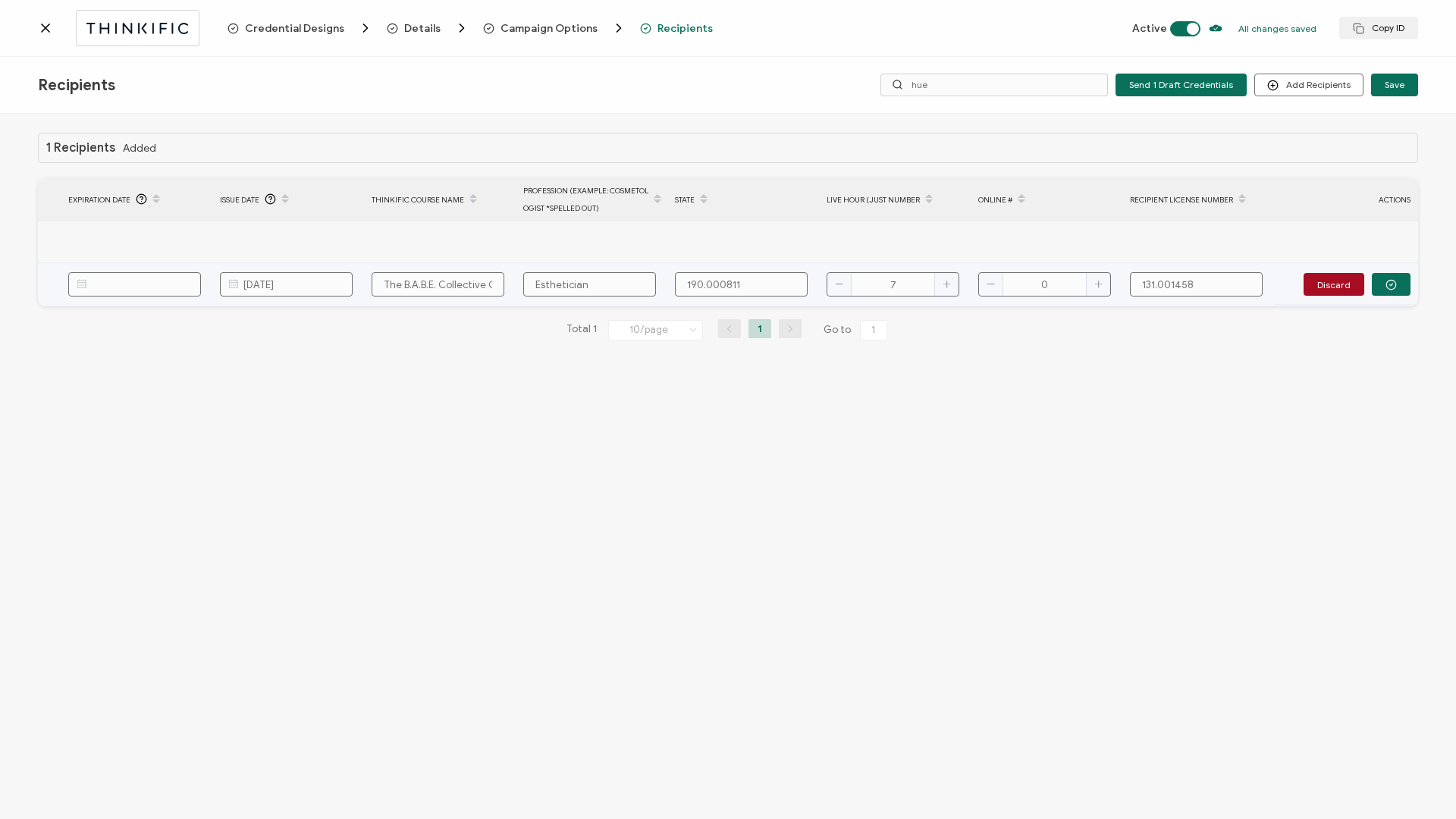
type input "7"
type input "3"
click at [1384, 291] on button "button" at bounding box center [1391, 284] width 39 height 23
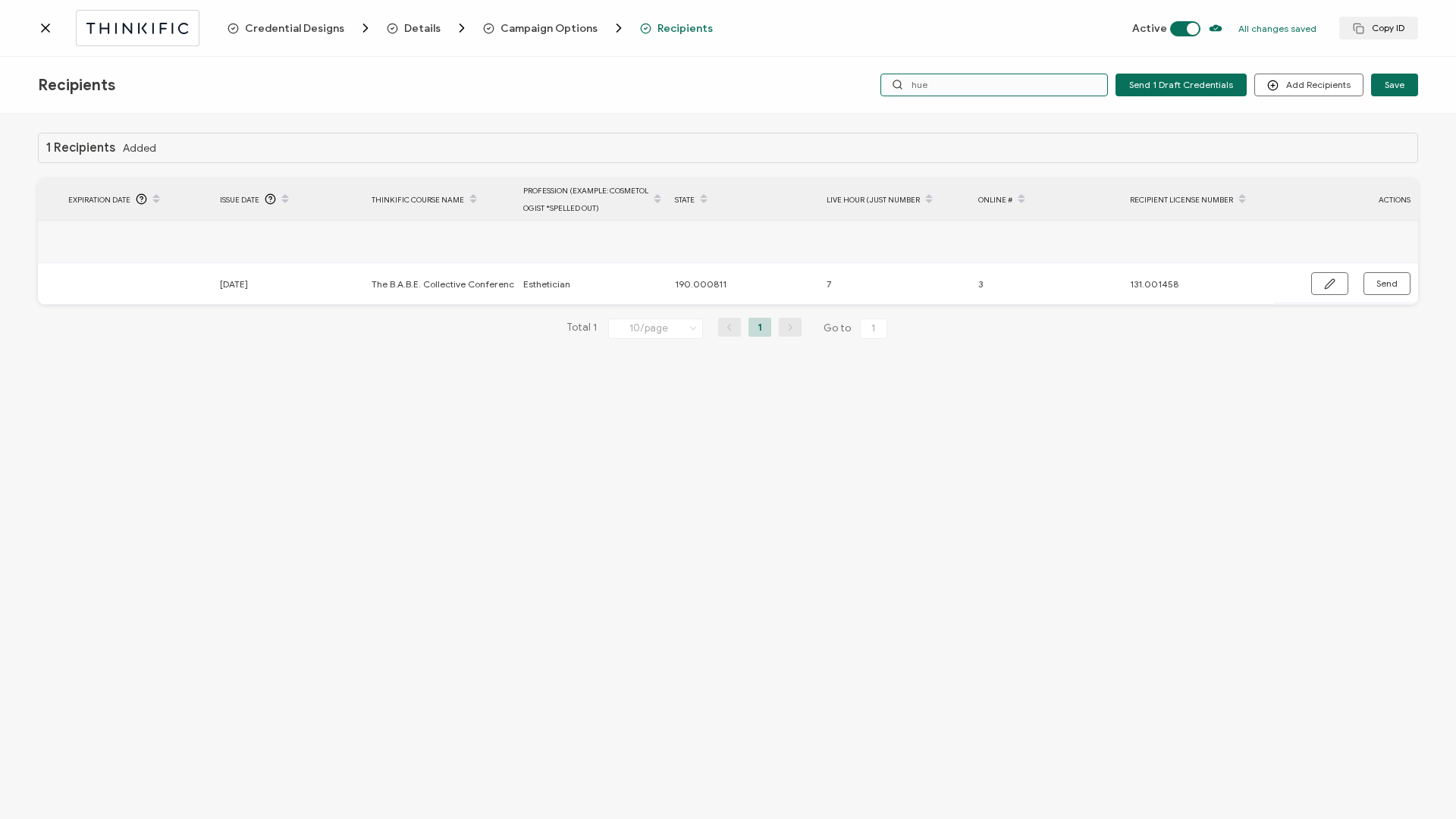
click at [1028, 90] on input "hue" at bounding box center [995, 84] width 228 height 23
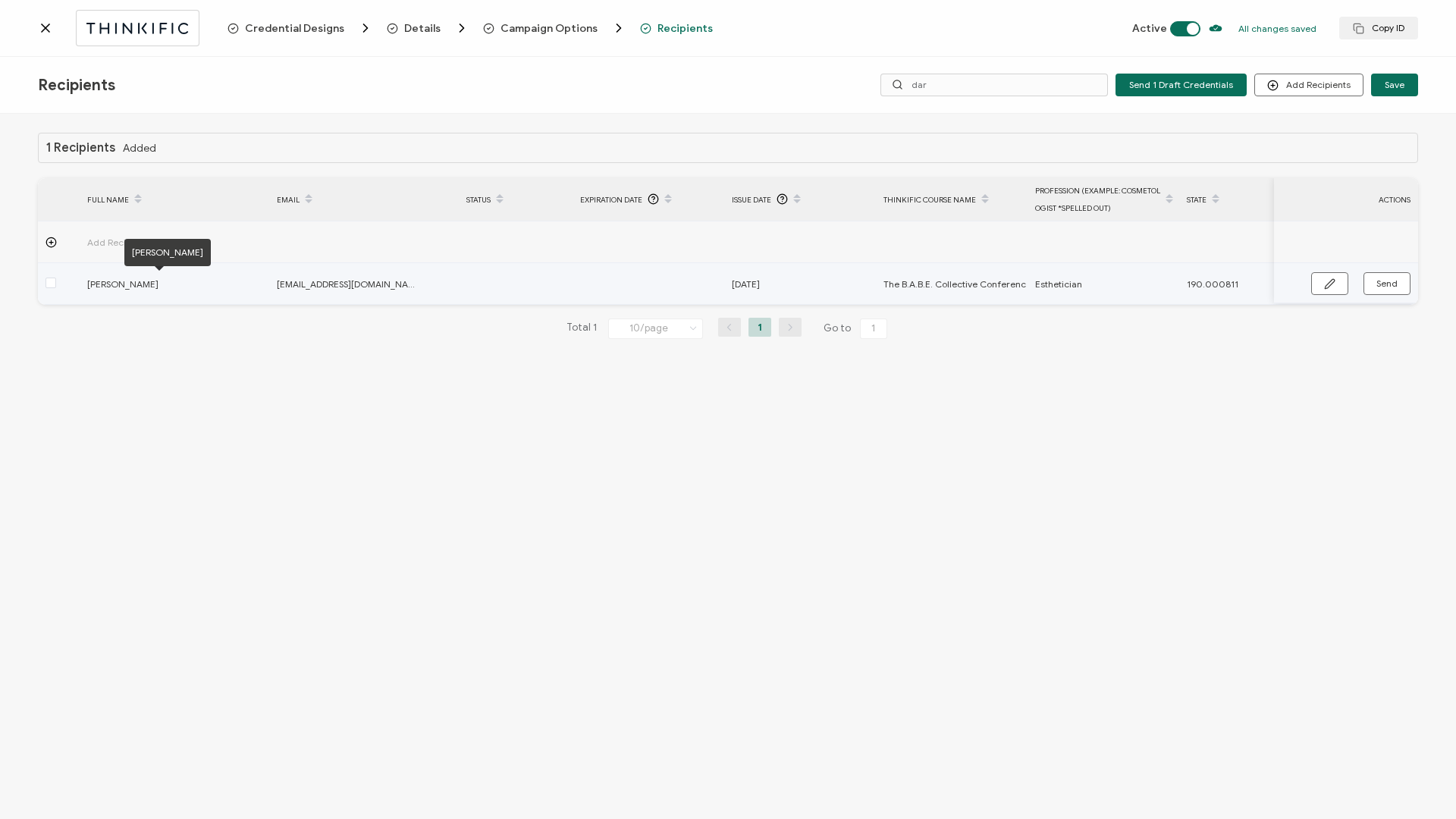
click at [129, 282] on span "[PERSON_NAME]" at bounding box center [159, 283] width 144 height 17
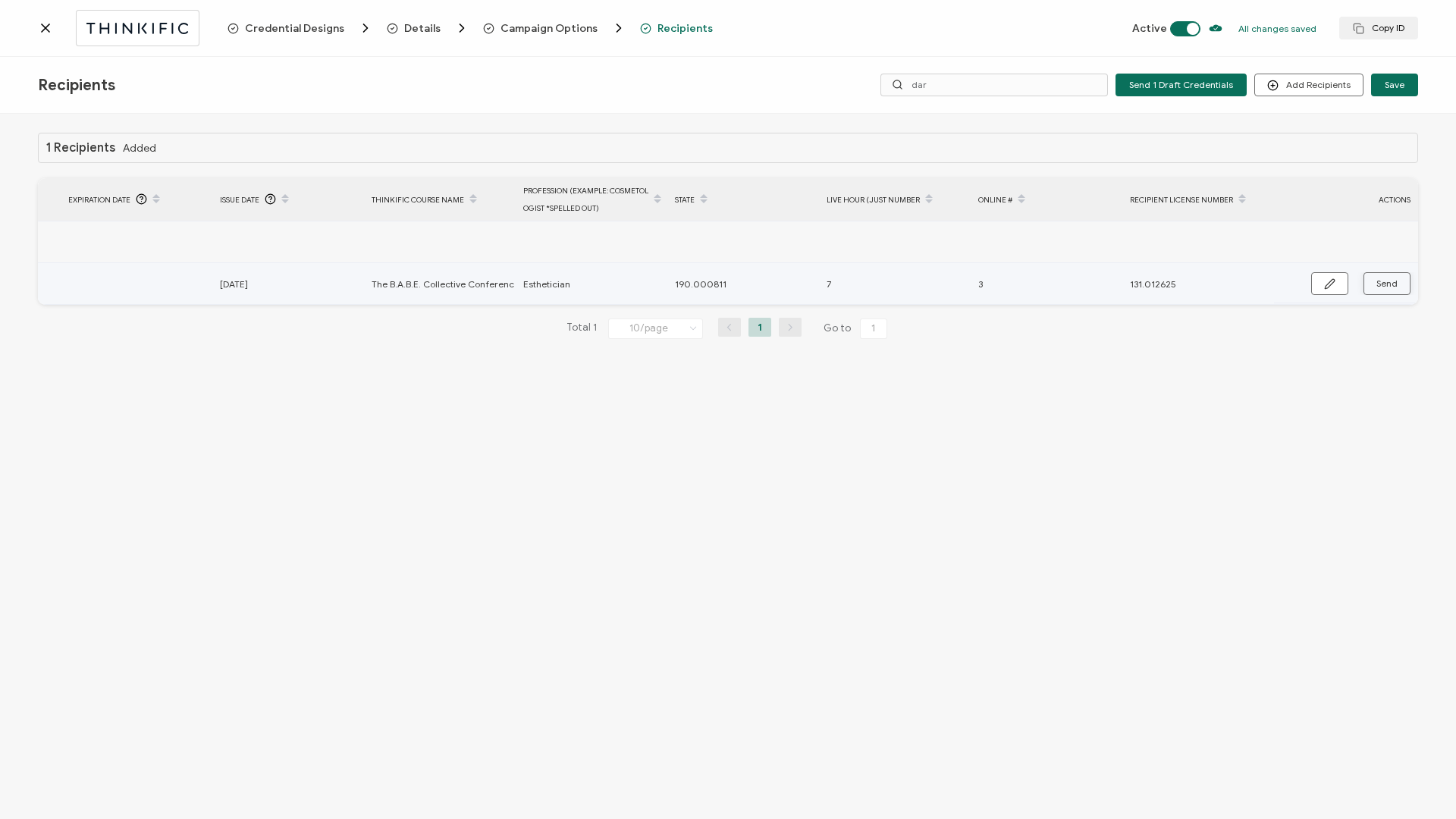
click at [1397, 278] on button "Send" at bounding box center [1386, 283] width 47 height 23
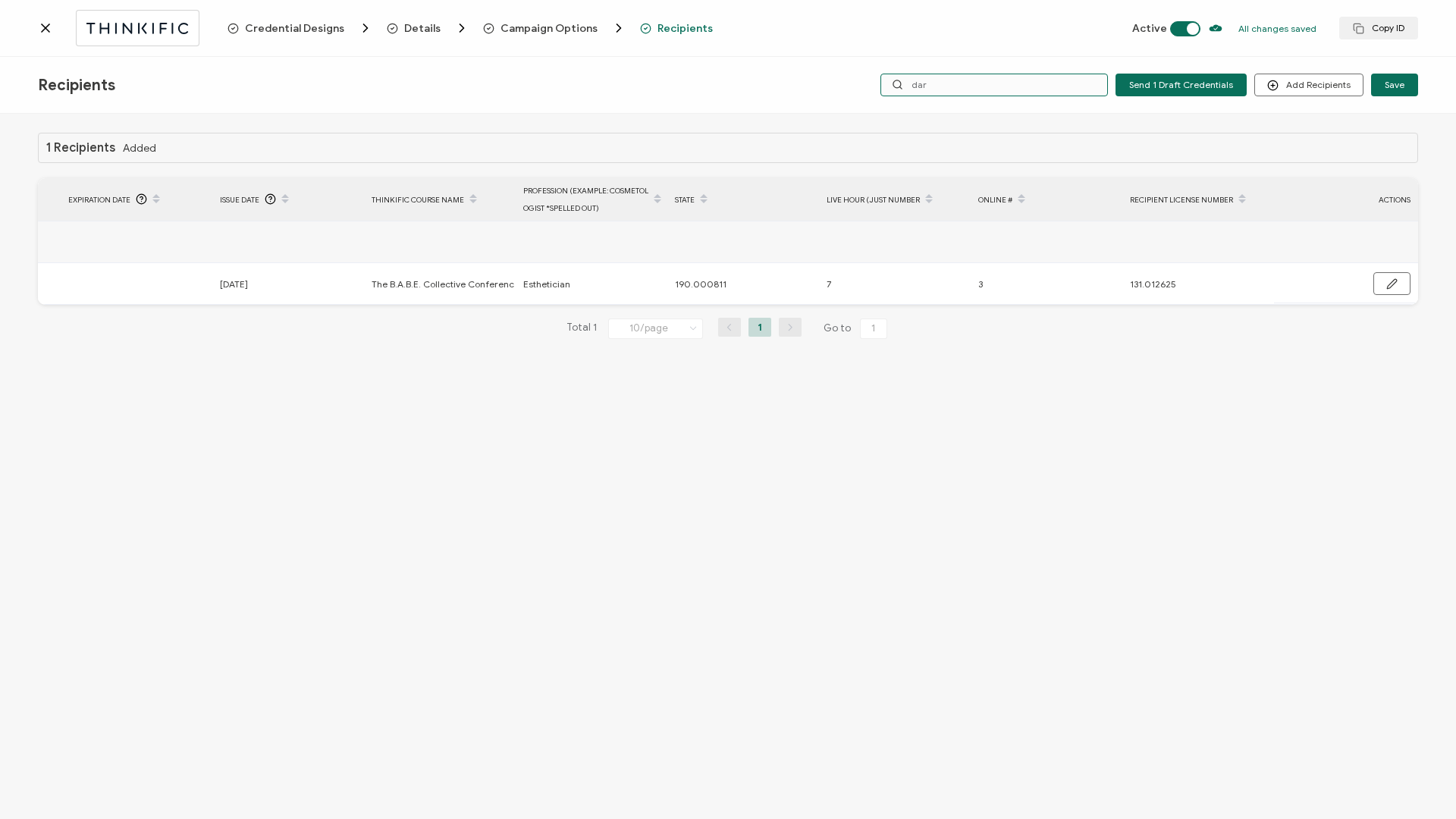
click at [1025, 90] on input "dar" at bounding box center [995, 84] width 228 height 23
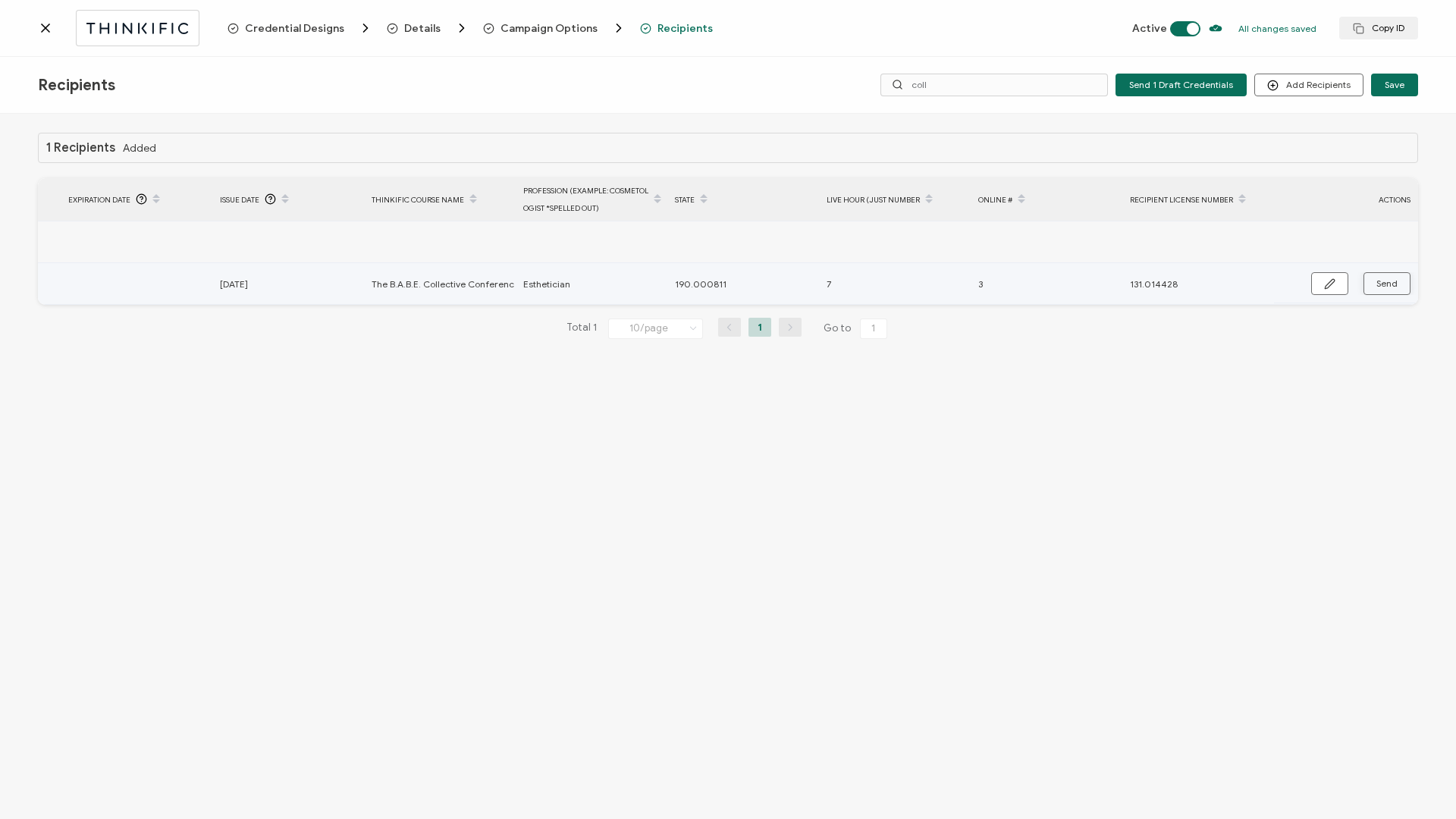
click at [1388, 282] on span "Send" at bounding box center [1386, 283] width 21 height 9
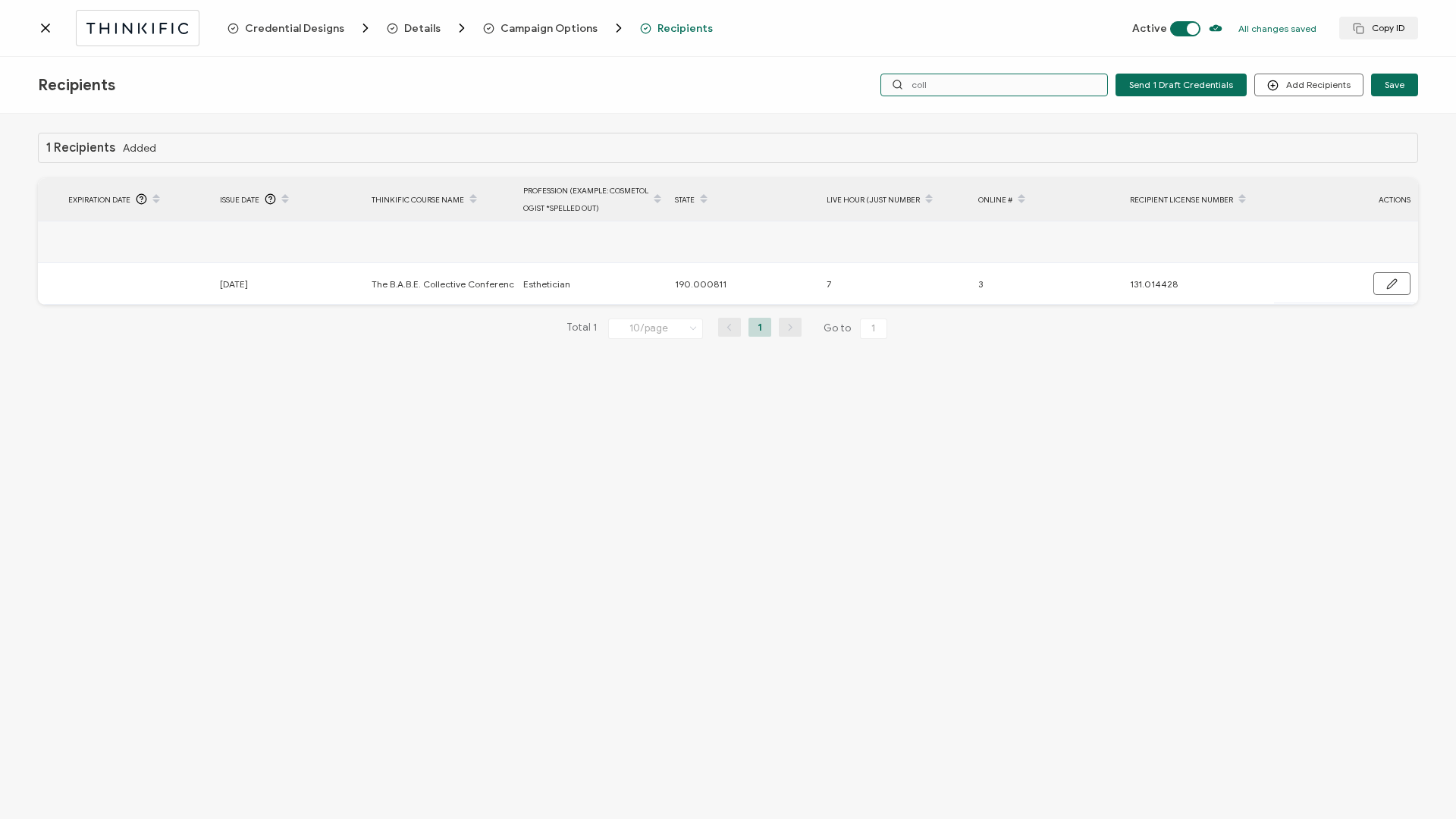
click at [973, 76] on input "coll" at bounding box center [995, 84] width 228 height 23
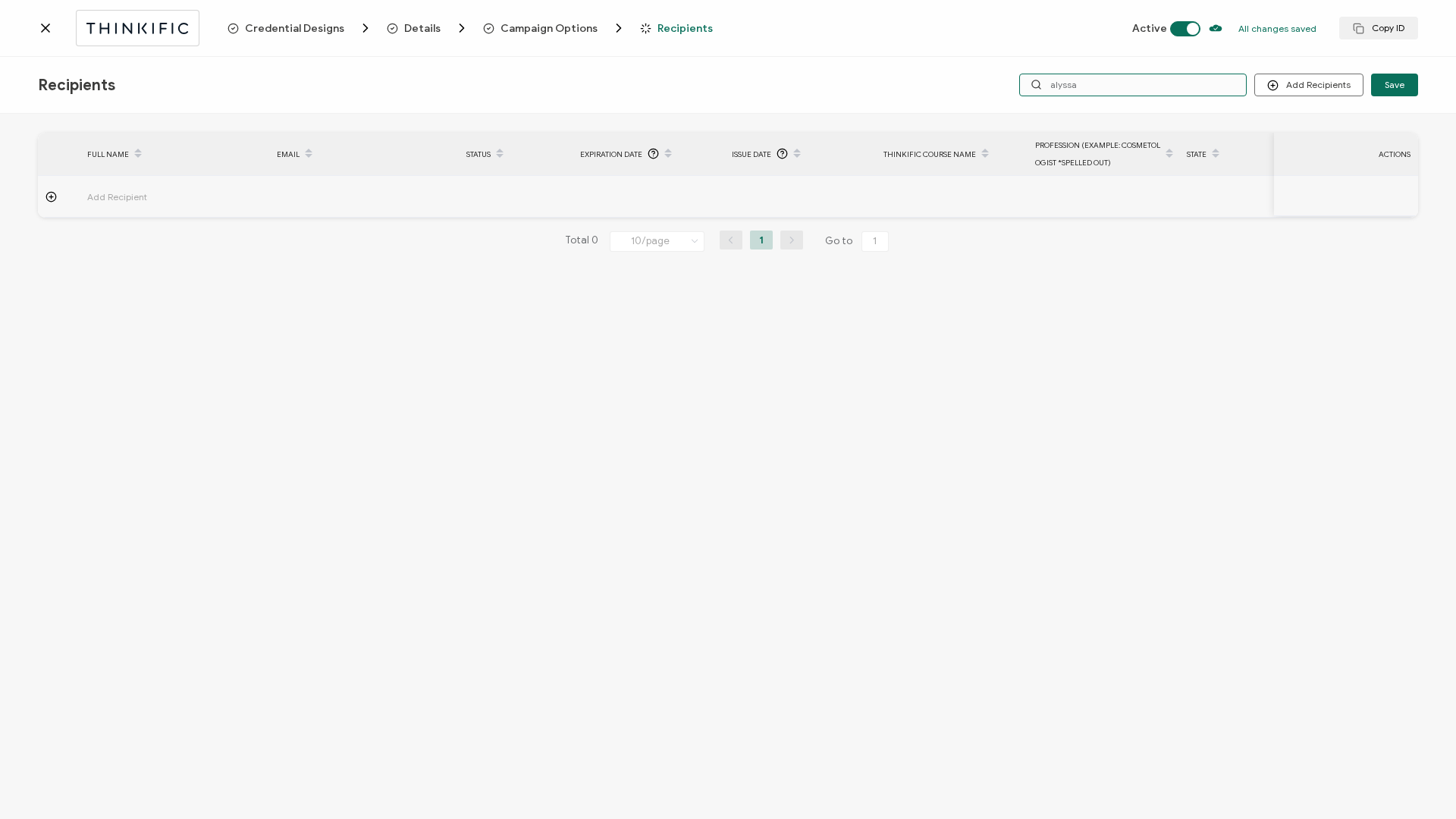
click at [1124, 89] on input "alyssa" at bounding box center [1133, 84] width 228 height 23
type input "m"
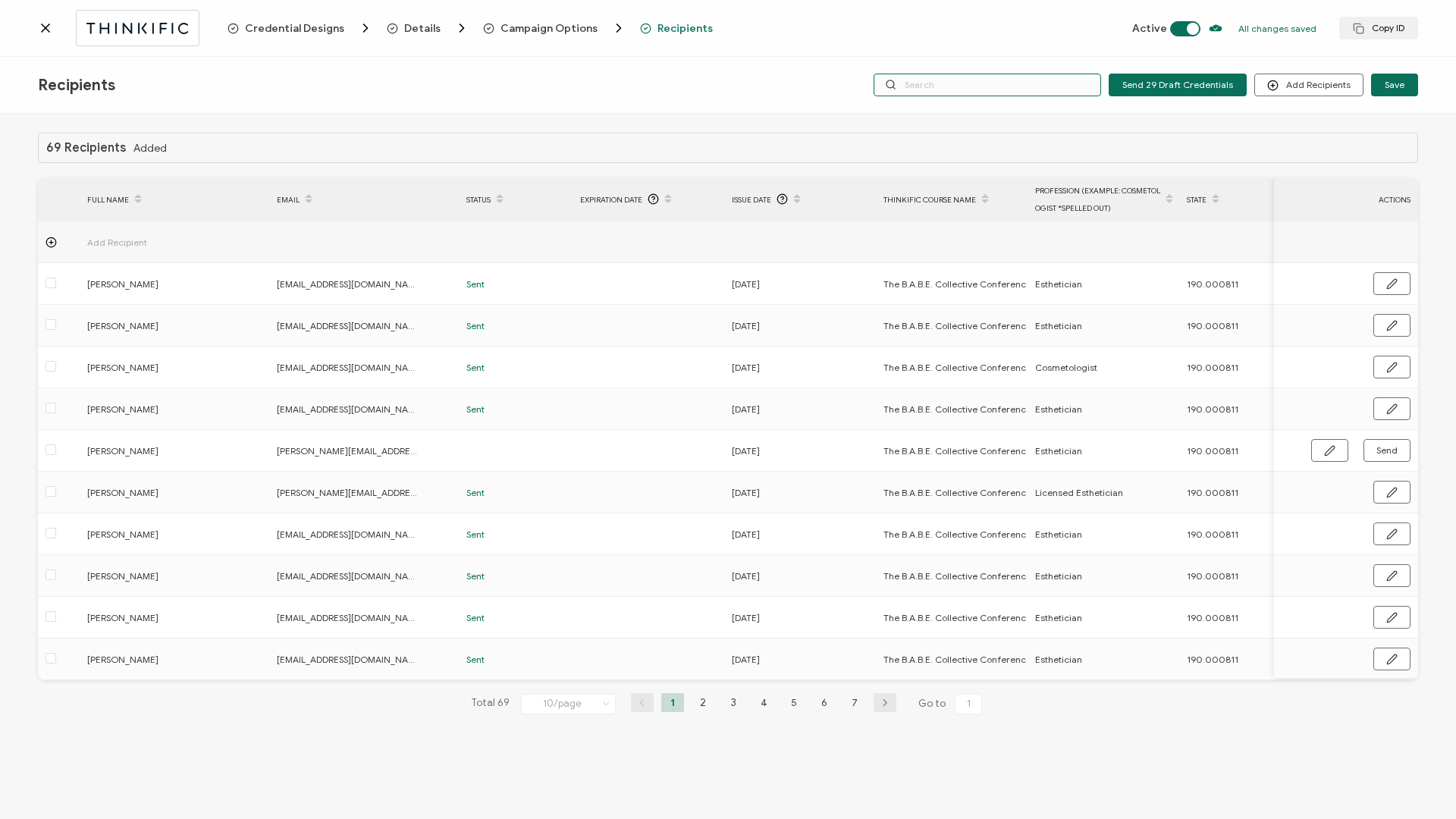
type input "y"
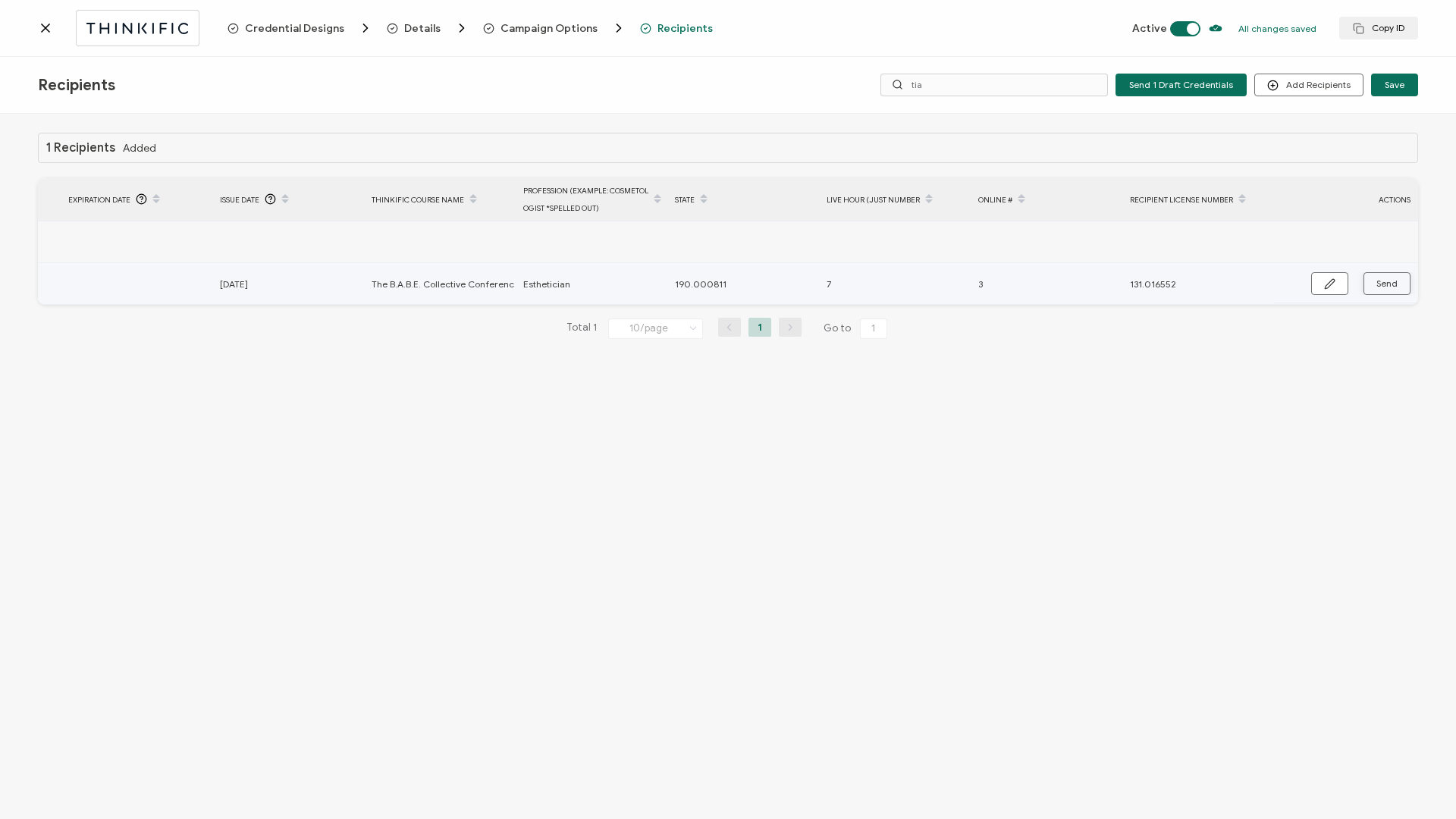
click at [1396, 281] on span "Send" at bounding box center [1386, 283] width 21 height 9
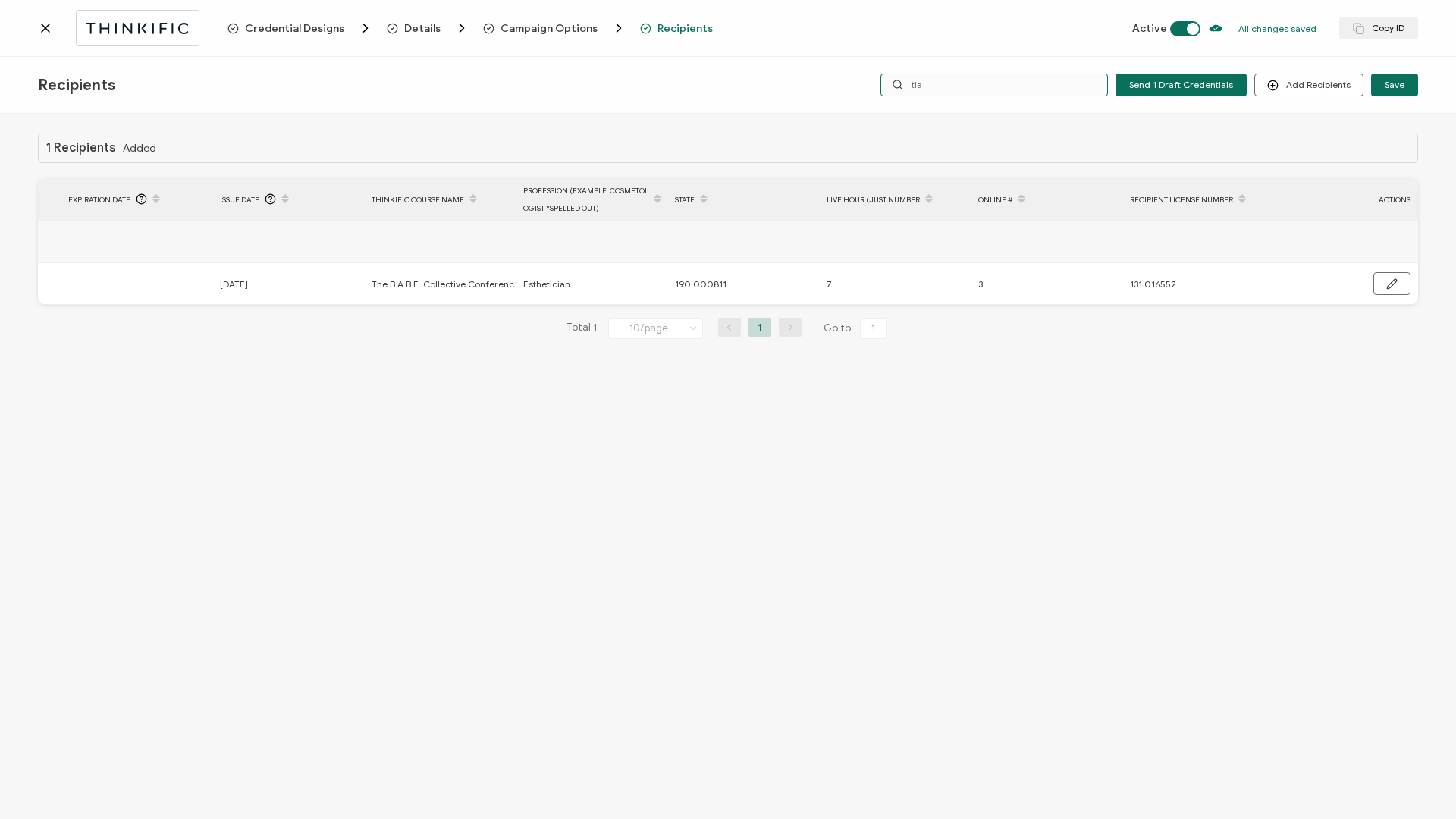
click at [1039, 89] on input "tia" at bounding box center [995, 84] width 228 height 23
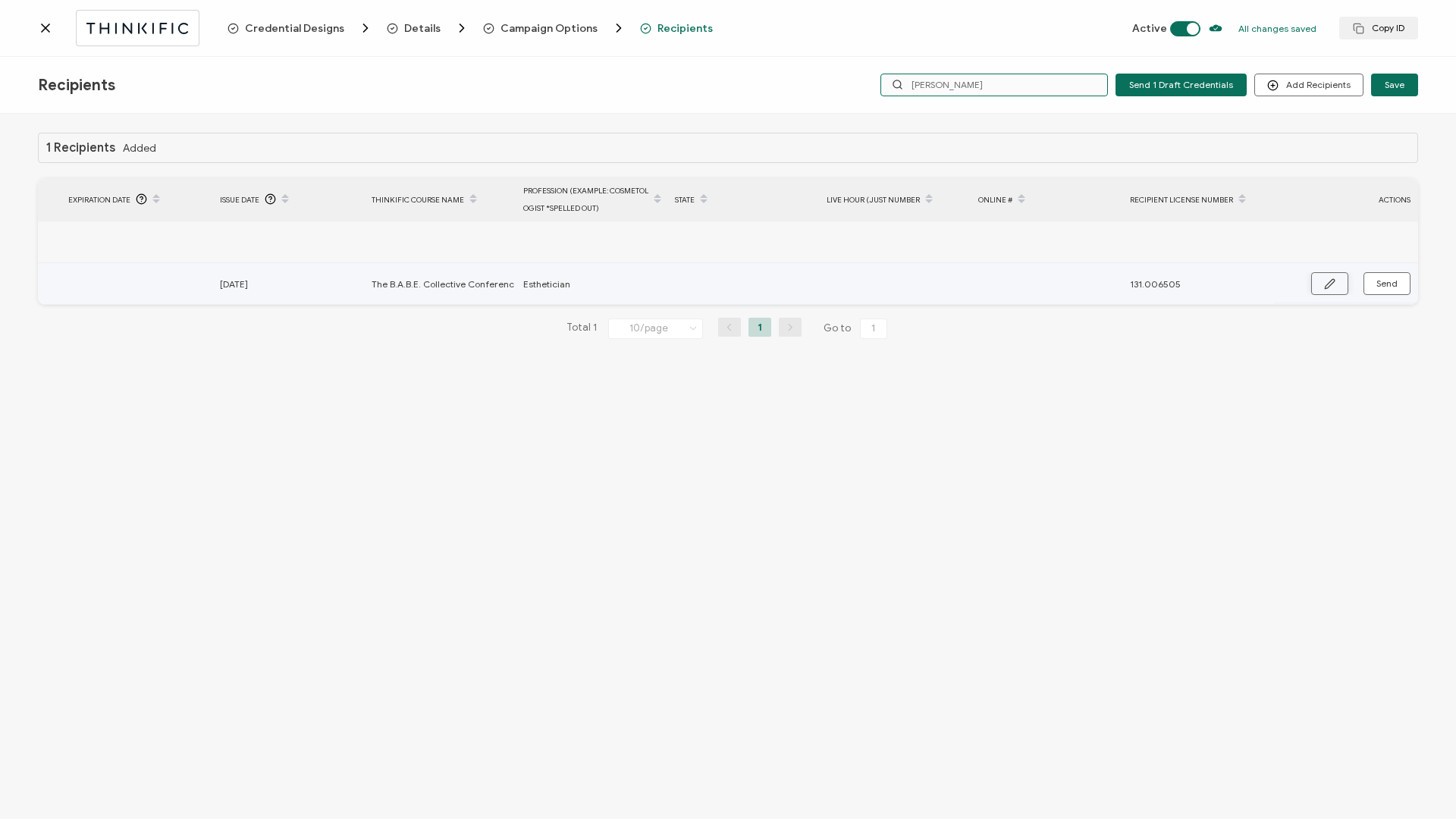
type input "[PERSON_NAME]"
click at [1323, 284] on button "button" at bounding box center [1329, 283] width 38 height 23
click at [743, 286] on input "text" at bounding box center [741, 284] width 133 height 24
type input "1"
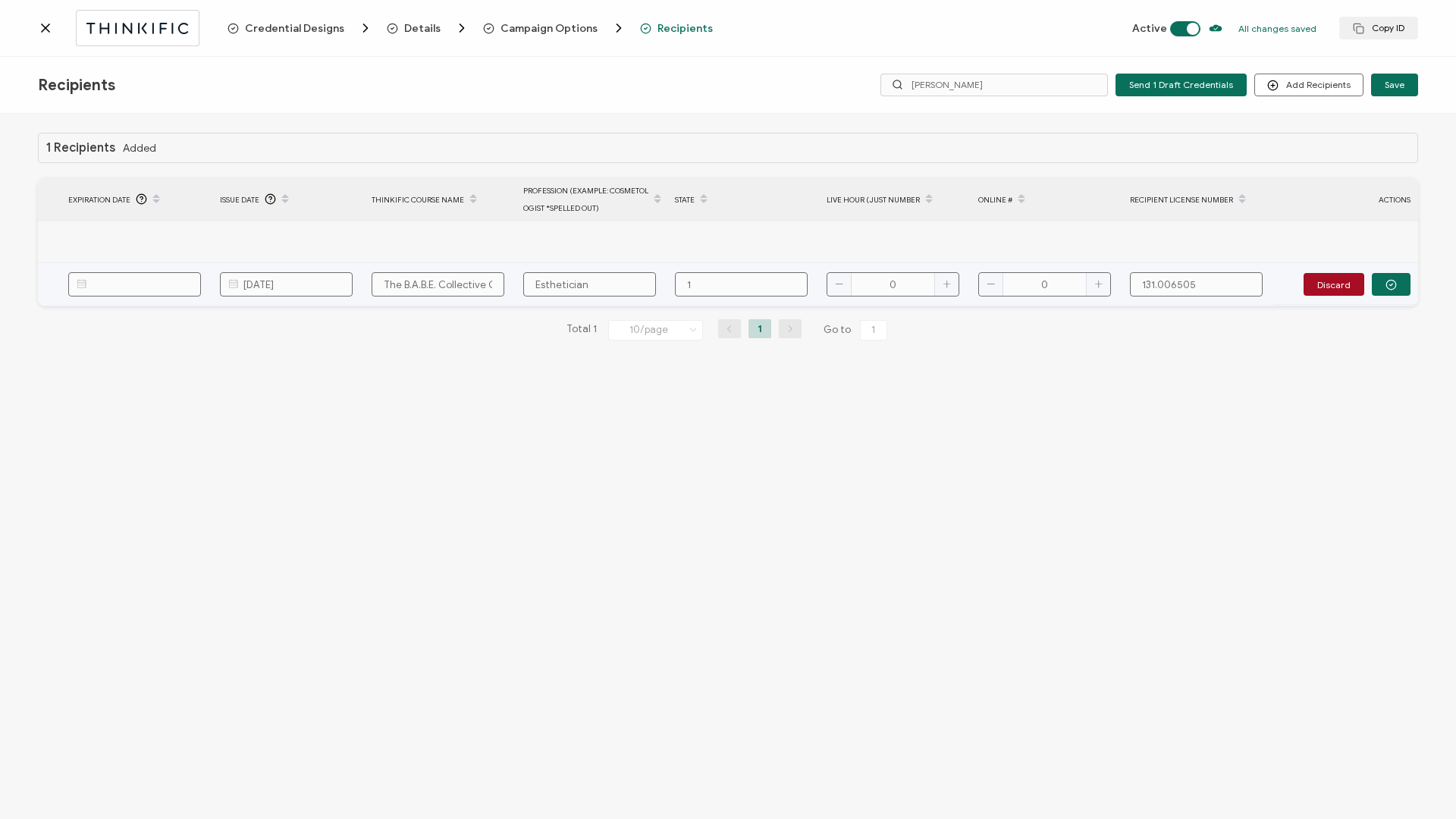
type input "19"
type input "190"
type input "190."
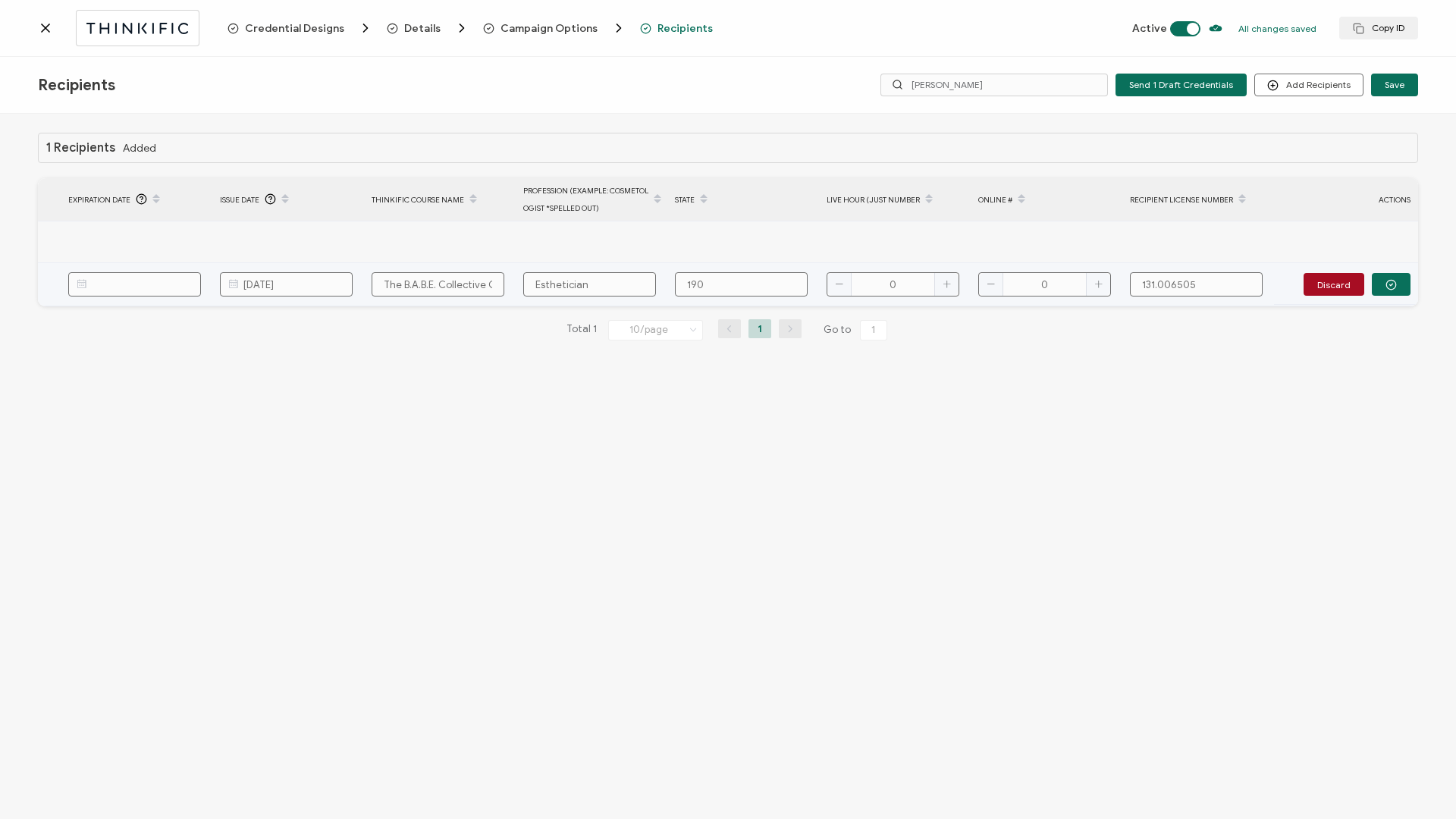
type input "190."
type input "190.0"
type input "190.00"
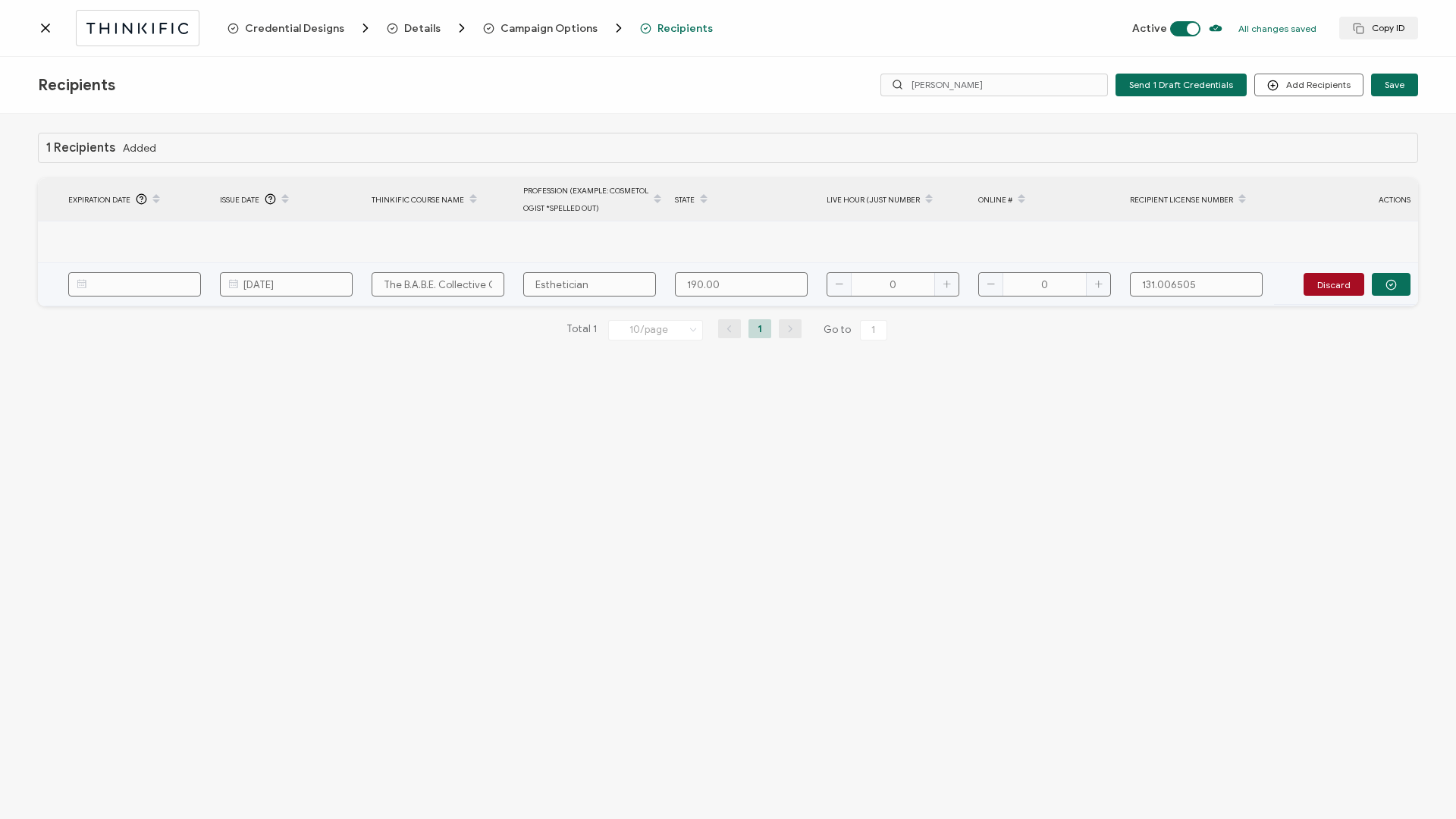
type input "190.000"
type input "190.0008"
type input "190.00081"
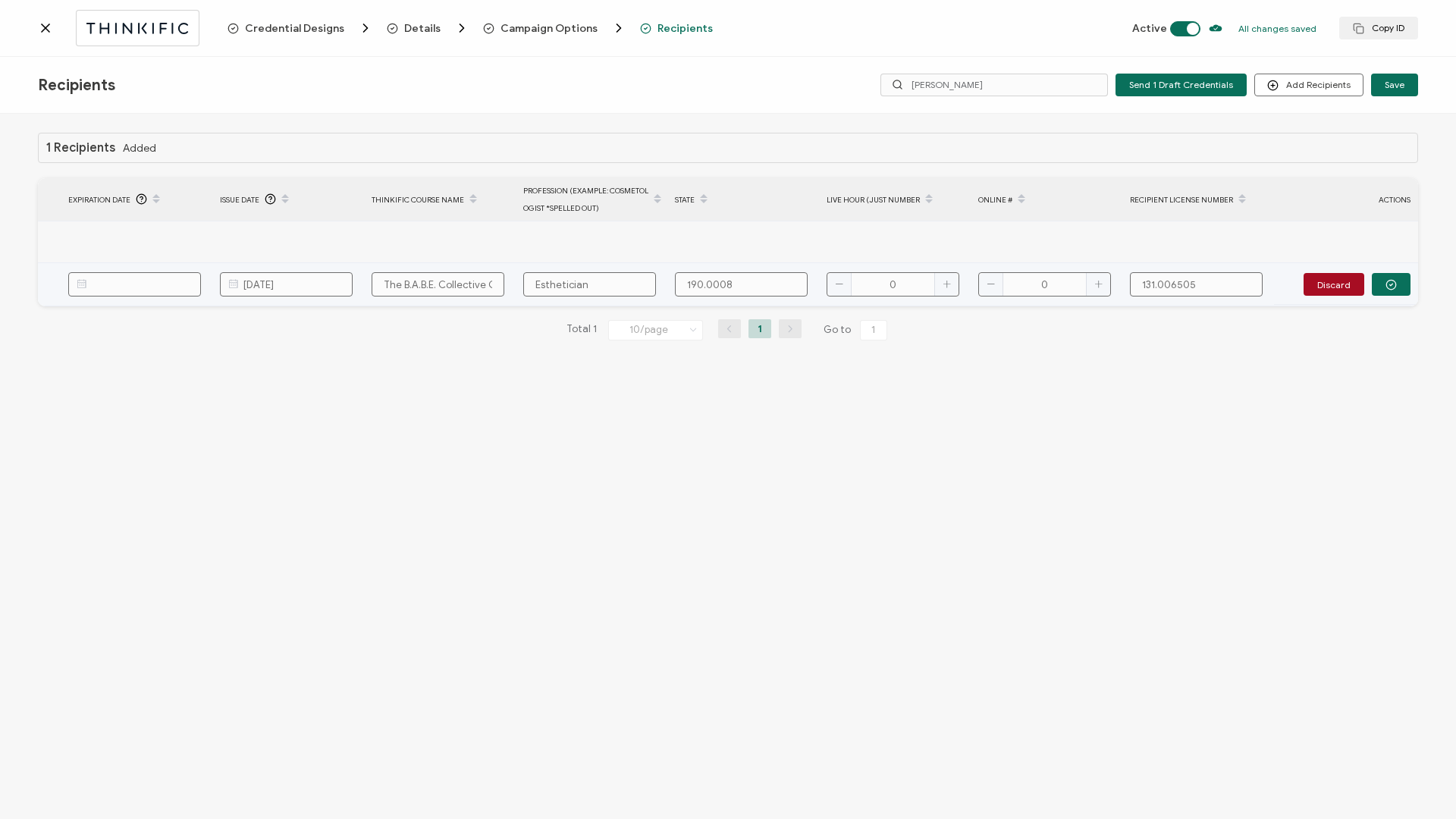
type input "190.00081"
type input "190.000811"
type input "7"
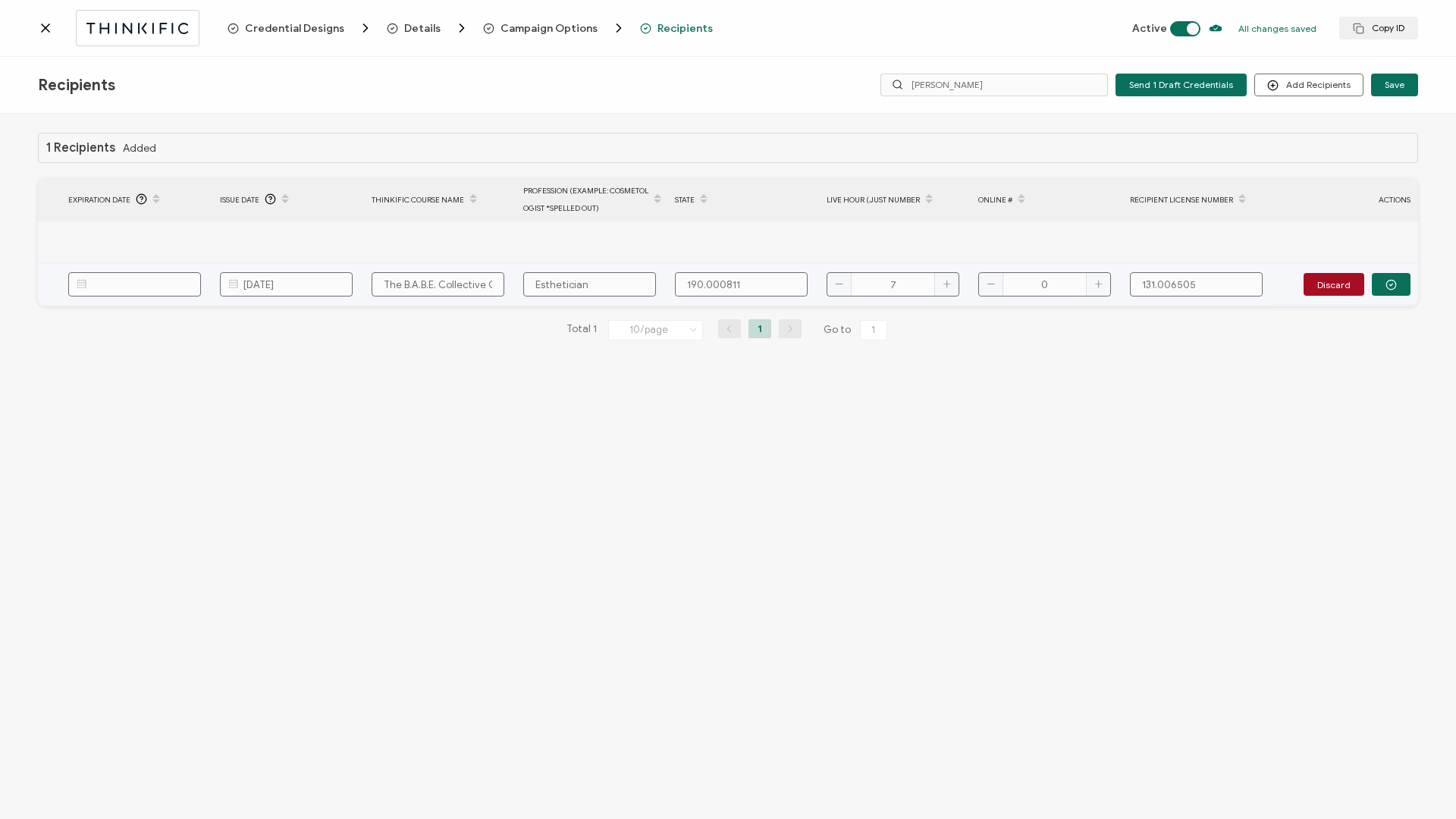
type input "7"
type input "3"
click at [282, 290] on input "[DATE]" at bounding box center [286, 284] width 133 height 24
click at [285, 448] on span "15" at bounding box center [280, 453] width 18 height 18
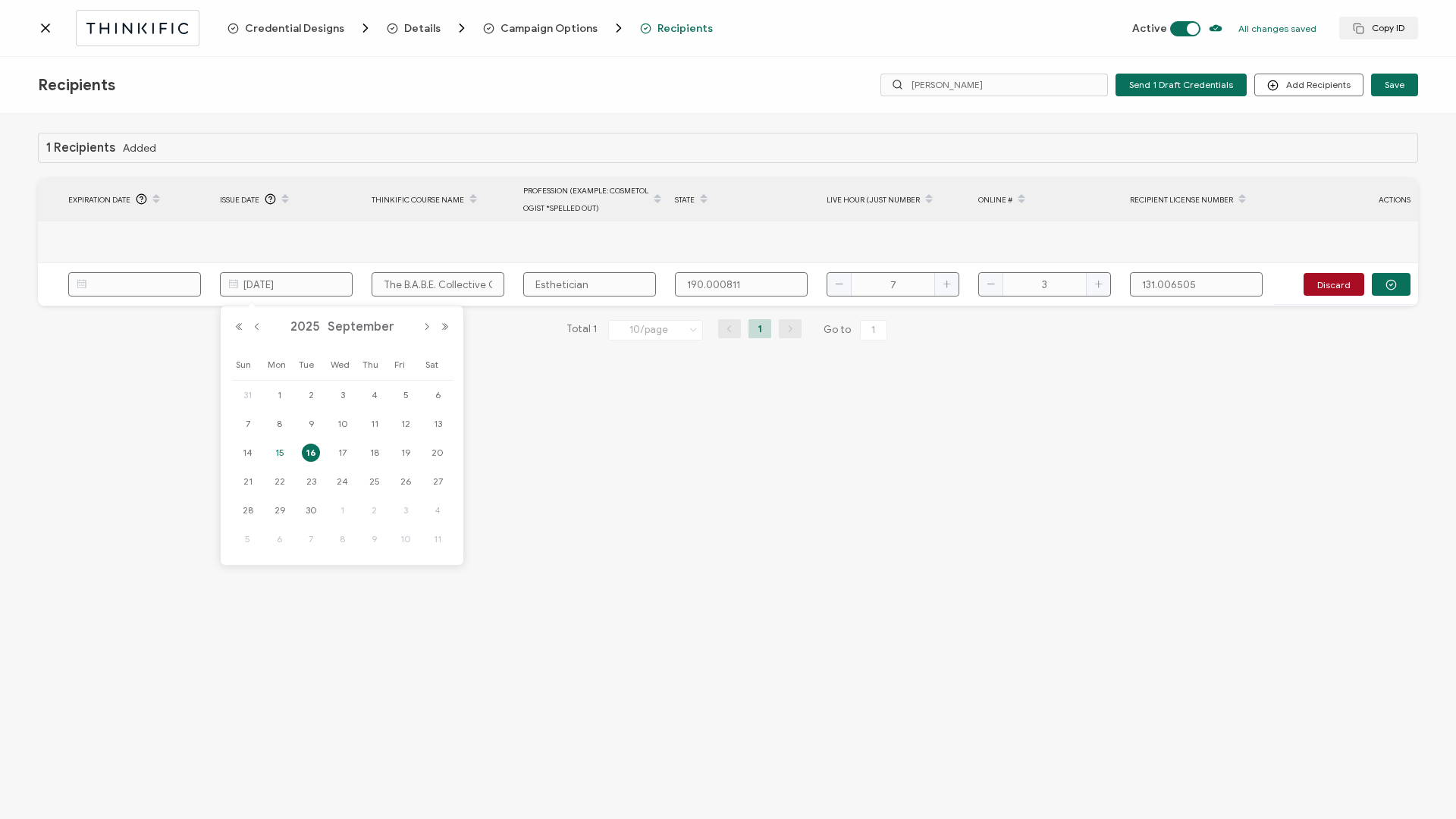
type input "[DATE]"
click at [1389, 273] on button "button" at bounding box center [1391, 284] width 39 height 23
click at [1386, 285] on span "Send" at bounding box center [1386, 283] width 21 height 9
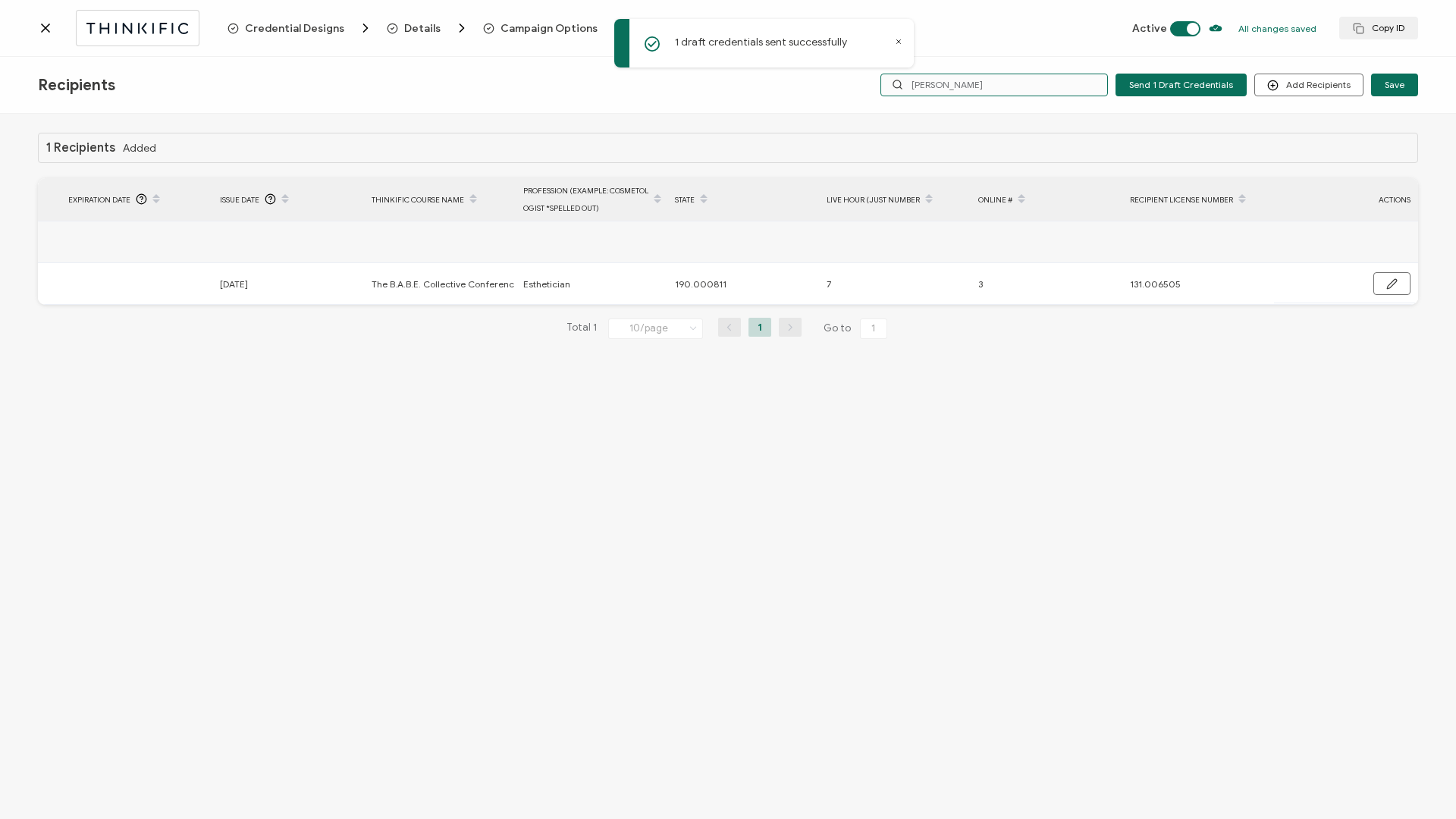
click at [957, 86] on input "[PERSON_NAME]" at bounding box center [995, 84] width 228 height 23
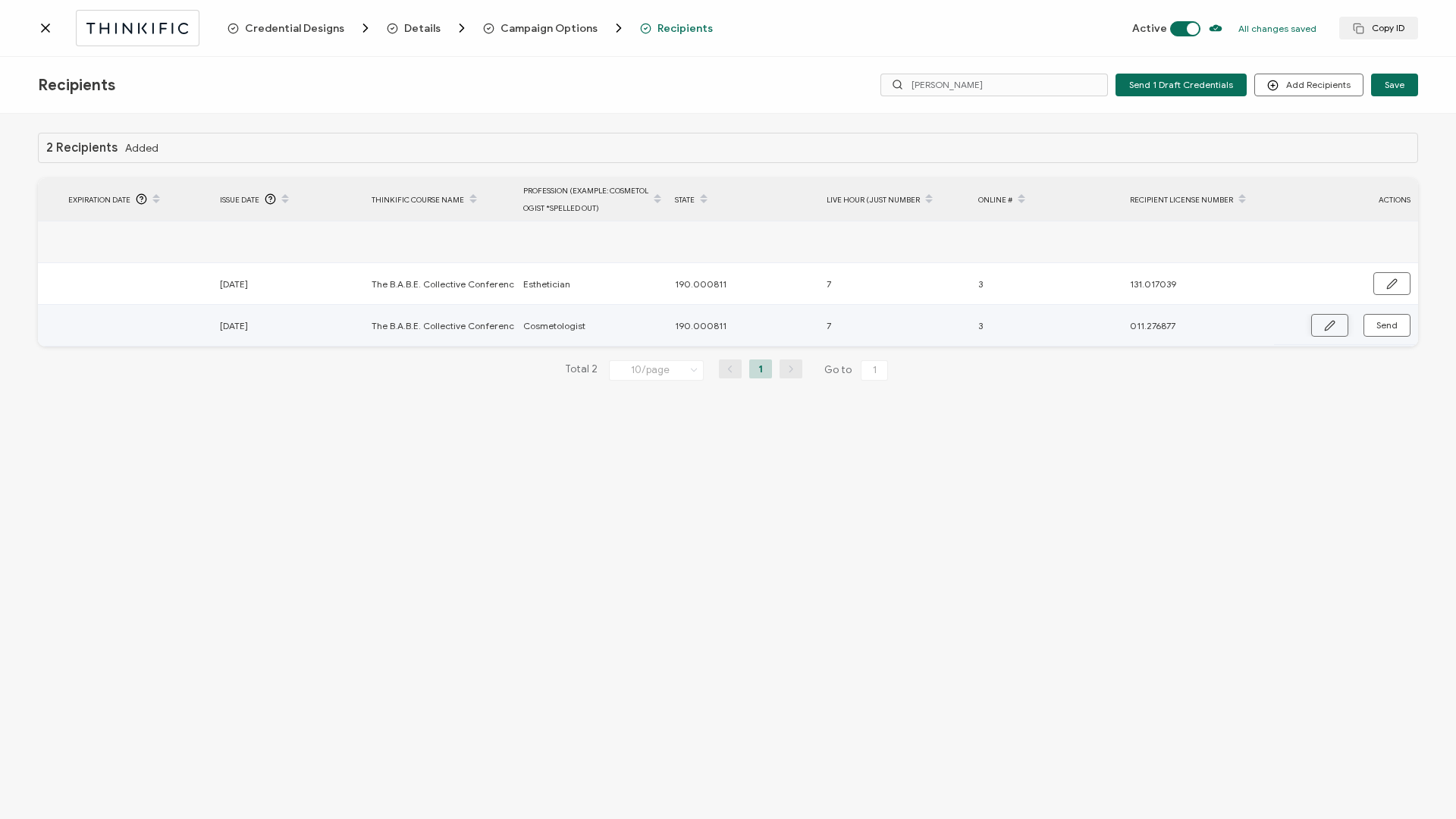
click at [1330, 334] on button "button" at bounding box center [1329, 325] width 38 height 23
click at [1391, 333] on button "button" at bounding box center [1391, 326] width 39 height 23
click at [1390, 326] on span "Send" at bounding box center [1386, 326] width 21 height 9
click at [975, 89] on input "[PERSON_NAME]" at bounding box center [995, 84] width 228 height 23
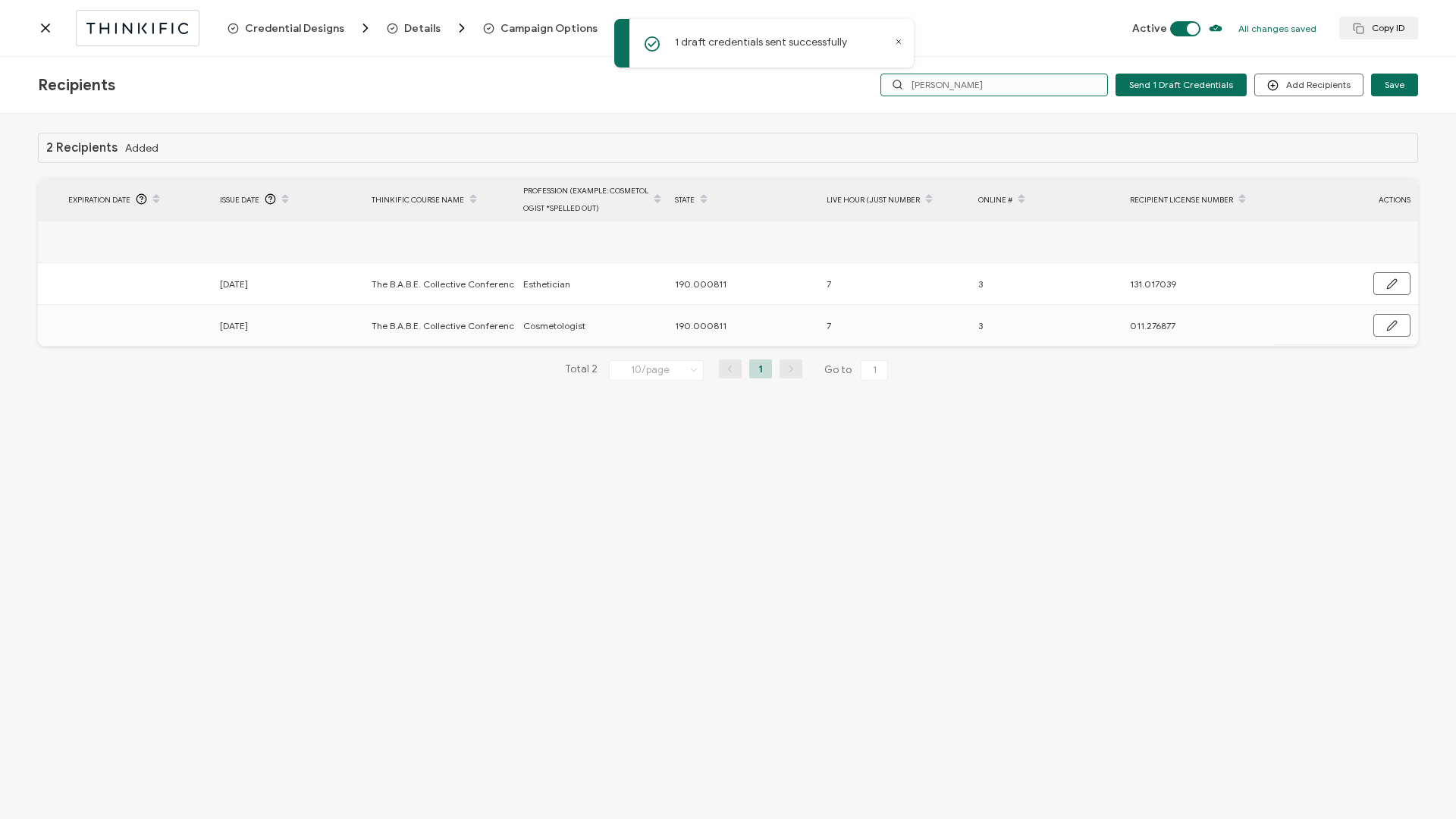
click at [975, 89] on input "[PERSON_NAME]" at bounding box center [995, 84] width 228 height 23
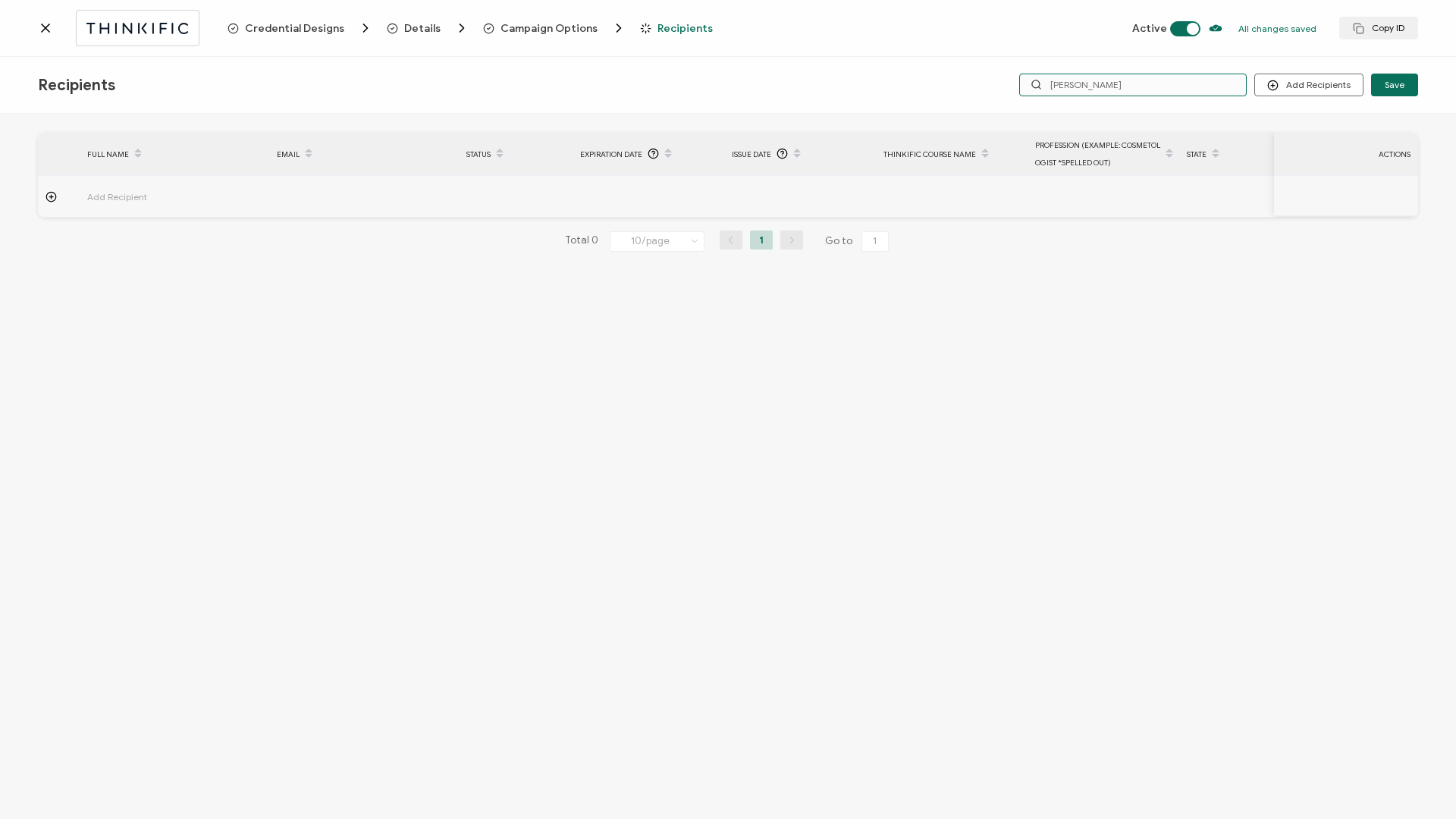
click at [1095, 94] on input "[PERSON_NAME]" at bounding box center [1133, 84] width 228 height 23
type input "n"
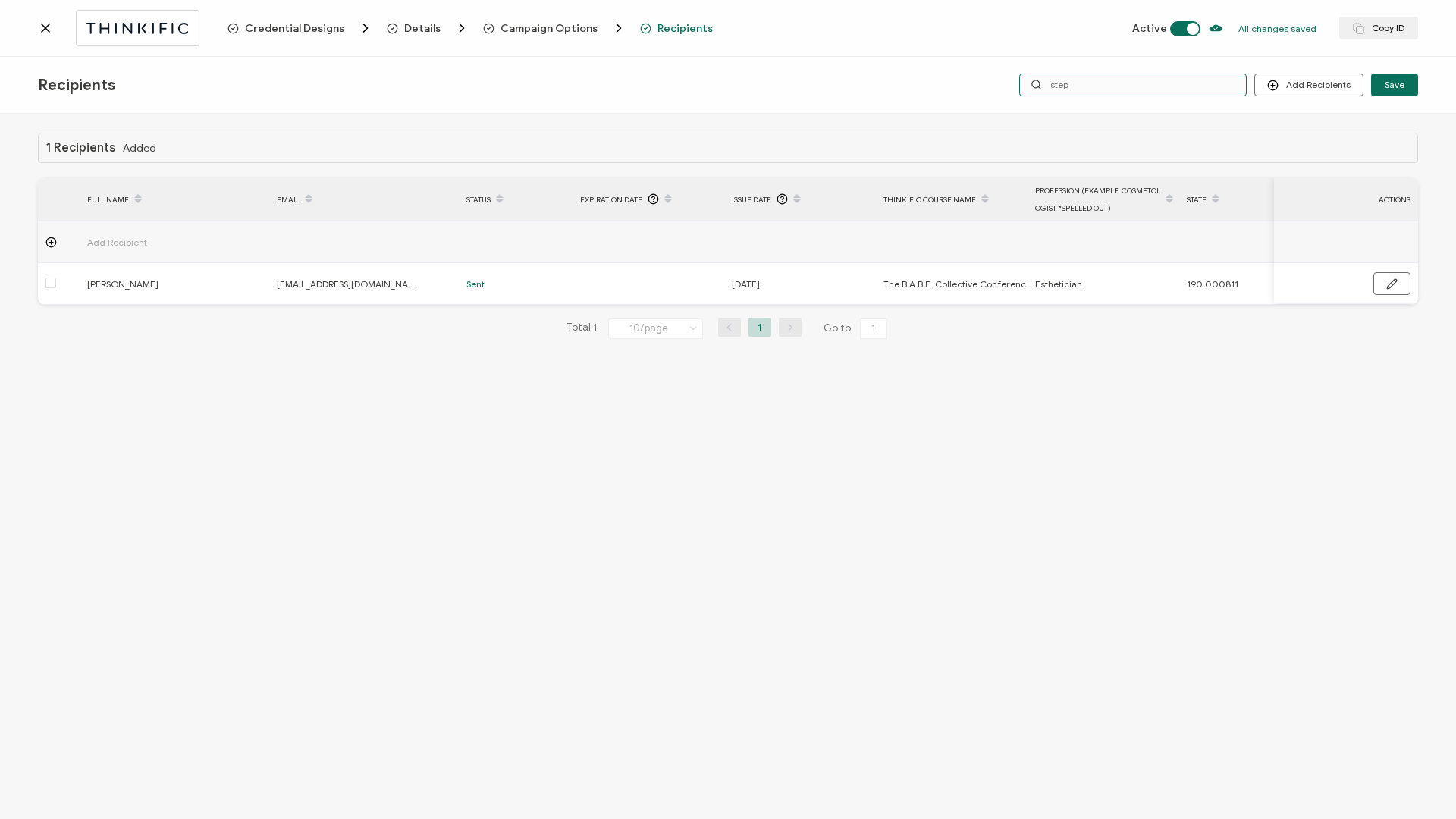
drag, startPoint x: 1083, startPoint y: 83, endPoint x: 1015, endPoint y: 79, distance: 68.1
click at [1015, 79] on div "Add Recipients Upload Recipients Import From Recipients Import From List Save s…" at bounding box center [1120, 84] width 595 height 23
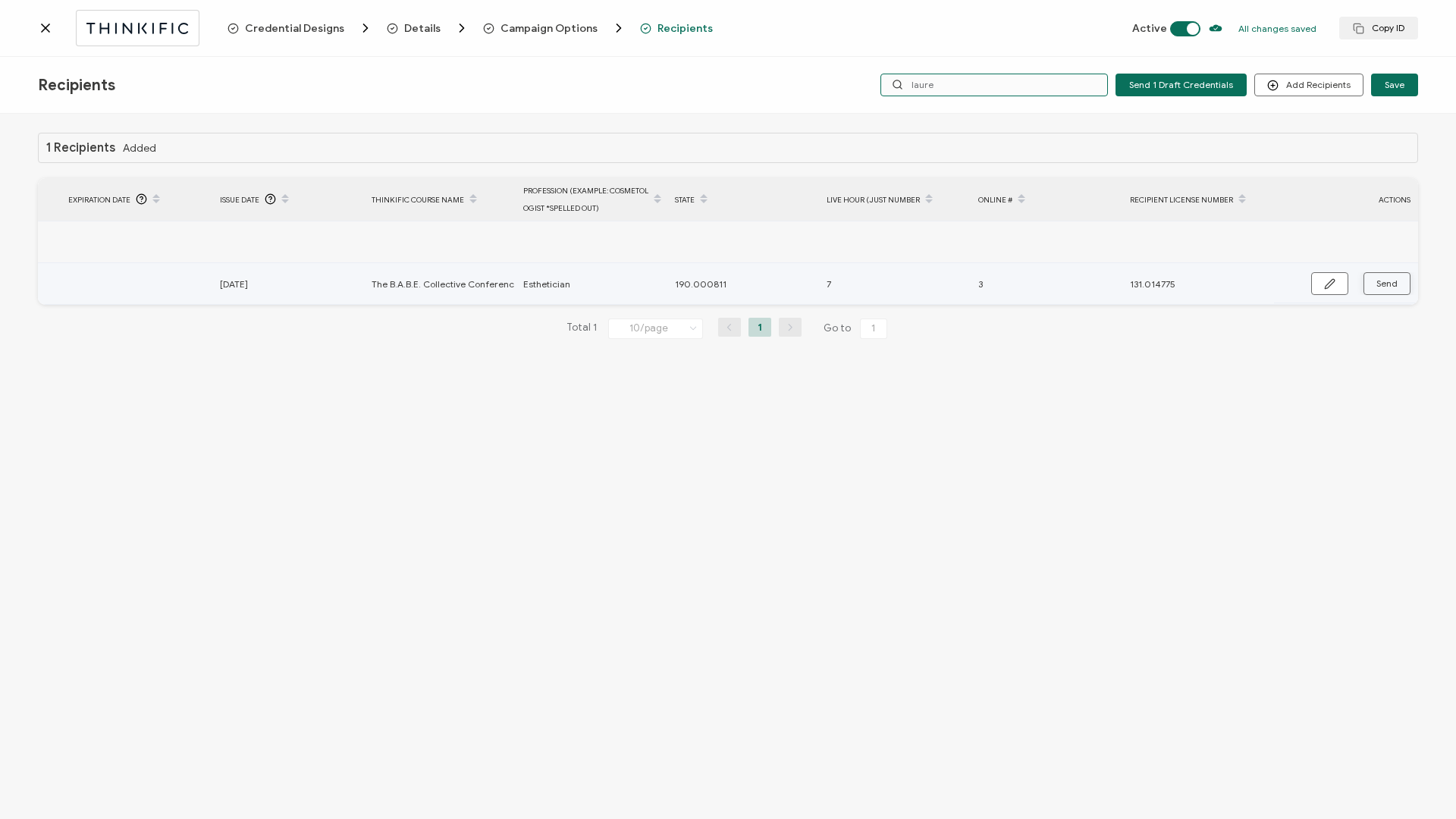
type input "laure"
click at [1403, 286] on button "Send" at bounding box center [1386, 283] width 47 height 23
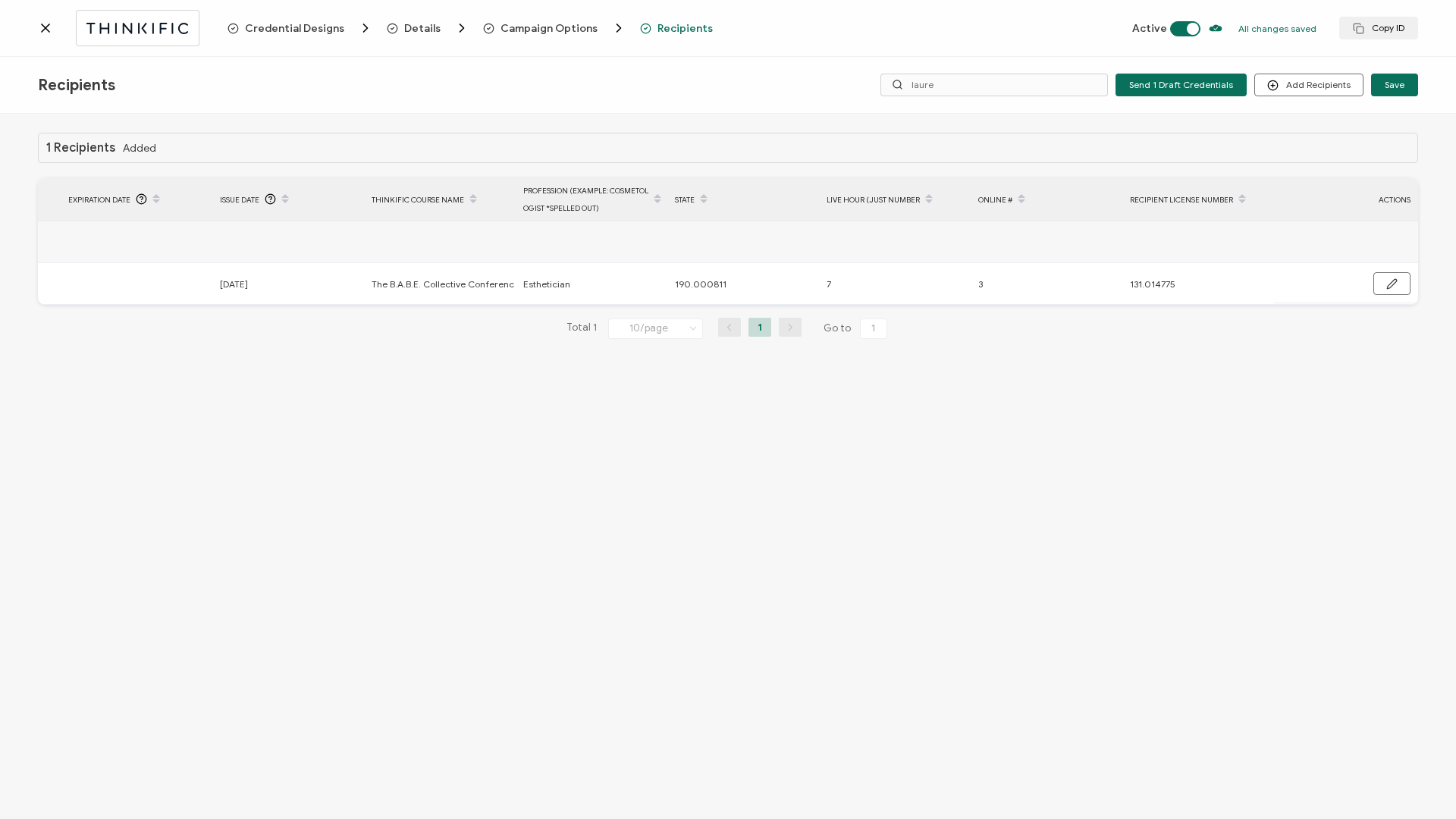
scroll to position [0, 511]
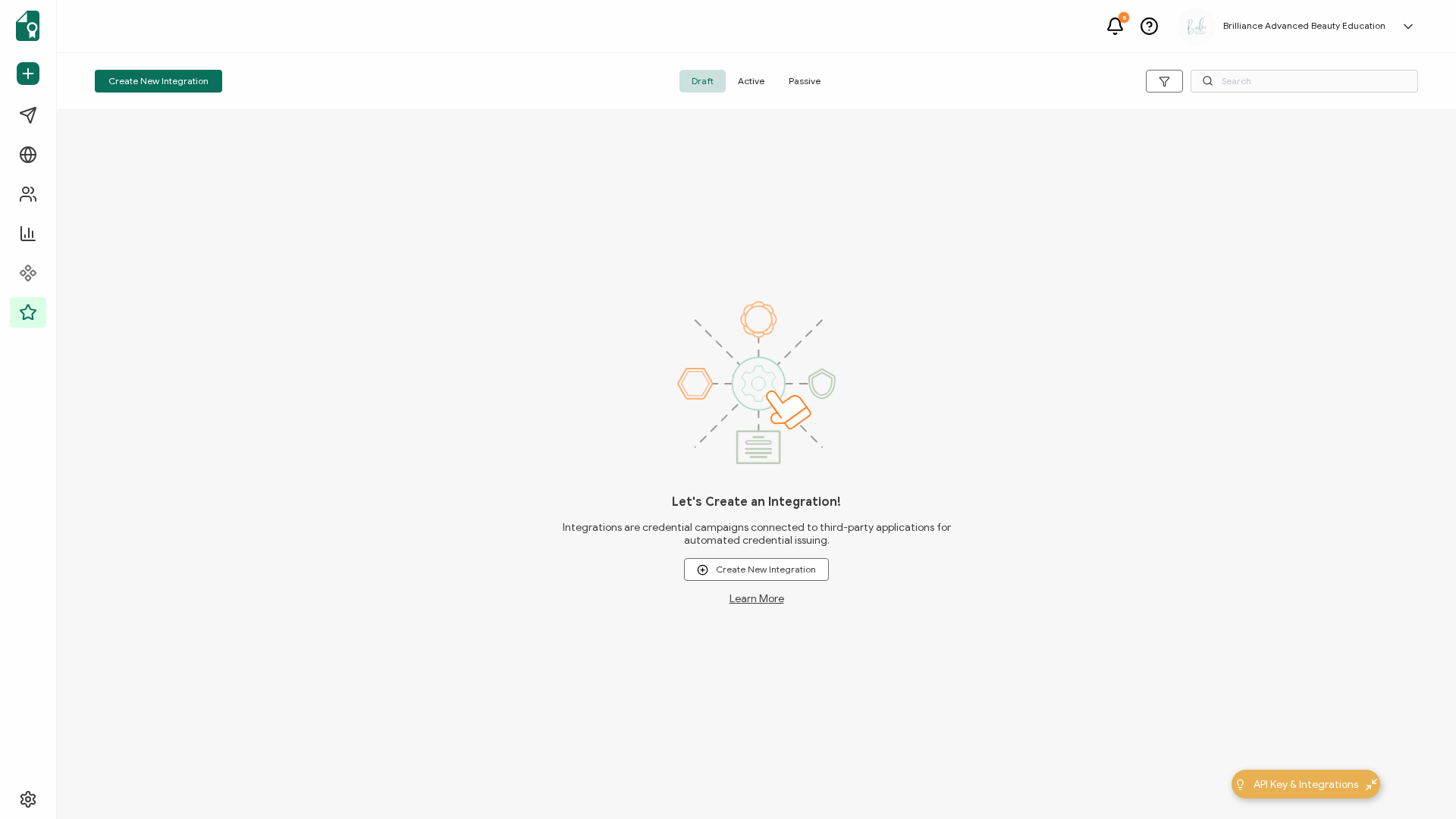
click at [750, 83] on span "Active" at bounding box center [750, 81] width 50 height 23
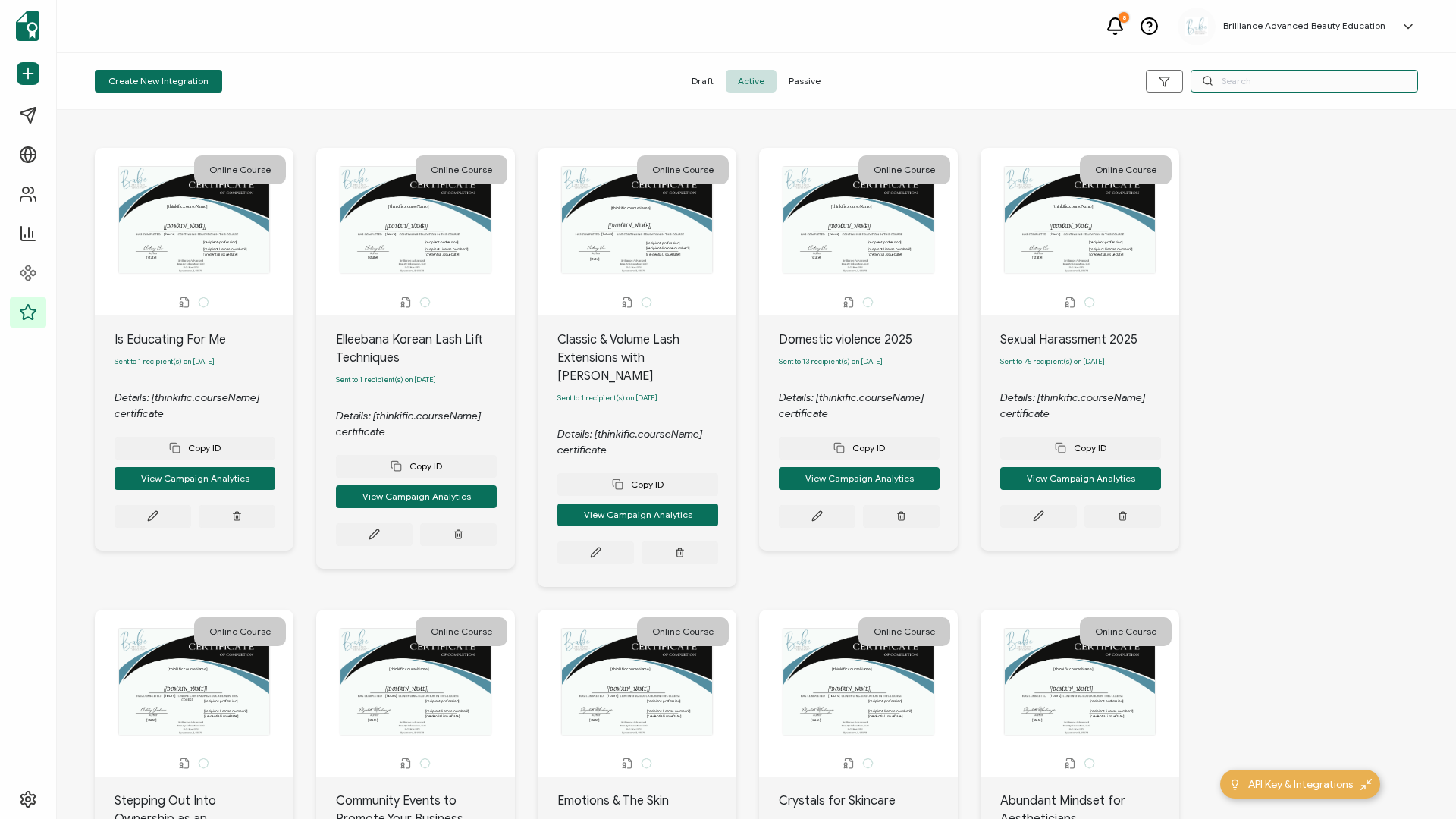
click at [1215, 76] on input "text" at bounding box center [1305, 81] width 228 height 23
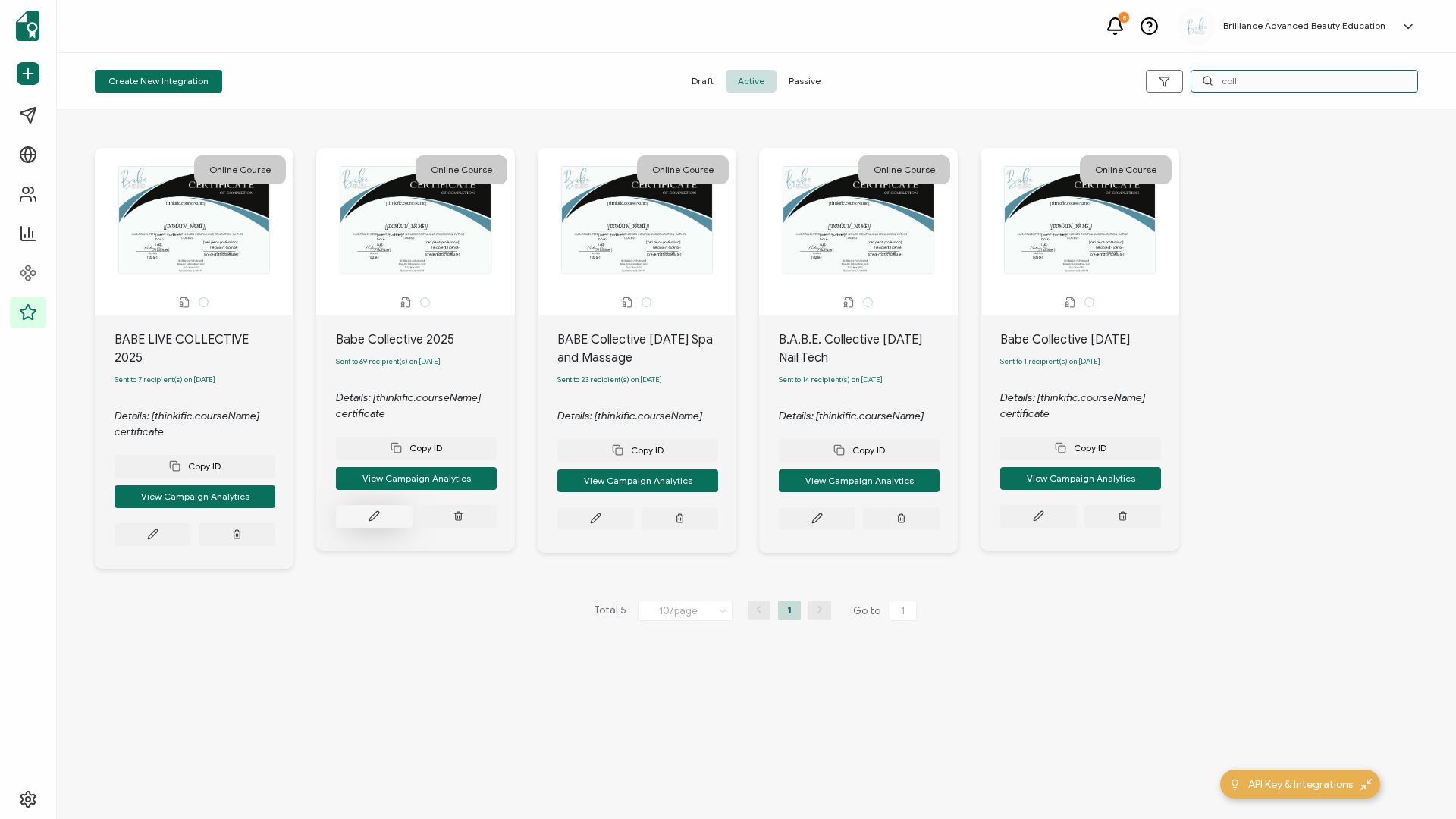
type input "coll"
click at [359, 523] on button at bounding box center [373, 516] width 76 height 23
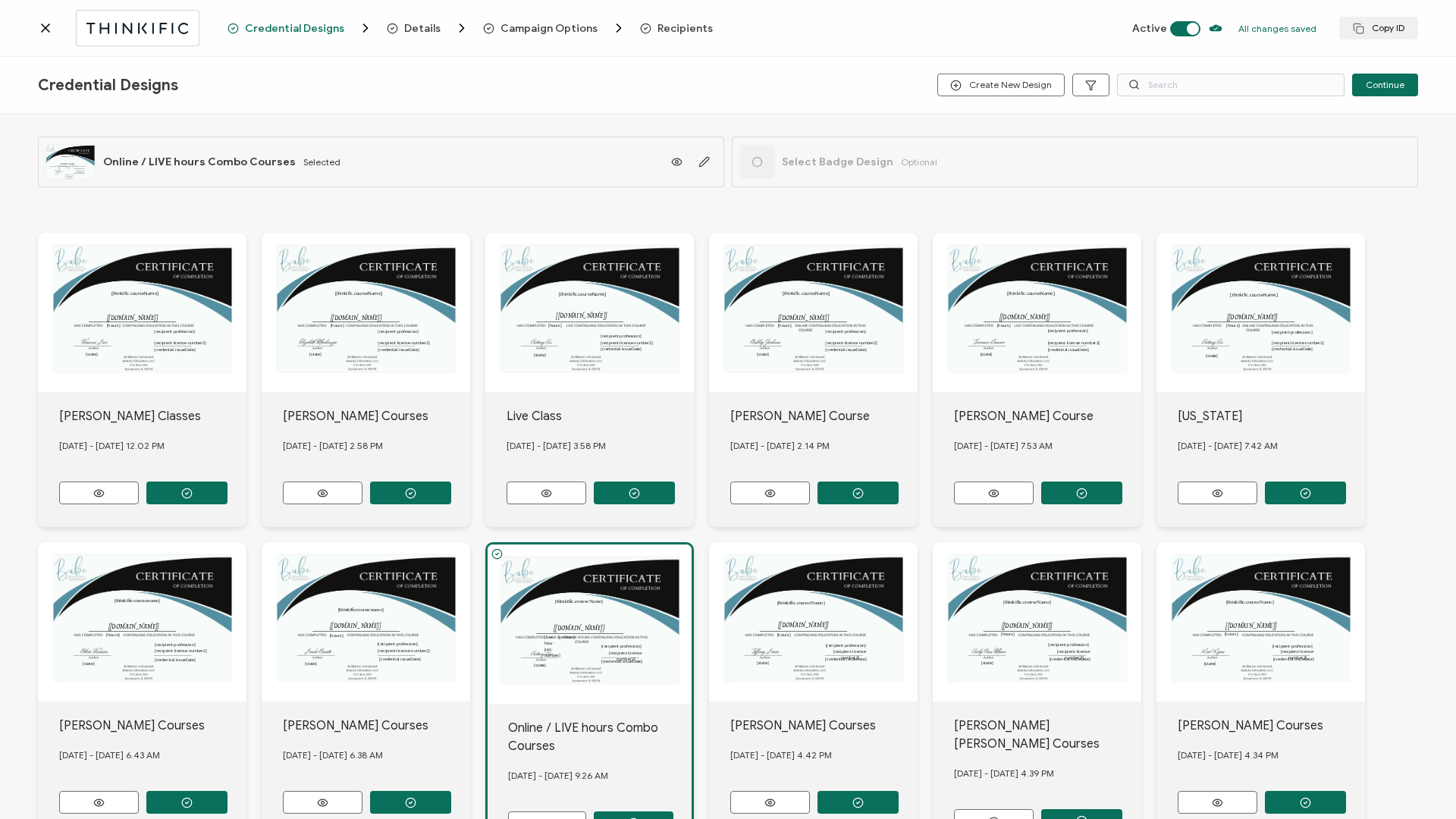
click at [672, 30] on span "Recipients" at bounding box center [685, 28] width 55 height 11
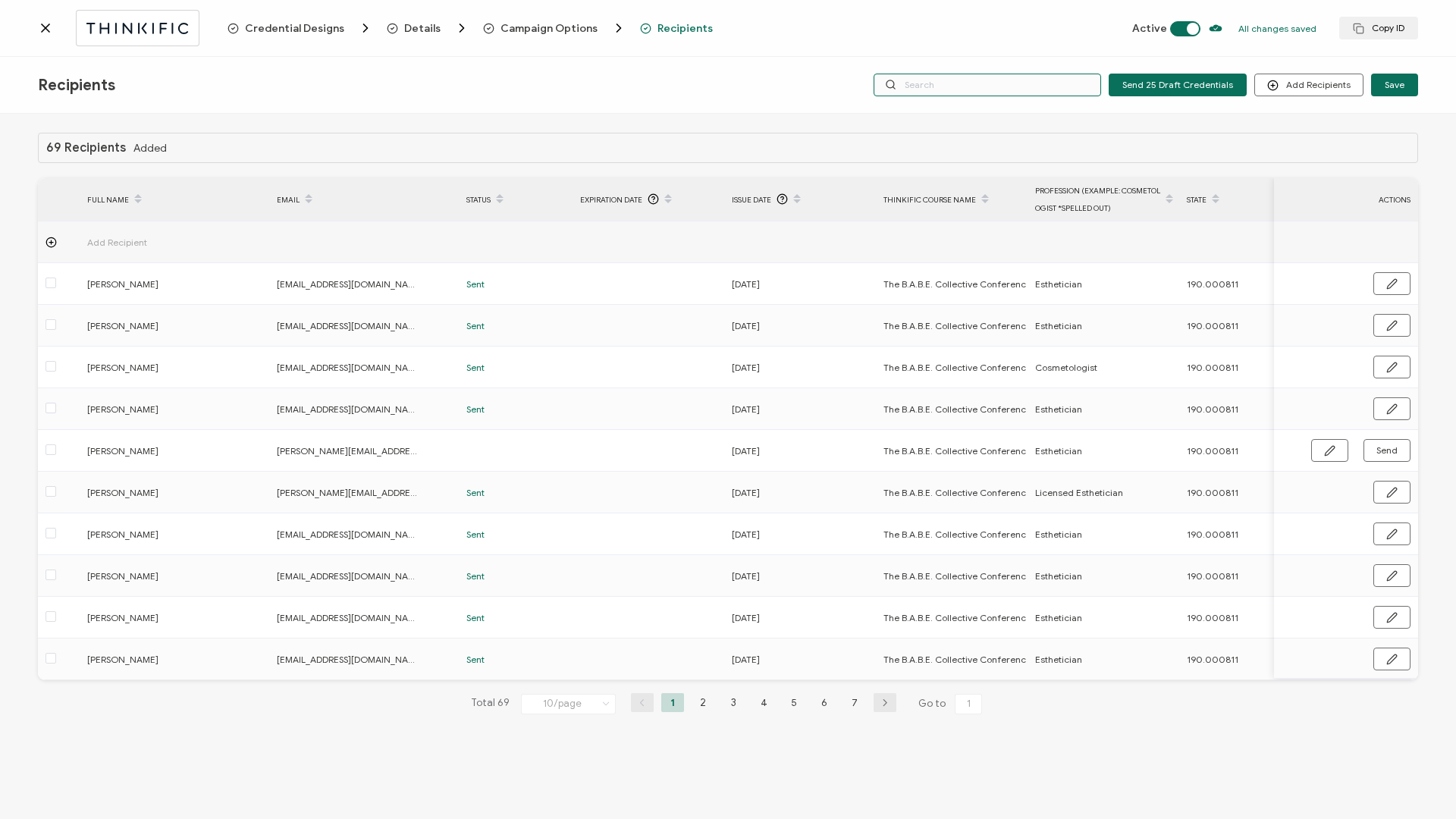
click at [937, 83] on input "text" at bounding box center [987, 84] width 228 height 23
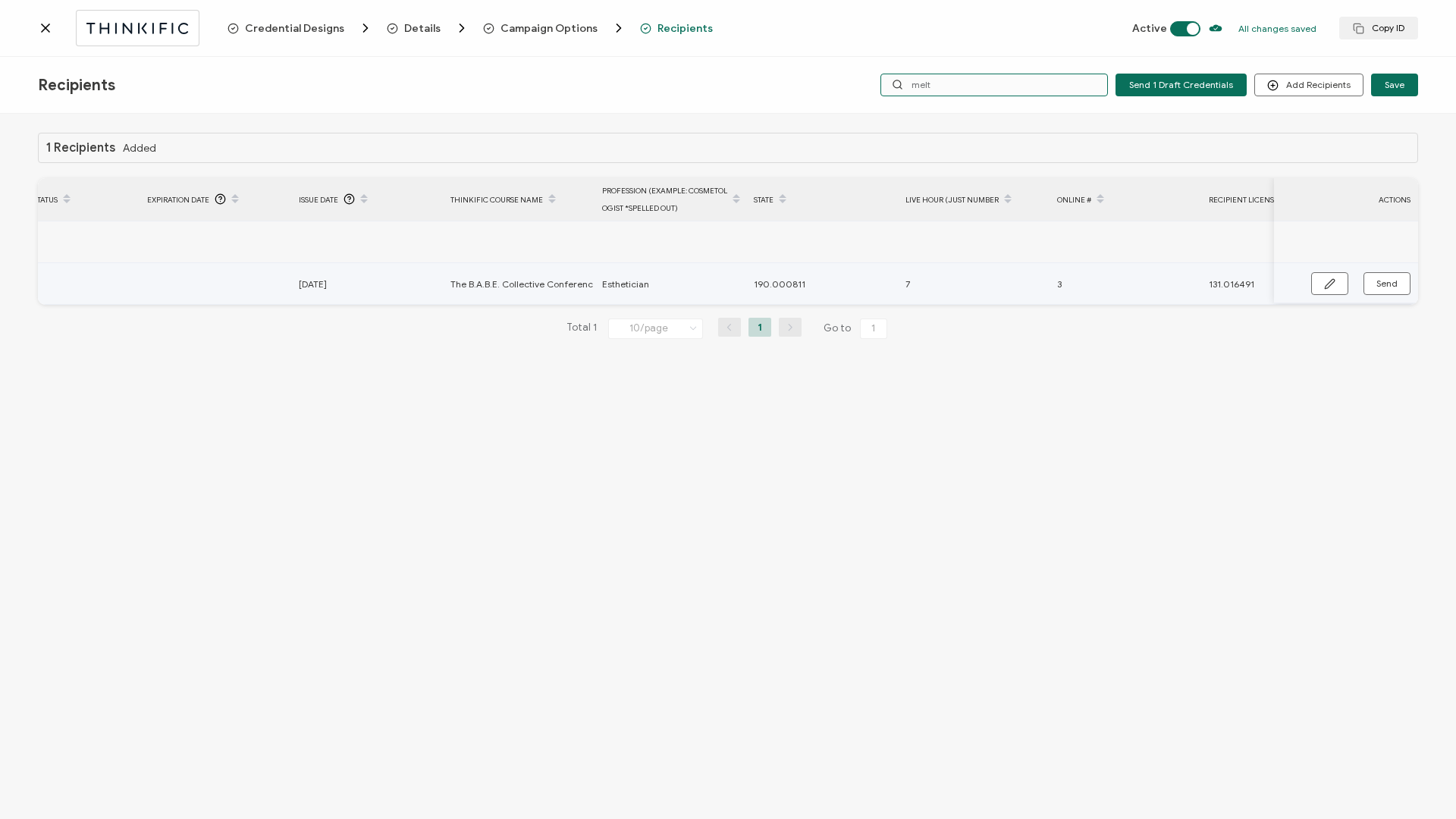
scroll to position [0, 512]
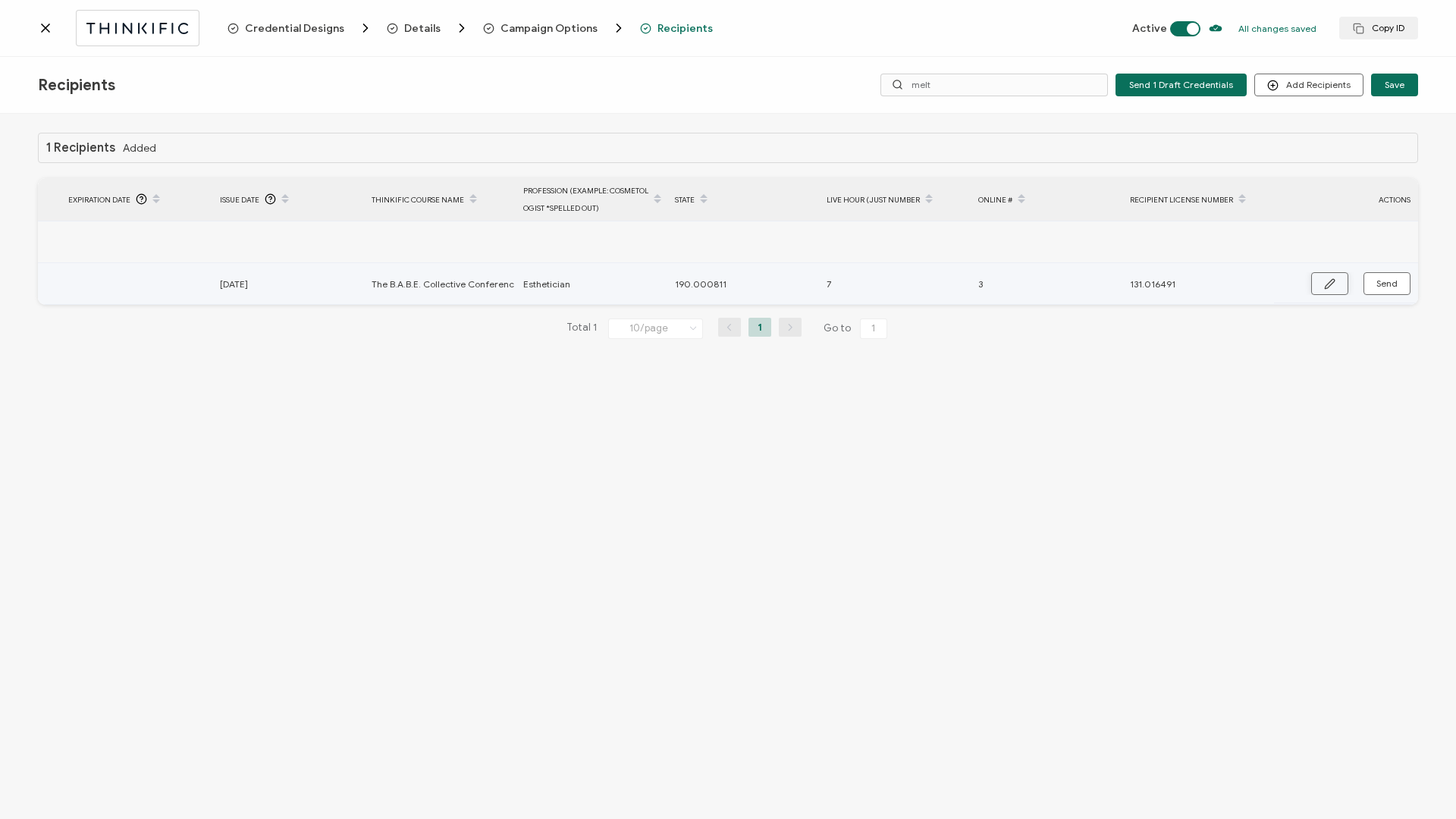
click at [1337, 283] on button "button" at bounding box center [1329, 283] width 38 height 23
click at [1393, 290] on icon "button" at bounding box center [1391, 284] width 11 height 11
click at [1393, 290] on button "Send" at bounding box center [1386, 283] width 47 height 23
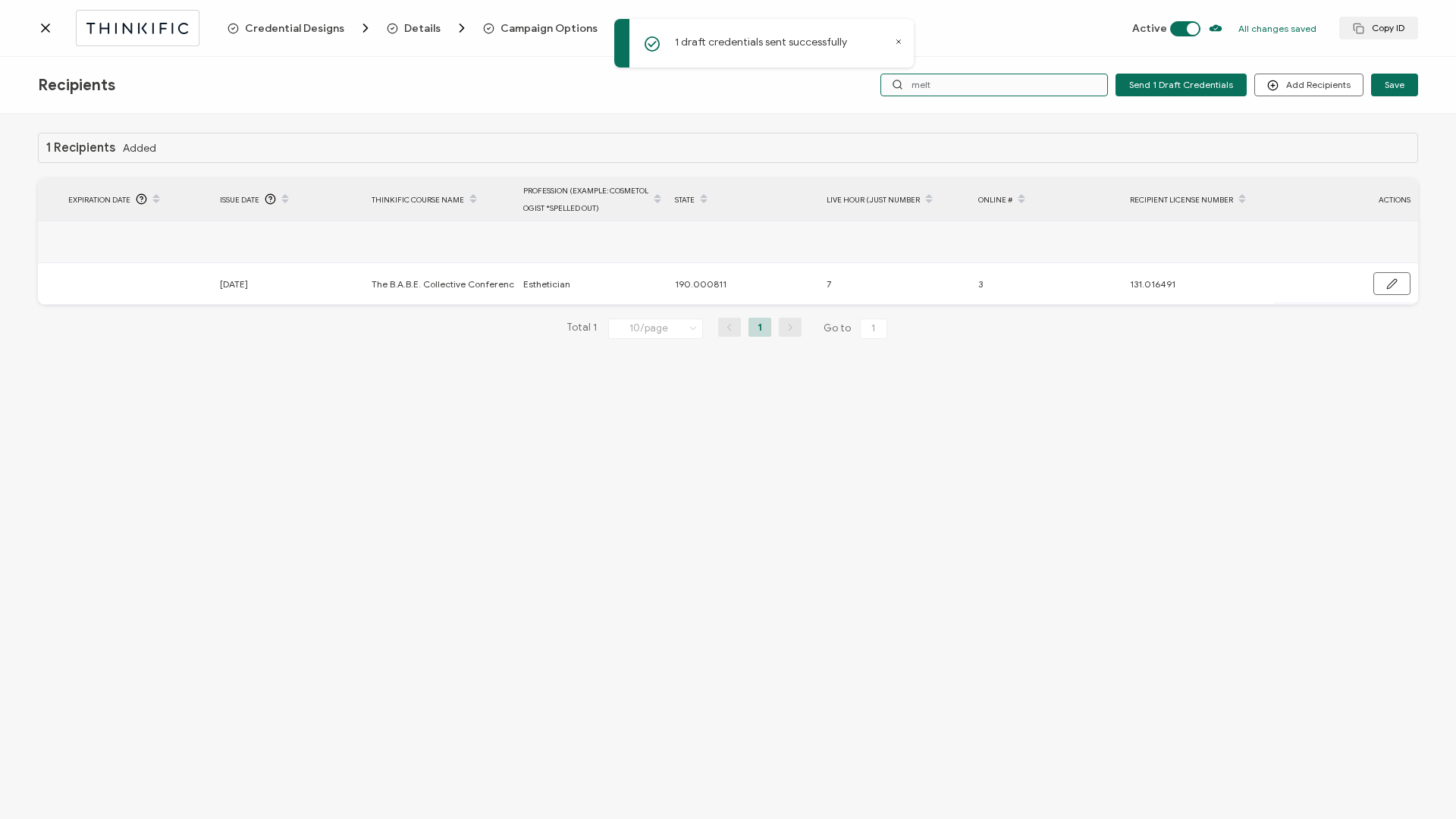
click at [1003, 90] on input "melt" at bounding box center [995, 84] width 228 height 23
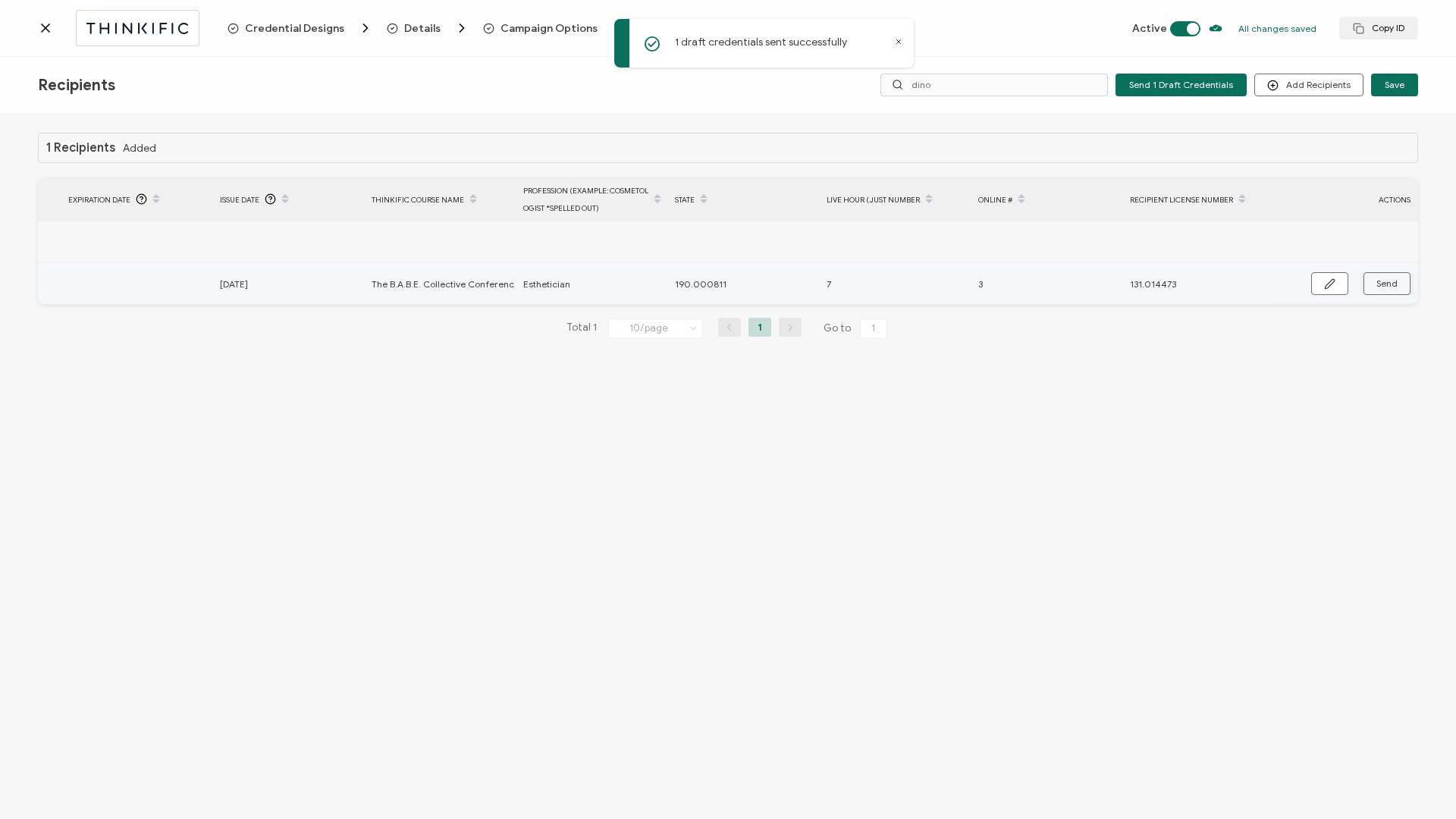
click at [1384, 284] on span "Send" at bounding box center [1386, 283] width 21 height 9
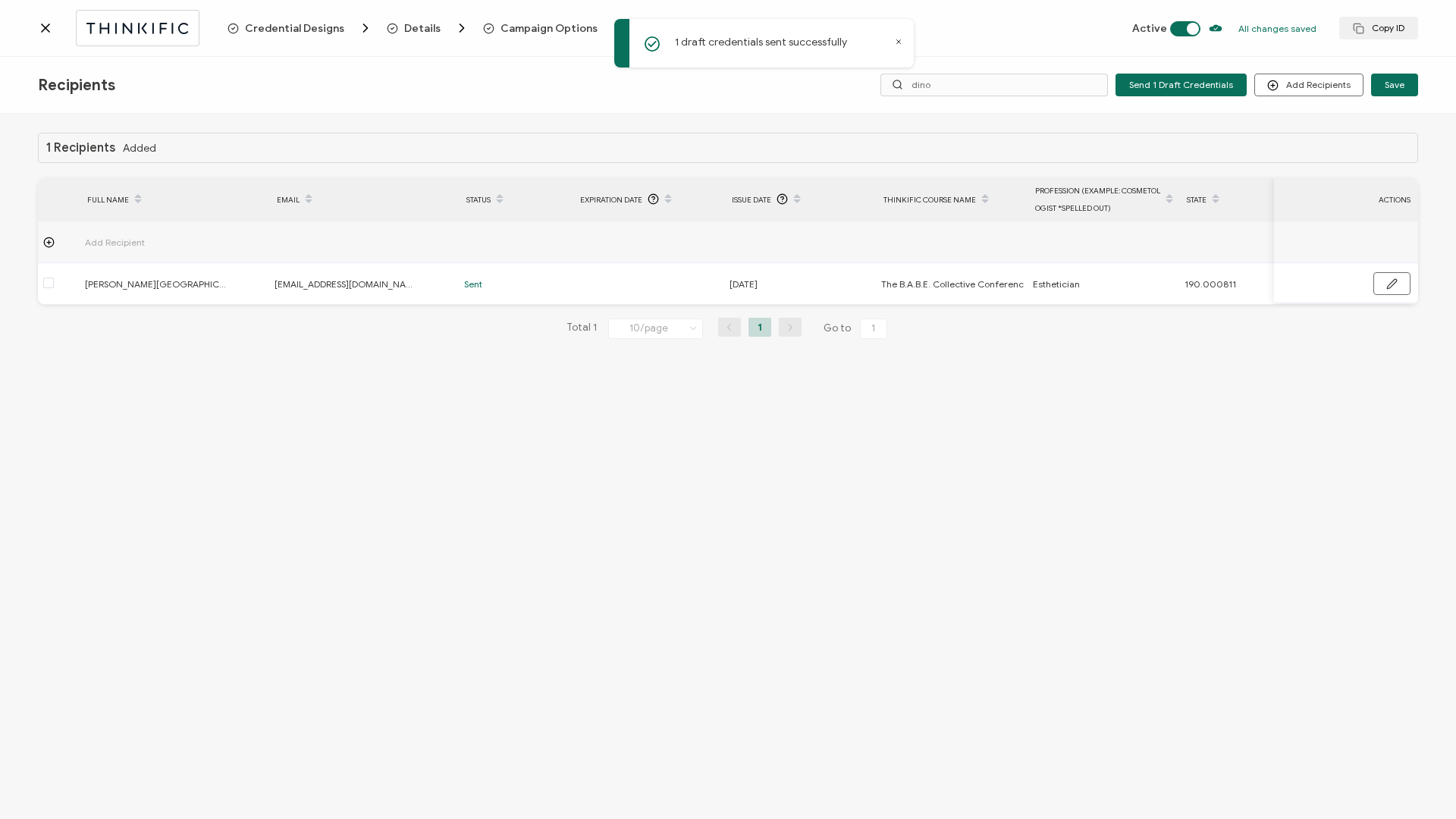
scroll to position [0, 0]
click at [942, 82] on input "dino" at bounding box center [995, 84] width 228 height 23
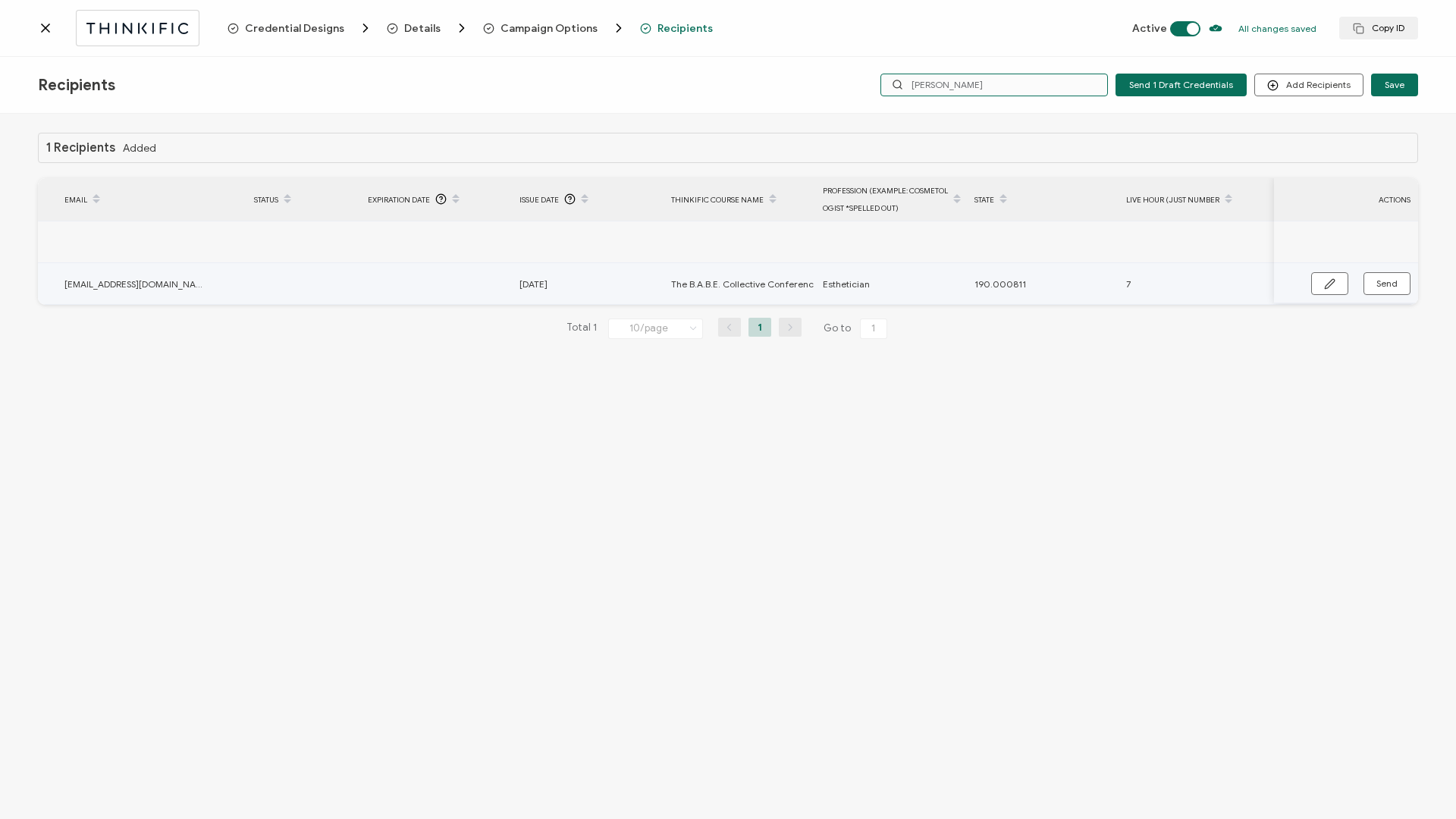
scroll to position [0, 512]
click at [1376, 286] on span "Send" at bounding box center [1386, 283] width 21 height 9
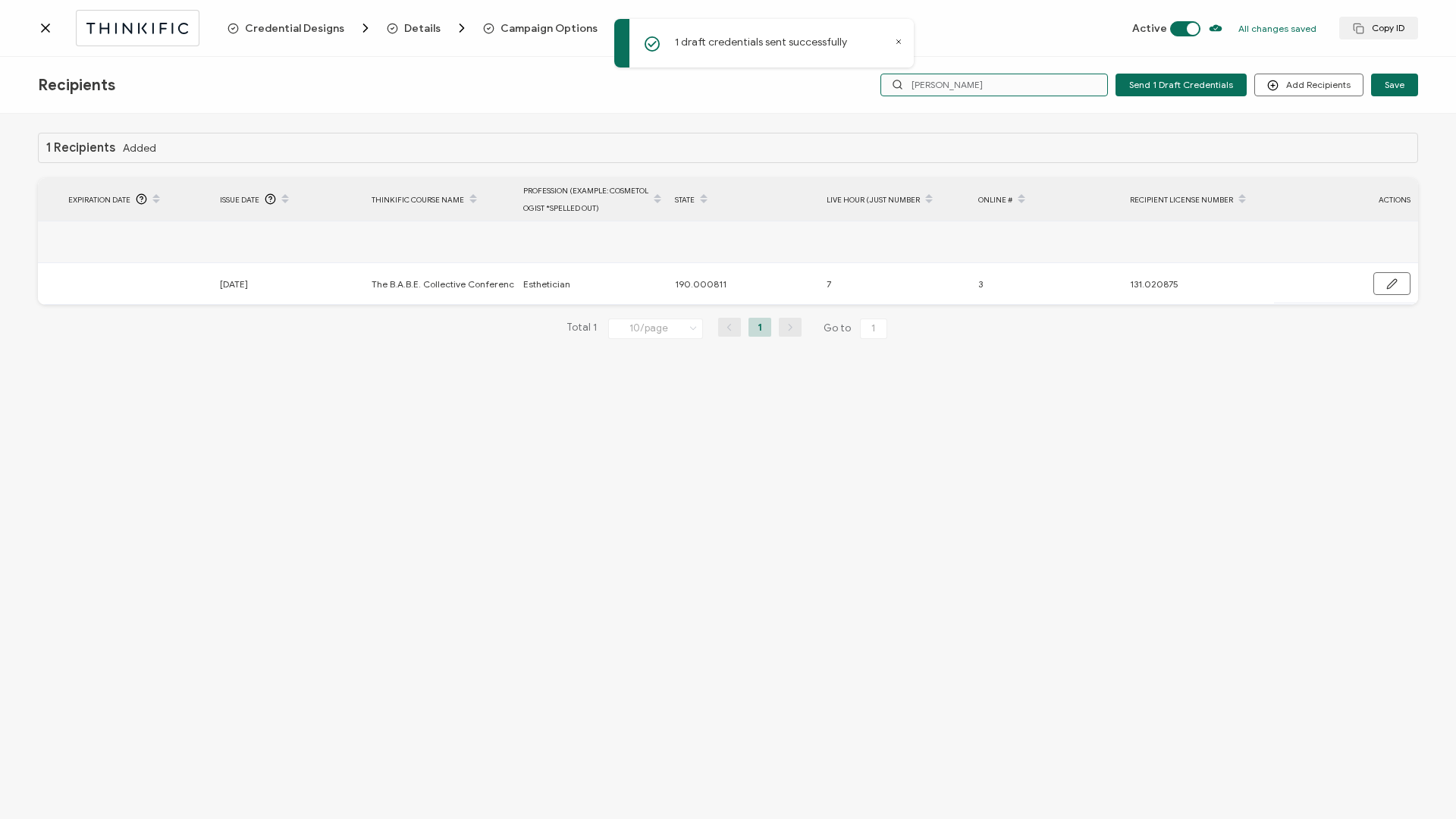
click at [1001, 79] on input "[PERSON_NAME]" at bounding box center [995, 84] width 228 height 23
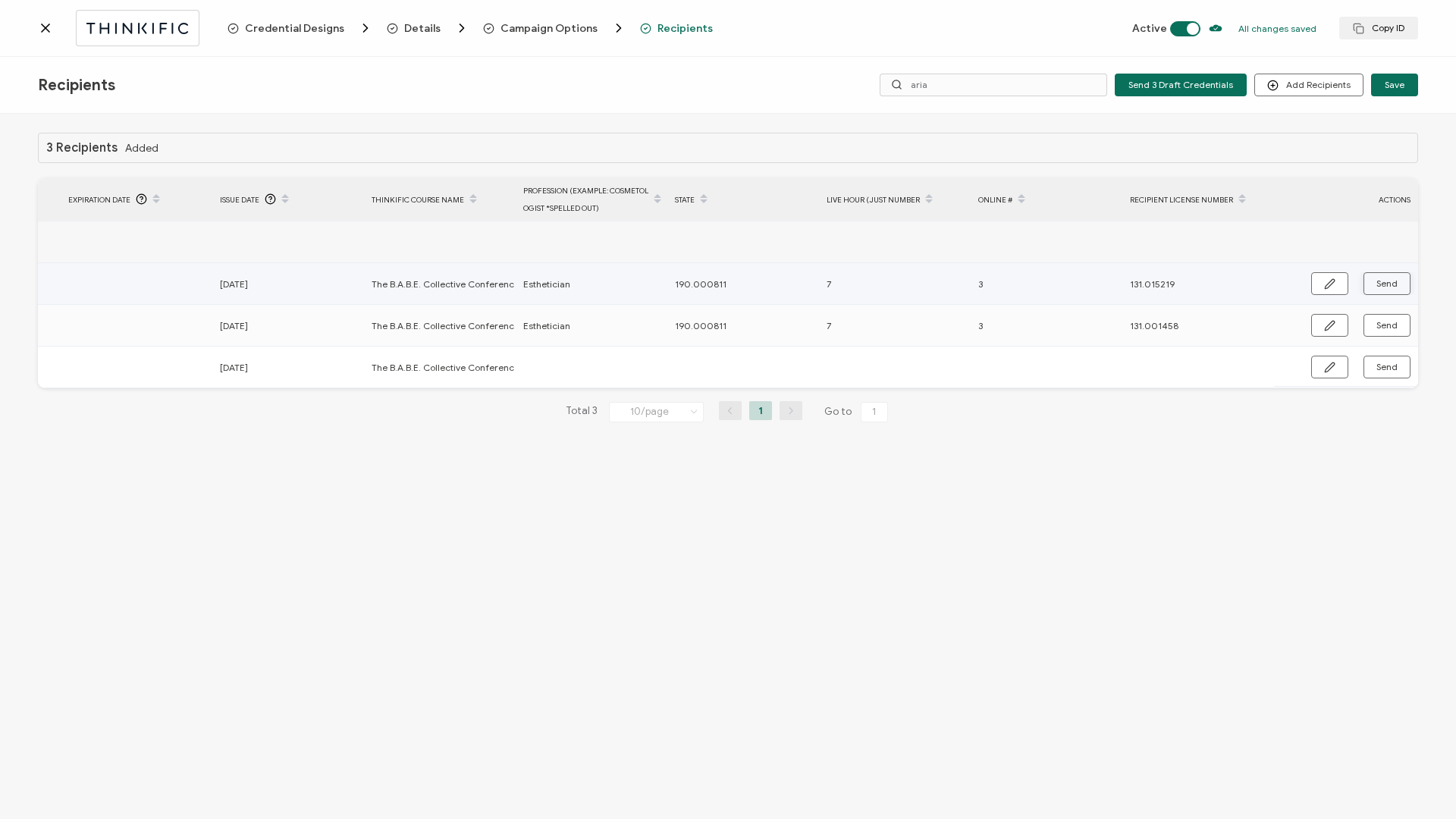
click at [1372, 284] on button "Send" at bounding box center [1386, 283] width 47 height 23
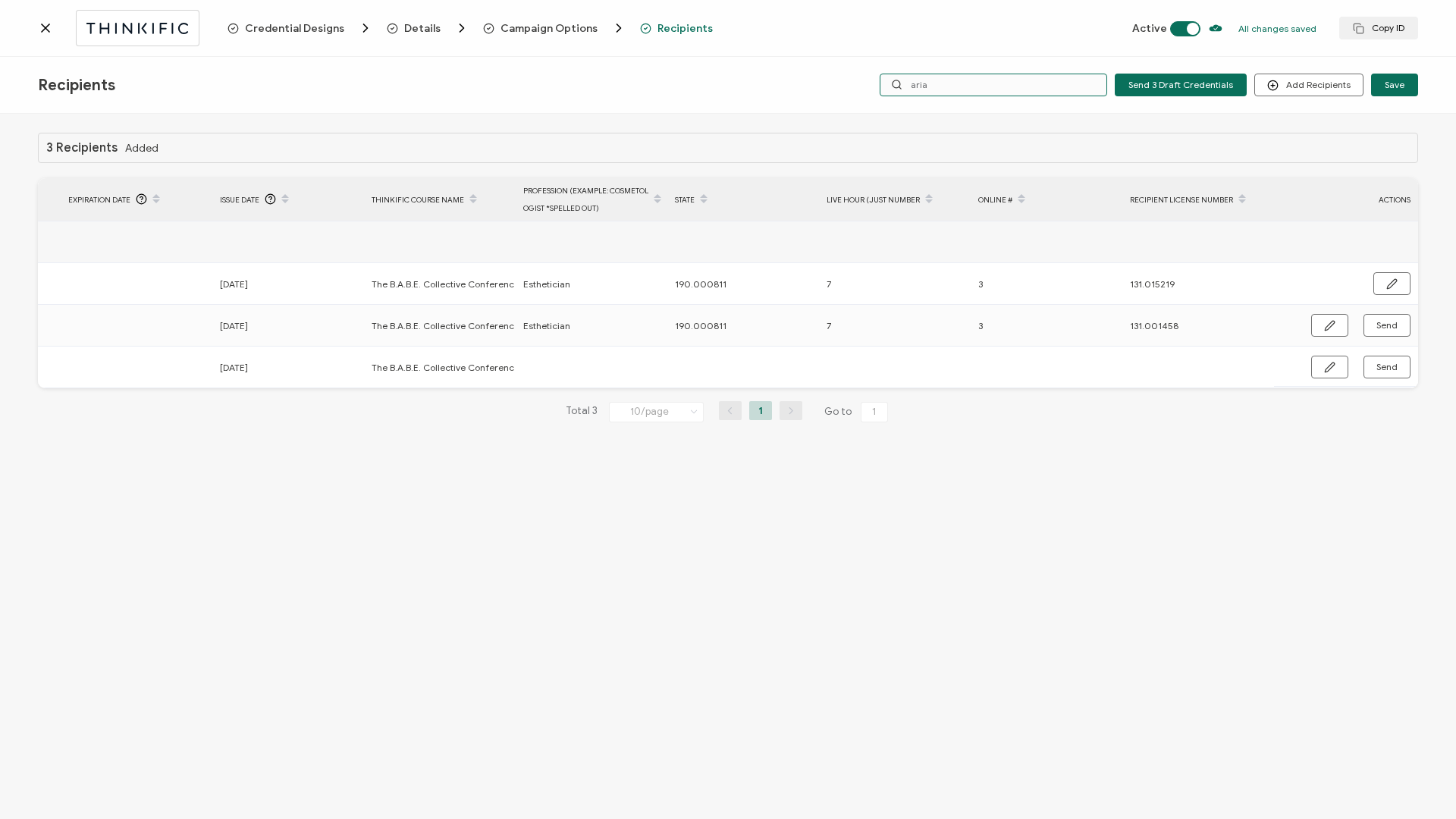
click at [973, 84] on input "aria" at bounding box center [994, 84] width 228 height 23
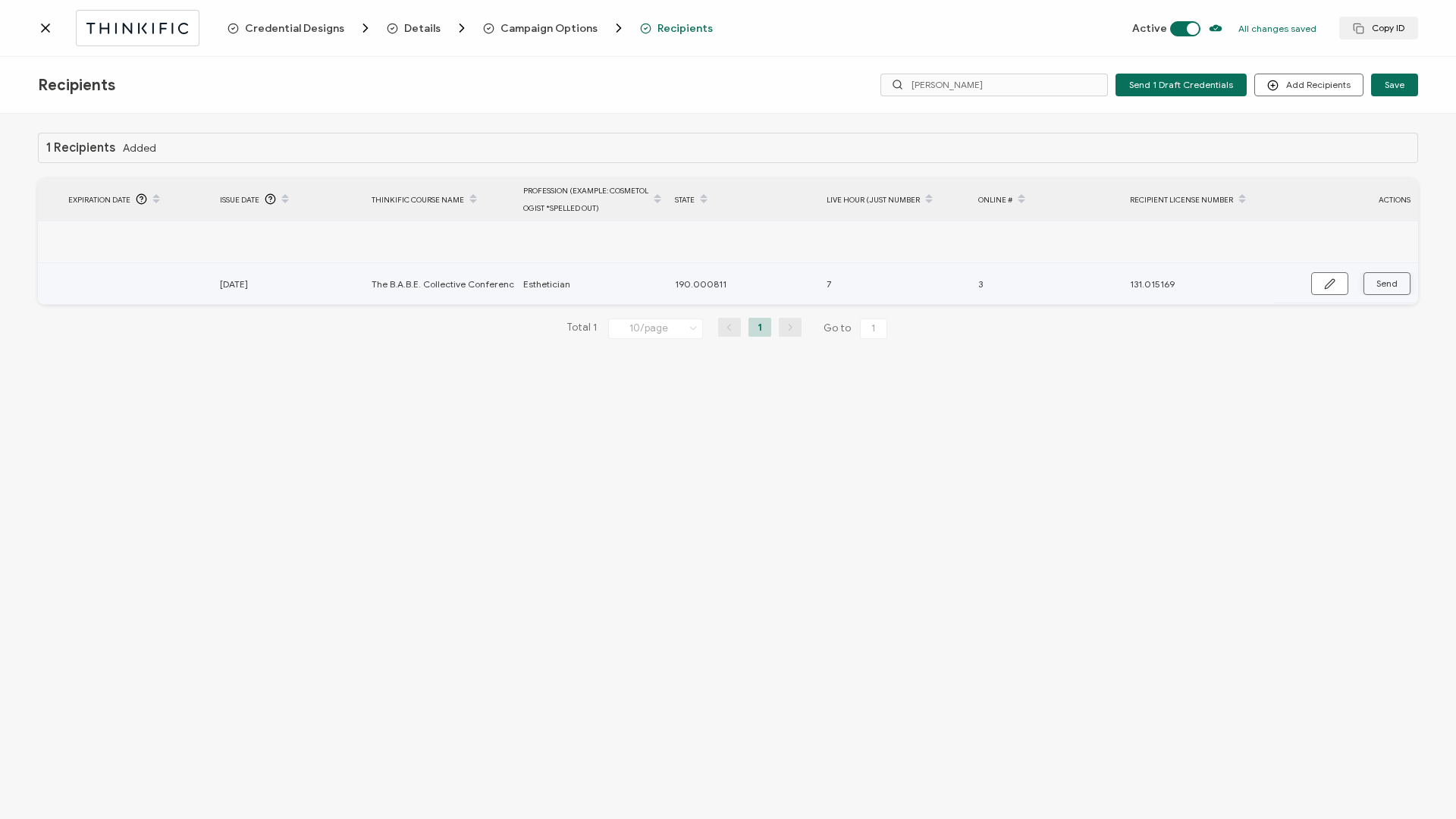
click at [1391, 285] on span "Send" at bounding box center [1386, 283] width 21 height 9
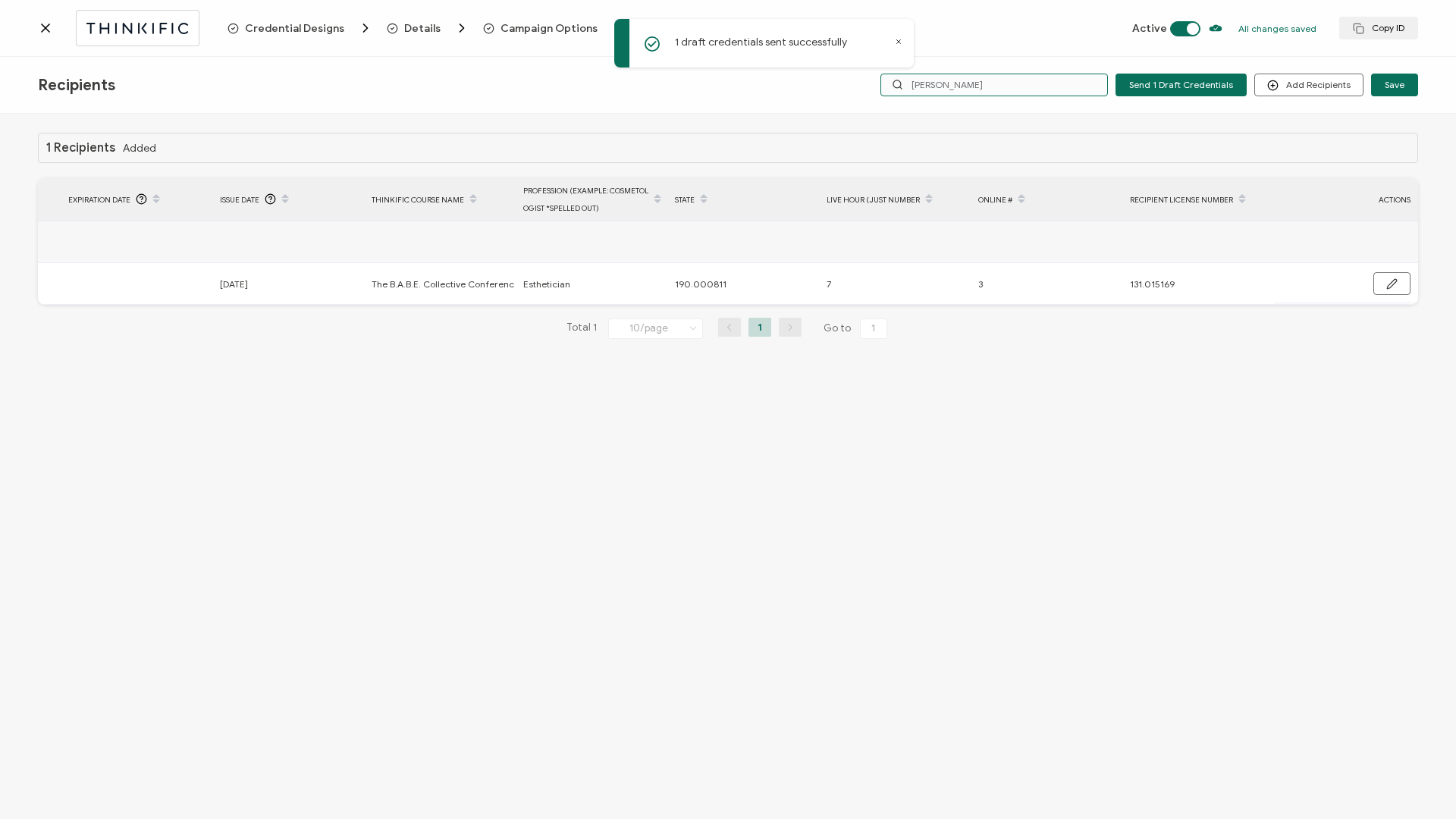
click at [998, 75] on input "[PERSON_NAME]" at bounding box center [995, 84] width 228 height 23
click at [994, 81] on input "[PERSON_NAME]" at bounding box center [995, 84] width 228 height 23
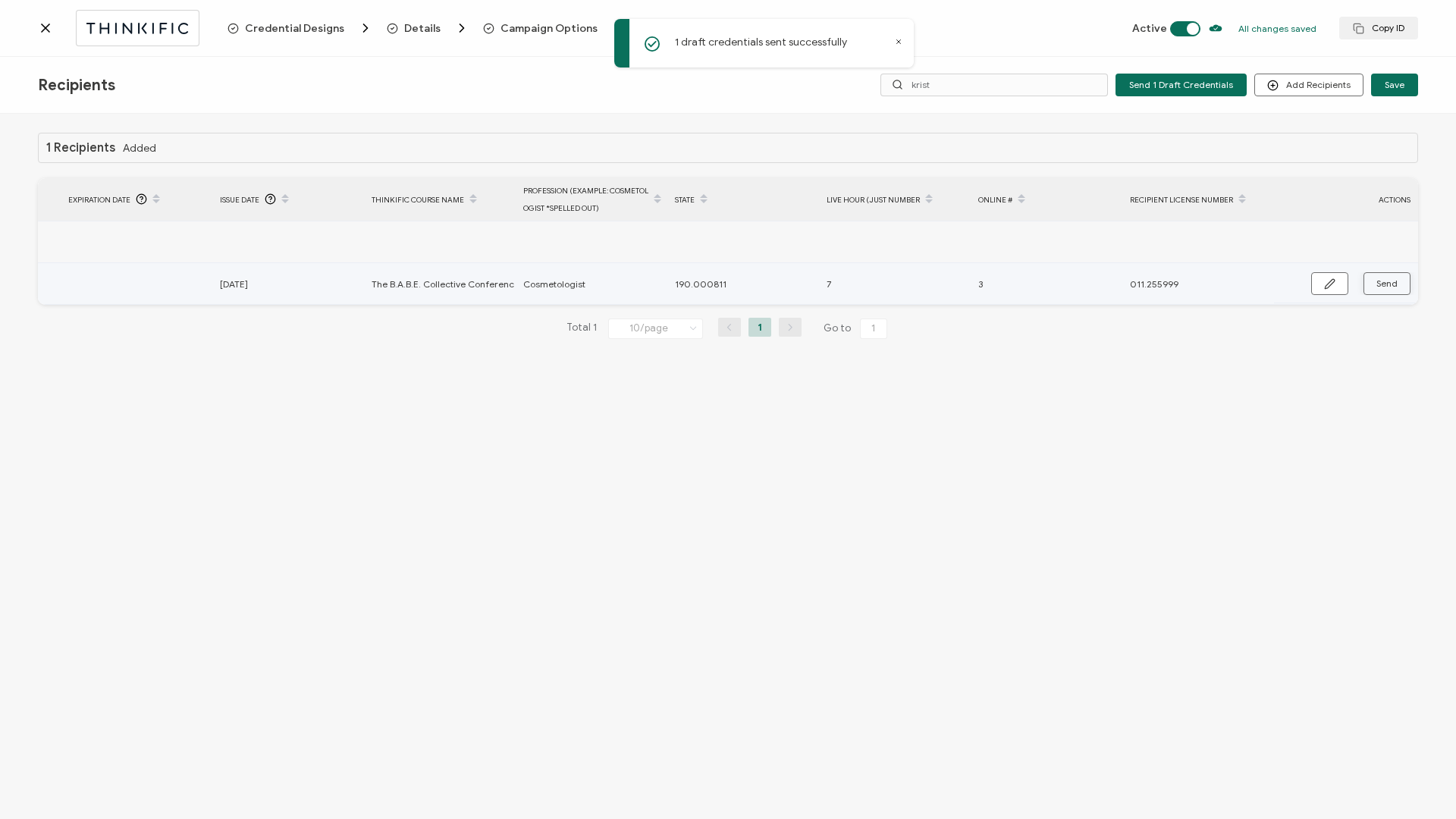
click at [1406, 288] on button "Send" at bounding box center [1386, 283] width 47 height 23
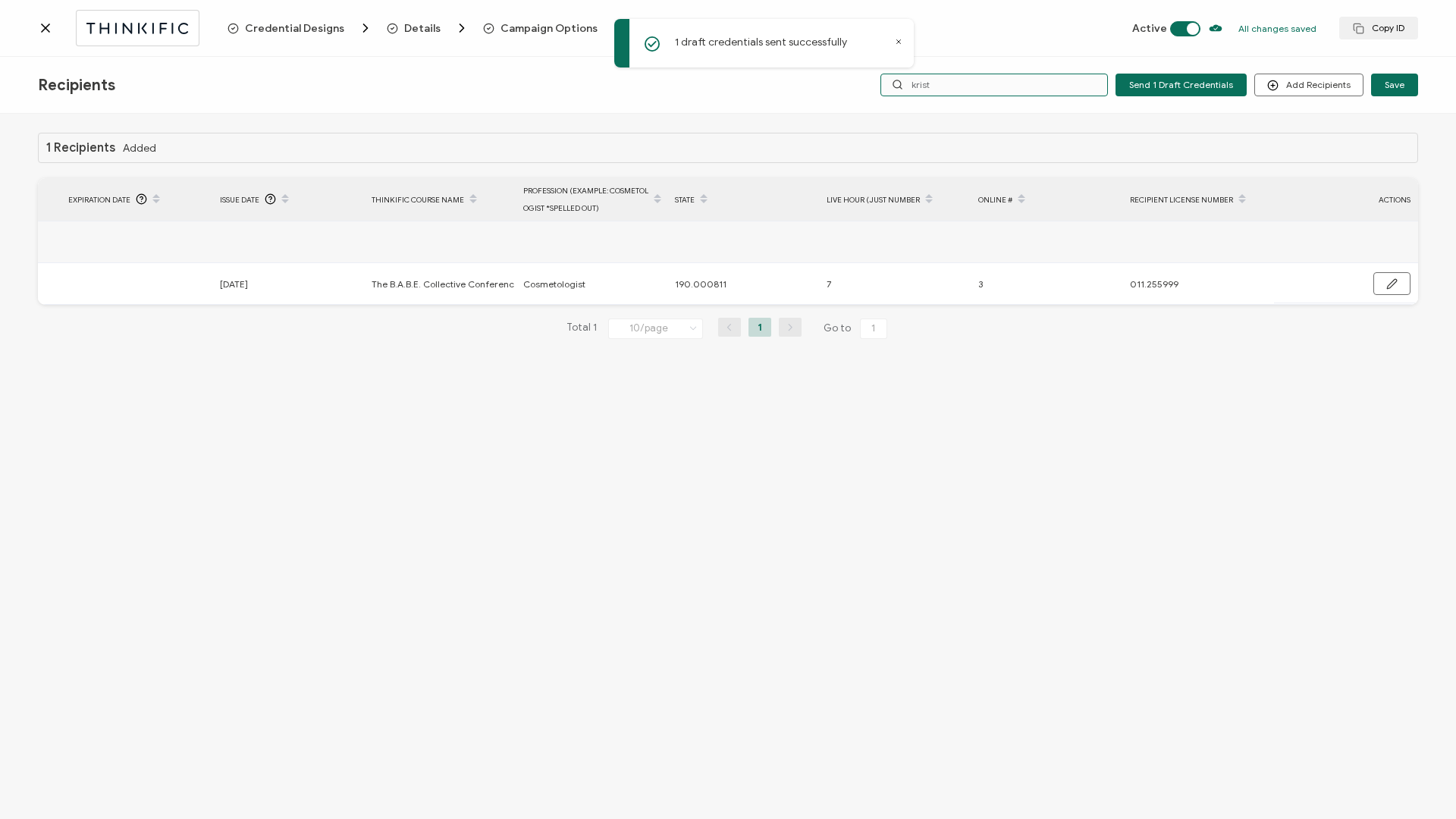
click at [961, 84] on input "krist" at bounding box center [995, 84] width 228 height 23
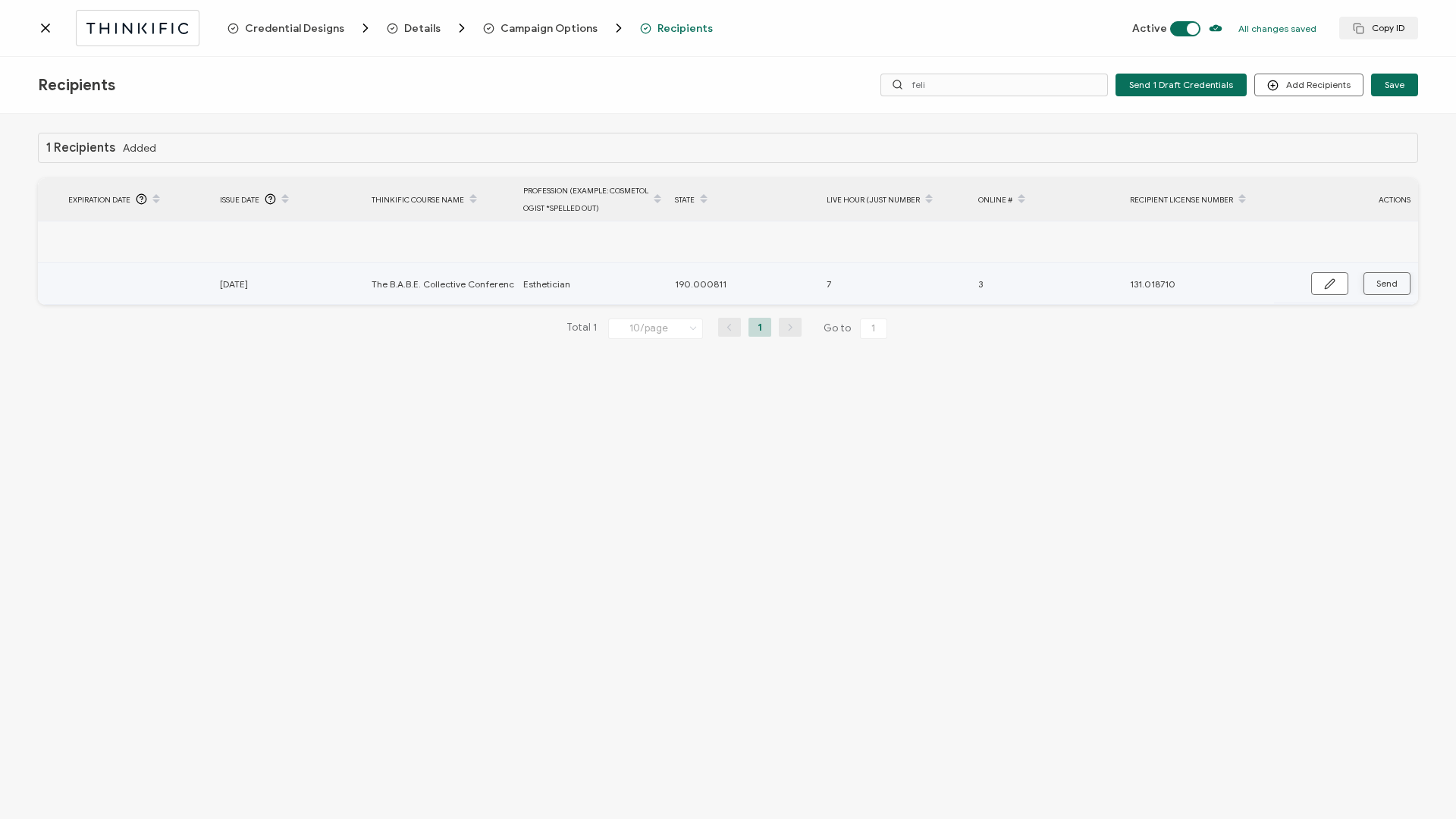
click at [1394, 286] on span "Send" at bounding box center [1386, 283] width 21 height 9
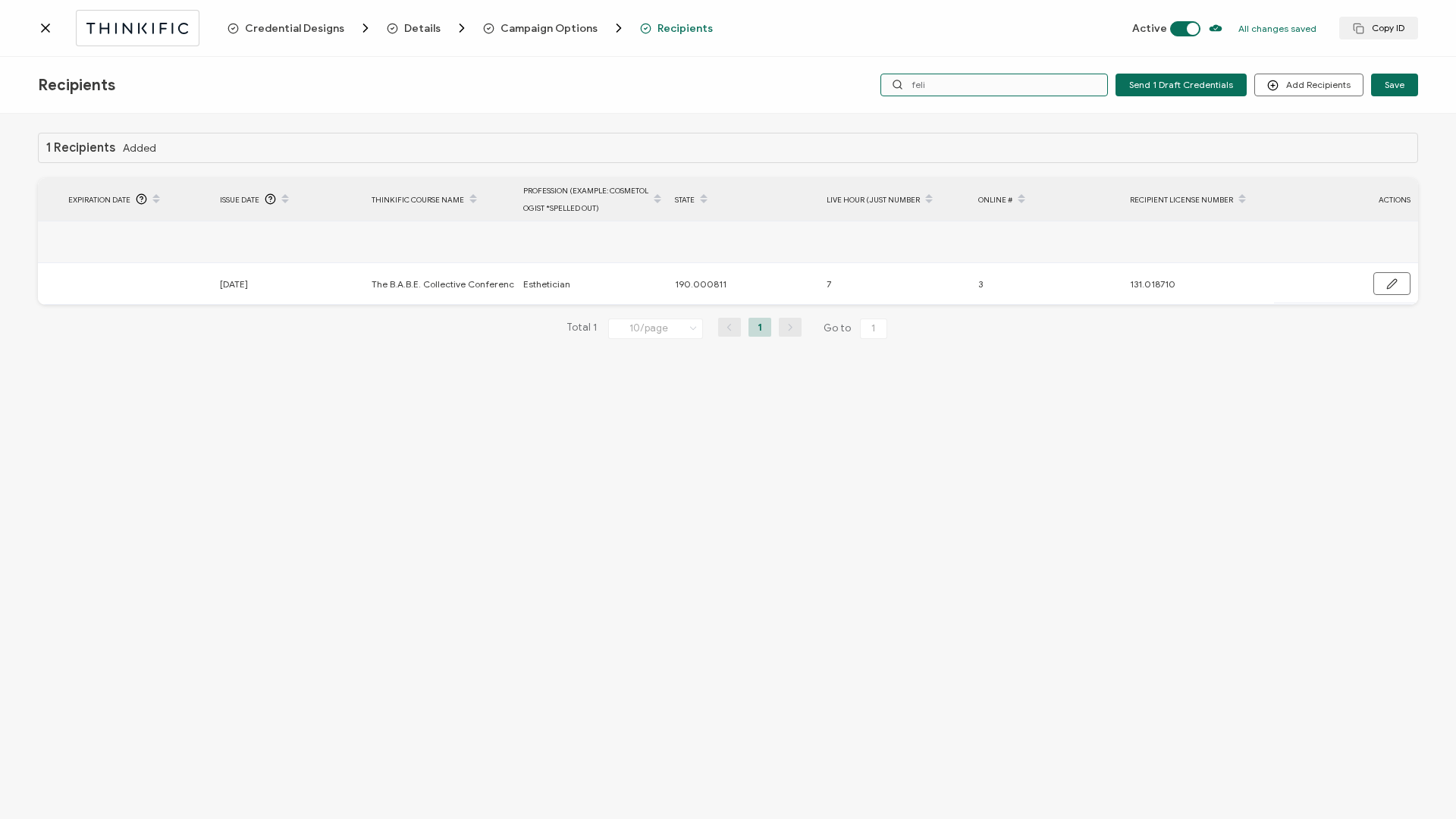
click at [1036, 89] on input "feli" at bounding box center [995, 84] width 228 height 23
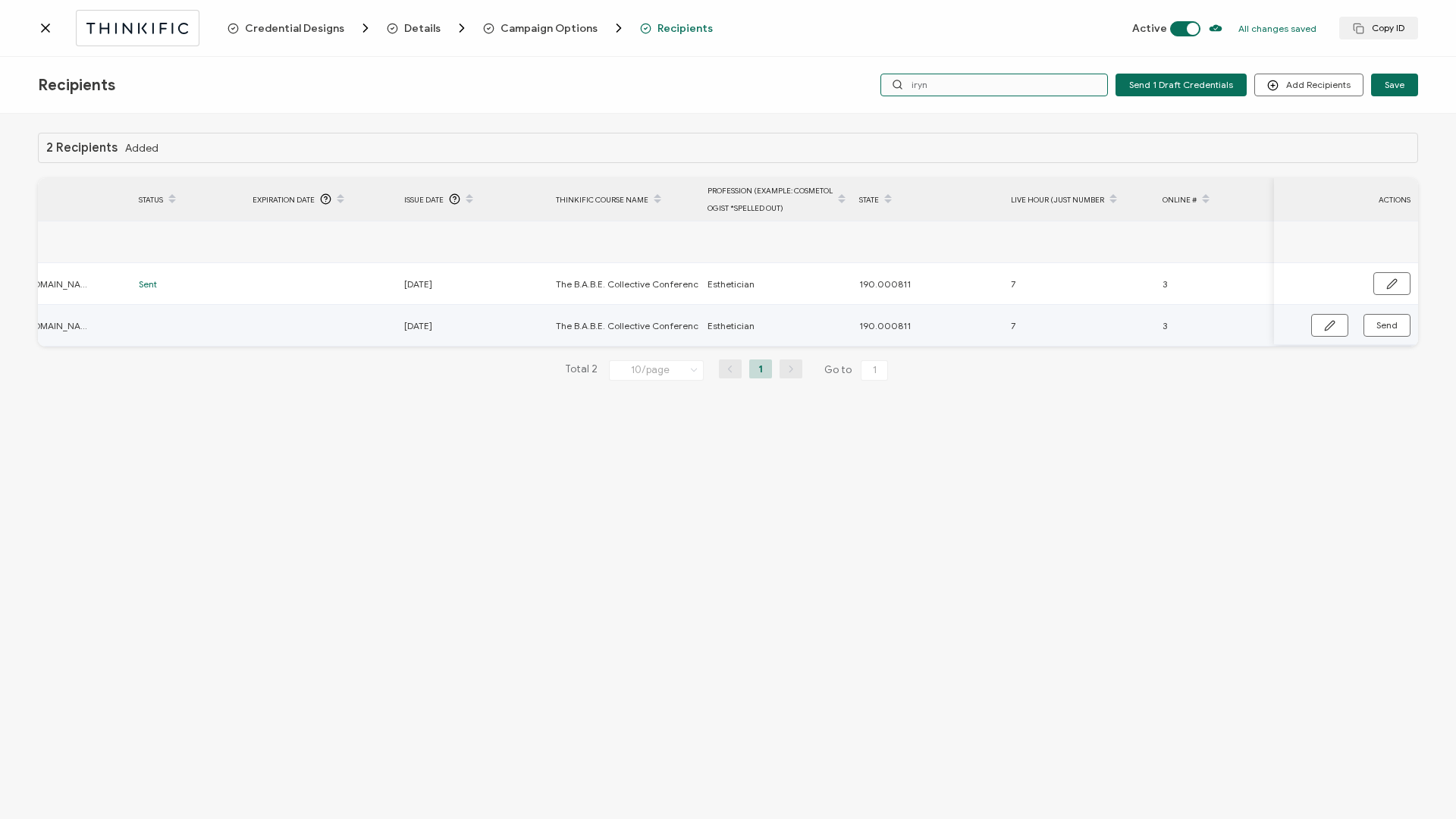
scroll to position [0, 491]
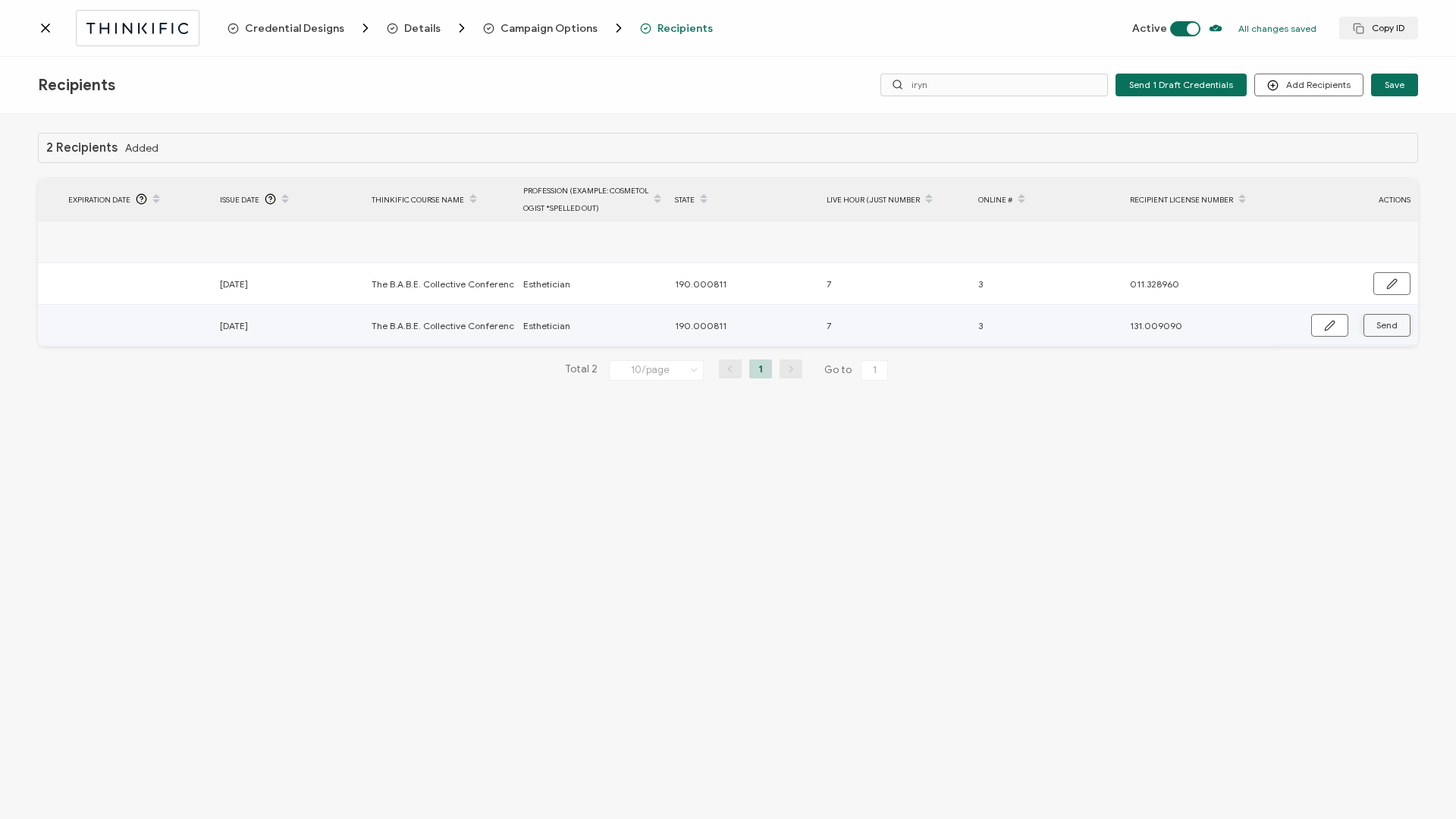
click at [1382, 326] on span "Send" at bounding box center [1386, 326] width 21 height 9
click at [982, 85] on input "iryn" at bounding box center [995, 84] width 228 height 23
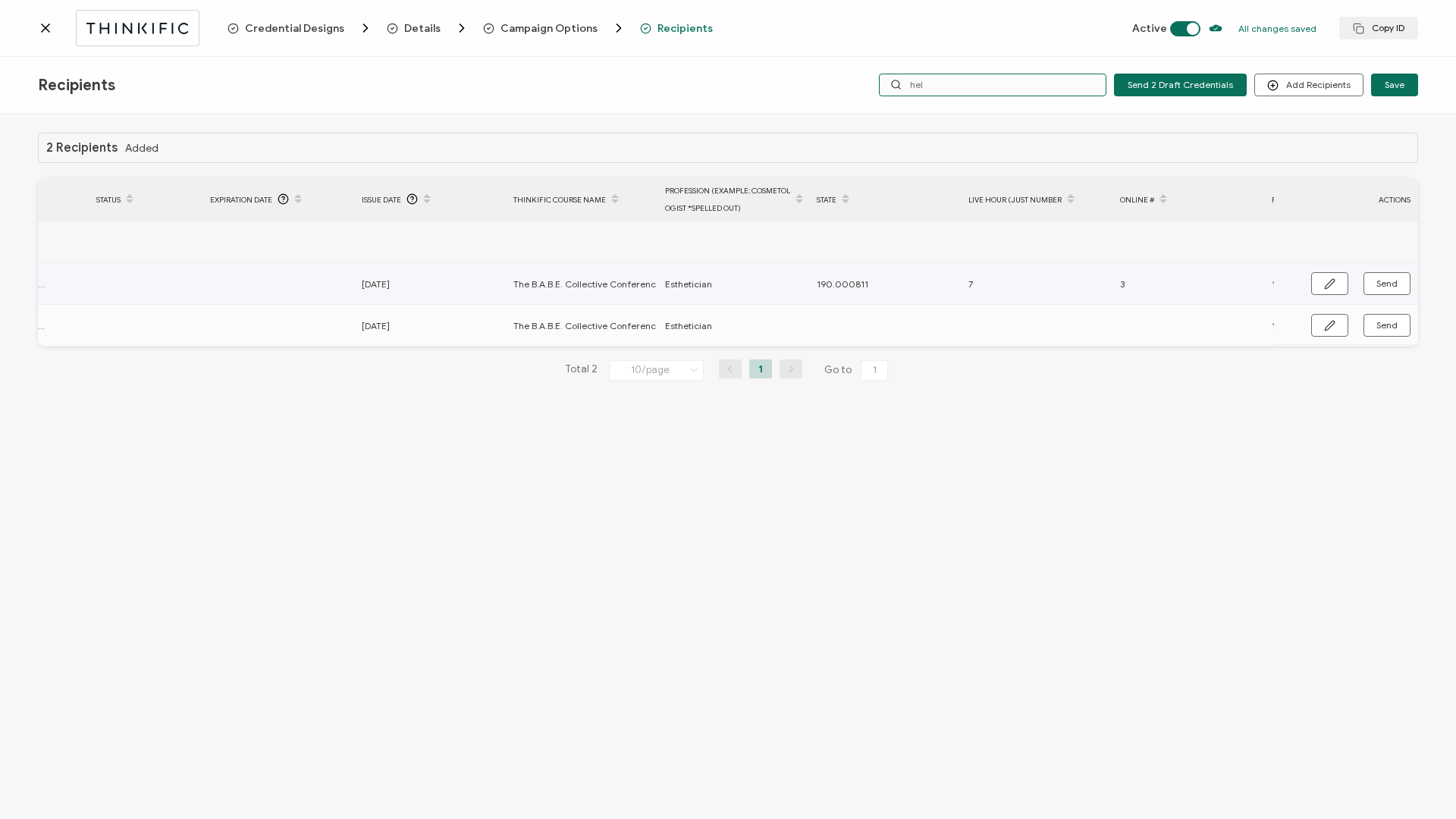
scroll to position [0, 512]
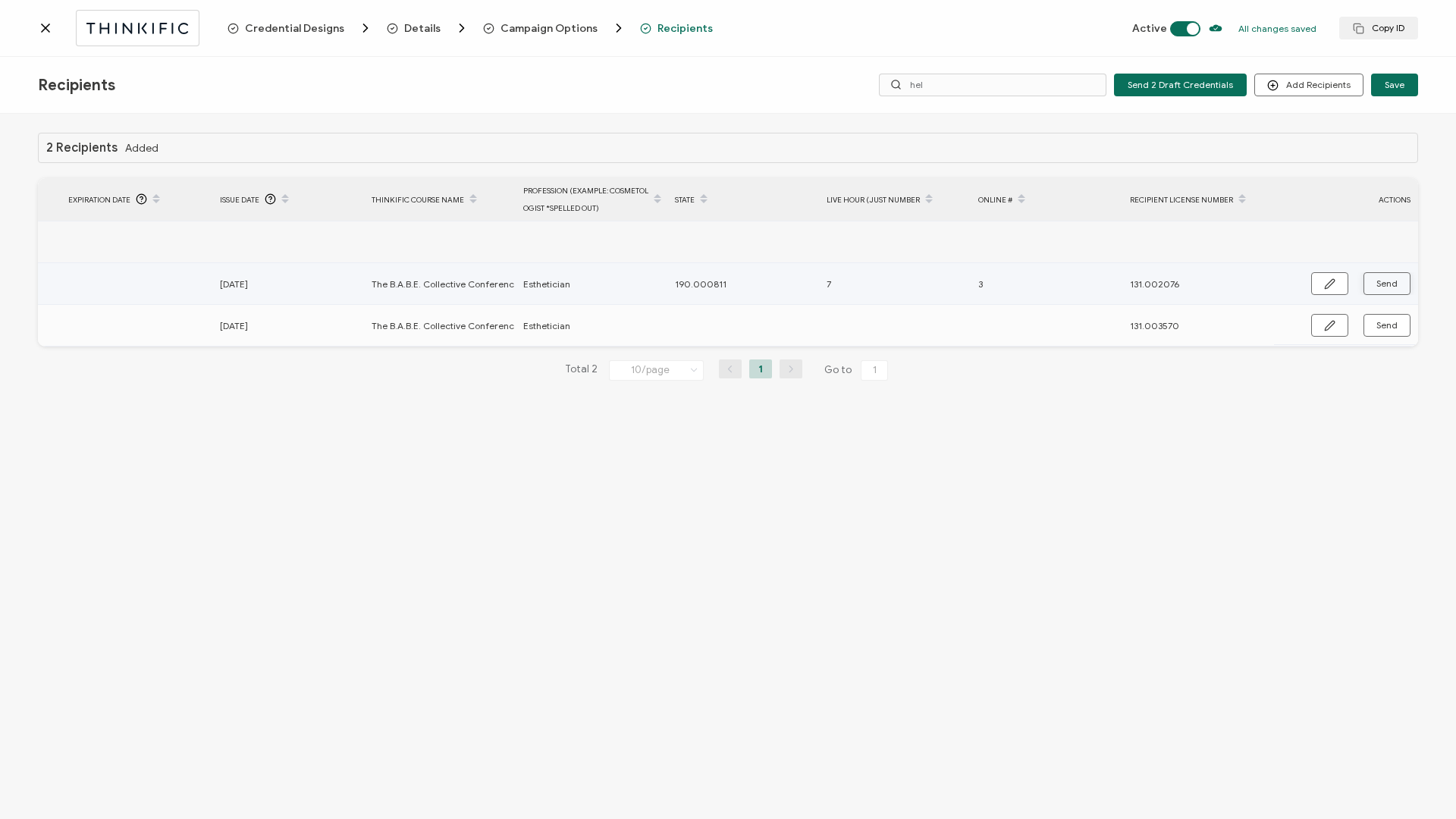
click at [1382, 285] on span "Send" at bounding box center [1386, 283] width 21 height 9
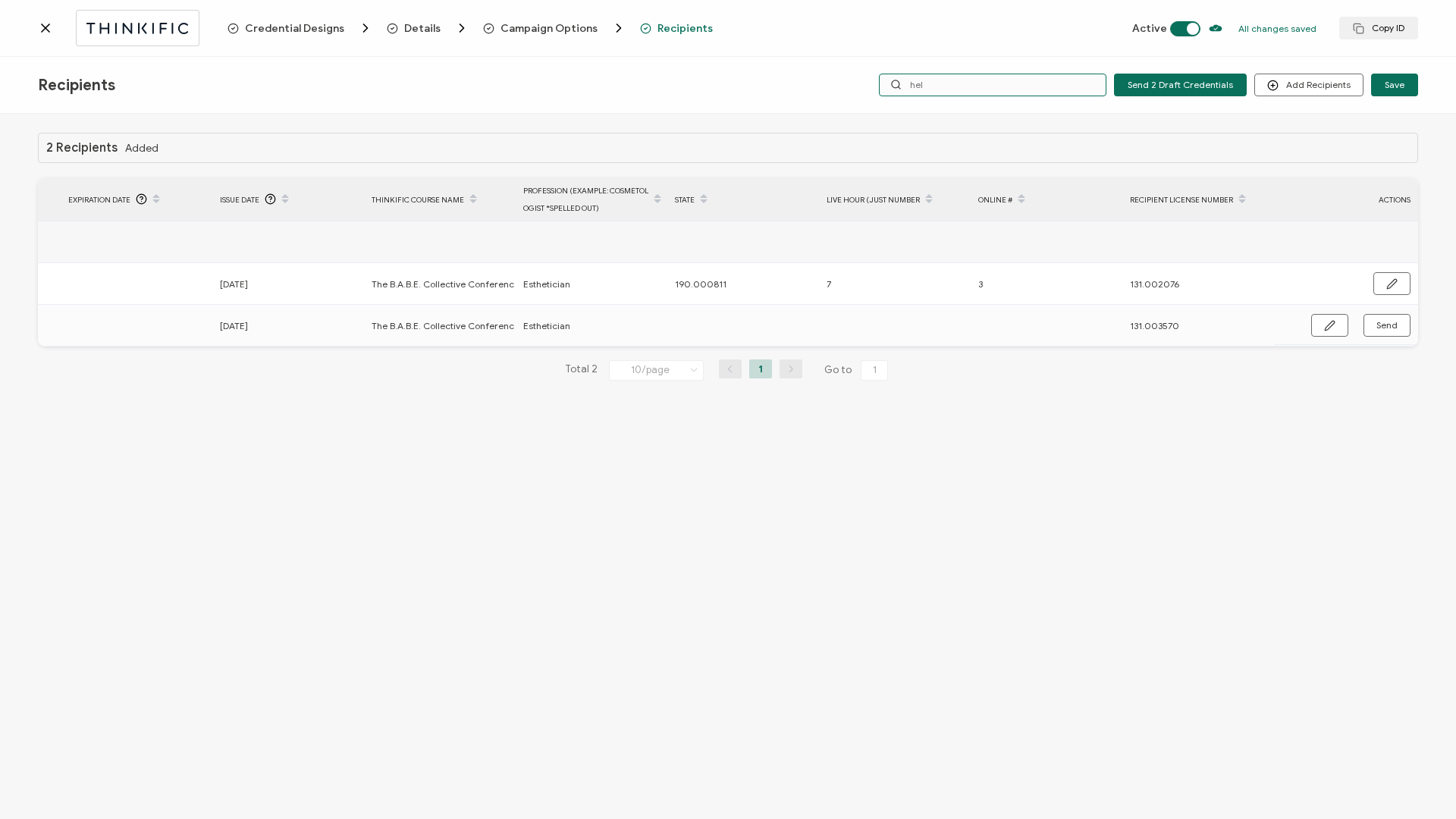
click at [996, 85] on input "hel" at bounding box center [993, 84] width 228 height 23
click at [1387, 327] on span "Send" at bounding box center [1386, 326] width 21 height 9
click at [940, 87] on input "aly" at bounding box center [995, 84] width 228 height 23
type input "a"
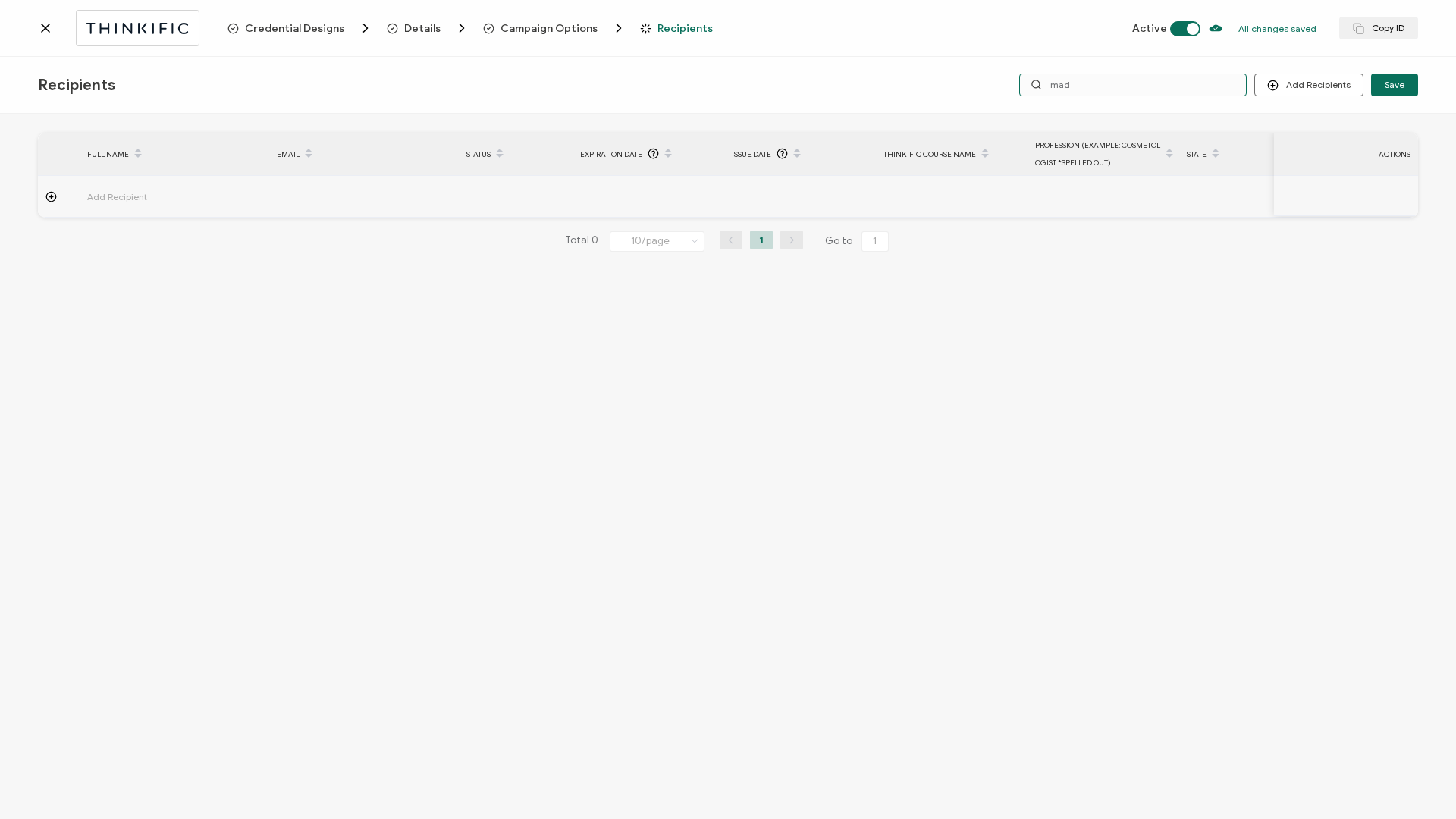
click at [1084, 83] on input "mad" at bounding box center [1133, 84] width 228 height 23
click at [1091, 83] on input "[PERSON_NAME]" at bounding box center [1133, 84] width 228 height 23
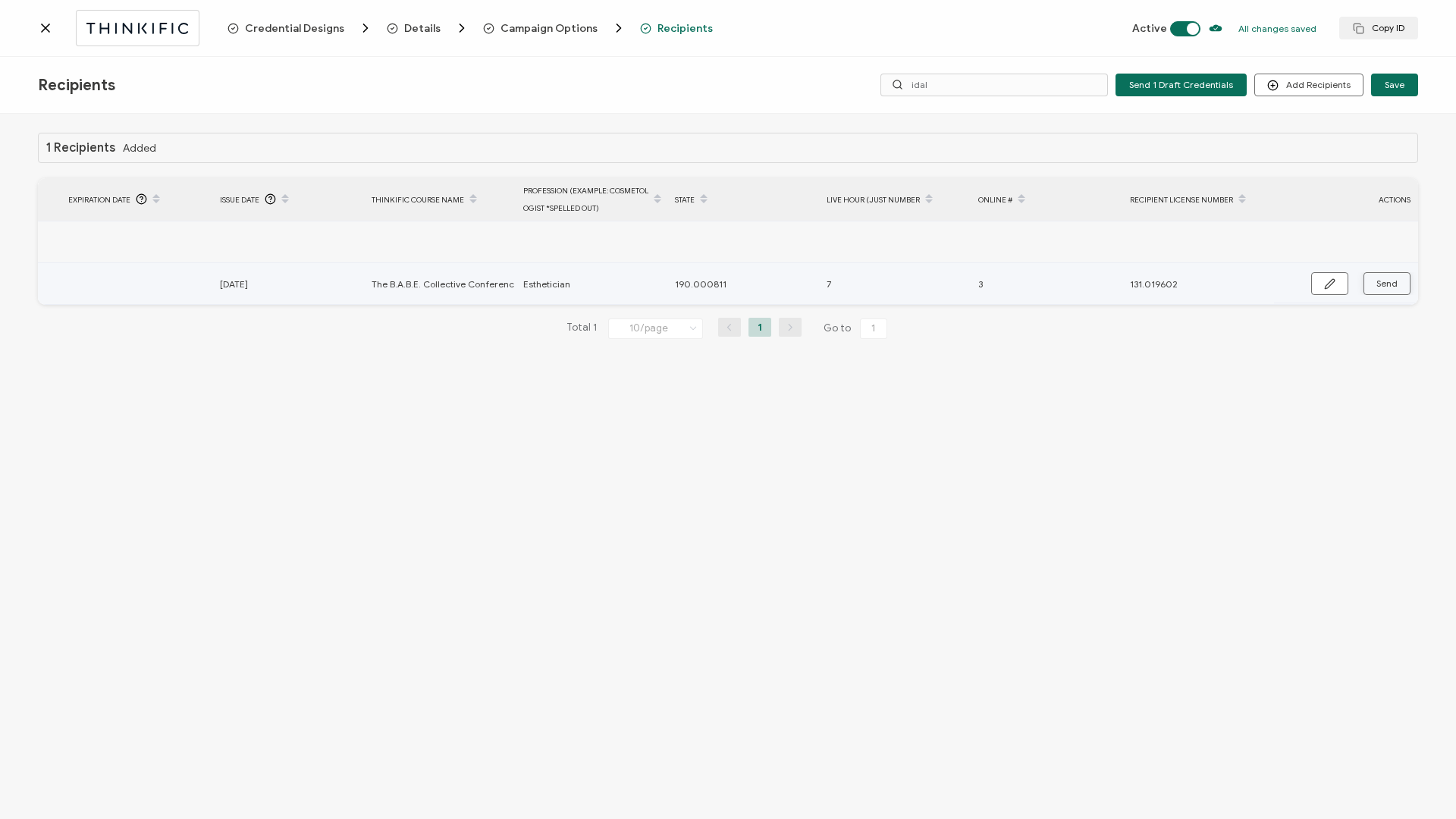
click at [1395, 282] on span "Send" at bounding box center [1386, 283] width 21 height 9
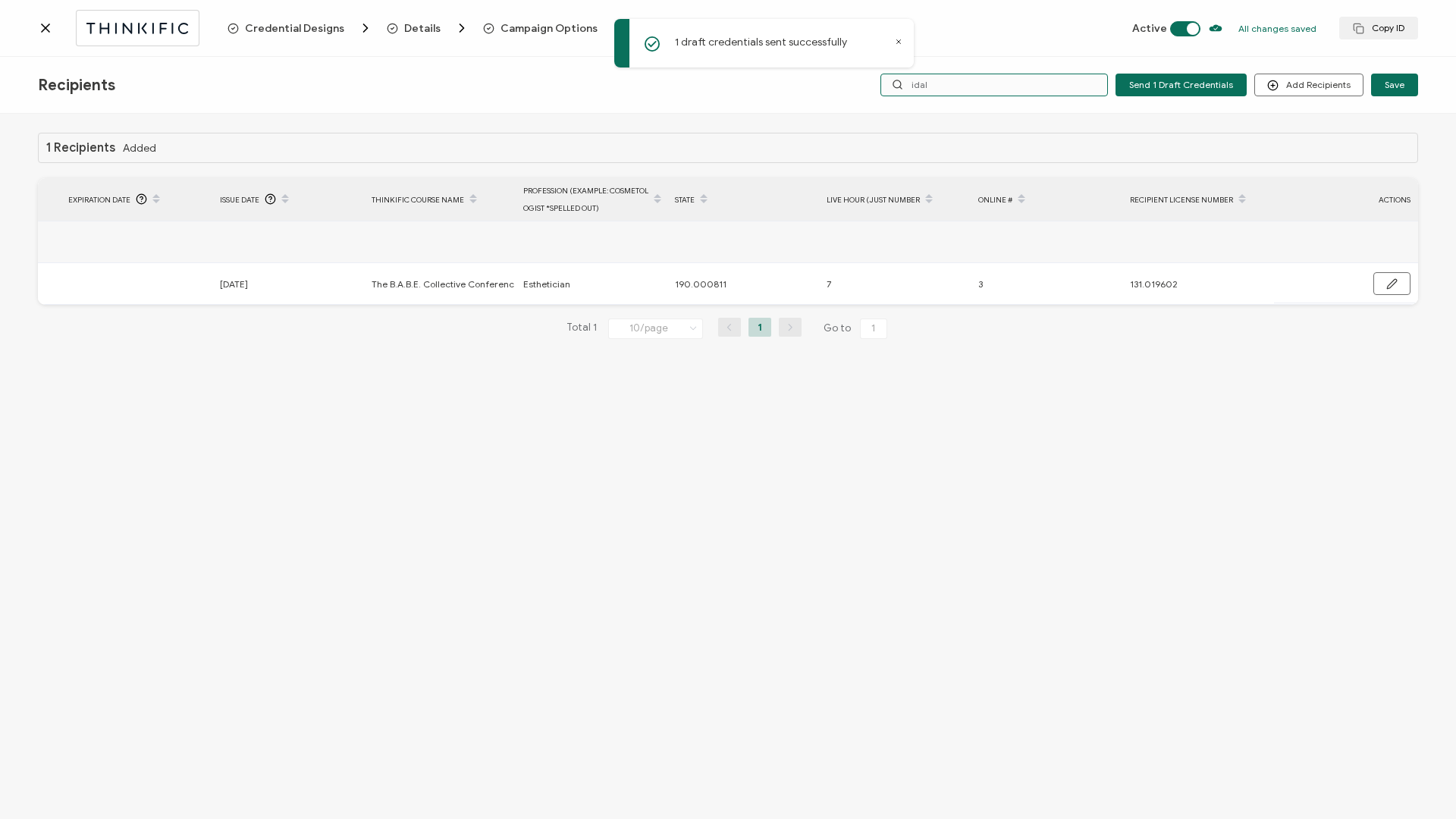
click at [963, 90] on input "idal" at bounding box center [995, 84] width 228 height 23
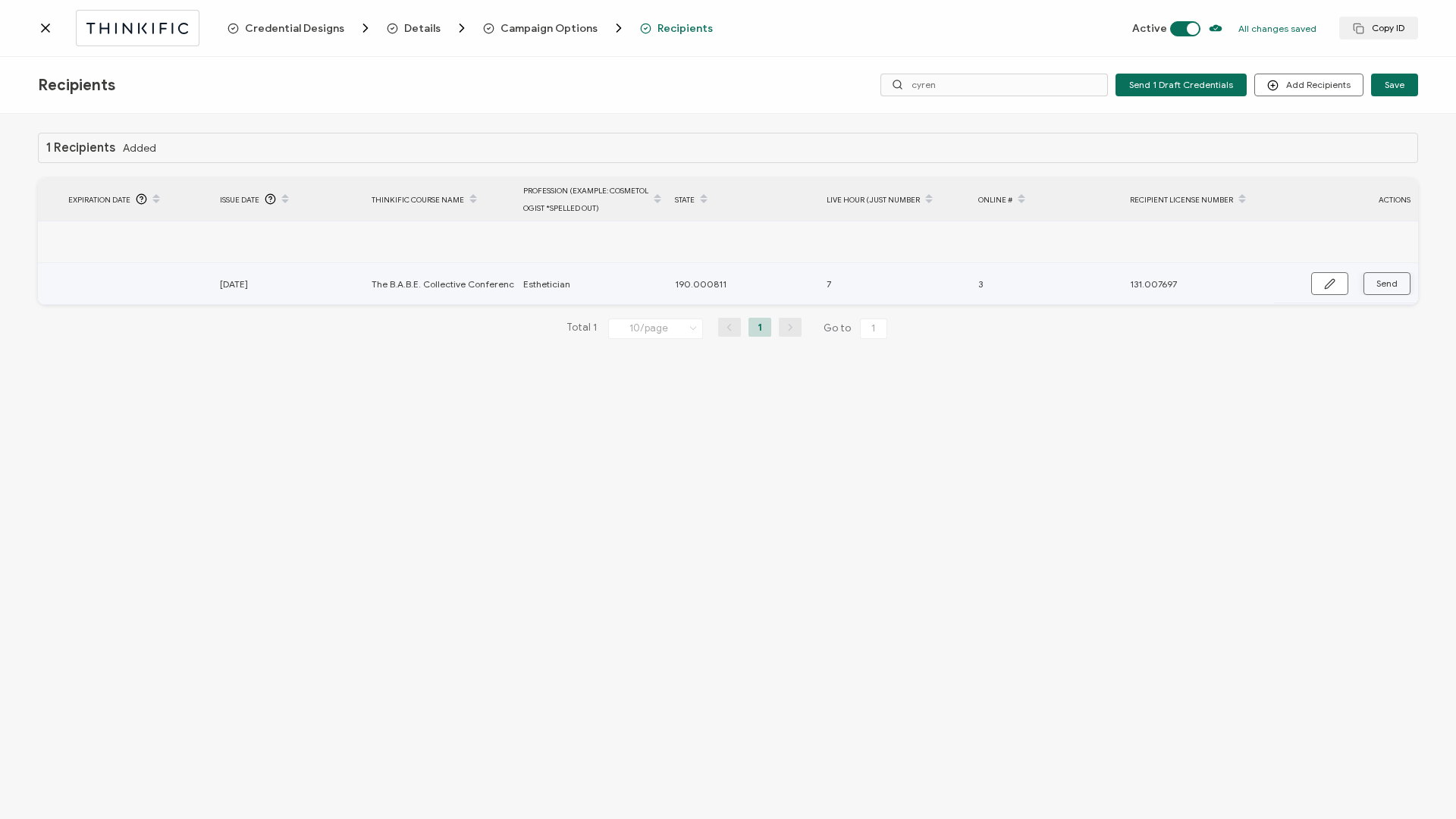
click at [1385, 286] on span "Send" at bounding box center [1386, 283] width 21 height 9
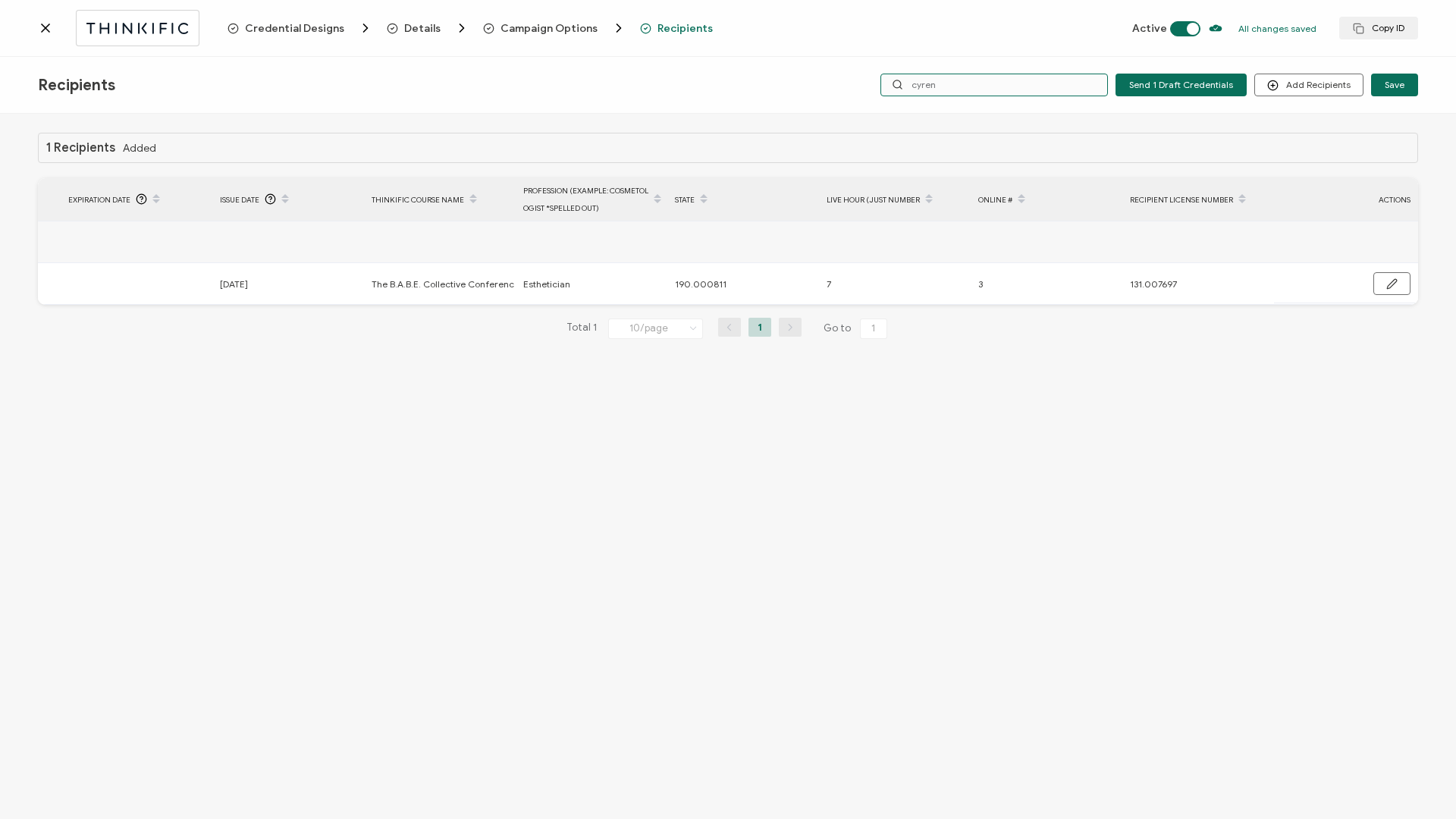
click at [985, 85] on input "cyren" at bounding box center [995, 84] width 228 height 23
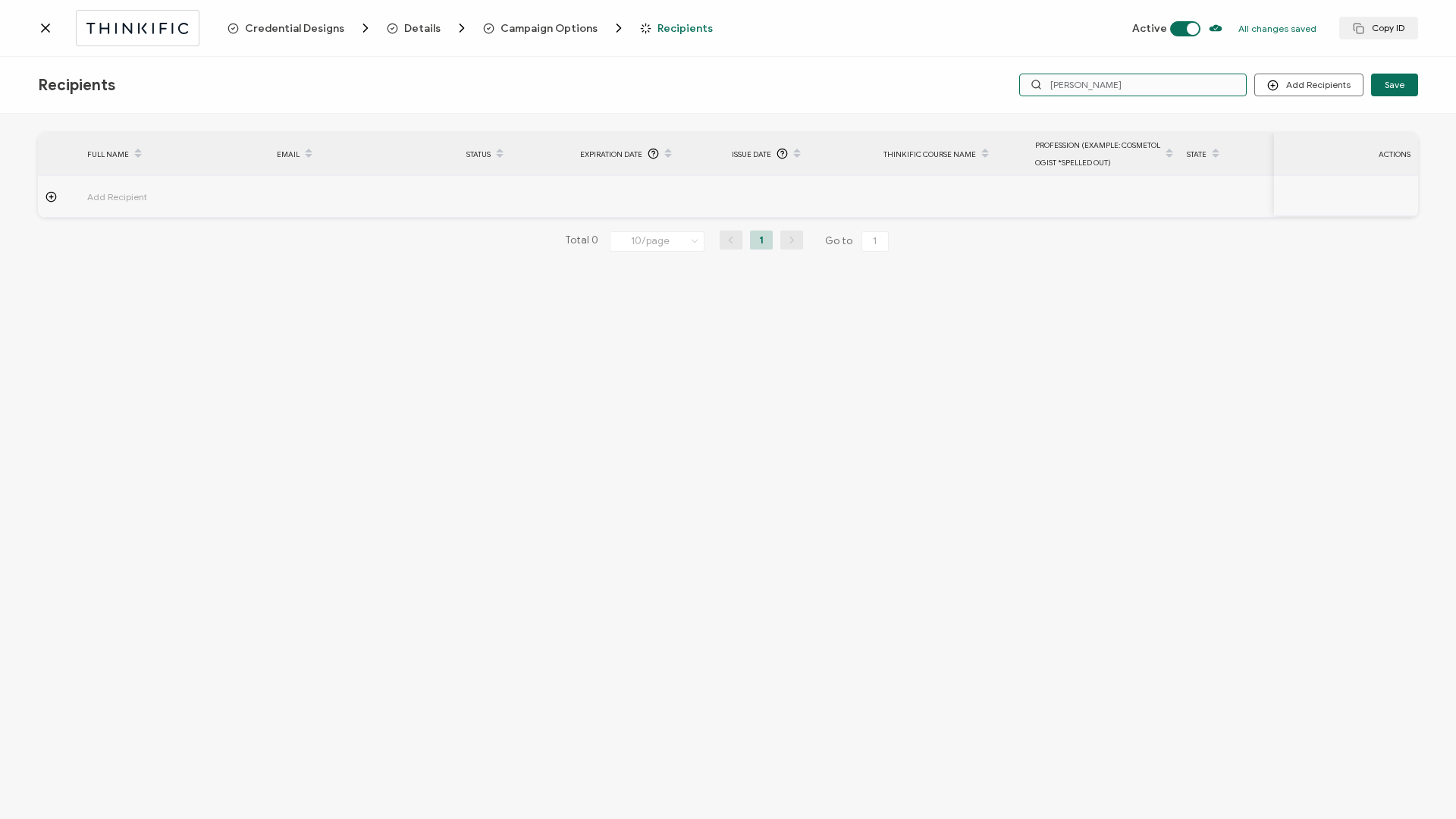
click at [1123, 83] on input "[PERSON_NAME]" at bounding box center [1133, 84] width 228 height 23
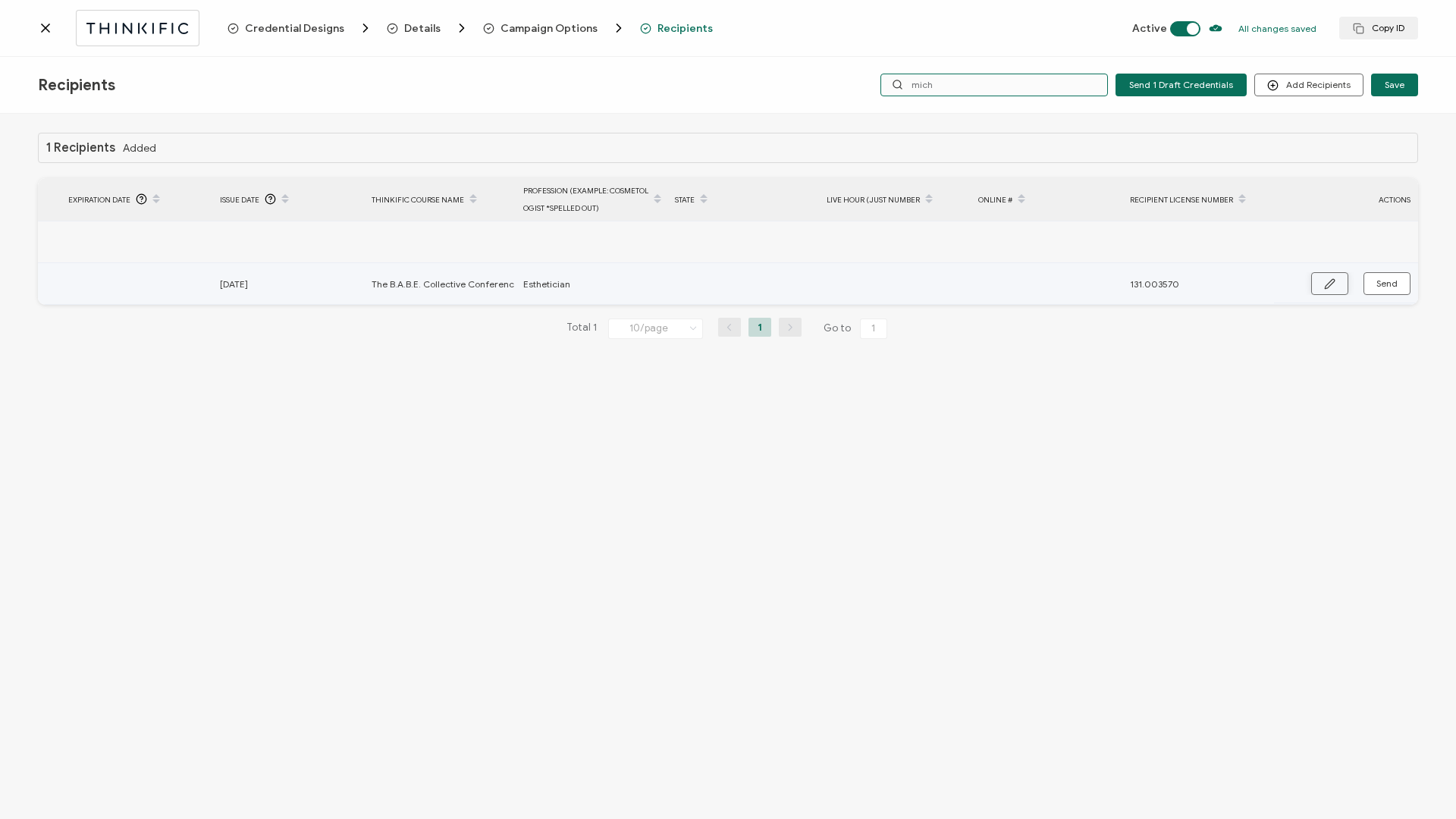
type input "mich"
click at [1334, 288] on icon "button" at bounding box center [1329, 283] width 11 height 11
click at [729, 278] on input "text" at bounding box center [741, 284] width 133 height 24
type input "1"
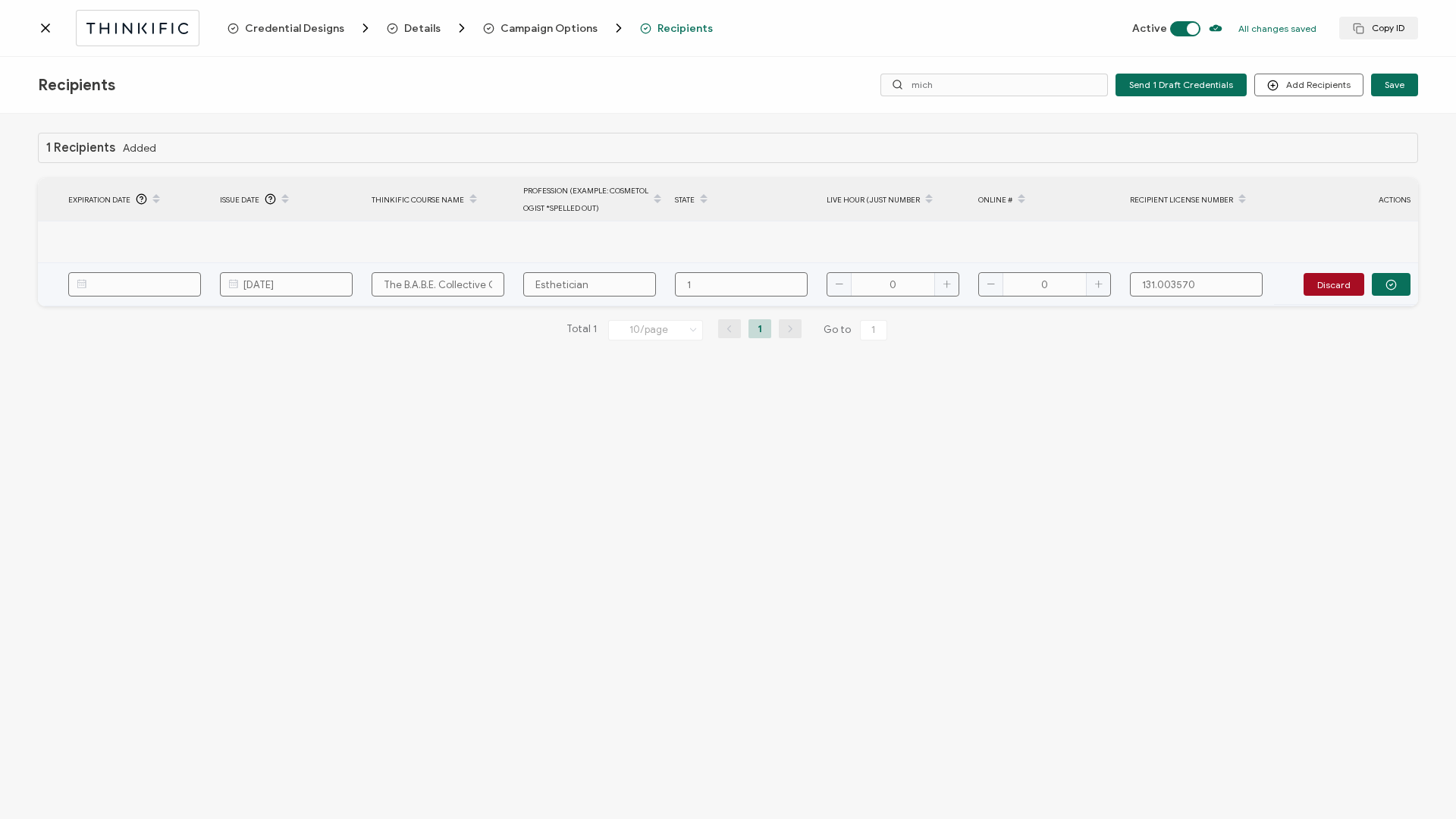
type input "19"
type input "190"
type input "190."
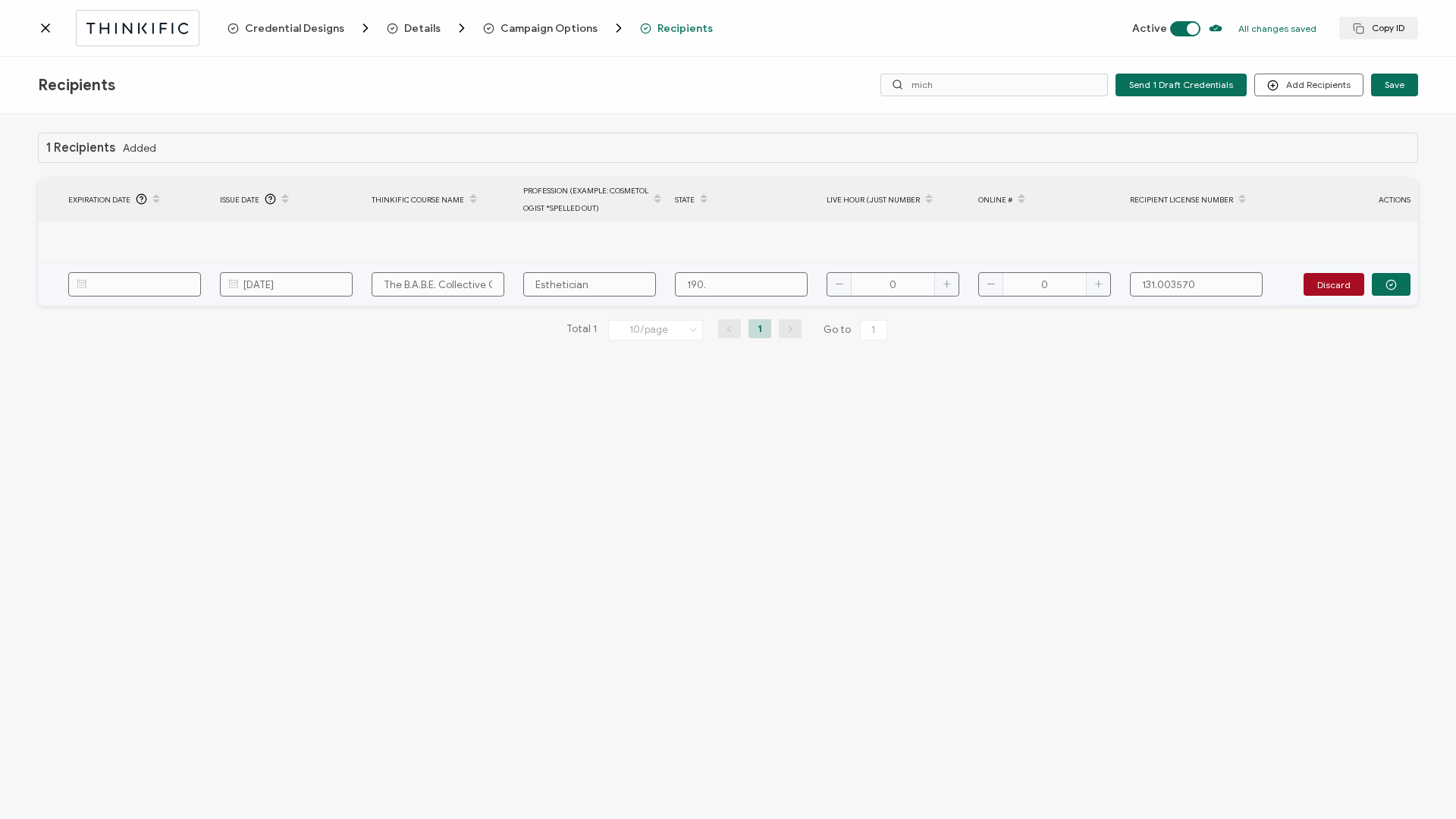
type input "190."
type input "190.0"
type input "190.00"
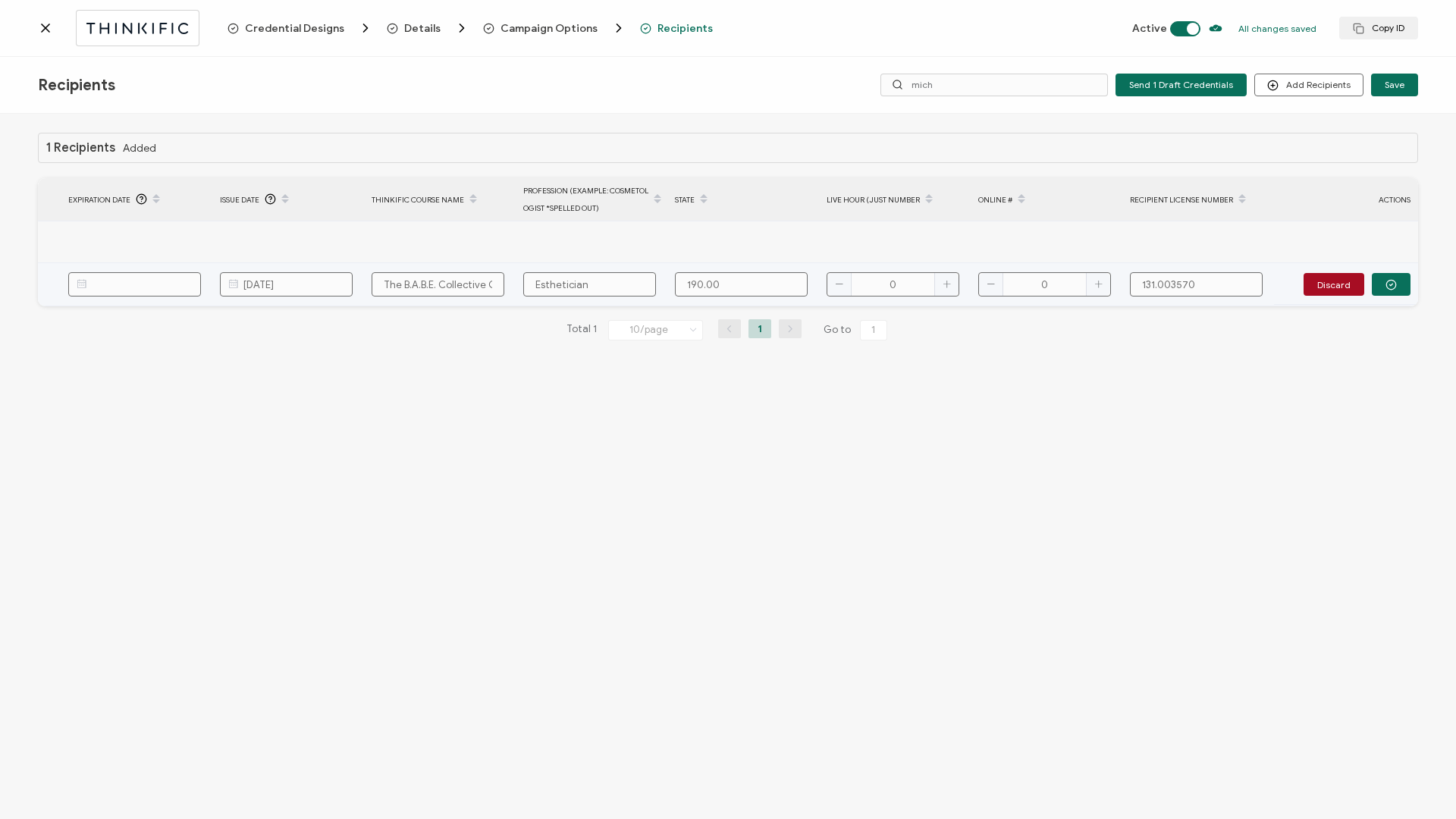
type input "190.000"
type input "190.0008"
type input "190.00081"
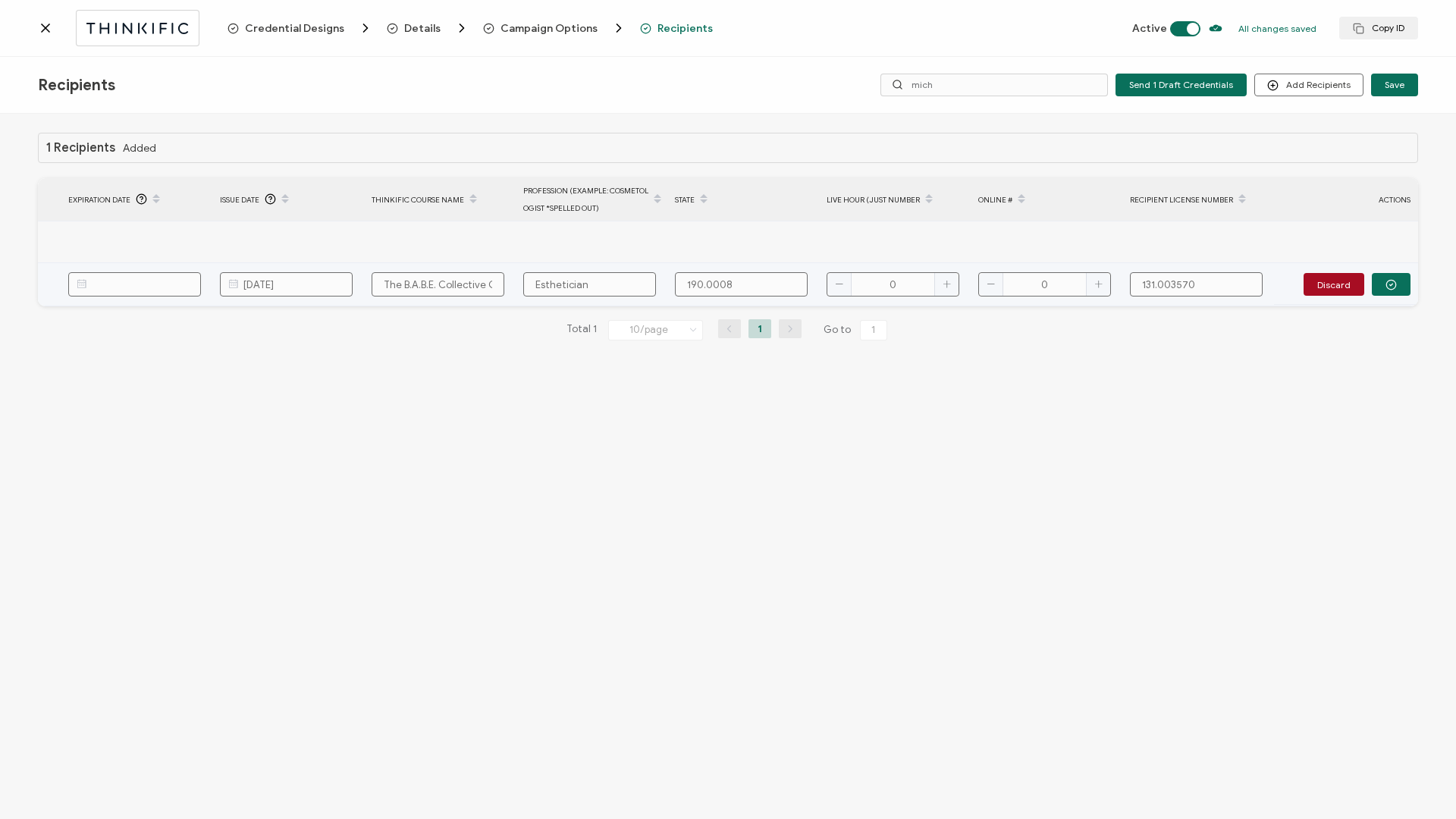
type input "190.00081"
type input "190.000811"
type input "7"
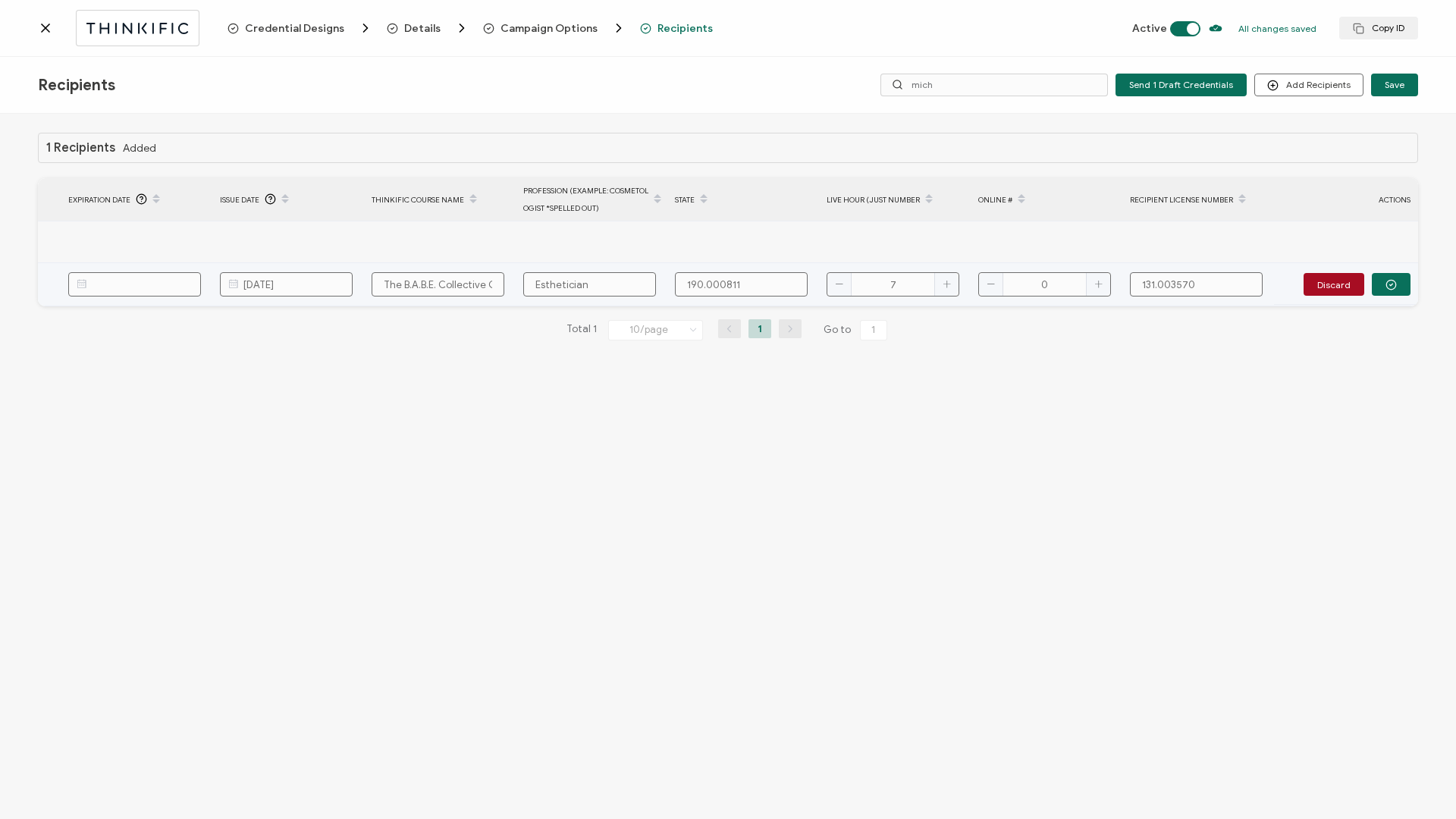
type input "7"
type input "3"
click at [1386, 277] on button "button" at bounding box center [1391, 284] width 39 height 23
click at [1394, 287] on span "Send" at bounding box center [1386, 283] width 21 height 9
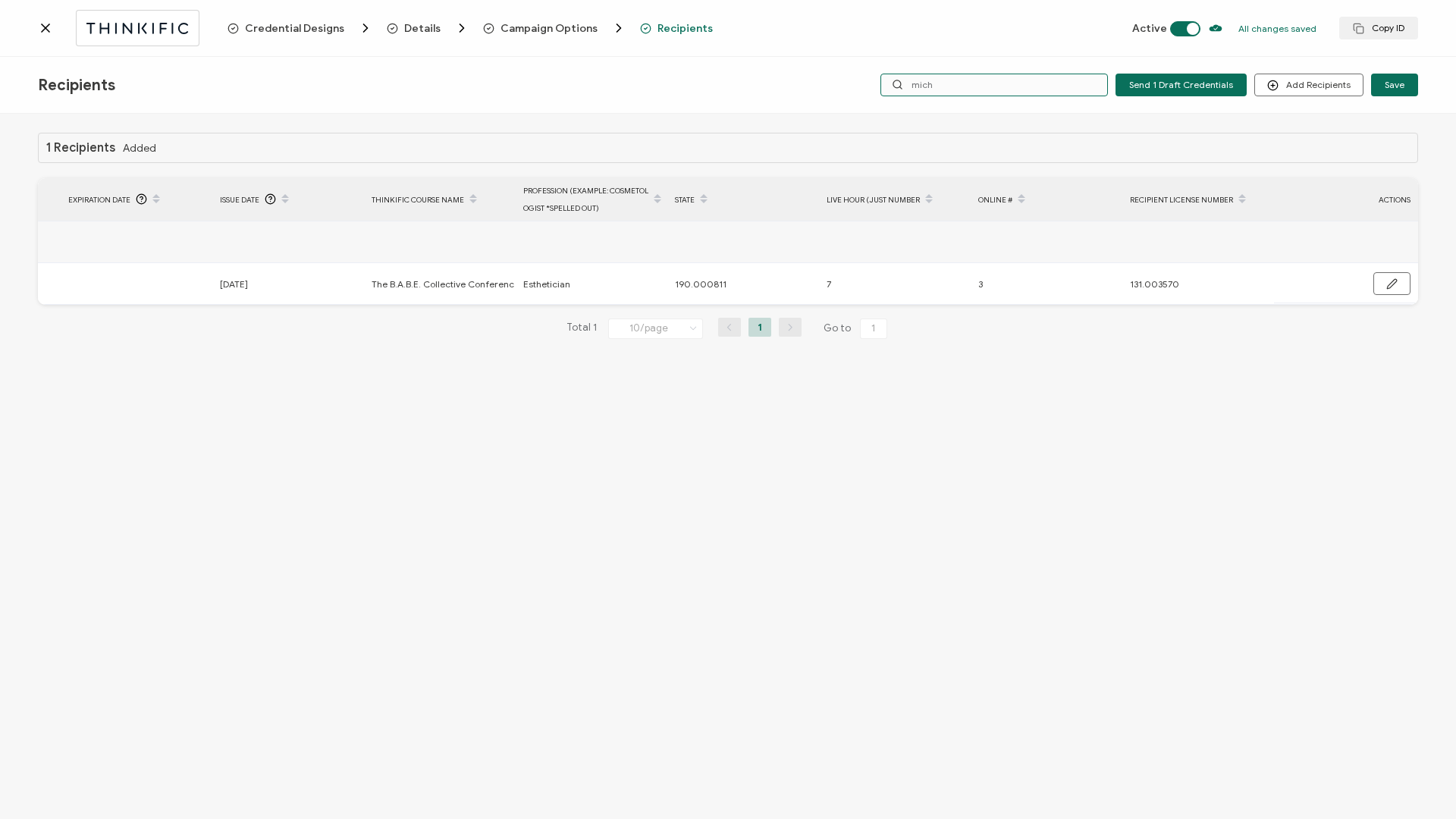
click at [957, 85] on input "mich" at bounding box center [995, 84] width 228 height 23
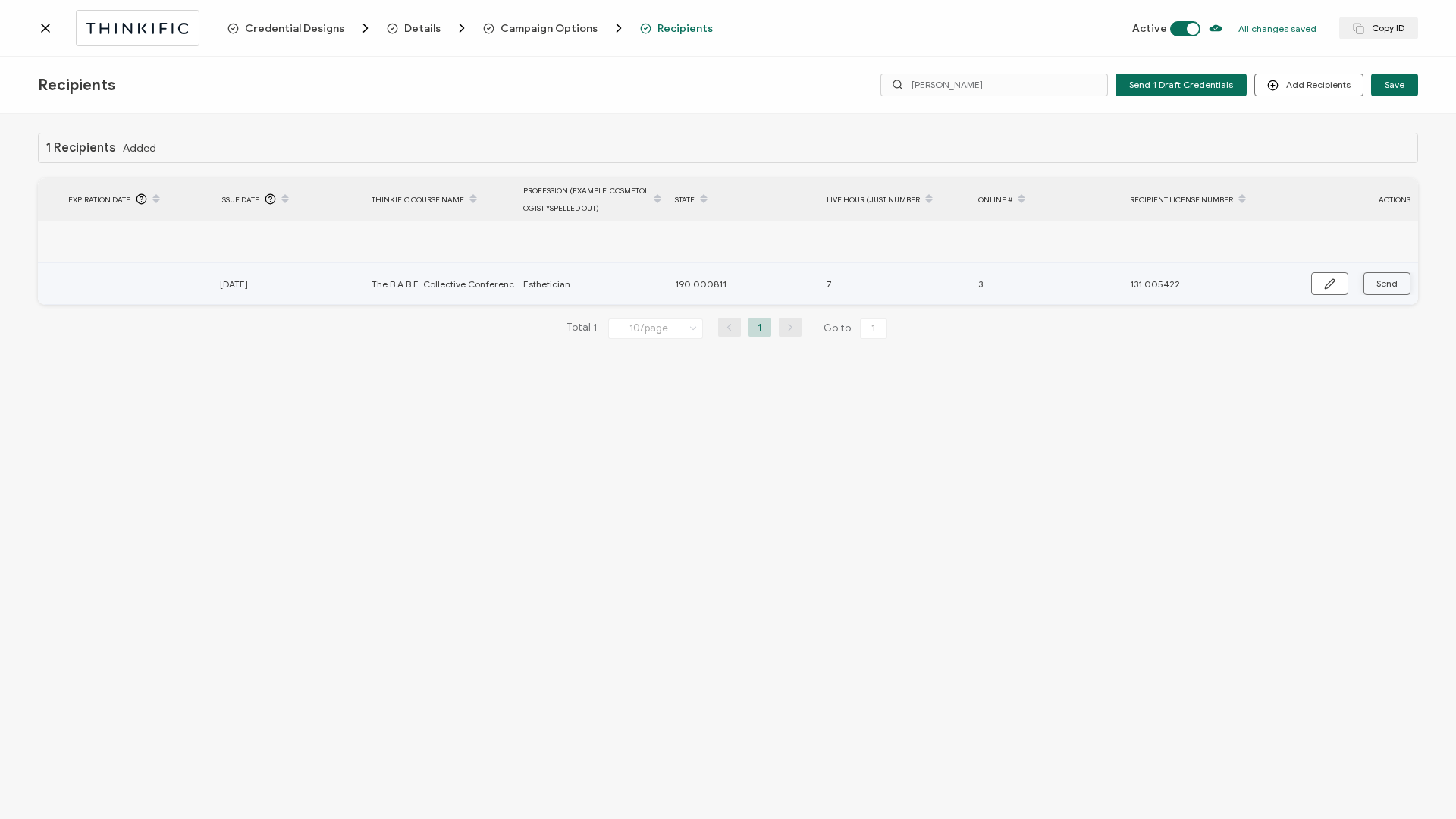
click at [1393, 279] on span "Send" at bounding box center [1386, 283] width 21 height 9
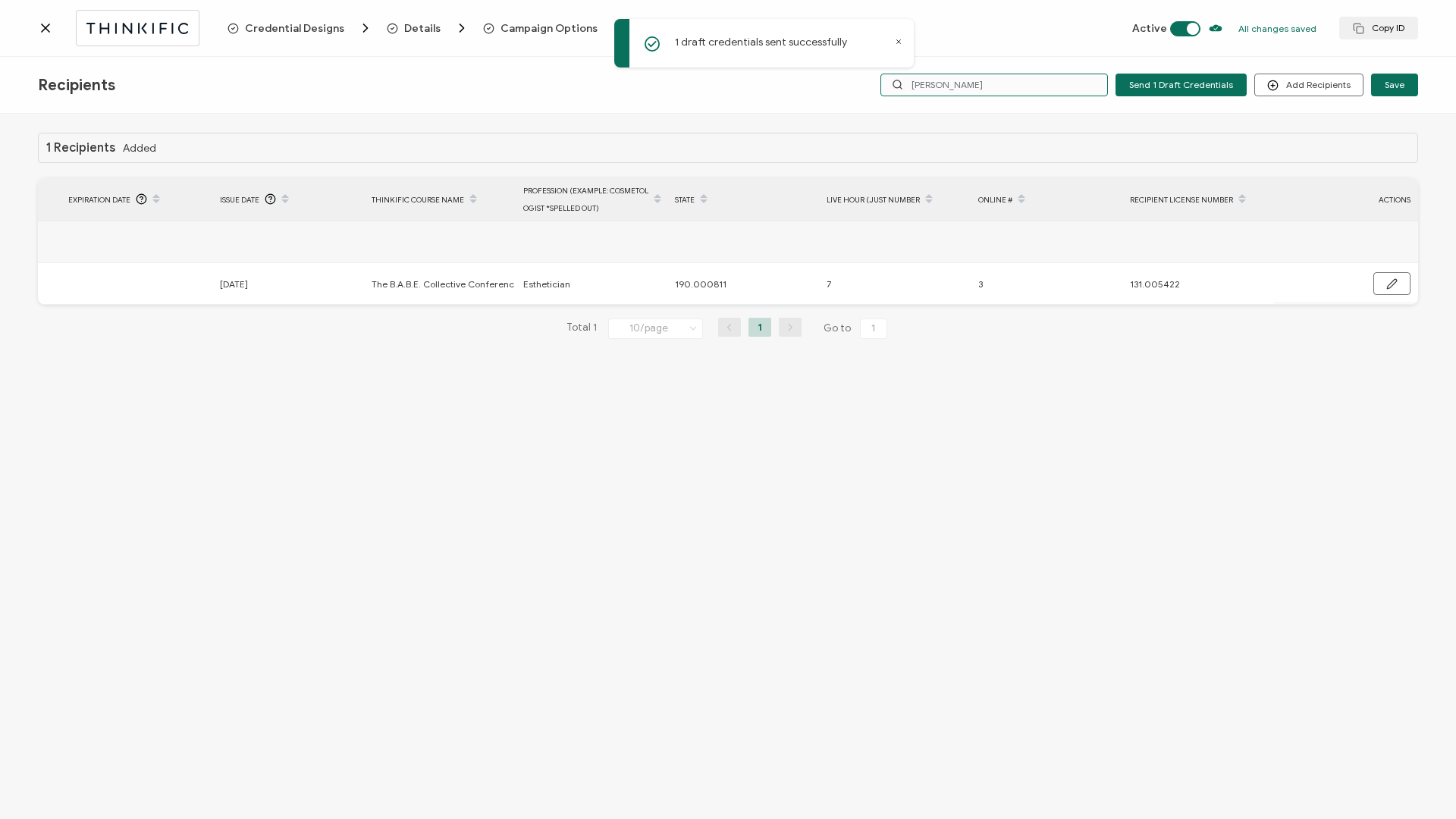
click at [1011, 91] on input "[PERSON_NAME]" at bounding box center [995, 84] width 228 height 23
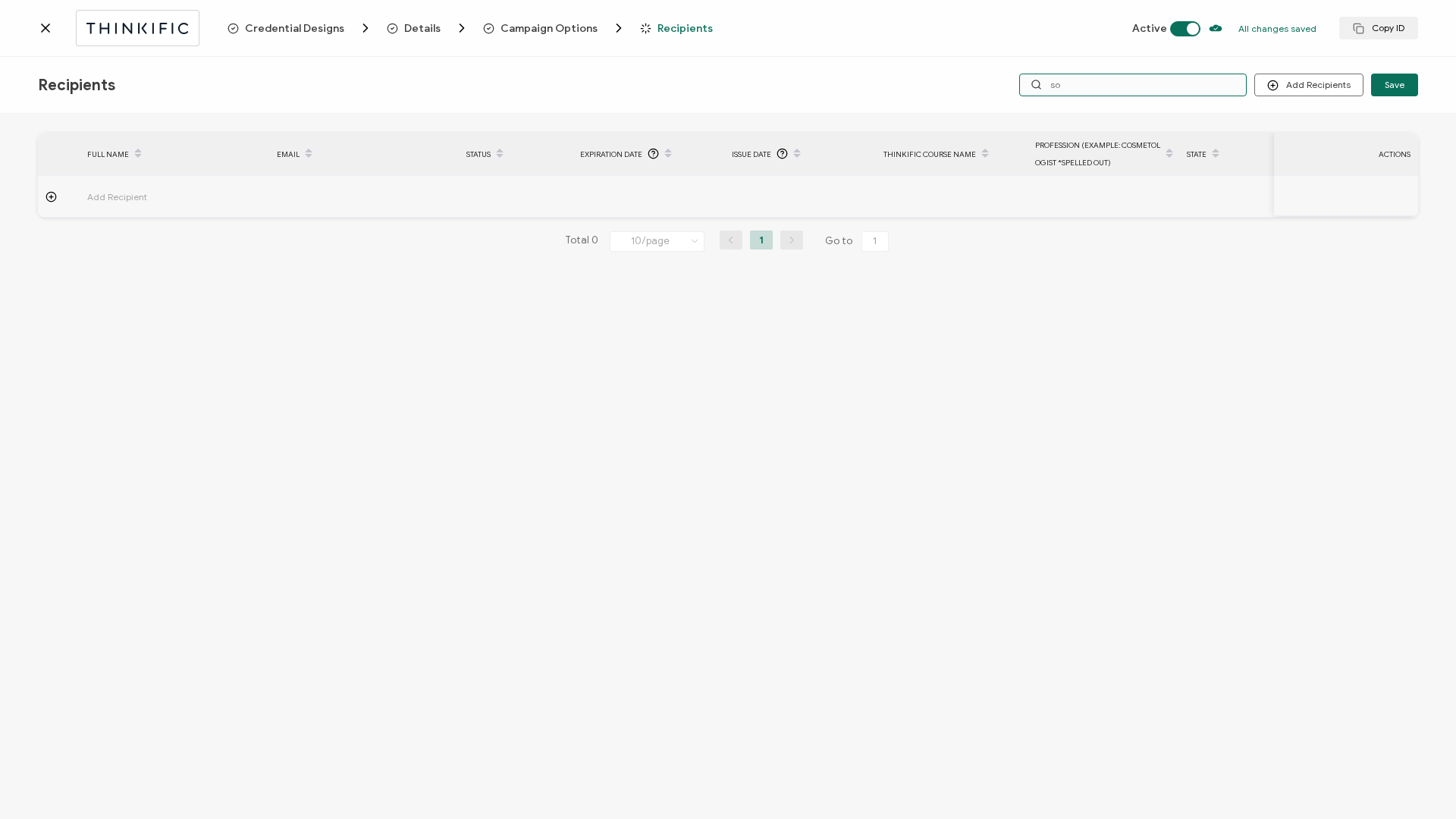
type input "s"
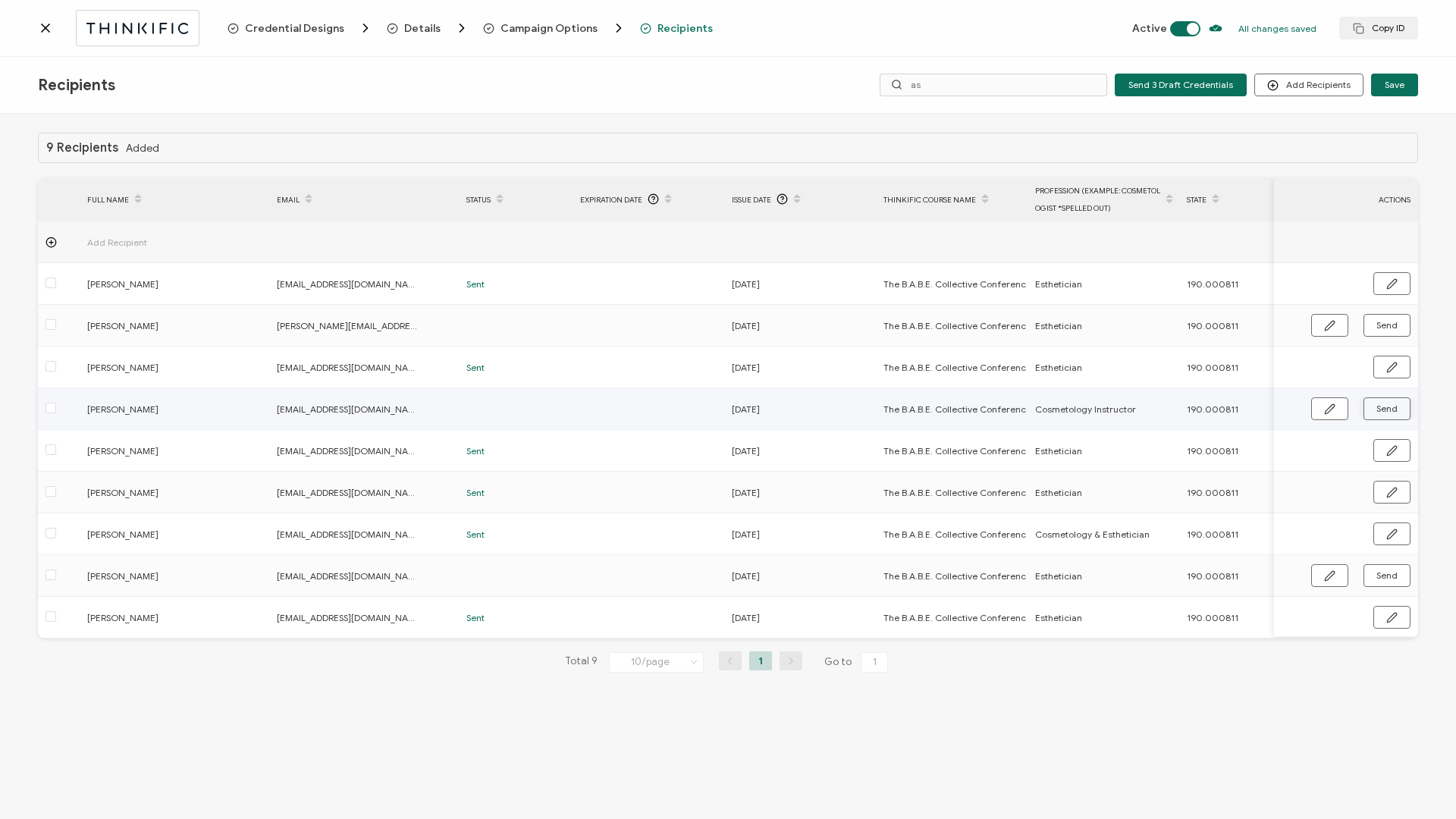
click at [1385, 415] on button "Send" at bounding box center [1386, 408] width 47 height 23
click at [1386, 572] on span "Send" at bounding box center [1386, 575] width 21 height 9
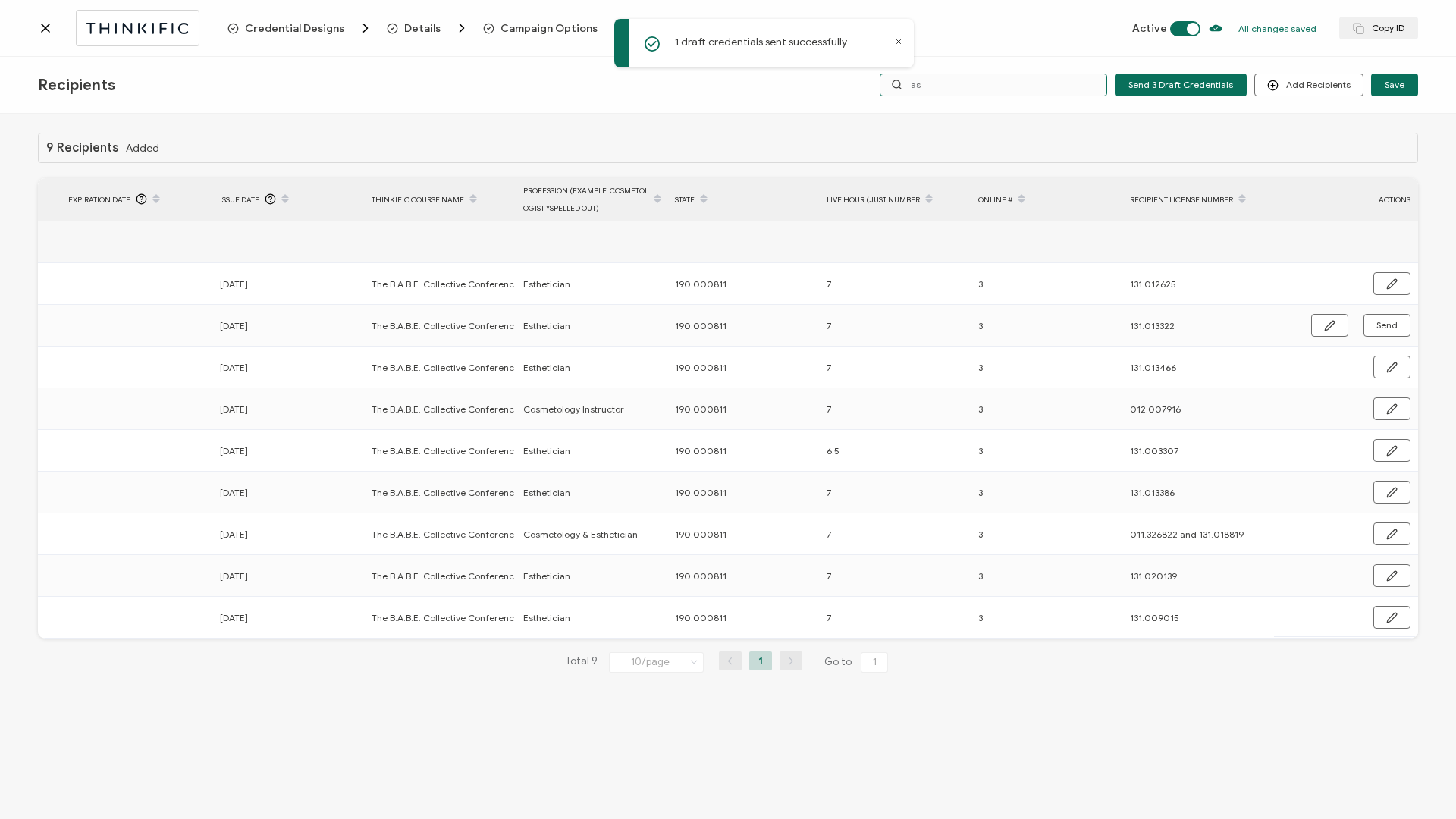
click at [967, 89] on input "as" at bounding box center [994, 84] width 228 height 23
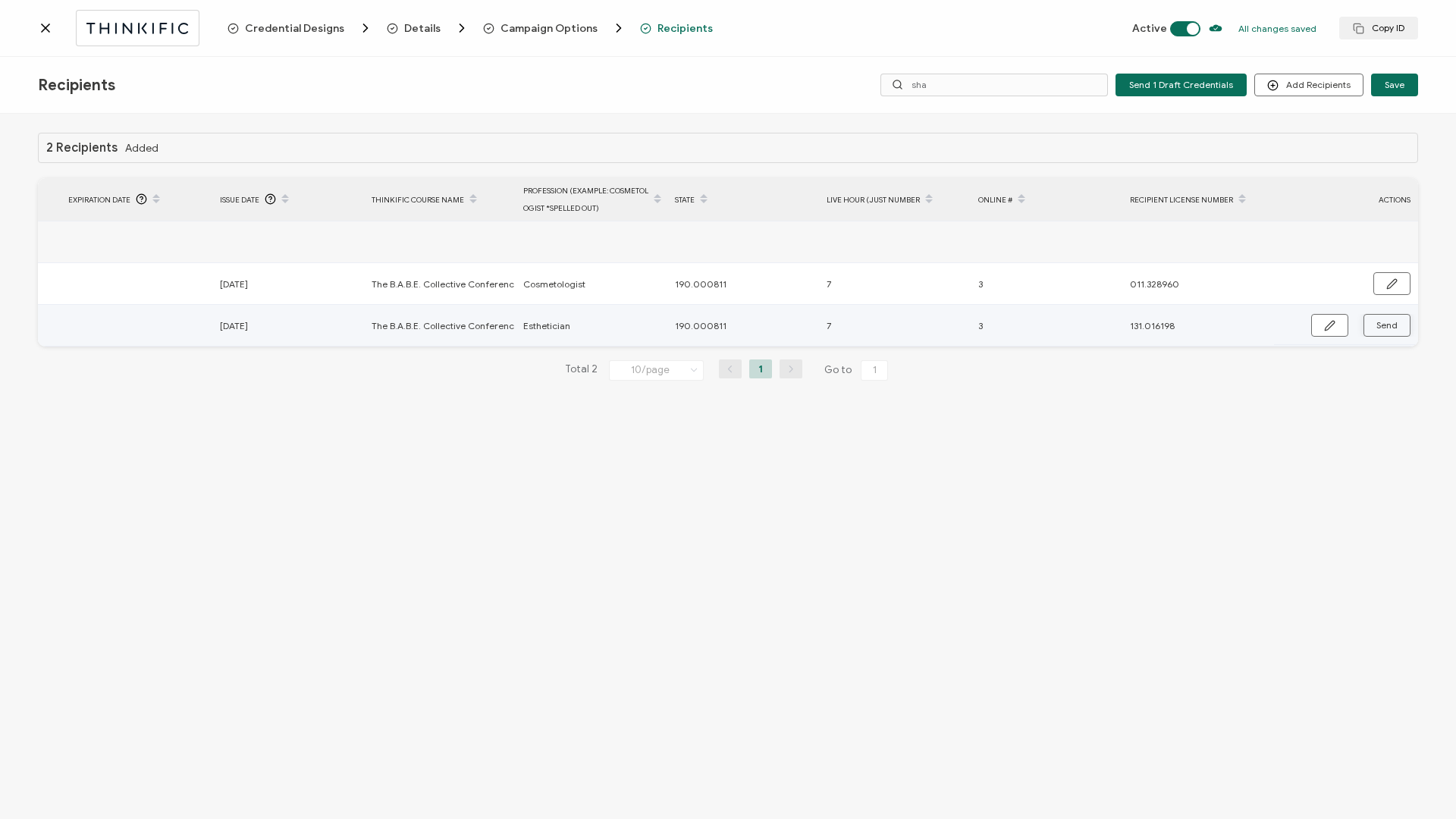
click at [1398, 328] on button "Send" at bounding box center [1386, 325] width 47 height 23
click at [969, 85] on input "sha" at bounding box center [995, 84] width 228 height 23
type input "[PERSON_NAME]"
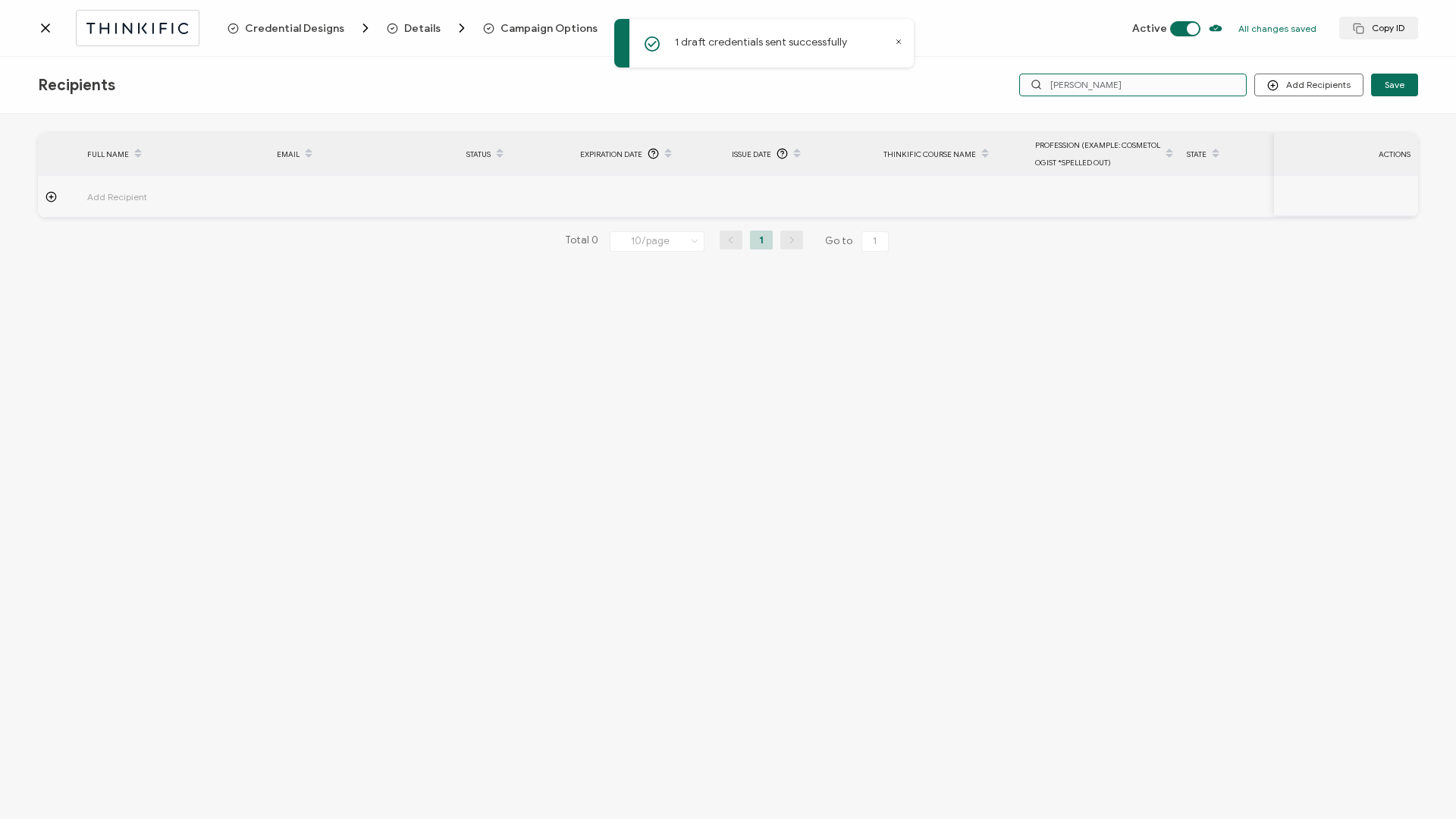
click at [1176, 86] on input "[PERSON_NAME]" at bounding box center [1133, 84] width 228 height 23
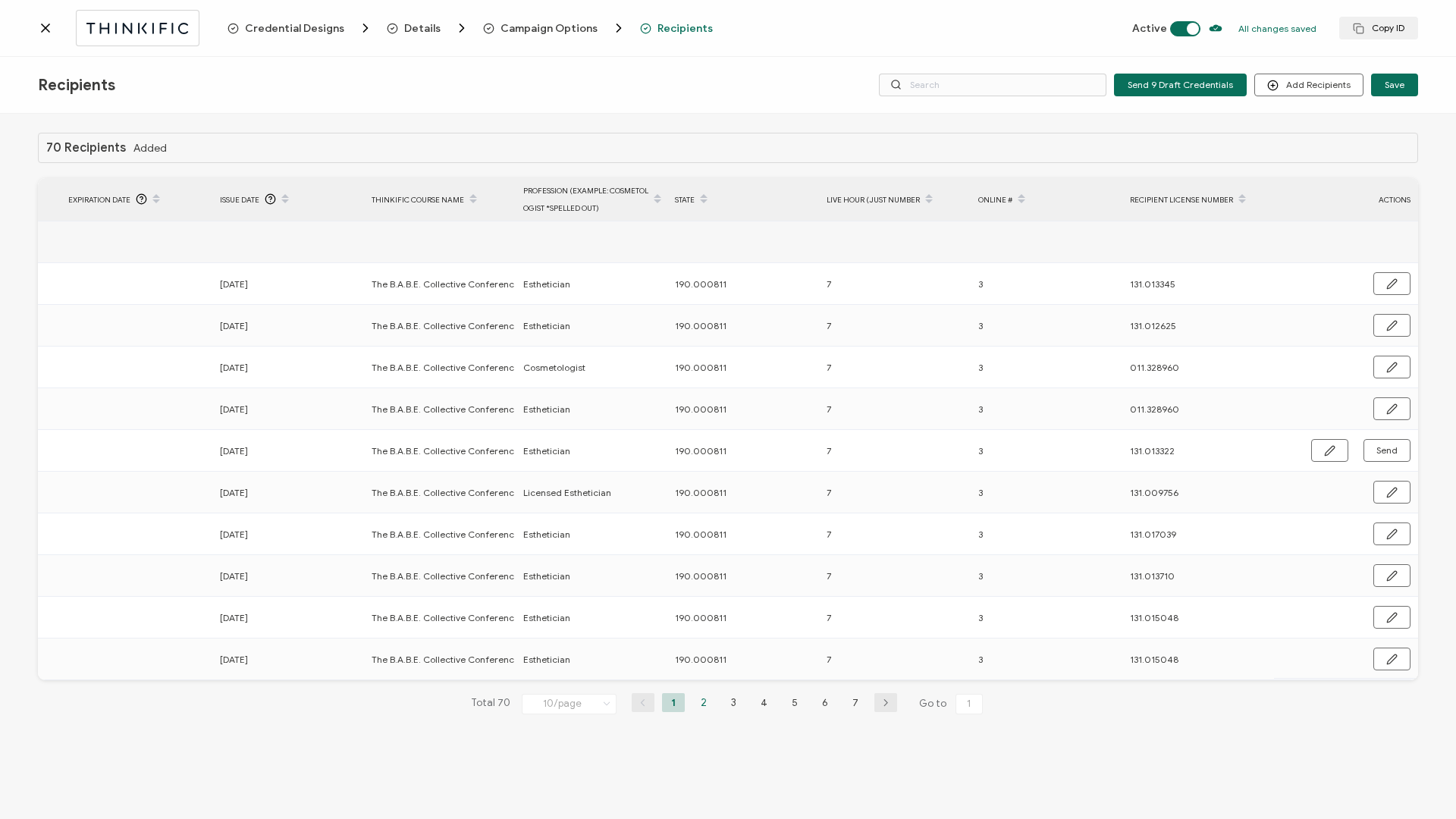
click at [706, 706] on li "2" at bounding box center [704, 703] width 23 height 19
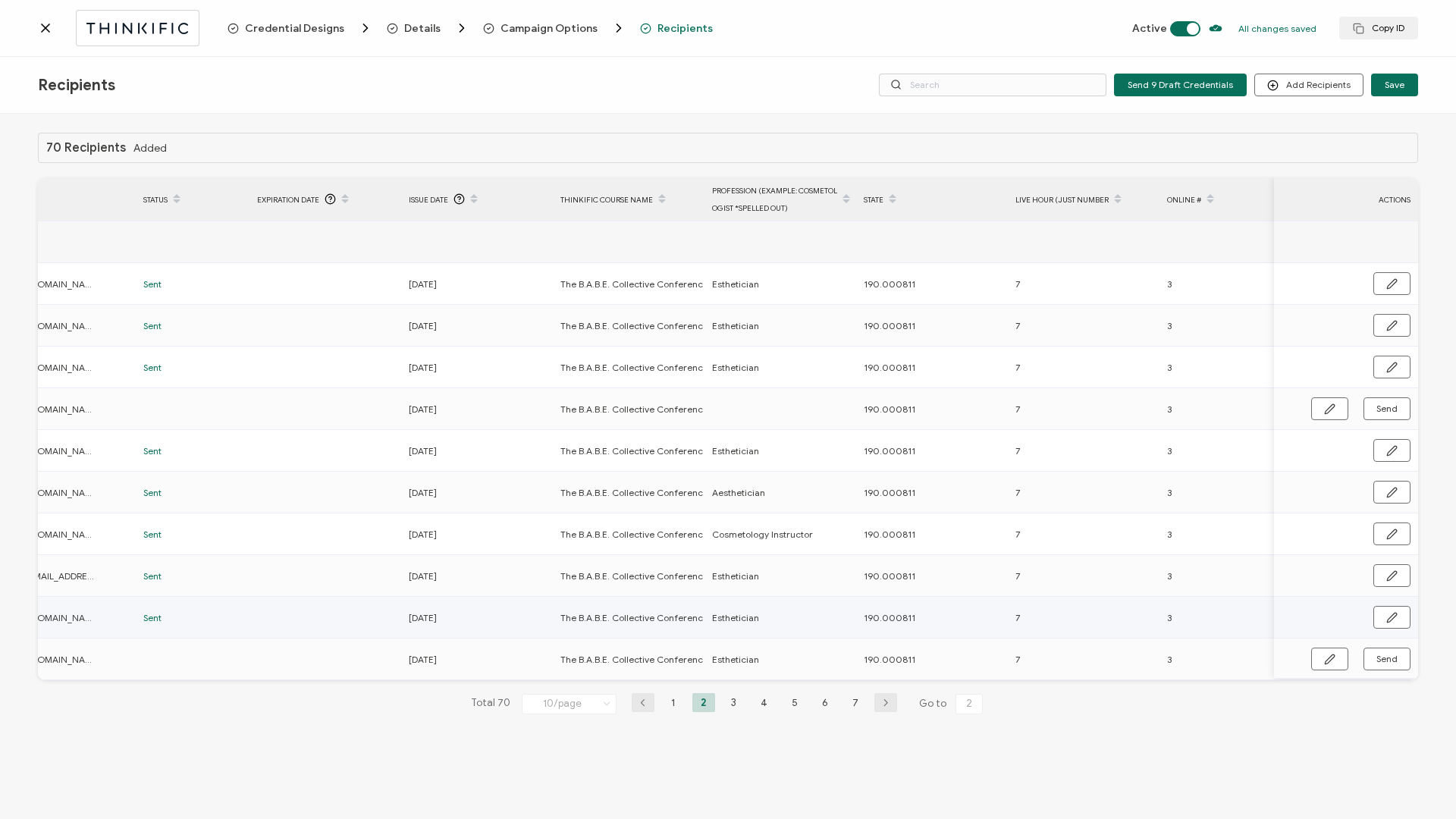
scroll to position [0, 147]
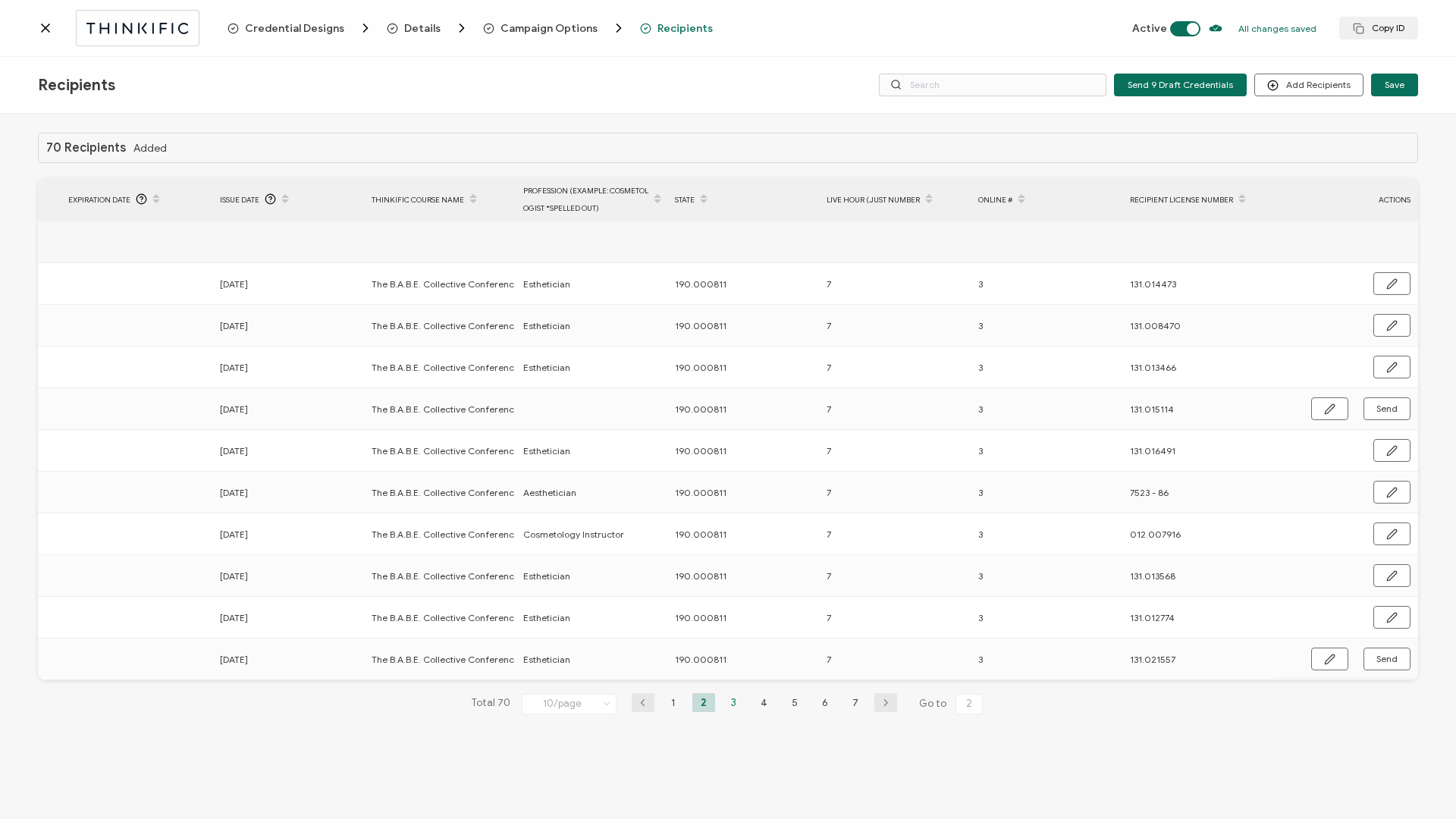
click at [737, 709] on li "3" at bounding box center [734, 703] width 23 height 19
click at [699, 704] on li "2" at bounding box center [704, 703] width 23 height 19
click at [1392, 409] on span "Send" at bounding box center [1386, 409] width 21 height 9
click at [731, 708] on li "3" at bounding box center [734, 703] width 23 height 19
click at [759, 712] on li "4" at bounding box center [764, 703] width 23 height 19
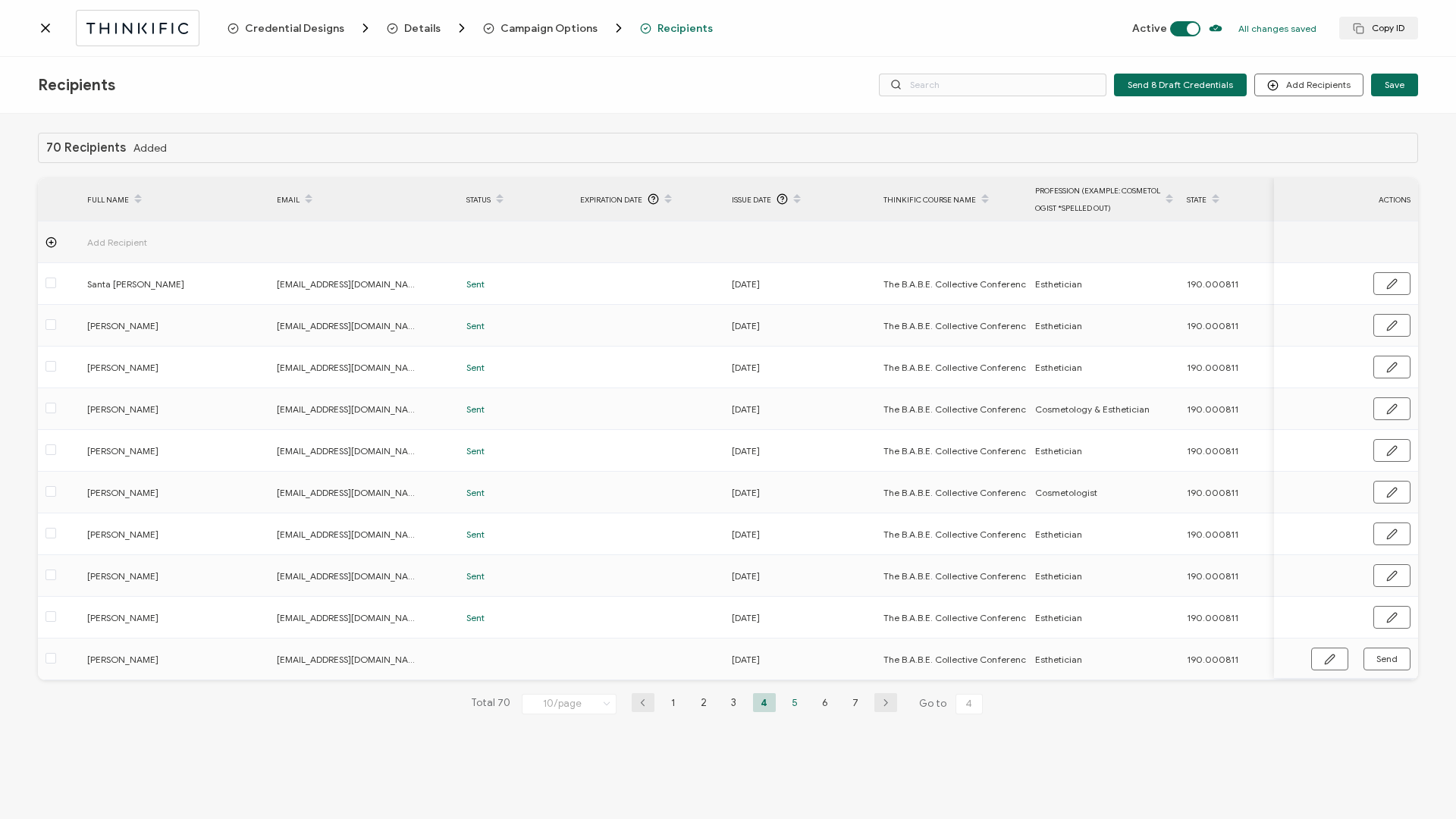
click at [792, 711] on li "5" at bounding box center [795, 703] width 23 height 19
click at [764, 704] on li "4" at bounding box center [764, 703] width 23 height 19
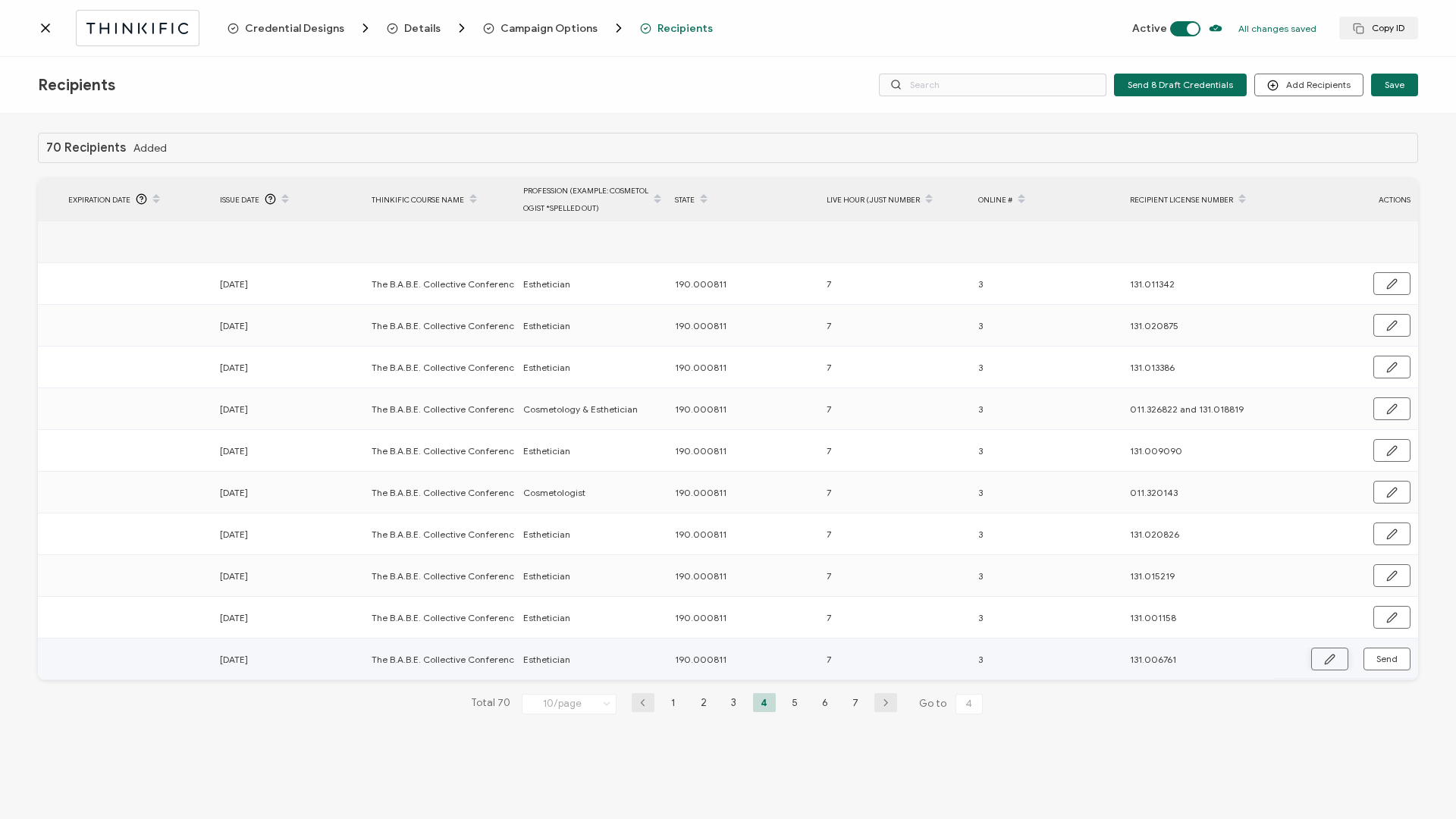
click at [1331, 659] on icon "button" at bounding box center [1329, 659] width 9 height 9
click at [905, 664] on input "7" at bounding box center [893, 659] width 133 height 24
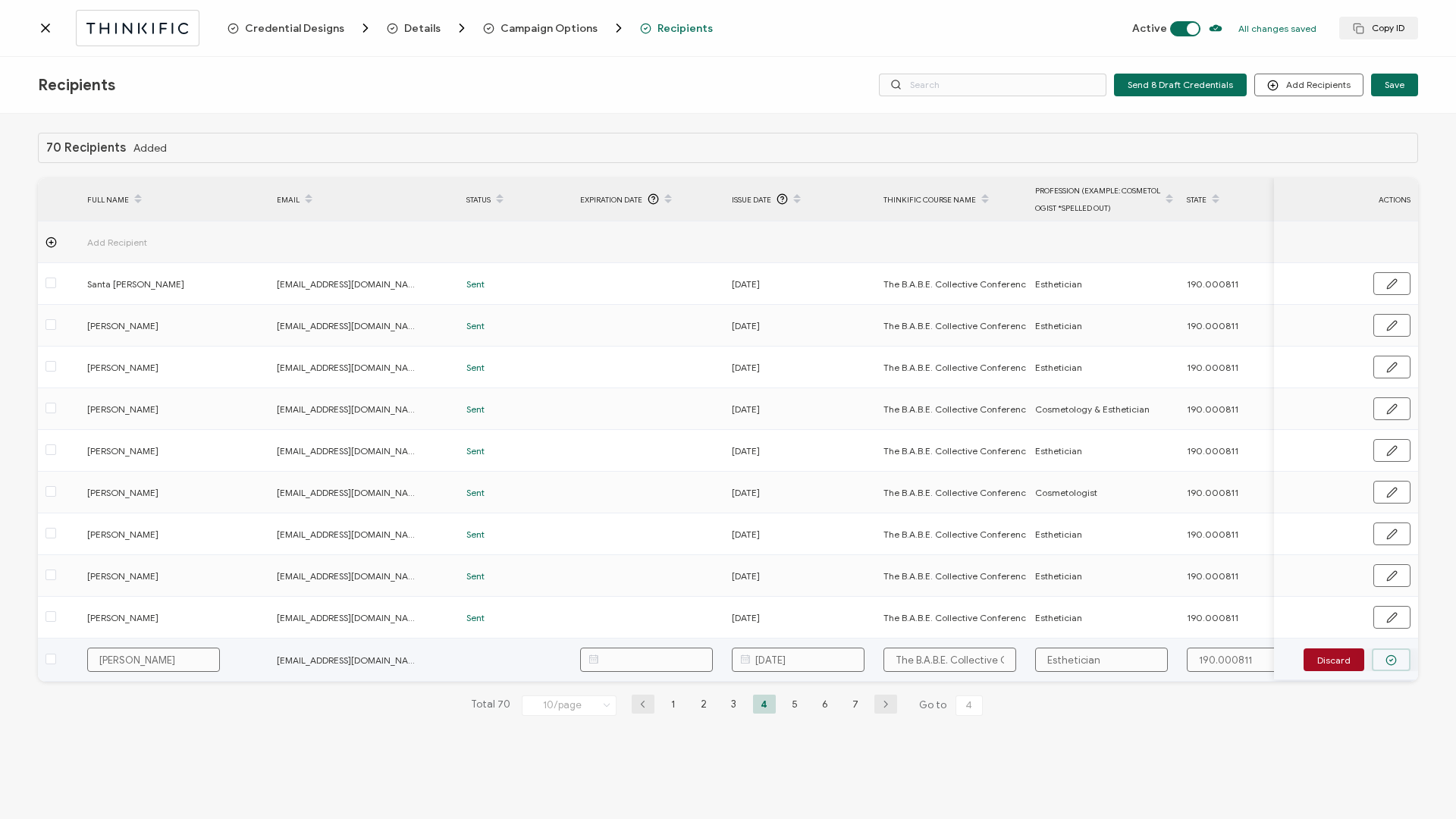
click at [1388, 654] on icon "button" at bounding box center [1391, 659] width 11 height 11
click at [676, 706] on li "1" at bounding box center [673, 703] width 23 height 19
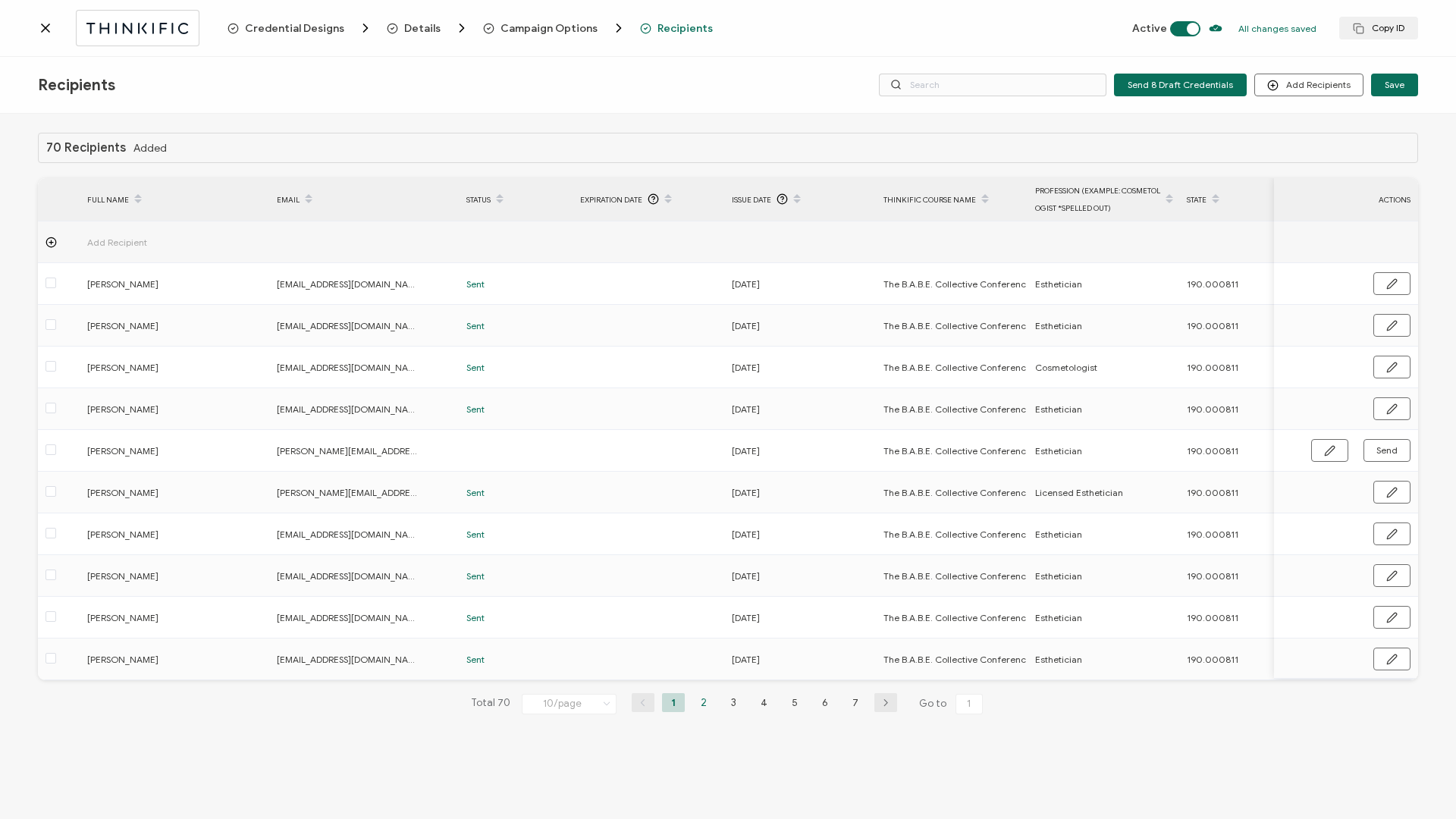
click at [698, 704] on li "2" at bounding box center [704, 703] width 23 height 19
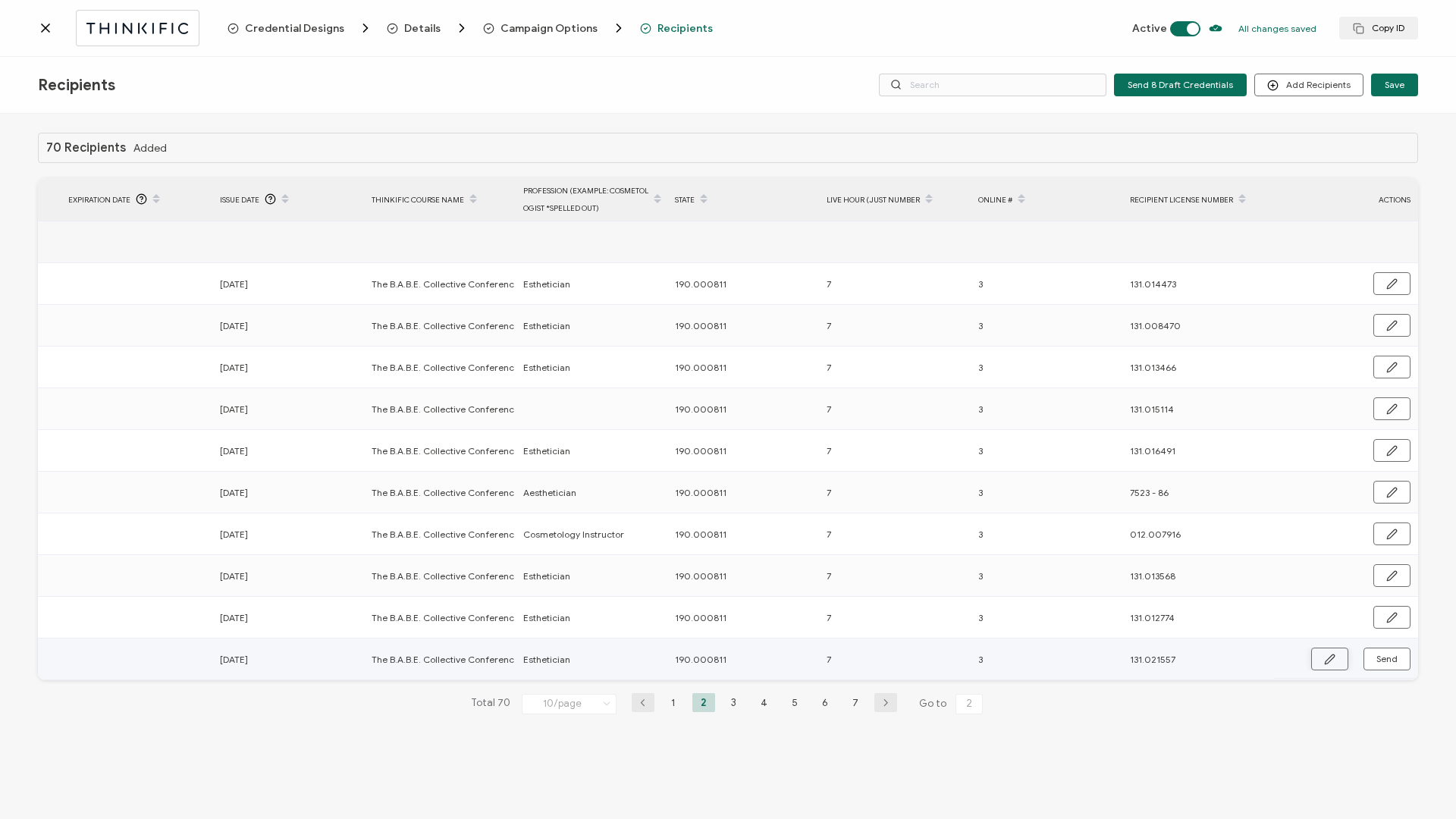
click at [1326, 658] on icon "button" at bounding box center [1329, 659] width 11 height 11
click at [906, 660] on input "7" at bounding box center [893, 659] width 133 height 24
click at [1392, 660] on icon "button" at bounding box center [1391, 659] width 11 height 11
click at [766, 706] on li "4" at bounding box center [764, 703] width 23 height 19
click at [1393, 657] on span "Send" at bounding box center [1386, 659] width 21 height 9
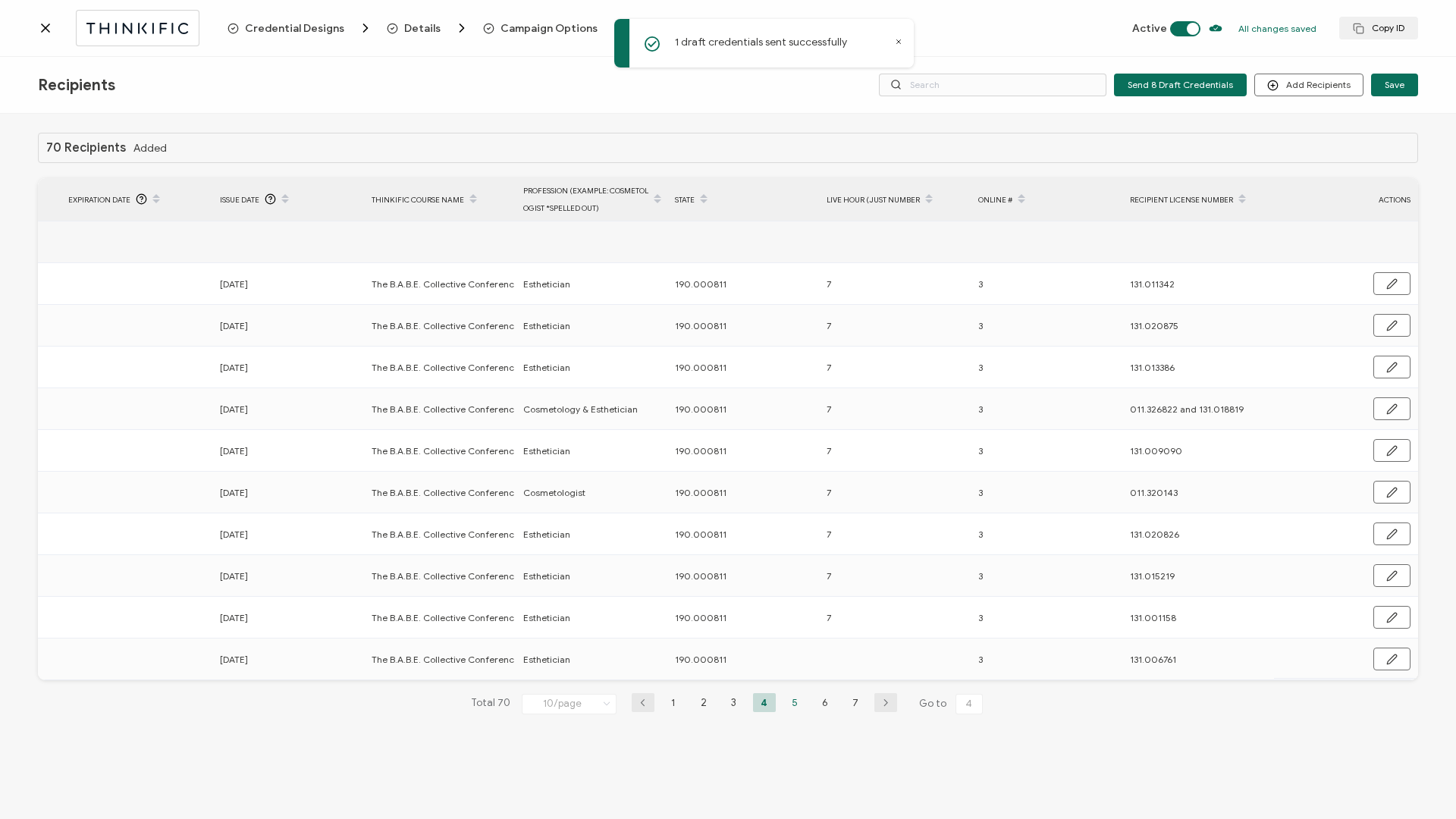
click at [796, 706] on li "5" at bounding box center [795, 703] width 23 height 19
click at [817, 708] on li "6" at bounding box center [825, 703] width 23 height 19
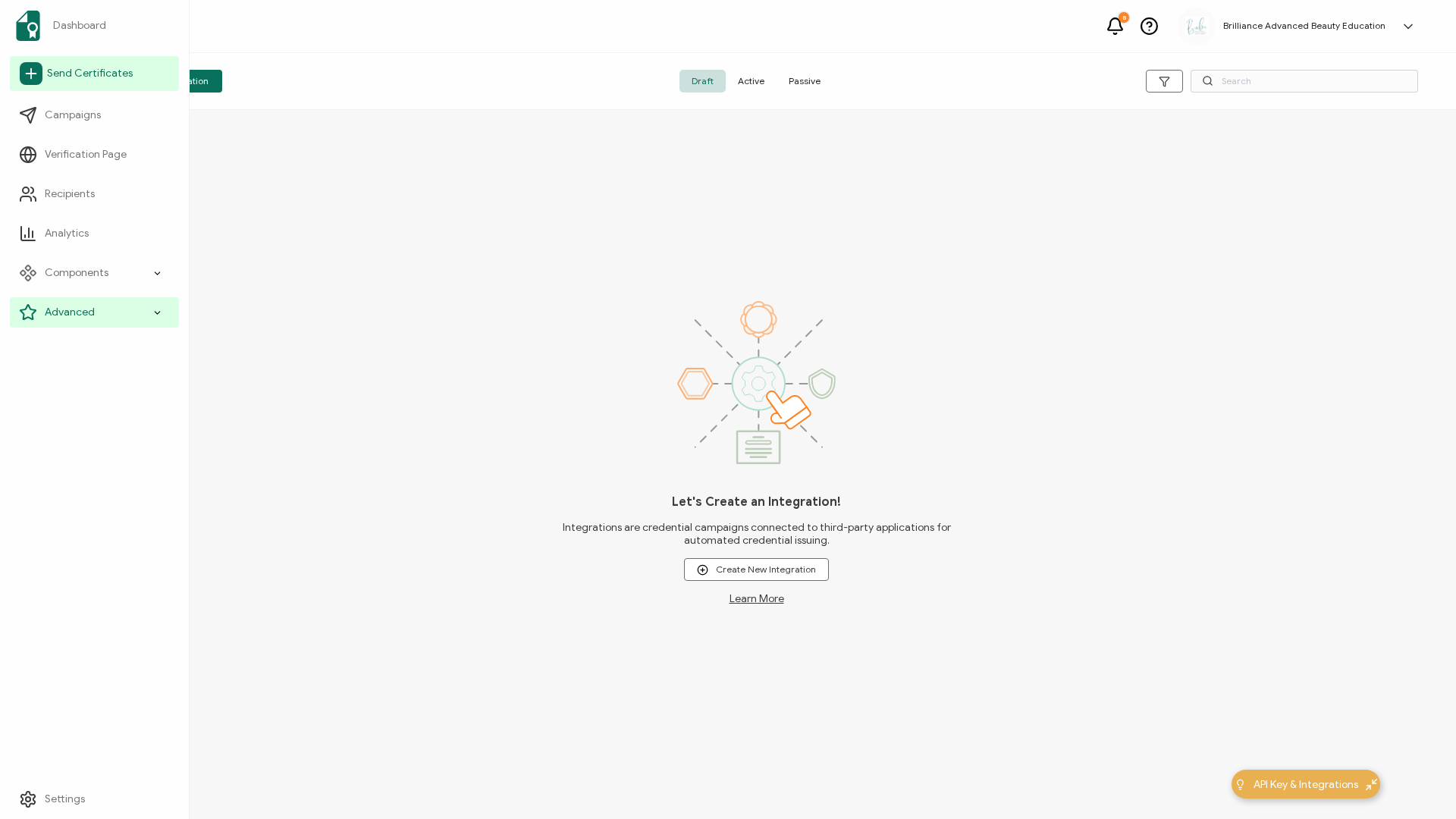
click at [17, 68] on link "Send Certificates" at bounding box center [94, 73] width 169 height 35
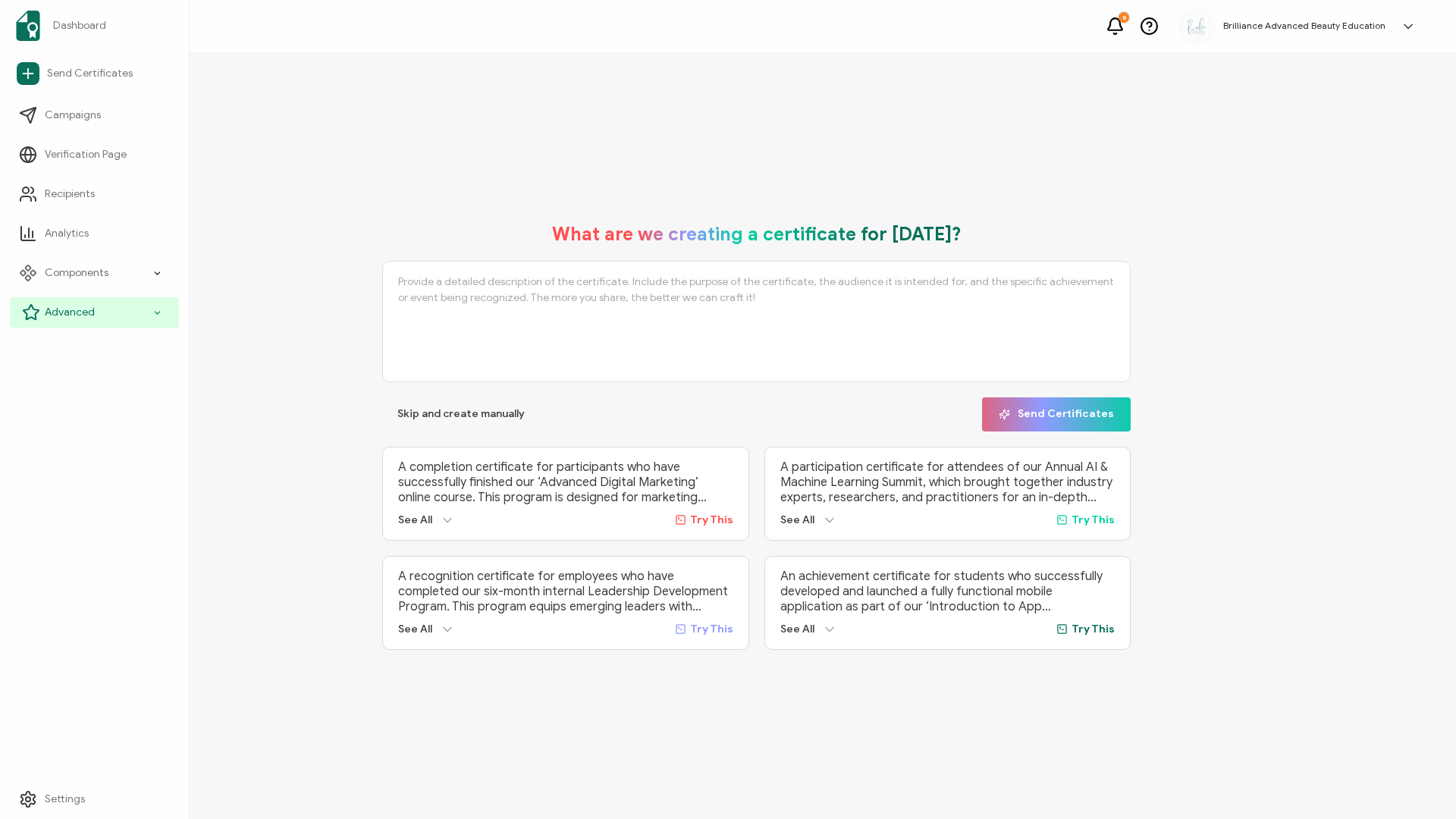
click at [38, 304] on icon at bounding box center [31, 313] width 18 height 18
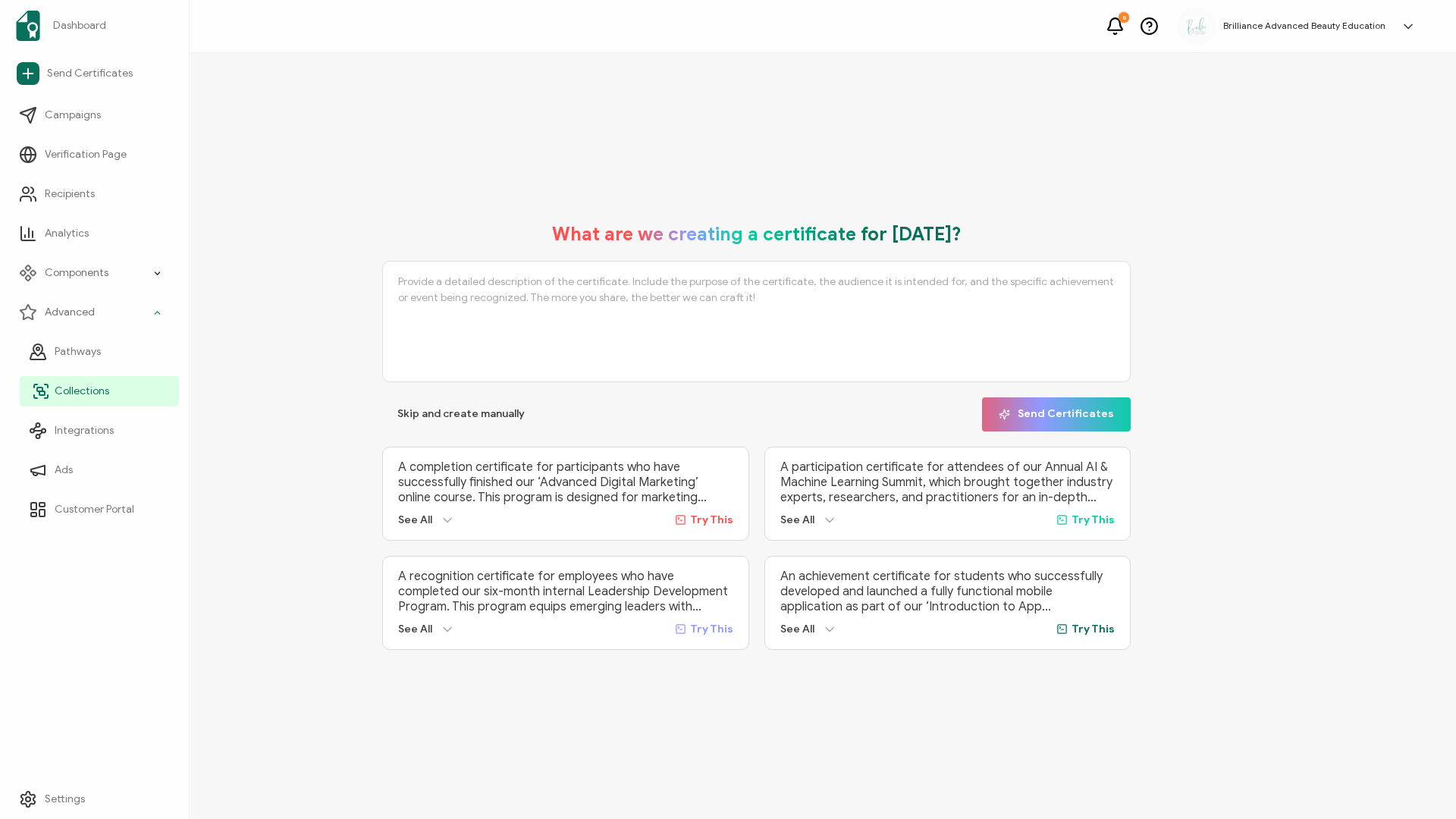
click at [84, 391] on span "Collections" at bounding box center [83, 391] width 55 height 16
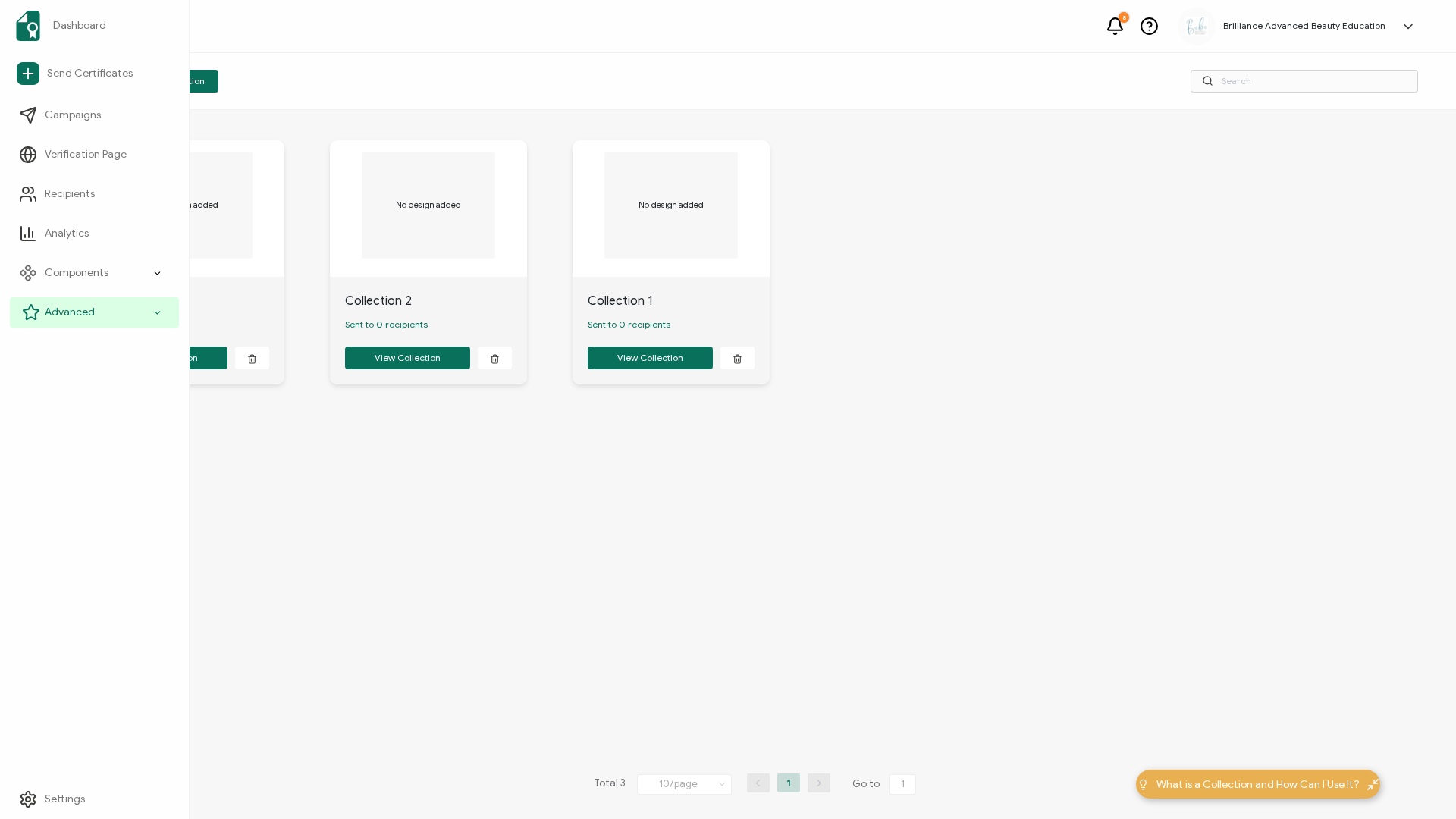
click at [41, 305] on div "Advanced" at bounding box center [94, 312] width 169 height 30
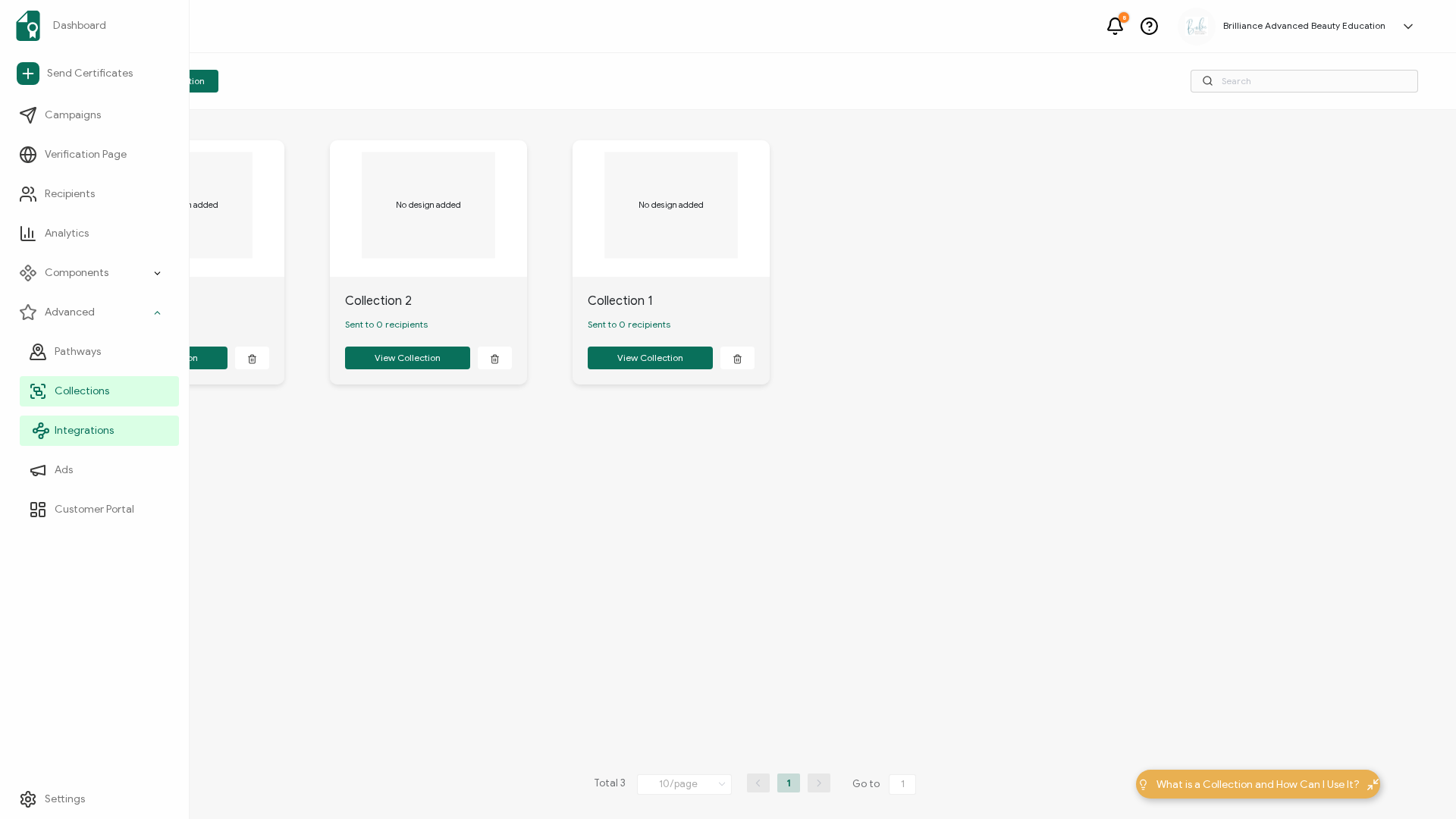
click at [58, 431] on span "Integrations" at bounding box center [84, 430] width 59 height 16
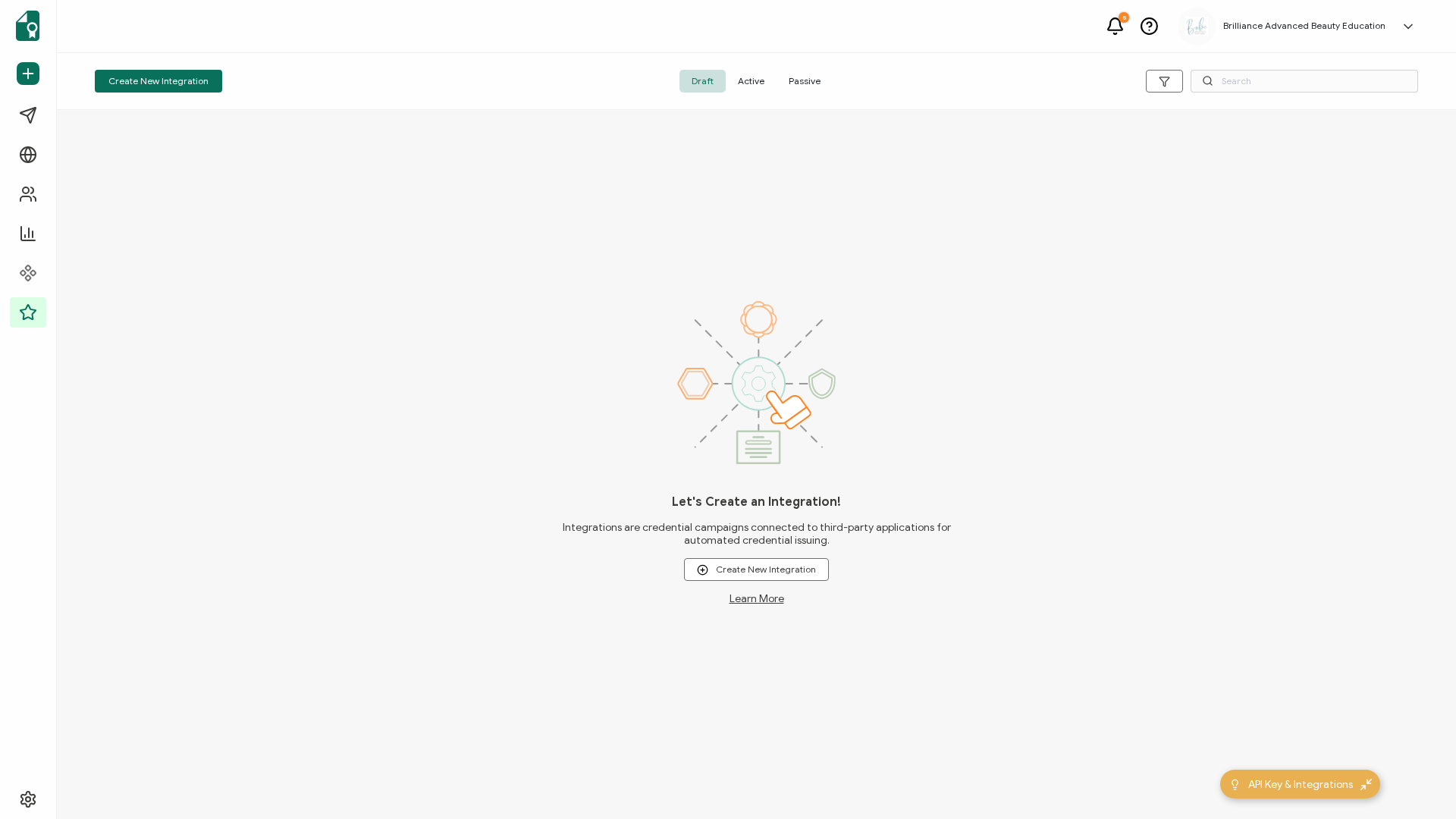
click at [745, 83] on span "Active" at bounding box center [750, 81] width 50 height 23
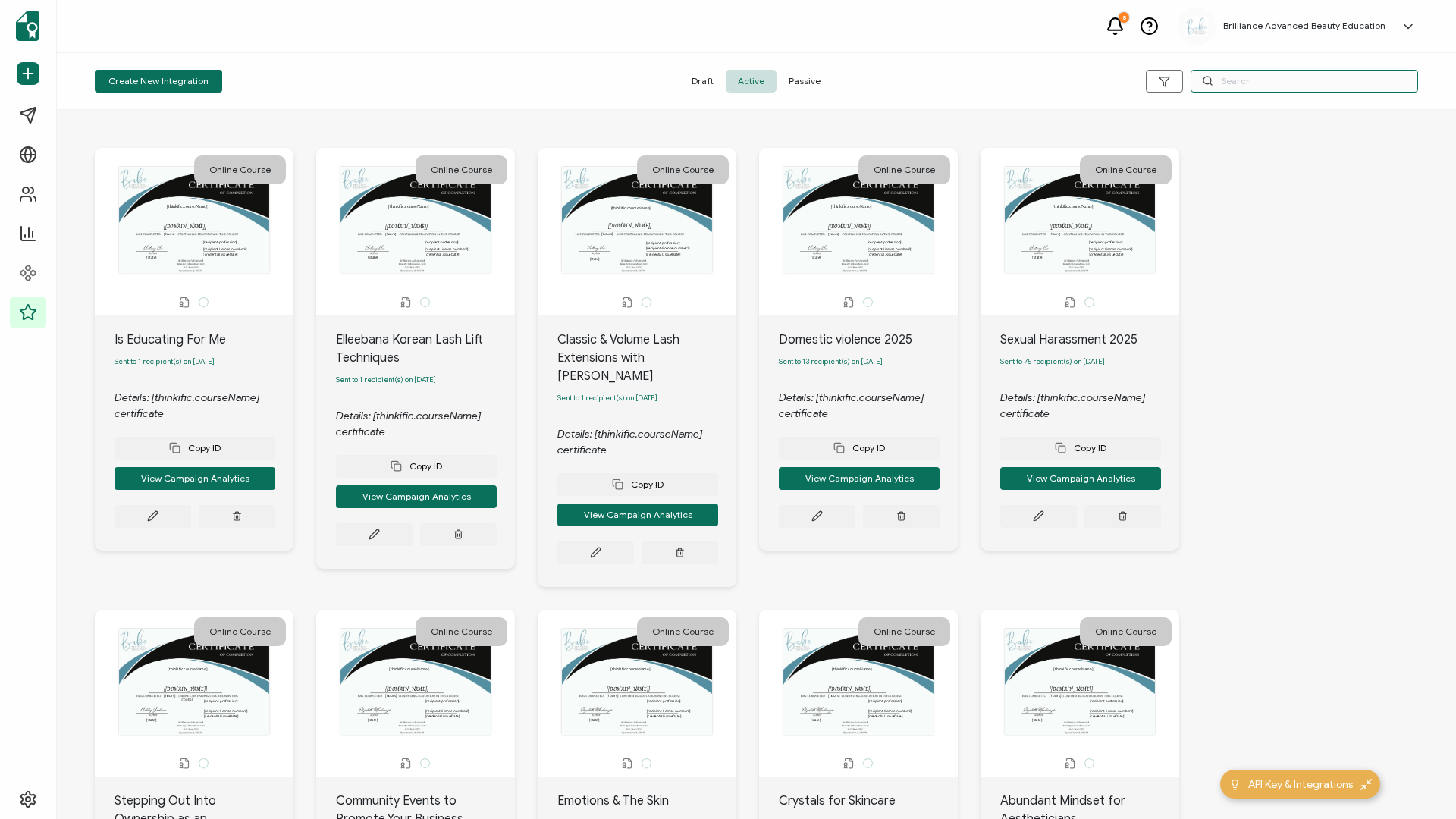
click at [1227, 72] on input "text" at bounding box center [1305, 81] width 228 height 23
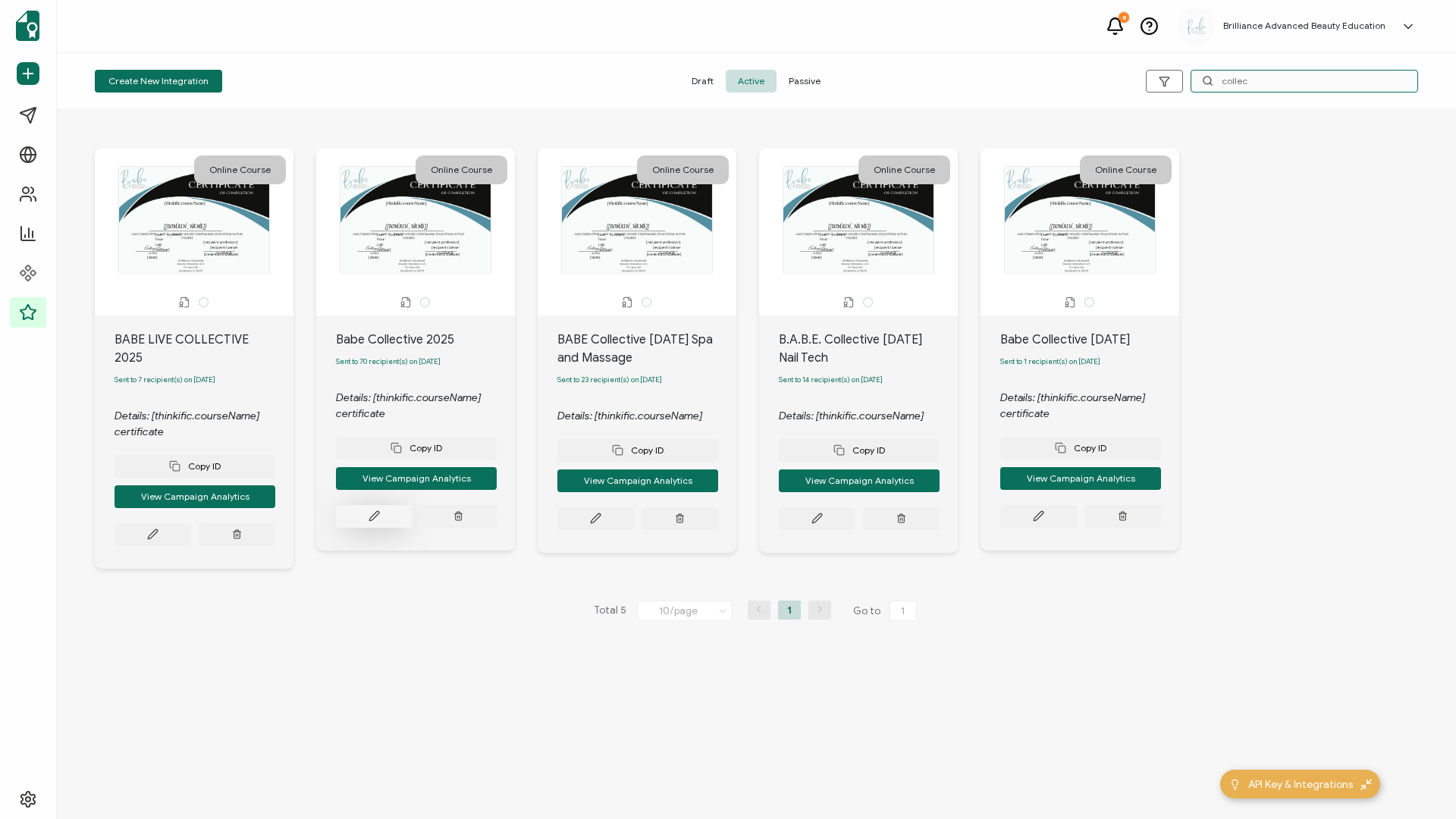
type input "collec"
click at [391, 514] on button at bounding box center [373, 516] width 76 height 23
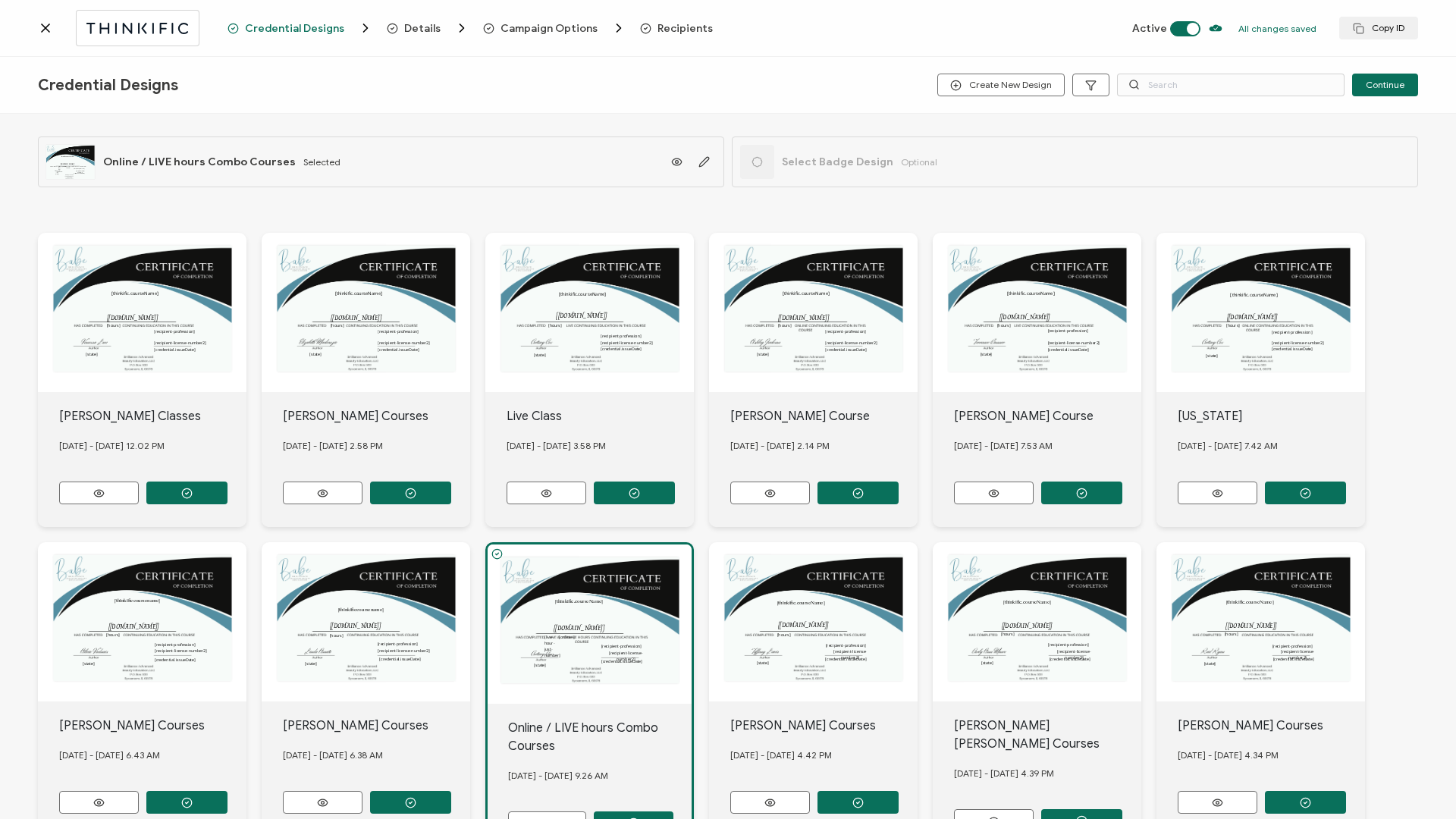
click at [684, 29] on span "Recipients" at bounding box center [685, 28] width 55 height 11
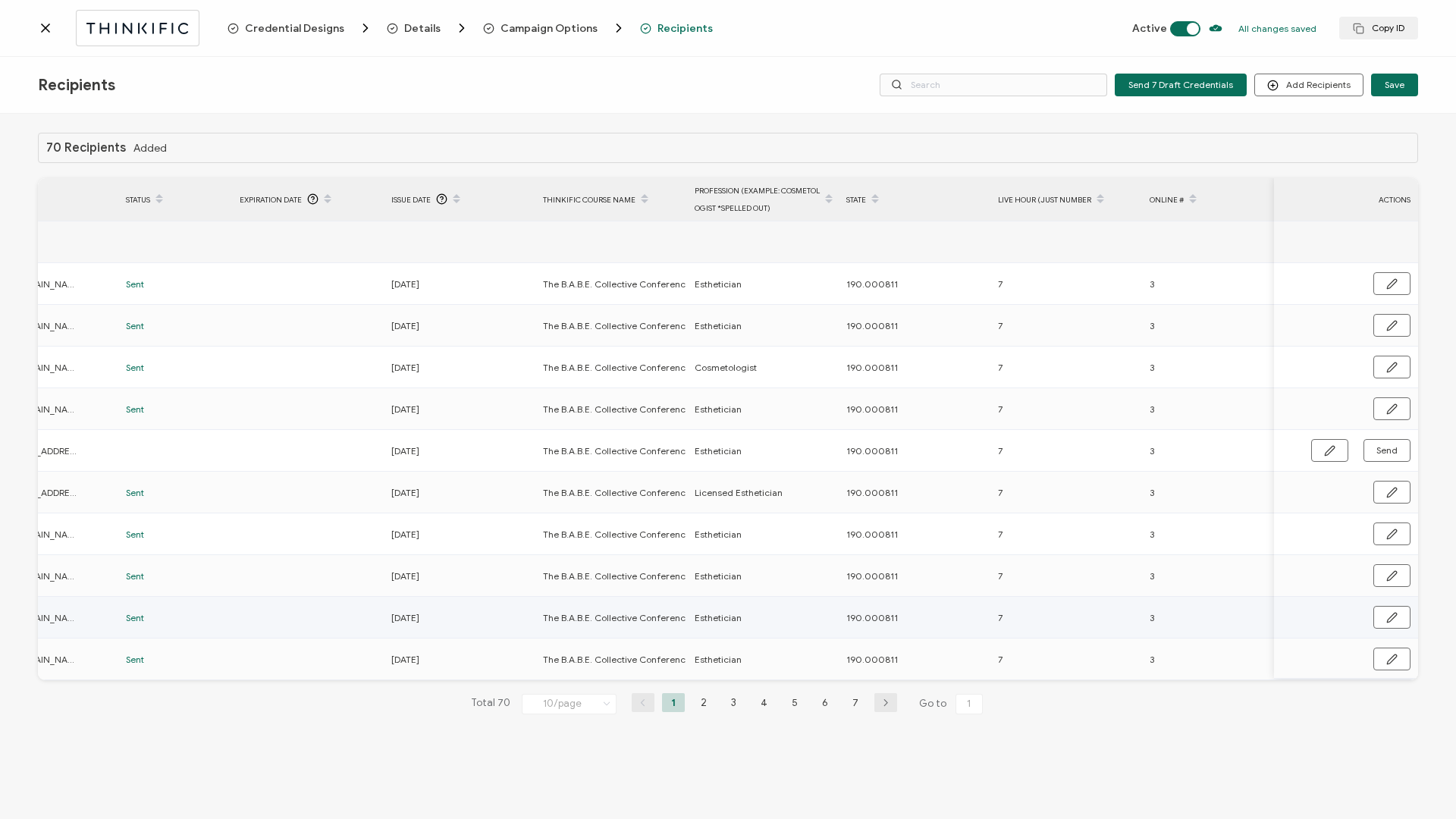
scroll to position [0, 386]
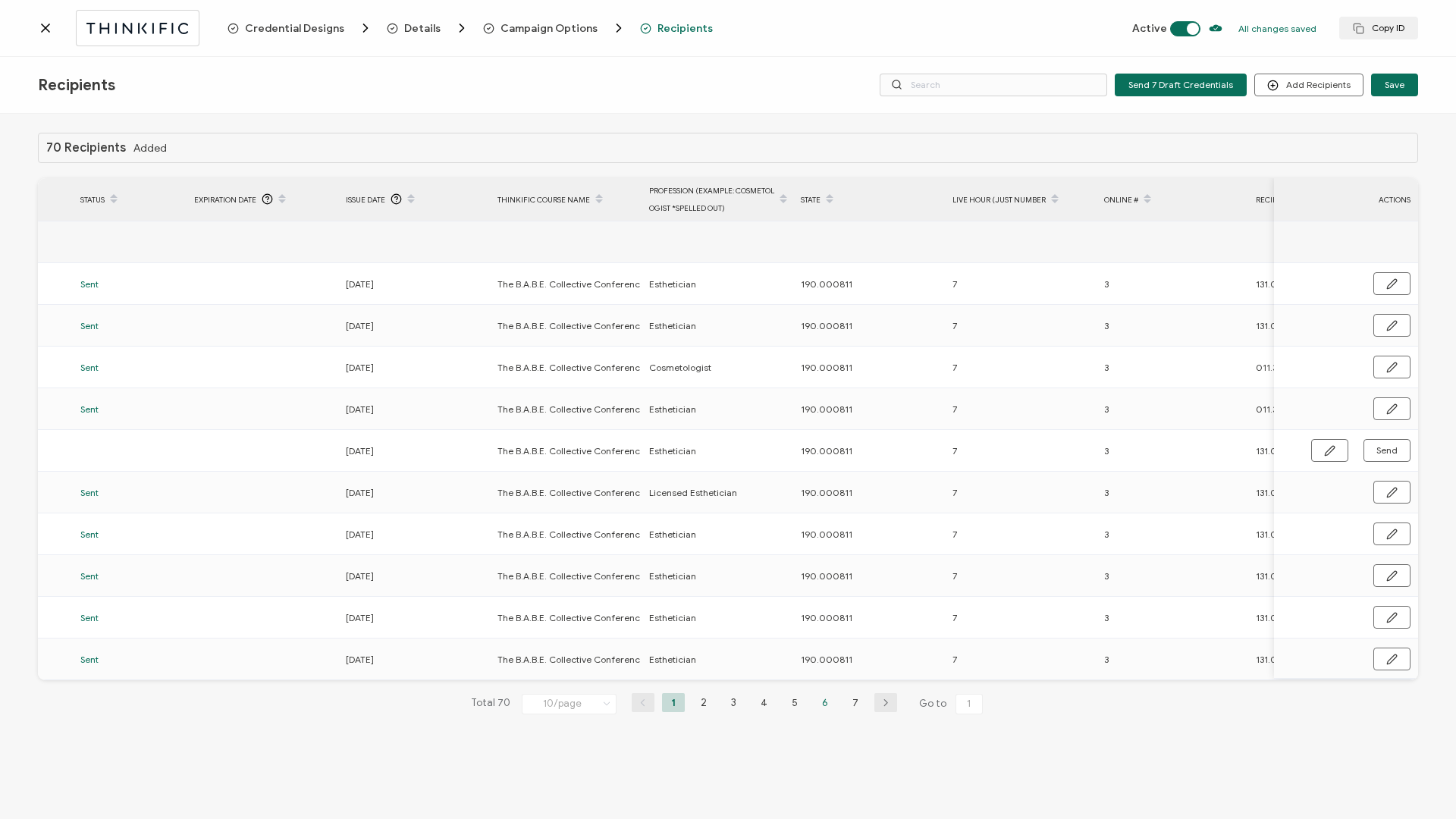
click at [814, 706] on li "6" at bounding box center [825, 703] width 23 height 19
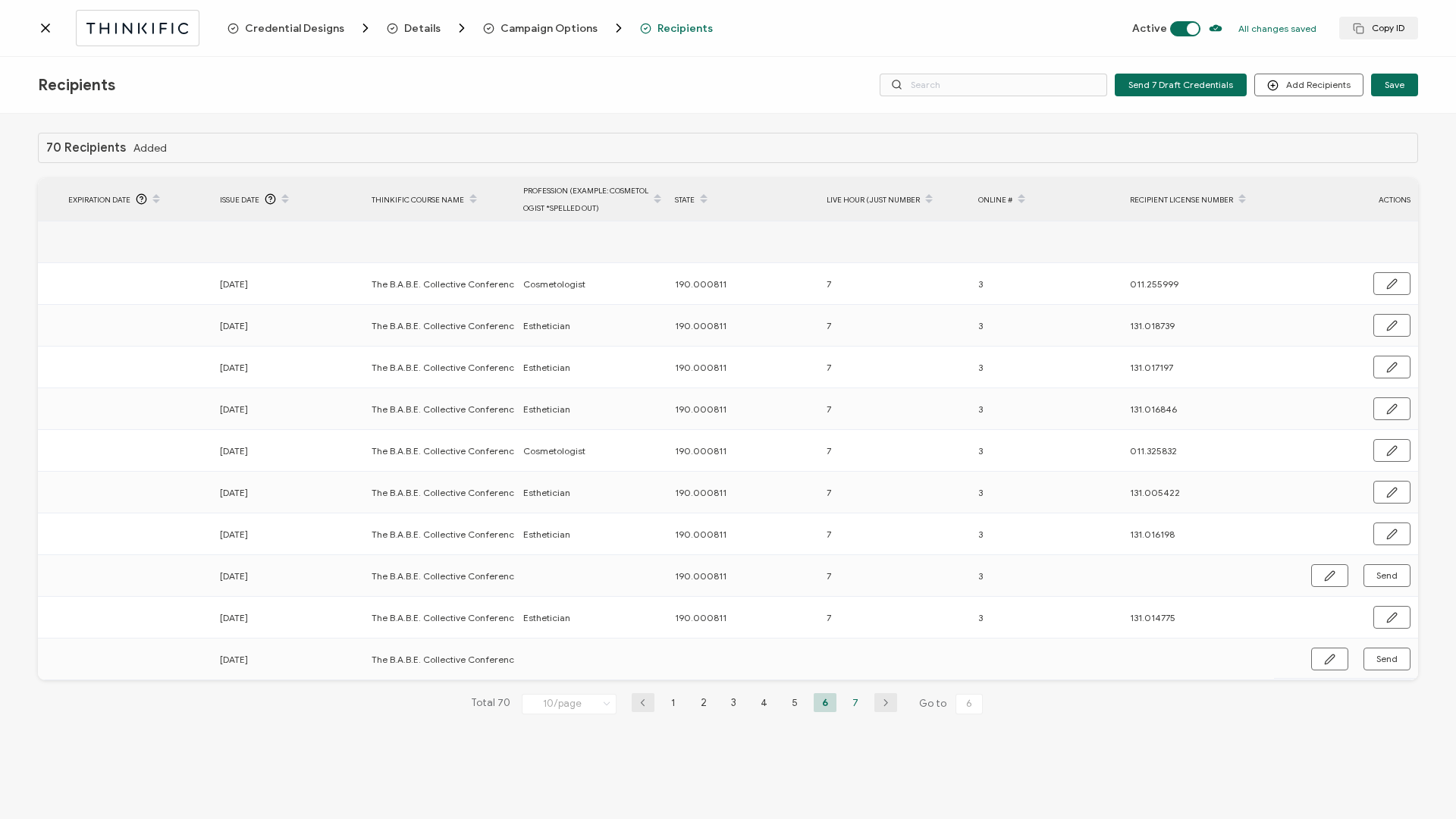
click at [860, 703] on li "7" at bounding box center [855, 703] width 23 height 19
click at [1388, 406] on span "Send" at bounding box center [1386, 409] width 21 height 9
click at [1328, 655] on icon "button" at bounding box center [1329, 659] width 11 height 11
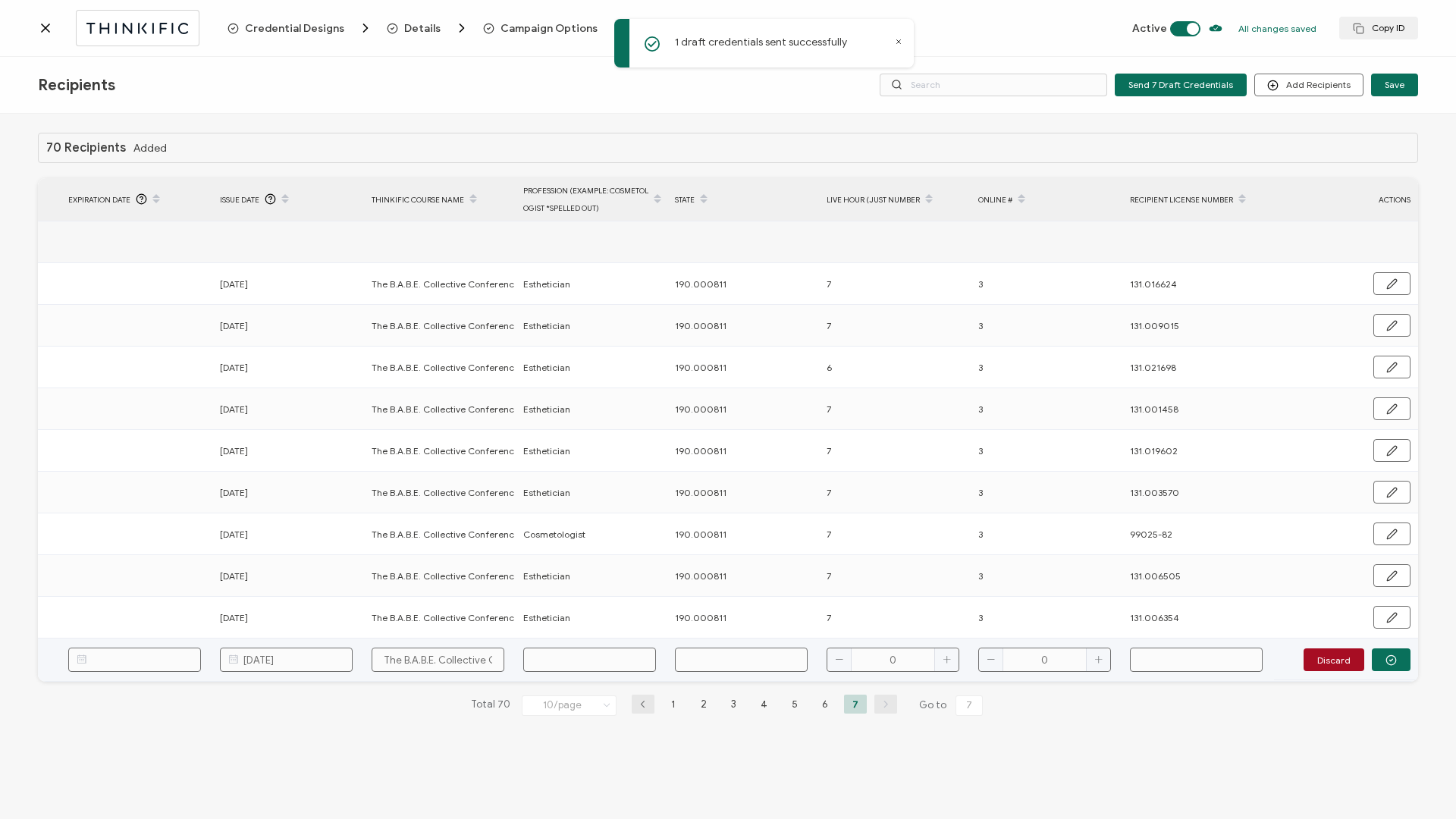
click at [622, 662] on input "text" at bounding box center [589, 659] width 133 height 24
type input "E"
type input "Es"
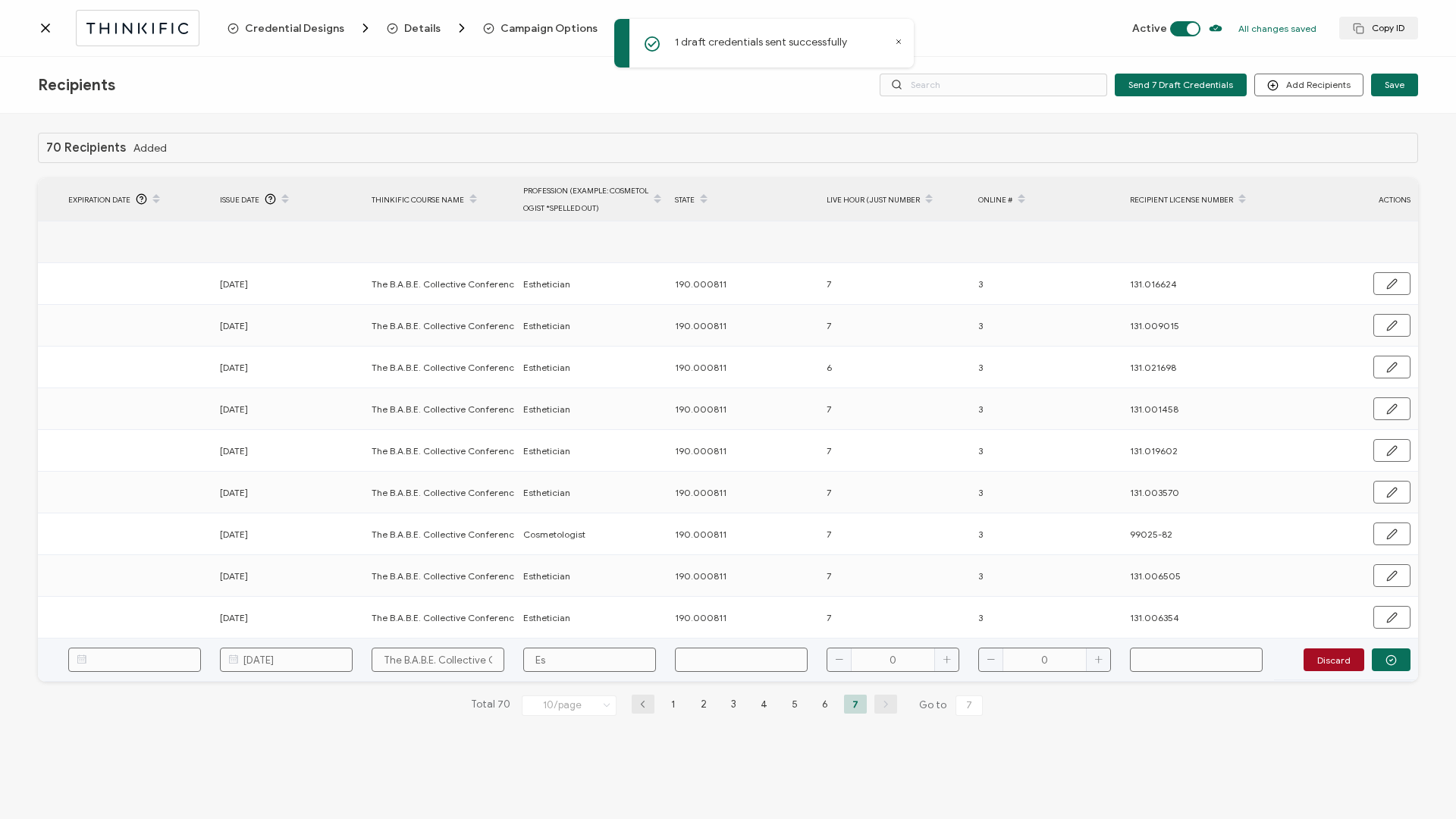
type input "Est"
type input "Esth"
type input "Esthe"
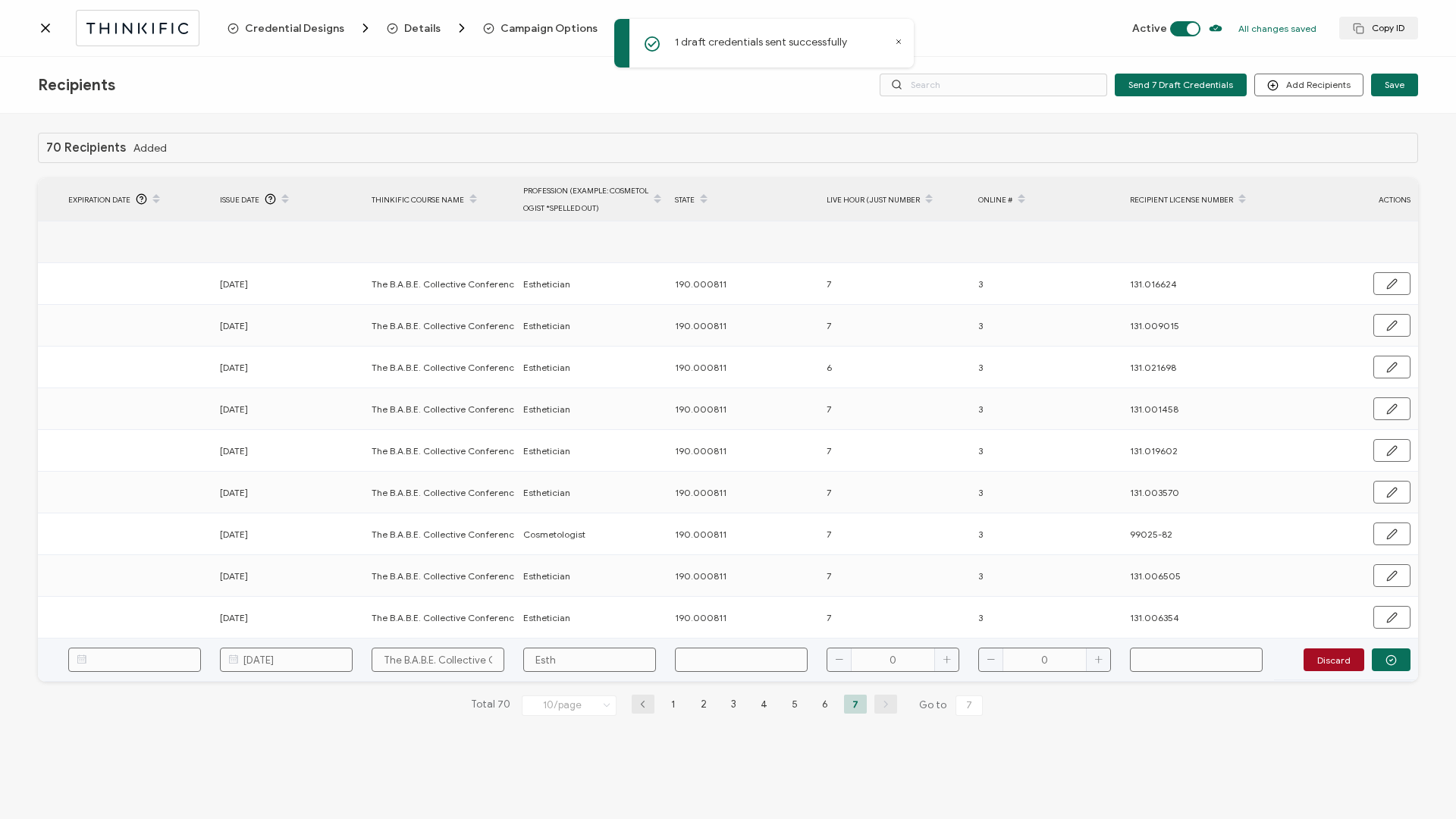
type input "Esthe"
type input "Esthet"
type input "Estheti"
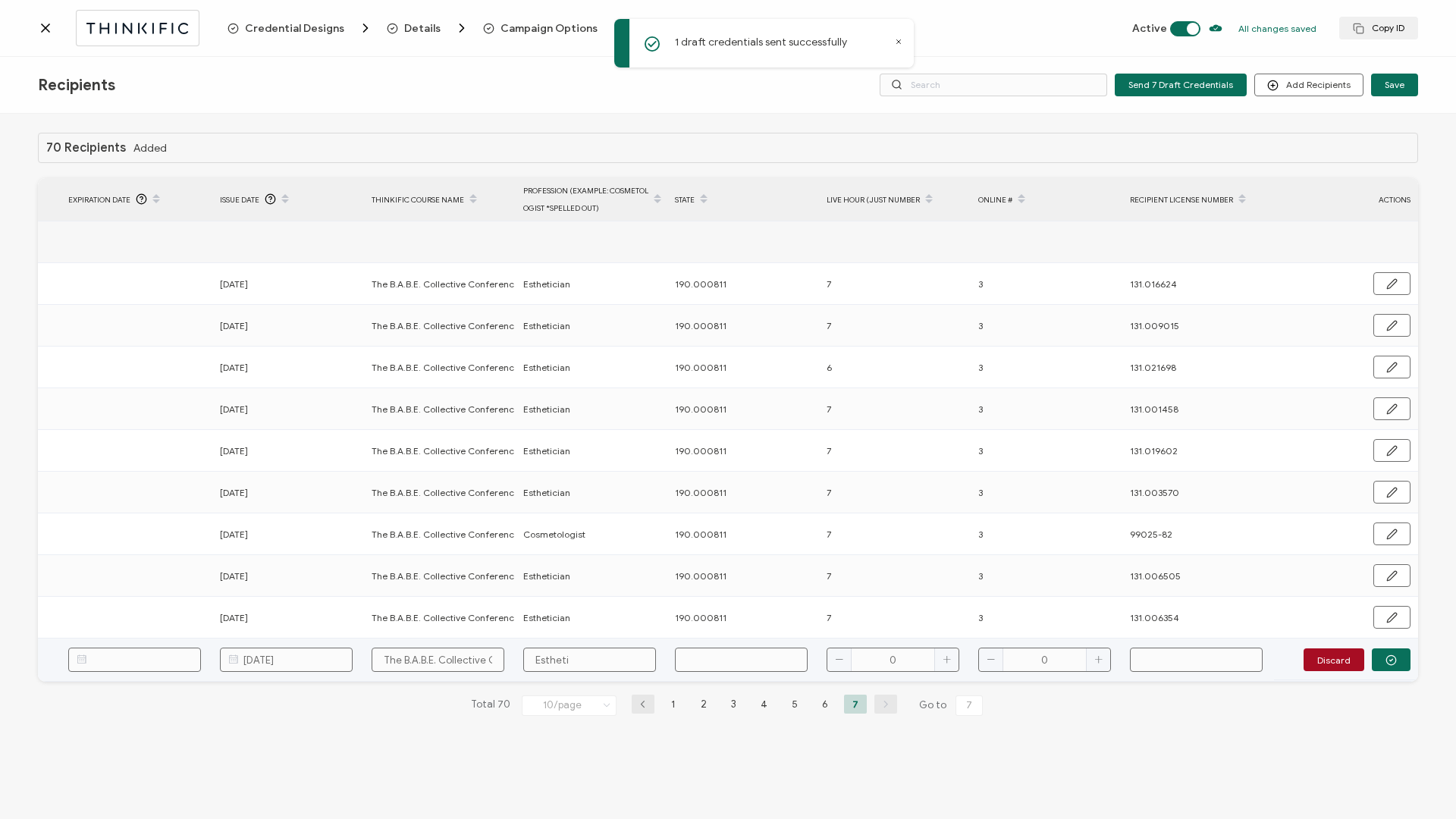
type input "Esthetic"
type input "Esthetici"
type input "Estheticia"
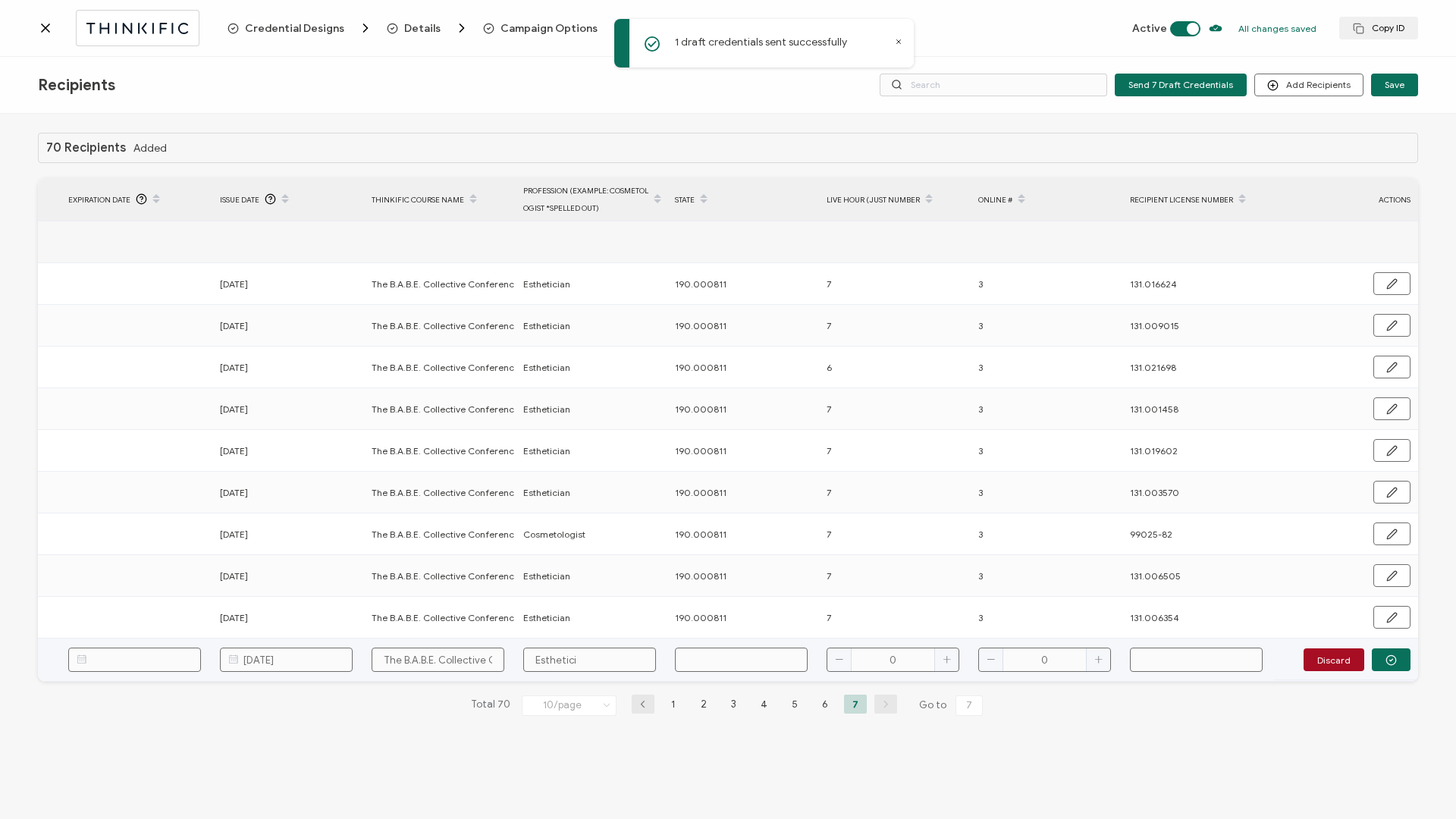
type input "Estheticia"
type input "Esthetician"
type input "1"
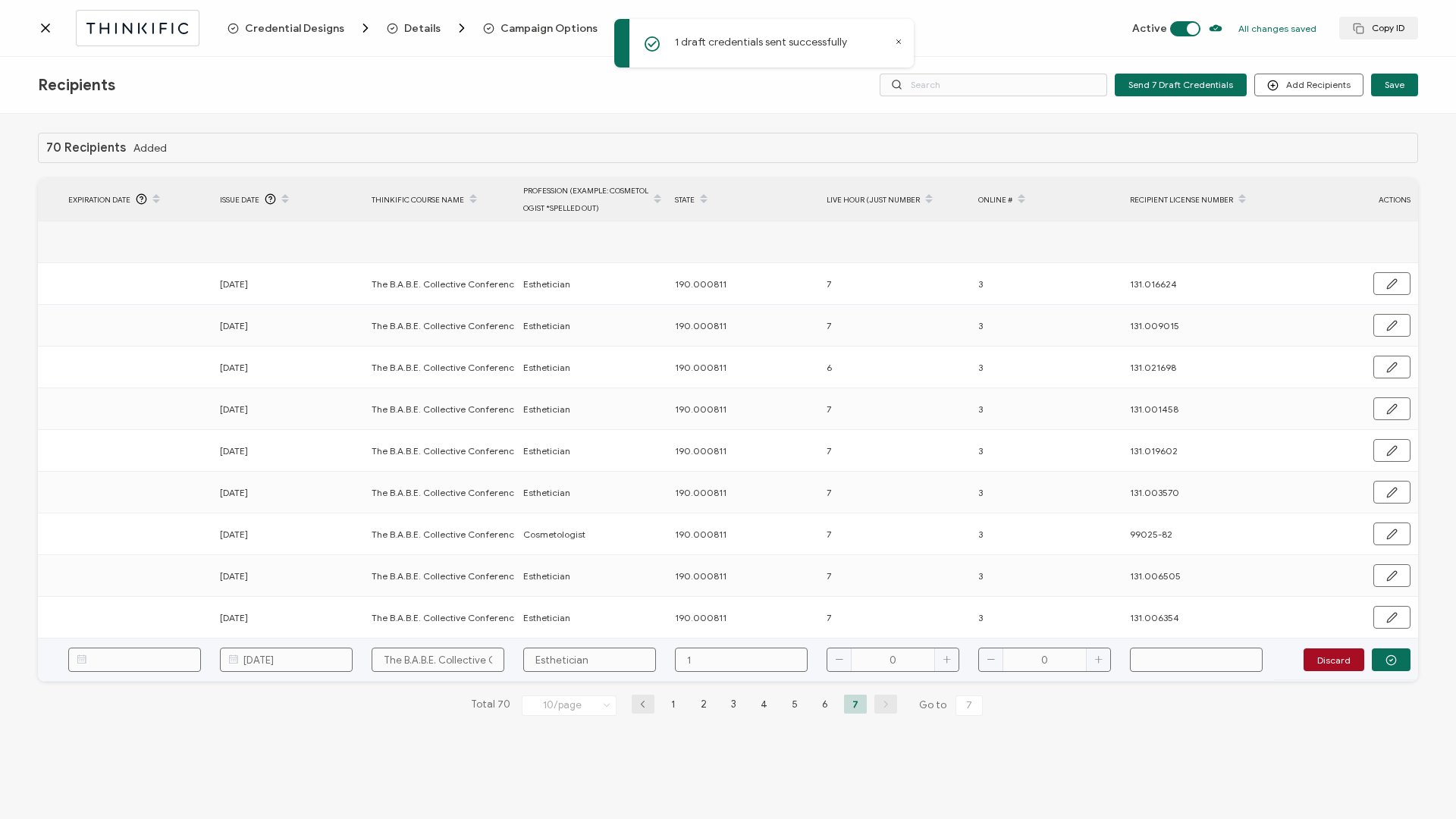
type input "1"
type input "19"
type input "190"
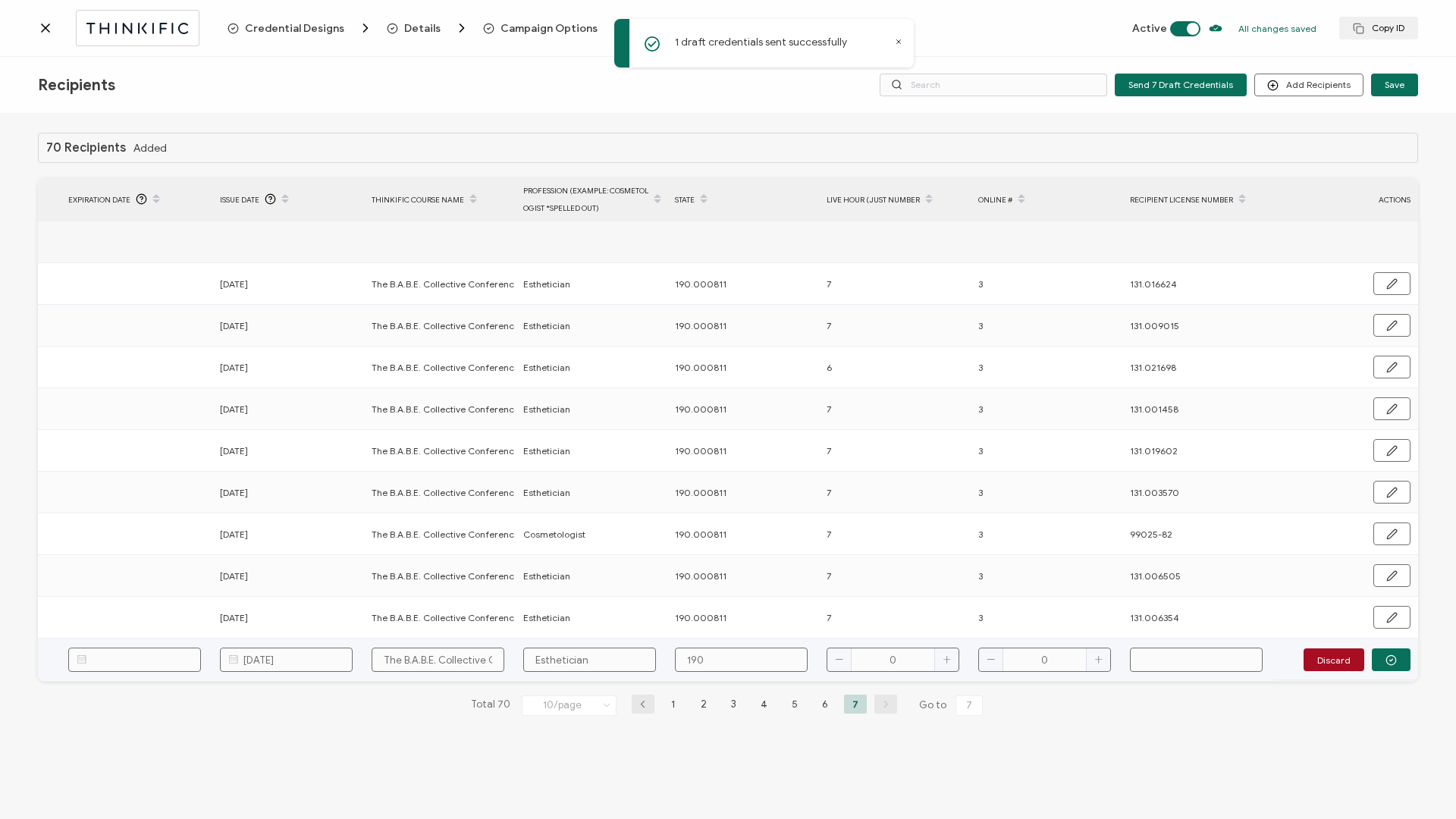
type input "190."
type input "190.0"
type input "190.00"
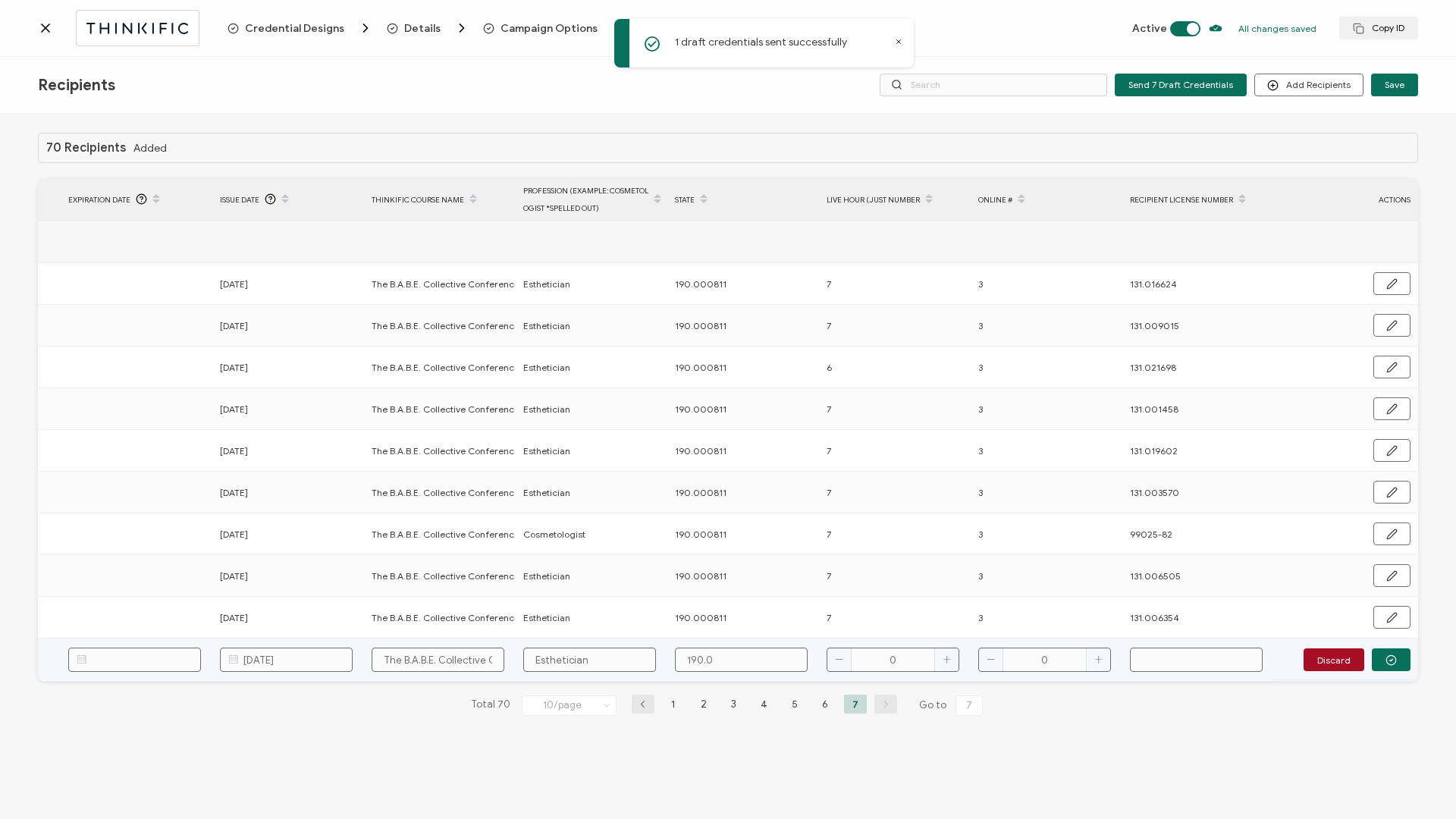
type input "190.00"
type input "190.000"
type input "190.0008"
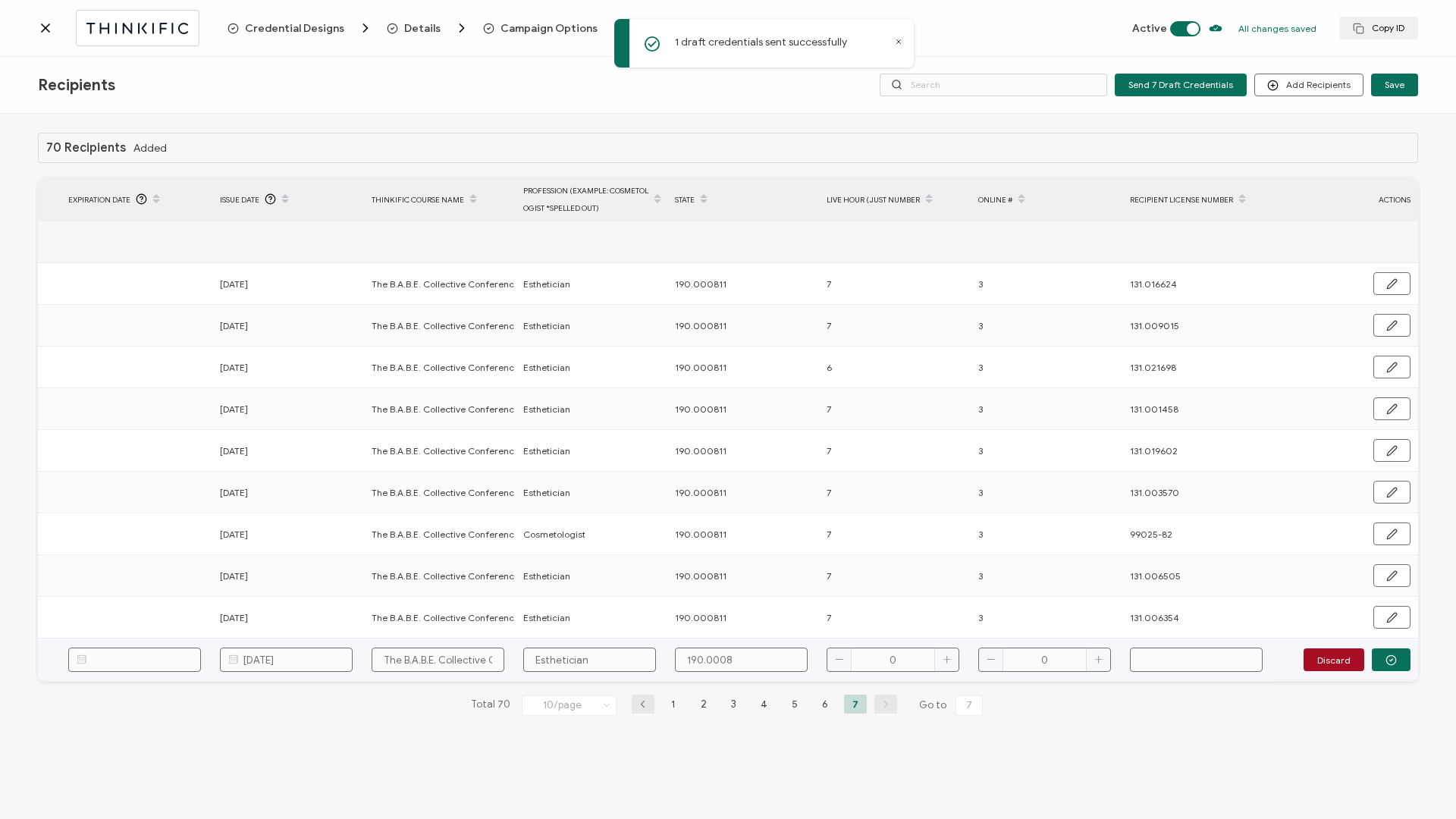
type input "190.00081"
type input "190.000811"
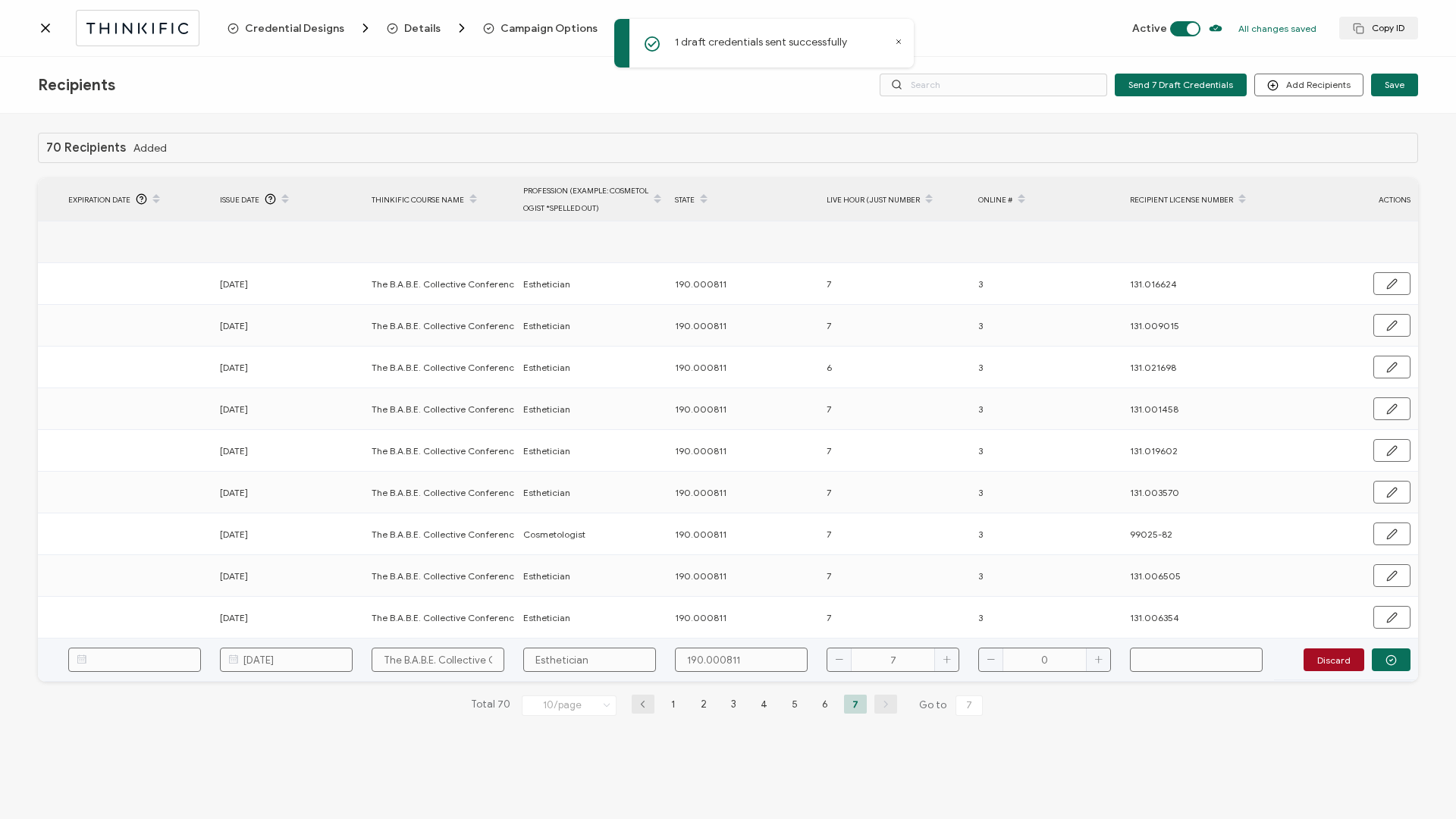
type input "7"
type input "3"
click at [1149, 665] on input "text" at bounding box center [1196, 659] width 133 height 24
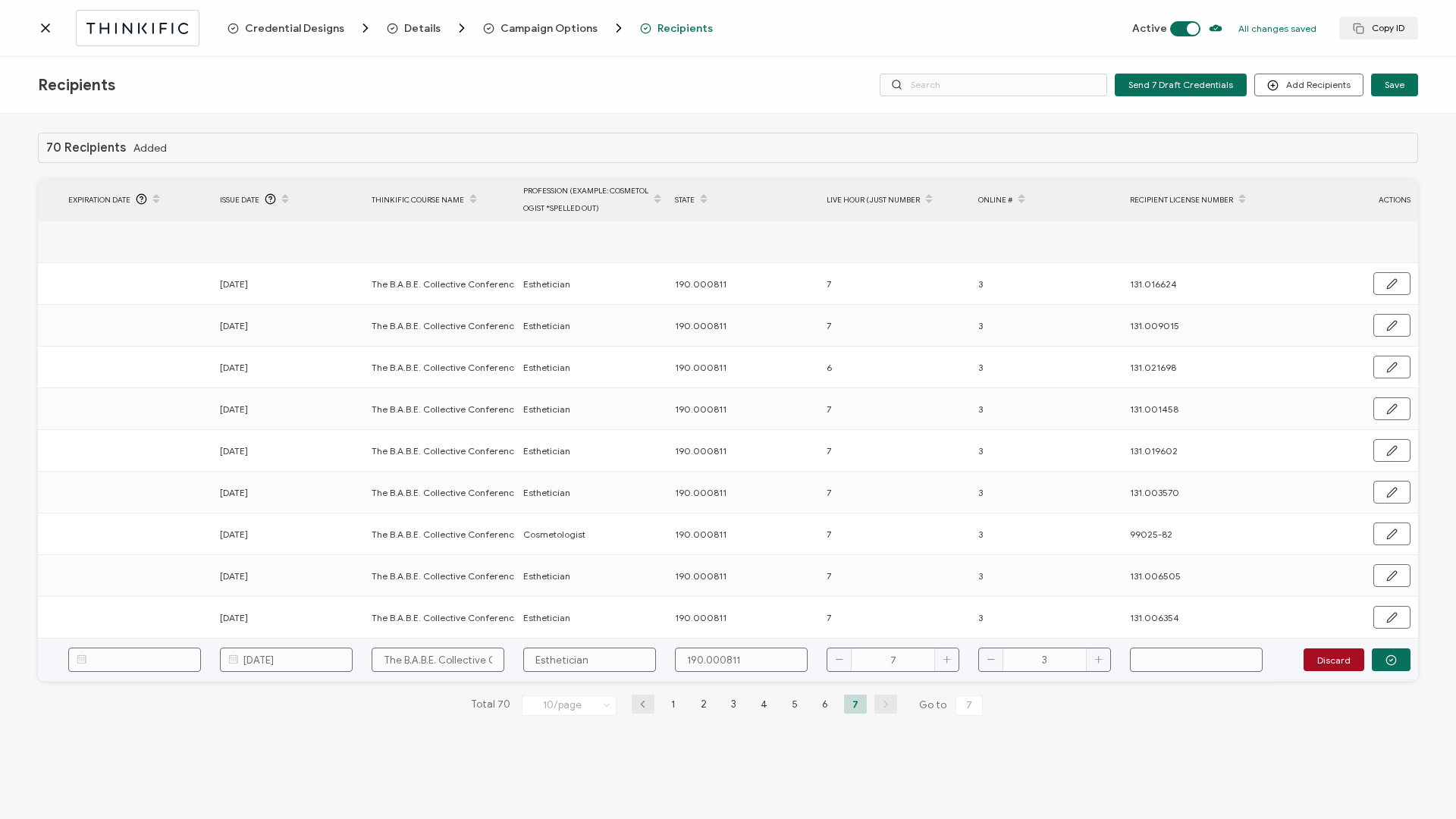
paste input "131.010799"
type input "131.010799"
click at [1369, 655] on div "Discard" at bounding box center [1357, 659] width 107 height 23
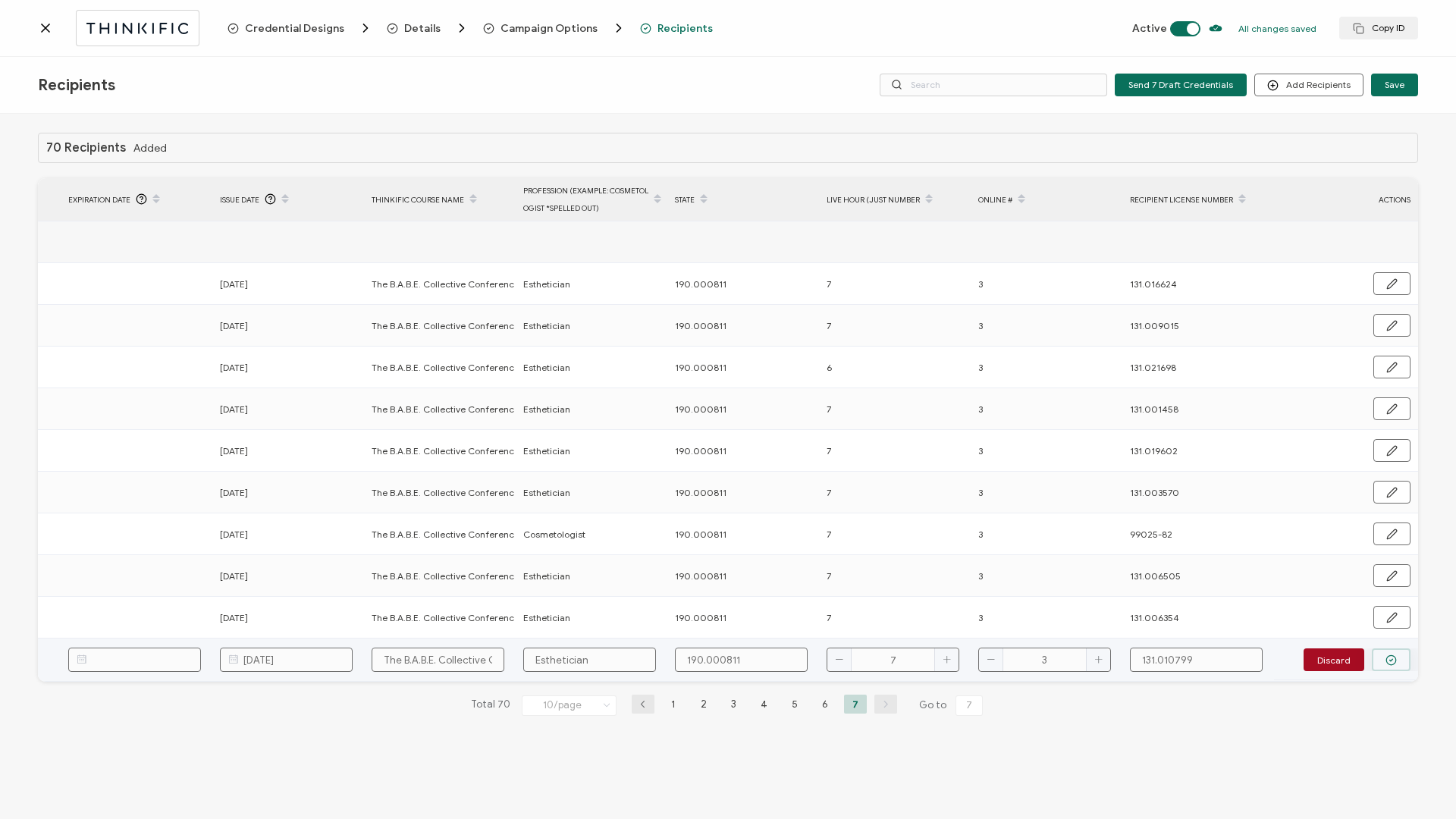
click at [1388, 655] on circle "button" at bounding box center [1391, 659] width 10 height 10
click at [1385, 660] on span "Send" at bounding box center [1386, 659] width 21 height 9
